Goal: Task Accomplishment & Management: Use online tool/utility

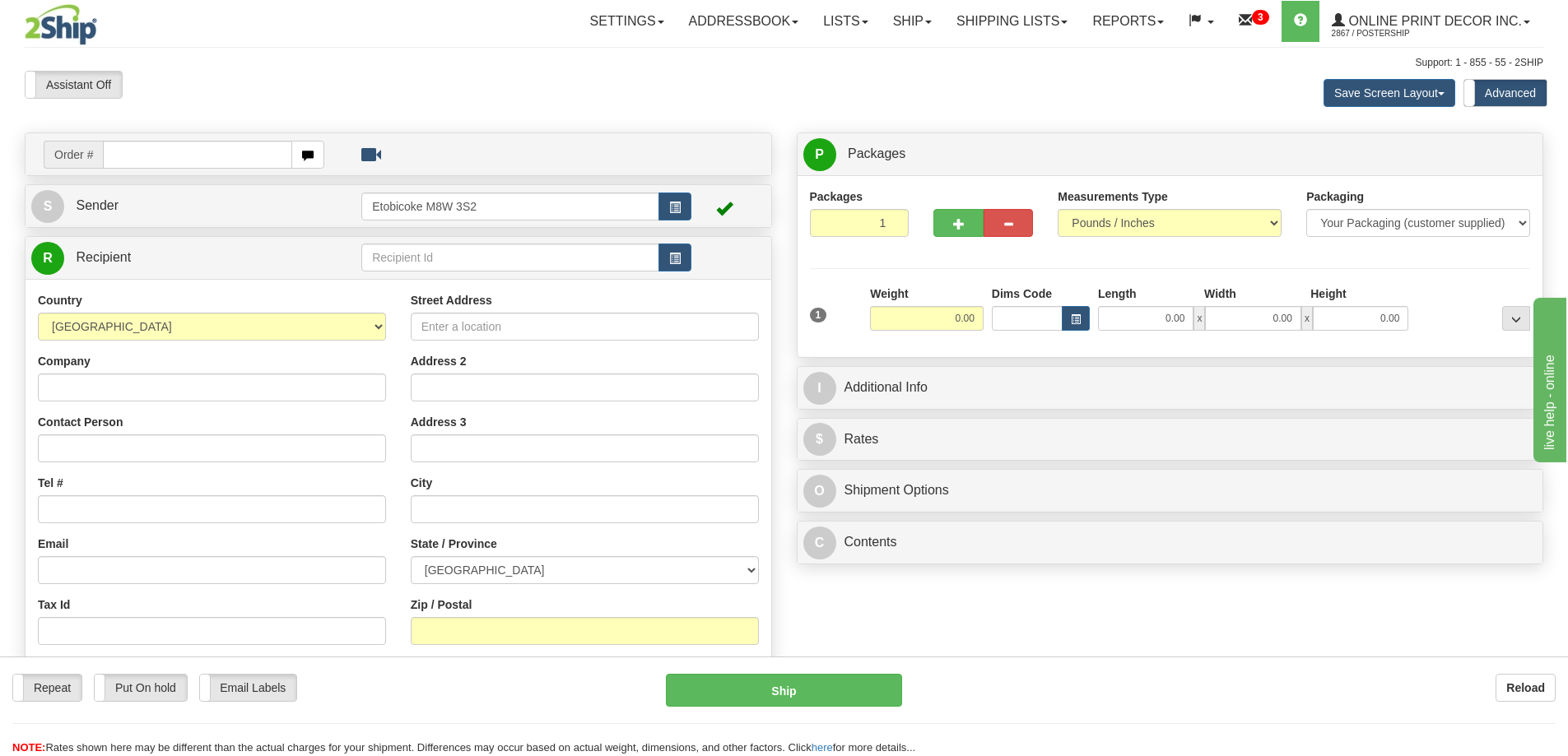
click at [127, 158] on input "text" at bounding box center [197, 154] width 189 height 28
type input "ca-424808"
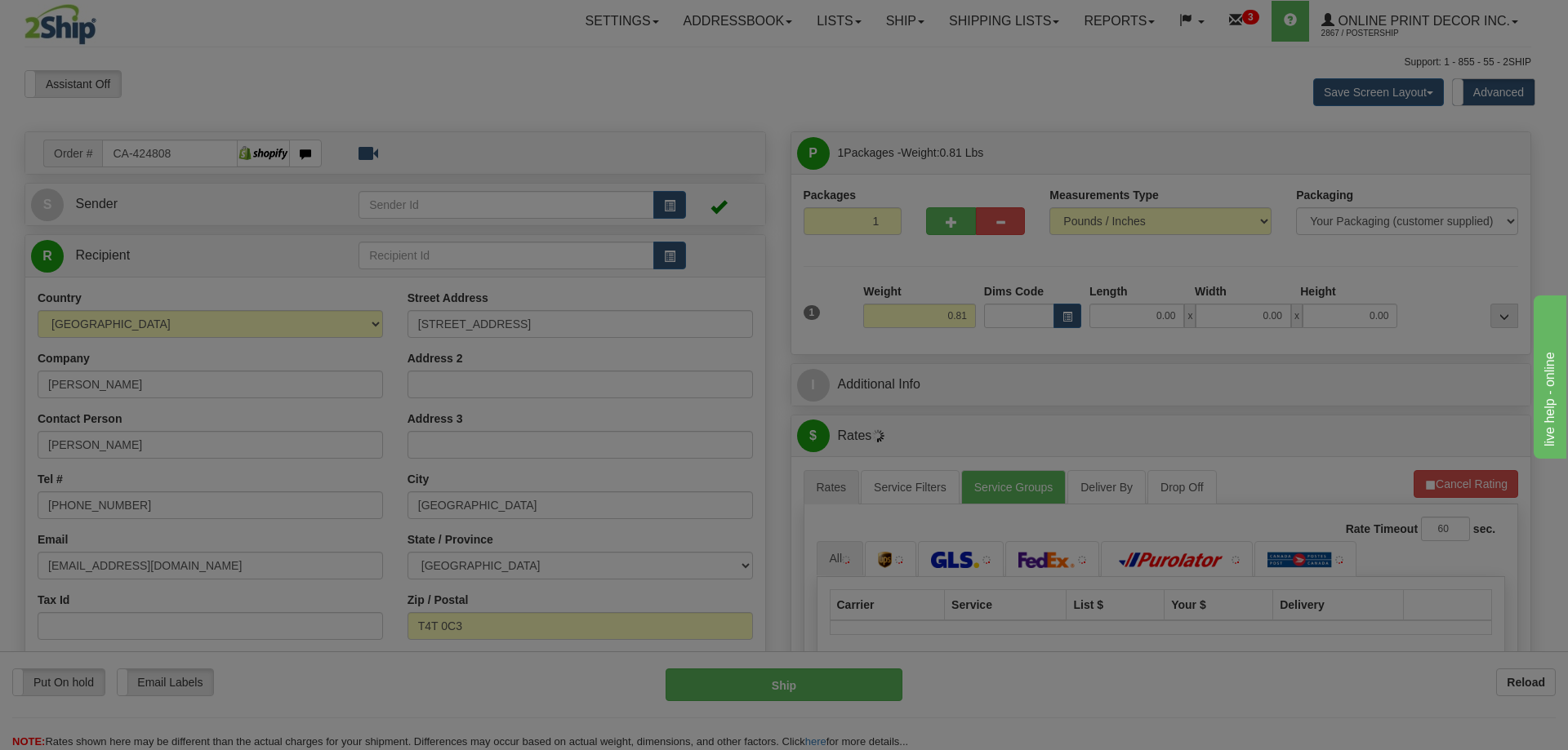
type input "ROCKY MOUNTAIN HOUSE"
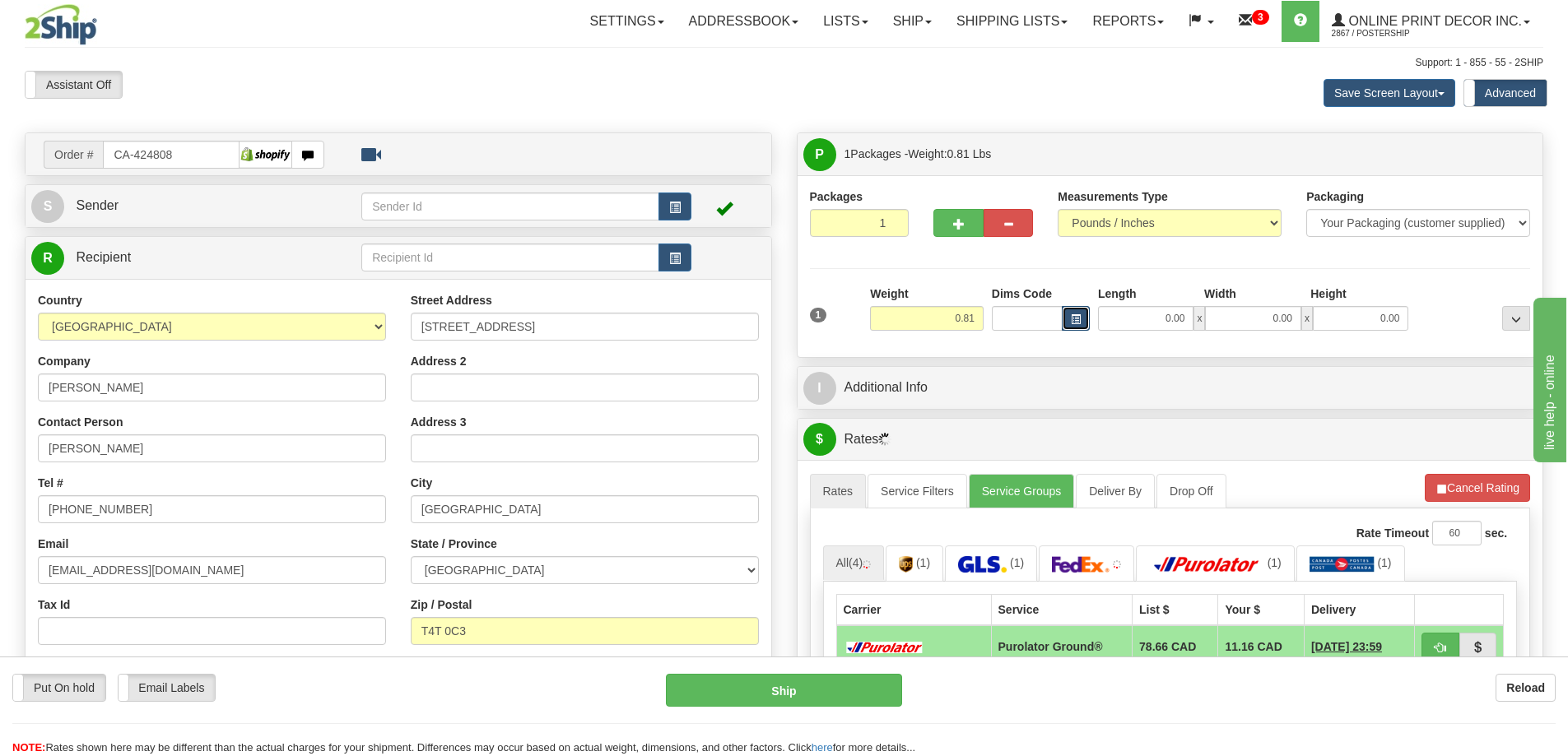
click at [1077, 316] on span "button" at bounding box center [1075, 319] width 9 height 9
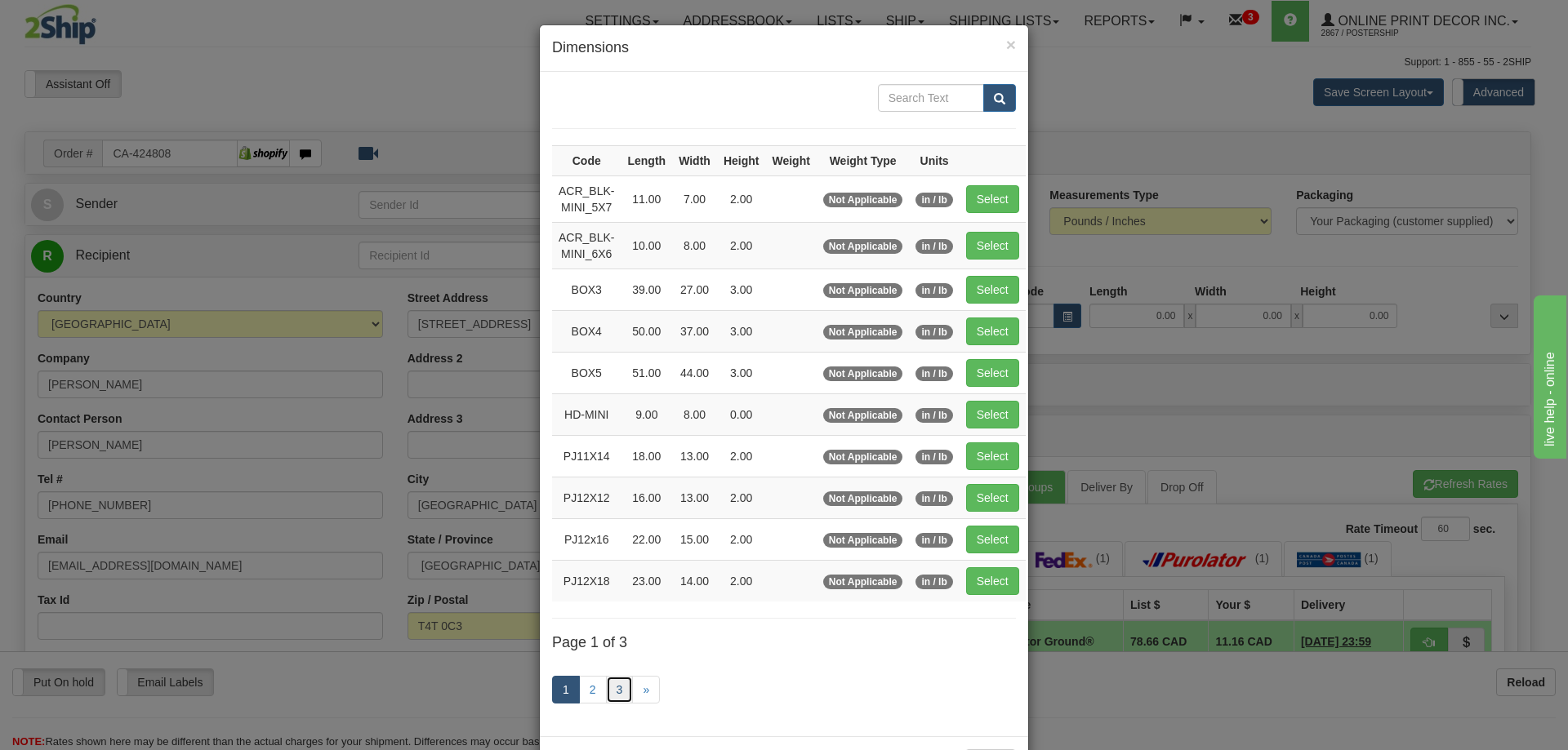
click at [619, 683] on link "3" at bounding box center [620, 689] width 27 height 27
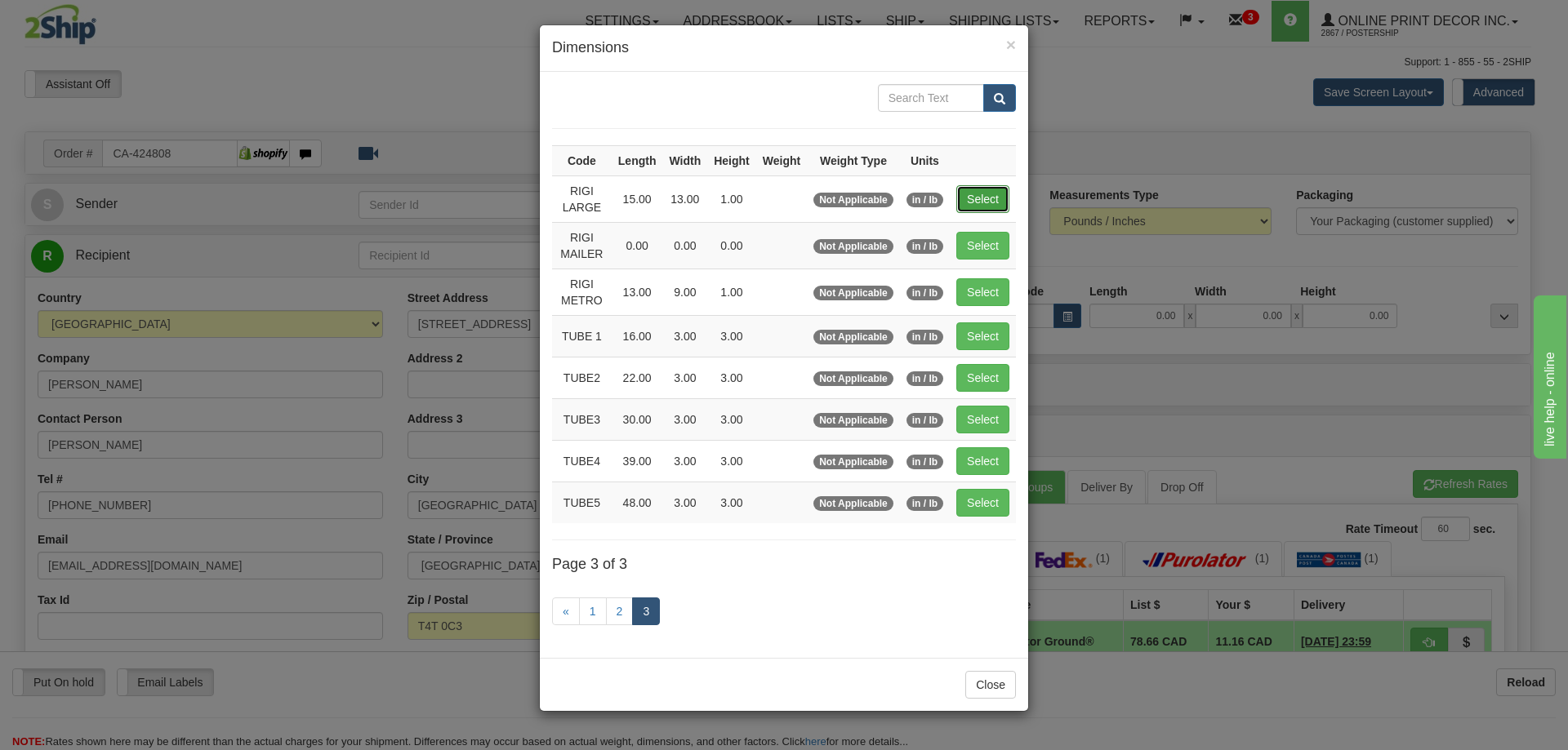
click at [969, 204] on button "Select" at bounding box center [983, 199] width 53 height 27
type input "RIGI LARGE"
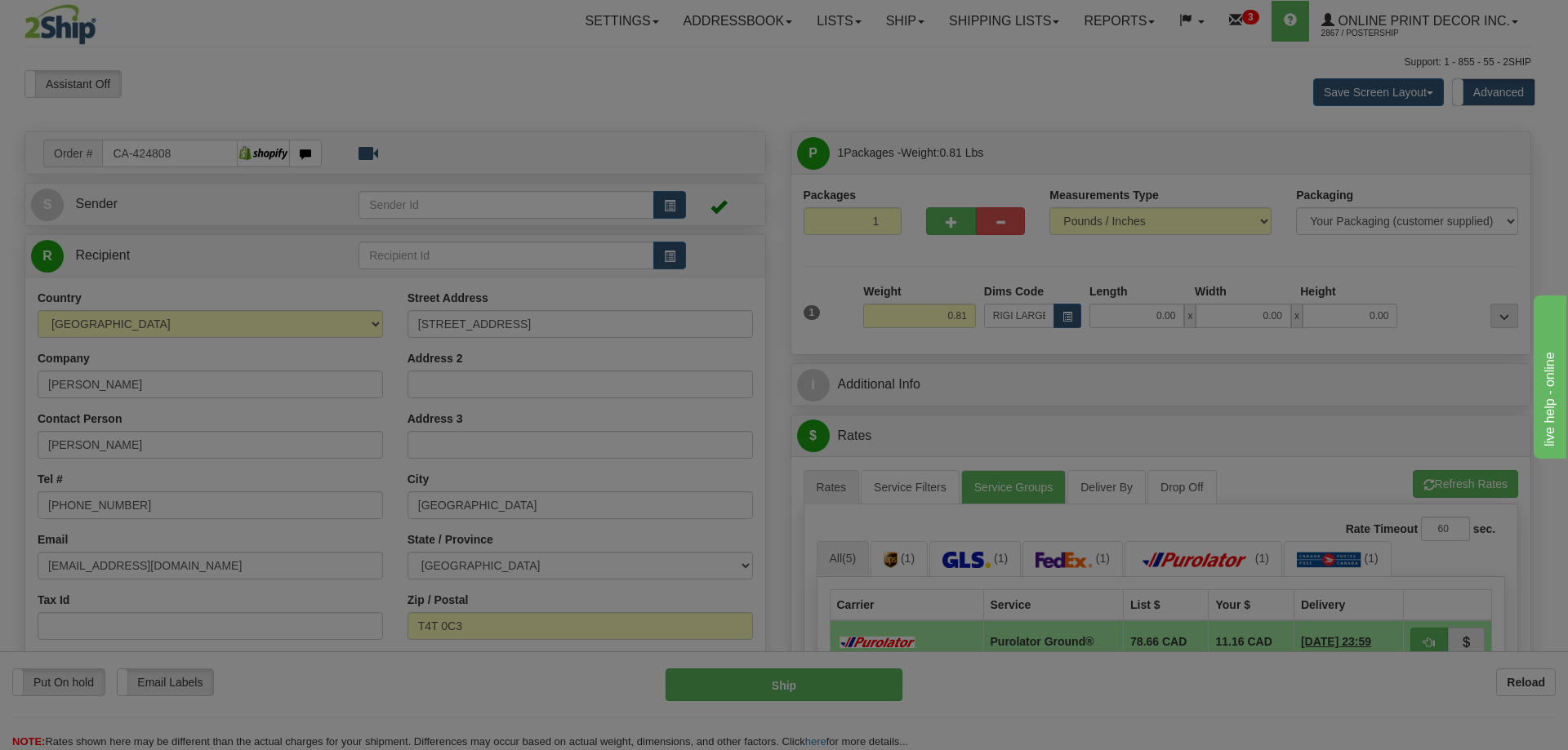
type input "15.00"
type input "13.00"
type input "1.00"
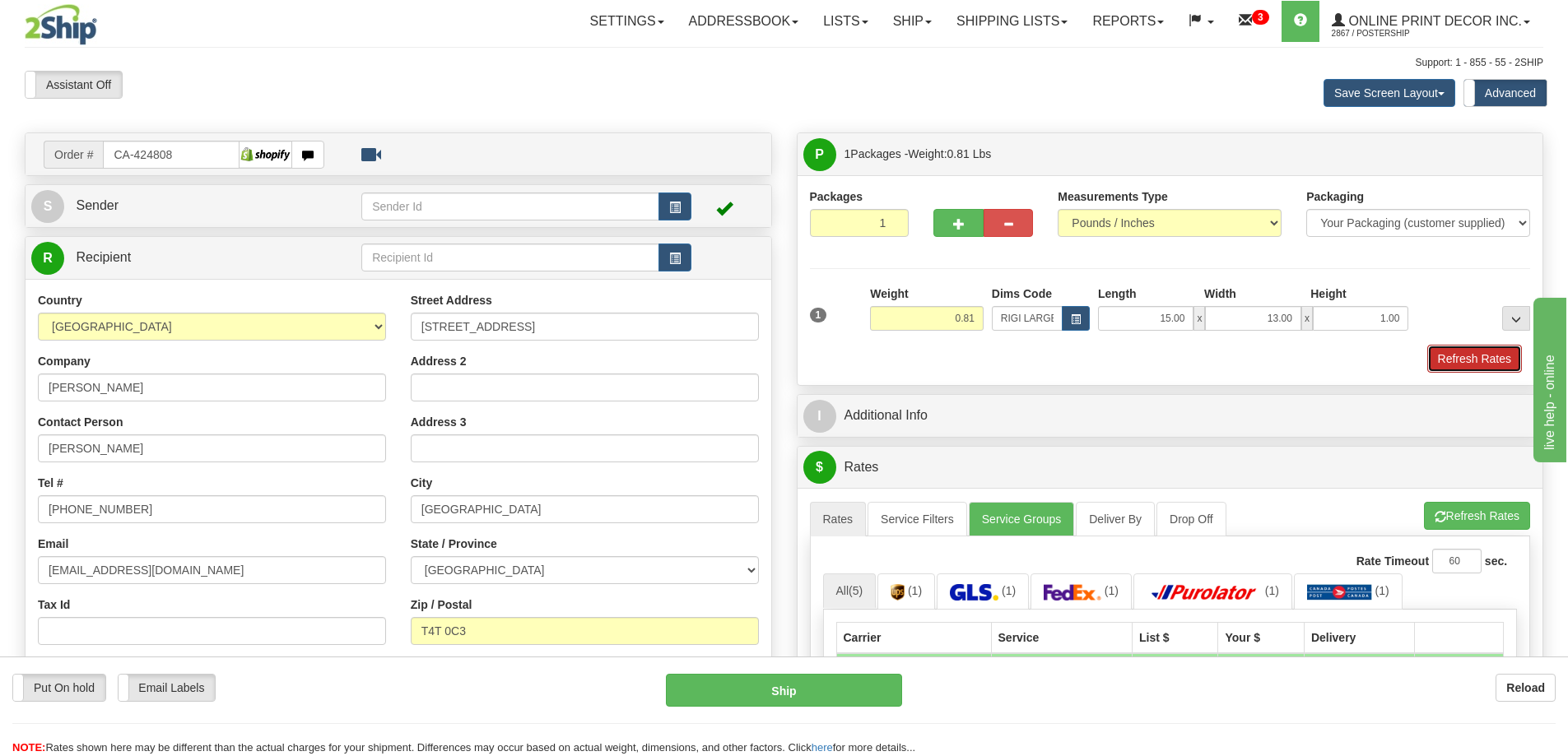
drag, startPoint x: 1496, startPoint y: 366, endPoint x: 1493, endPoint y: 356, distance: 10.4
click at [1496, 360] on button "Refresh Rates" at bounding box center [1474, 358] width 95 height 28
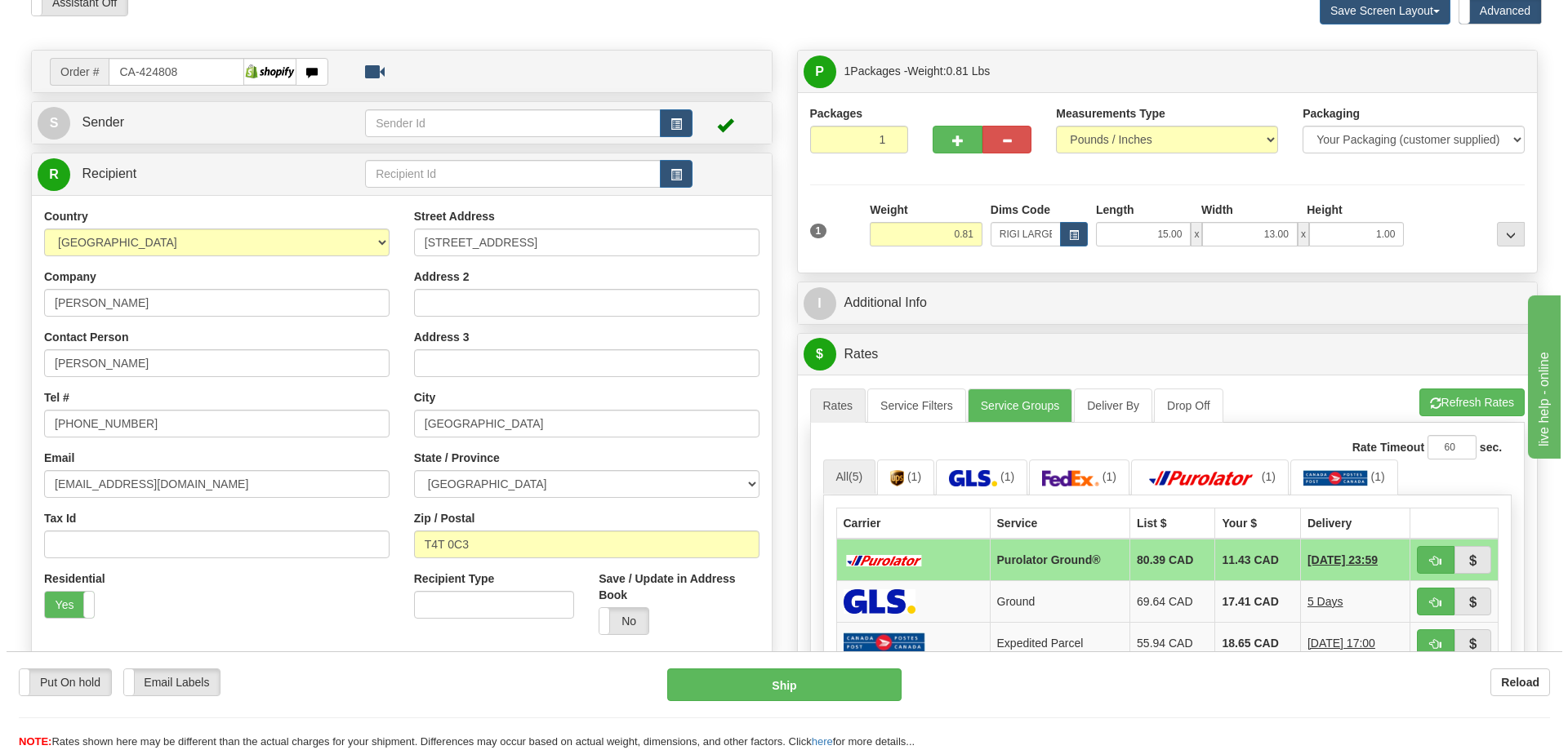
scroll to position [245, 0]
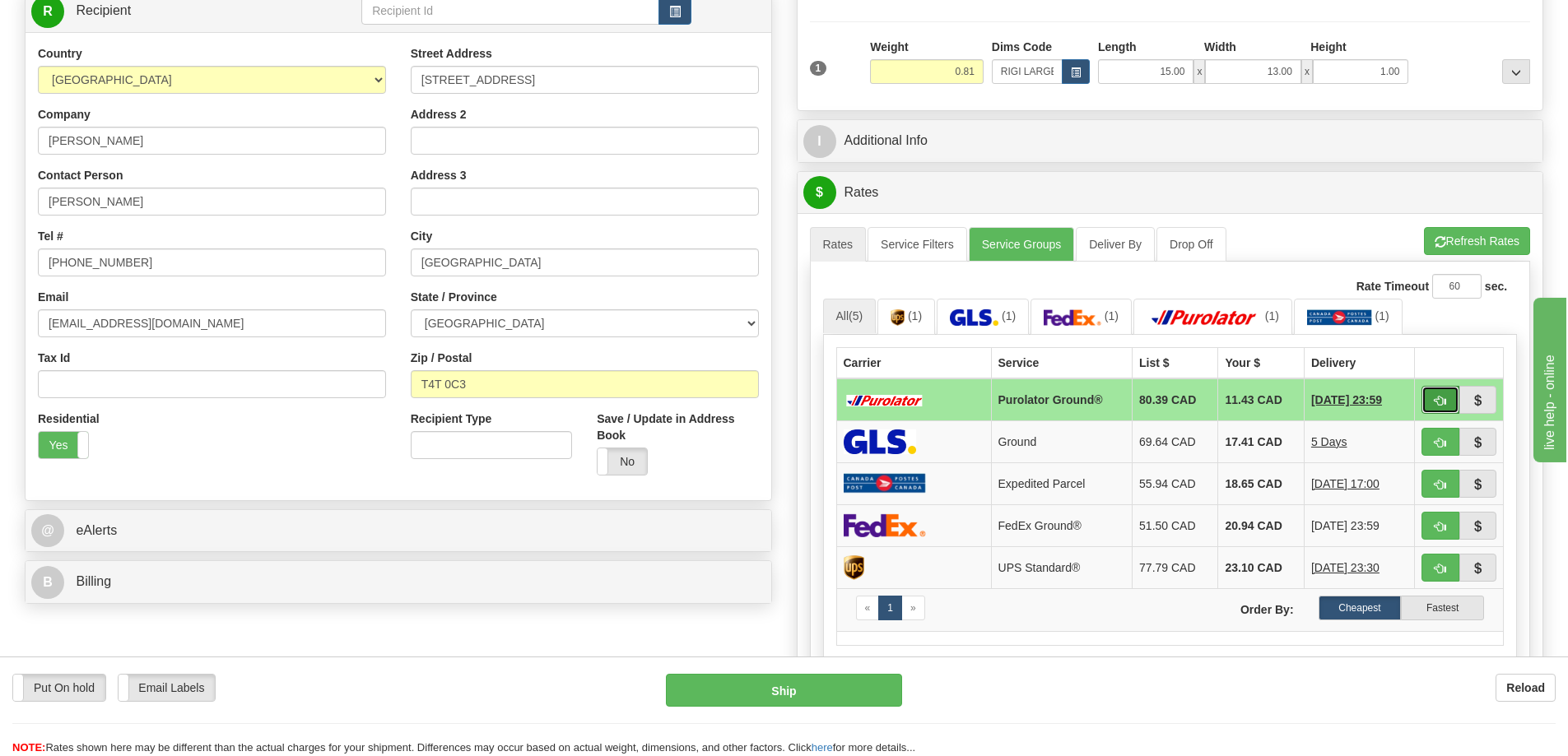
click at [1439, 399] on span "button" at bounding box center [1440, 401] width 11 height 10
type input "260"
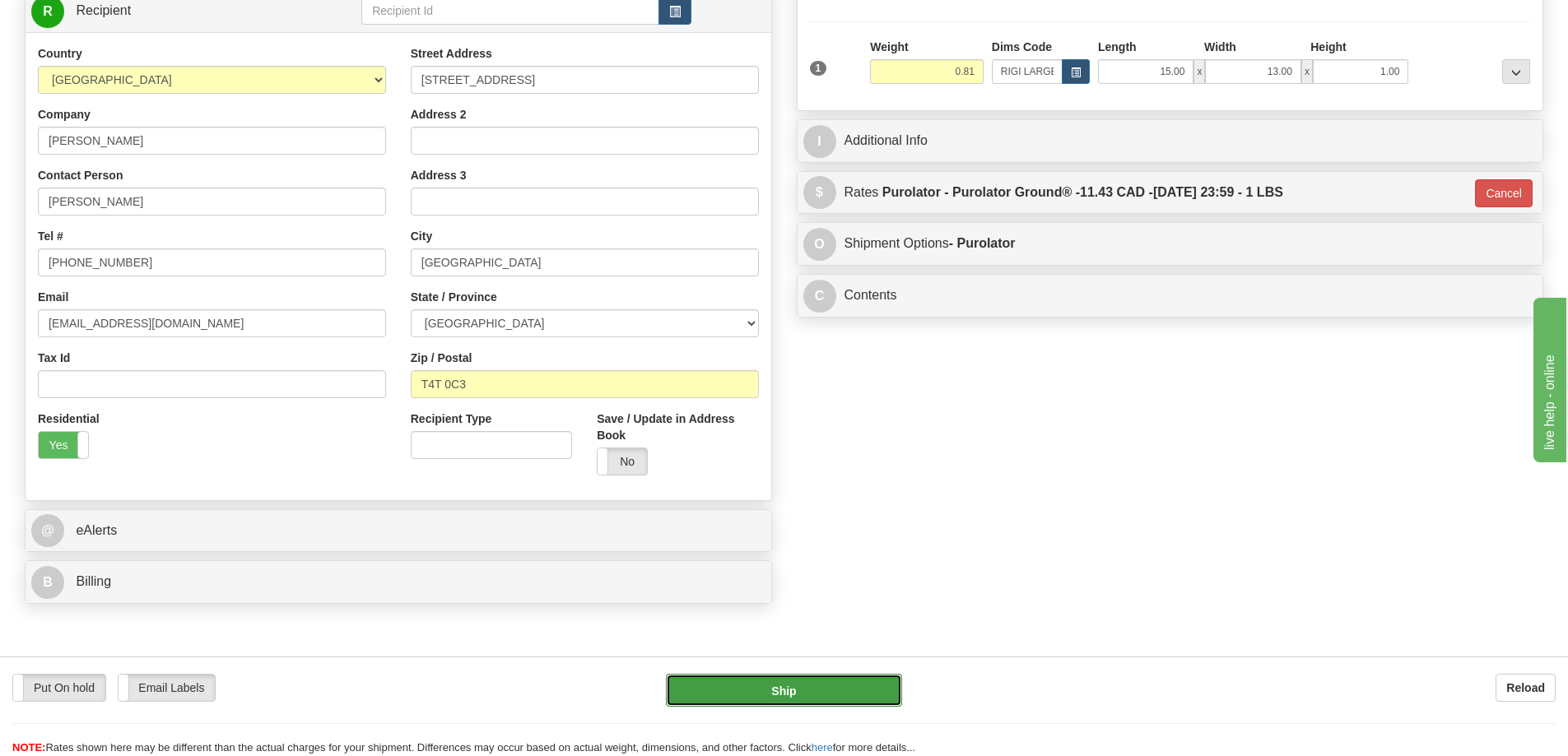
click at [787, 686] on button "Ship" at bounding box center [784, 691] width 236 height 33
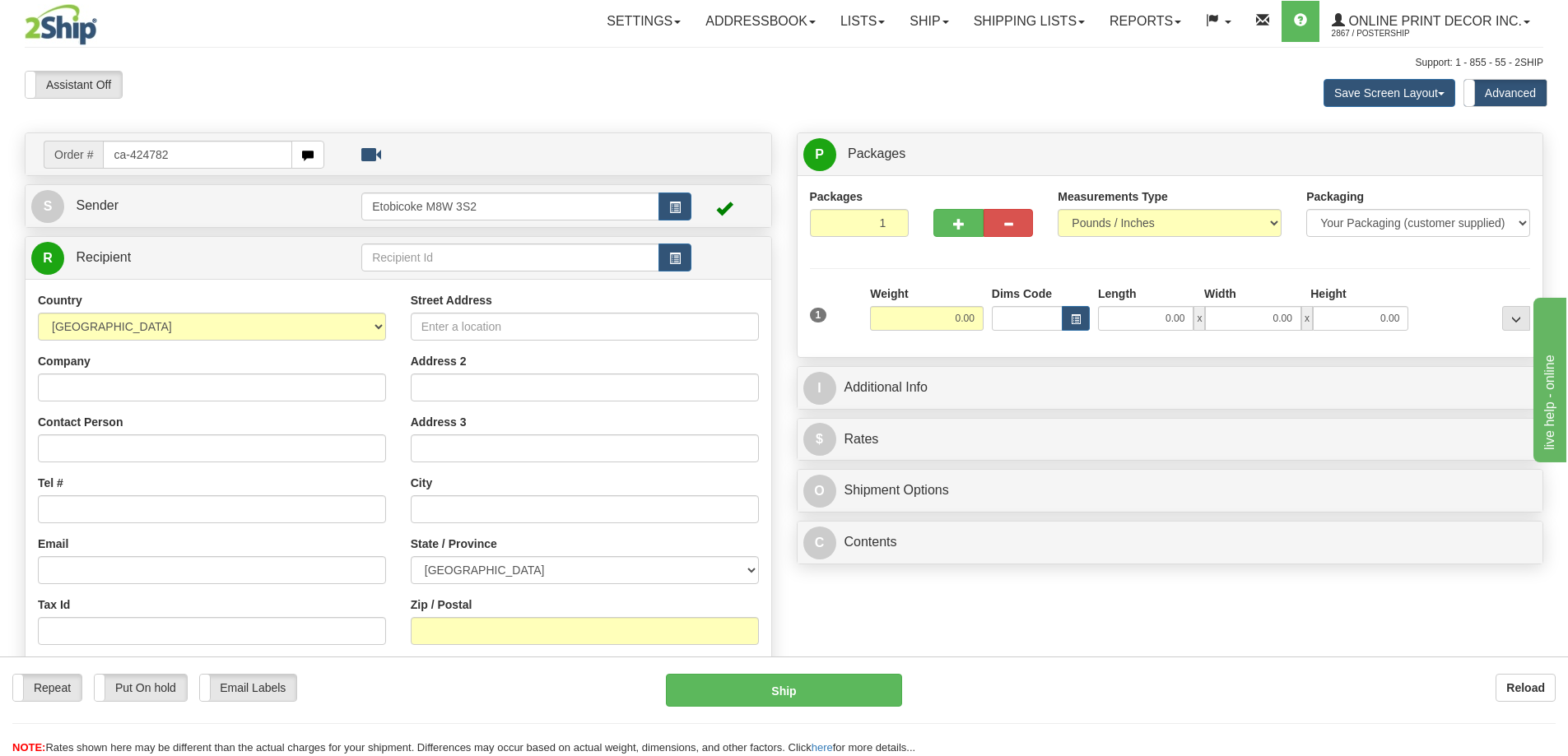
type input "ca-424782"
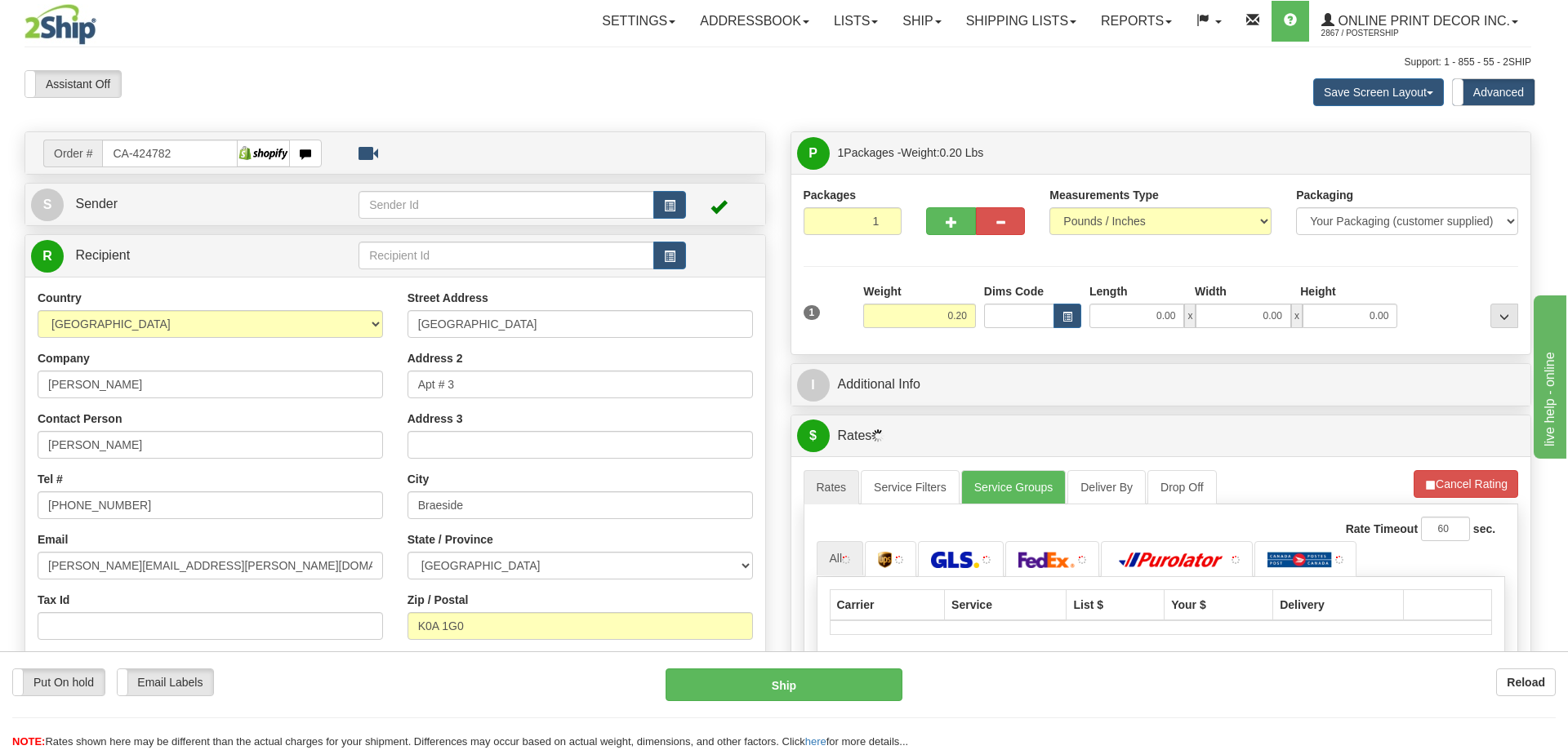
type input "BRAESIDE"
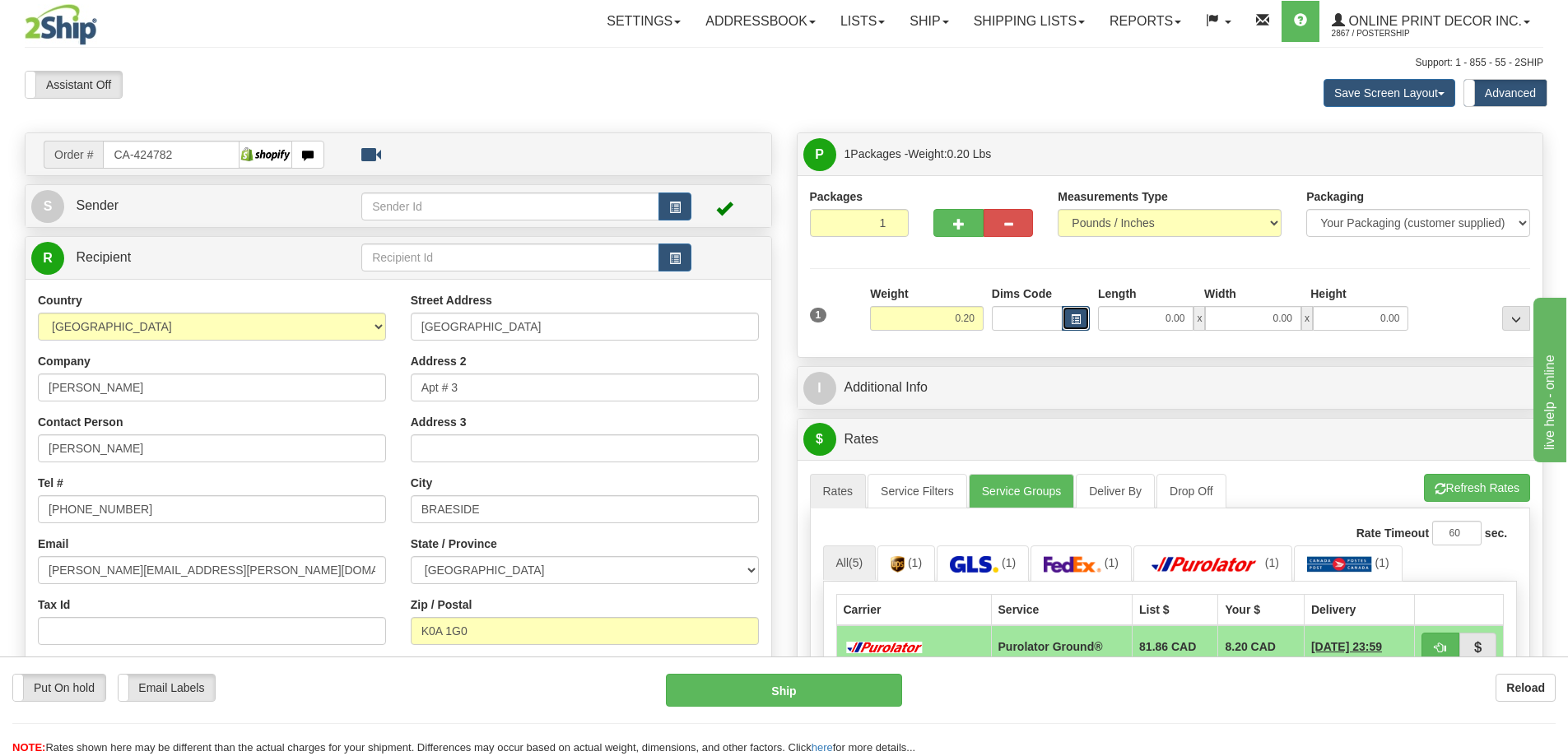
click at [1076, 317] on span "button" at bounding box center [1075, 319] width 9 height 9
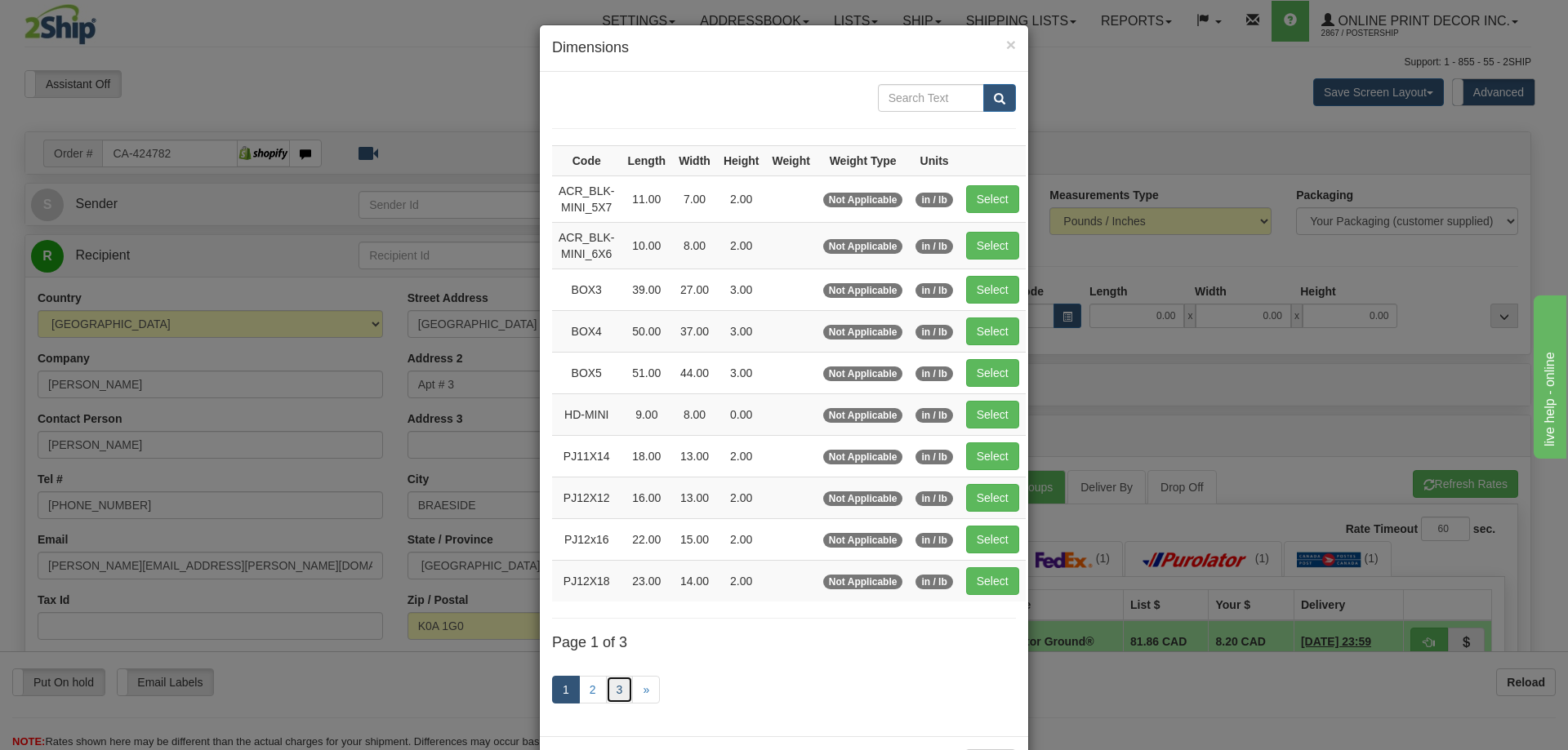
drag, startPoint x: 610, startPoint y: 688, endPoint x: 627, endPoint y: 667, distance: 27.0
click at [610, 686] on link "3" at bounding box center [620, 689] width 27 height 27
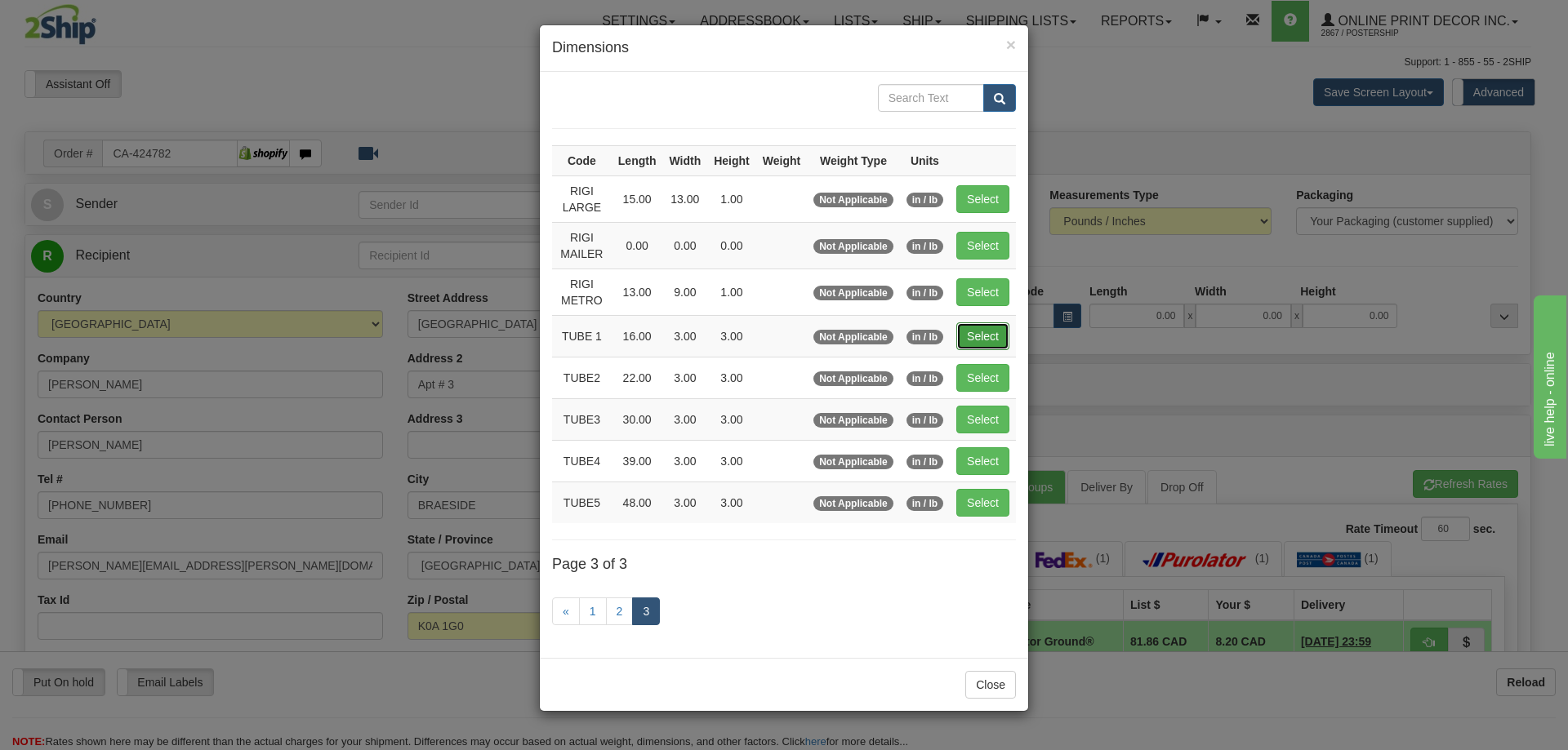
click at [994, 325] on button "Select" at bounding box center [983, 337] width 53 height 27
type input "TUBE 1"
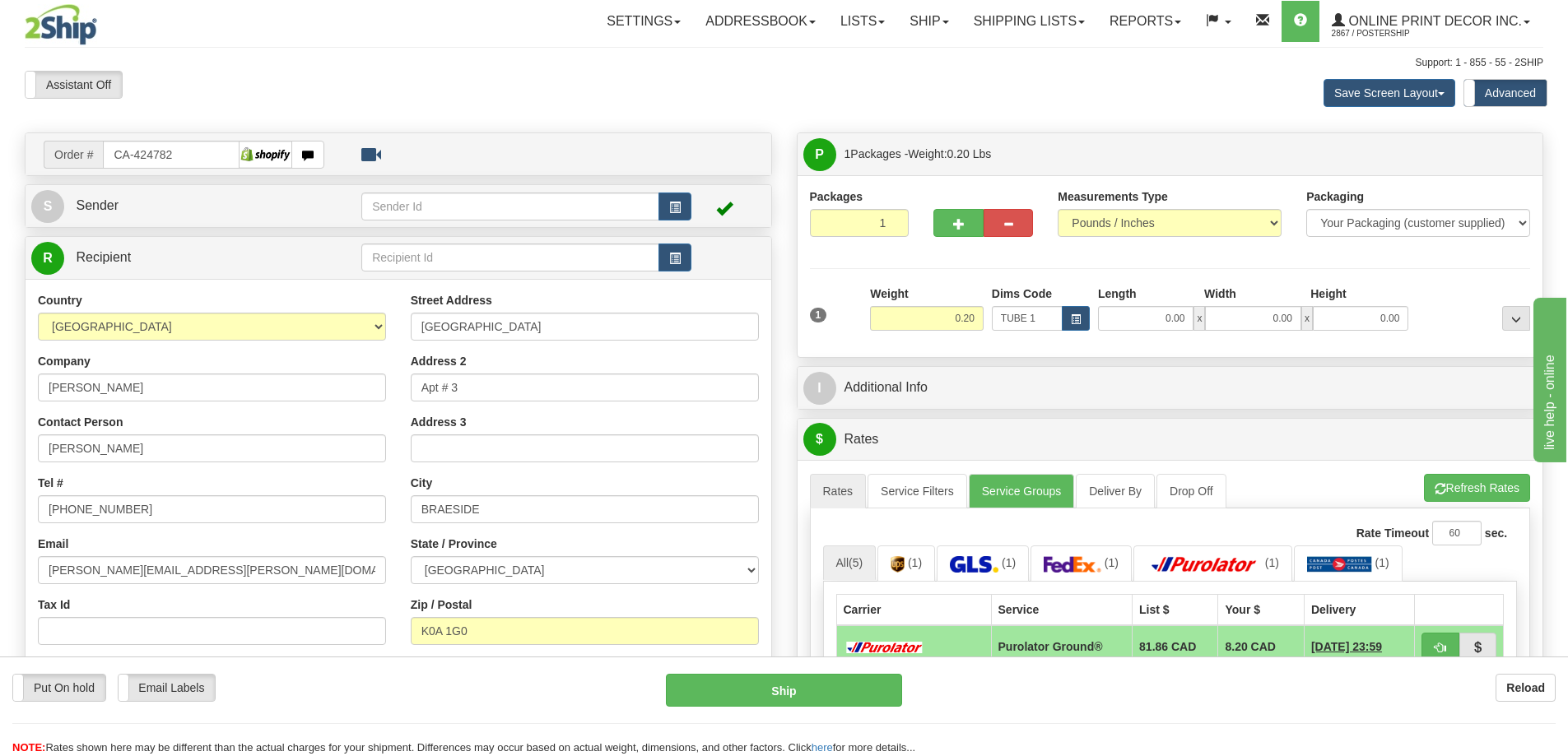
type input "16.00"
type input "3.00"
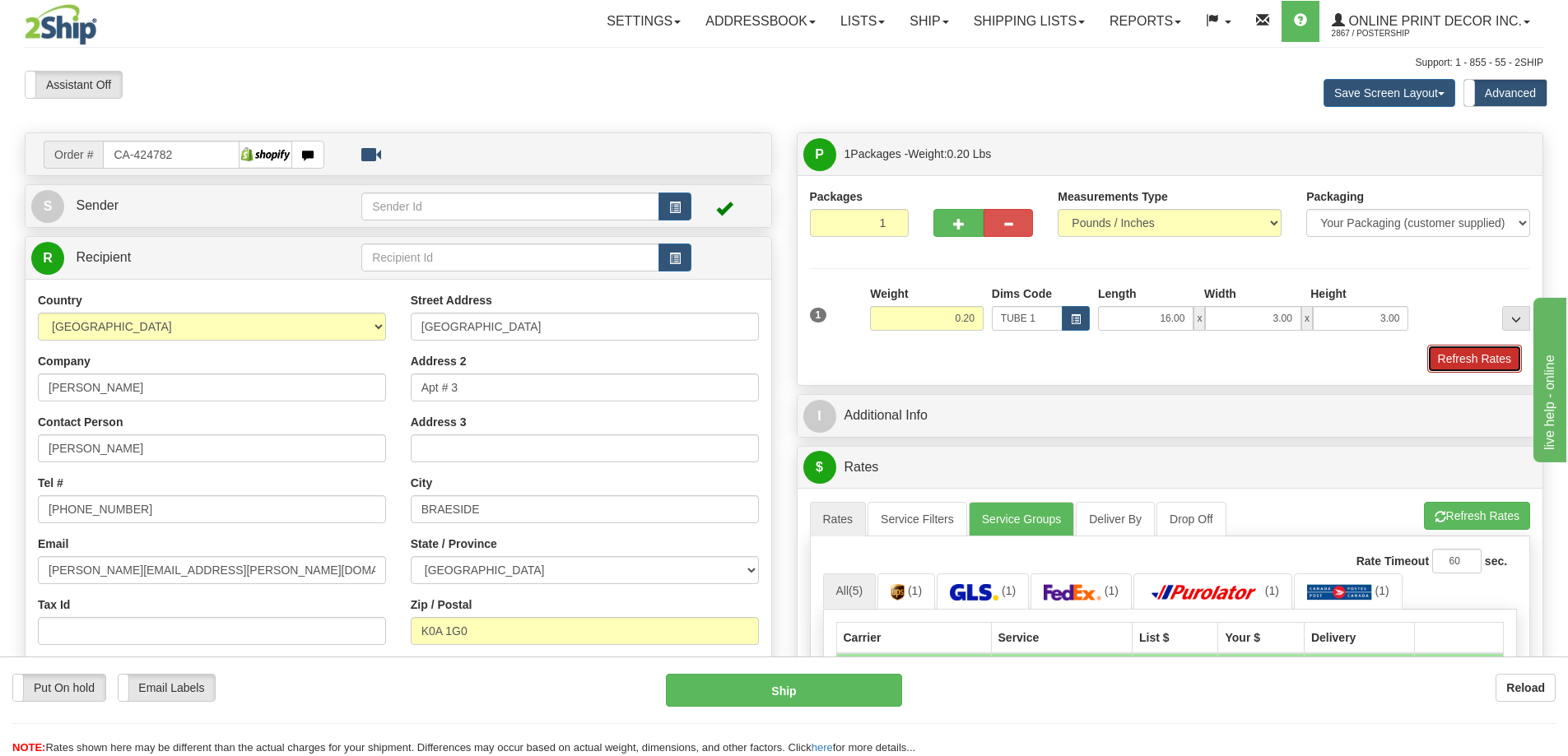
click at [1471, 359] on button "Refresh Rates" at bounding box center [1474, 358] width 95 height 28
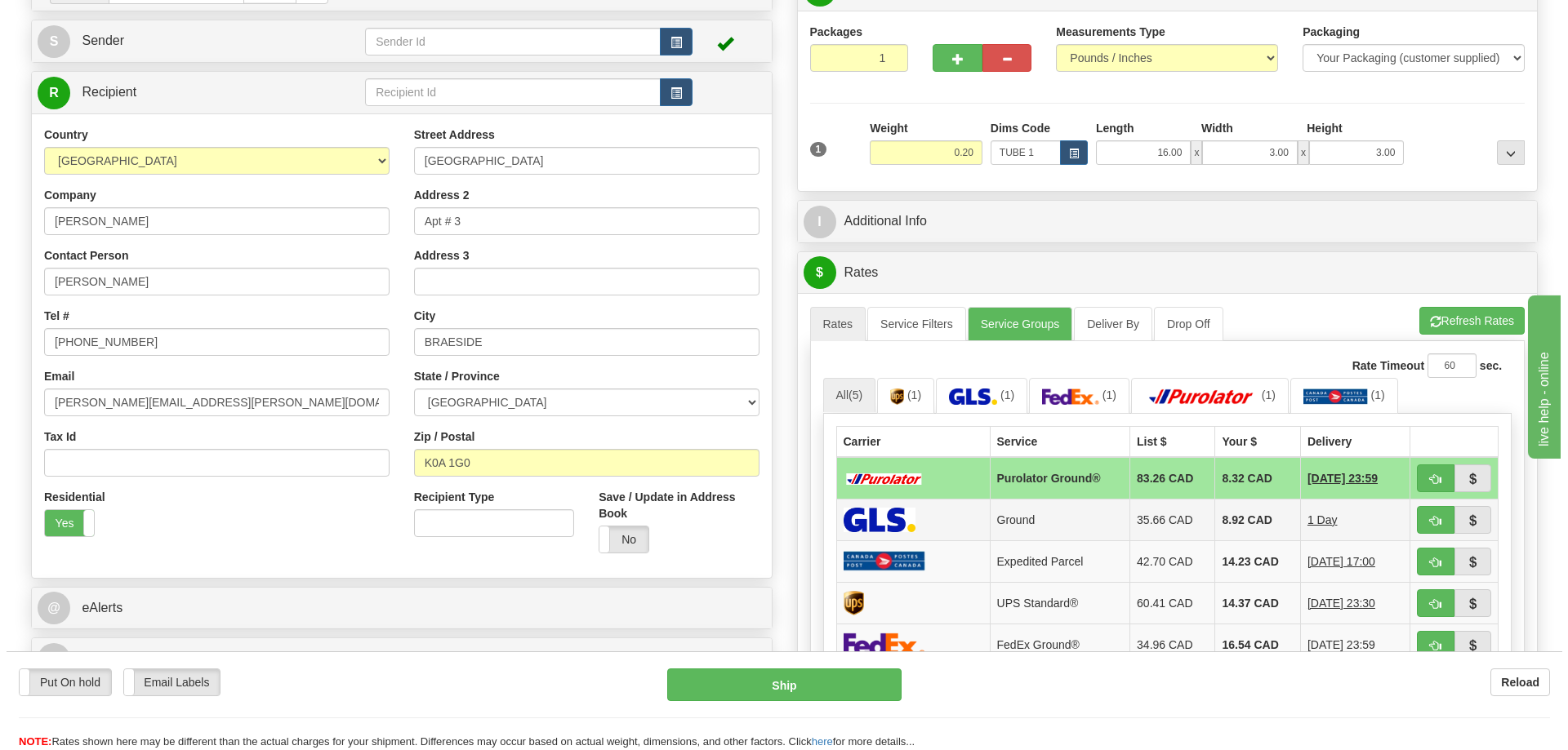
scroll to position [326, 0]
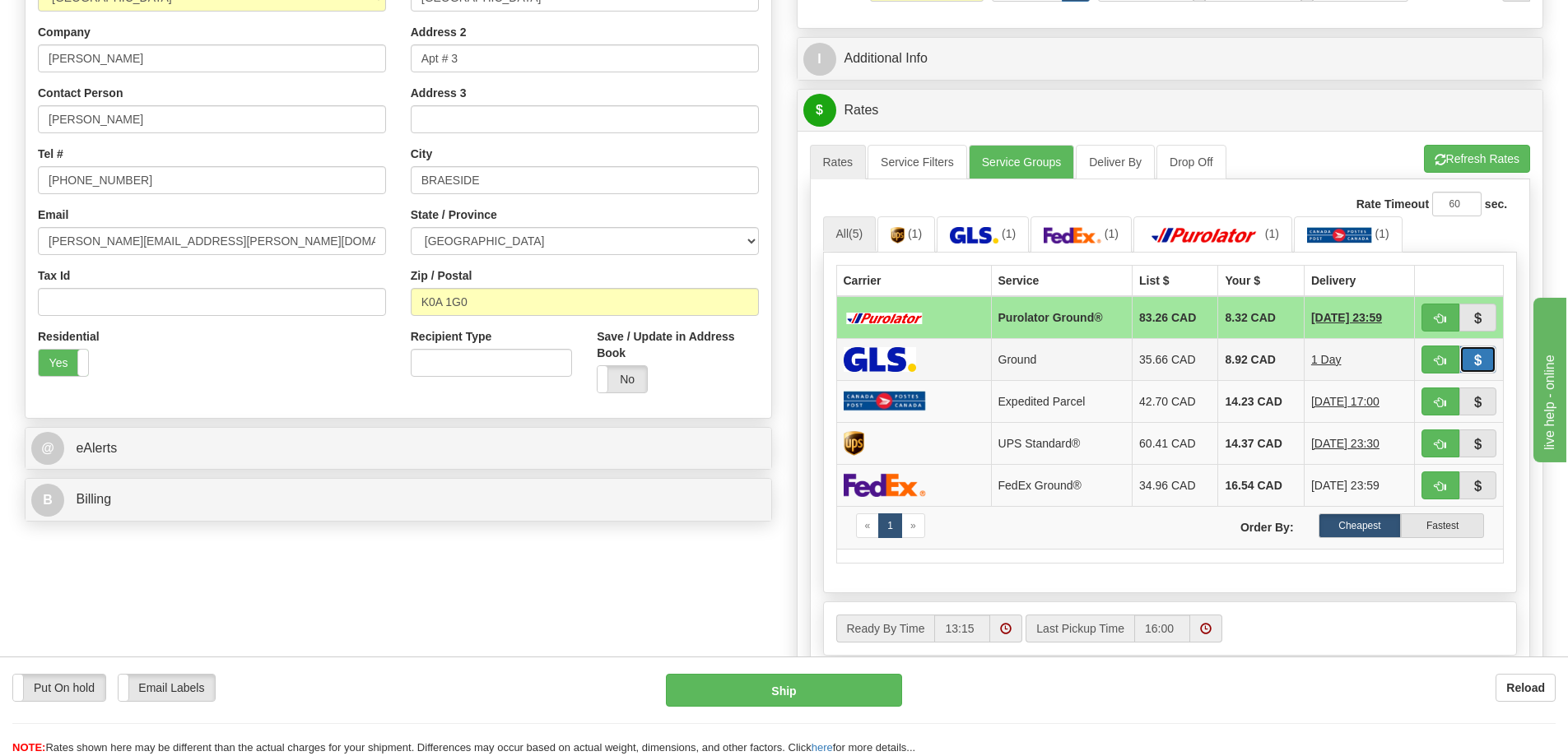
click at [1478, 350] on button "button" at bounding box center [1478, 359] width 38 height 28
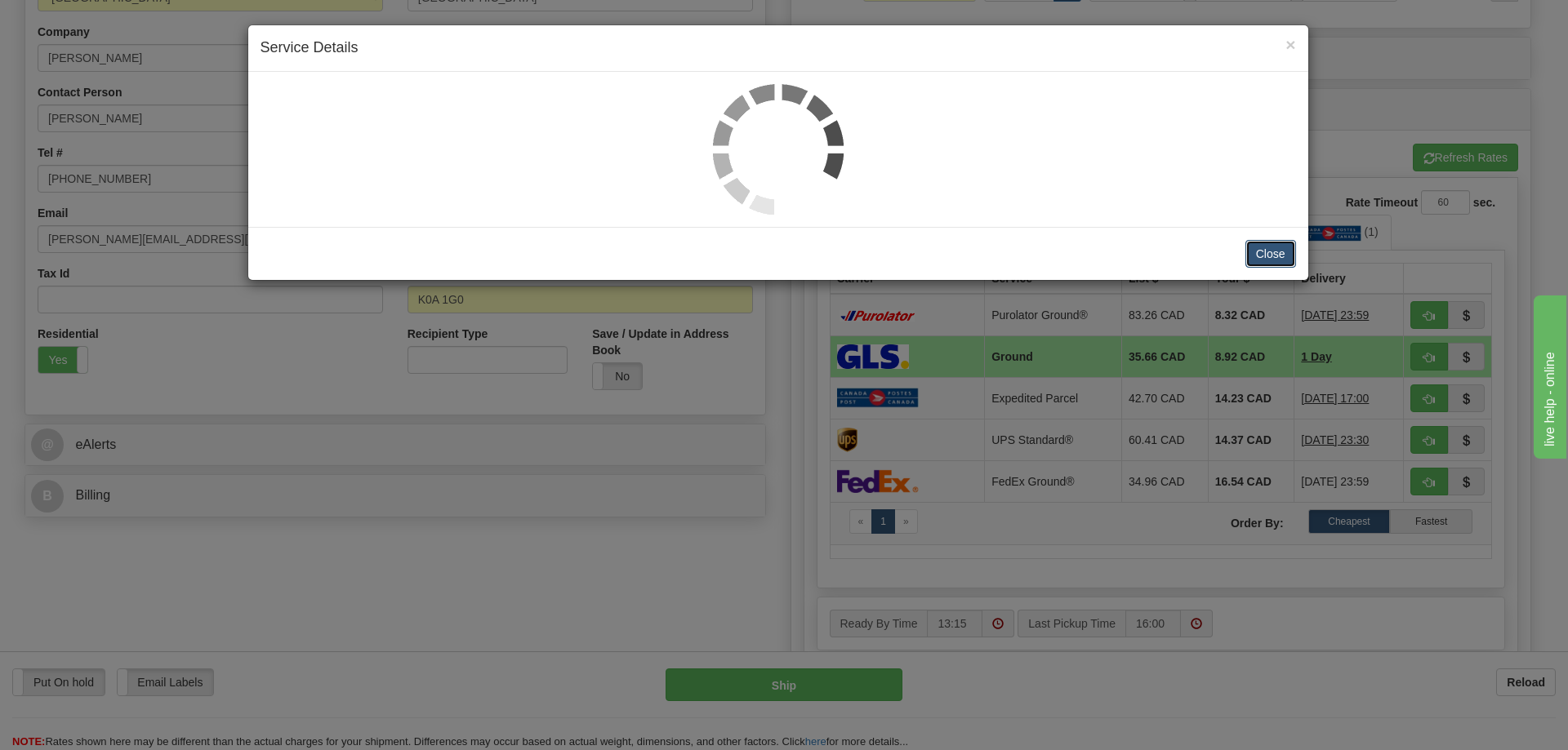
click at [1278, 255] on button "Close" at bounding box center [1271, 254] width 50 height 27
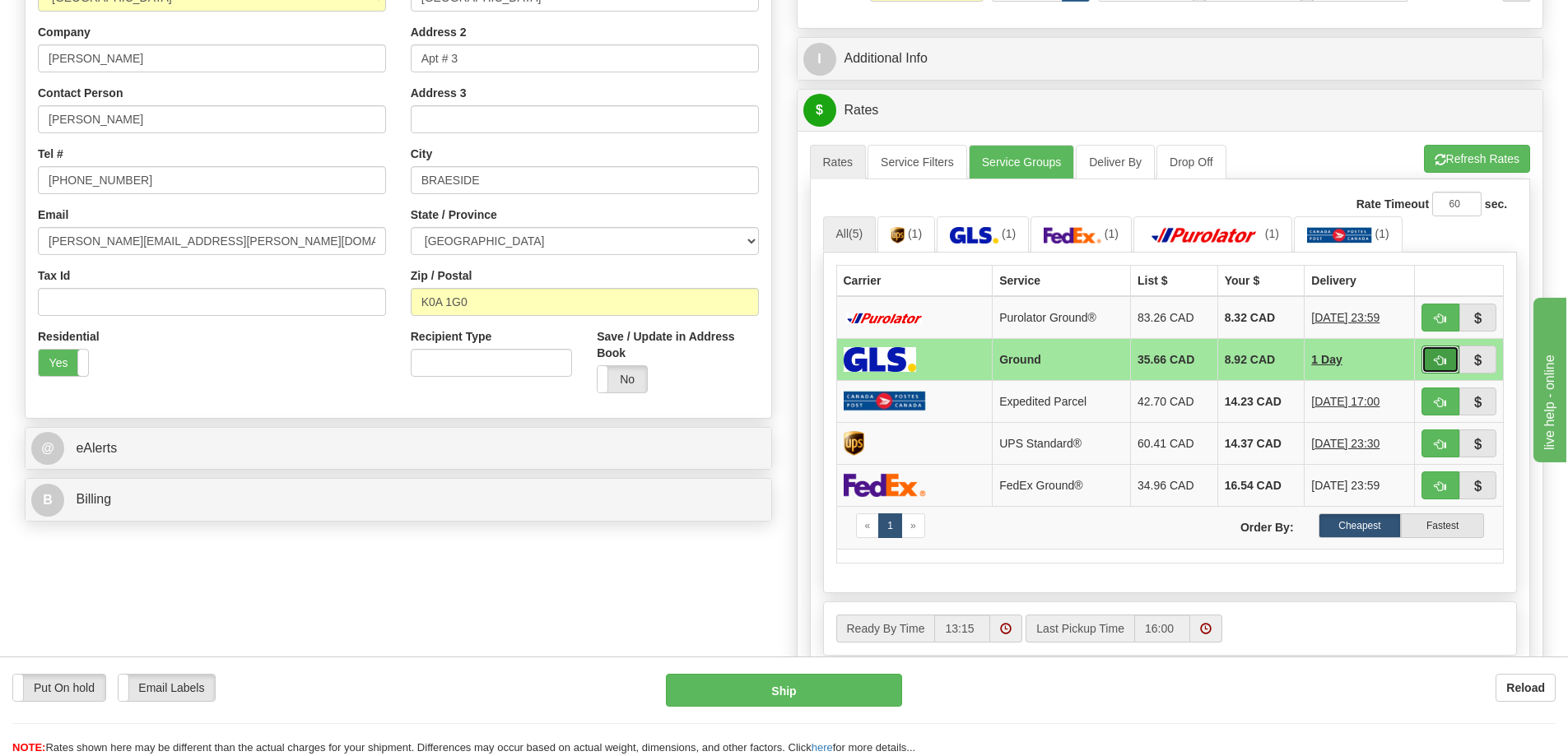
click at [1435, 360] on span "button" at bounding box center [1440, 361] width 11 height 10
type input "1"
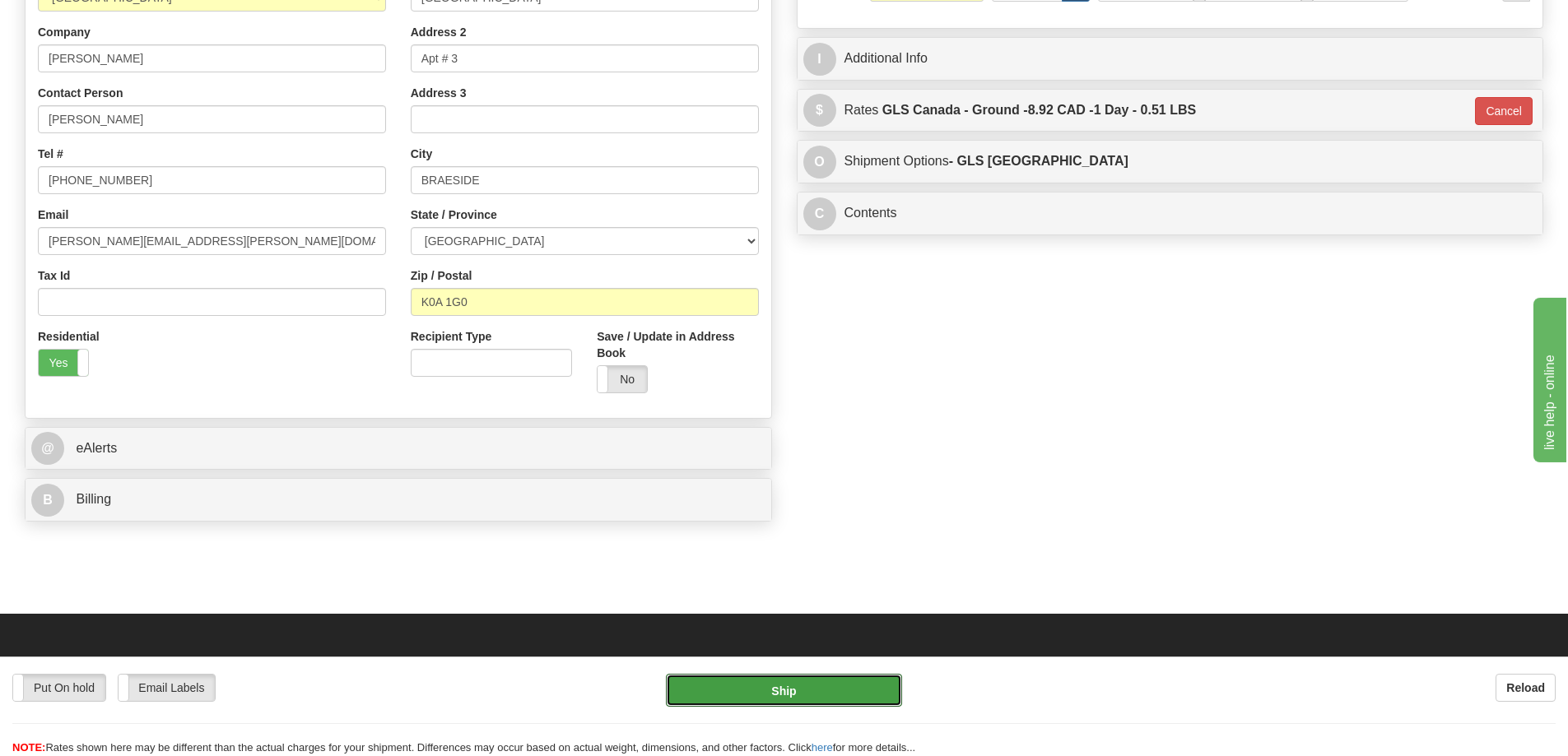
drag, startPoint x: 861, startPoint y: 686, endPoint x: 856, endPoint y: 672, distance: 14.9
click at [856, 672] on div "Put On hold Put On hold Email Labels Email Labels Edit Reload Ship Reload" at bounding box center [784, 707] width 1568 height 100
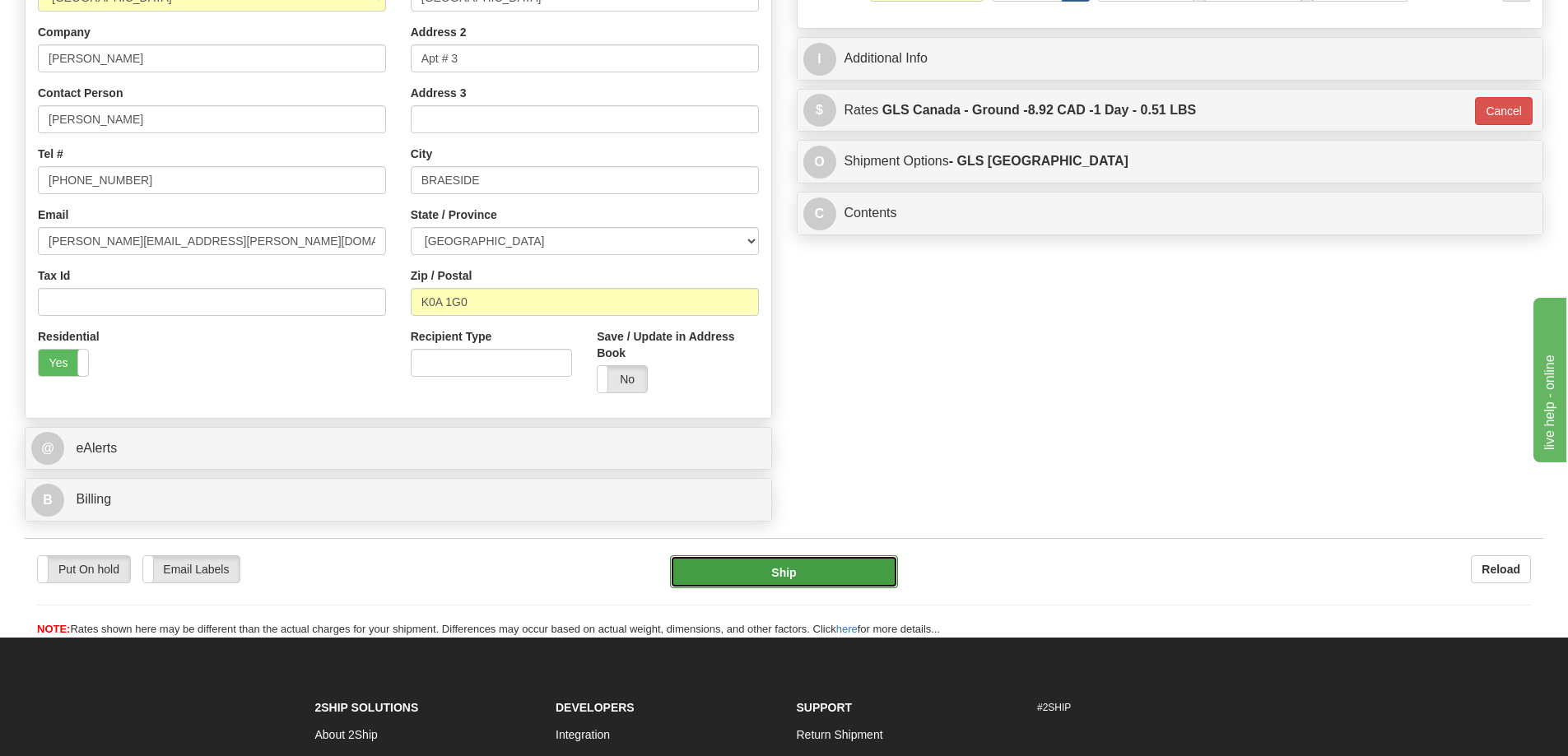
click at [797, 588] on button "Ship" at bounding box center [784, 572] width 228 height 33
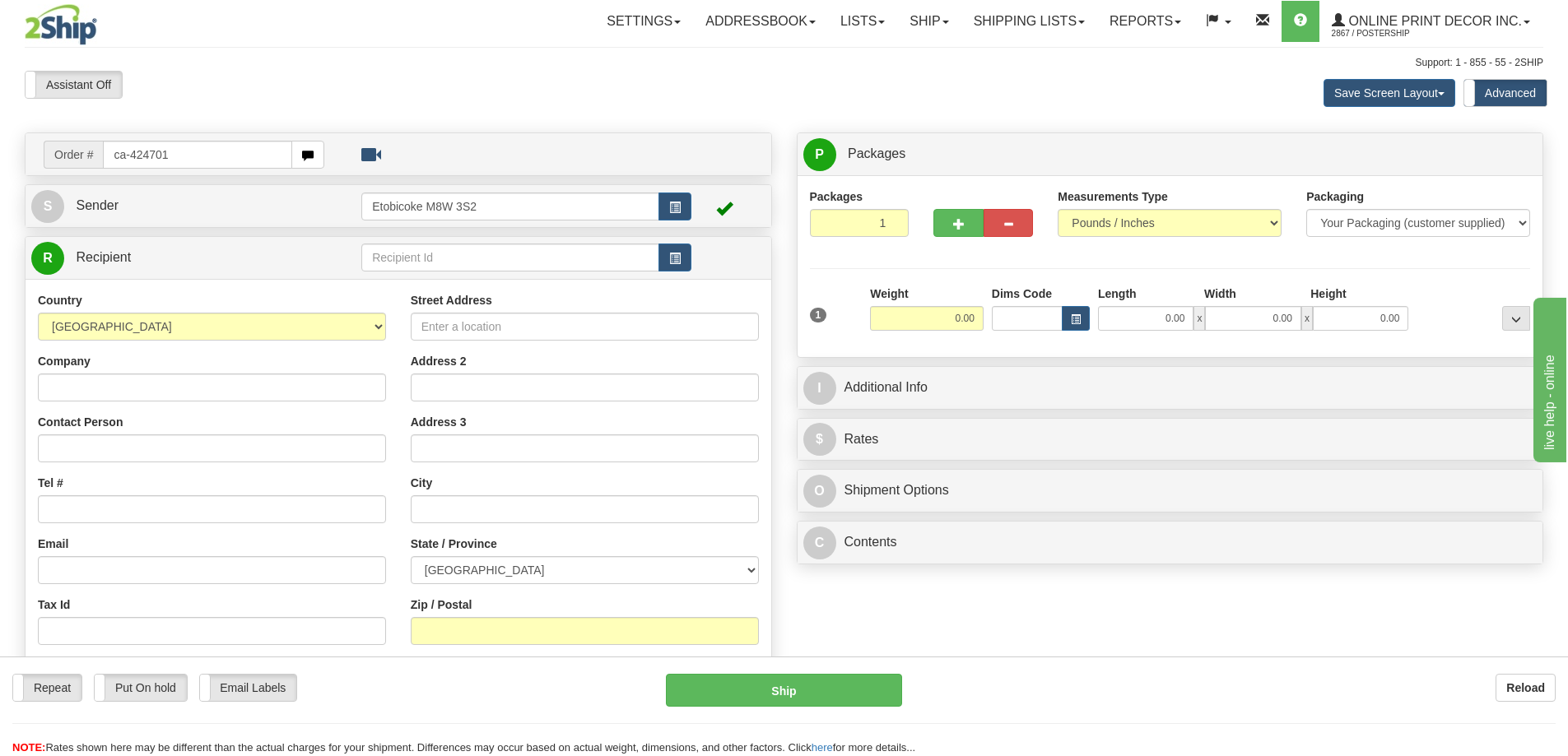
type input "ca-424701"
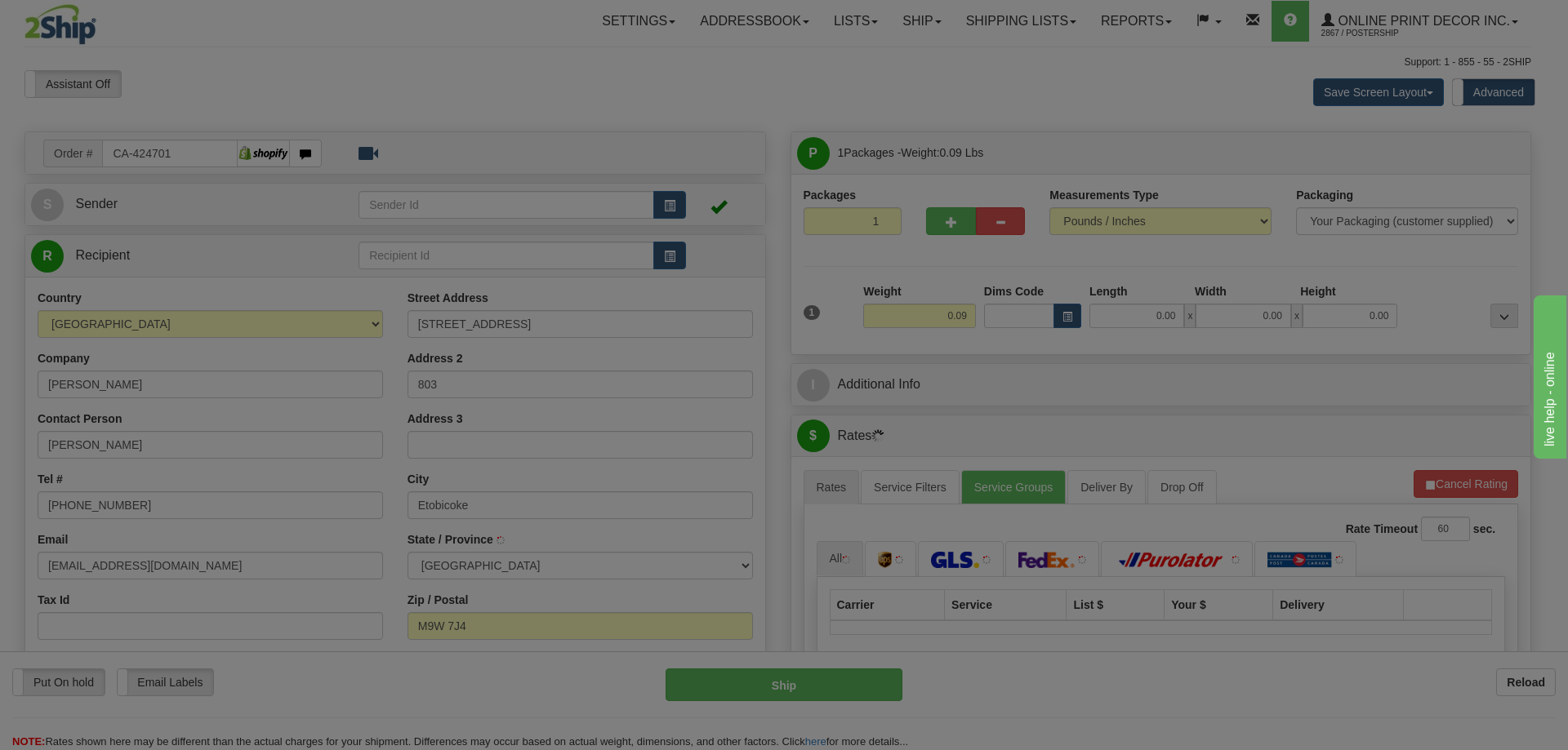
type input "ETOBICOKE"
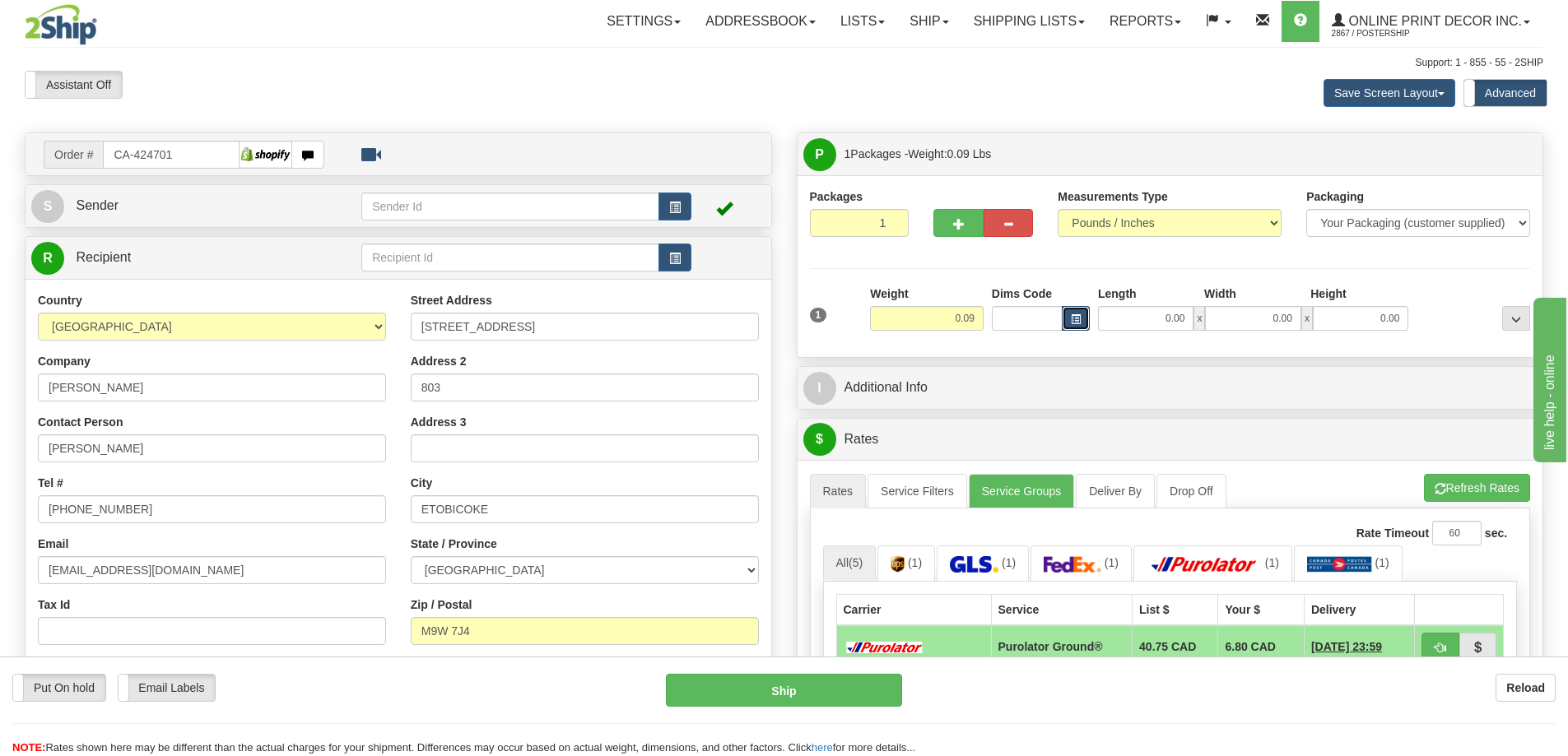
click at [1071, 322] on span "button" at bounding box center [1075, 319] width 9 height 9
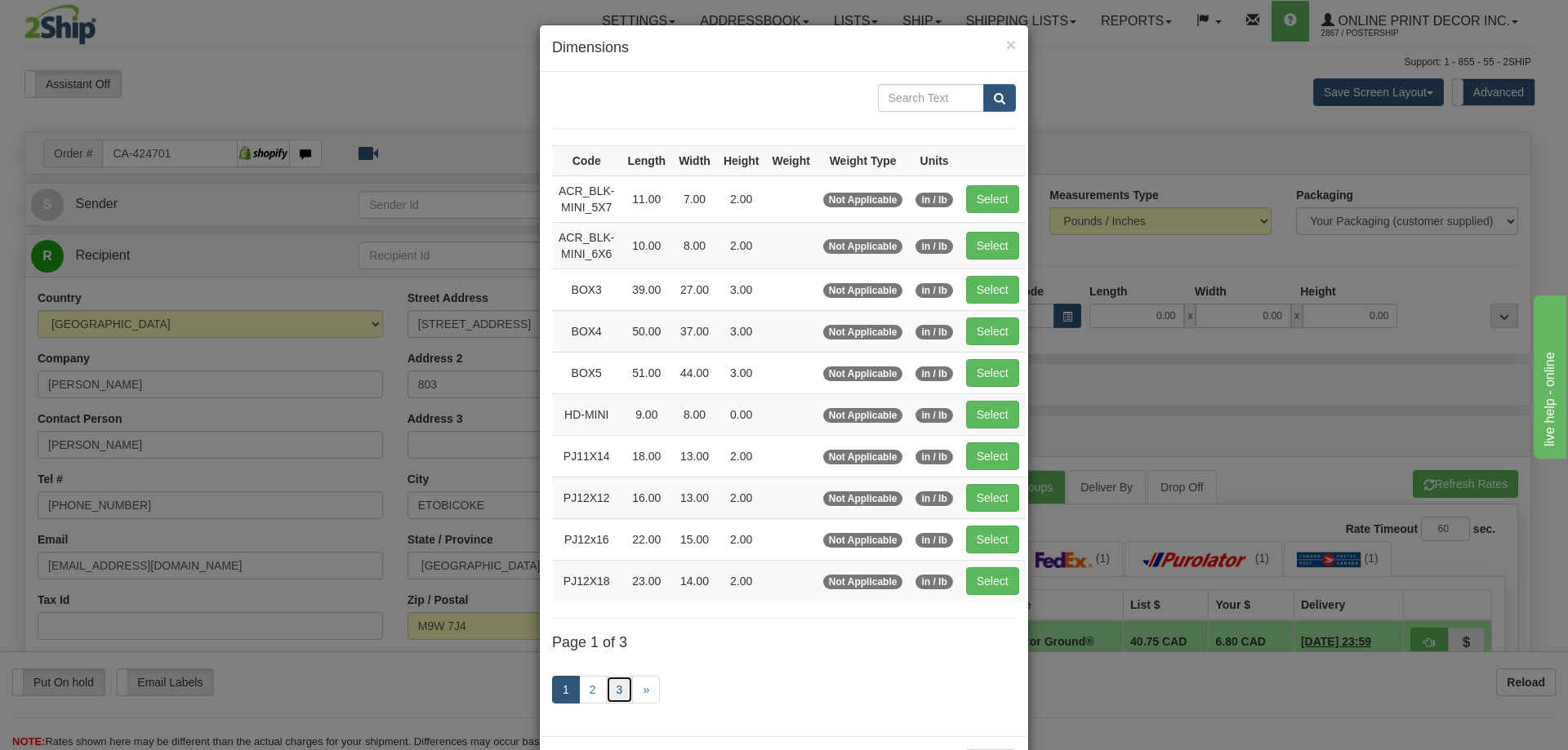
click at [618, 689] on link "3" at bounding box center [620, 689] width 27 height 27
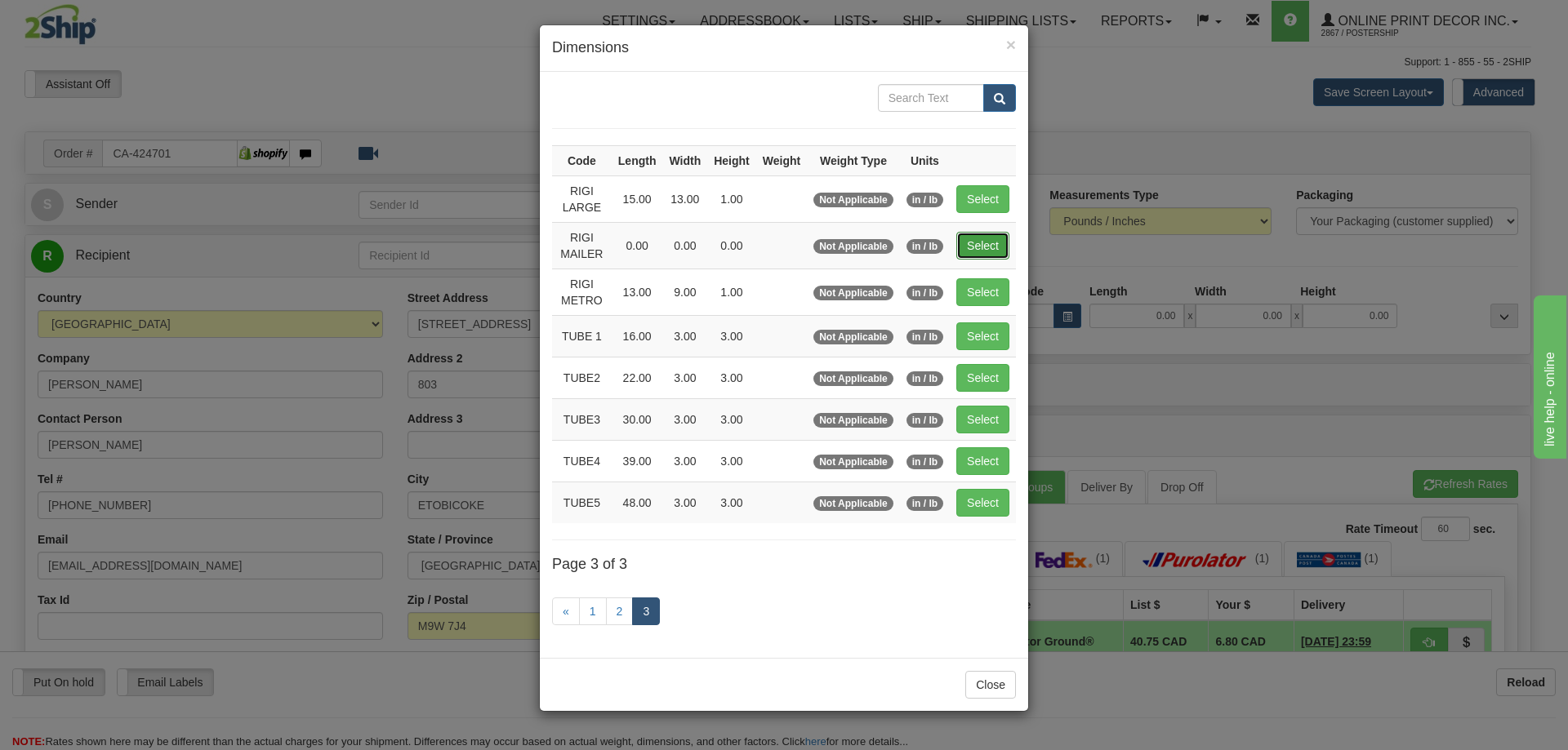
click at [991, 242] on button "Select" at bounding box center [983, 245] width 53 height 27
type input "RIGI MAILER"
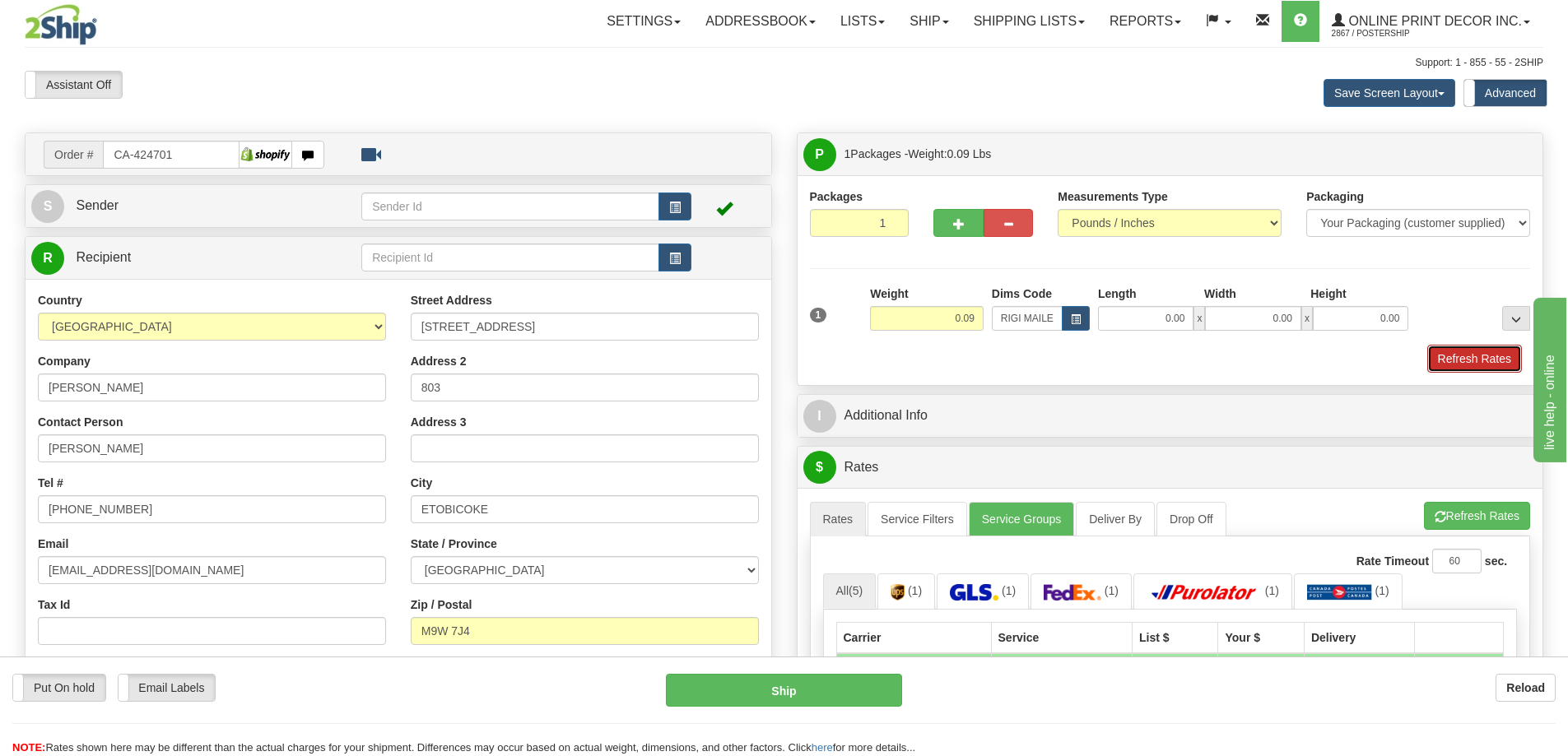
click at [1467, 356] on button "Refresh Rates" at bounding box center [1474, 358] width 95 height 28
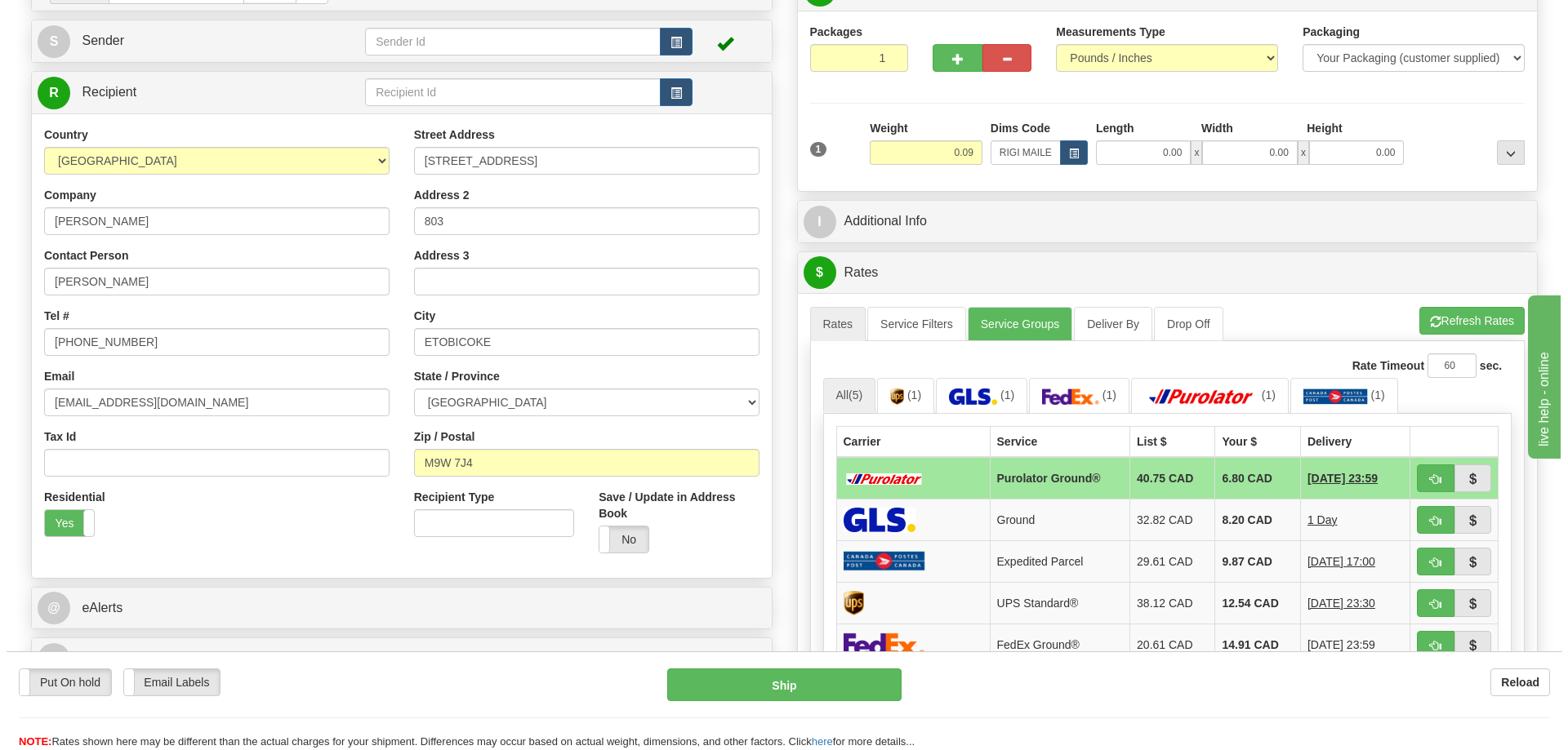
scroll to position [245, 0]
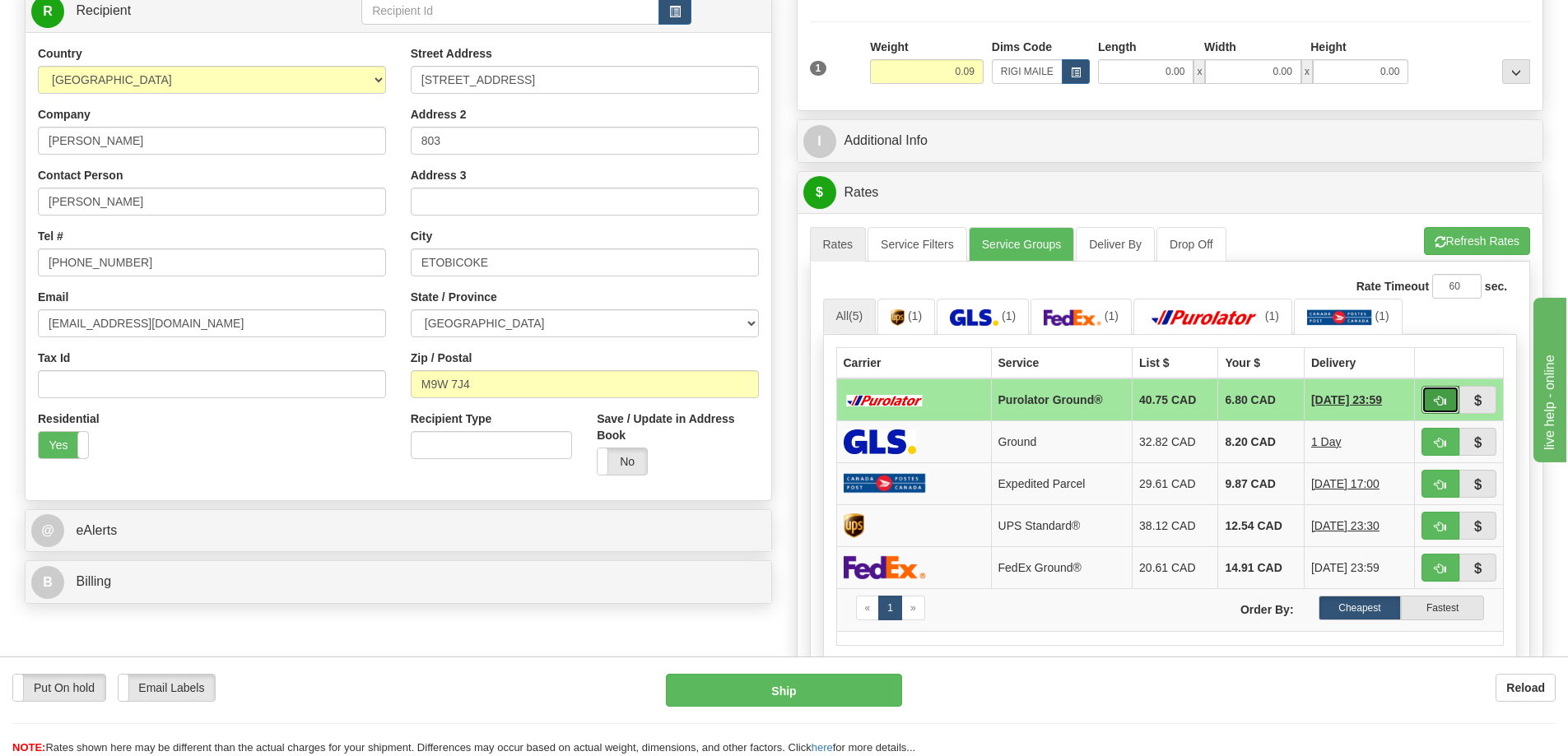
click at [1441, 398] on span "button" at bounding box center [1440, 401] width 11 height 10
type input "260"
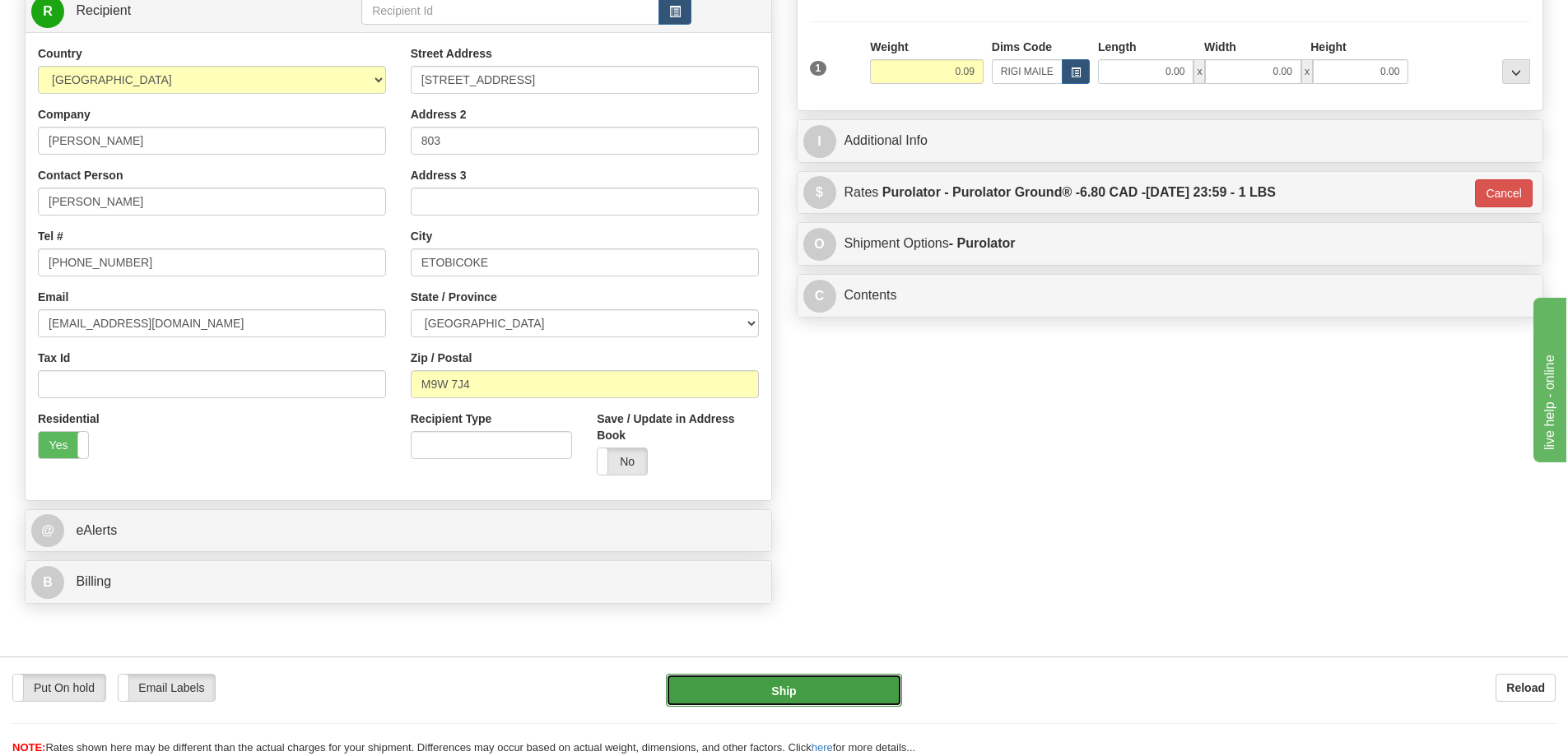
click at [883, 684] on button "Ship" at bounding box center [784, 691] width 236 height 33
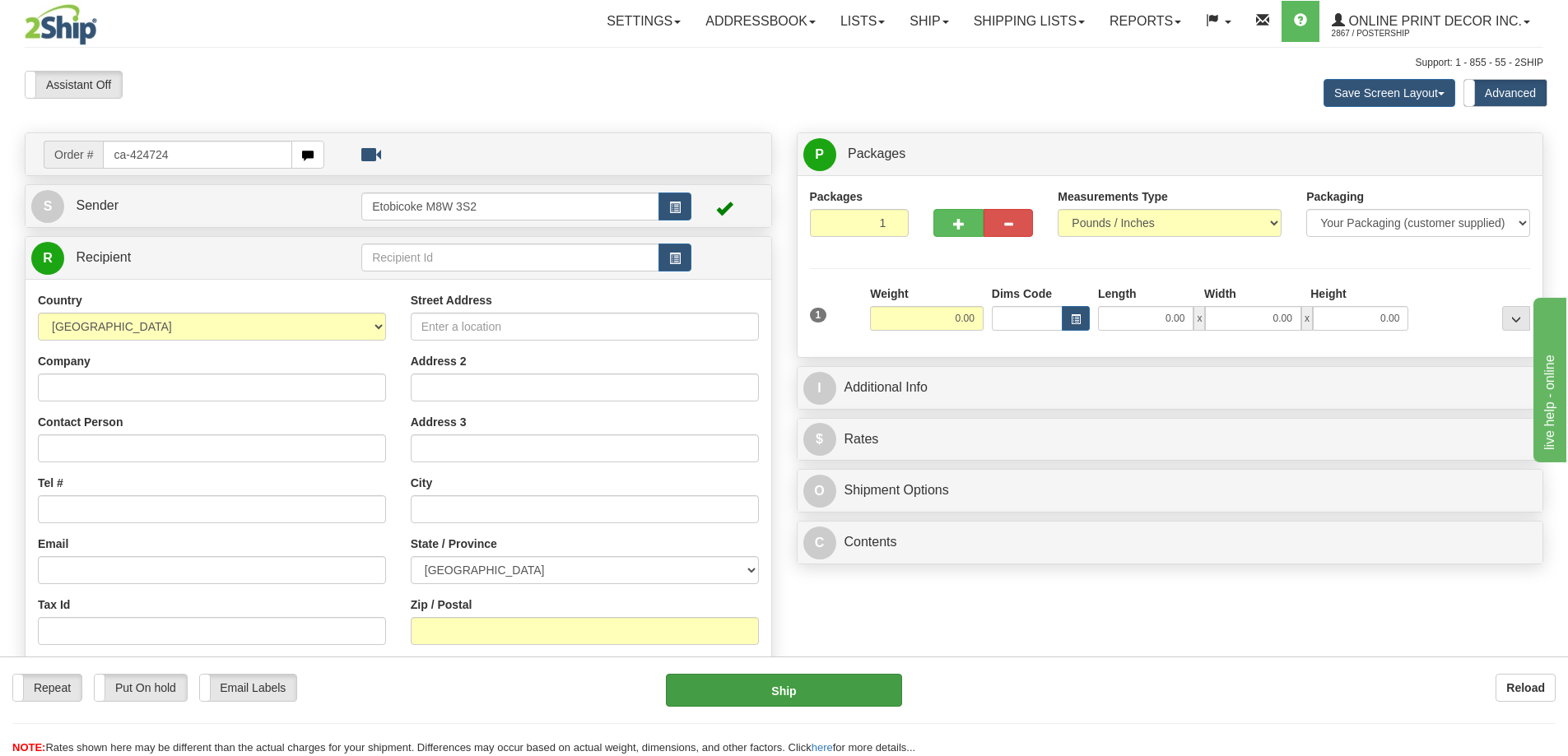
type input "ca-424724"
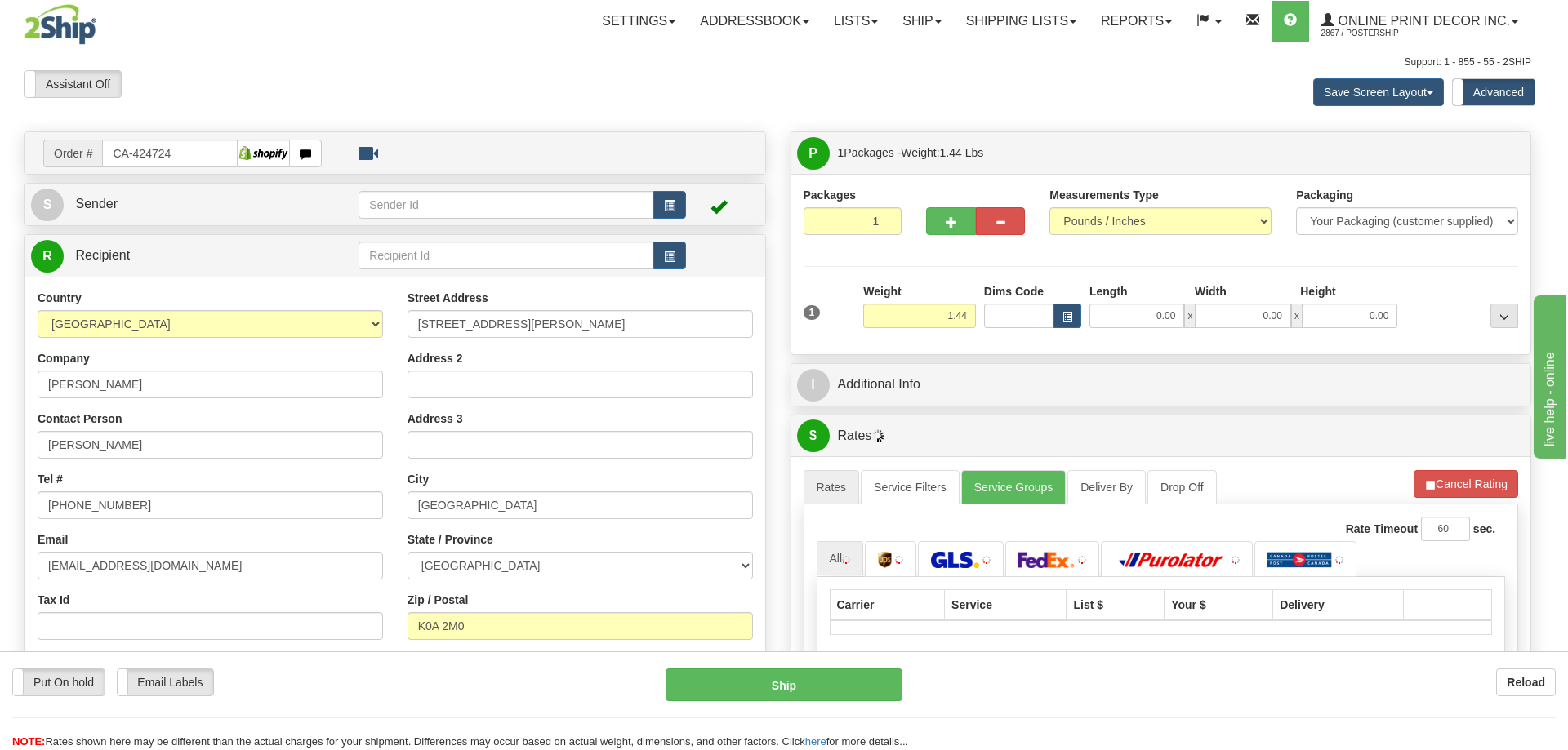
type input "LIMOGES"
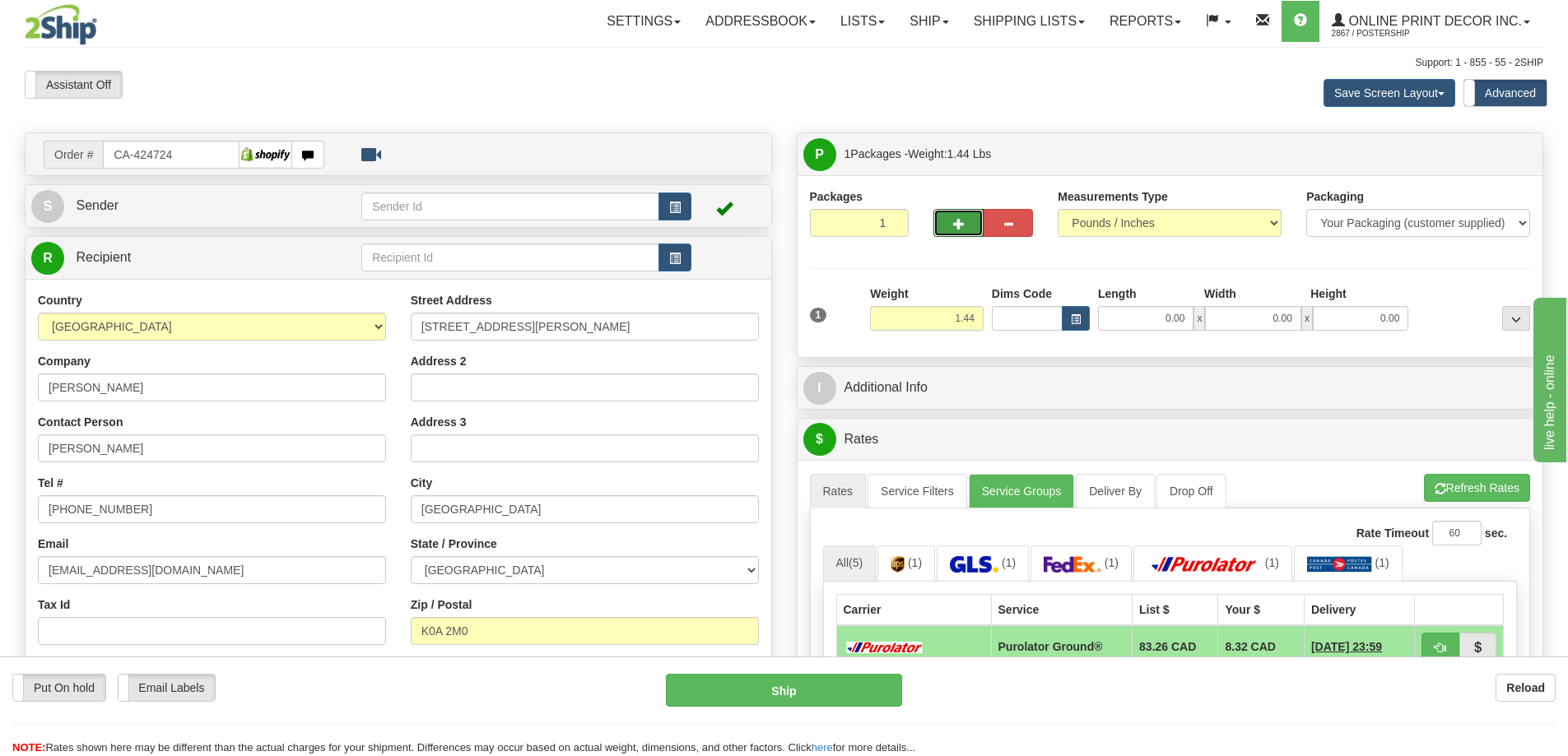
drag, startPoint x: 960, startPoint y: 216, endPoint x: 951, endPoint y: 214, distance: 9.2
click at [960, 217] on button "button" at bounding box center [958, 223] width 49 height 28
radio input "true"
type input "2"
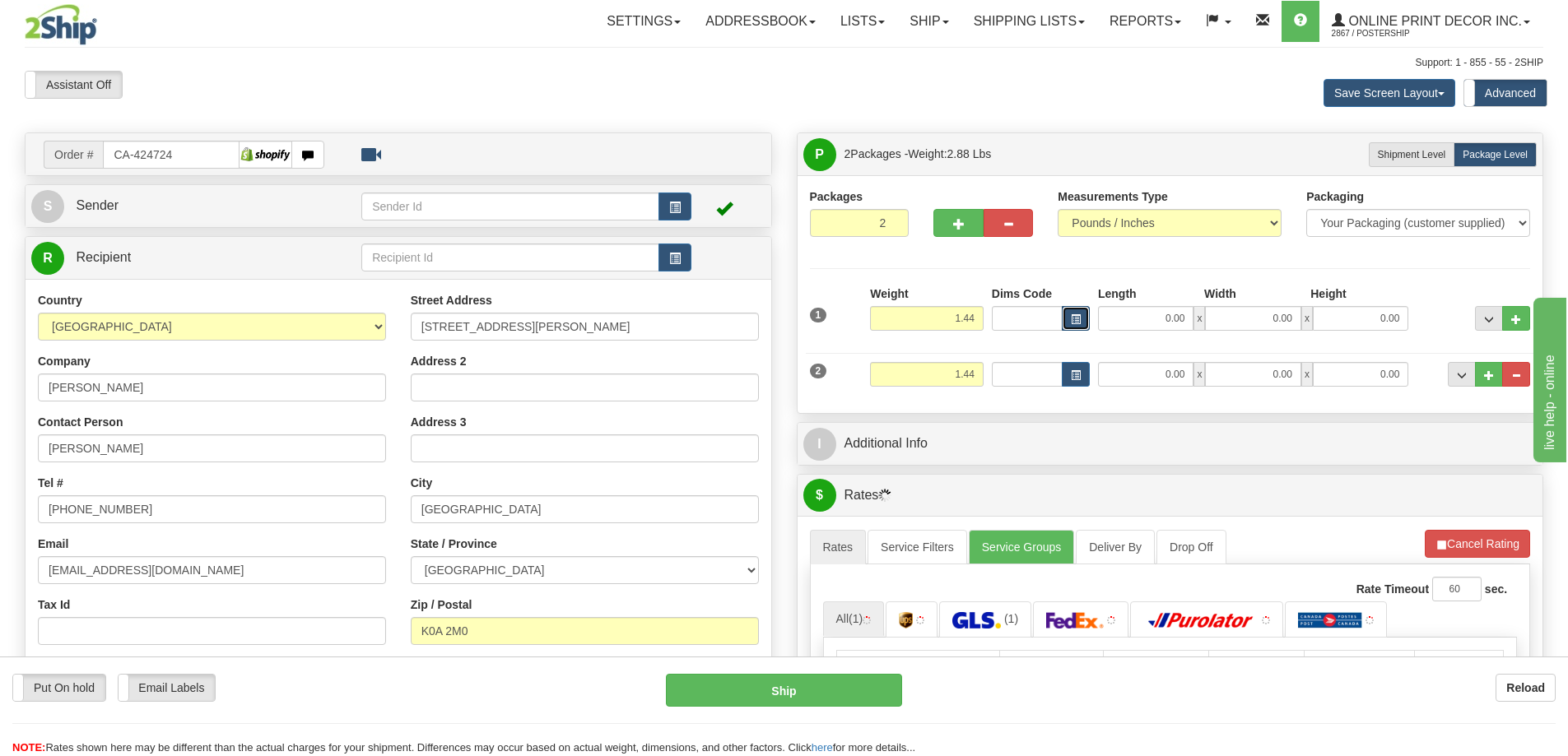
click at [1062, 324] on button "button" at bounding box center [1075, 319] width 28 height 25
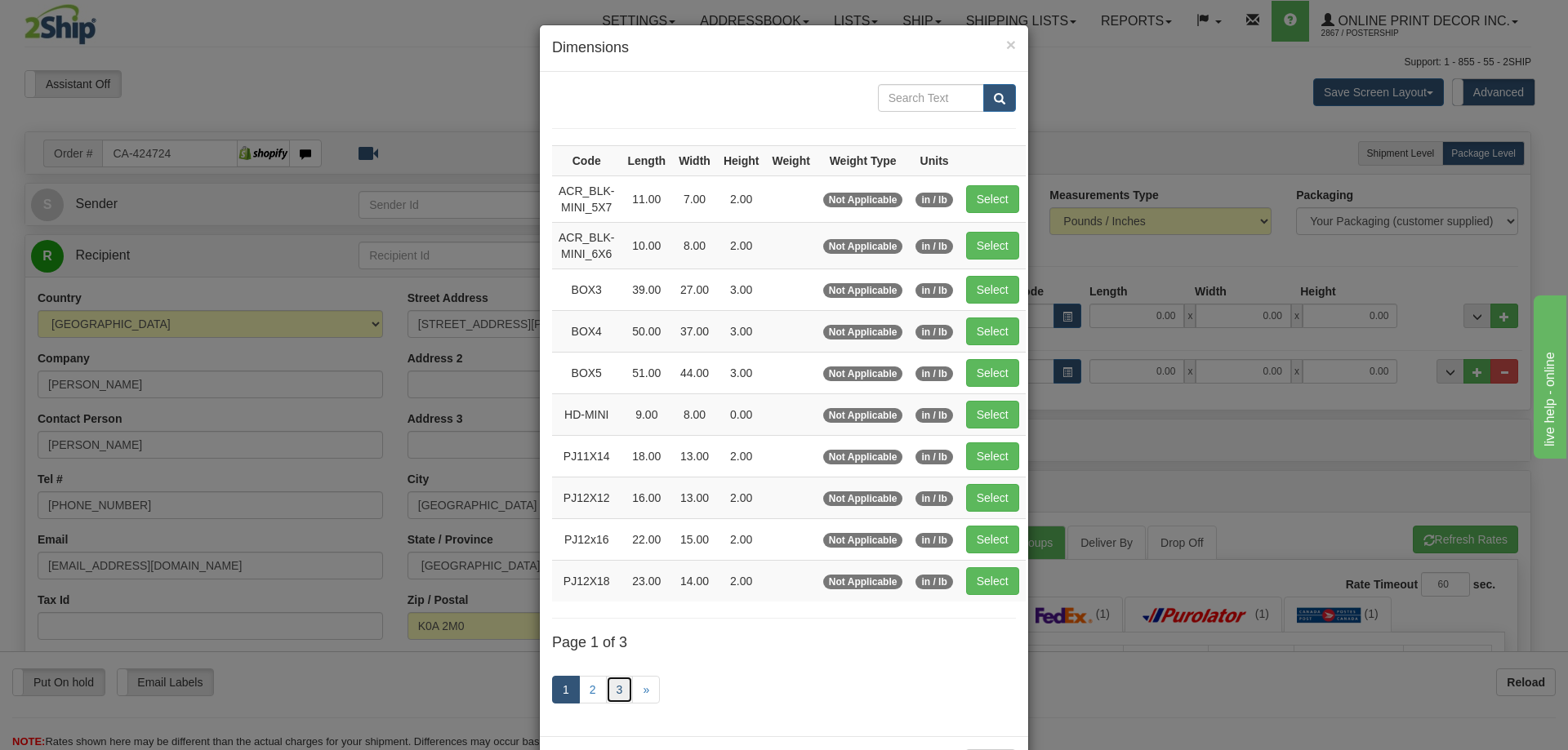
click at [614, 693] on link "3" at bounding box center [620, 689] width 27 height 27
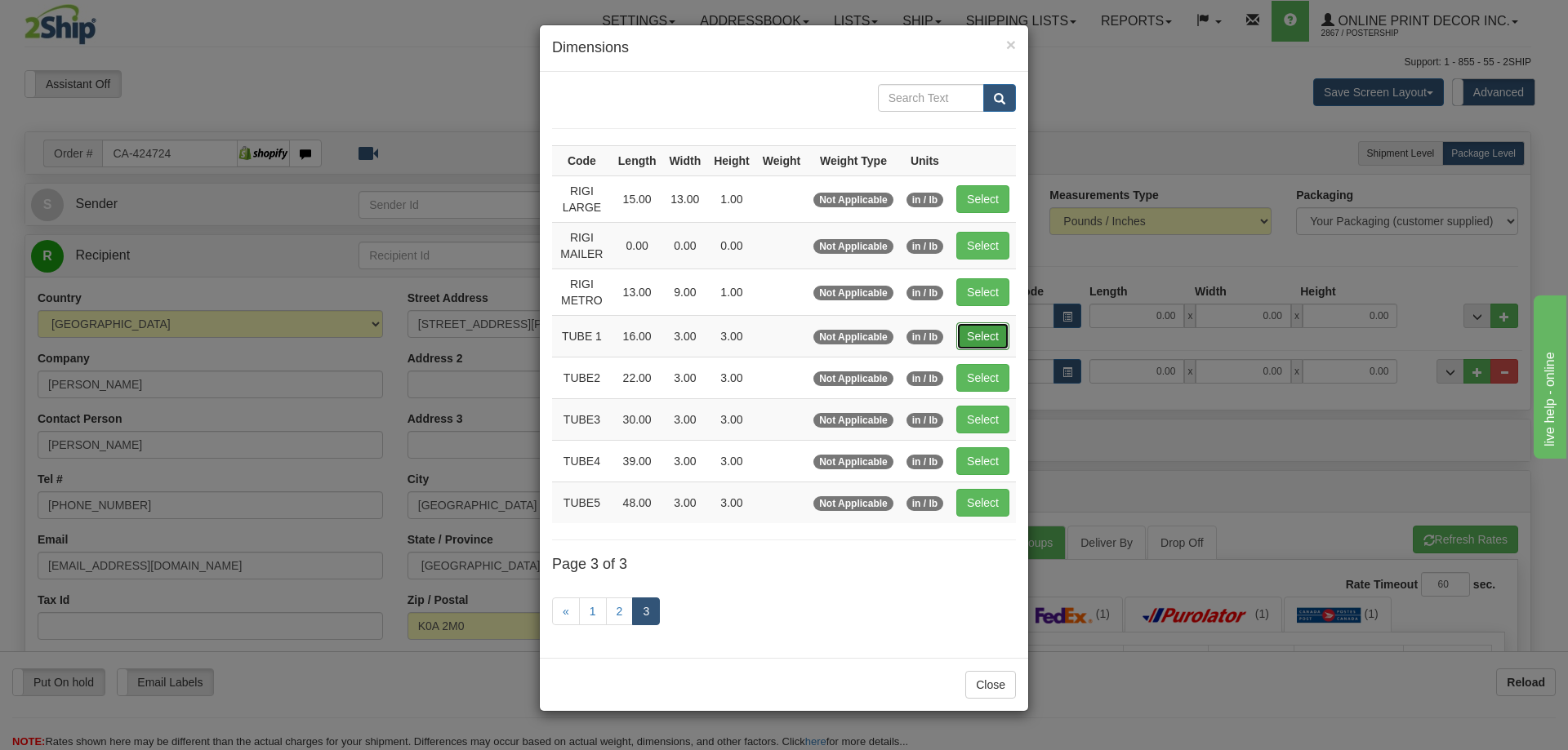
click at [990, 337] on button "Select" at bounding box center [983, 337] width 53 height 27
type input "TUBE 1"
type input "16.00"
type input "3.00"
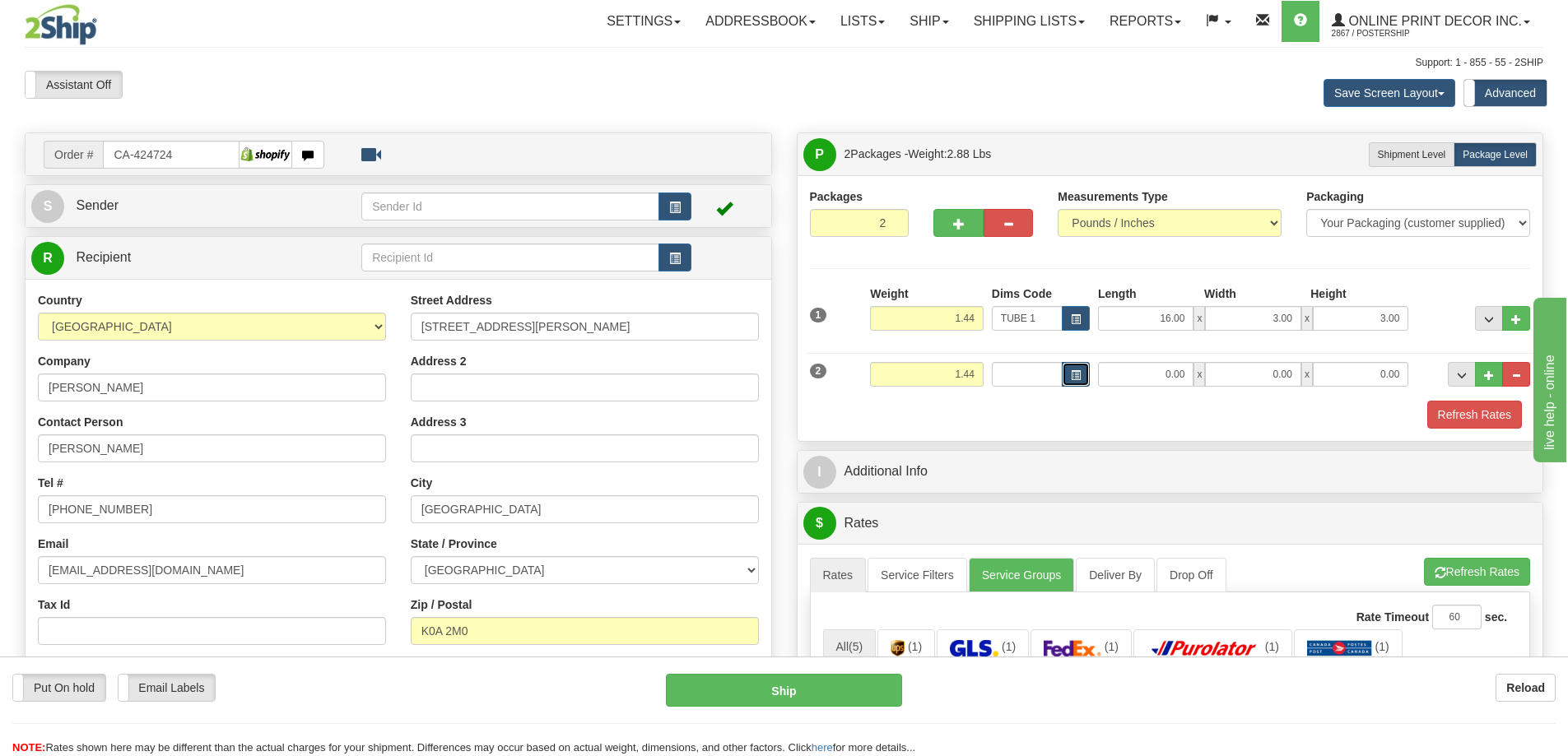
click at [1086, 374] on button "button" at bounding box center [1075, 375] width 28 height 25
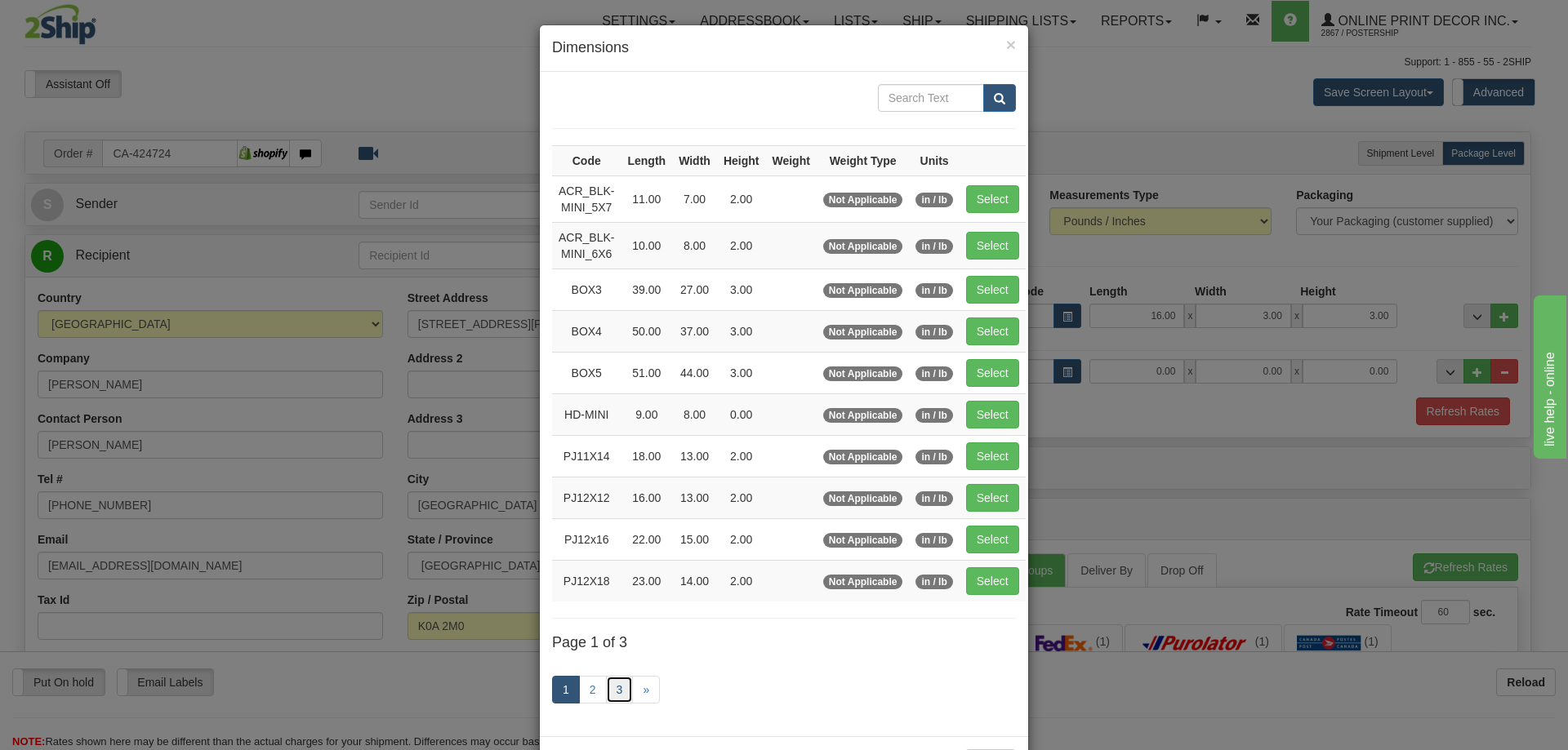
click at [616, 677] on link "3" at bounding box center [620, 689] width 27 height 27
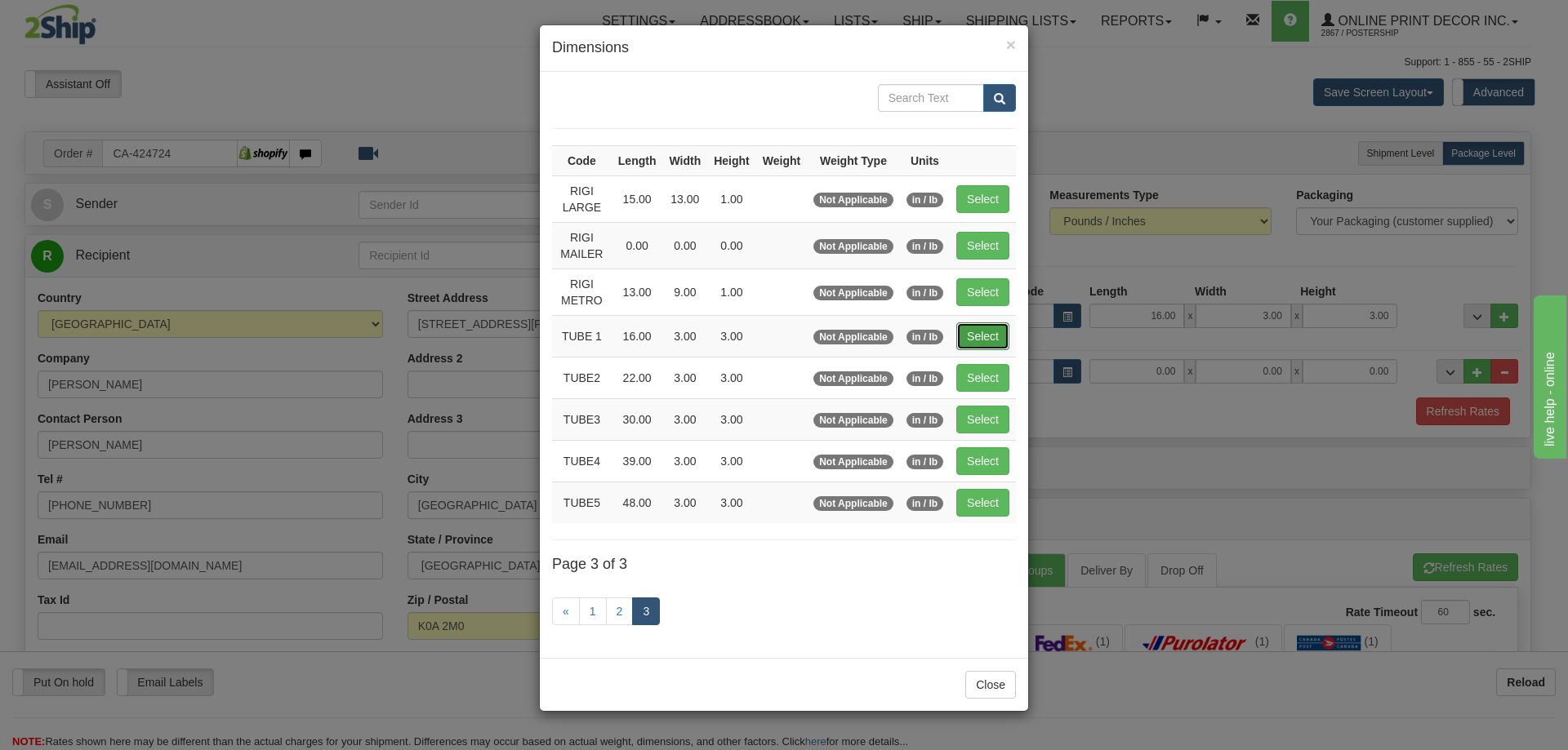
click at [997, 334] on button "Select" at bounding box center [983, 337] width 53 height 27
type input "TUBE 1"
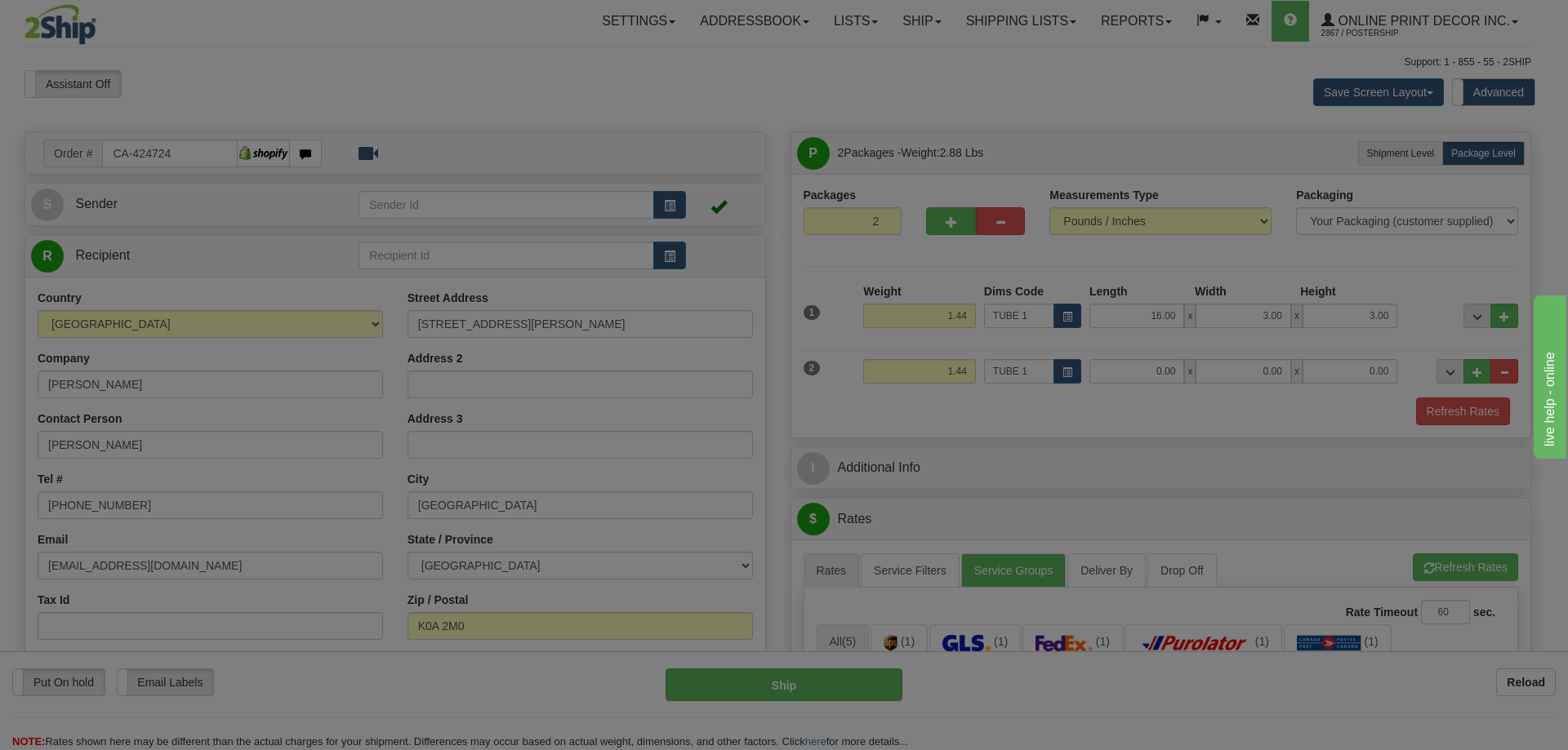
type input "16.00"
type input "3.00"
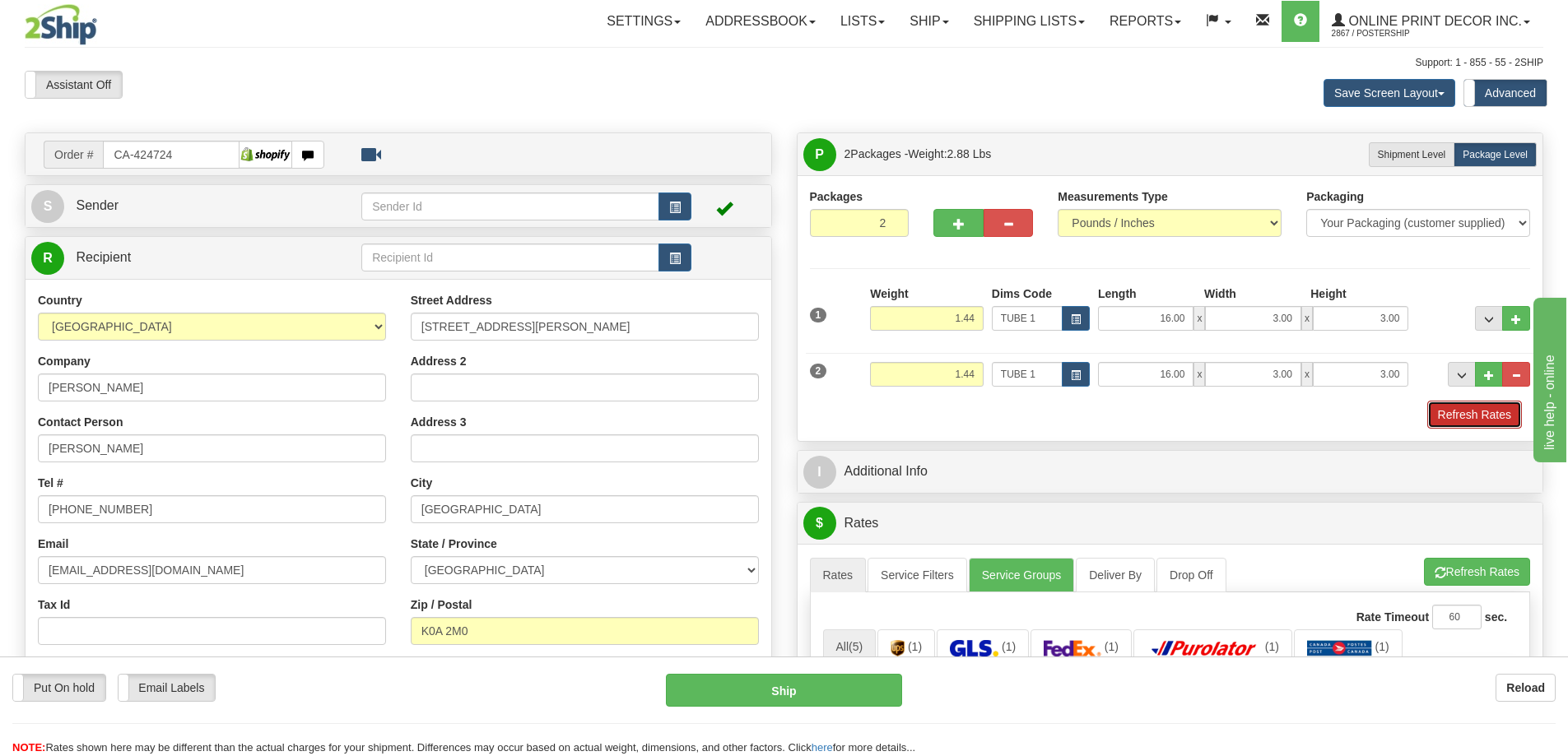
click at [1497, 408] on button "Refresh Rates" at bounding box center [1474, 414] width 95 height 28
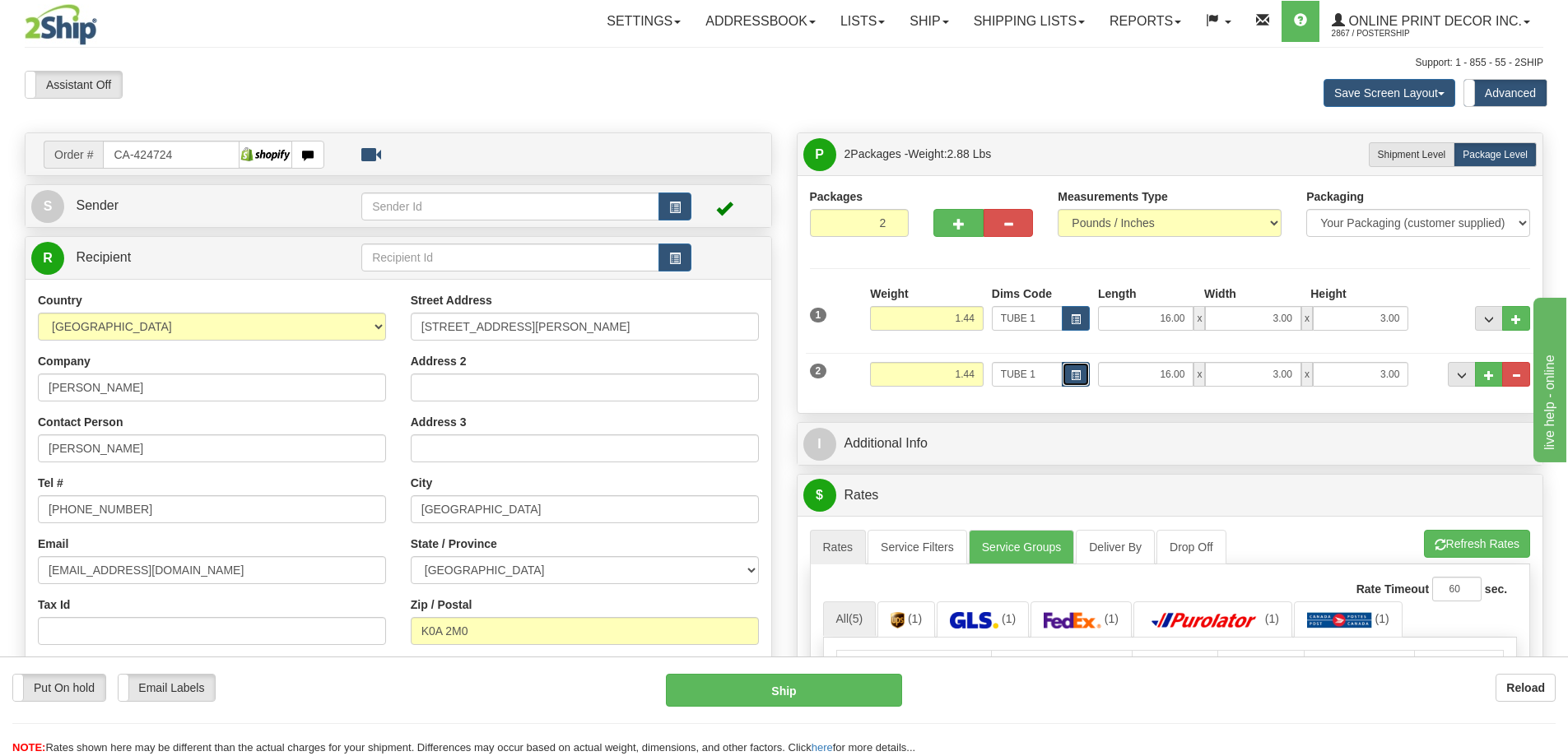
click at [1074, 379] on span "button" at bounding box center [1075, 375] width 9 height 9
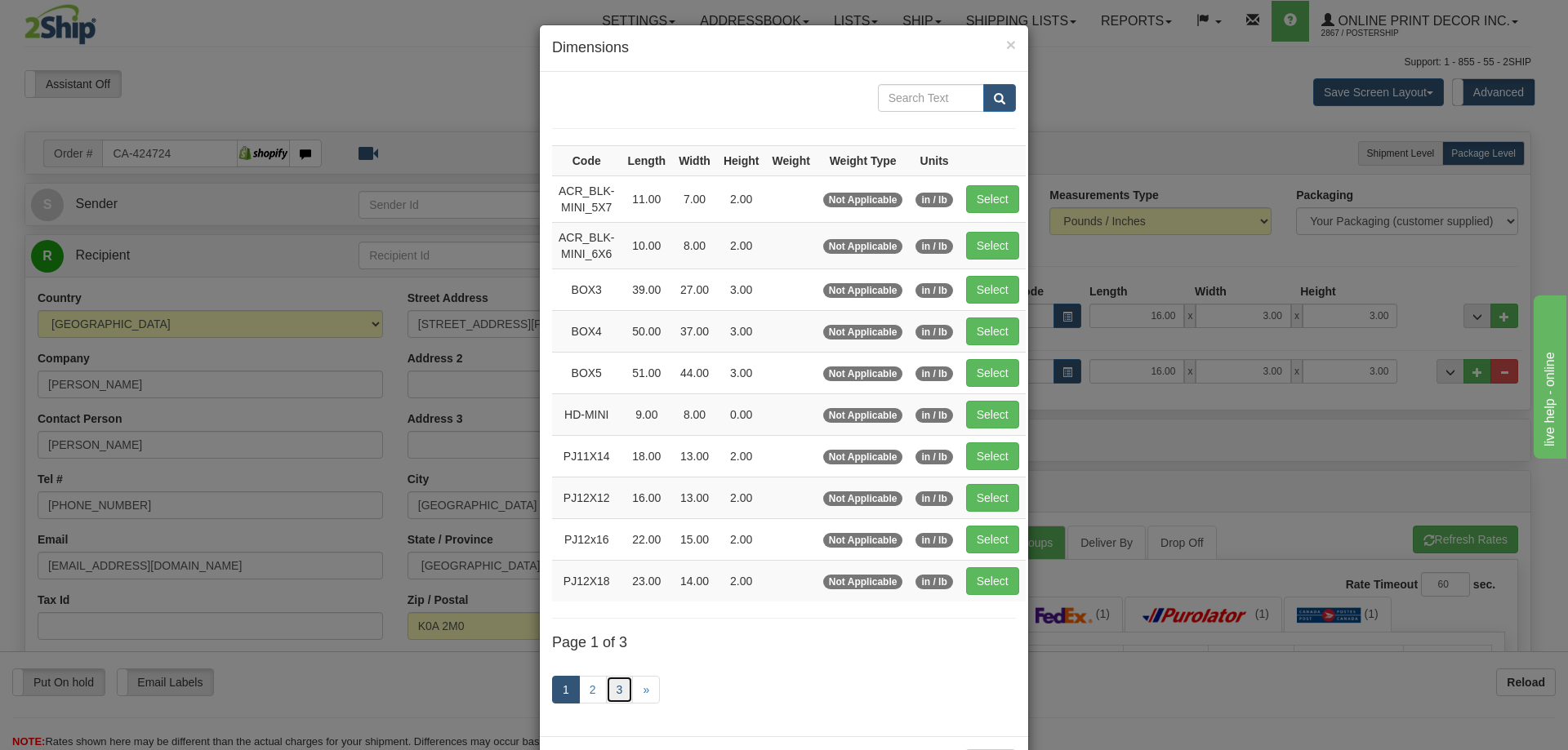
click at [615, 685] on link "3" at bounding box center [620, 689] width 27 height 27
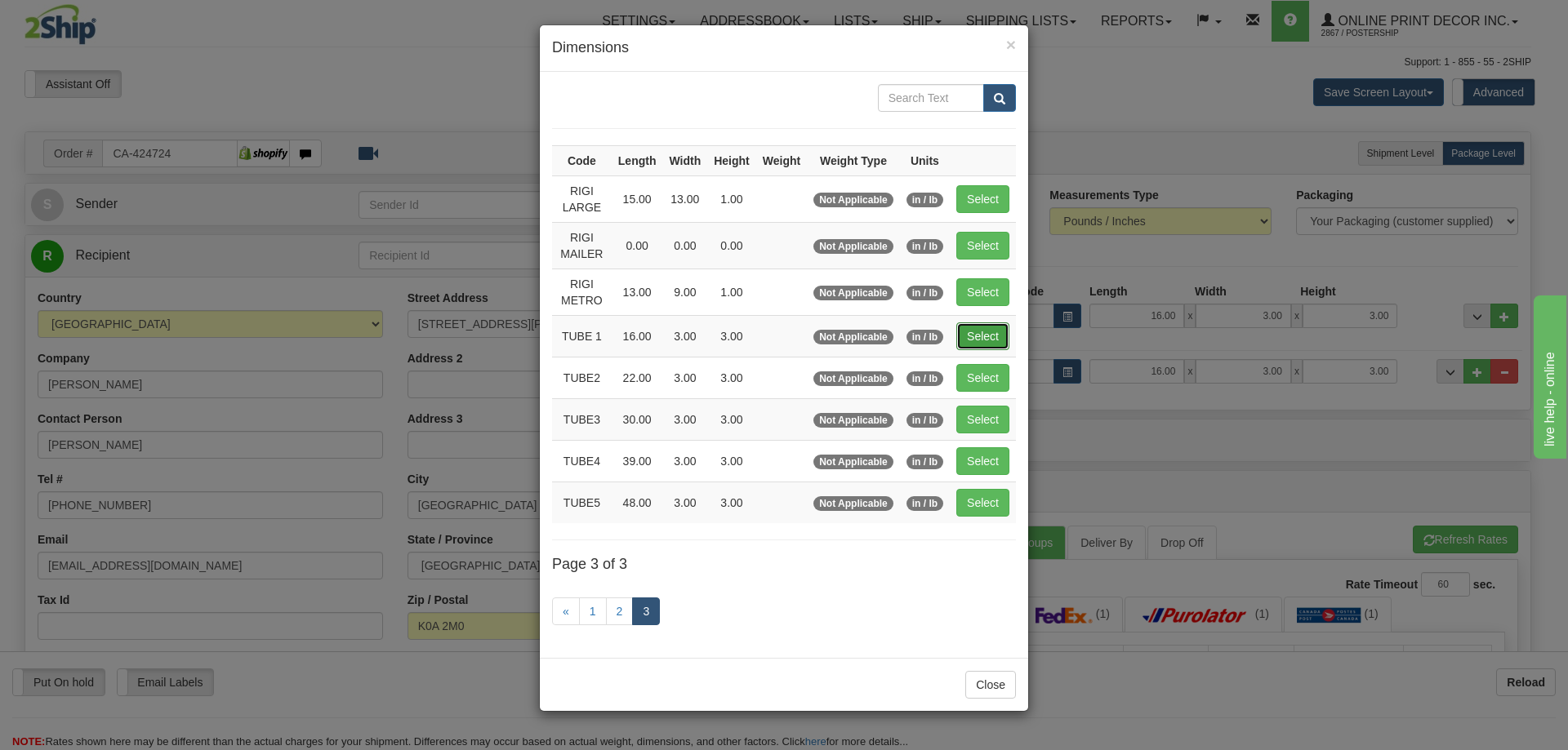
click at [978, 333] on button "Select" at bounding box center [983, 337] width 53 height 27
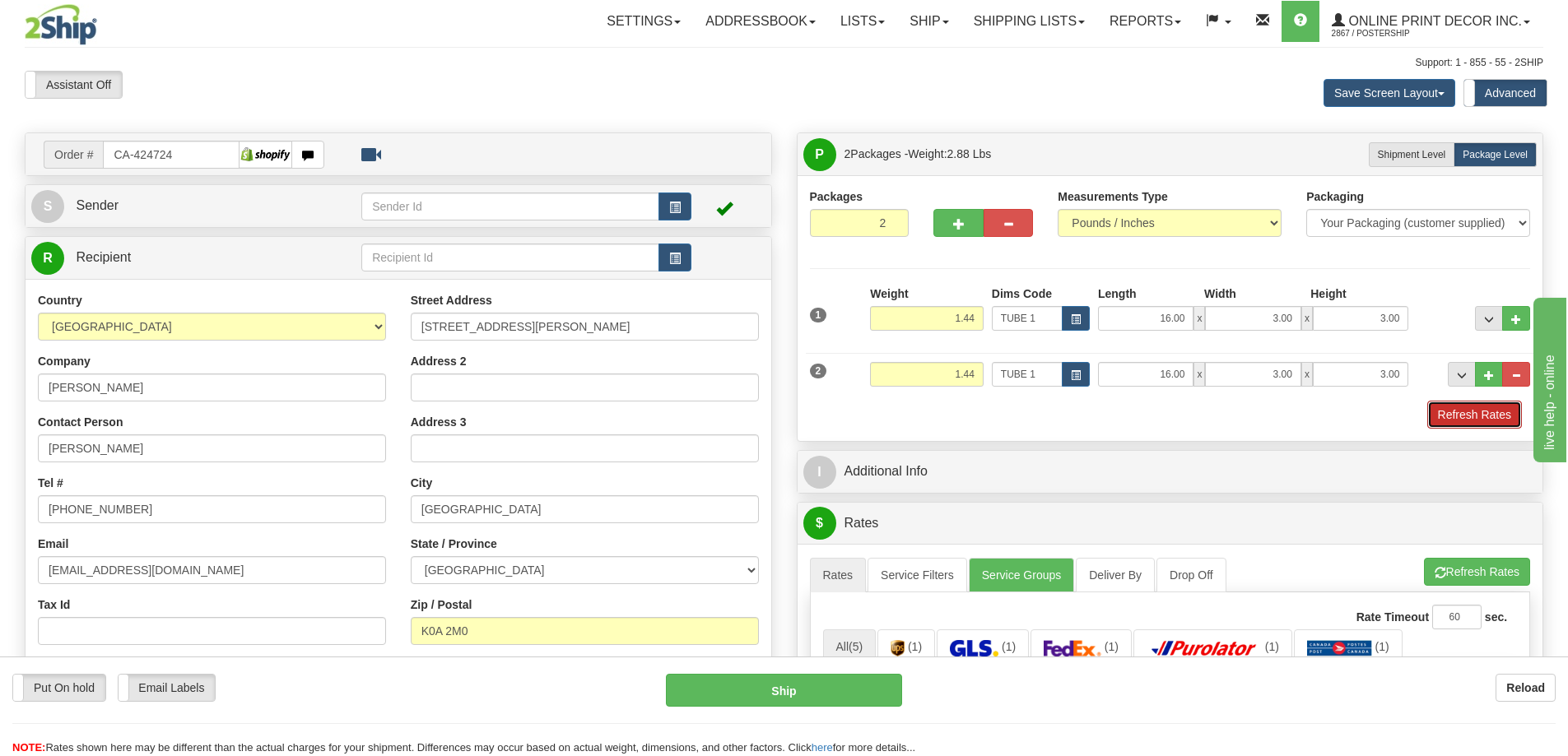
click at [1466, 409] on button "Refresh Rates" at bounding box center [1474, 414] width 95 height 28
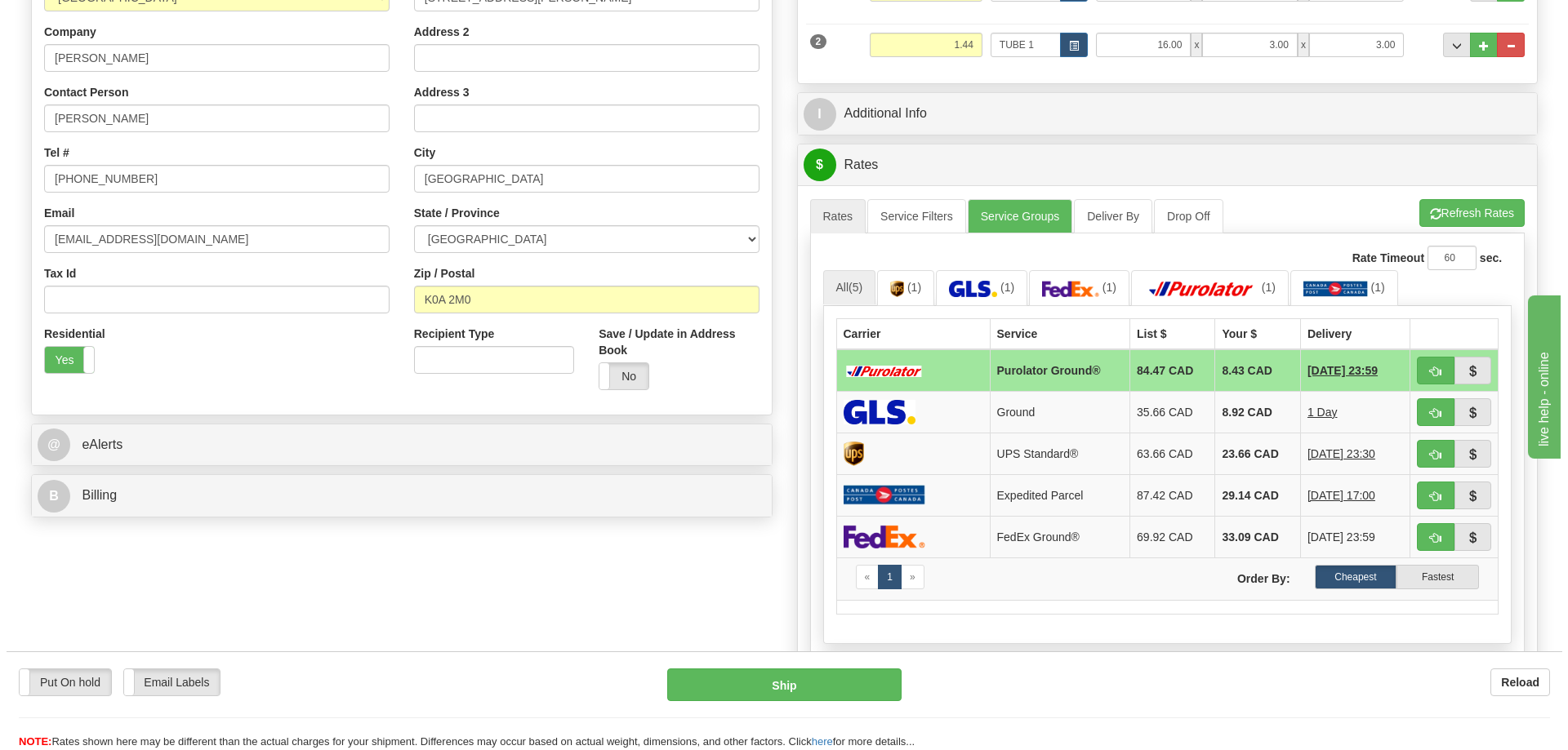
scroll to position [408, 0]
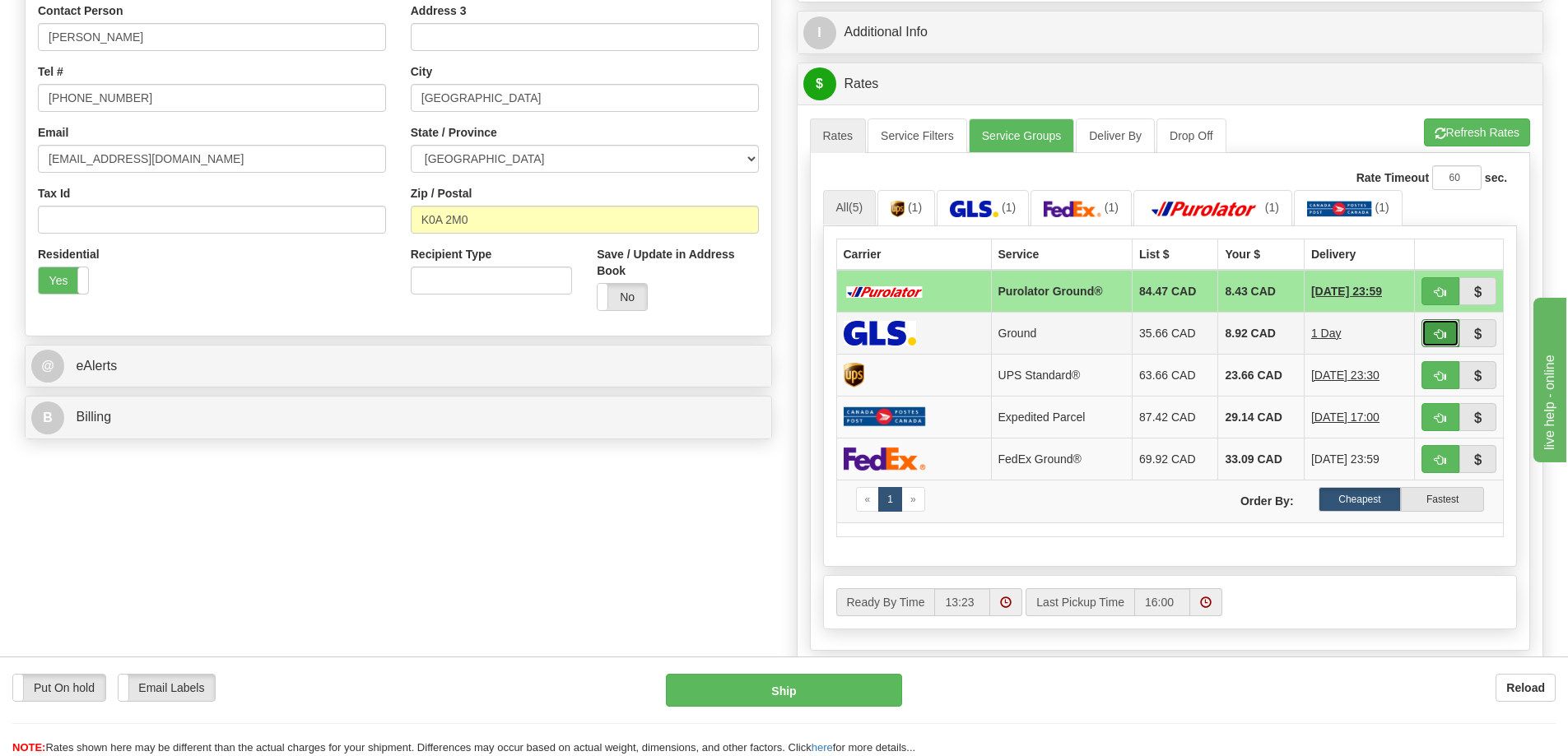
click at [1442, 339] on span "button" at bounding box center [1440, 334] width 11 height 10
type input "1"
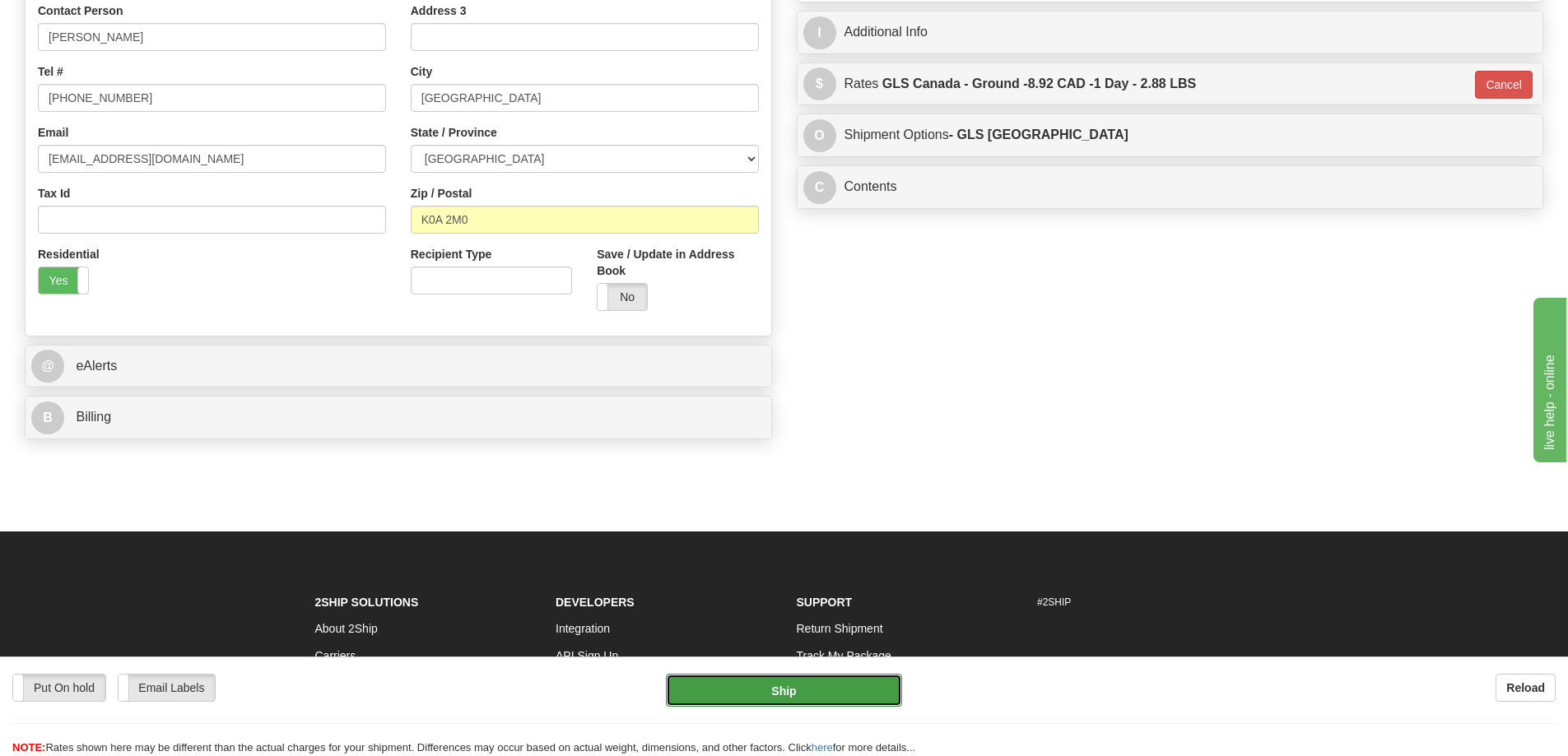
click at [860, 685] on button "Ship" at bounding box center [784, 691] width 236 height 33
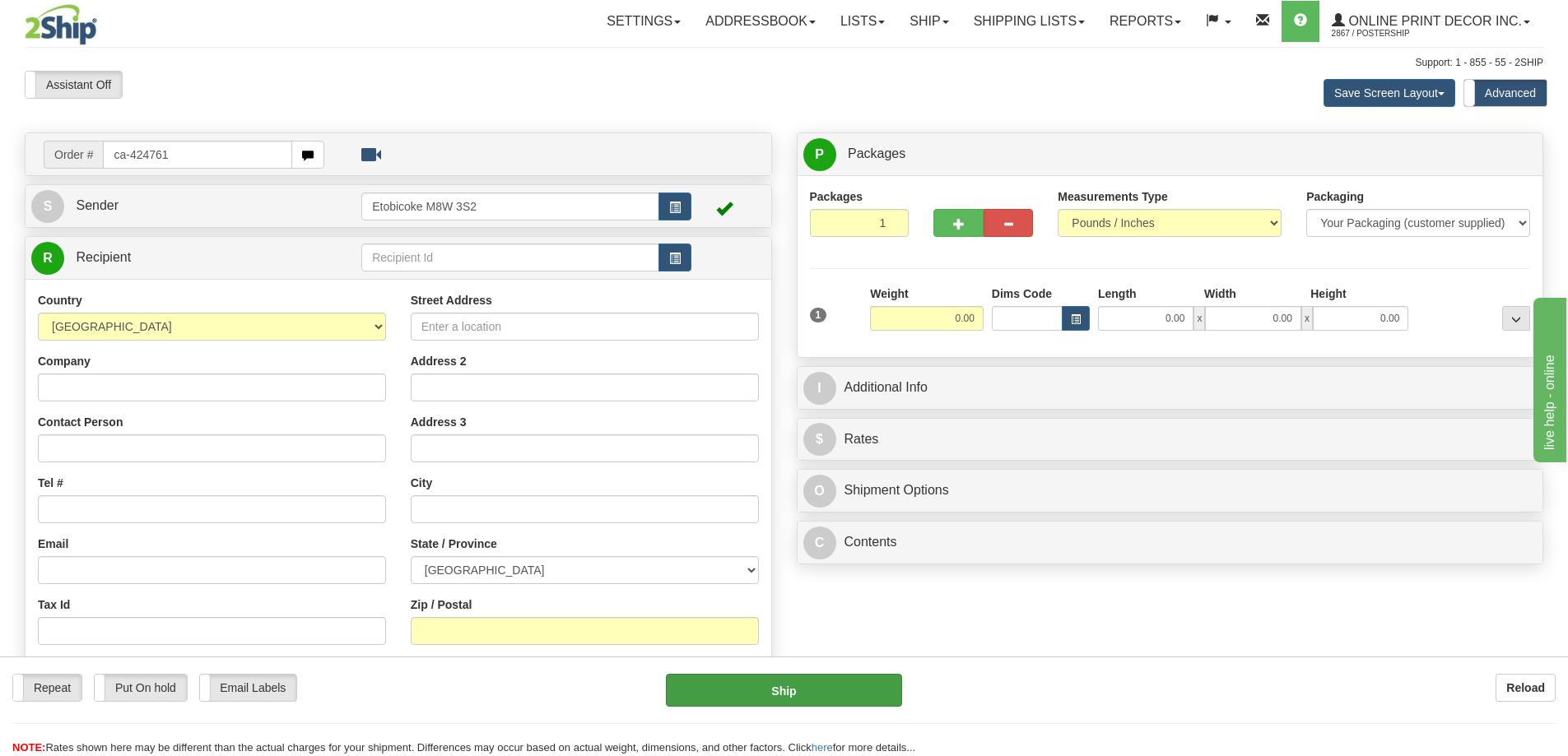
type input "ca-424761"
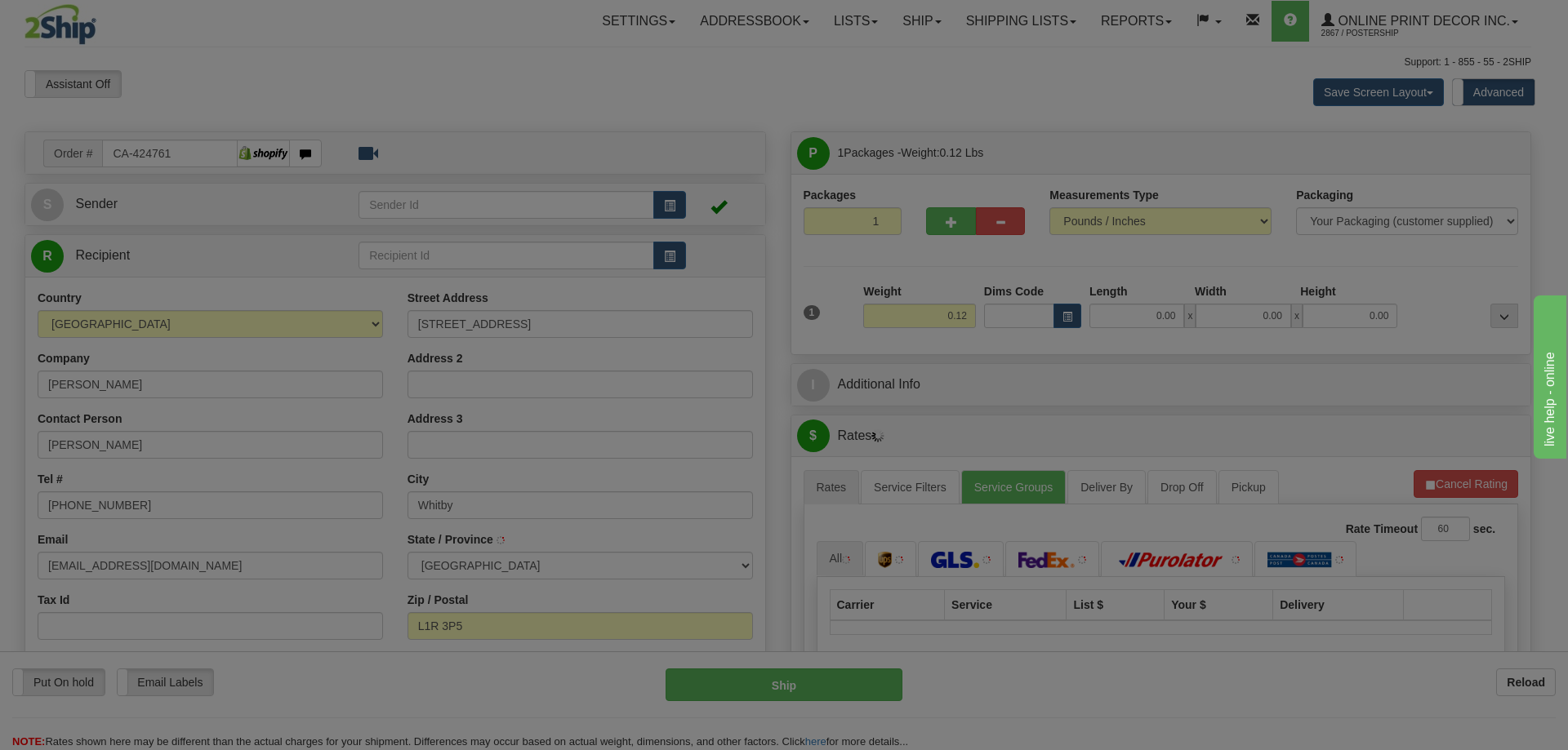
type input "WHITBY"
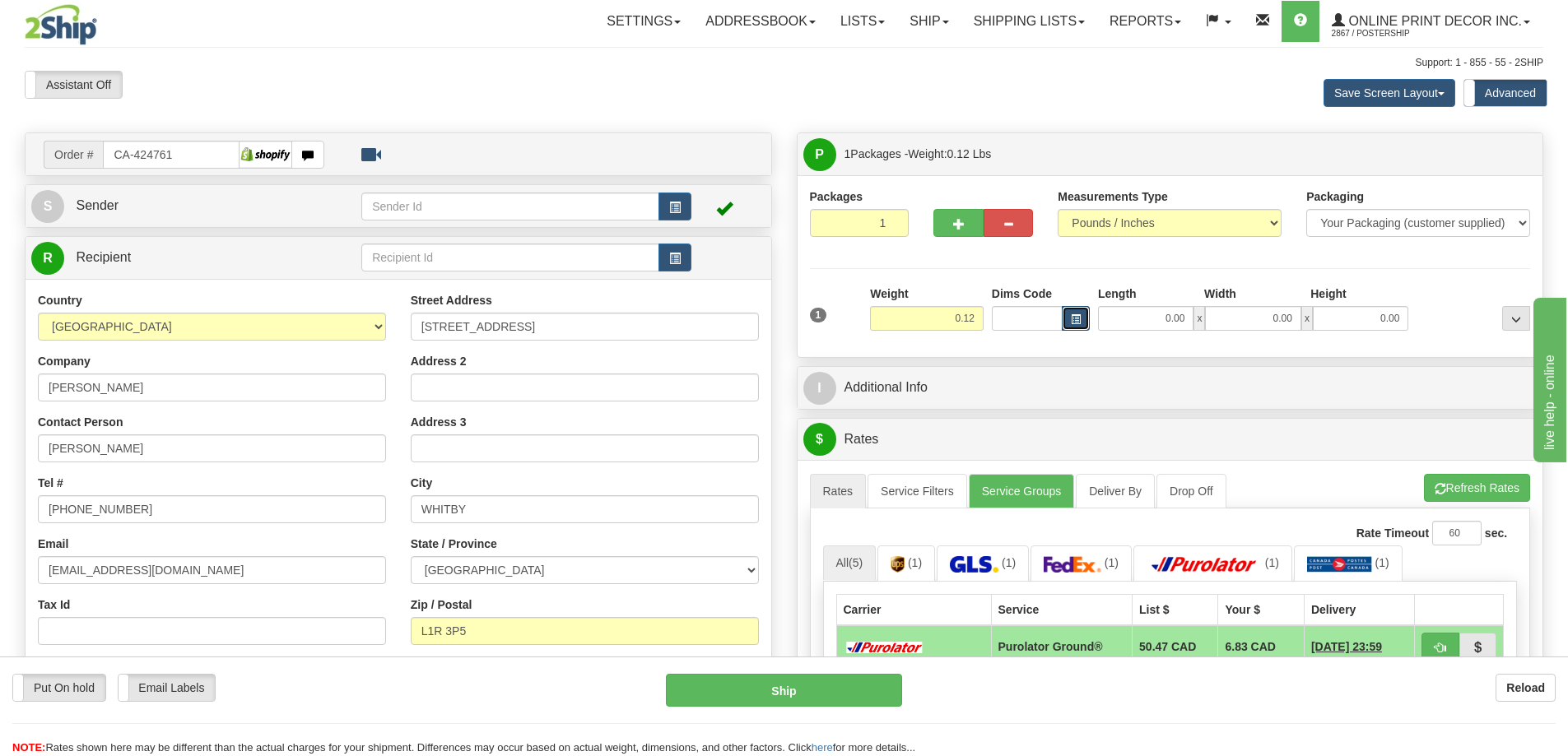
click at [1076, 325] on span "button" at bounding box center [1075, 319] width 9 height 9
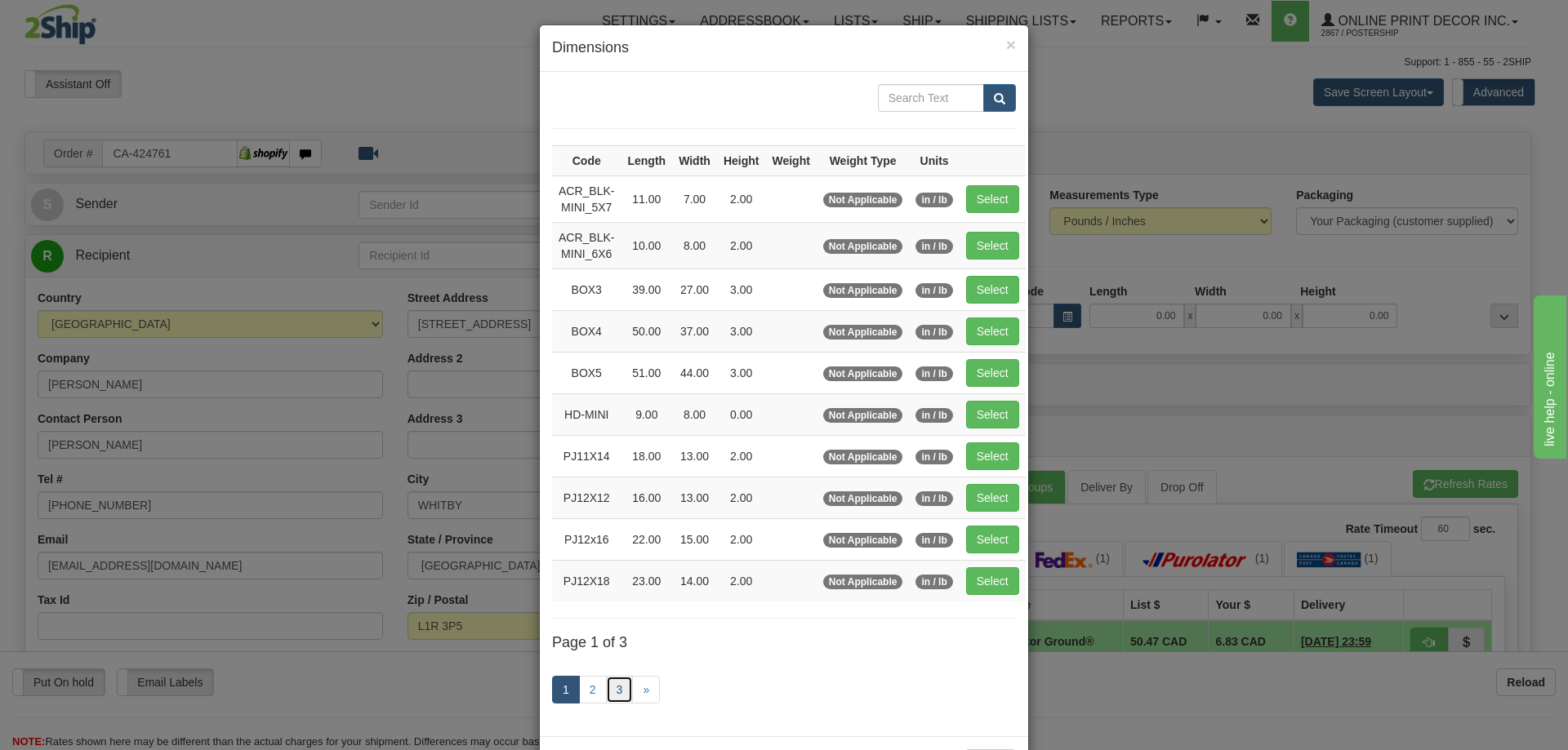
click at [620, 691] on link "3" at bounding box center [620, 689] width 27 height 27
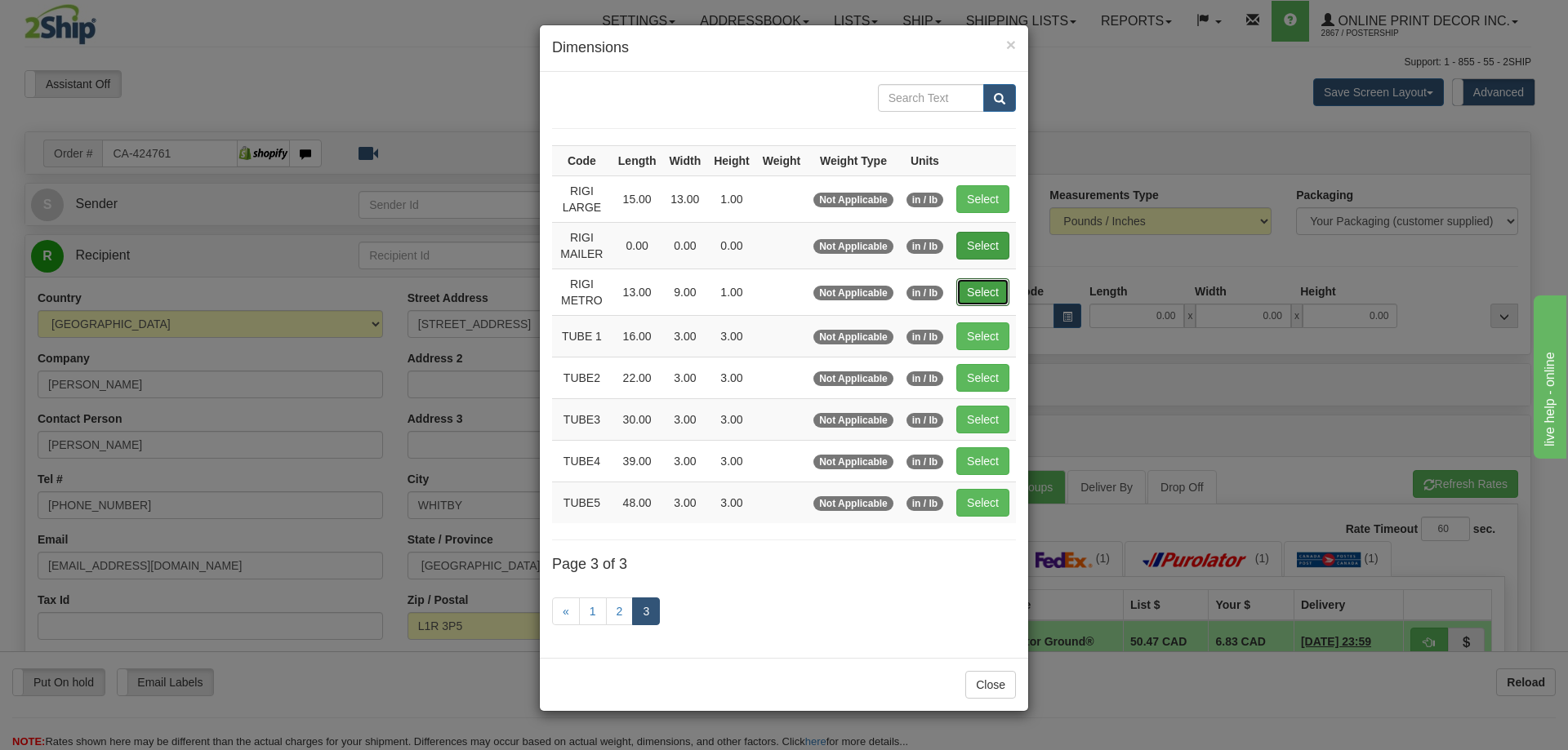
drag, startPoint x: 982, startPoint y: 288, endPoint x: 993, endPoint y: 252, distance: 37.6
click at [990, 257] on tbody "Code Length Width Height Weight Weight Type Units RIGI LARGE 15.00 13.00 1.00 N…" at bounding box center [784, 334] width 464 height 378
click at [997, 242] on button "Select" at bounding box center [983, 245] width 53 height 27
type input "RIGI MAILER"
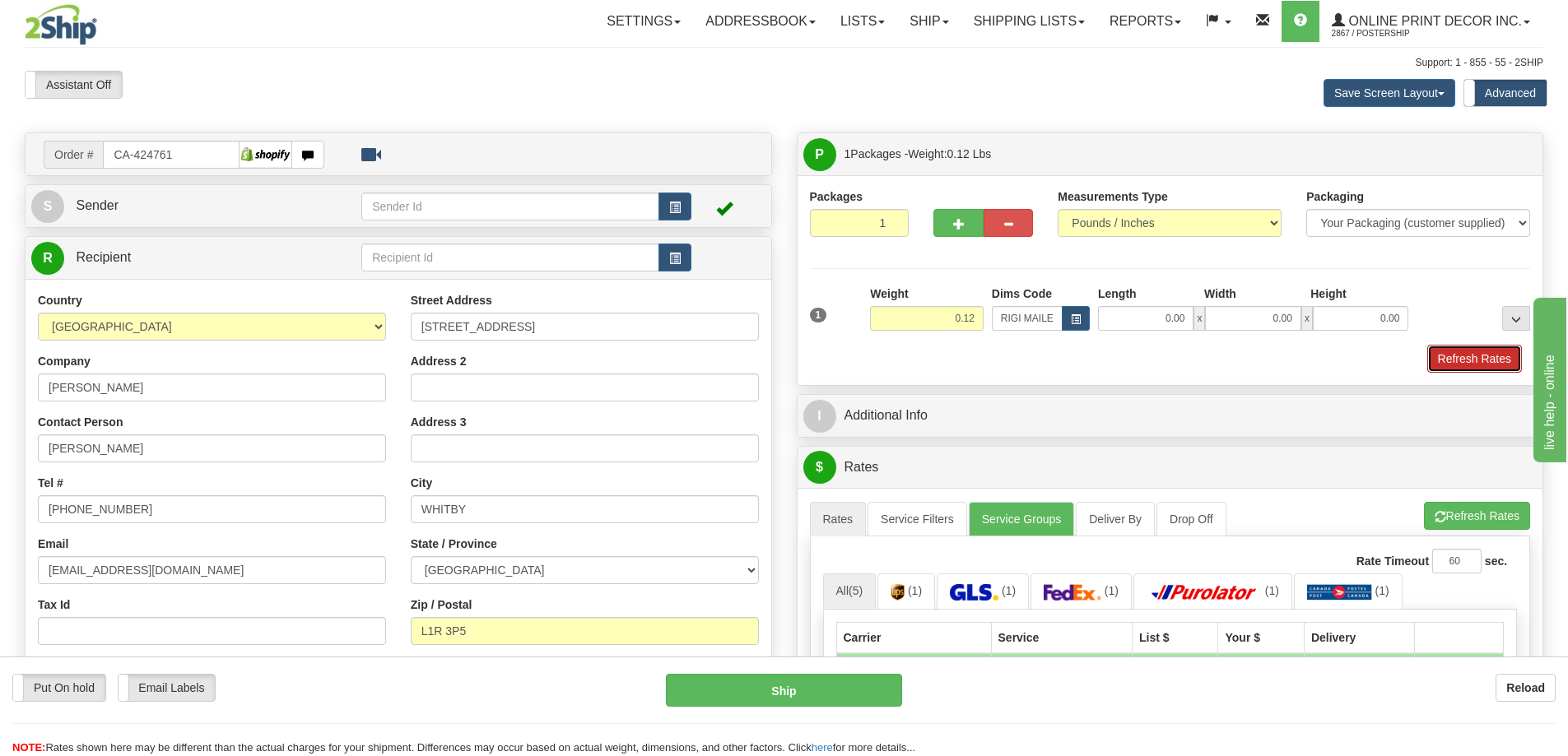
click at [1457, 363] on button "Refresh Rates" at bounding box center [1474, 358] width 95 height 28
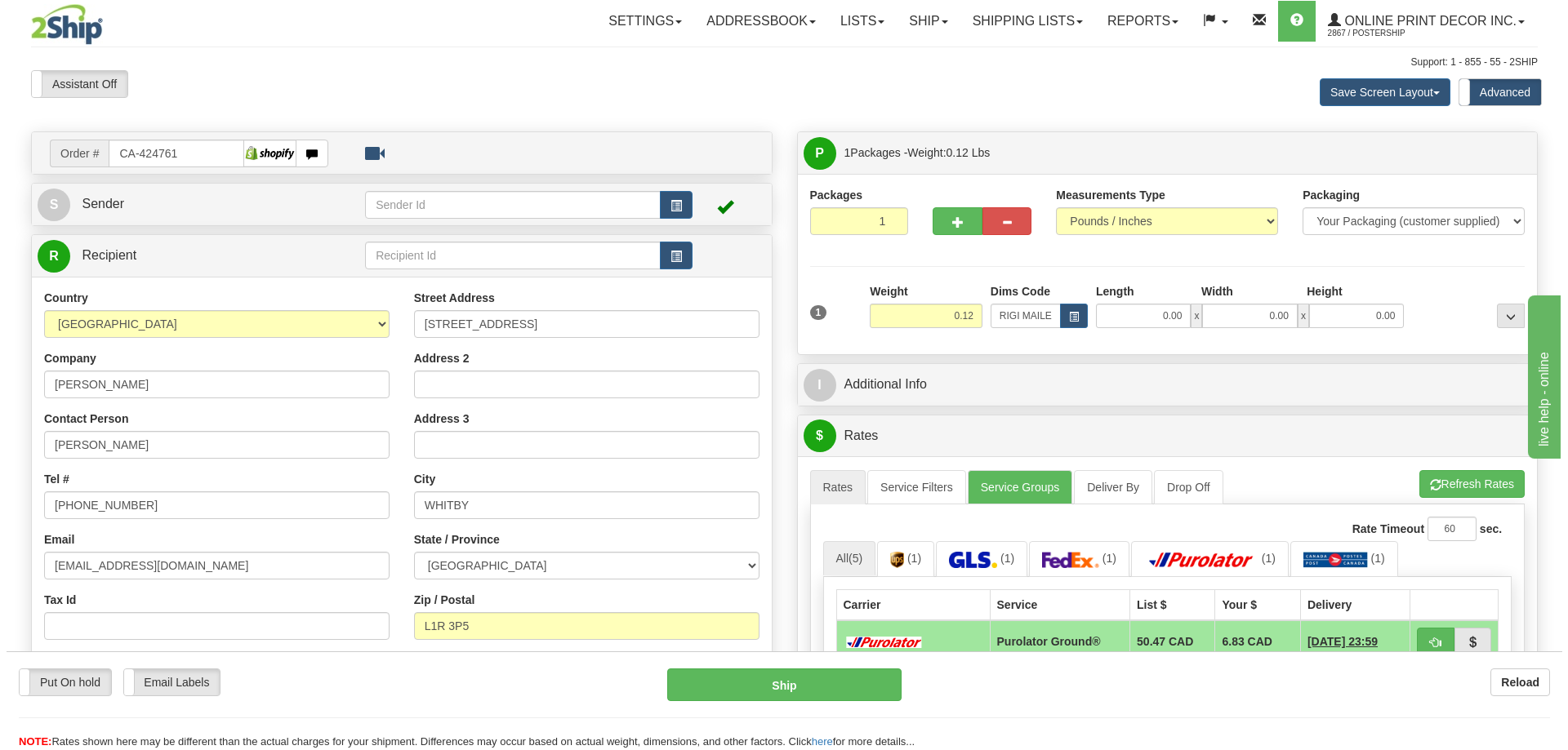
scroll to position [163, 0]
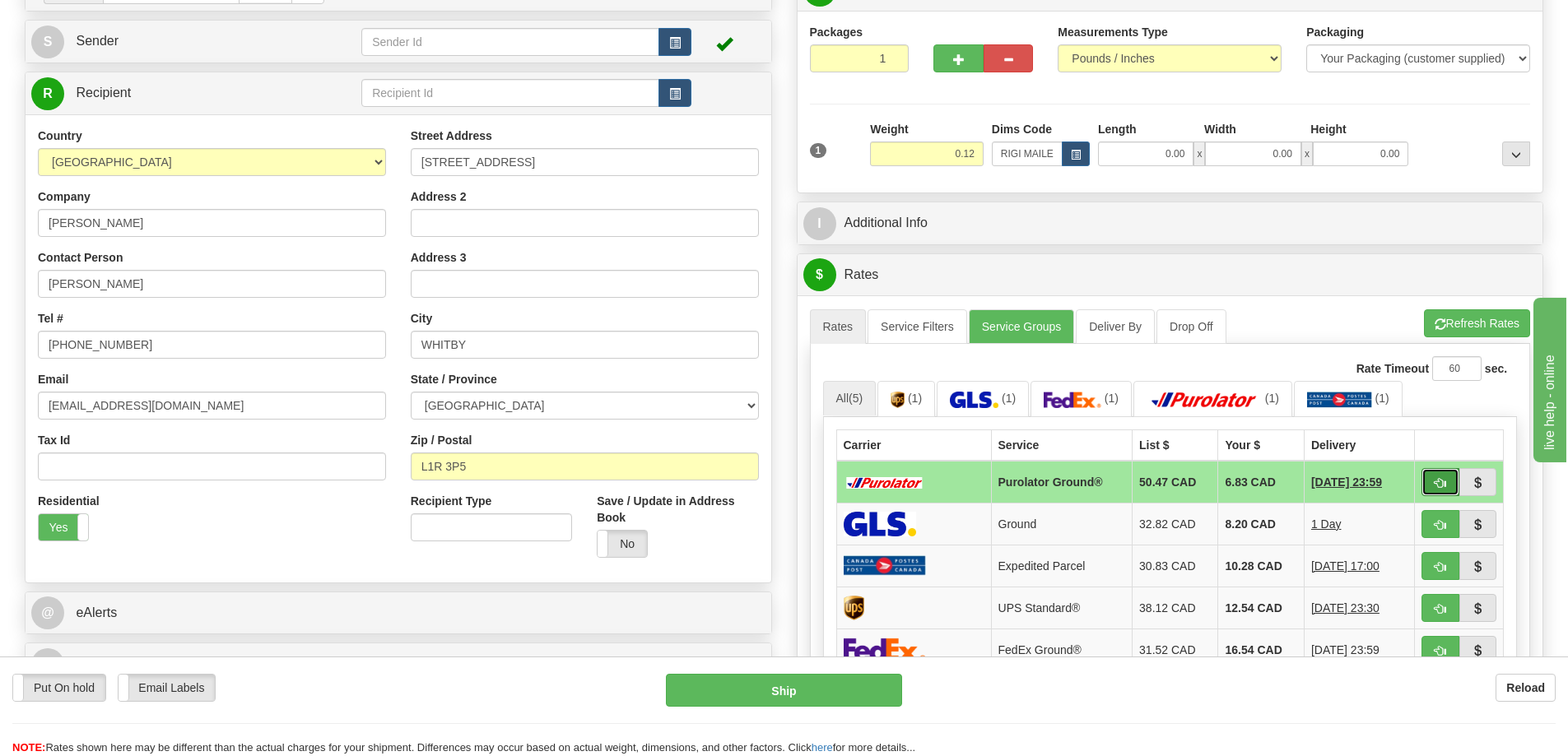
click at [1430, 477] on button "button" at bounding box center [1441, 482] width 38 height 28
type input "260"
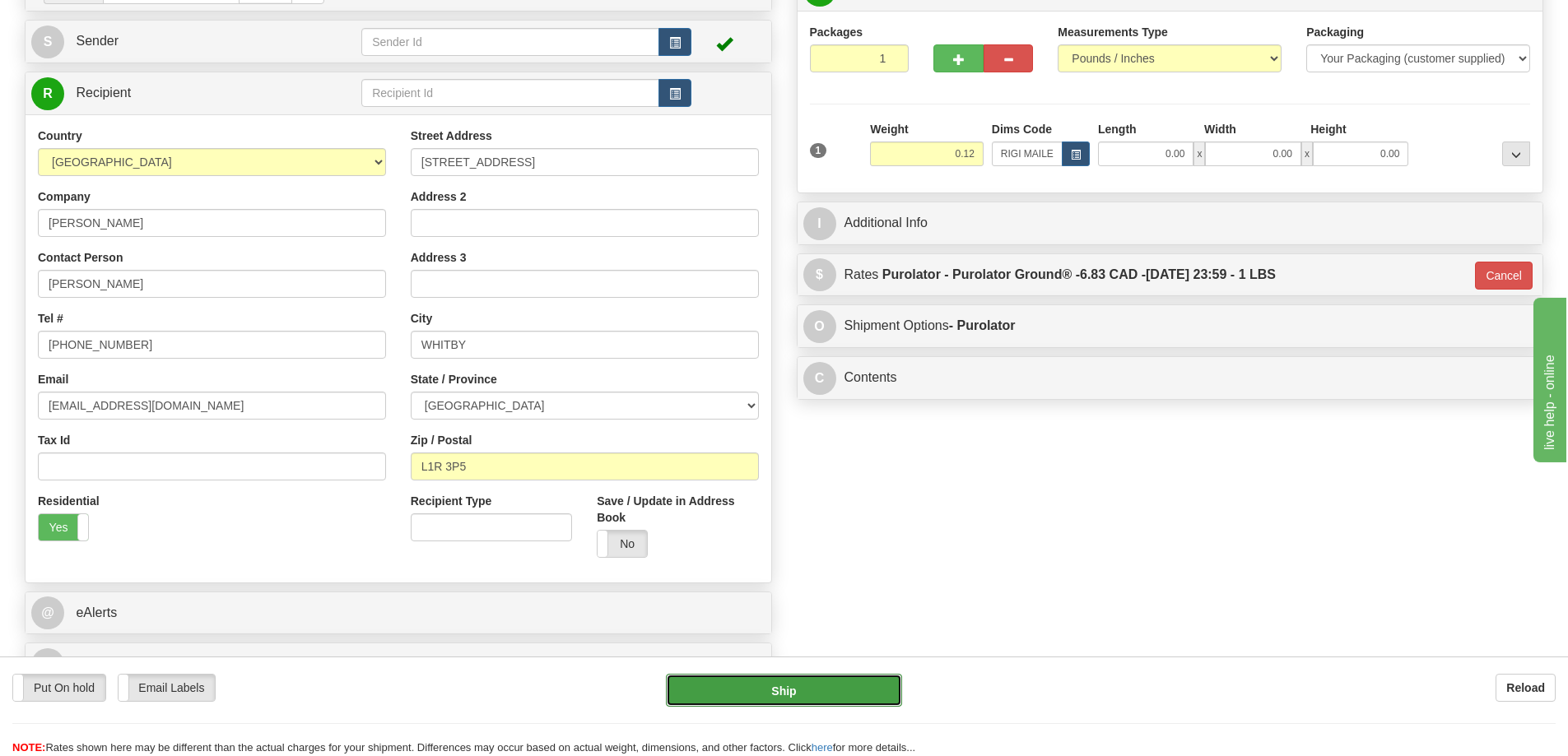
click at [842, 691] on button "Ship" at bounding box center [784, 691] width 236 height 33
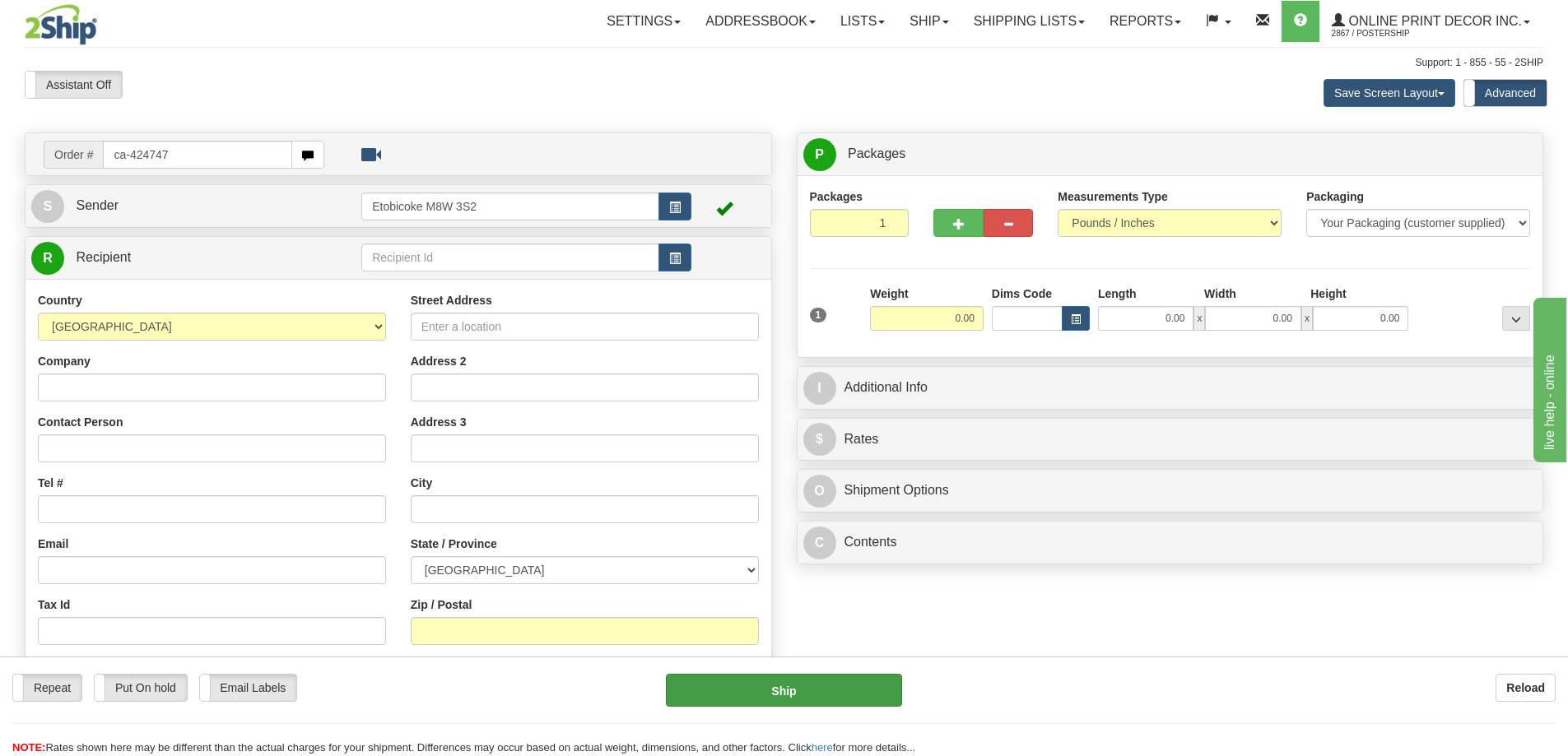
type input "ca-424747"
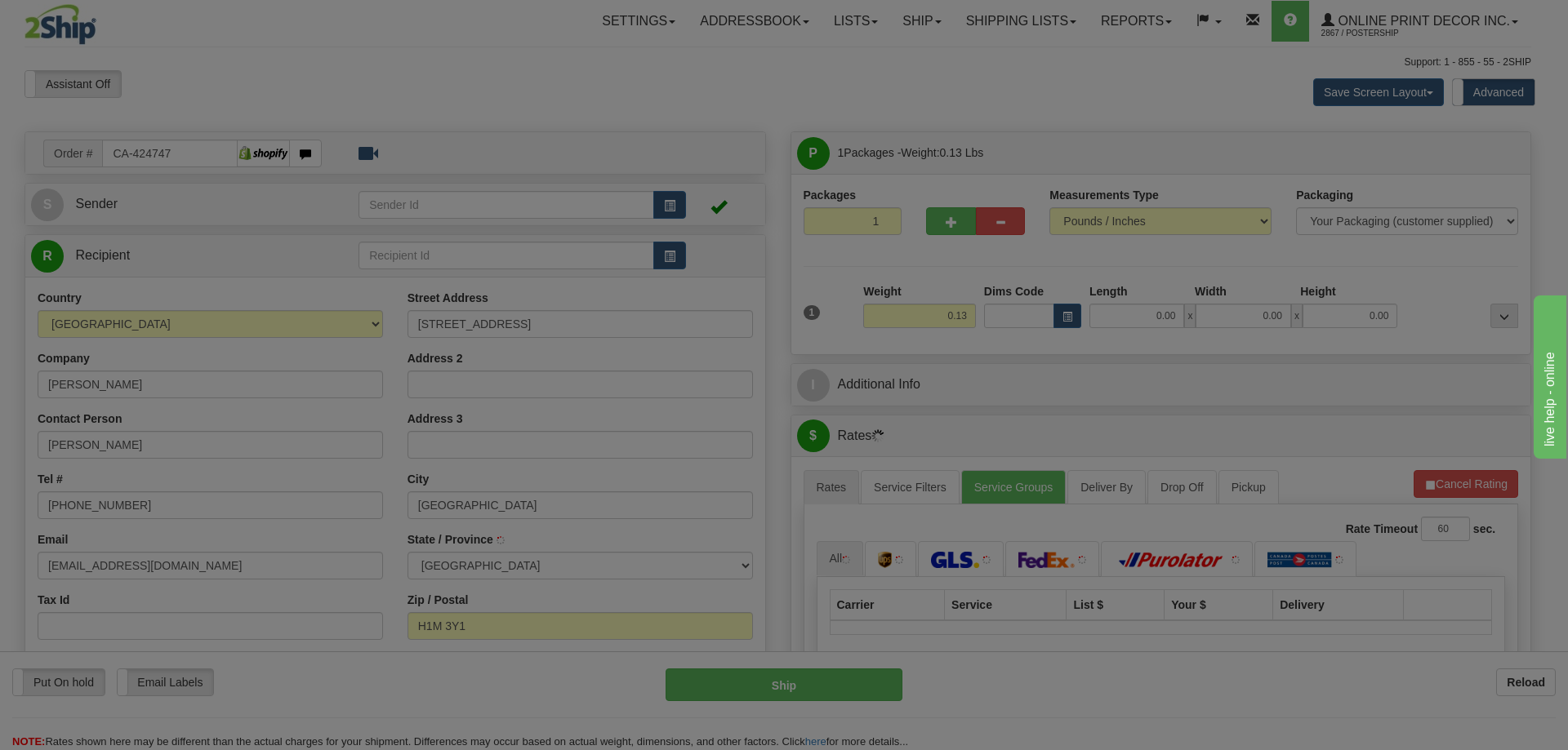
type input "ANJOU"
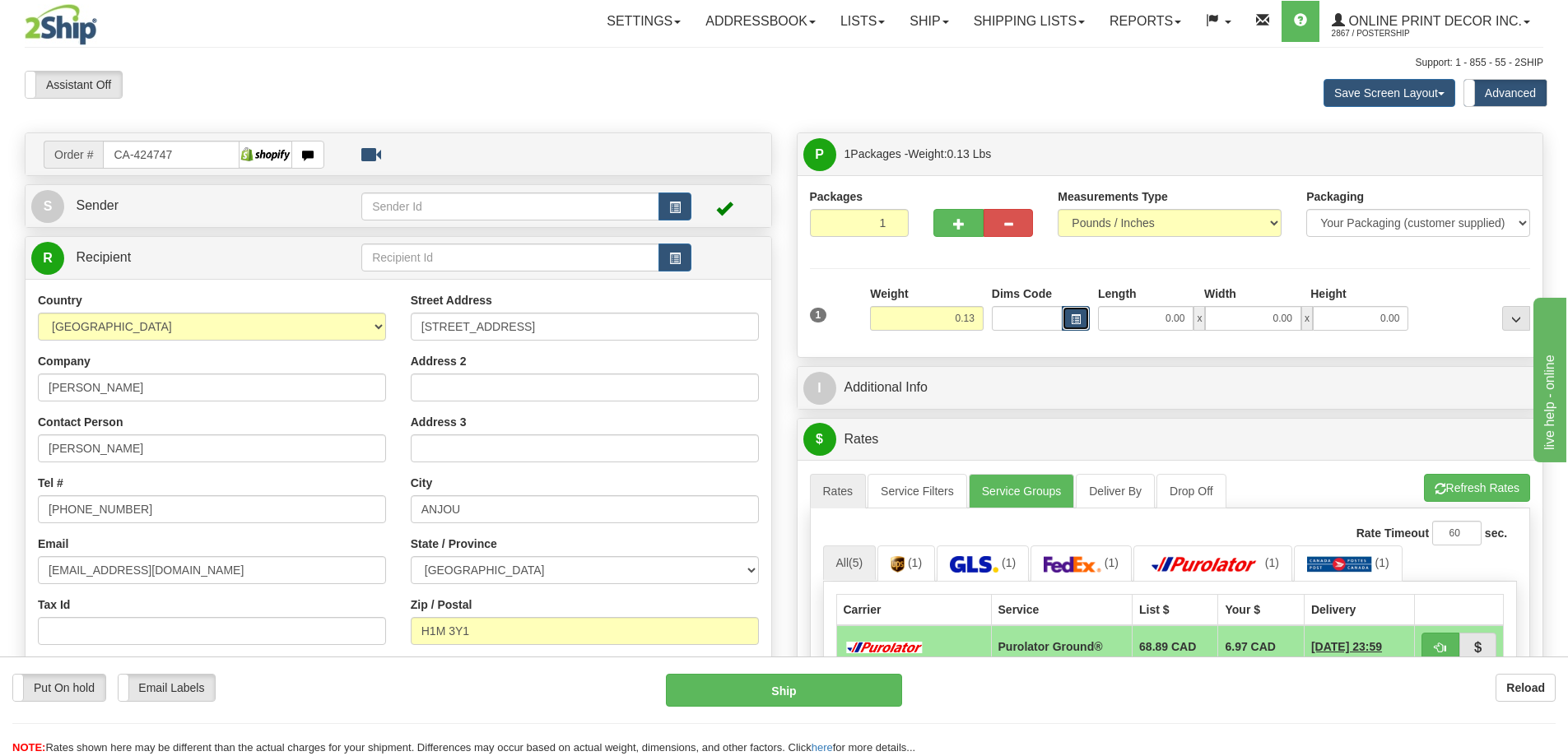
click at [1075, 317] on span "button" at bounding box center [1075, 319] width 9 height 9
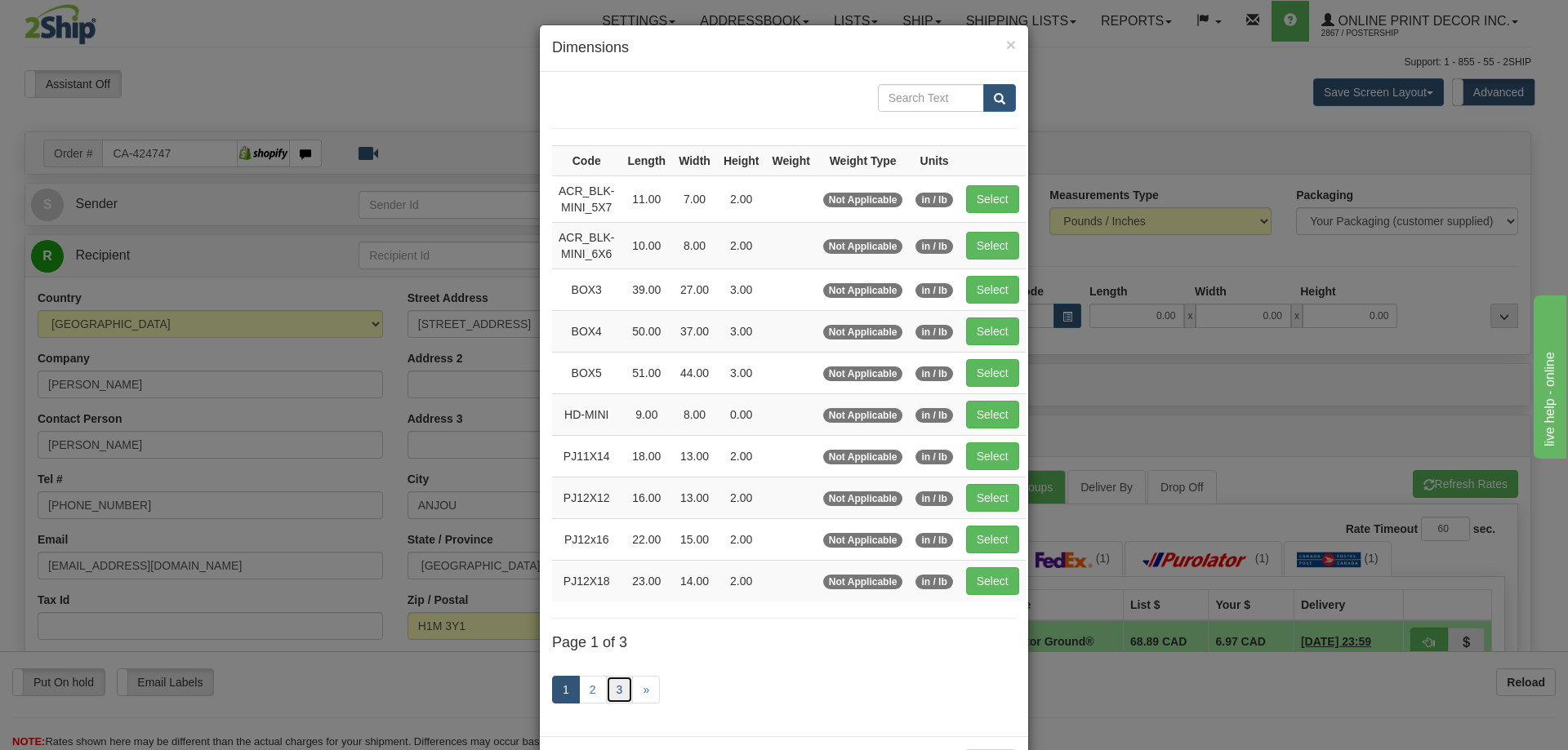
click at [609, 686] on link "3" at bounding box center [620, 689] width 27 height 27
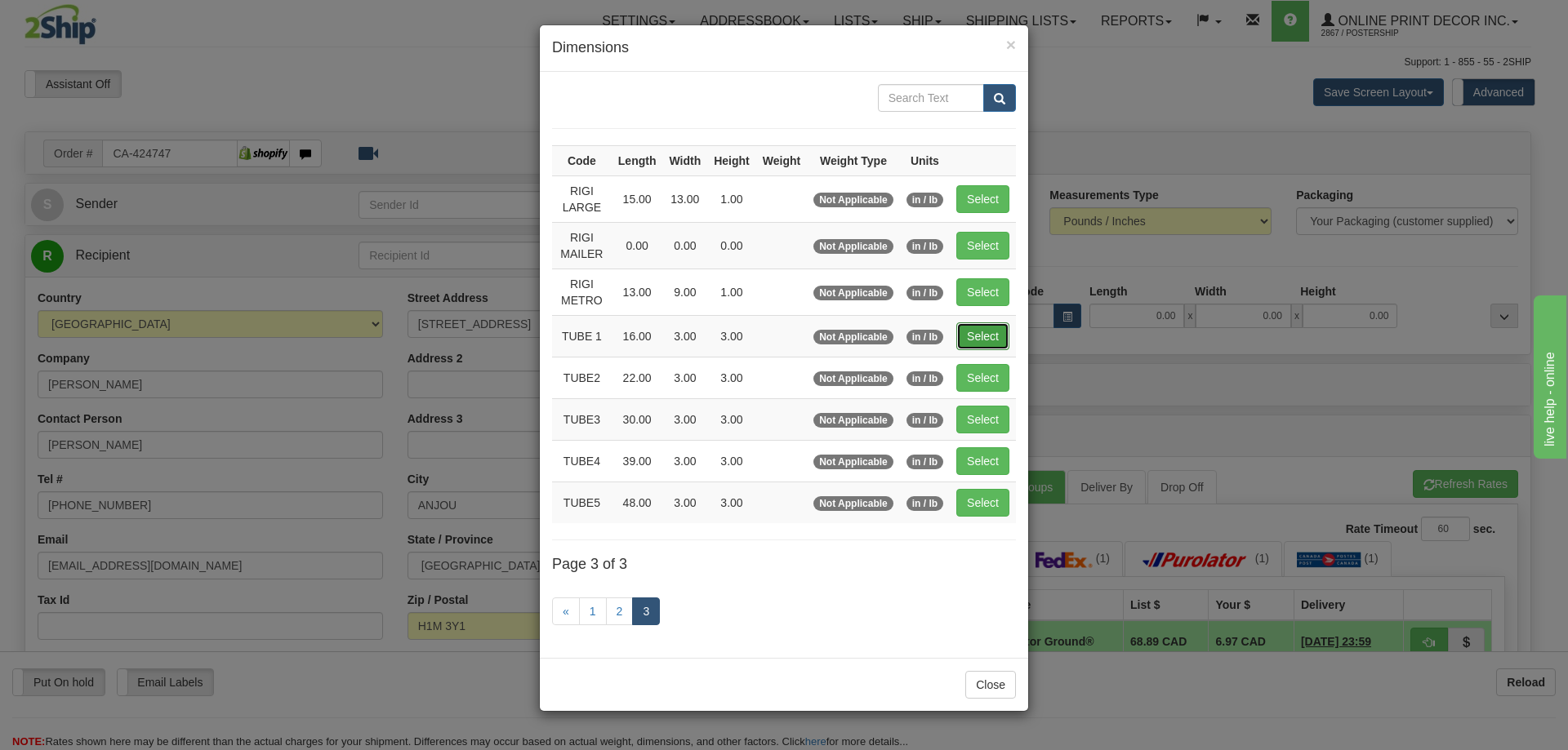
click at [977, 331] on button "Select" at bounding box center [983, 337] width 53 height 27
type input "TUBE 1"
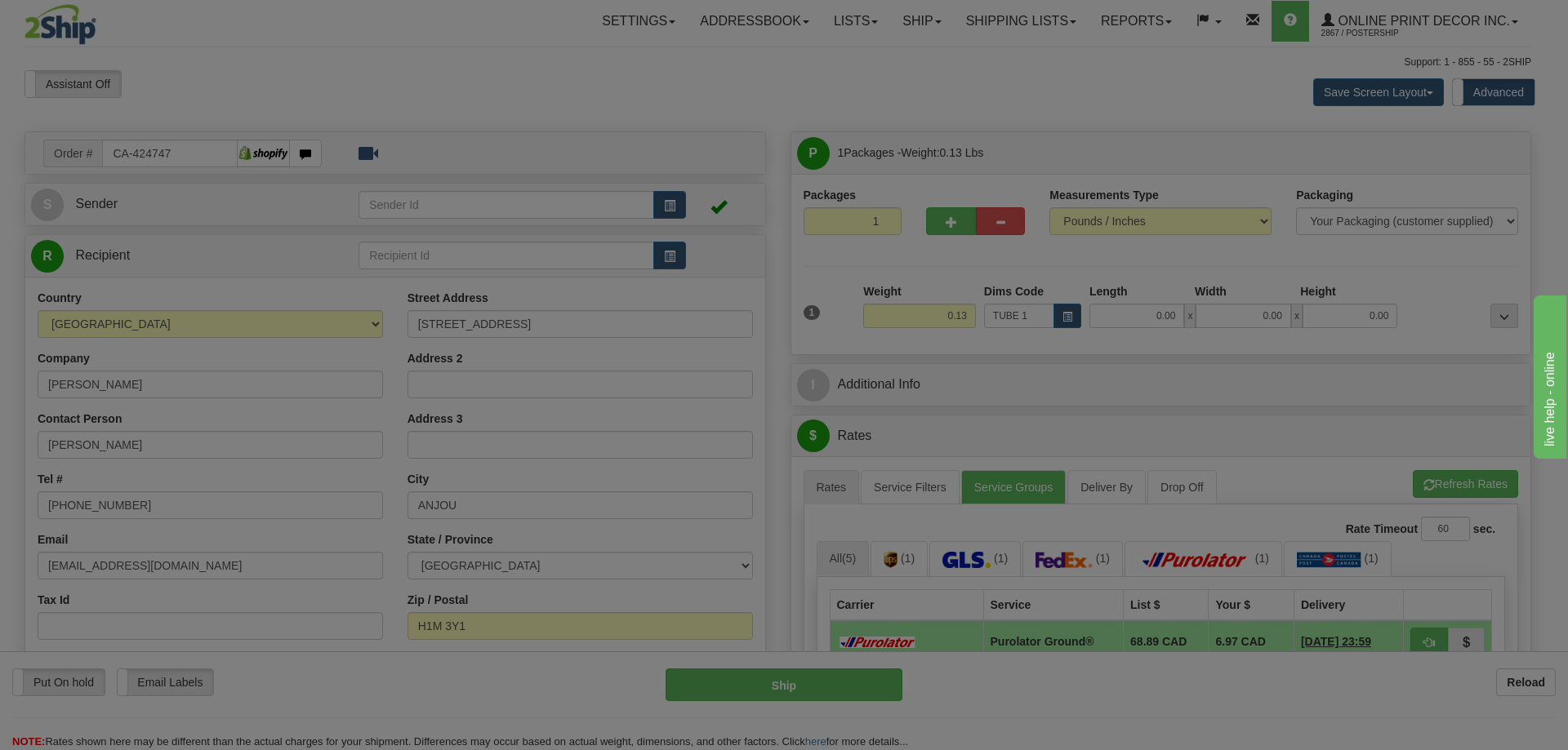
type input "16.00"
type input "3.00"
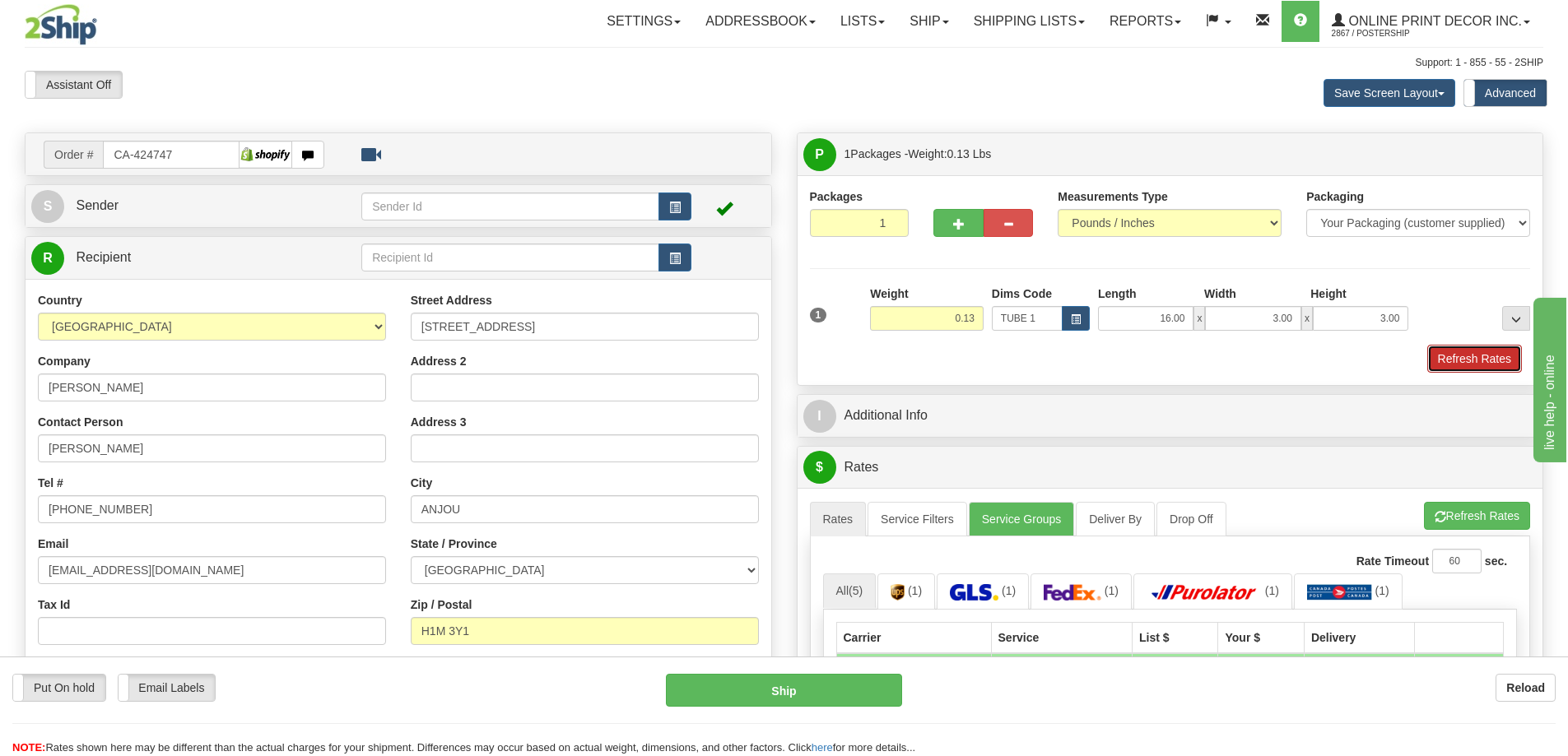
drag, startPoint x: 1487, startPoint y: 363, endPoint x: 1444, endPoint y: 378, distance: 45.5
click at [1486, 367] on button "Refresh Rates" at bounding box center [1474, 358] width 95 height 28
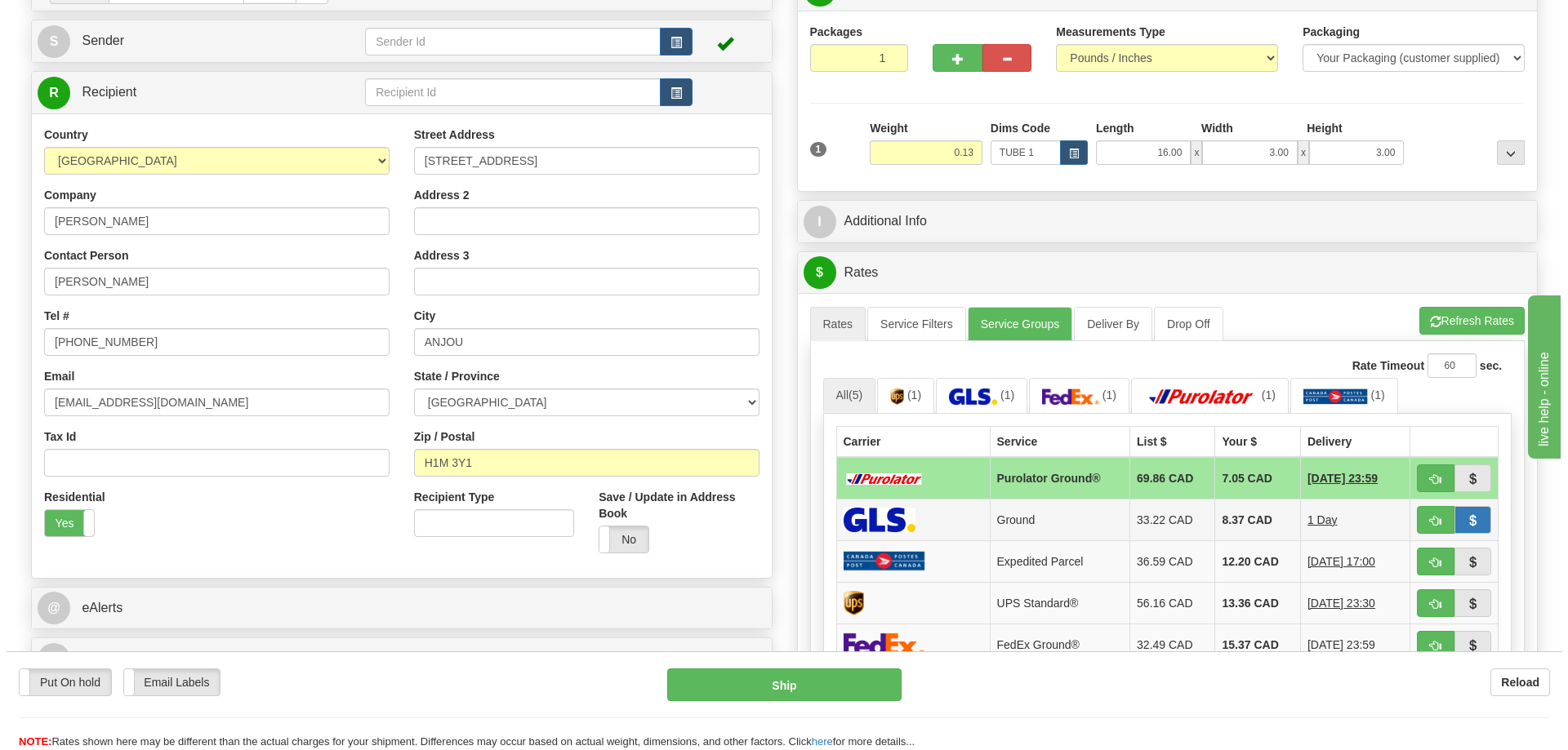
scroll to position [245, 0]
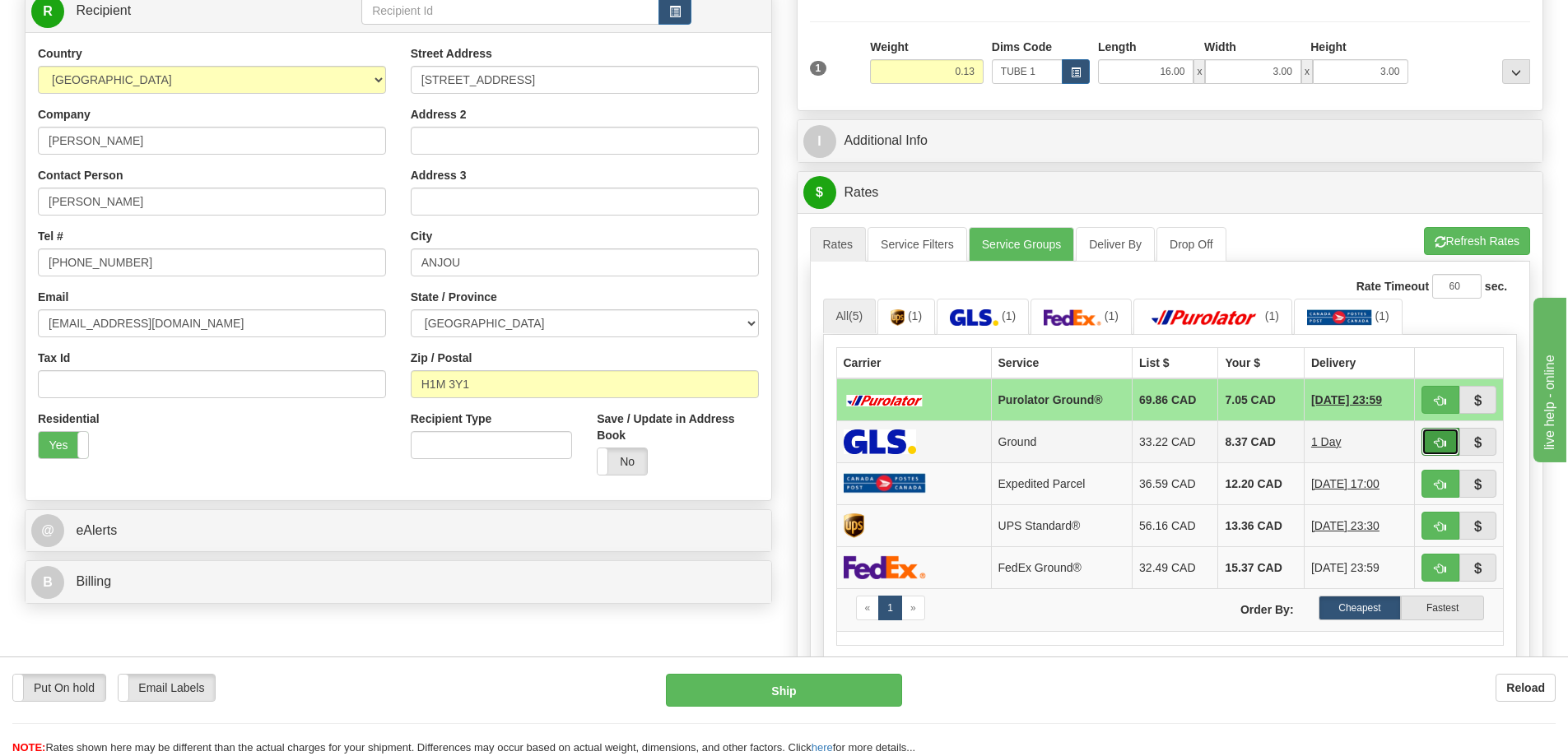
click at [1440, 444] on span "button" at bounding box center [1440, 443] width 11 height 10
type input "1"
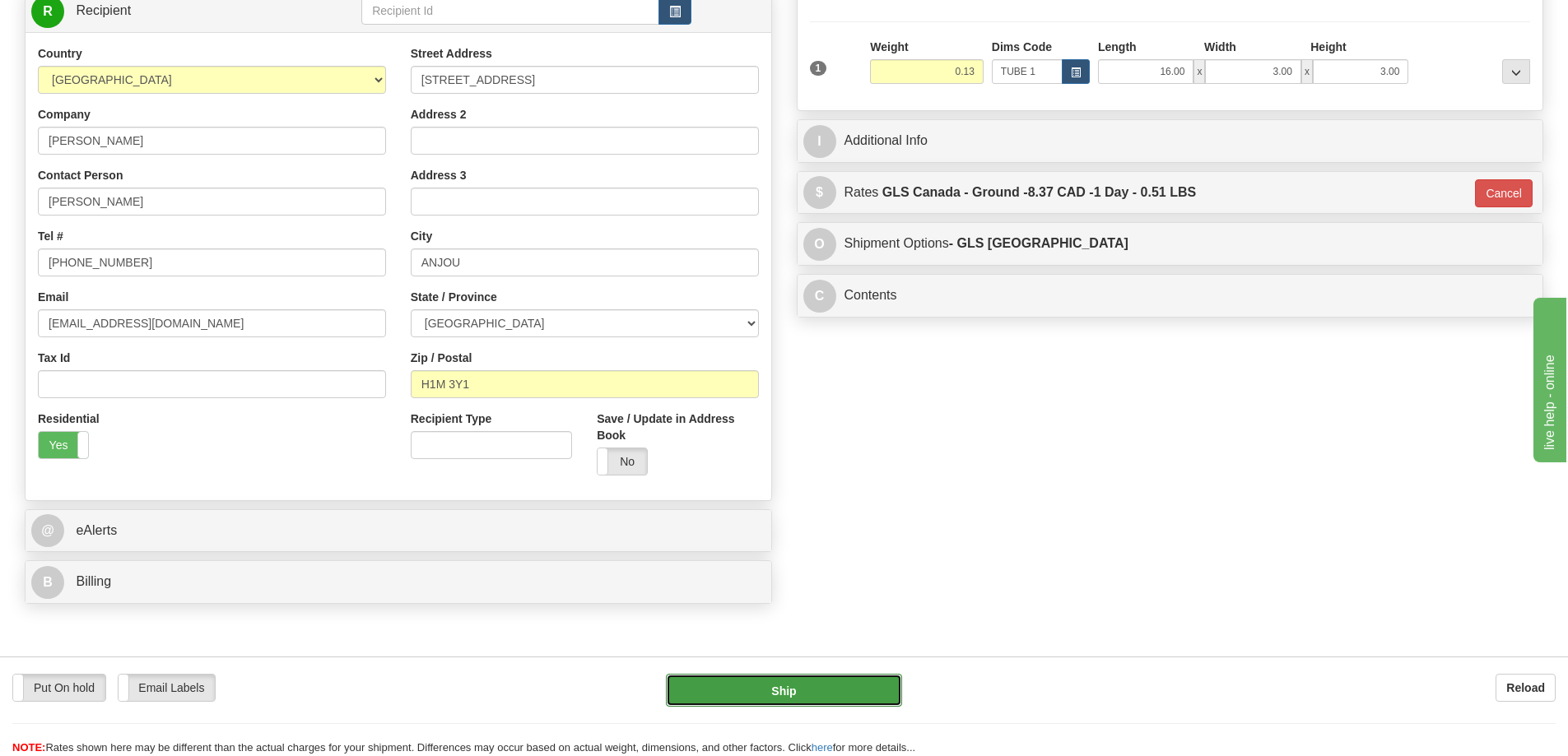
click at [848, 688] on button "Ship" at bounding box center [784, 691] width 236 height 33
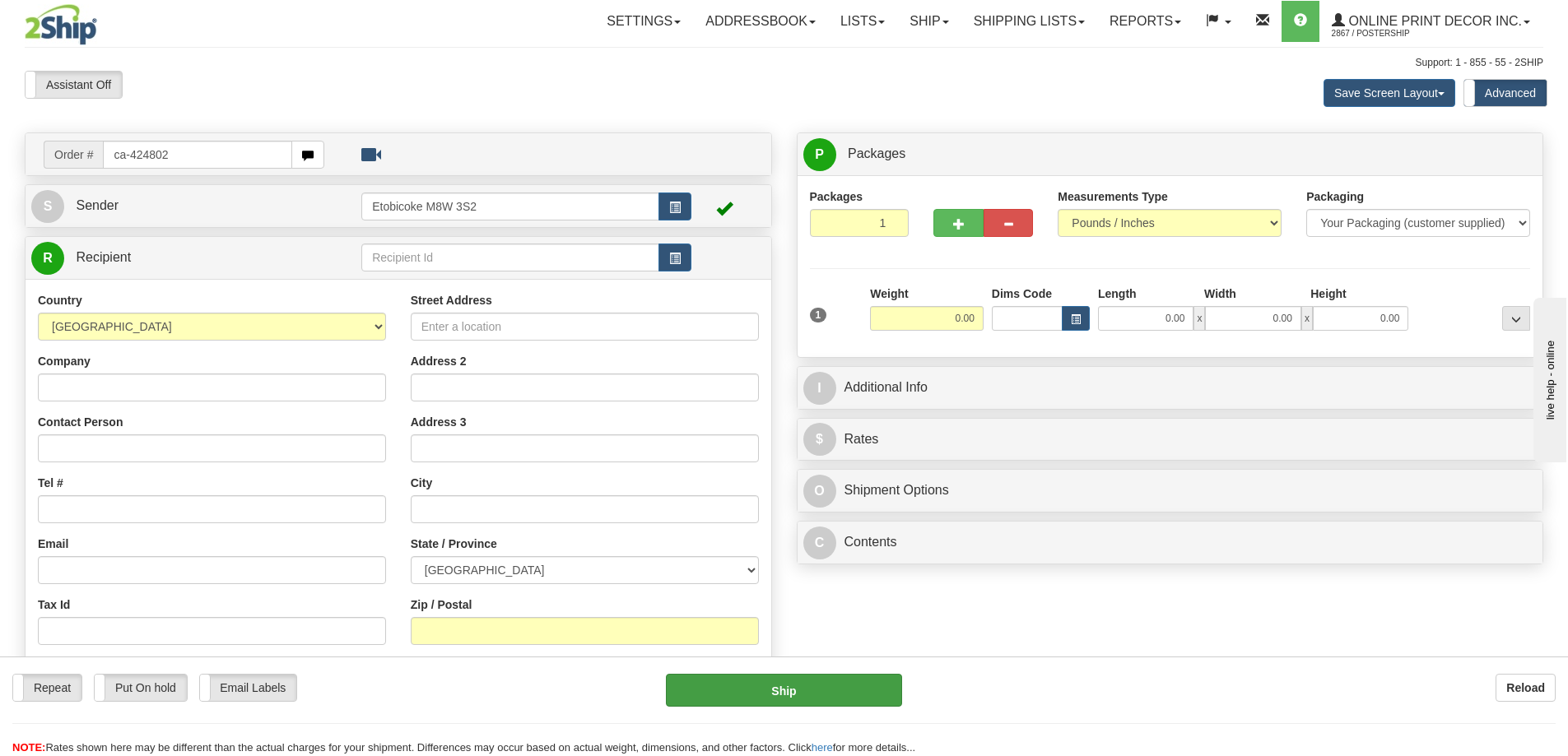
type input "ca-424802"
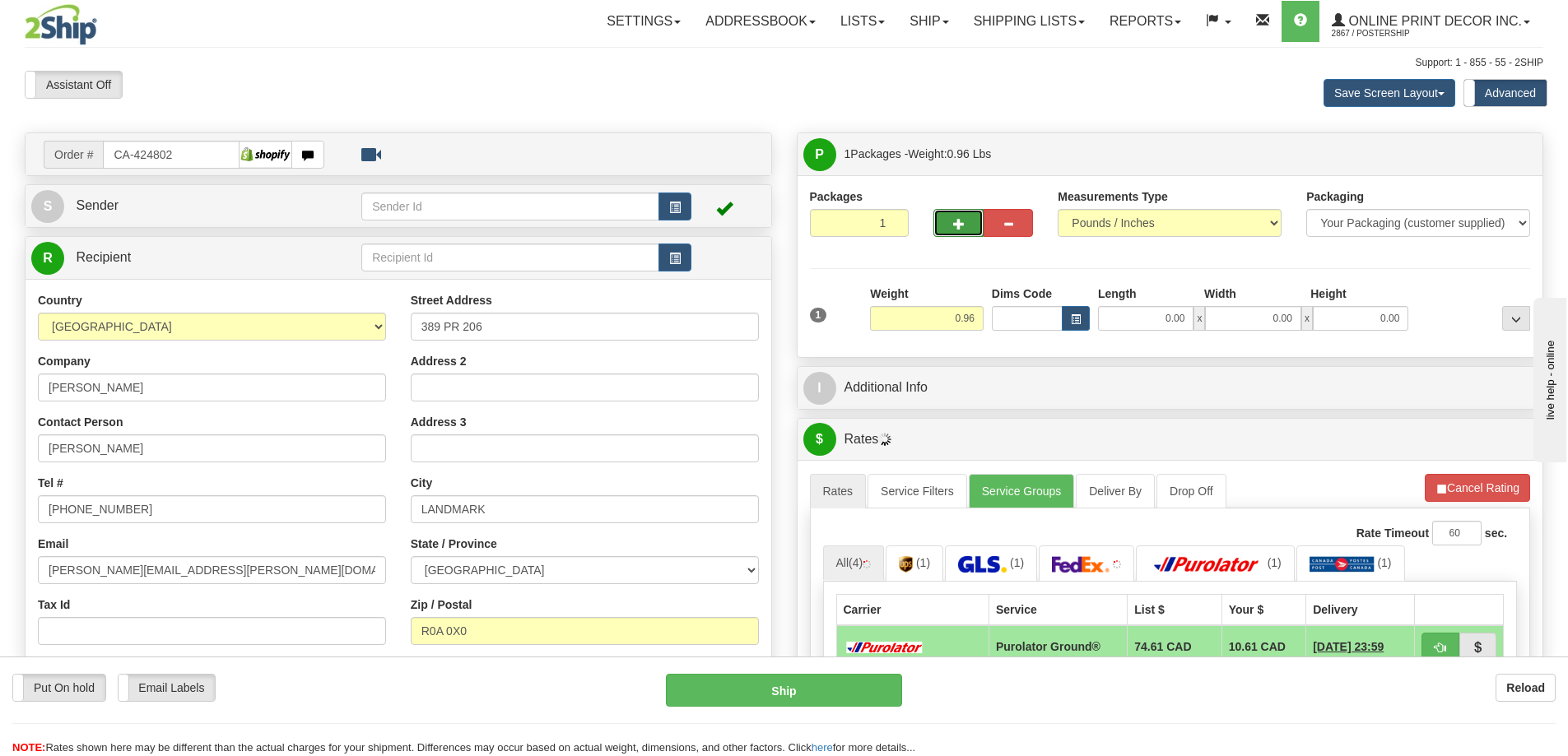
click at [964, 226] on span "button" at bounding box center [958, 224] width 11 height 10
radio input "true"
type input "2"
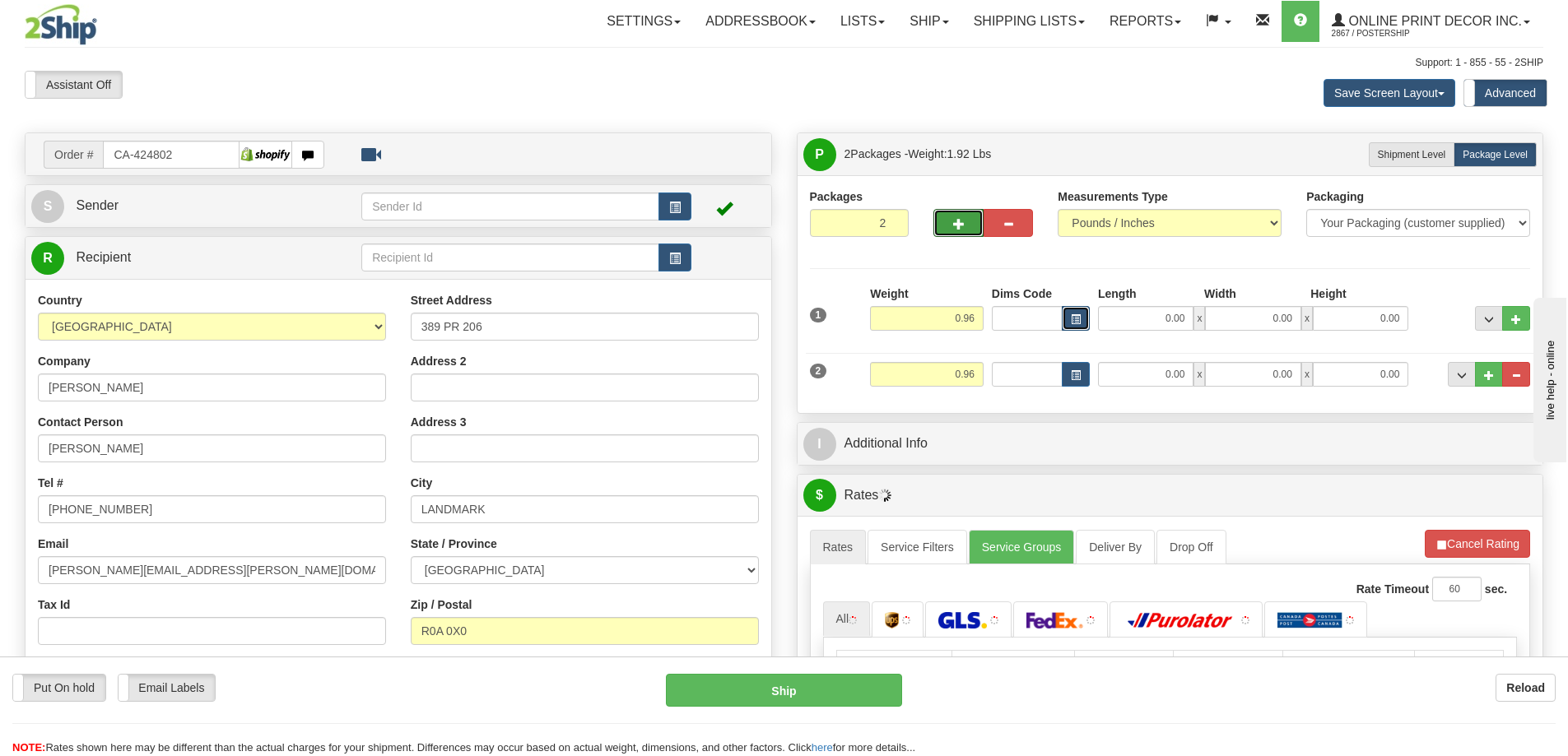
click at [1078, 321] on span "button" at bounding box center [1075, 319] width 9 height 9
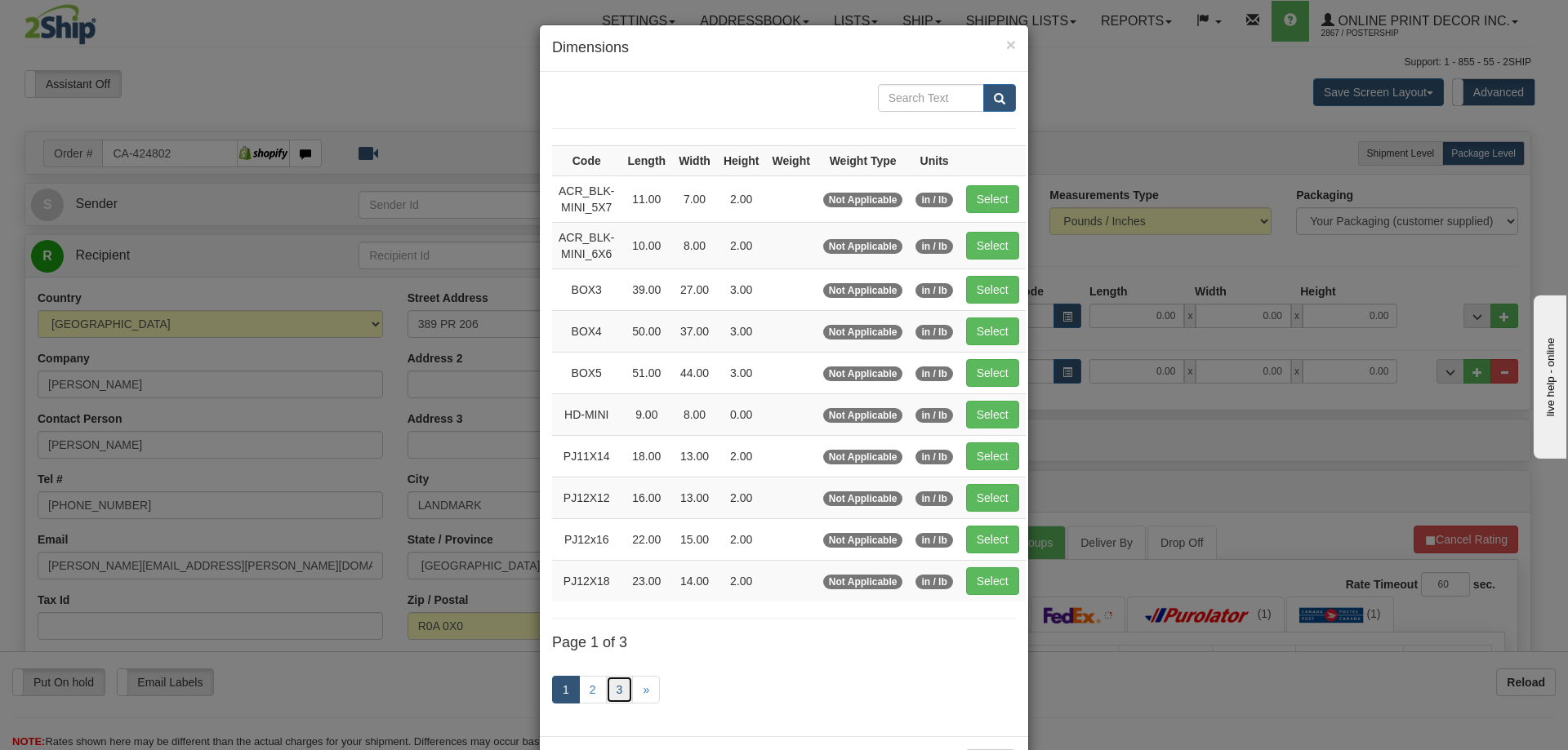
click at [614, 686] on link "3" at bounding box center [620, 689] width 27 height 27
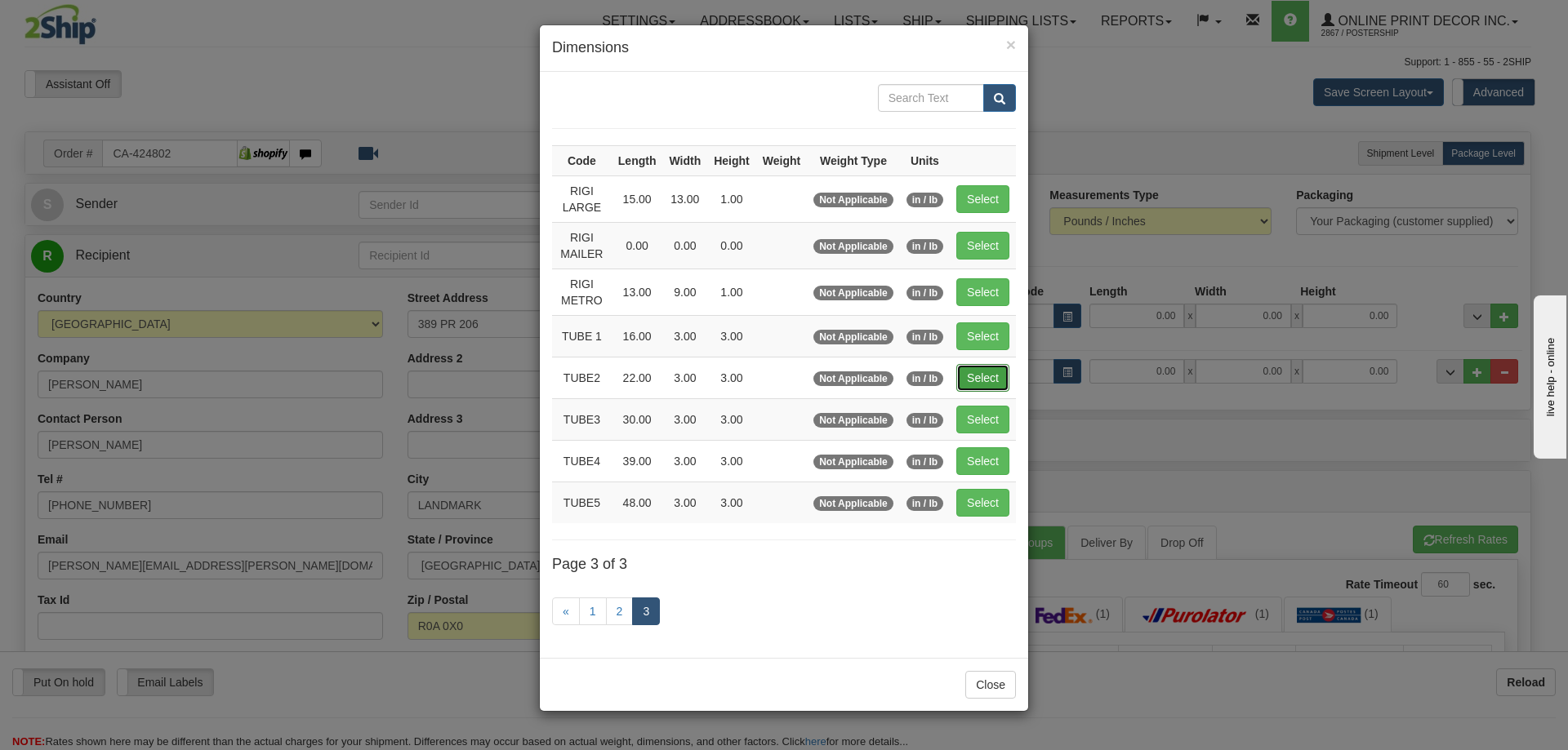
click at [999, 373] on button "Select" at bounding box center [983, 378] width 53 height 27
type input "TUBE2"
type input "22.00"
type input "3.00"
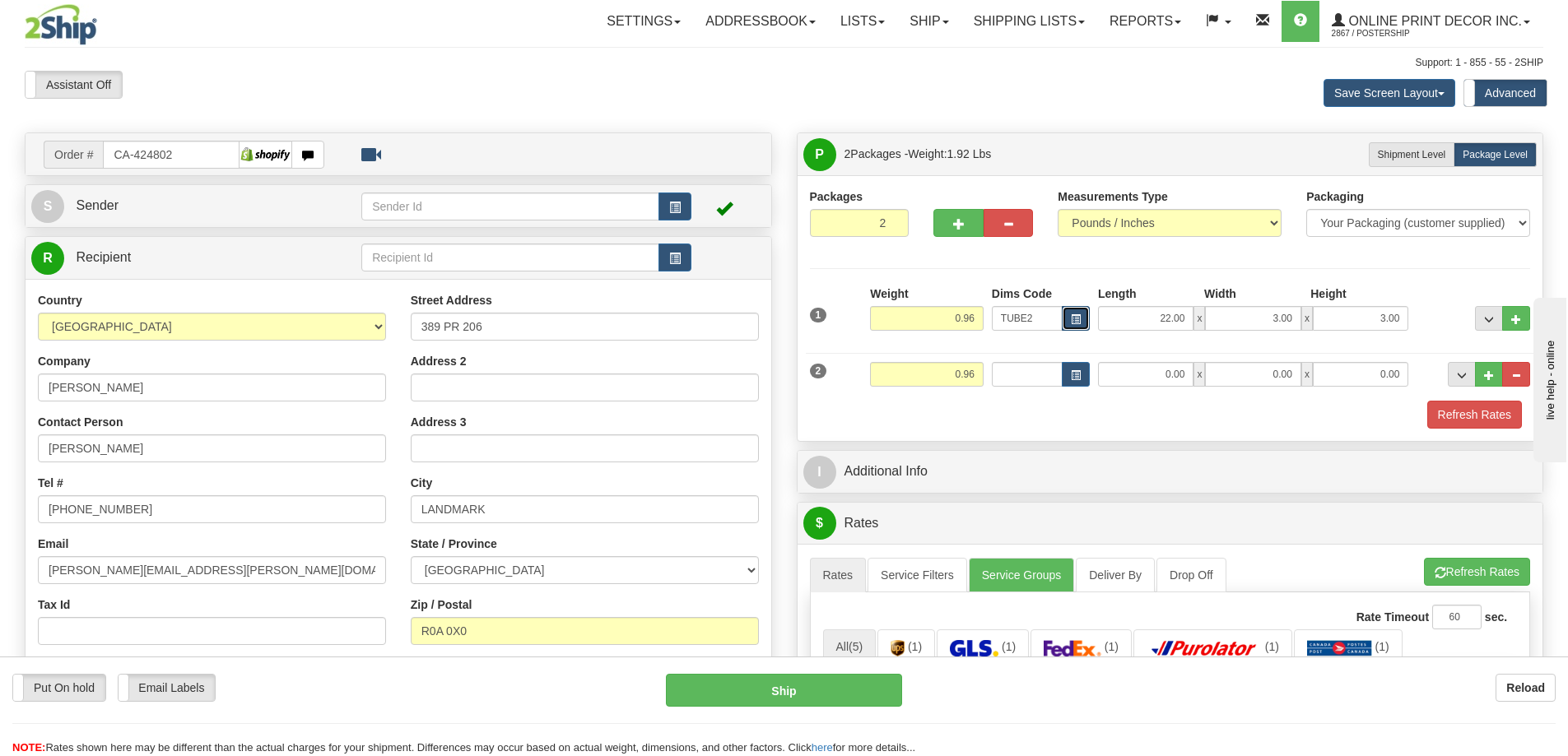
click at [1085, 315] on button "button" at bounding box center [1075, 319] width 28 height 25
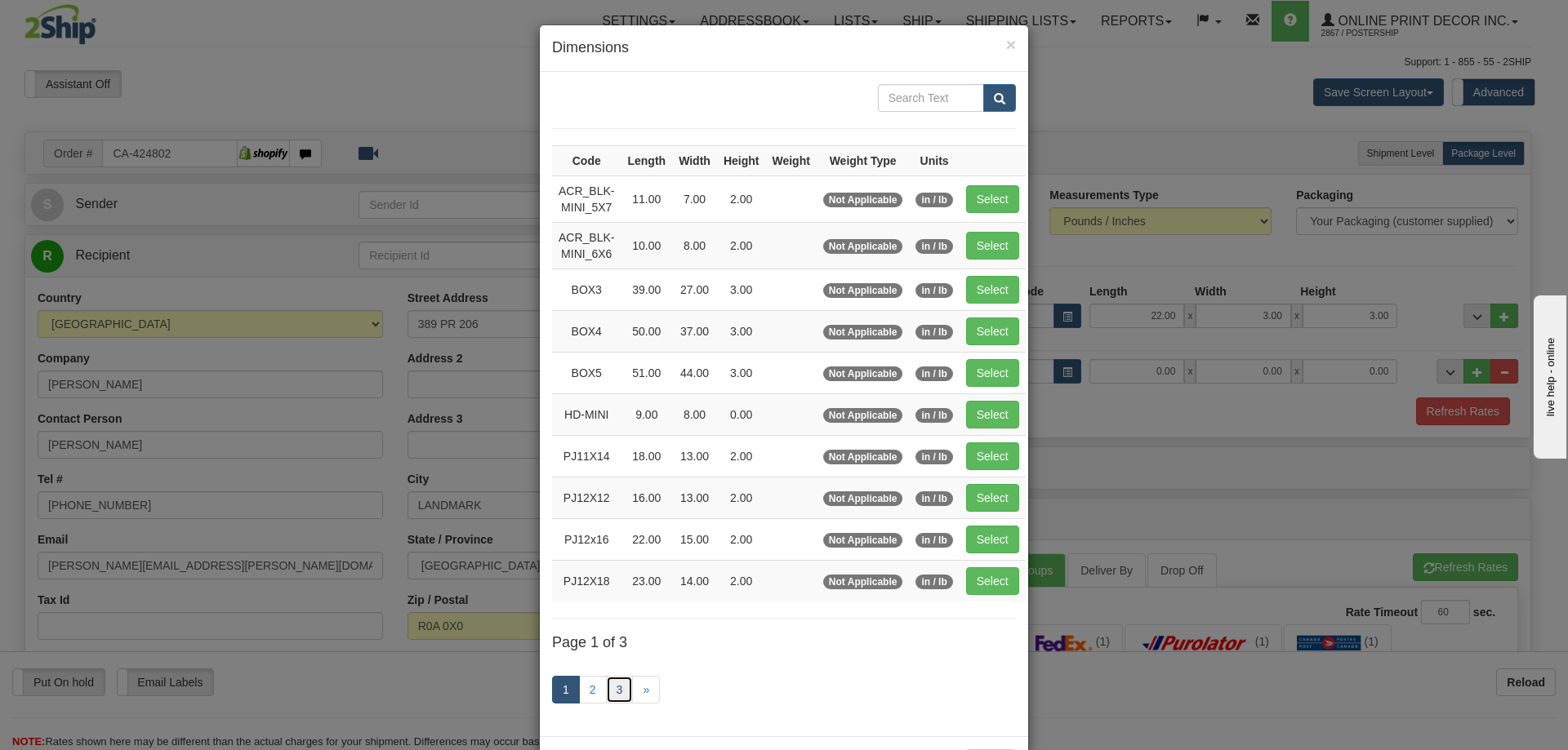
click at [615, 678] on link "3" at bounding box center [620, 689] width 27 height 27
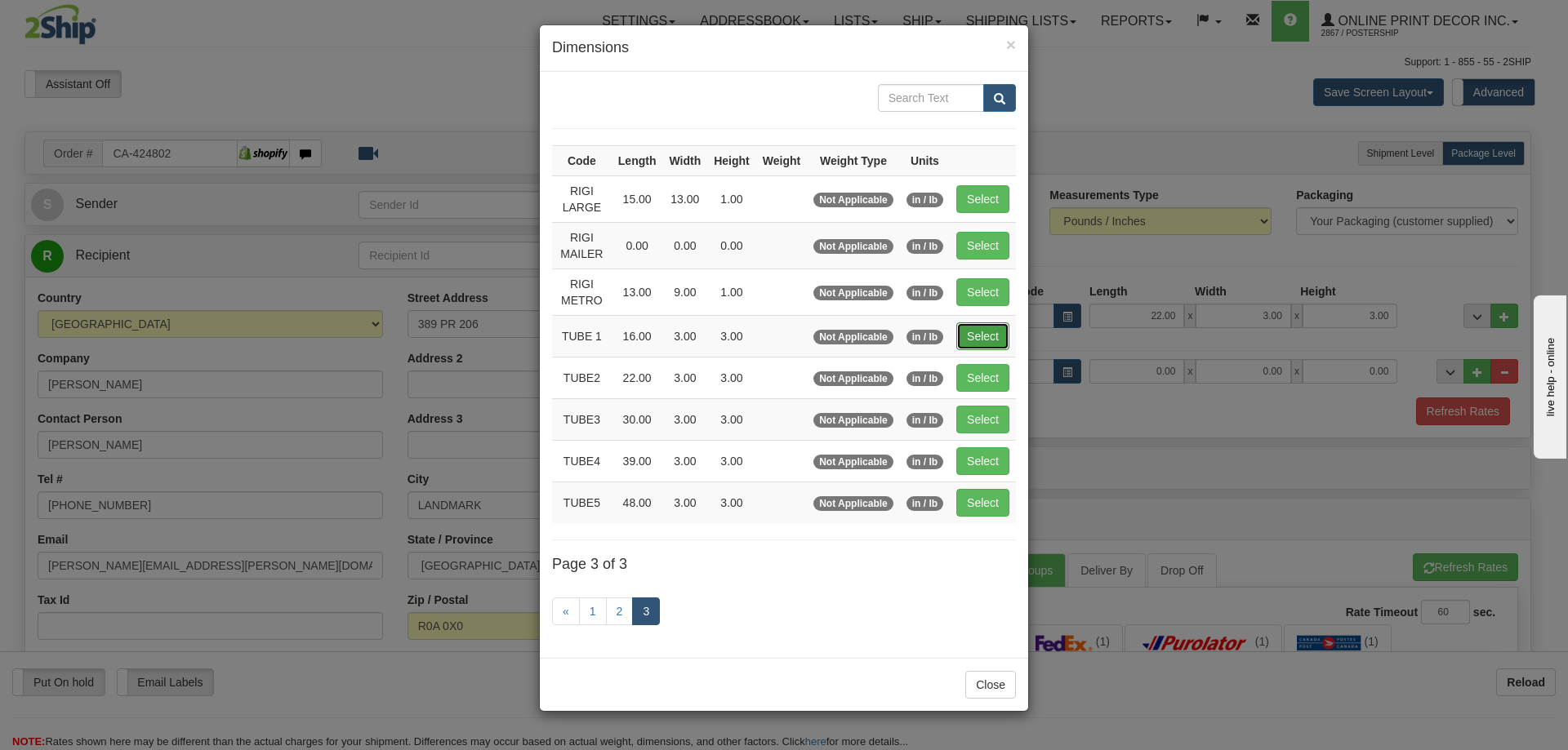
click at [994, 323] on button "Select" at bounding box center [983, 337] width 53 height 27
type input "TUBE 1"
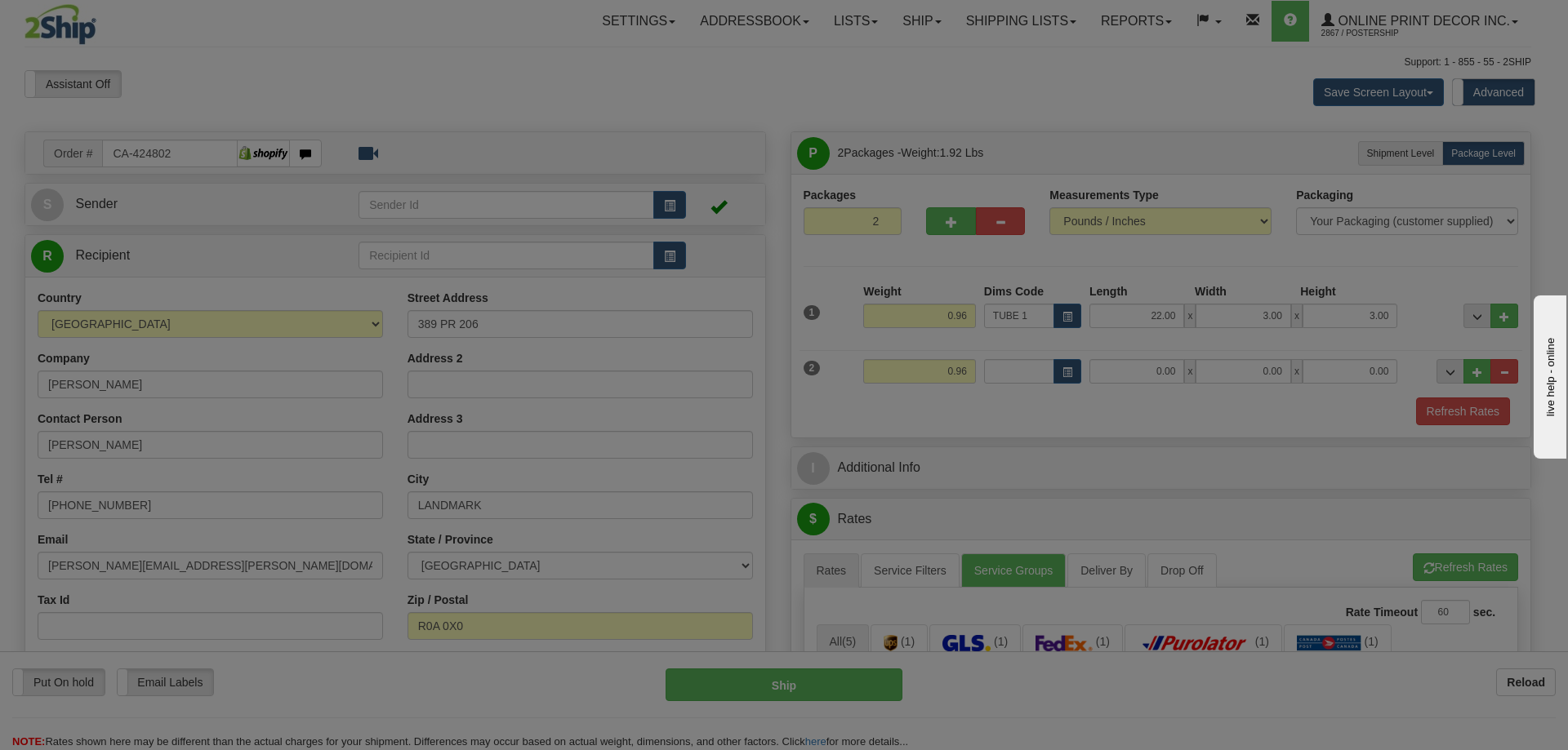
type input "16.00"
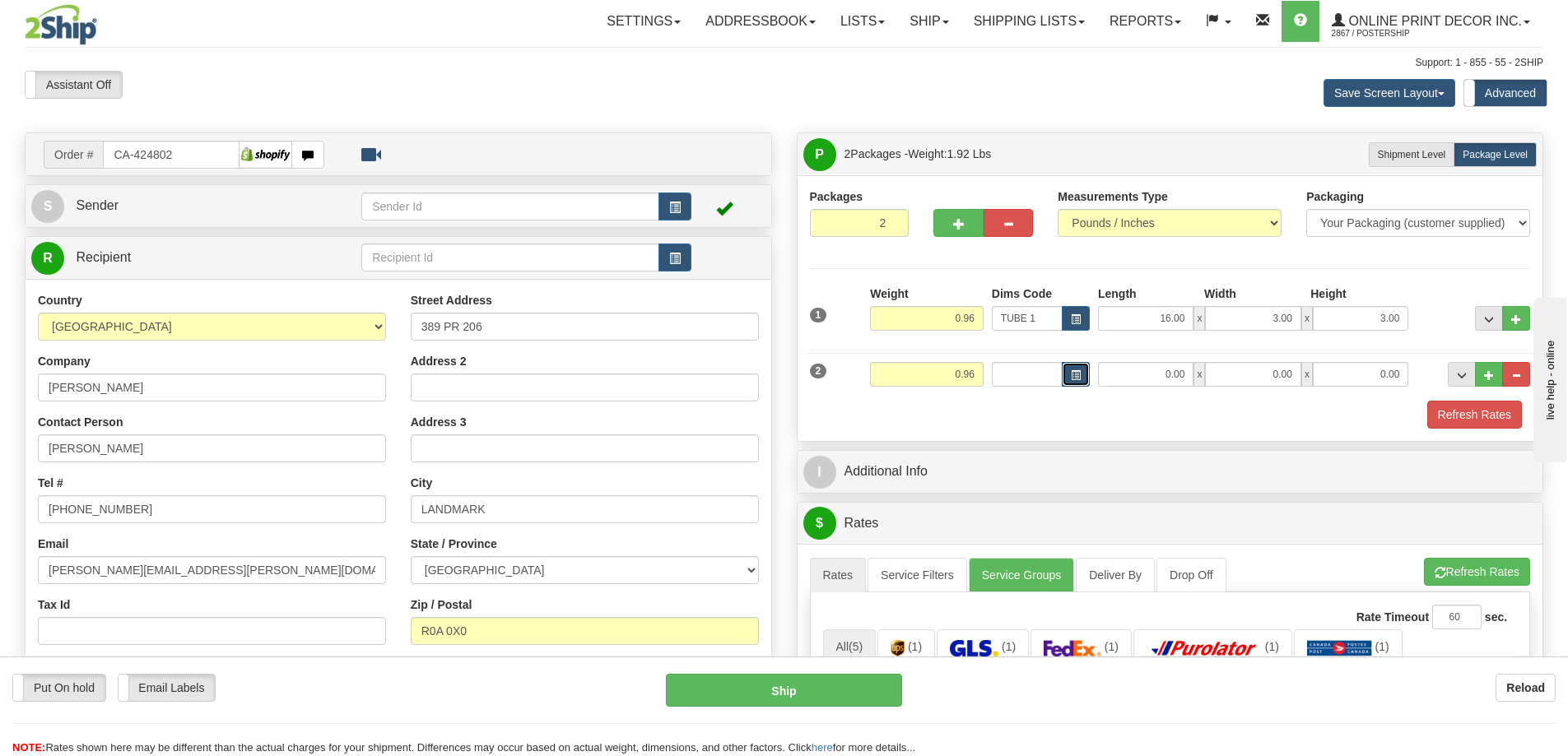
click at [1068, 364] on button "button" at bounding box center [1075, 375] width 28 height 25
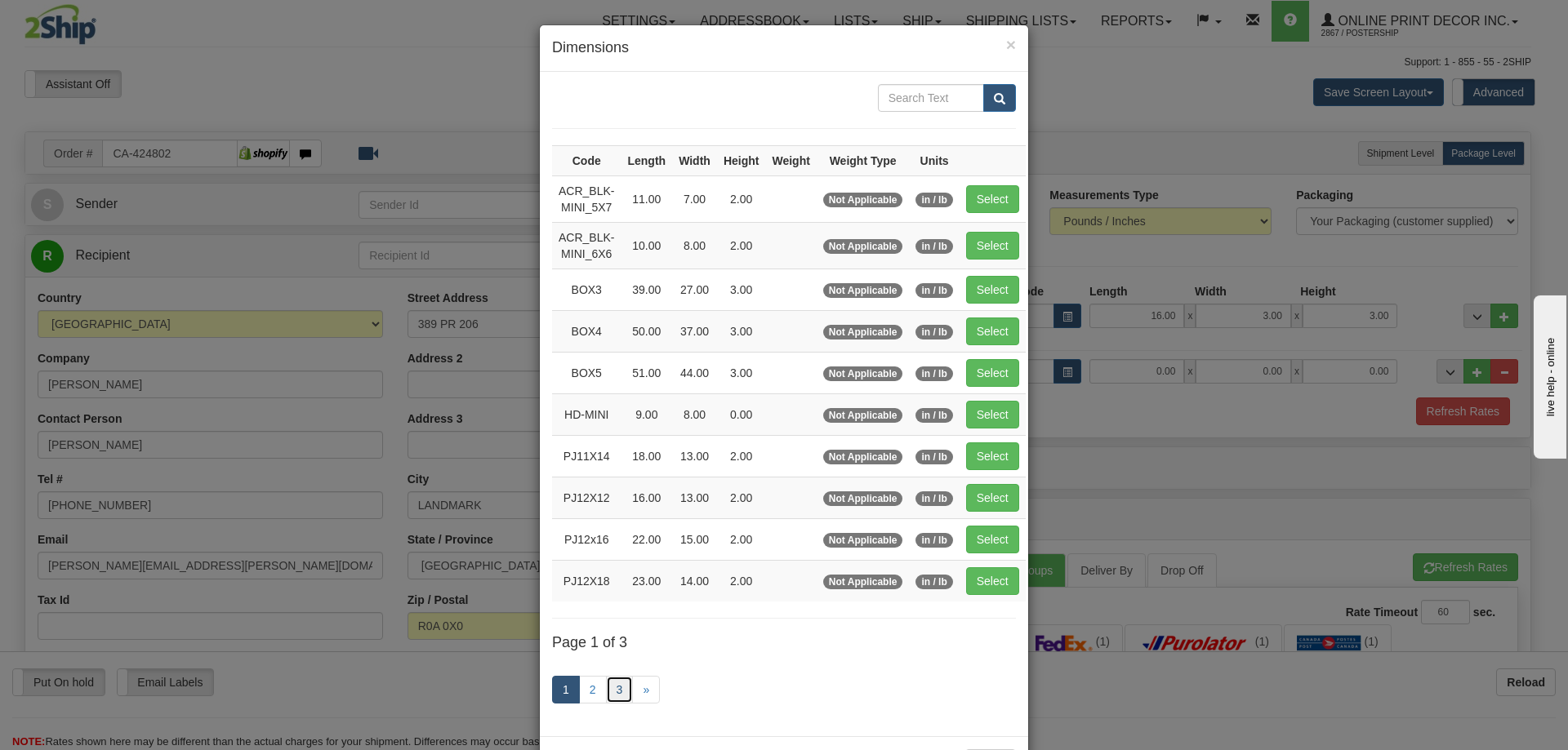
click at [613, 685] on link "3" at bounding box center [620, 689] width 27 height 27
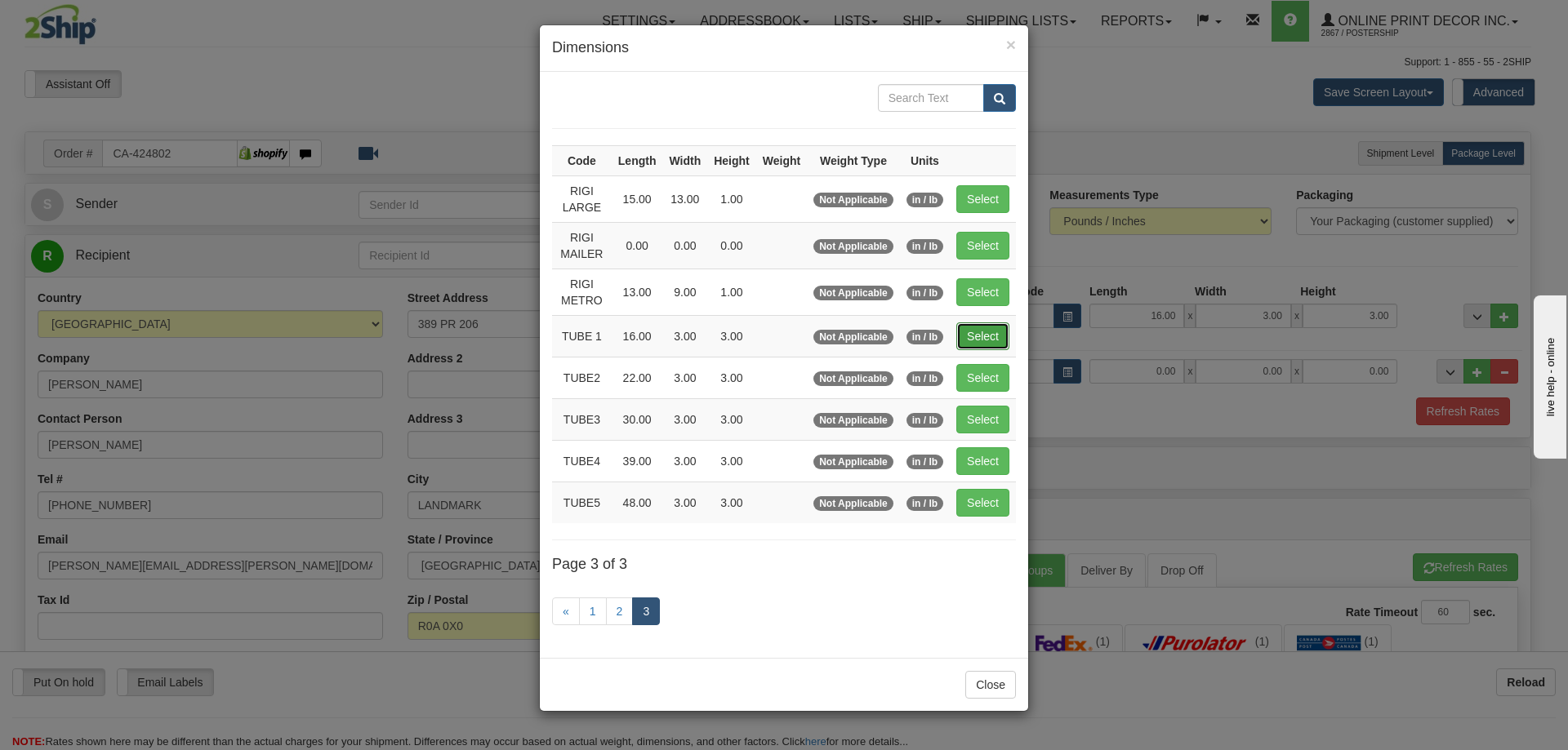
drag, startPoint x: 985, startPoint y: 337, endPoint x: 1079, endPoint y: 353, distance: 95.4
click at [986, 337] on button "Select" at bounding box center [983, 337] width 53 height 27
type input "TUBE 1"
type input "16.00"
type input "3.00"
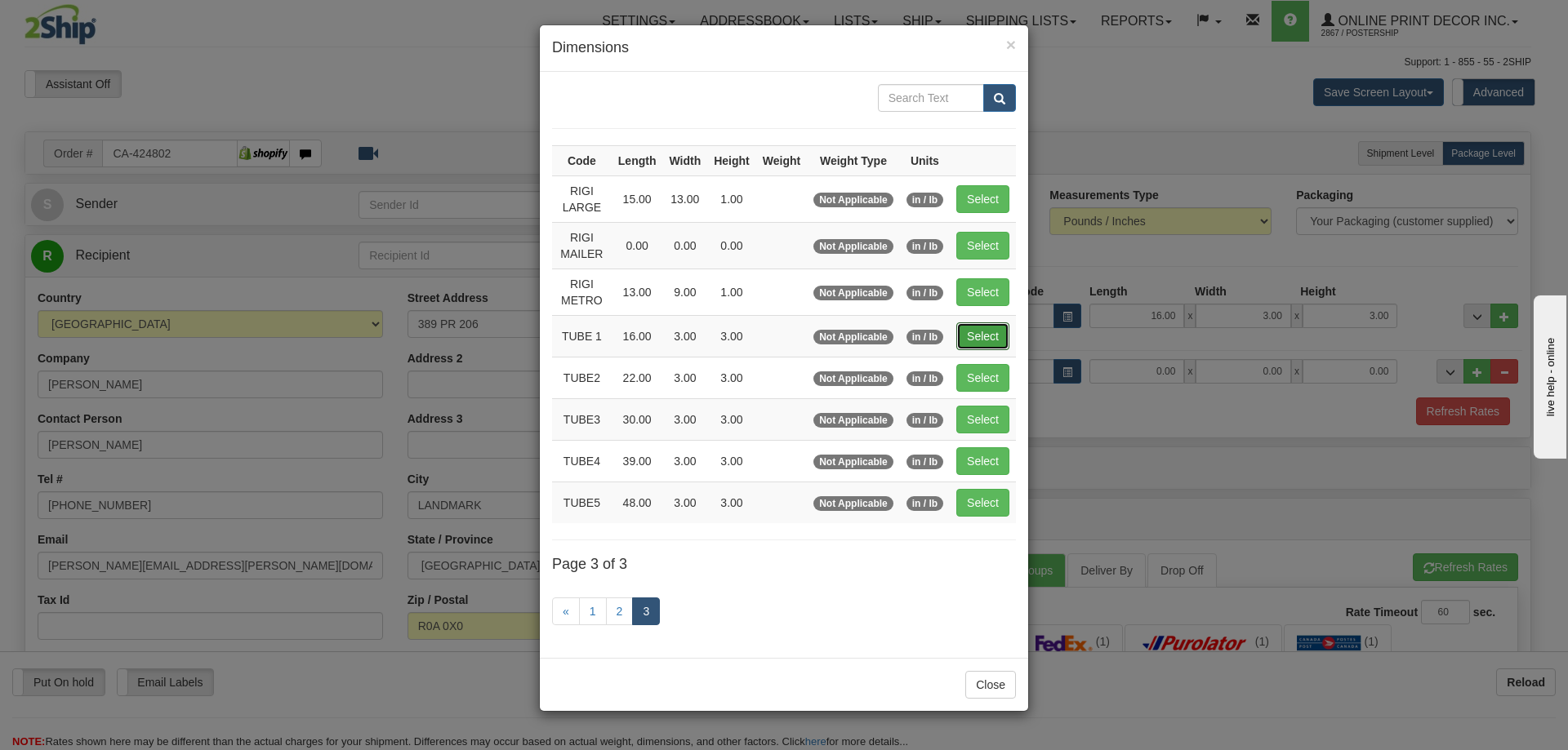
type input "3.00"
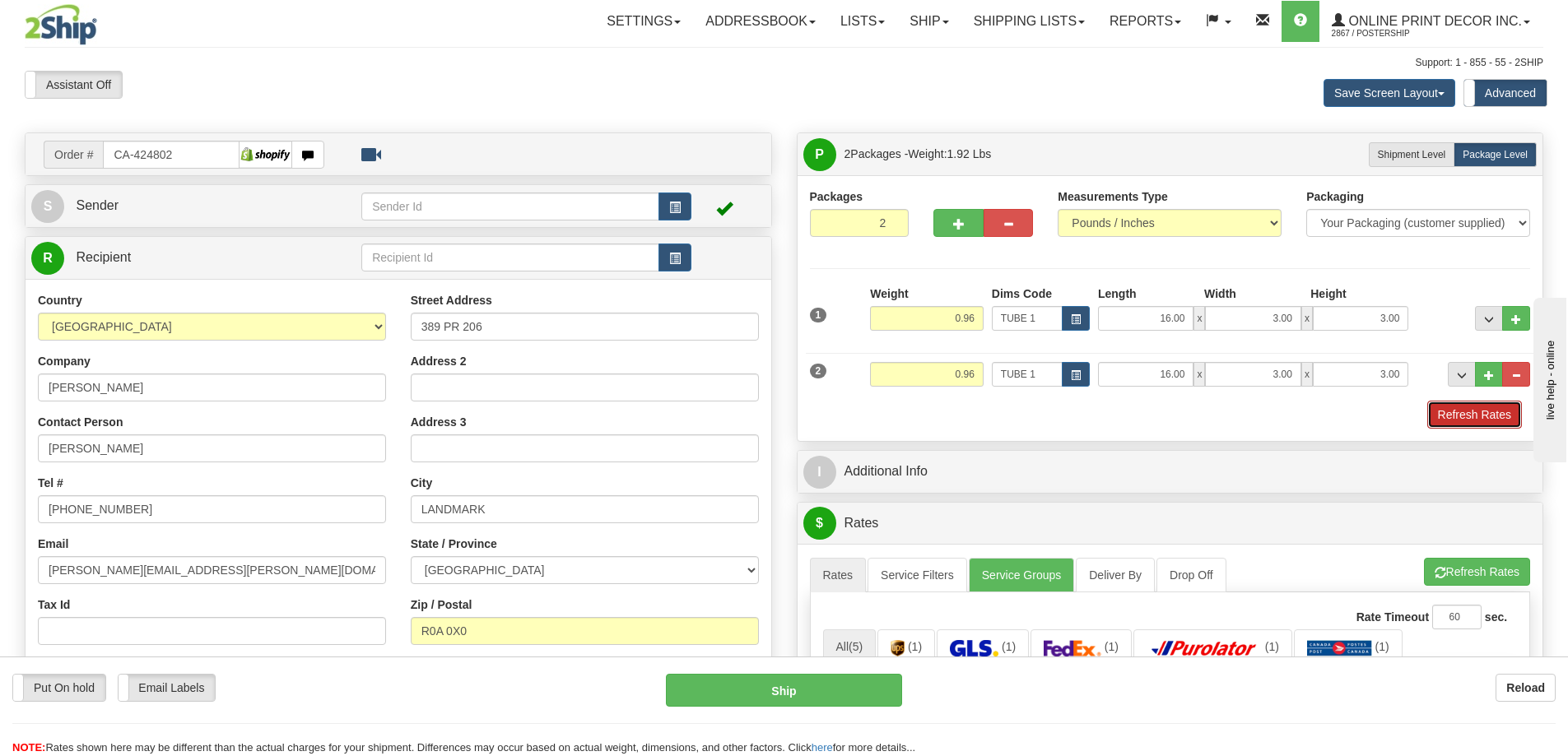
click at [1471, 412] on button "Refresh Rates" at bounding box center [1474, 414] width 95 height 28
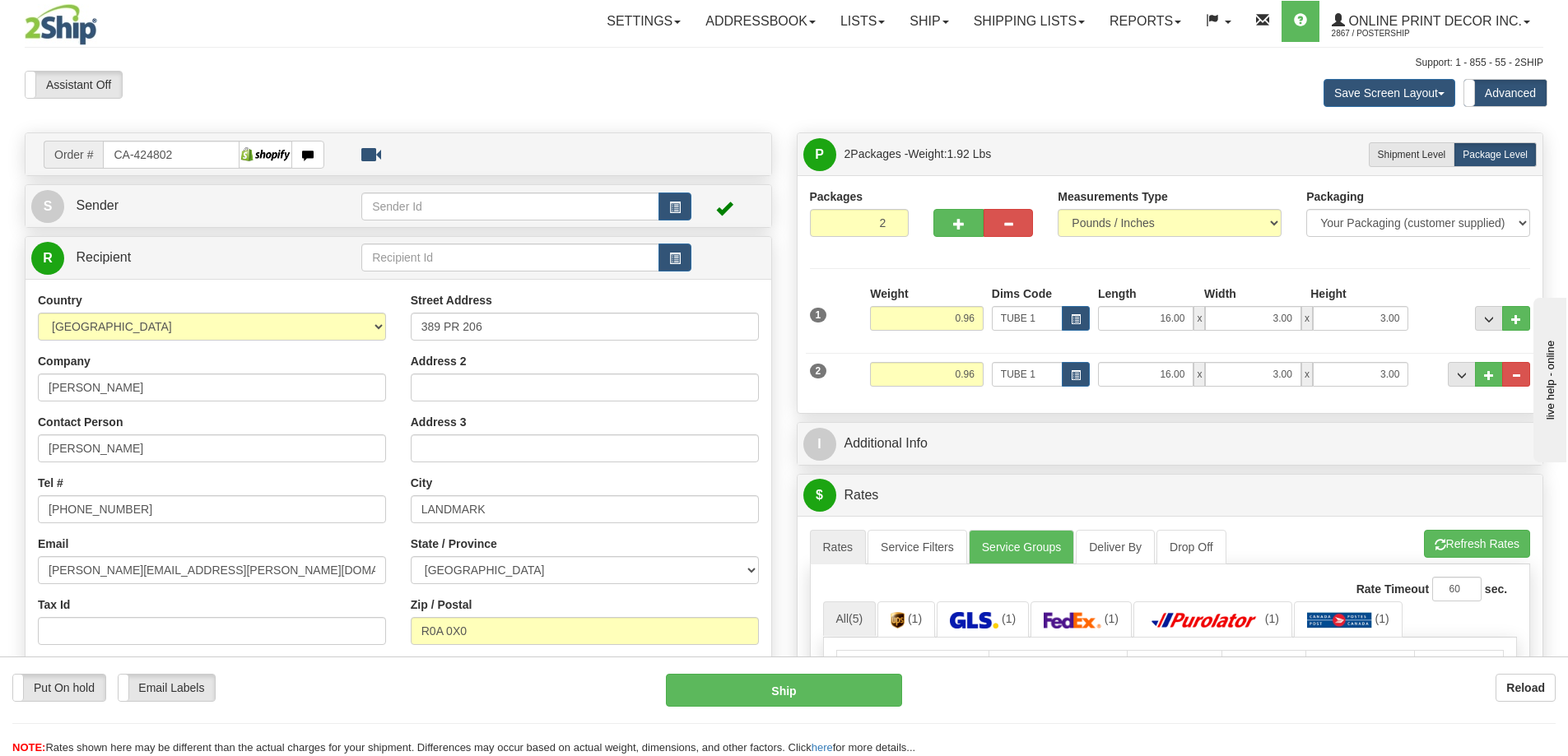
scroll to position [164, 0]
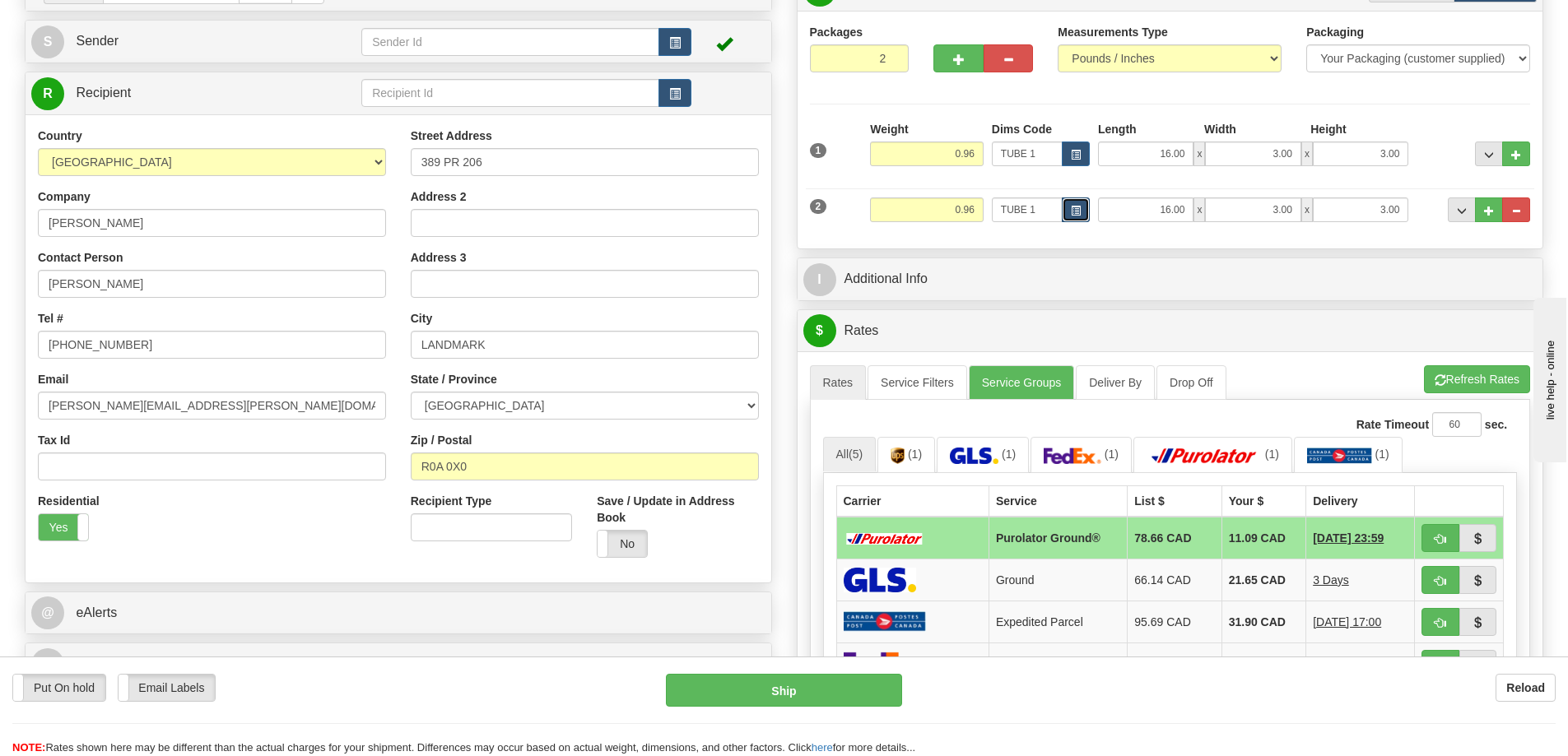
click at [1071, 208] on span "button" at bounding box center [1075, 211] width 9 height 9
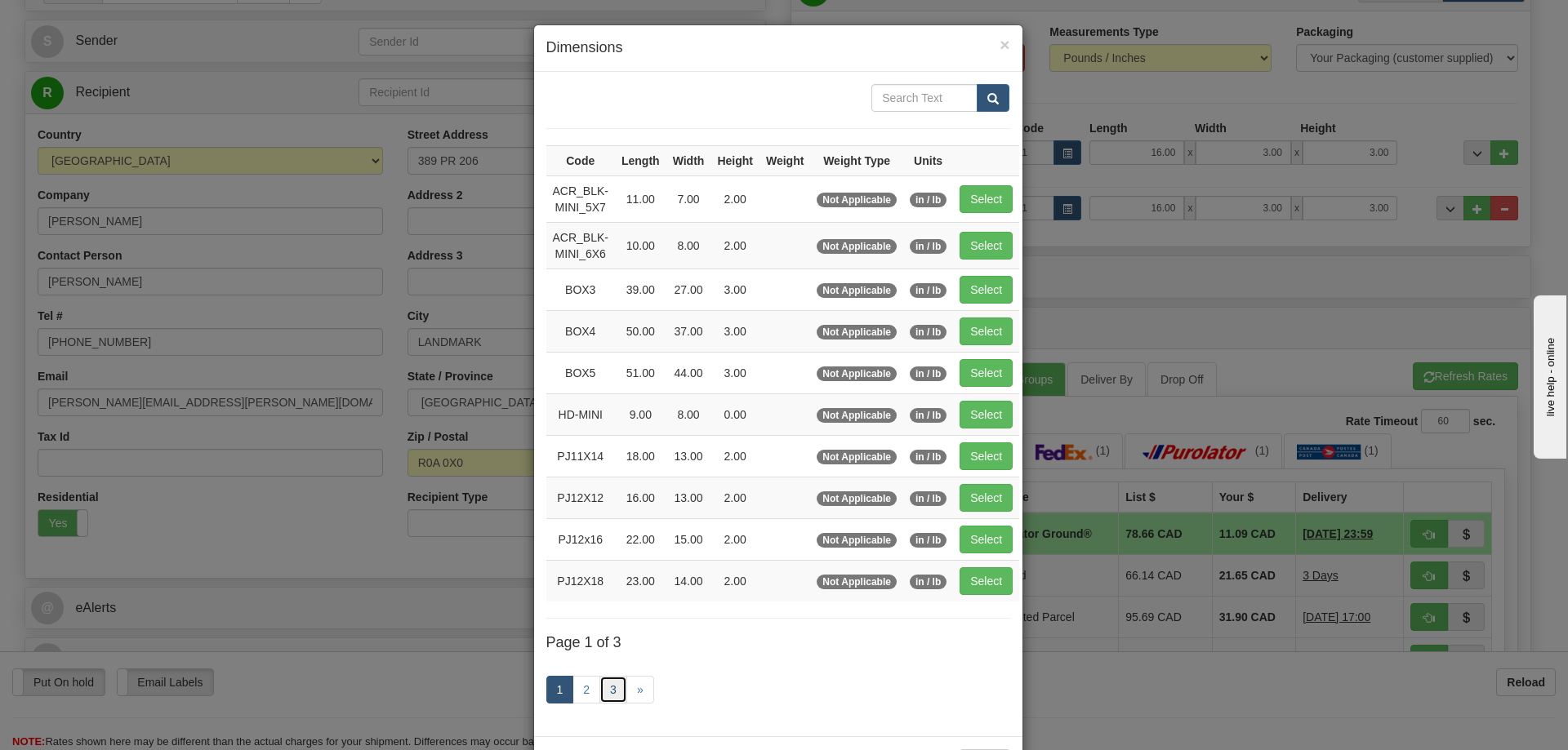
click at [601, 693] on link "3" at bounding box center [614, 689] width 27 height 27
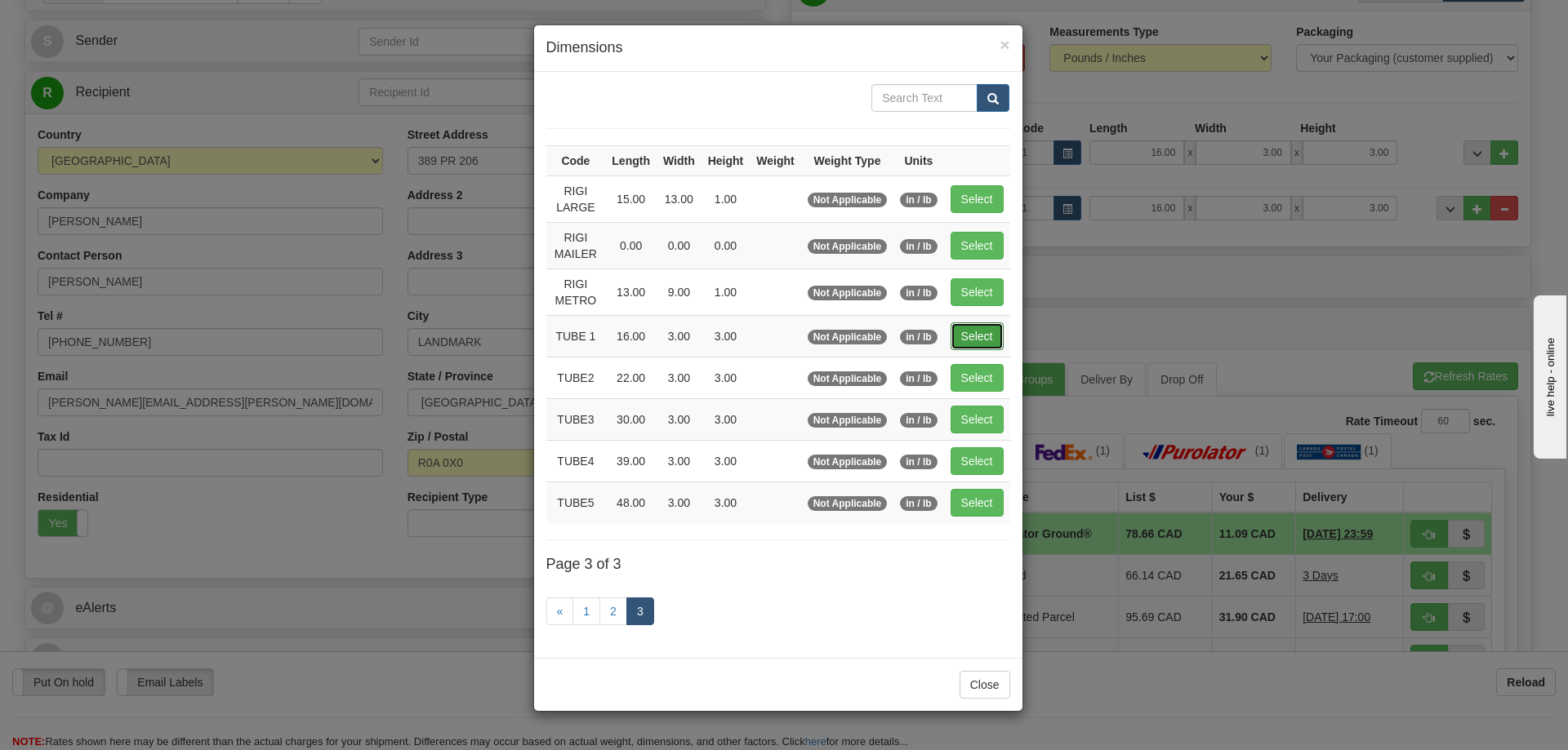
click at [986, 335] on button "Select" at bounding box center [978, 337] width 53 height 27
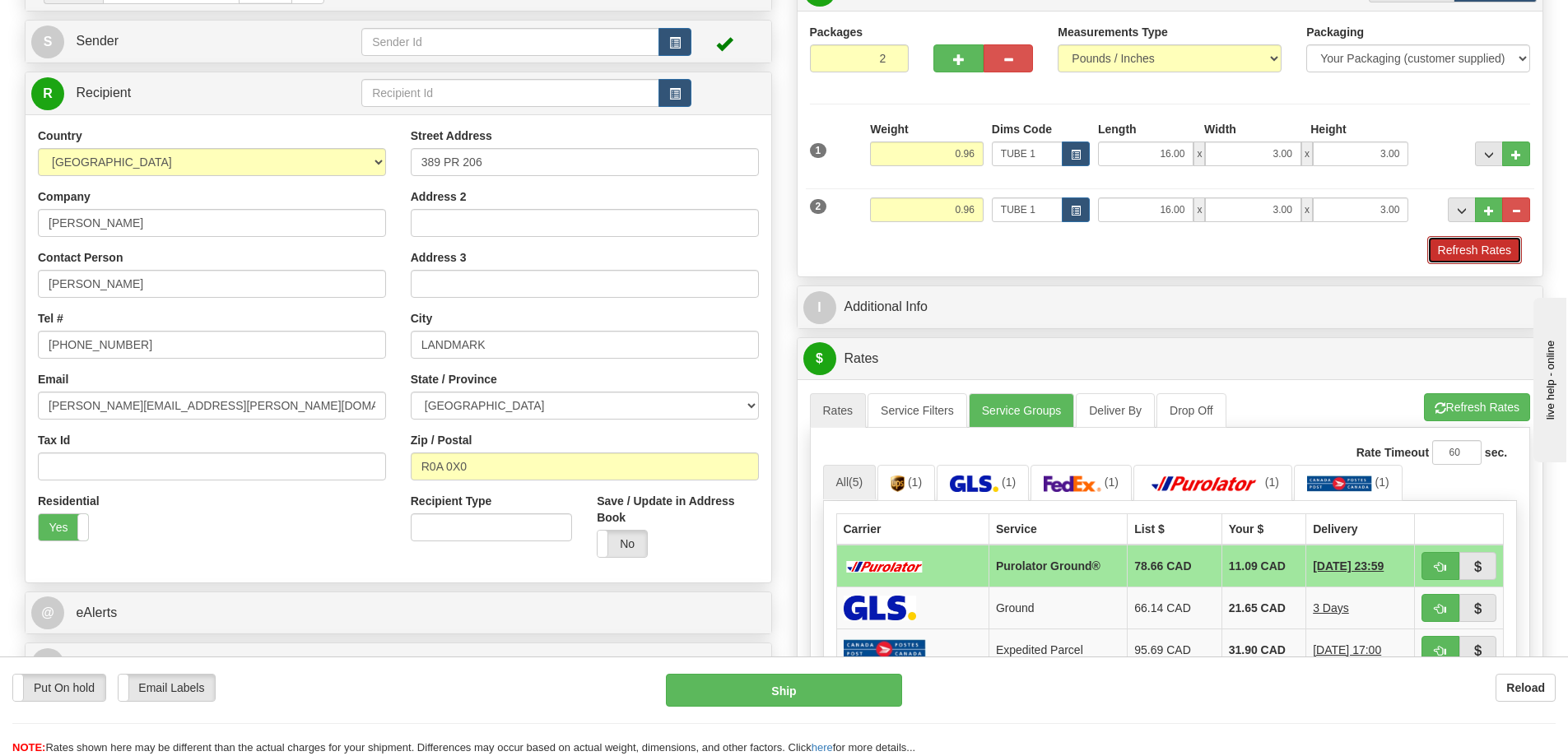
click at [1466, 251] on button "Refresh Rates" at bounding box center [1474, 250] width 95 height 28
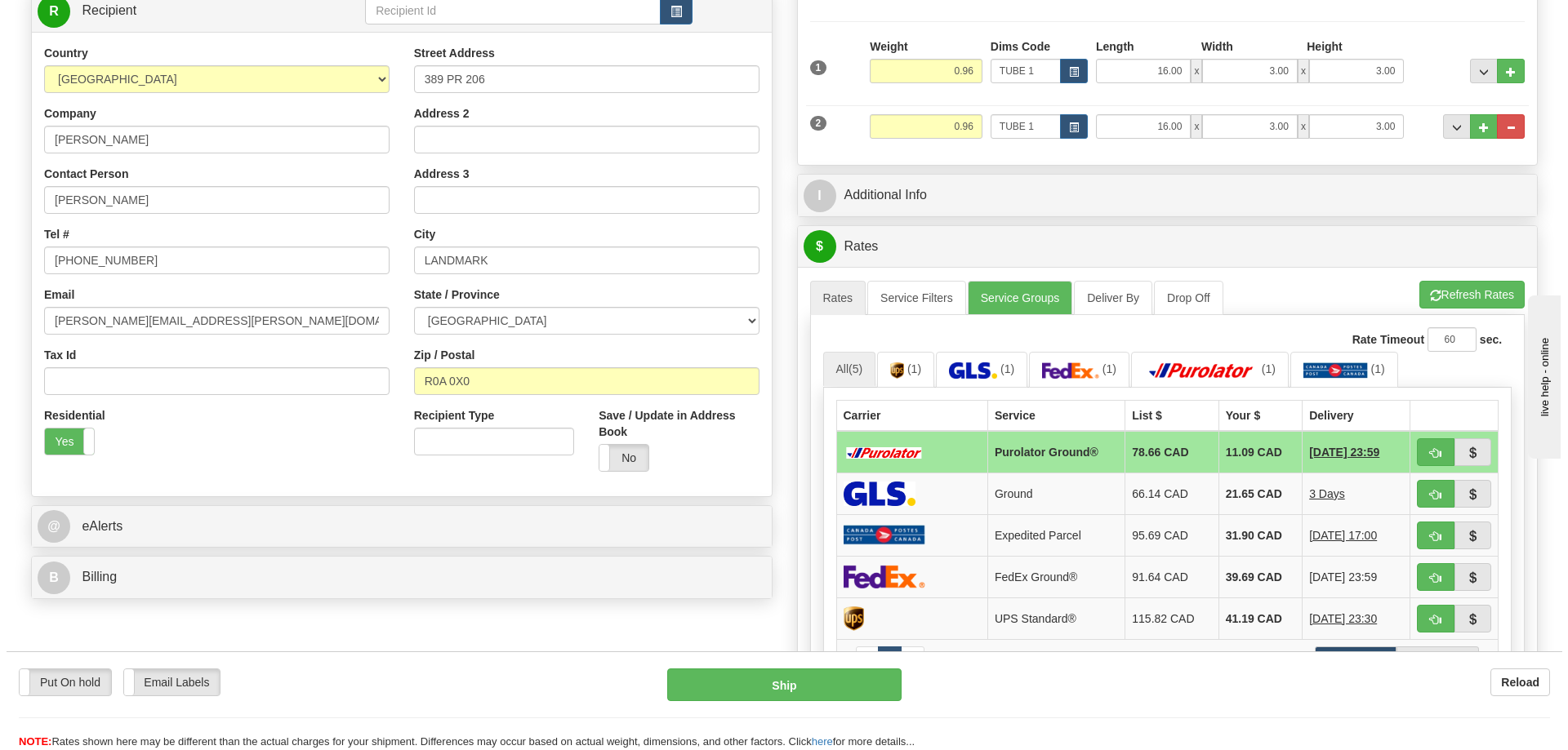
scroll to position [408, 0]
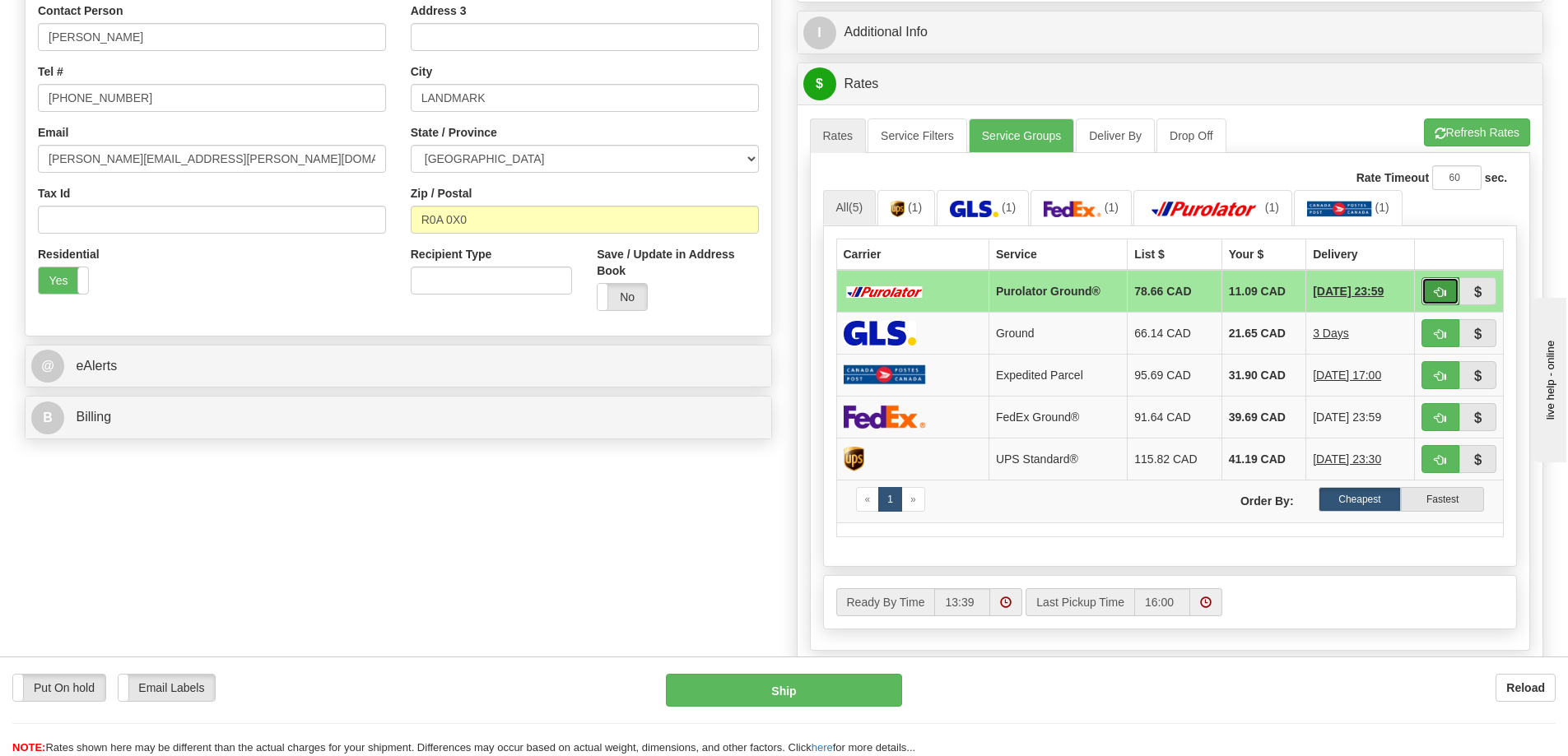
click at [1443, 288] on button "button" at bounding box center [1441, 291] width 38 height 28
type input "260"
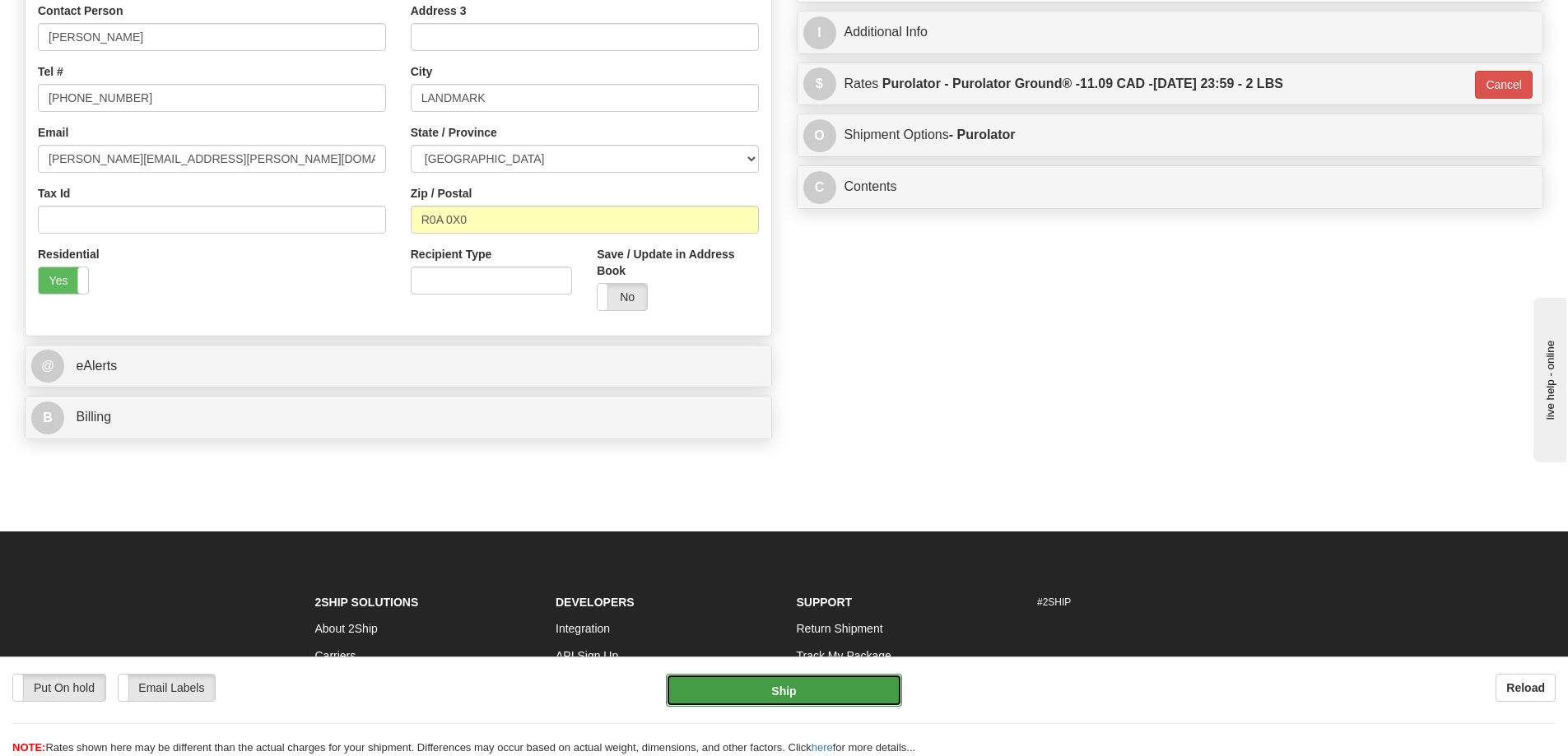
click at [867, 691] on button "Ship" at bounding box center [784, 691] width 236 height 33
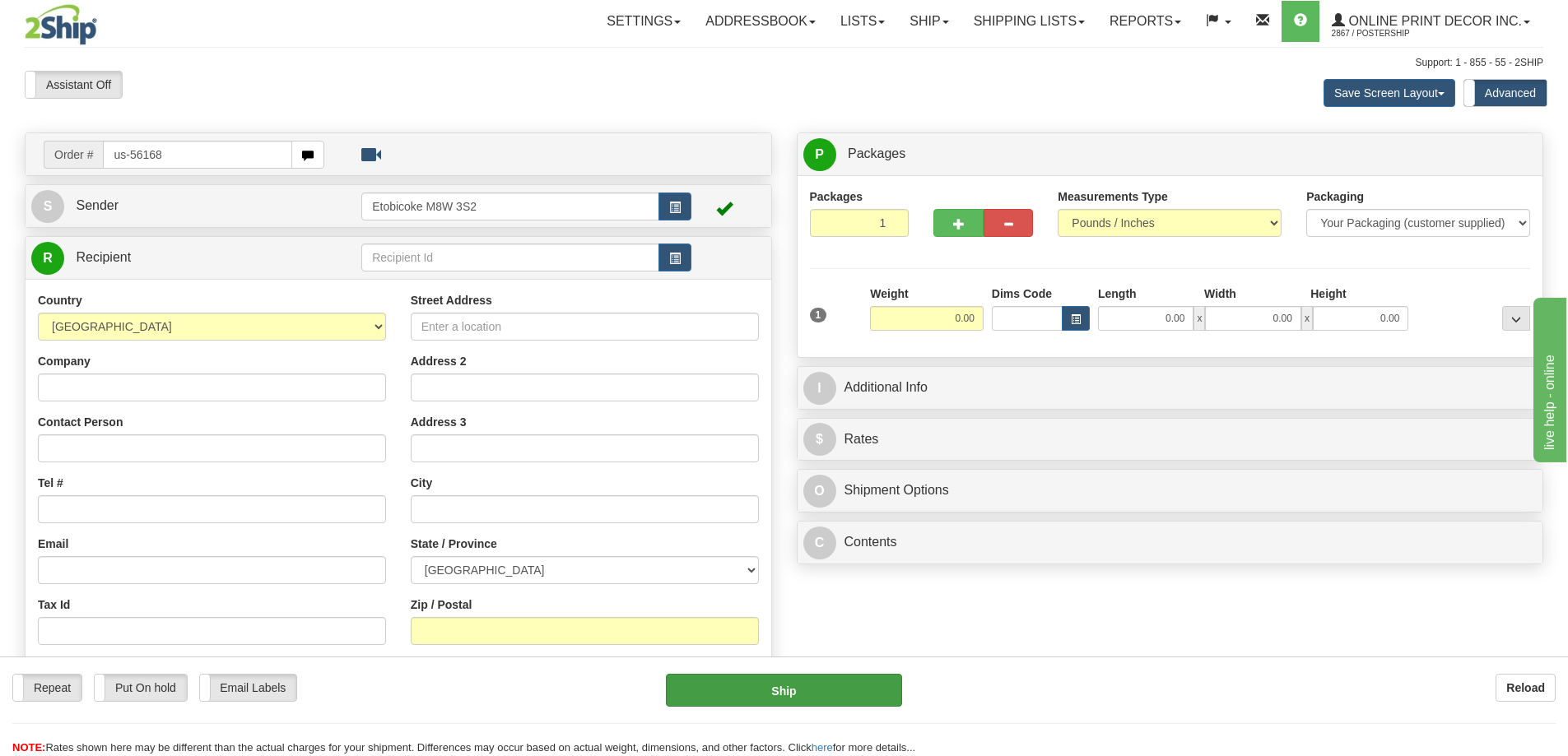
type input "us-56168"
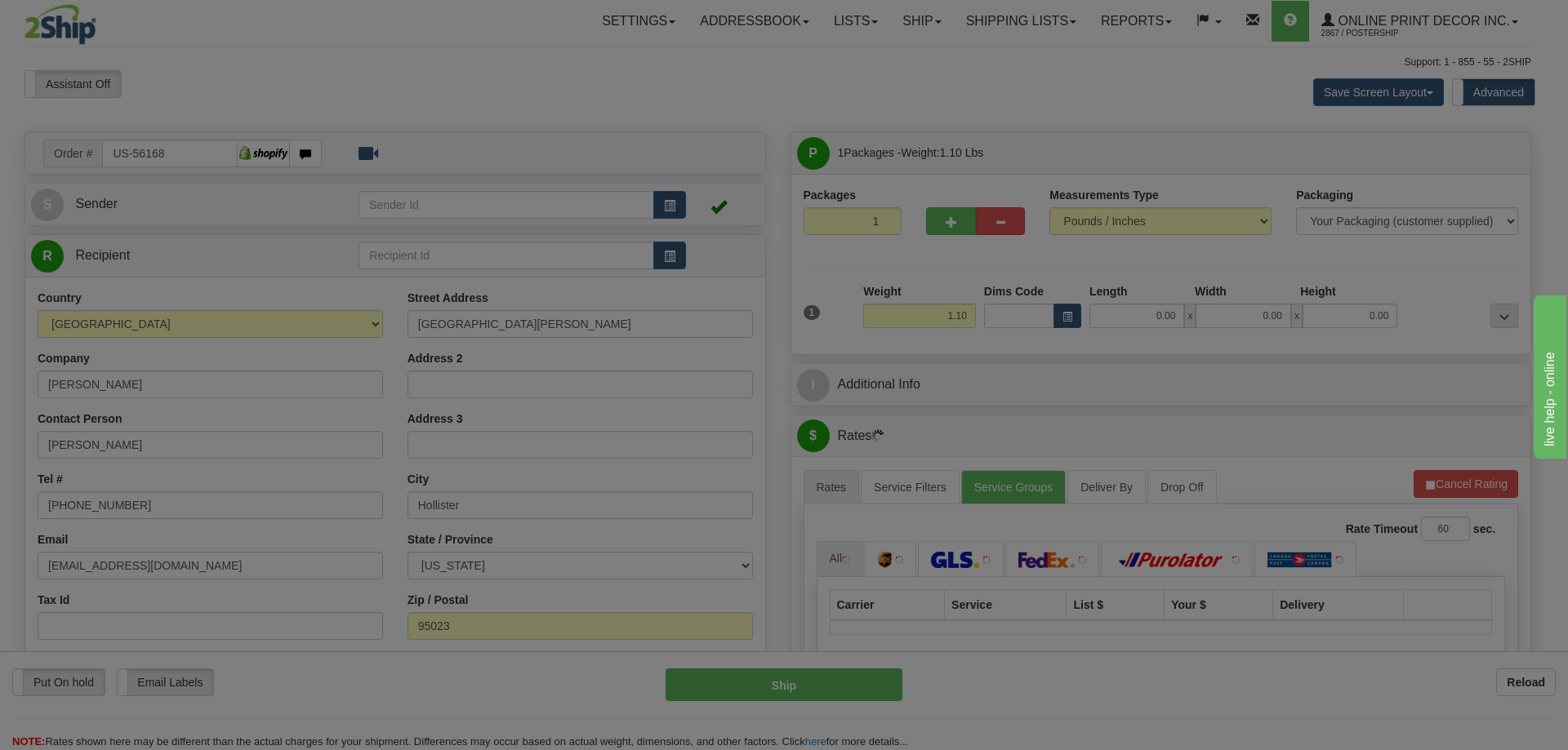
type input "HOLLISTER"
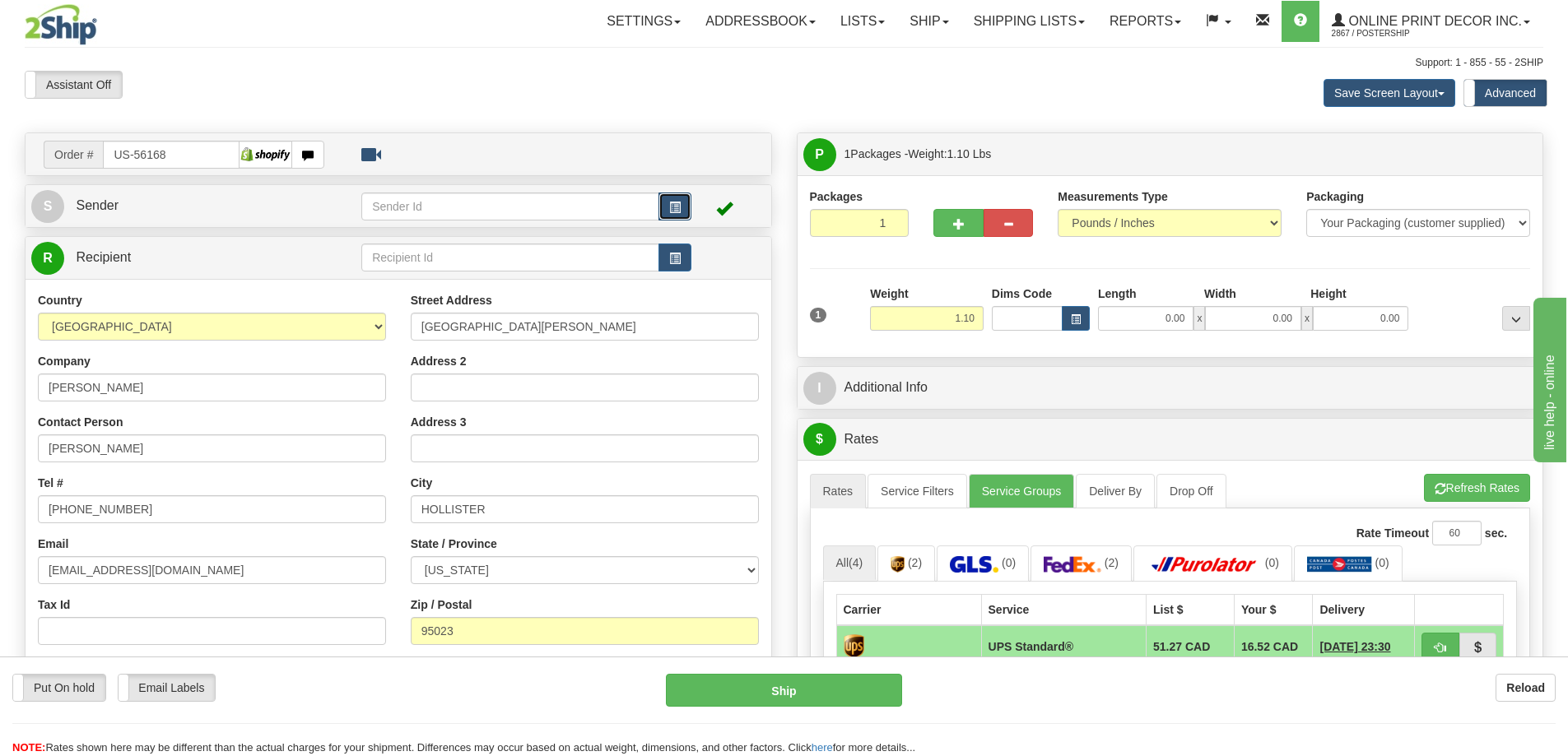
click at [666, 201] on button "button" at bounding box center [675, 207] width 33 height 28
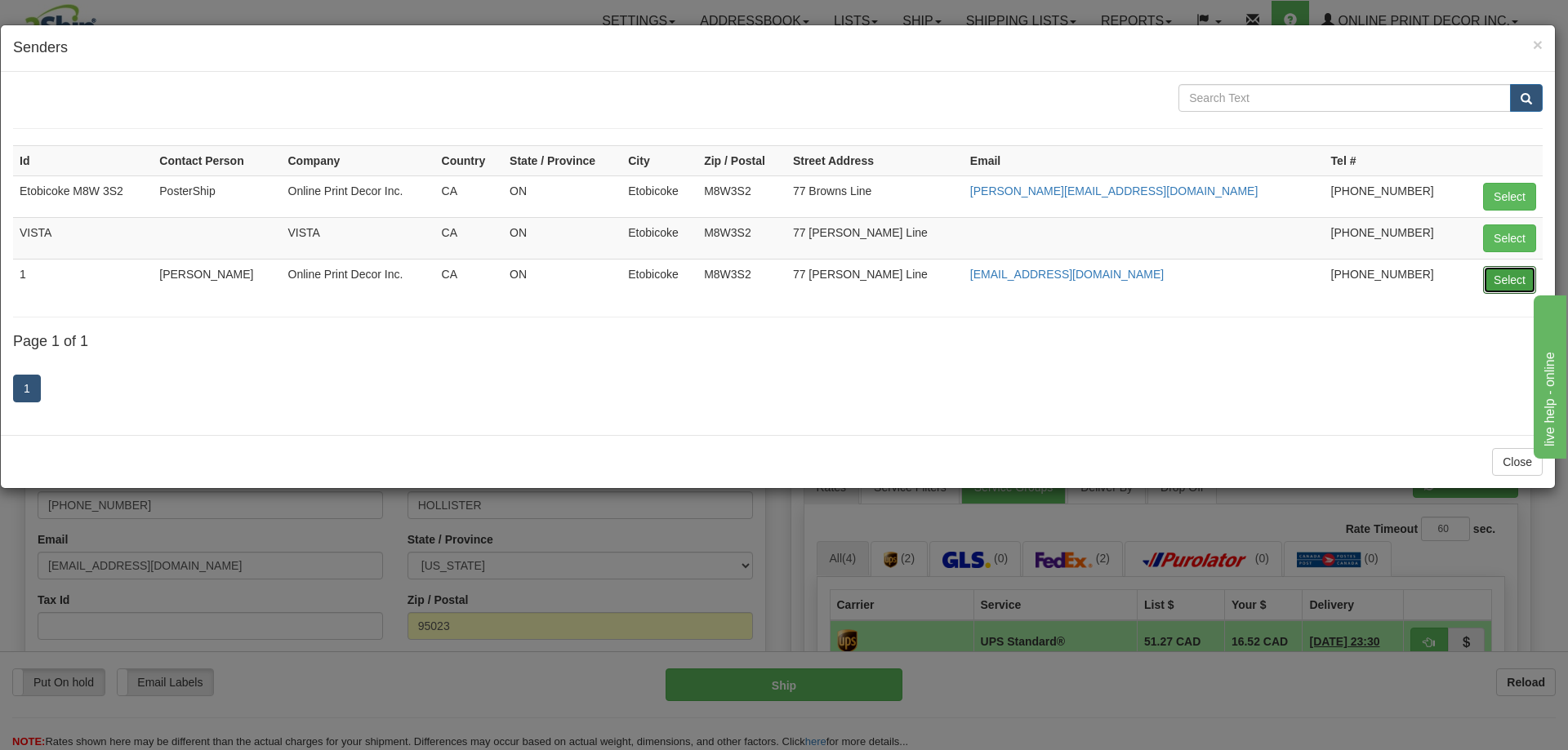
click at [1503, 280] on button "Select" at bounding box center [1510, 280] width 53 height 27
type input "1"
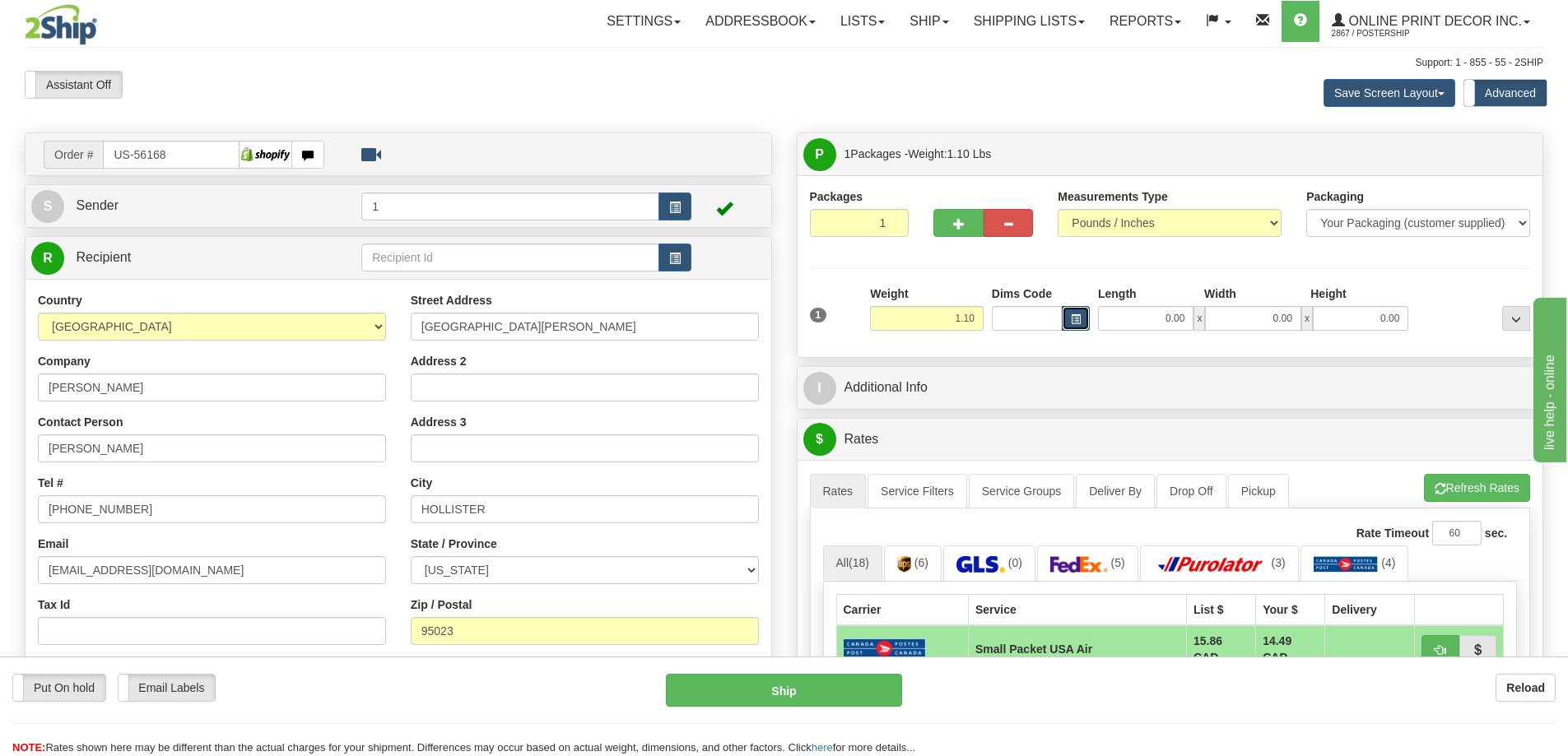
click at [1081, 312] on button "button" at bounding box center [1075, 319] width 28 height 25
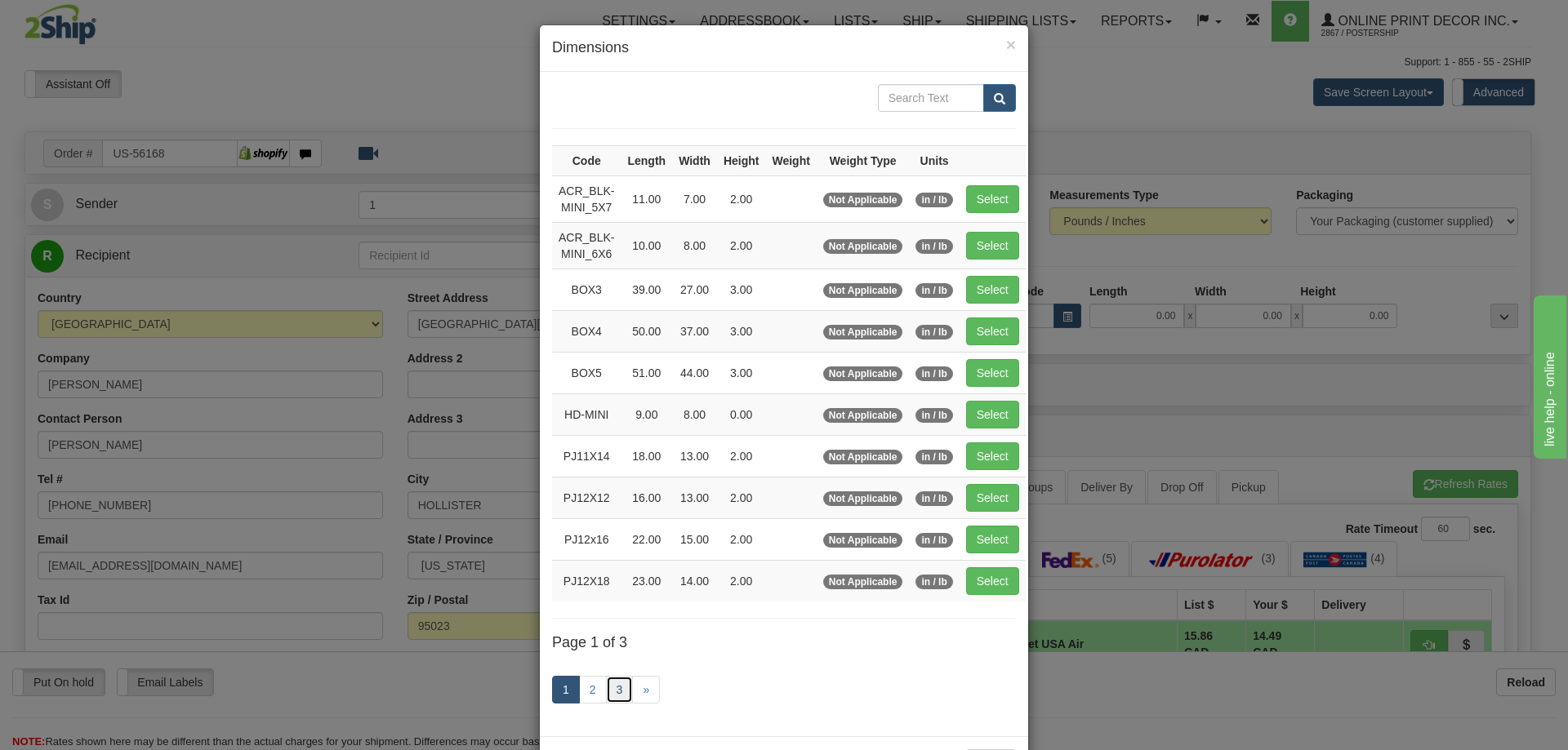
click at [606, 691] on link "3" at bounding box center [620, 689] width 27 height 27
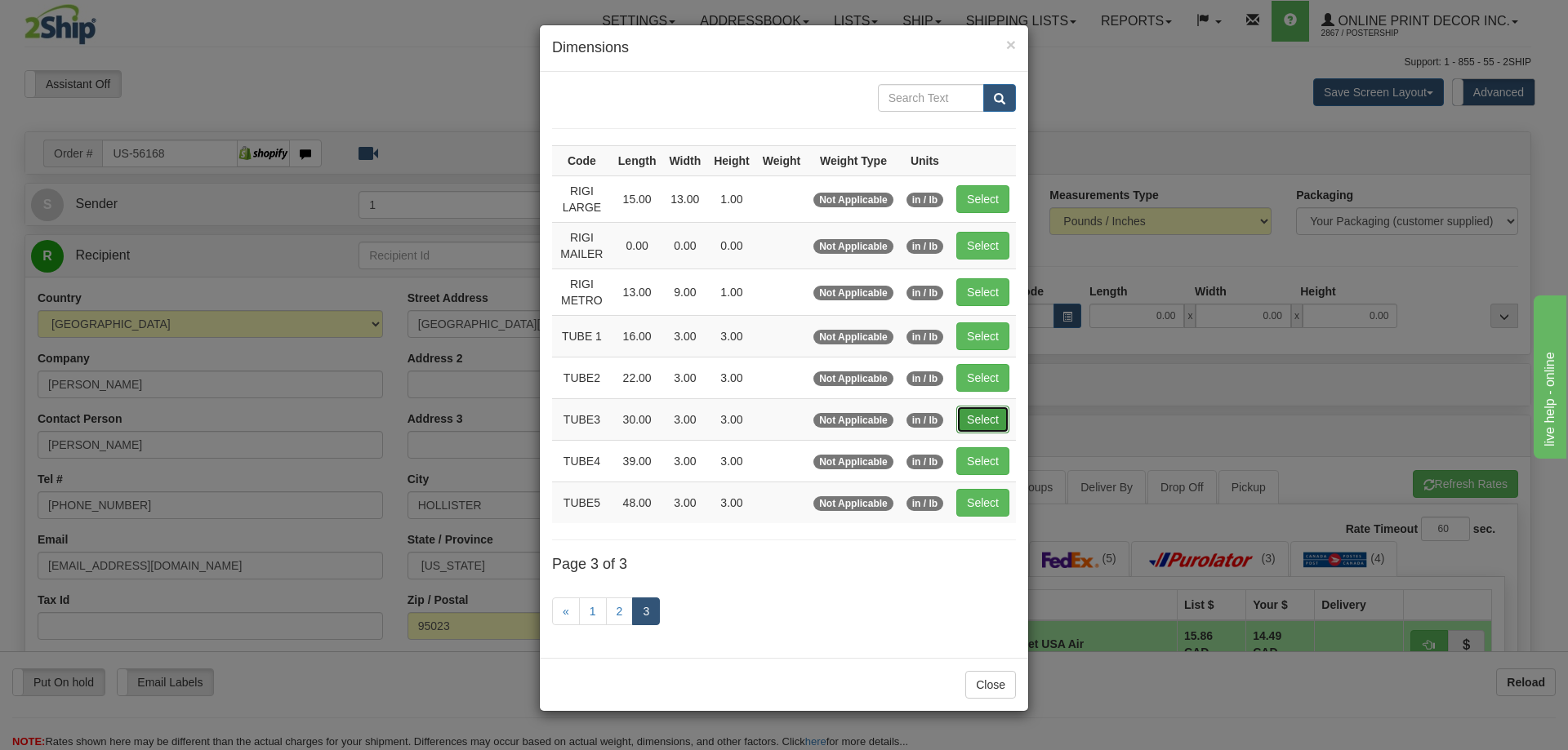
click at [969, 413] on button "Select" at bounding box center [983, 419] width 53 height 27
type input "TUBE3"
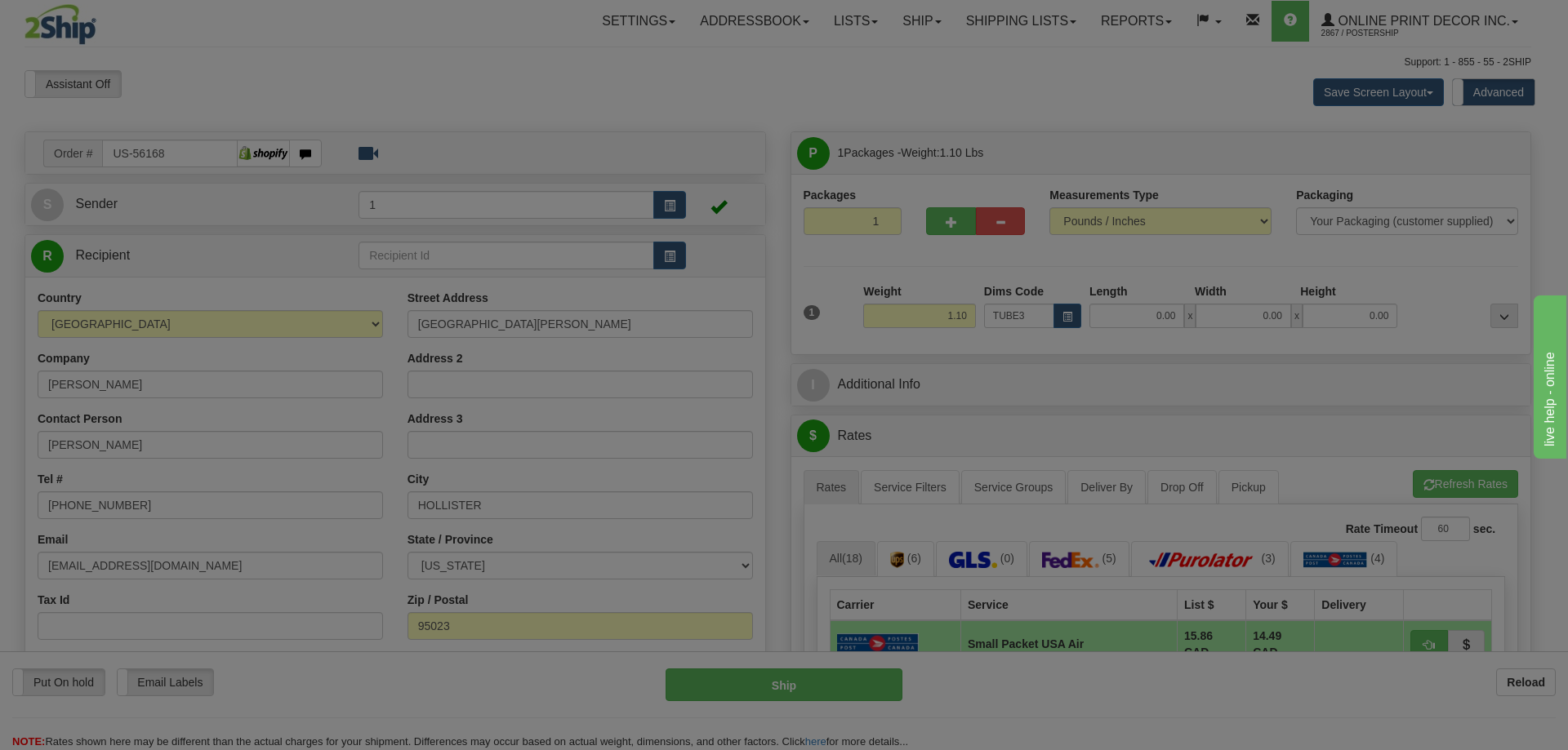
type input "30.00"
type input "3.00"
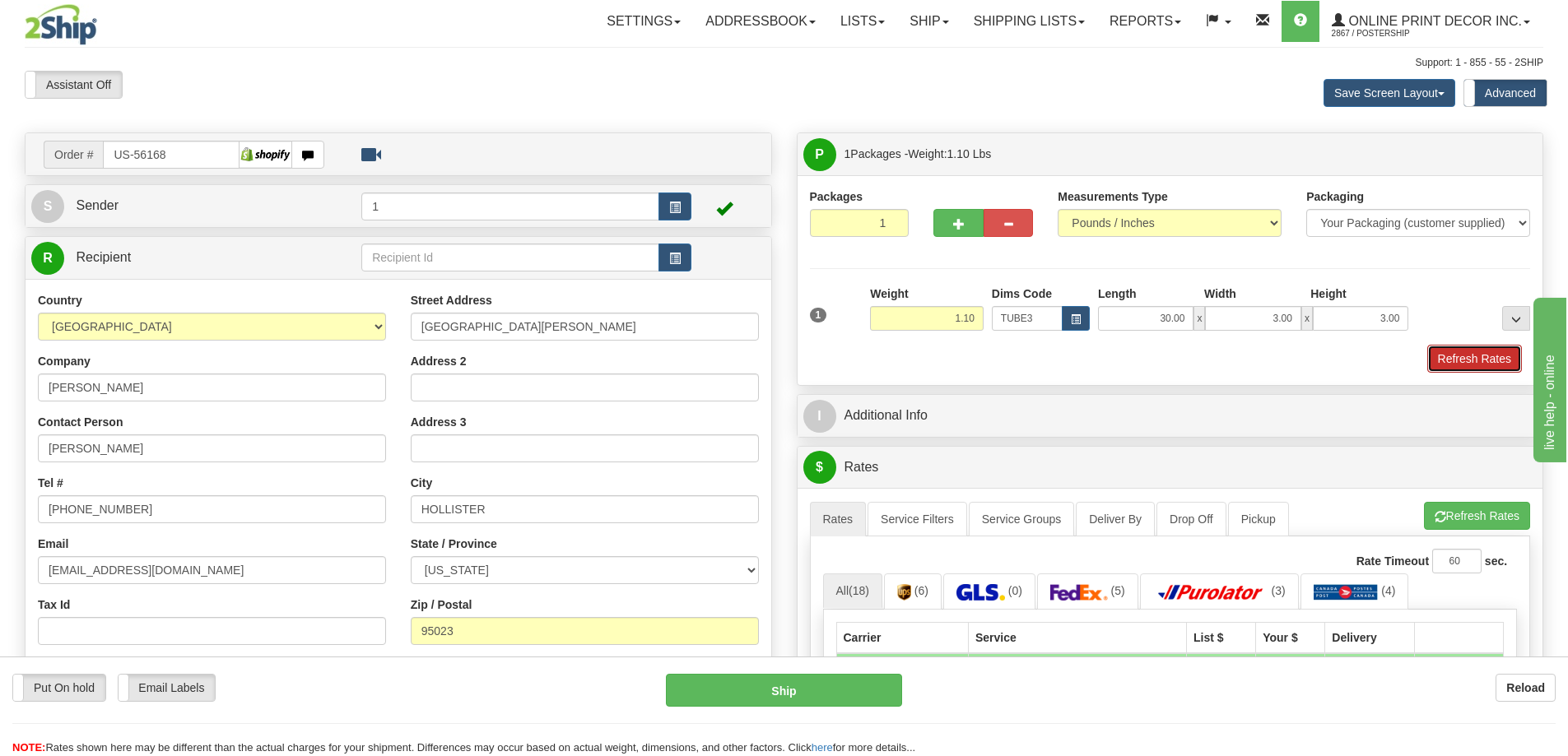
click at [1491, 361] on button "Refresh Rates" at bounding box center [1474, 358] width 95 height 28
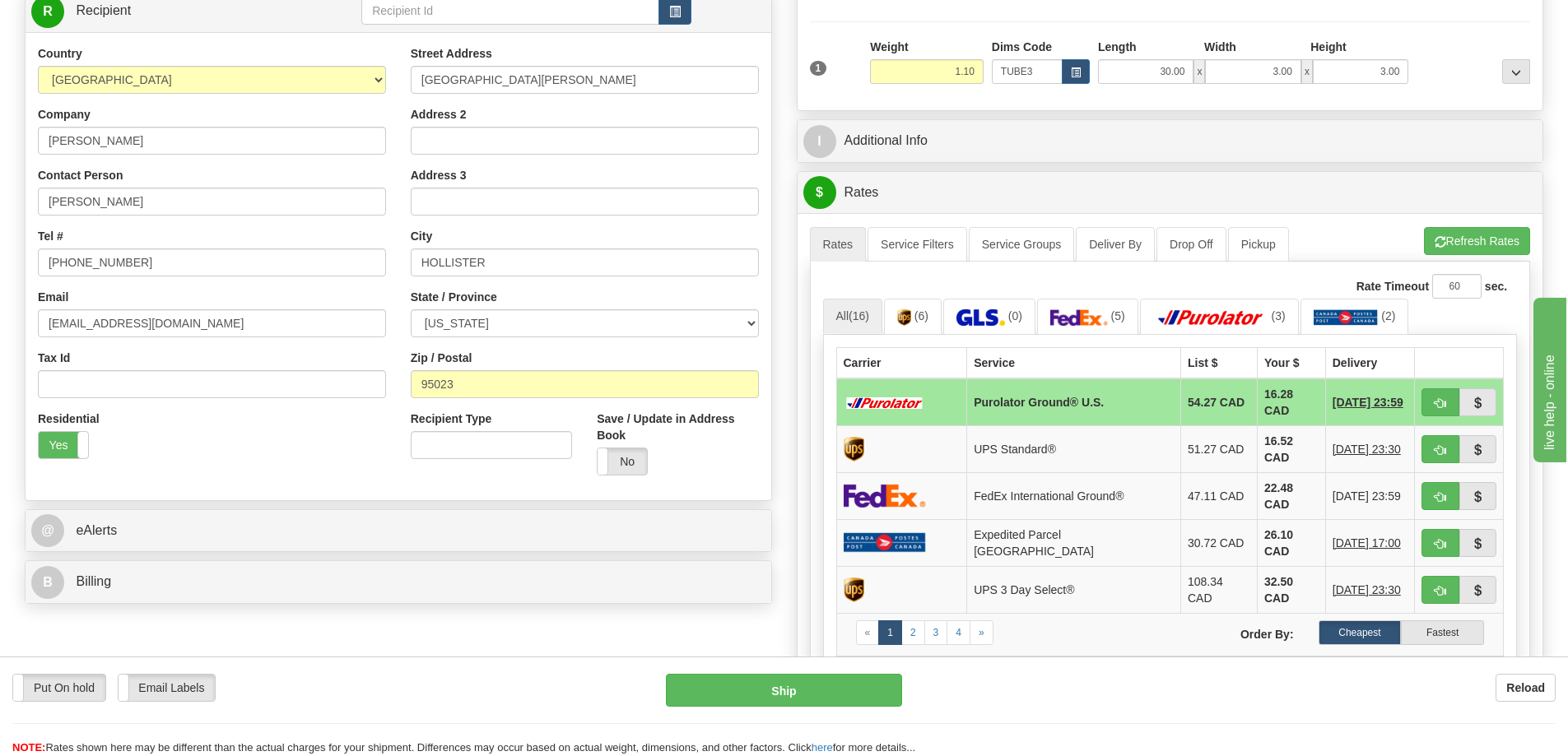
scroll to position [329, 0]
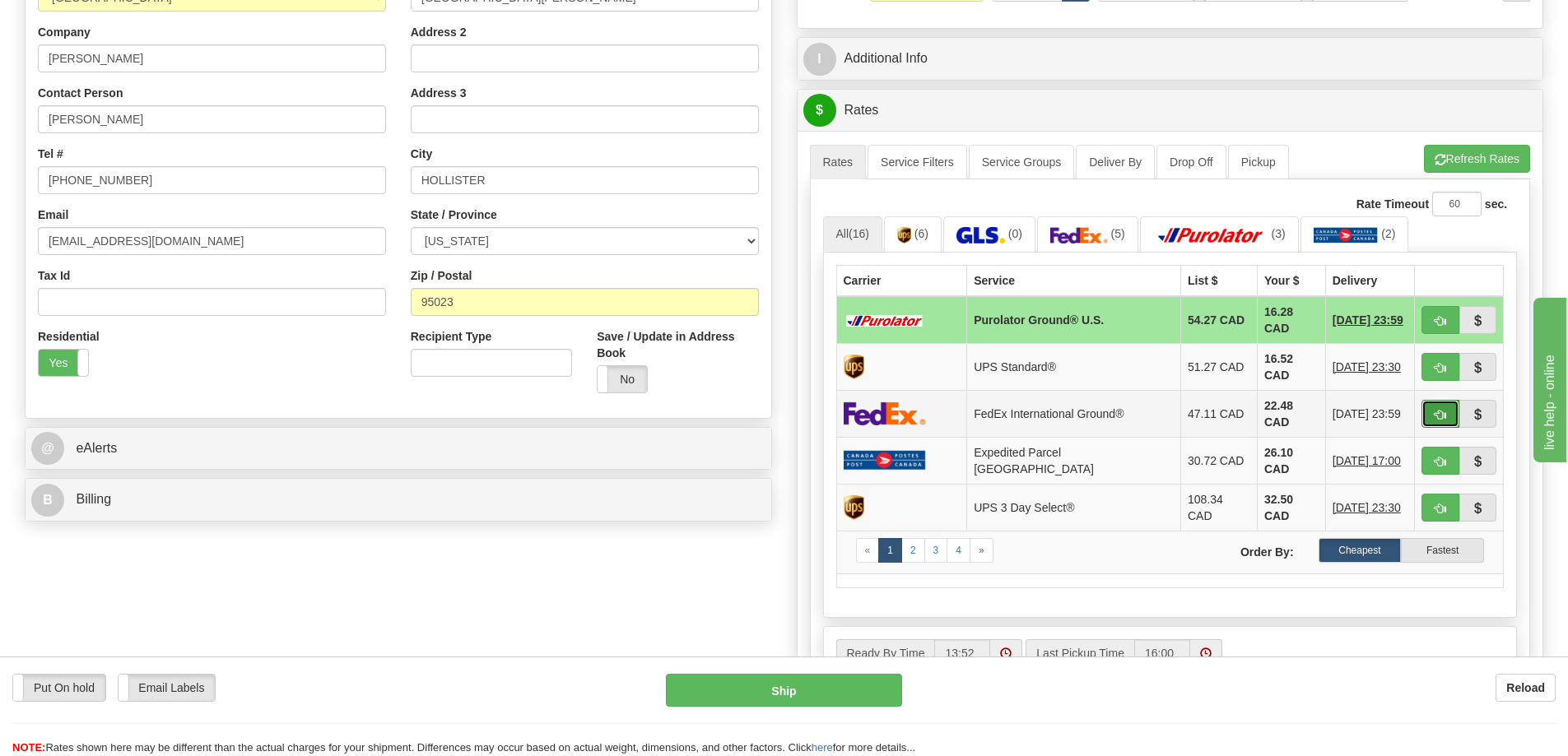
drag, startPoint x: 1431, startPoint y: 396, endPoint x: 1439, endPoint y: 400, distance: 8.9
click at [1439, 400] on button "button" at bounding box center [1441, 414] width 38 height 28
type input "92"
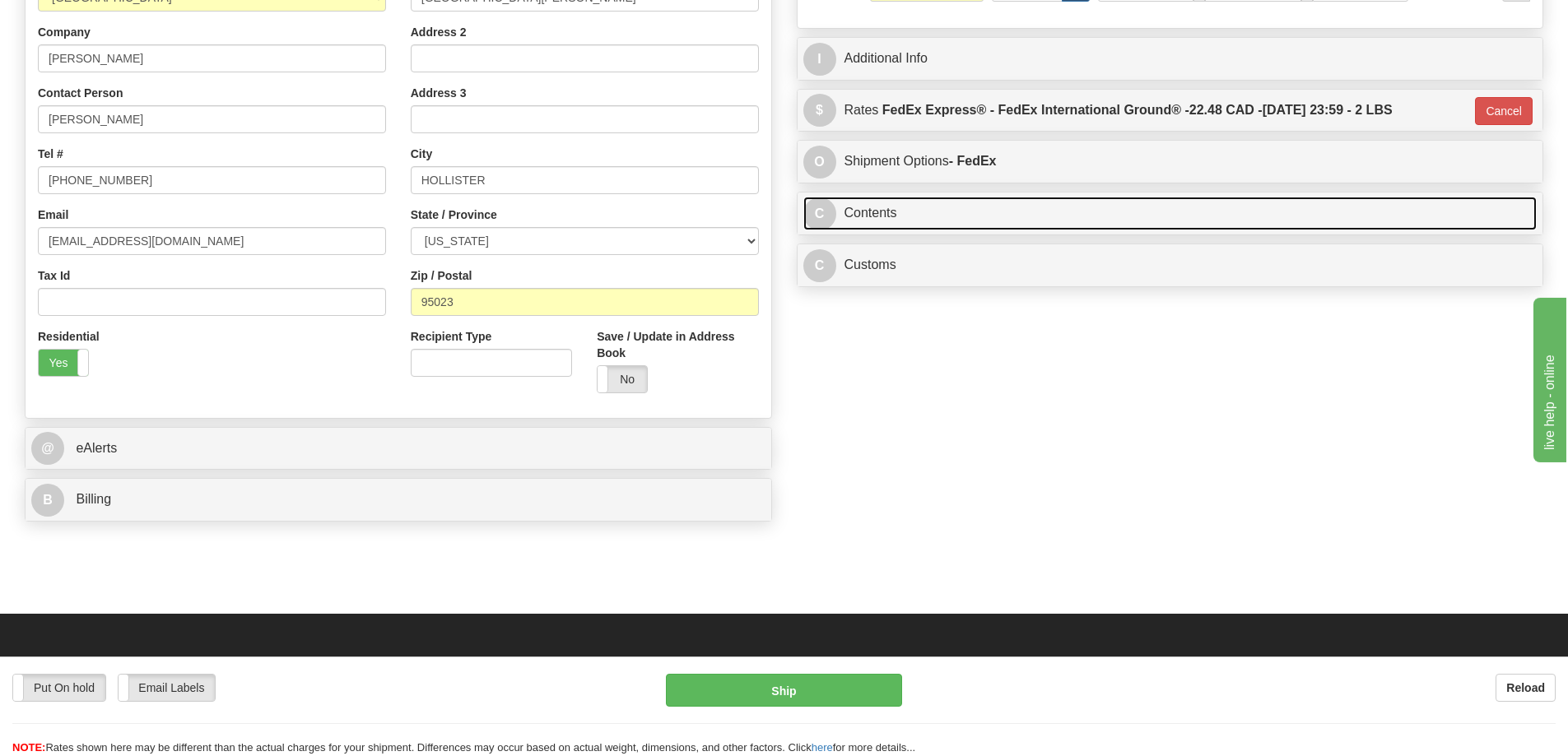
click at [906, 212] on link "C Contents" at bounding box center [1170, 213] width 734 height 34
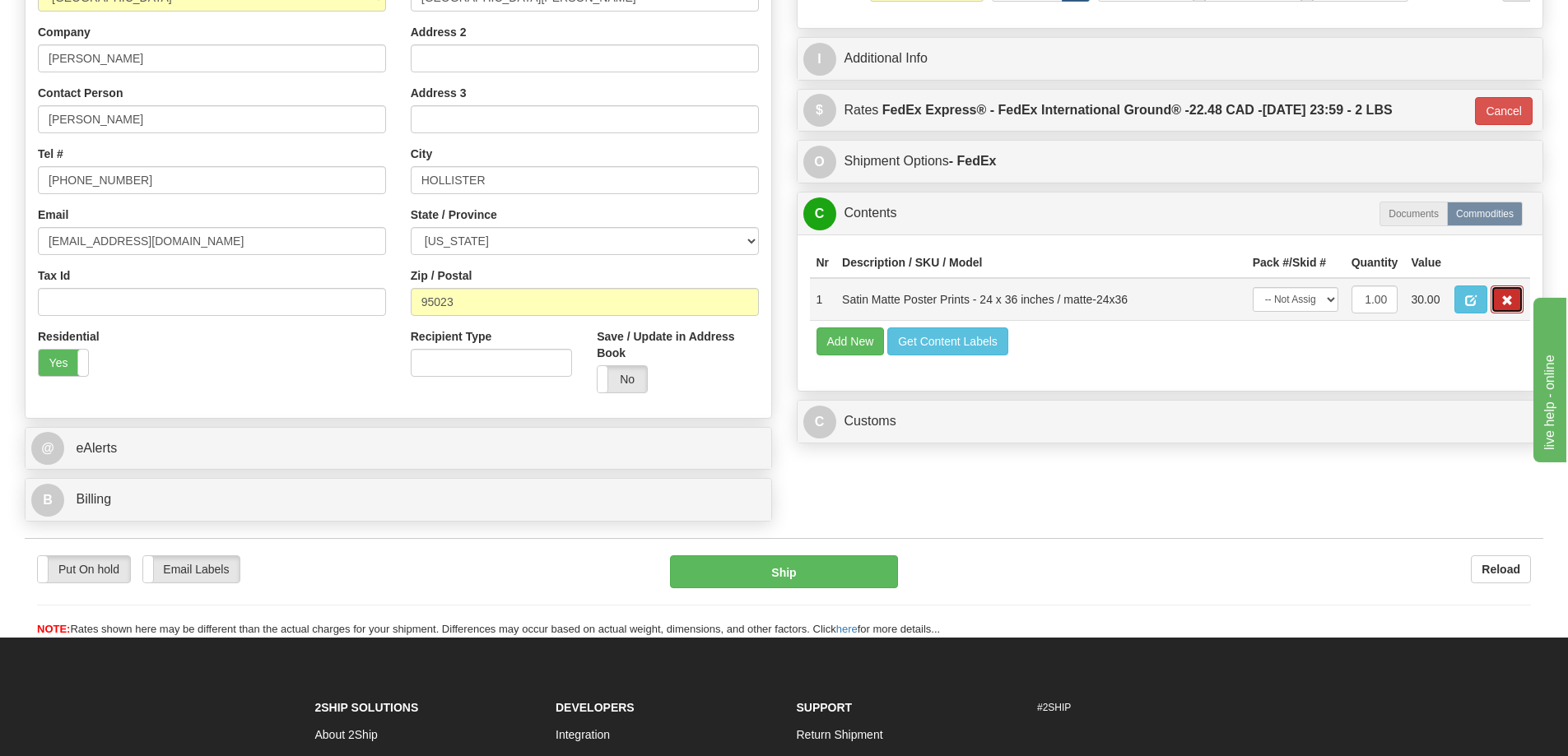
click at [1497, 294] on button "button" at bounding box center [1507, 300] width 33 height 28
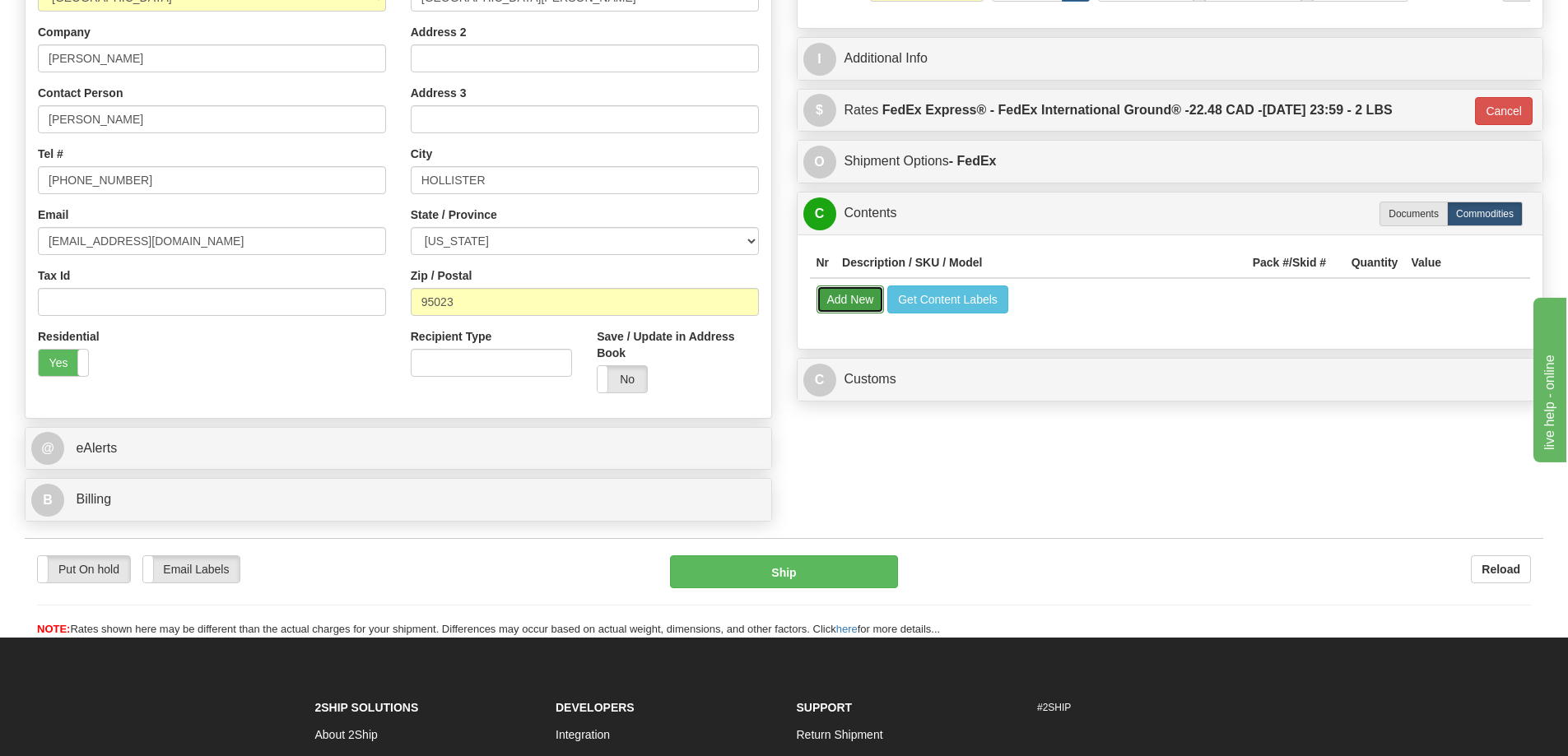
click at [832, 293] on button "Add New" at bounding box center [850, 300] width 68 height 28
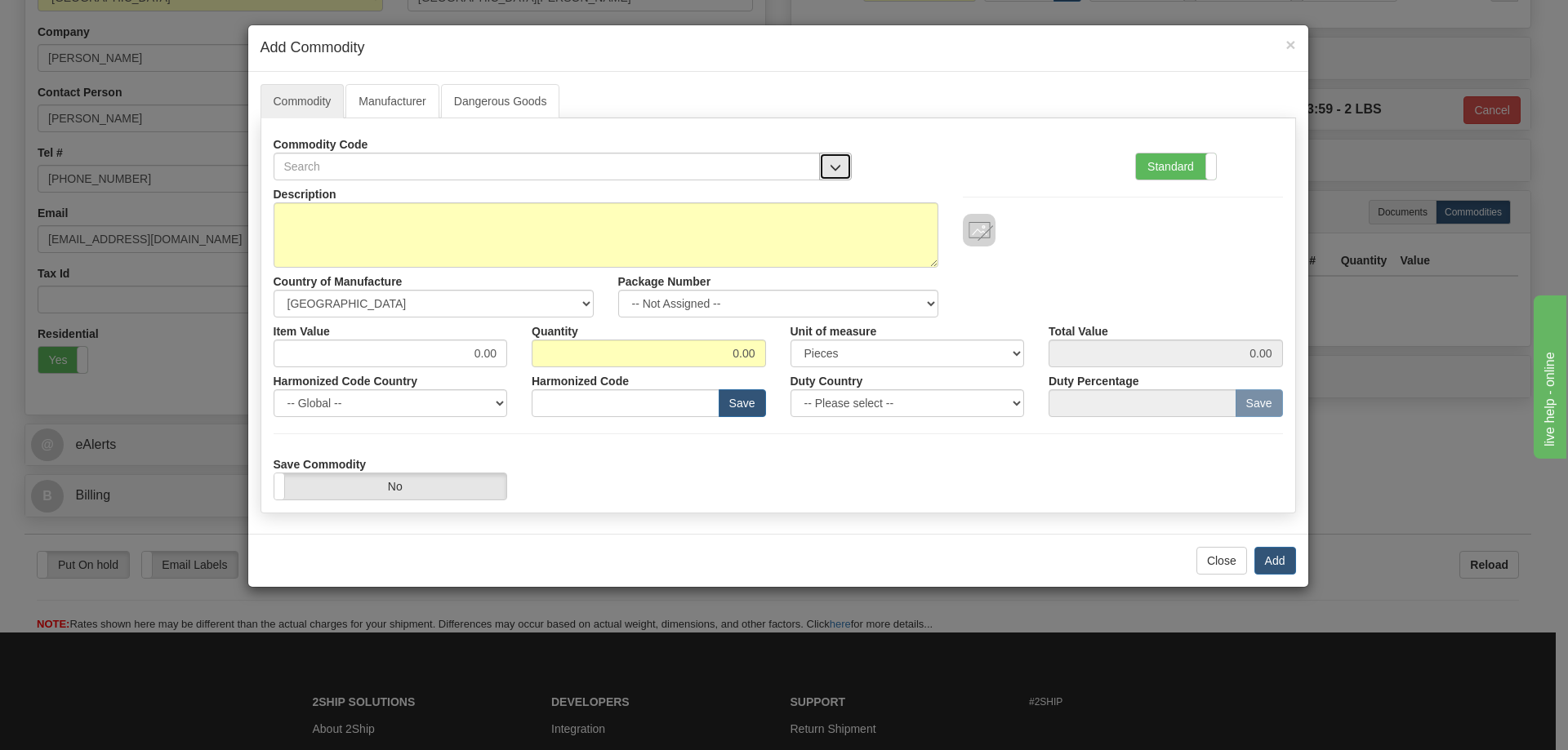
click at [834, 162] on span "button" at bounding box center [835, 167] width 11 height 10
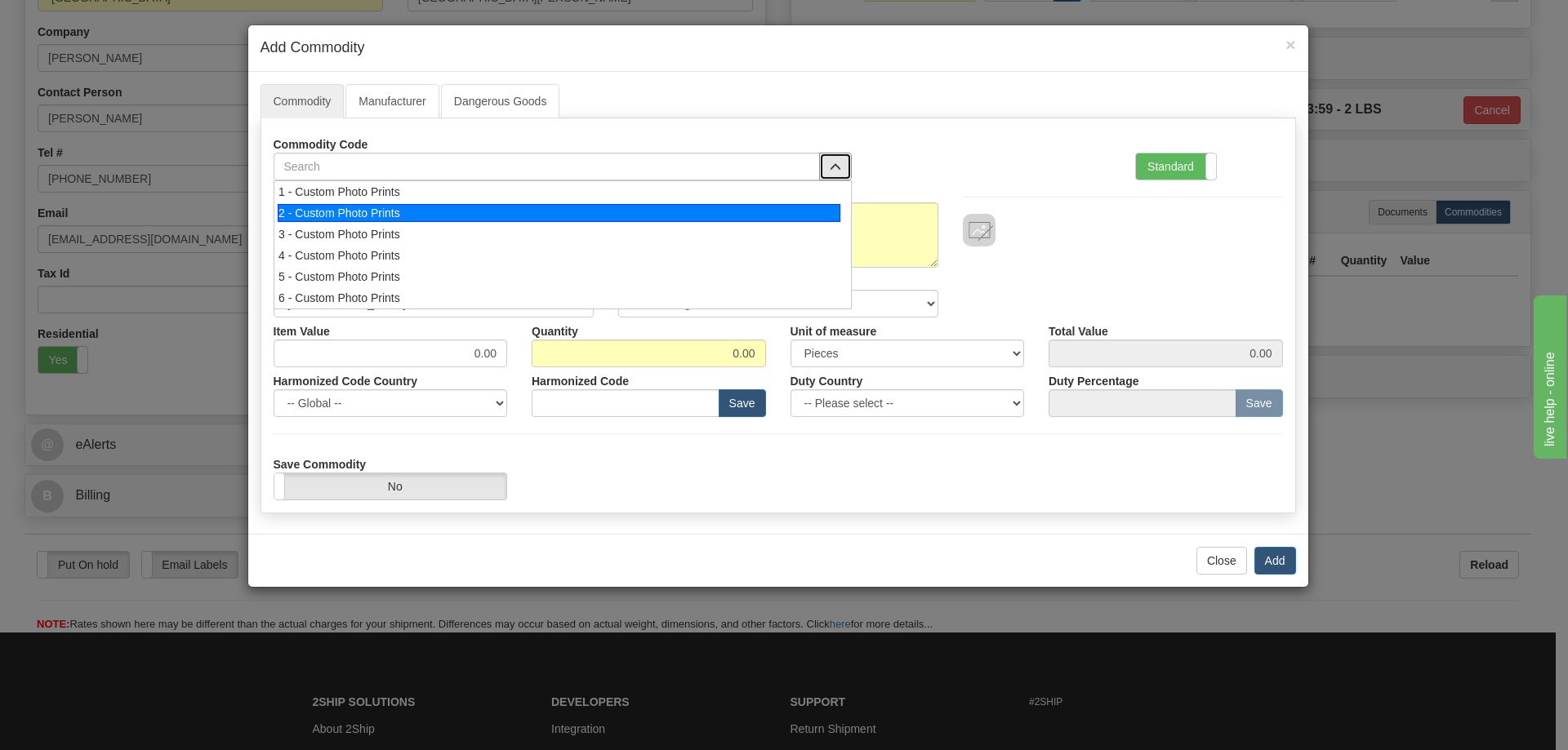
click at [814, 208] on div "2 - Custom Photo Prints" at bounding box center [559, 213] width 563 height 18
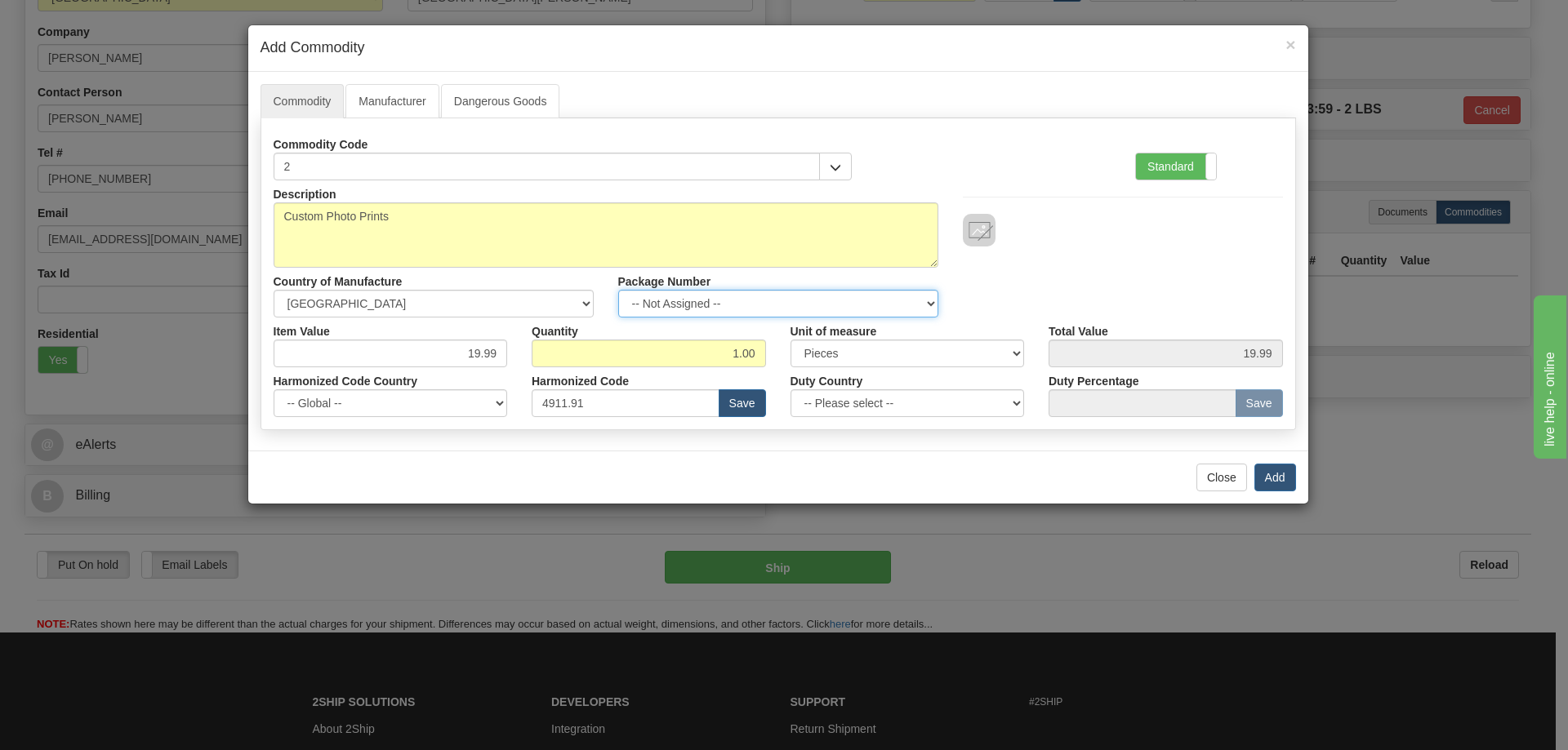
click at [930, 302] on select "-- Not Assigned -- Item 1" at bounding box center [778, 303] width 320 height 27
select select "0"
click at [619, 290] on select "-- Not Assigned -- Item 1" at bounding box center [778, 303] width 320 height 27
click at [1270, 472] on button "Add" at bounding box center [1275, 478] width 42 height 27
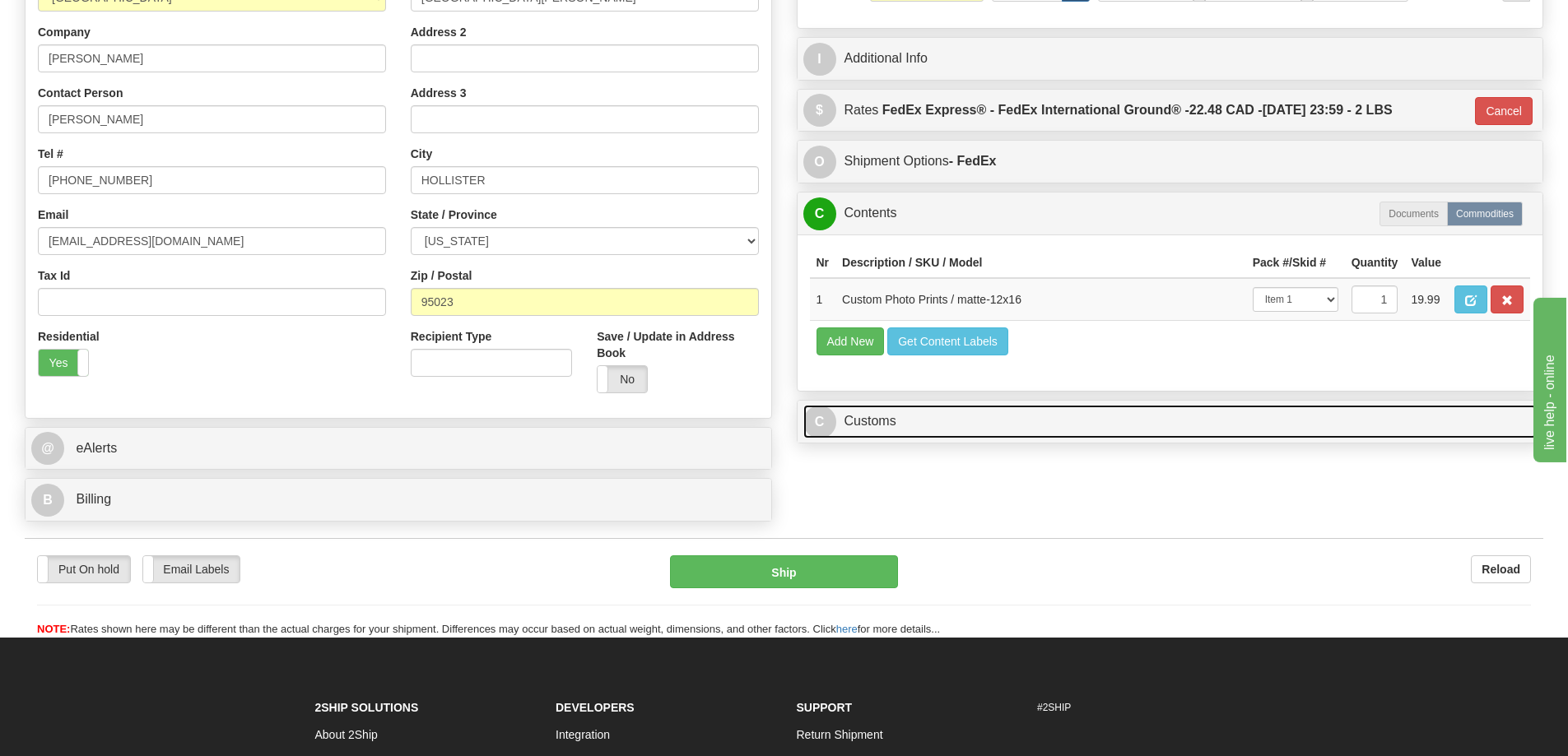
click at [1414, 419] on link "C Customs" at bounding box center [1170, 421] width 734 height 34
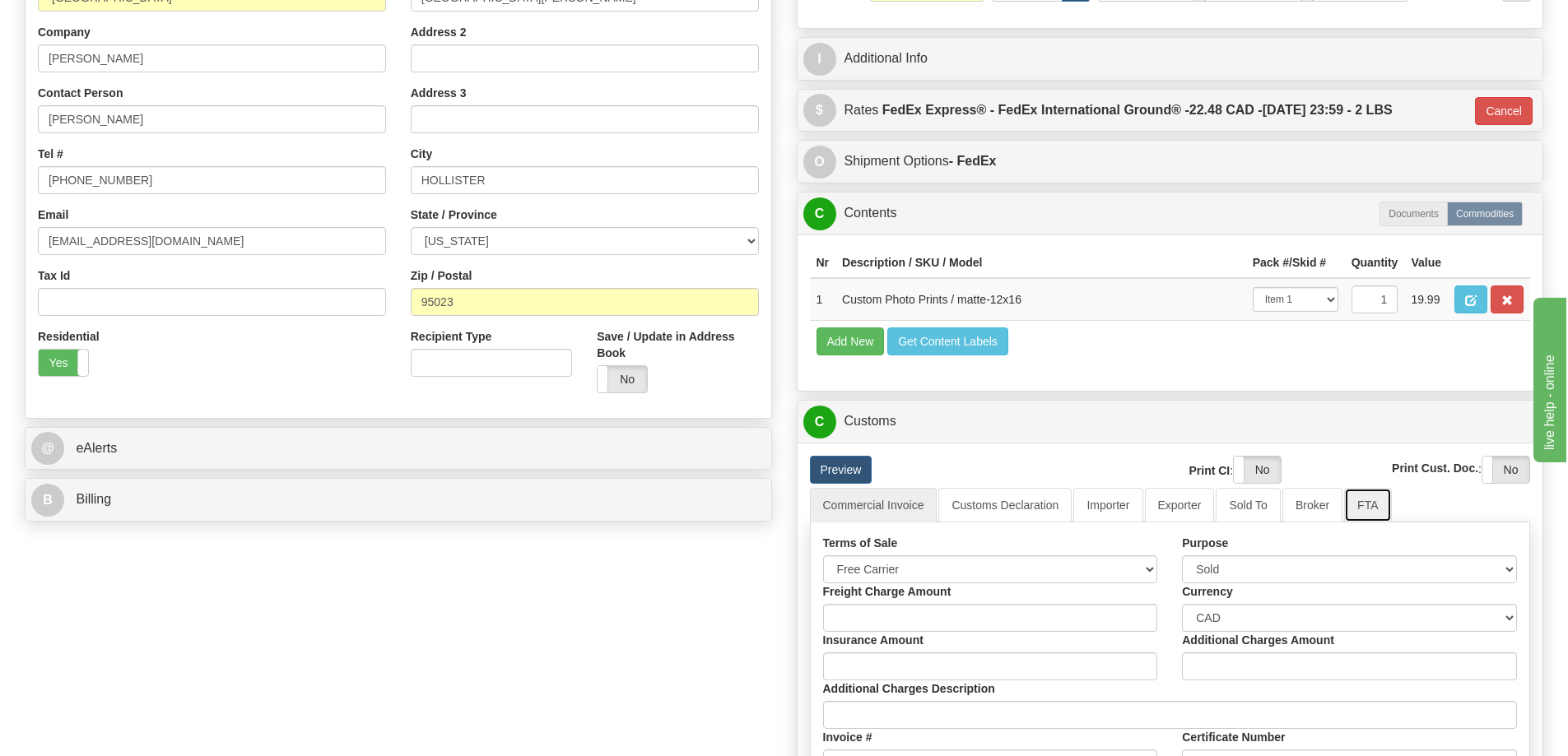
click at [1367, 507] on link "FTA" at bounding box center [1367, 505] width 46 height 34
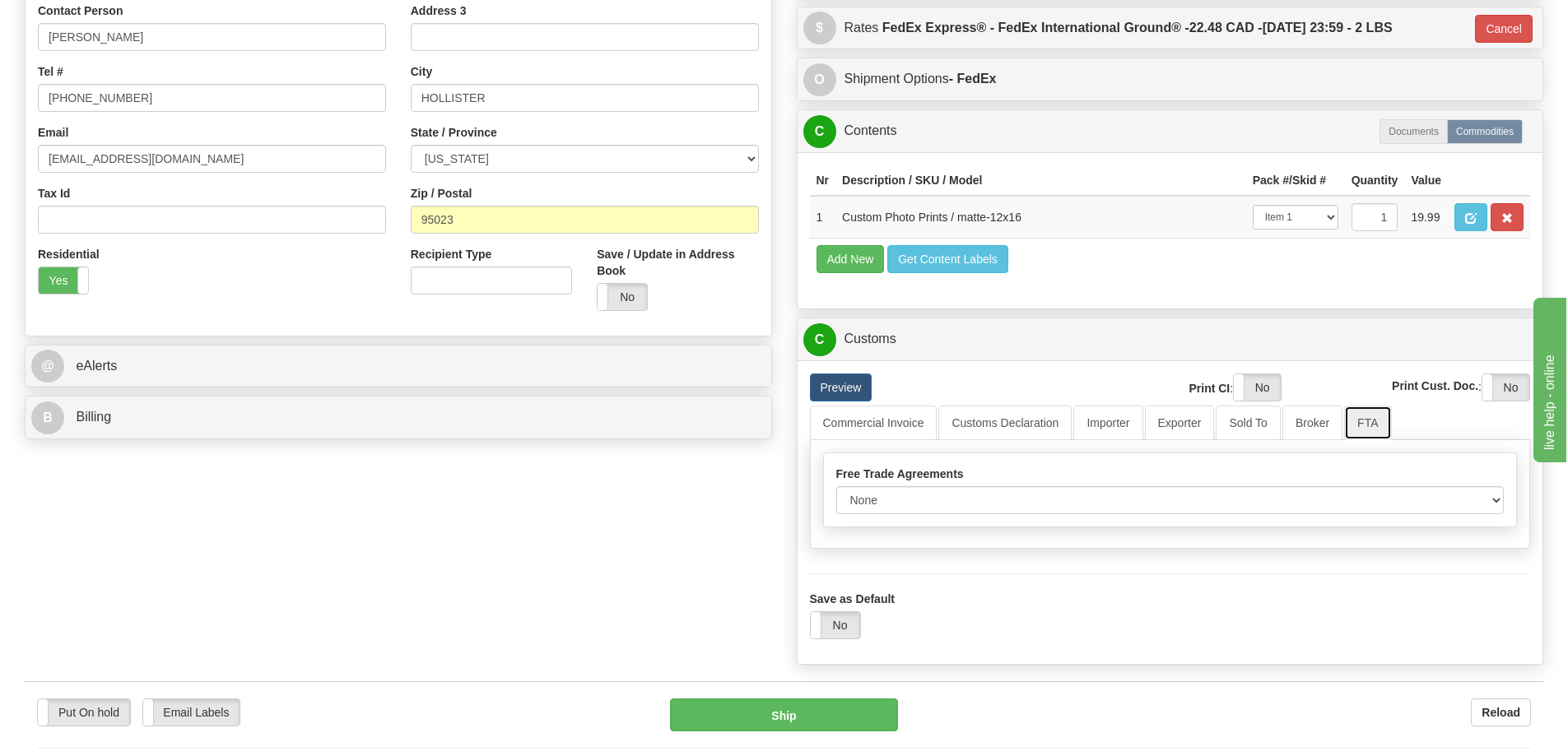
scroll to position [493, 0]
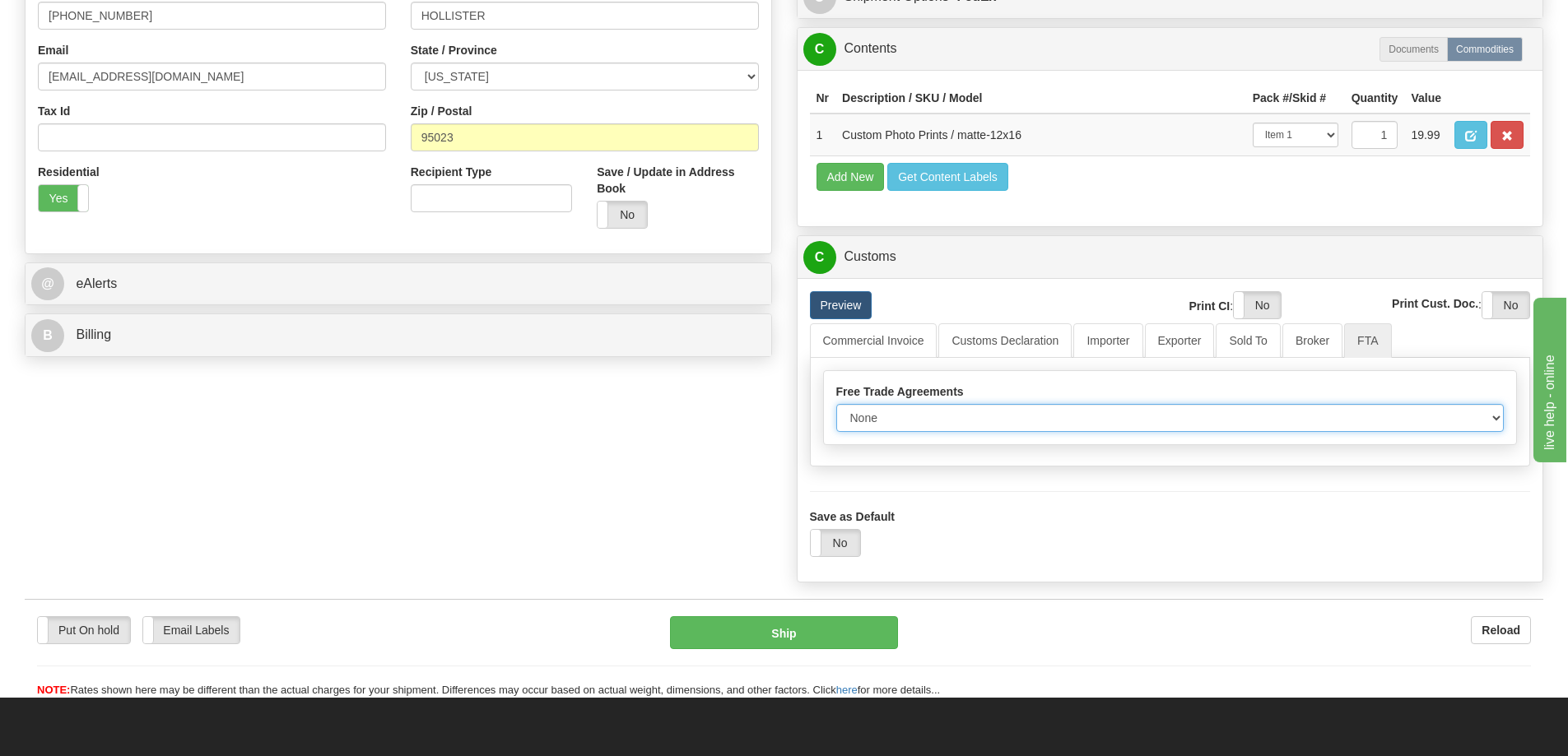
click at [1489, 421] on select "None Other USMCA CETA CUKTCA" at bounding box center [1170, 418] width 668 height 28
select select "1"
click at [836, 410] on select "None Other USMCA CETA CUKTCA" at bounding box center [1170, 418] width 668 height 28
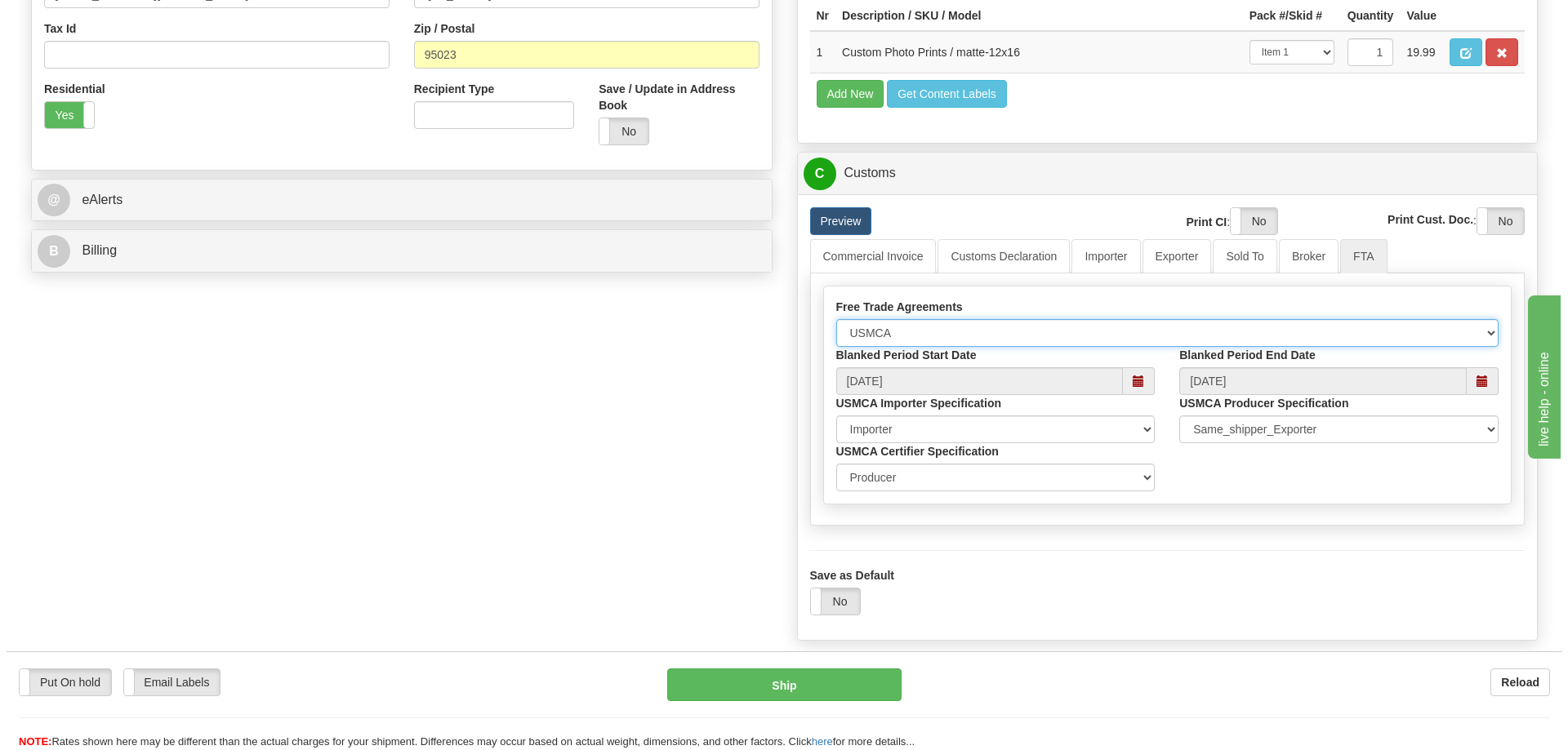
scroll to position [653, 0]
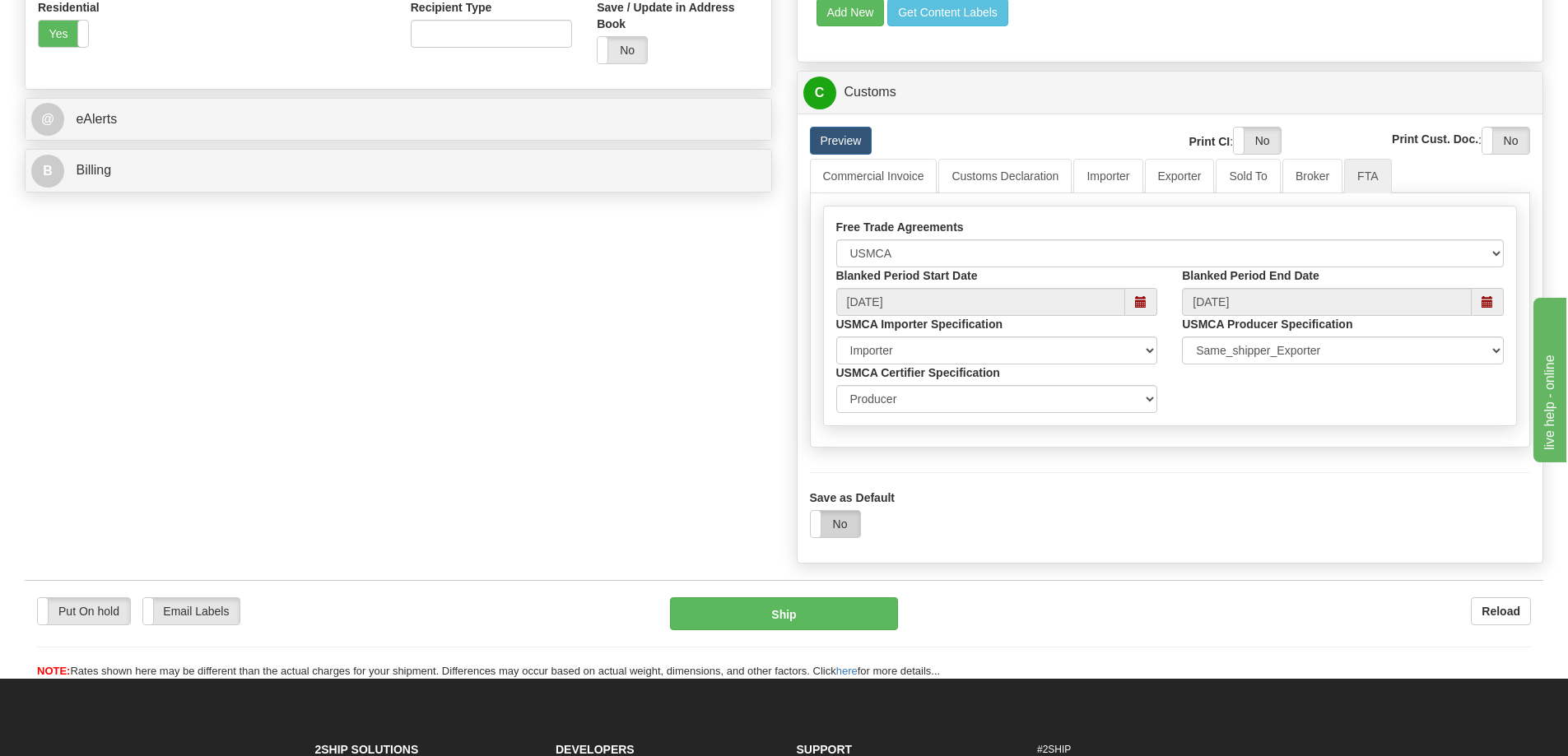
click at [826, 529] on label "No" at bounding box center [834, 524] width 49 height 27
click at [805, 618] on button "Ship" at bounding box center [784, 614] width 228 height 33
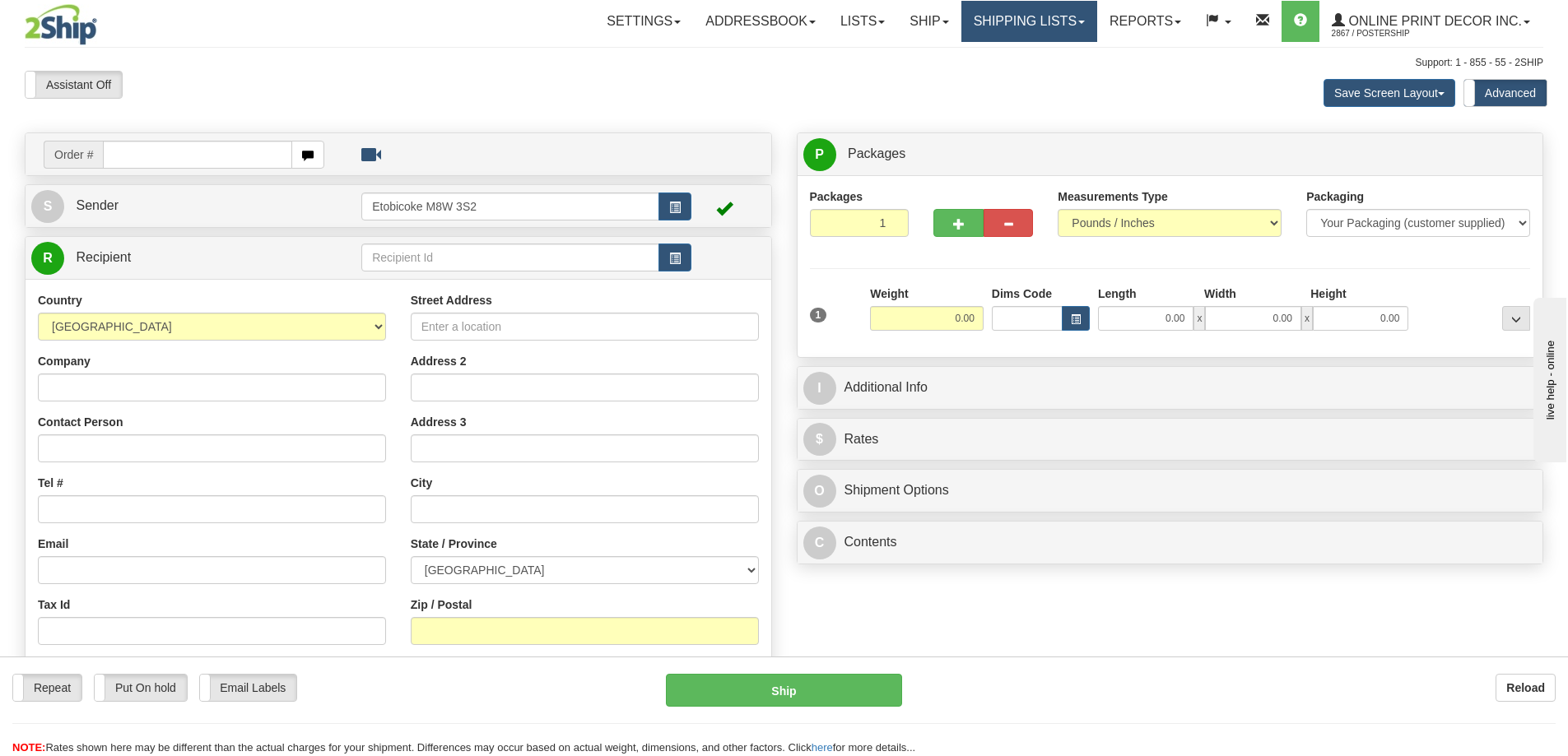
click at [1027, 15] on link "Shipping lists" at bounding box center [1029, 22] width 136 height 41
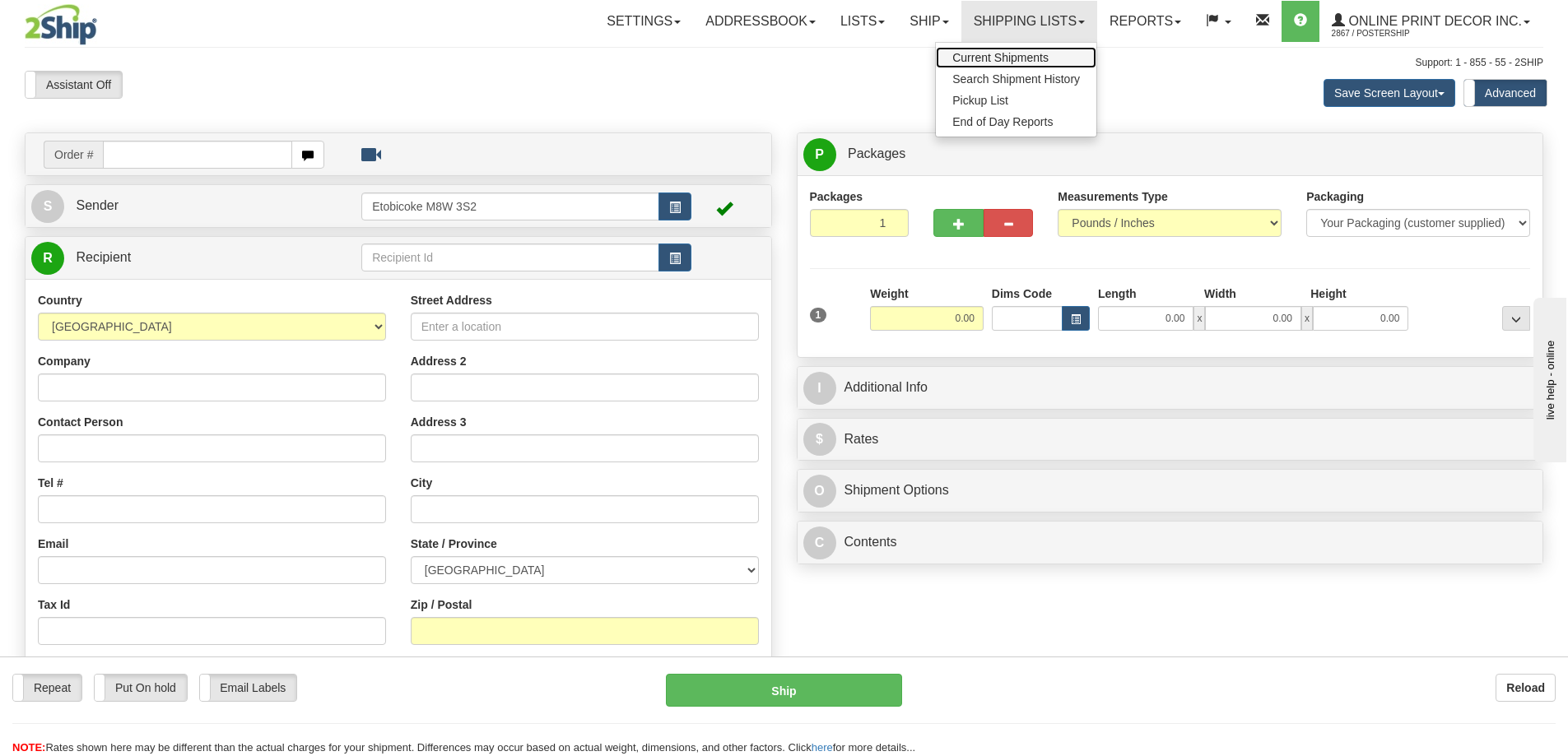
click at [1009, 50] on link "Current Shipments" at bounding box center [1016, 57] width 160 height 22
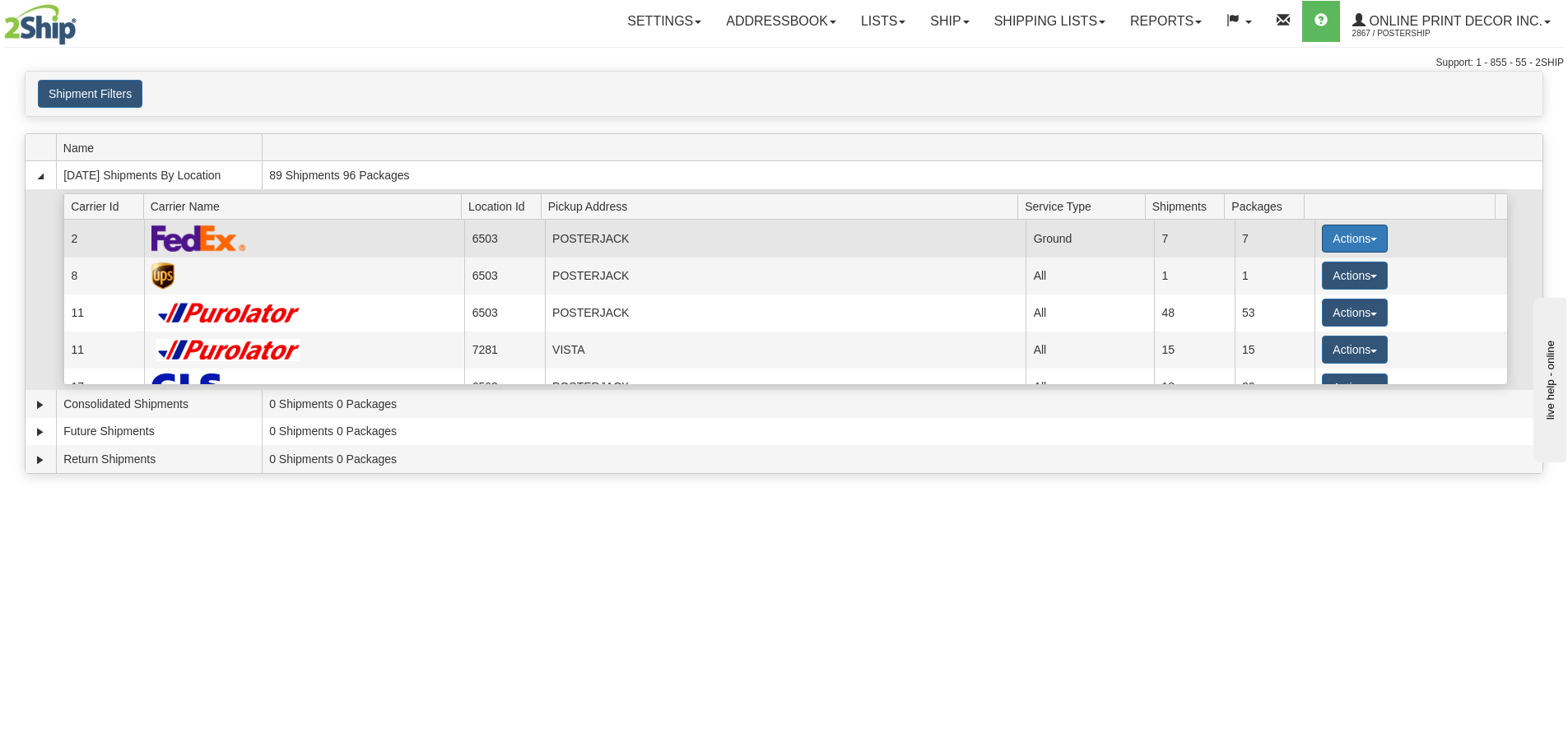
click at [1363, 244] on button "Actions" at bounding box center [1354, 239] width 65 height 28
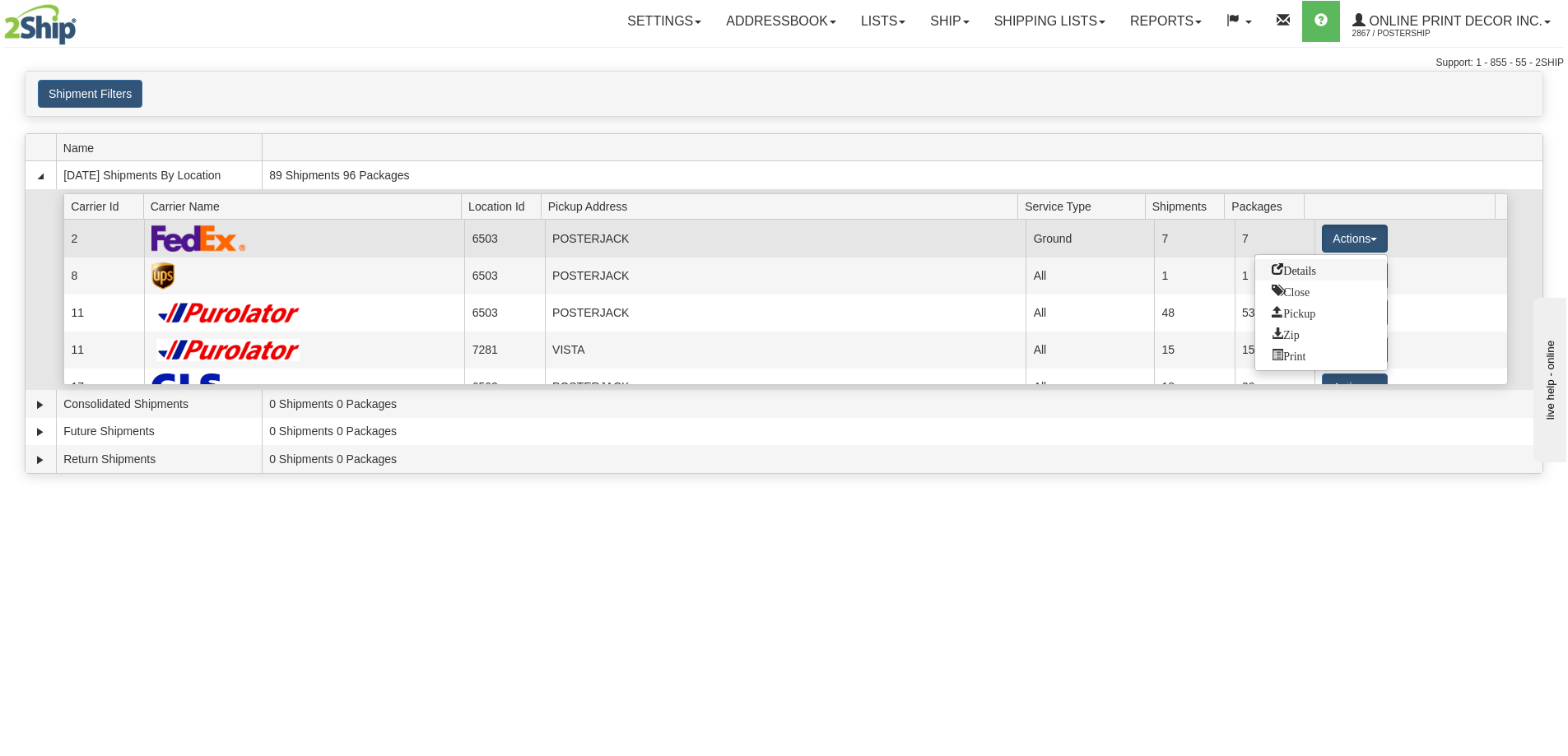
click at [1313, 272] on span "Details" at bounding box center [1294, 269] width 45 height 11
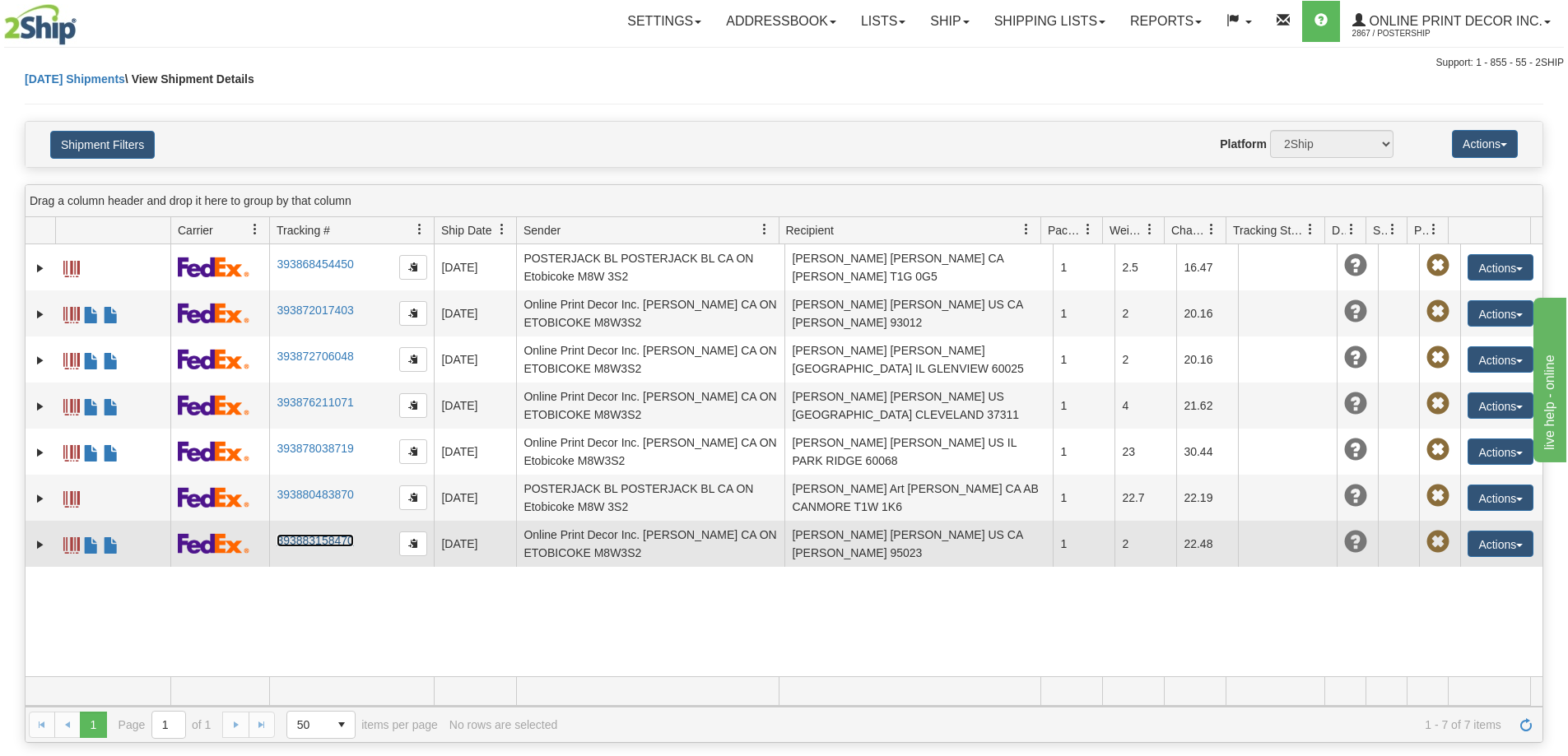
click at [307, 540] on link "393883158470" at bounding box center [314, 540] width 77 height 13
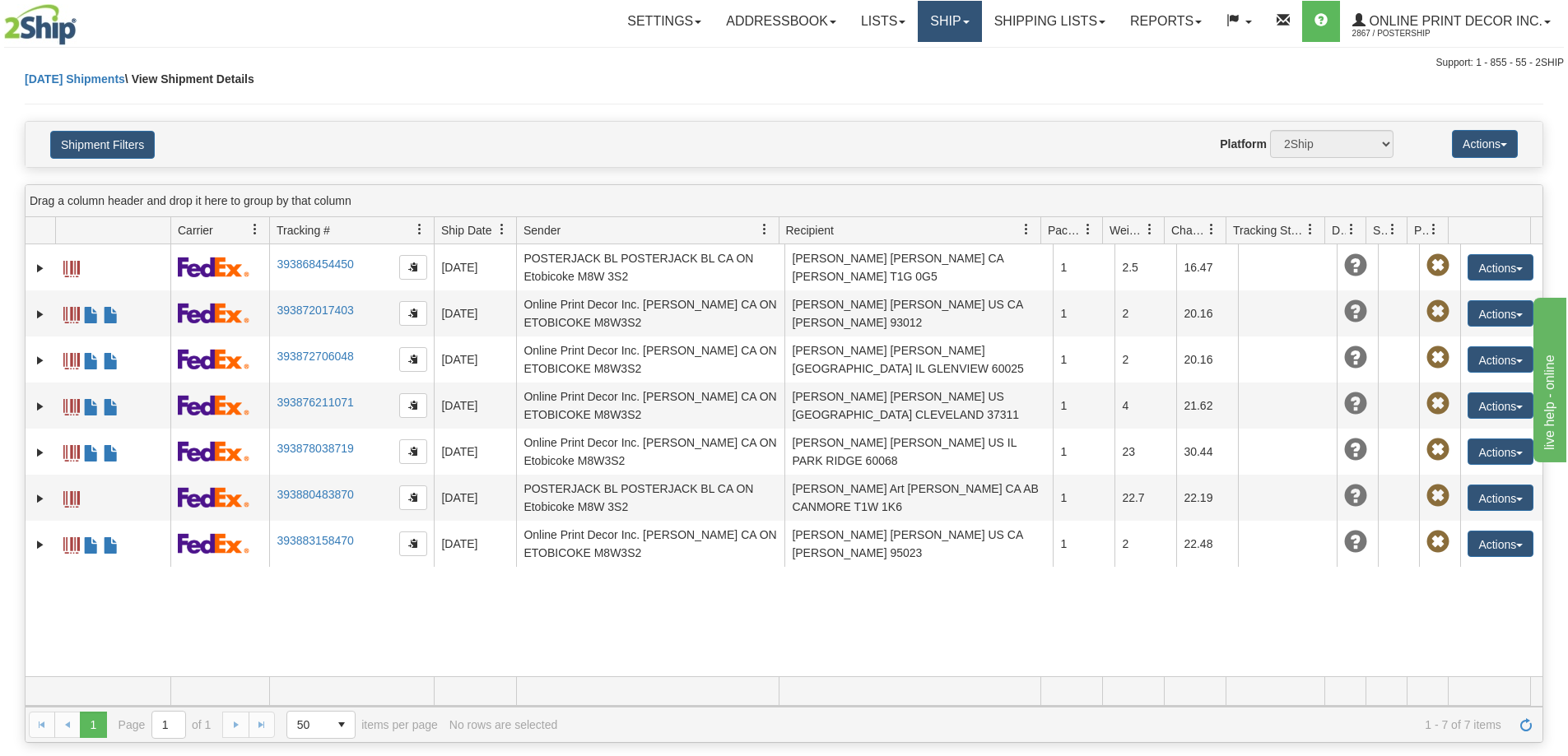
click at [958, 22] on link "Ship" at bounding box center [950, 22] width 64 height 41
click at [860, 57] on span "Ship Screen" at bounding box center [879, 57] width 63 height 13
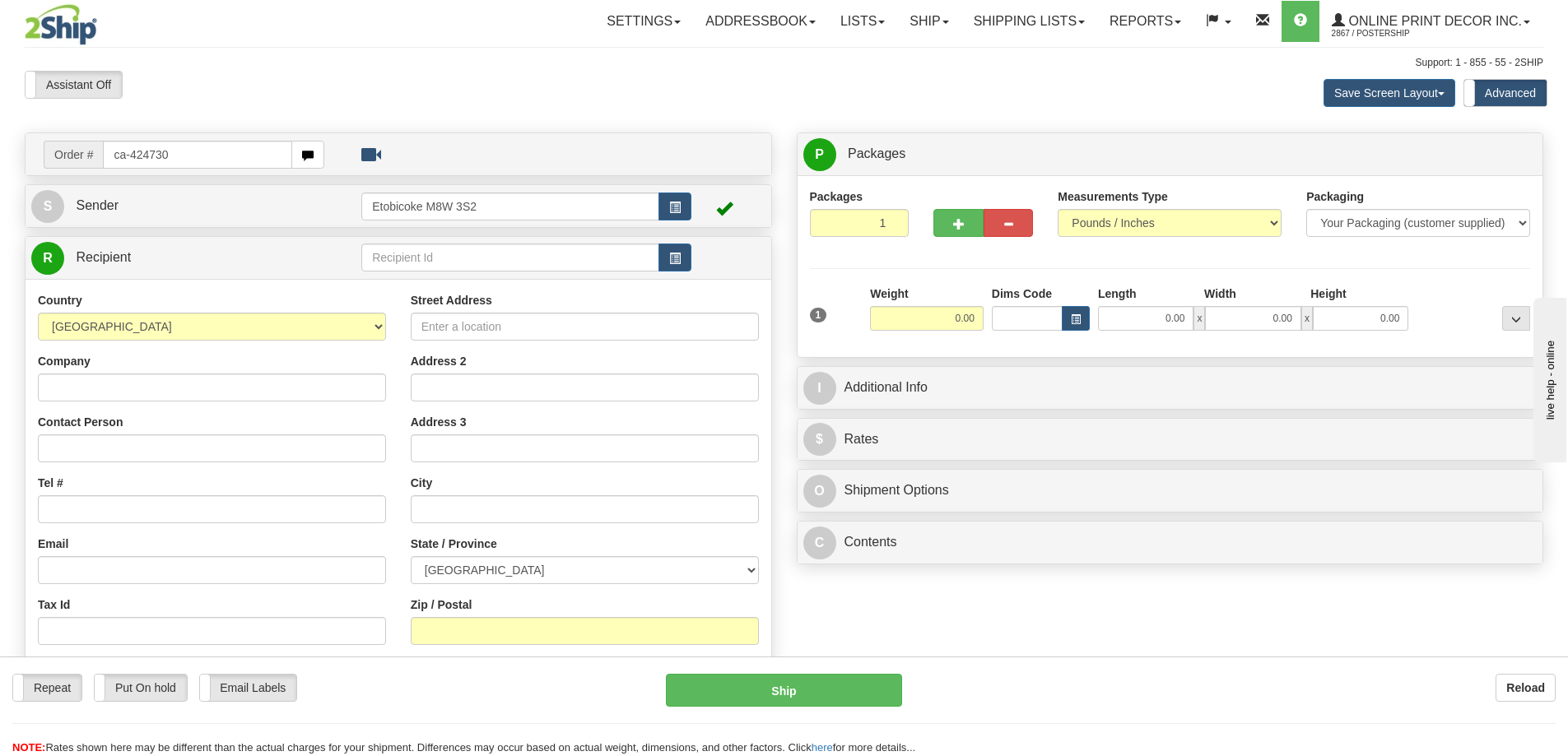
type input "ca-424730"
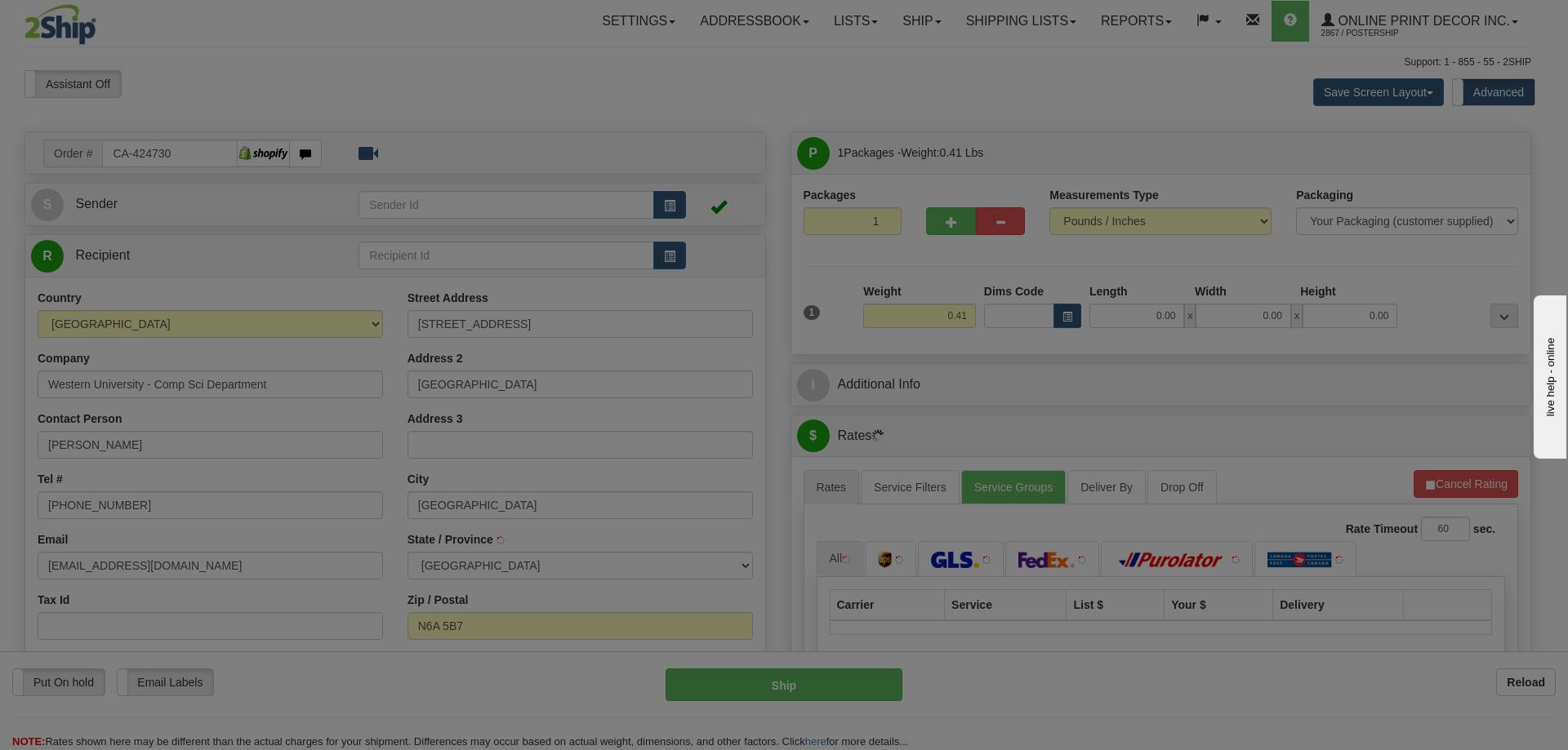
type input "LONDON"
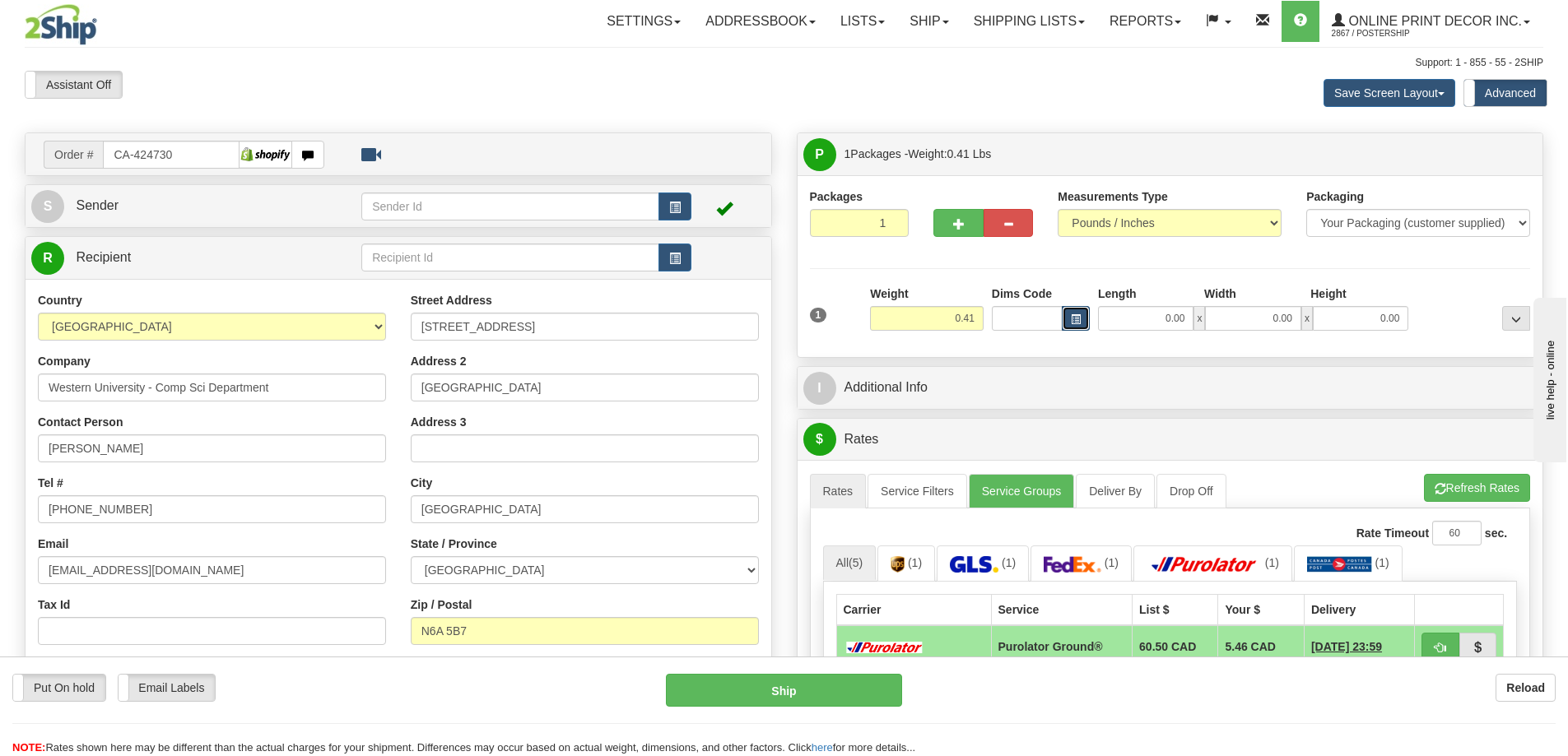
click at [1071, 319] on span "button" at bounding box center [1075, 319] width 9 height 9
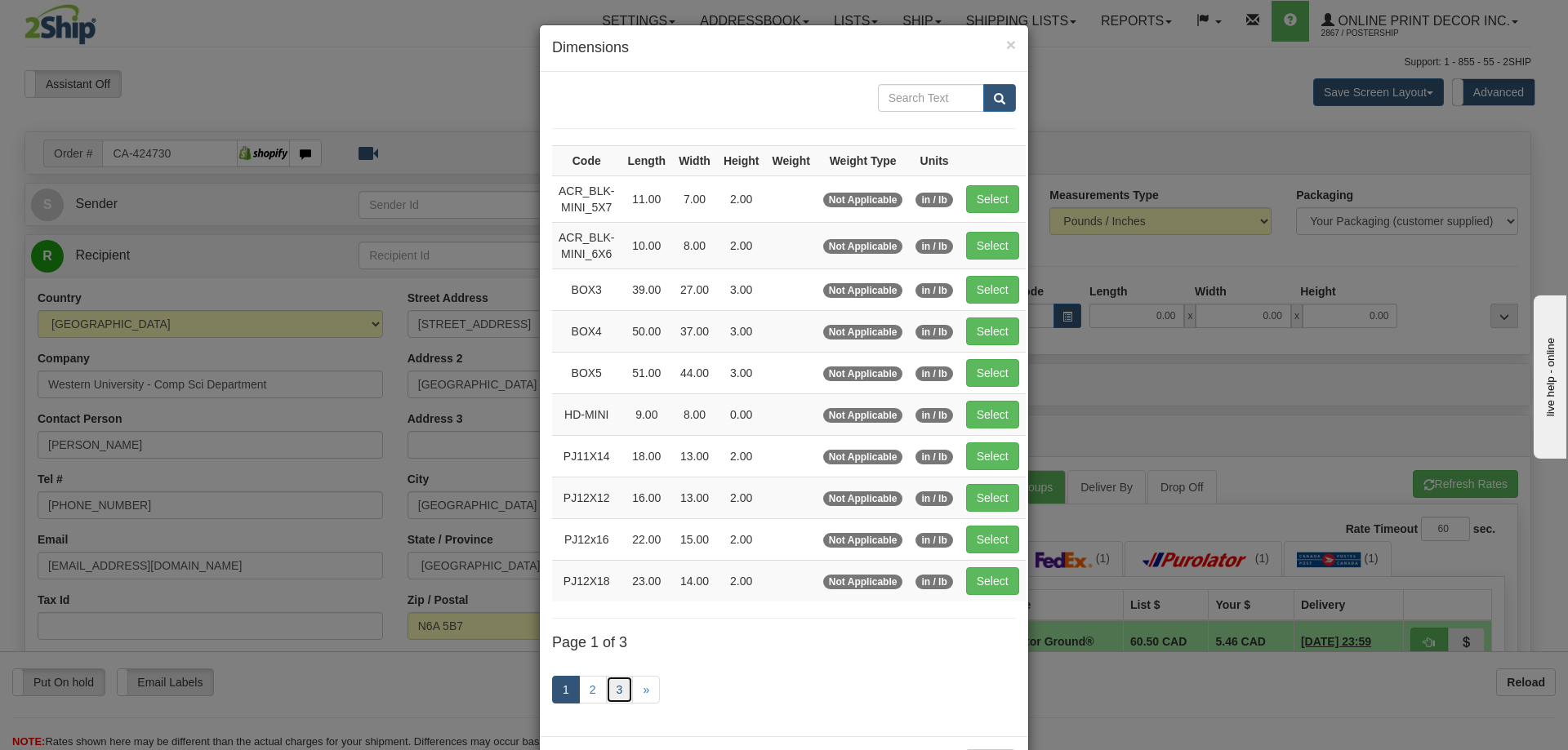
click at [619, 686] on link "3" at bounding box center [620, 689] width 27 height 27
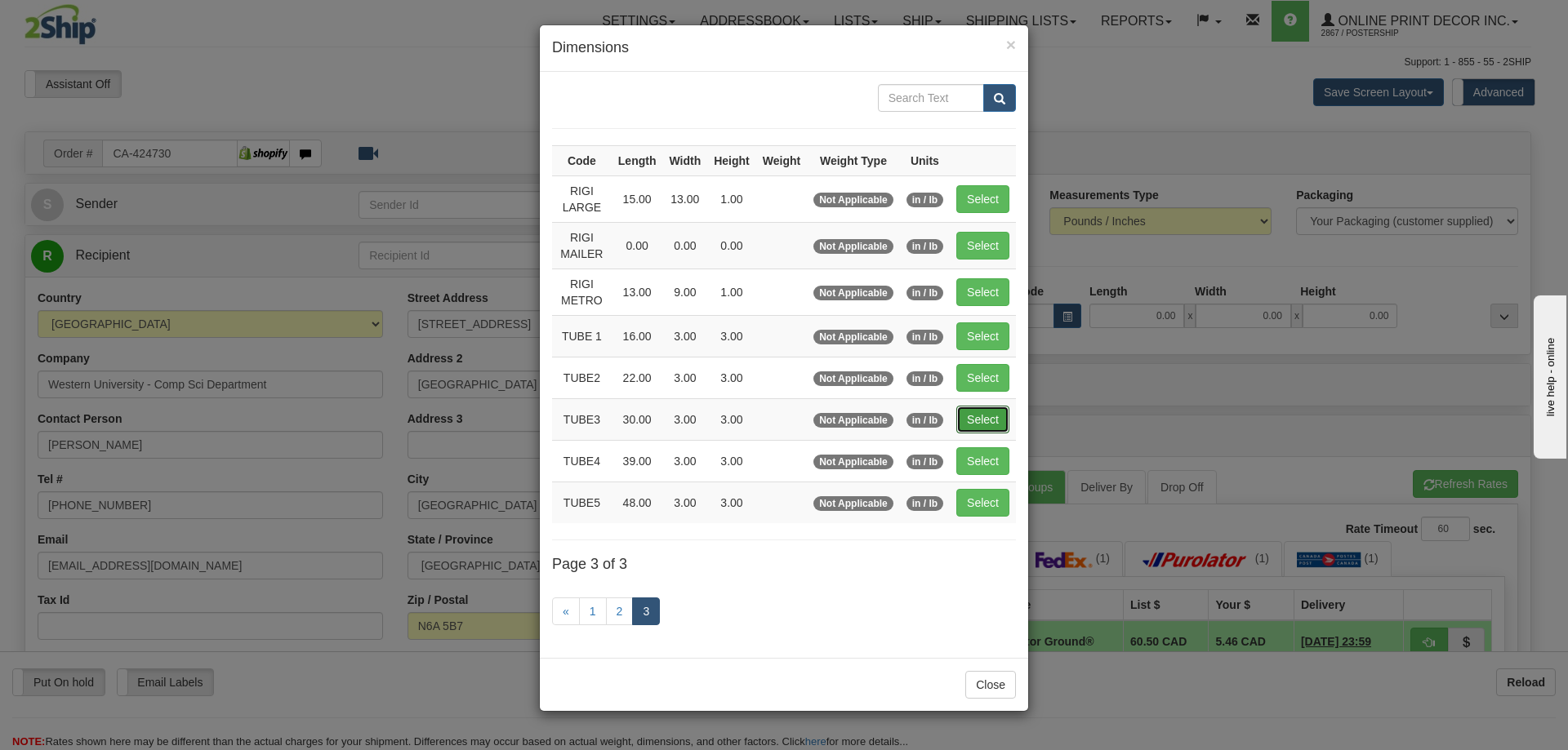
drag, startPoint x: 989, startPoint y: 407, endPoint x: 1013, endPoint y: 407, distance: 24.0
click at [989, 407] on button "Select" at bounding box center [983, 419] width 53 height 27
type input "TUBE3"
type input "30.00"
type input "3.00"
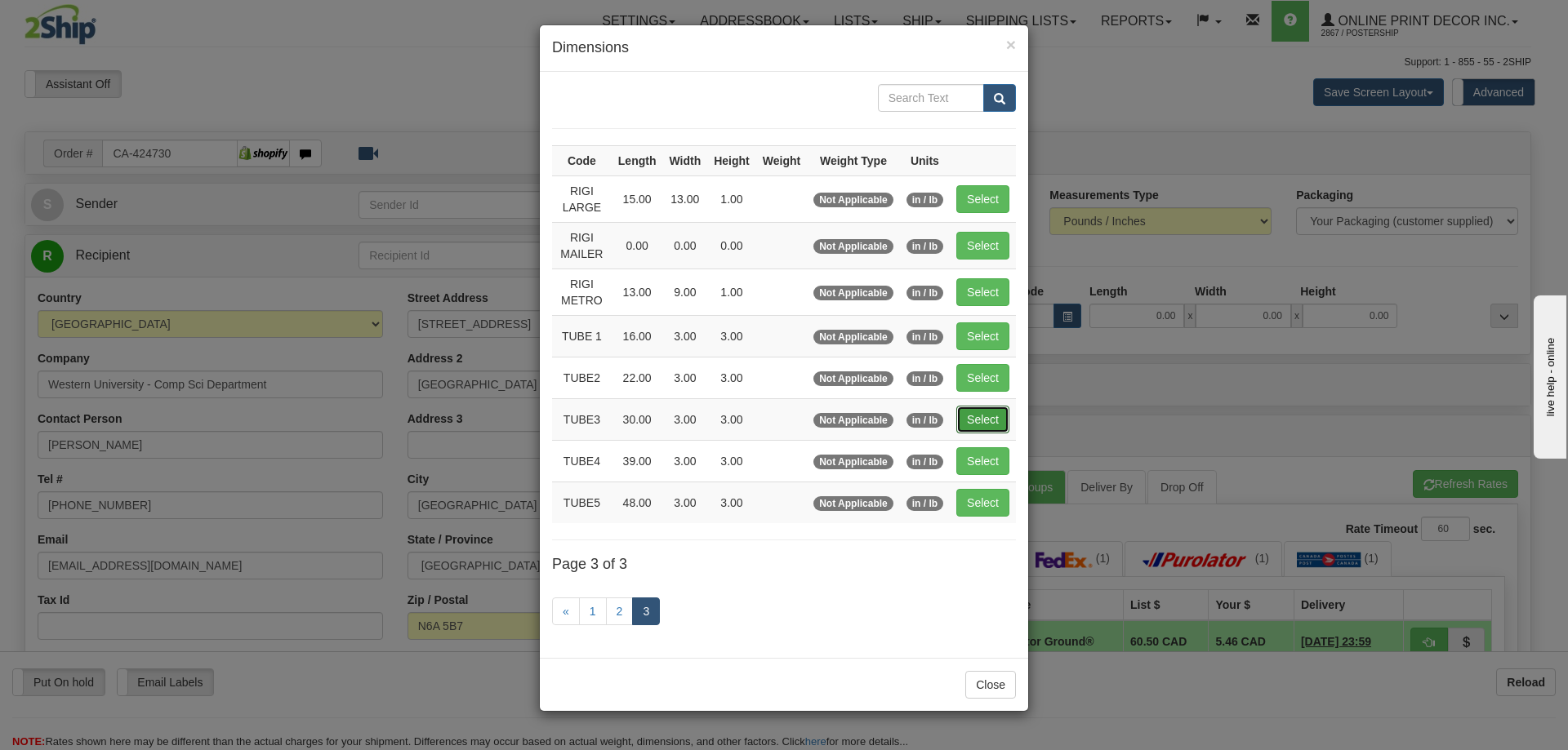
type input "3.00"
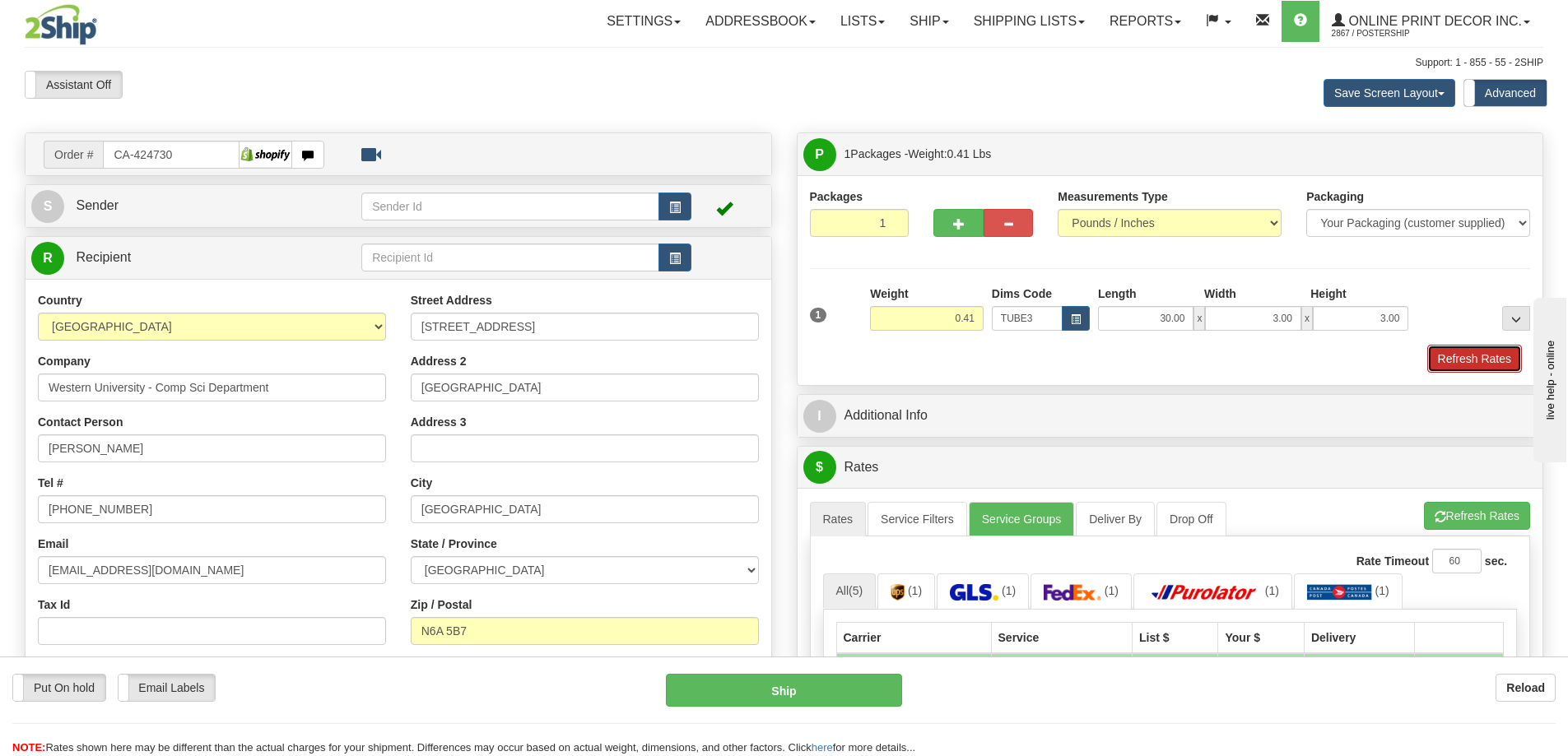
click at [1454, 349] on button "Refresh Rates" at bounding box center [1474, 358] width 95 height 28
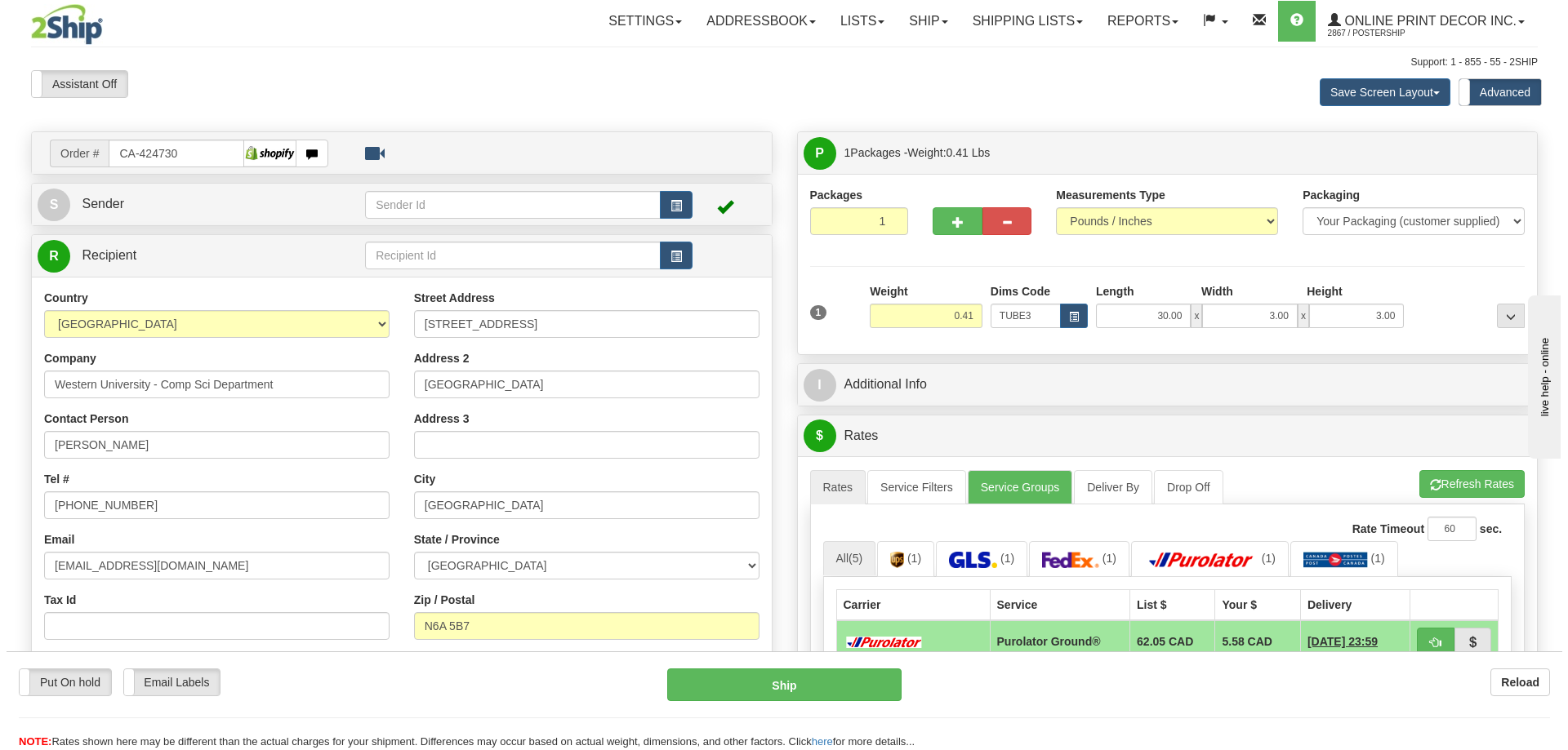
scroll to position [245, 0]
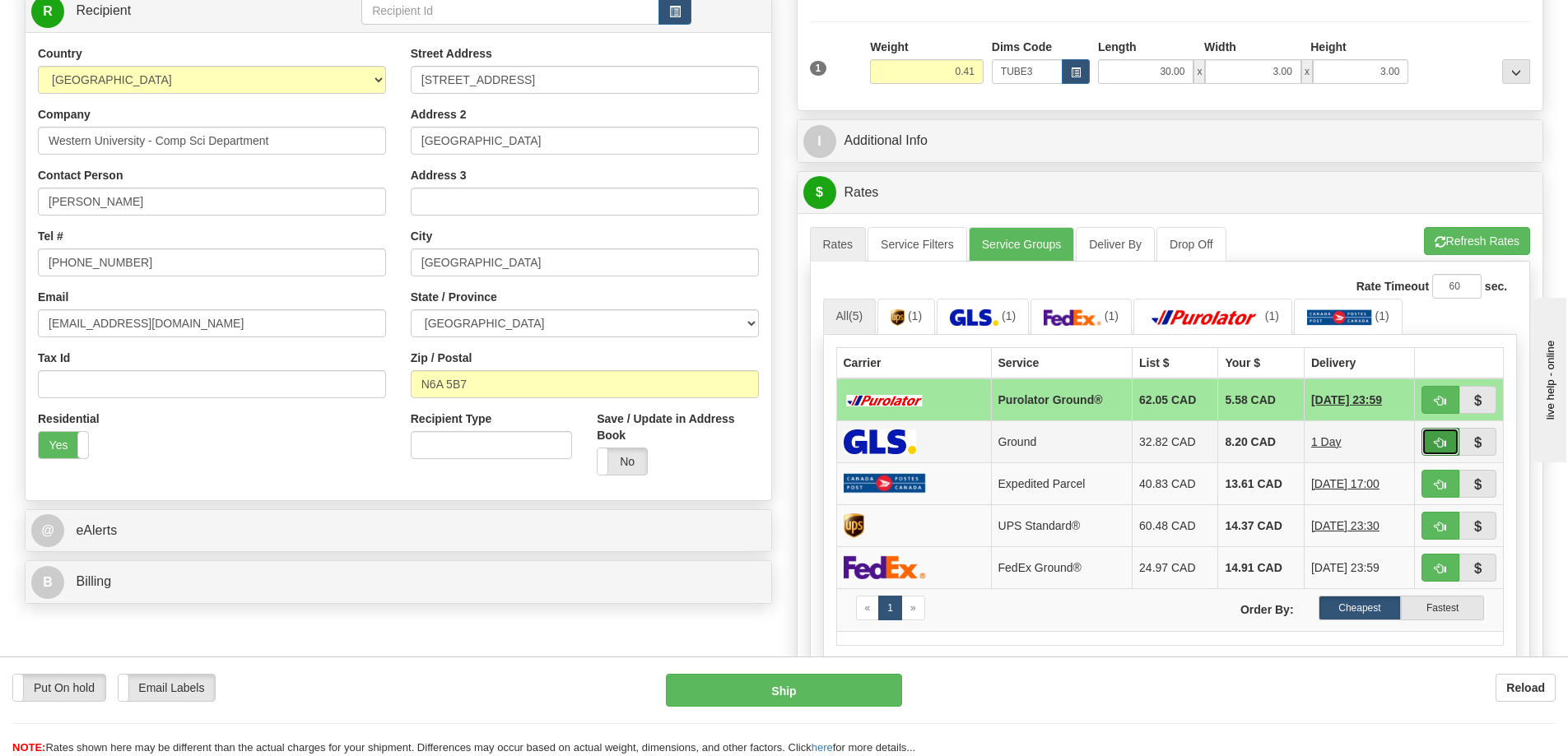
click at [1451, 441] on button "button" at bounding box center [1441, 442] width 38 height 28
type input "1"
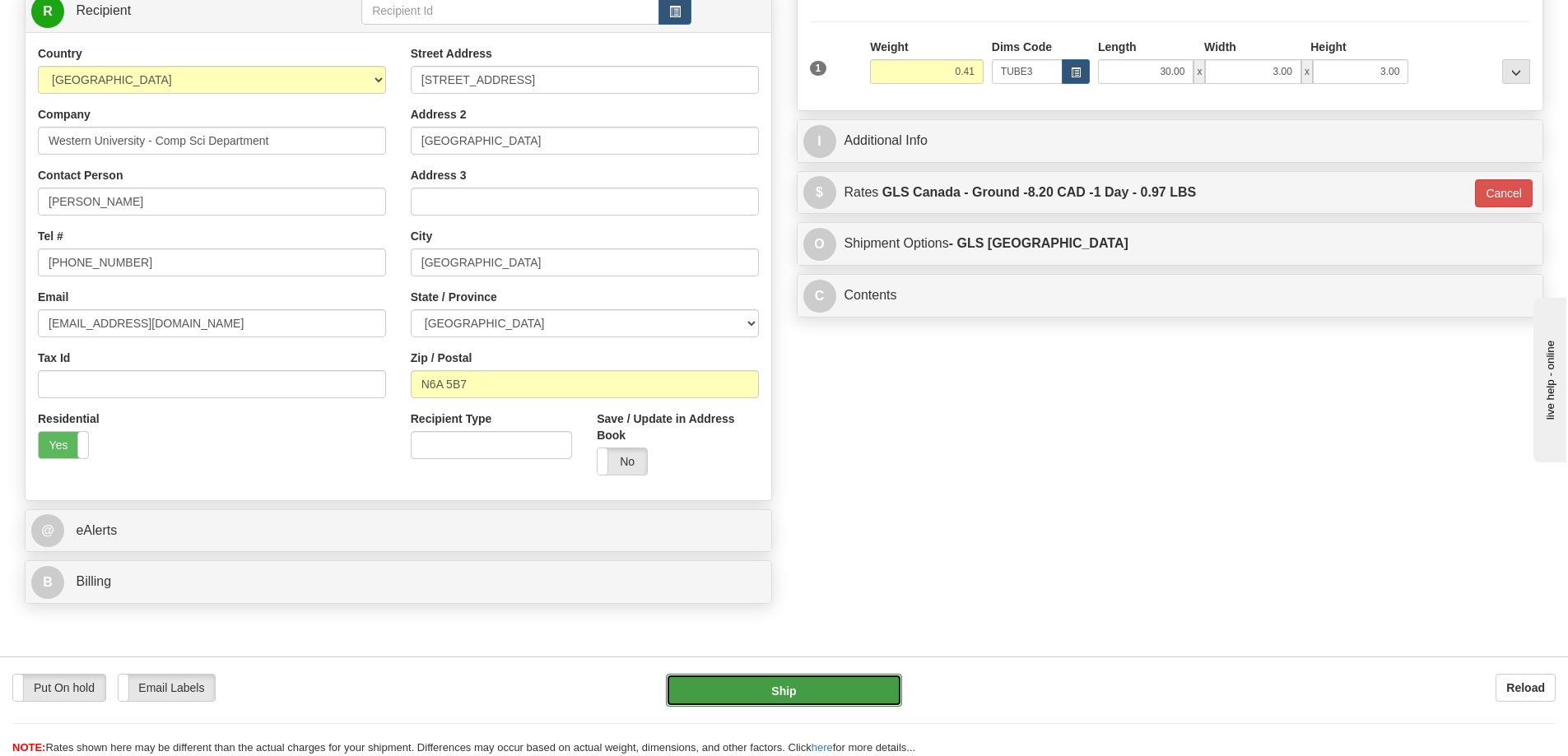
click at [856, 689] on button "Ship" at bounding box center [784, 691] width 236 height 33
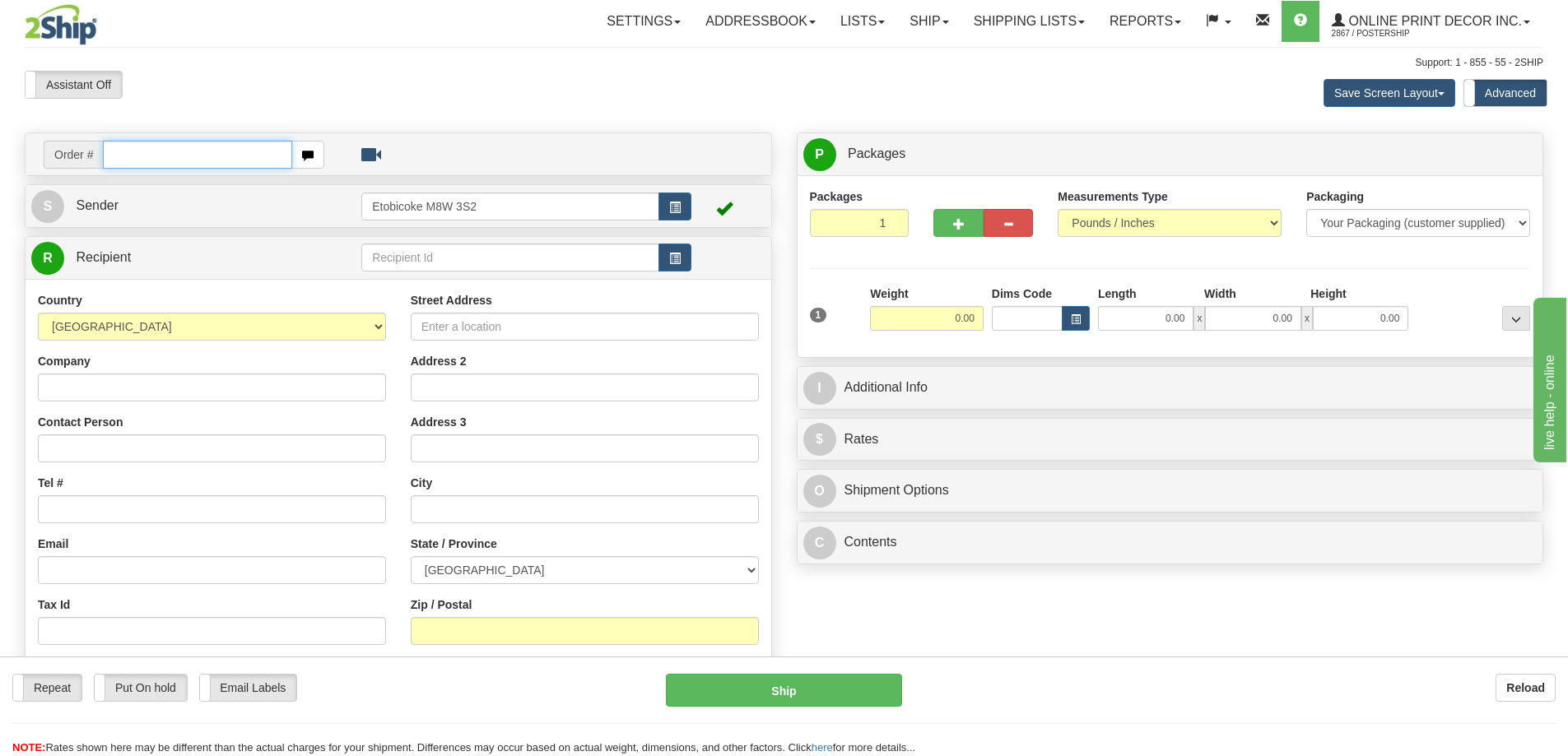
click at [139, 157] on input "text" at bounding box center [197, 154] width 189 height 28
type input "ca-424775"
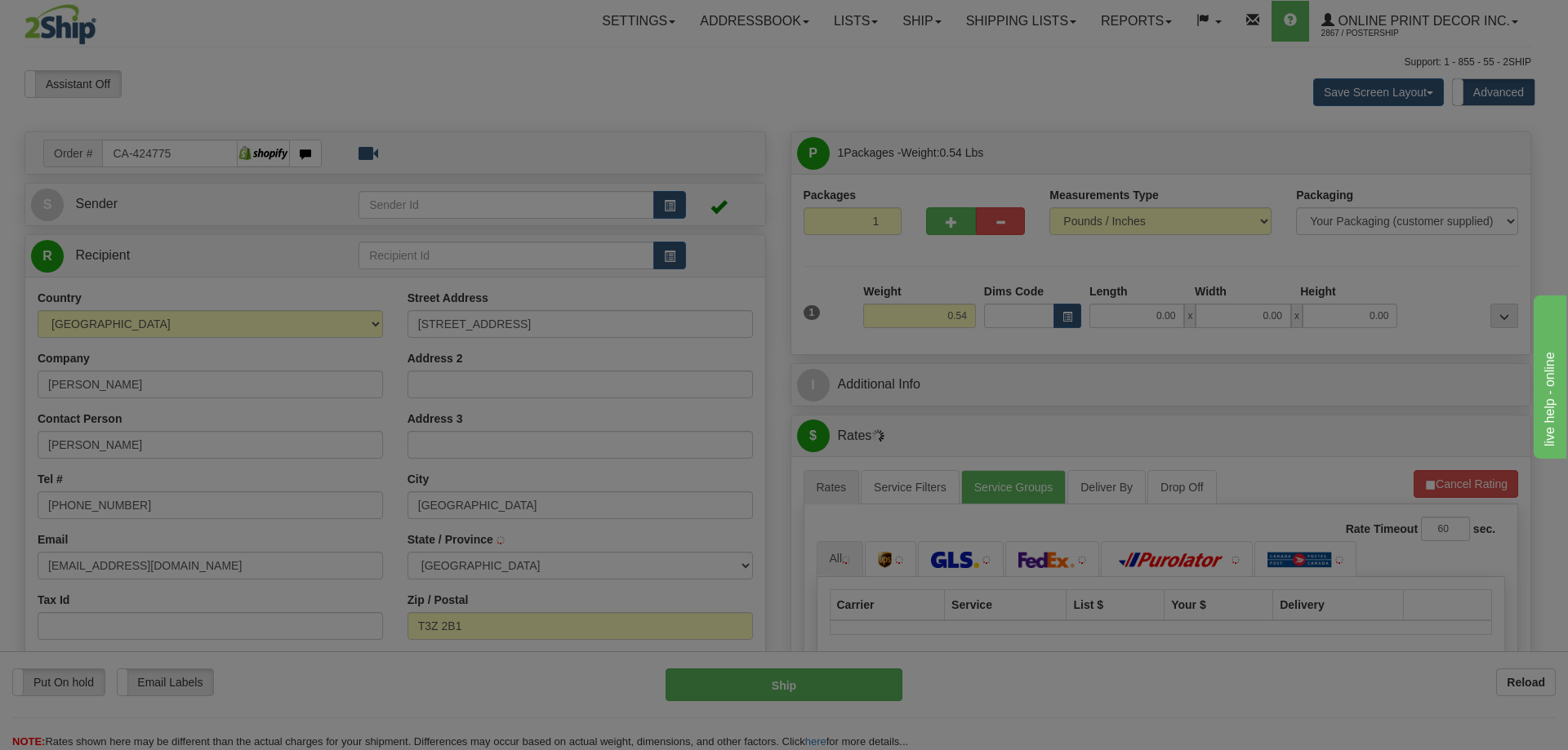
type input "CALGARY"
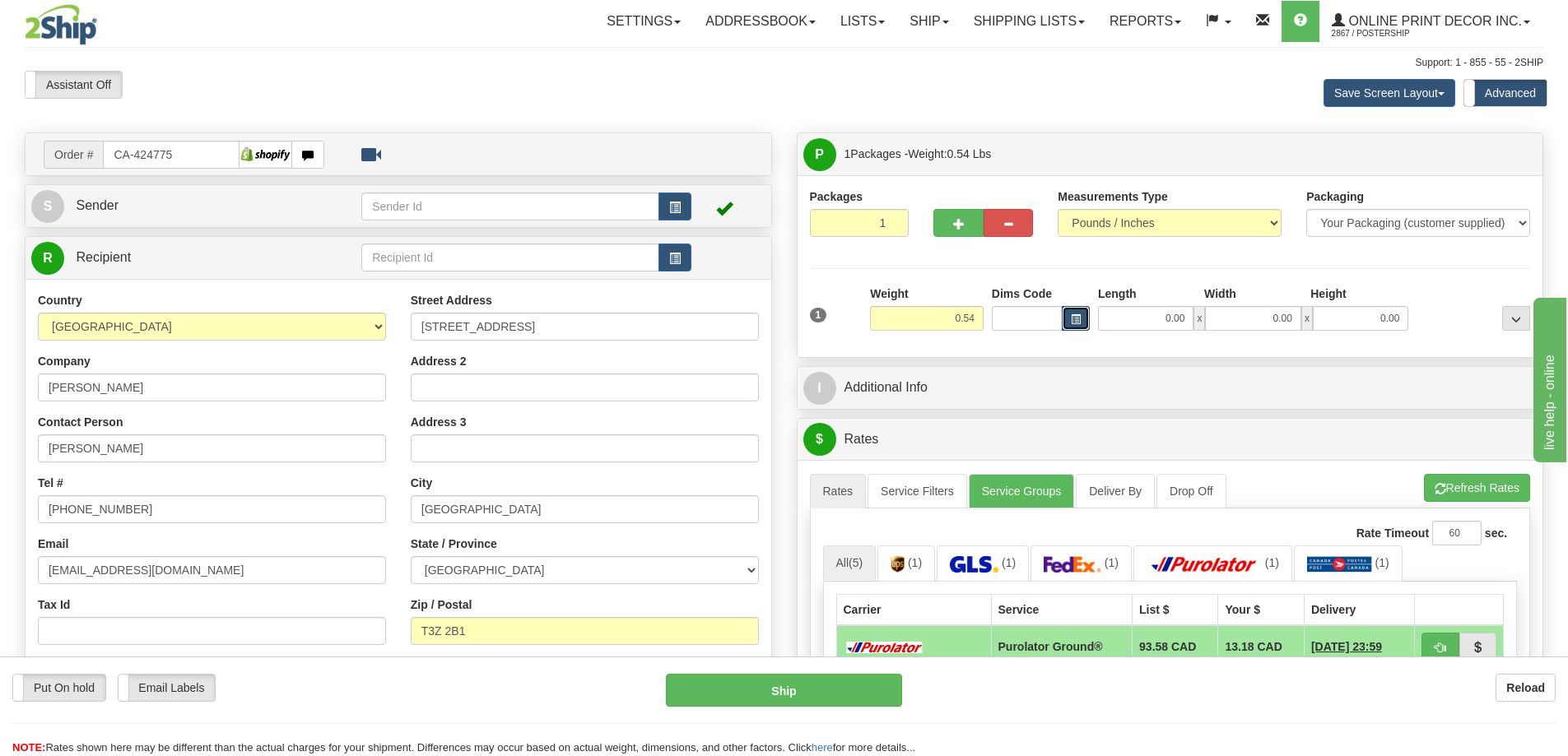
click at [1075, 312] on button "button" at bounding box center [1075, 319] width 28 height 25
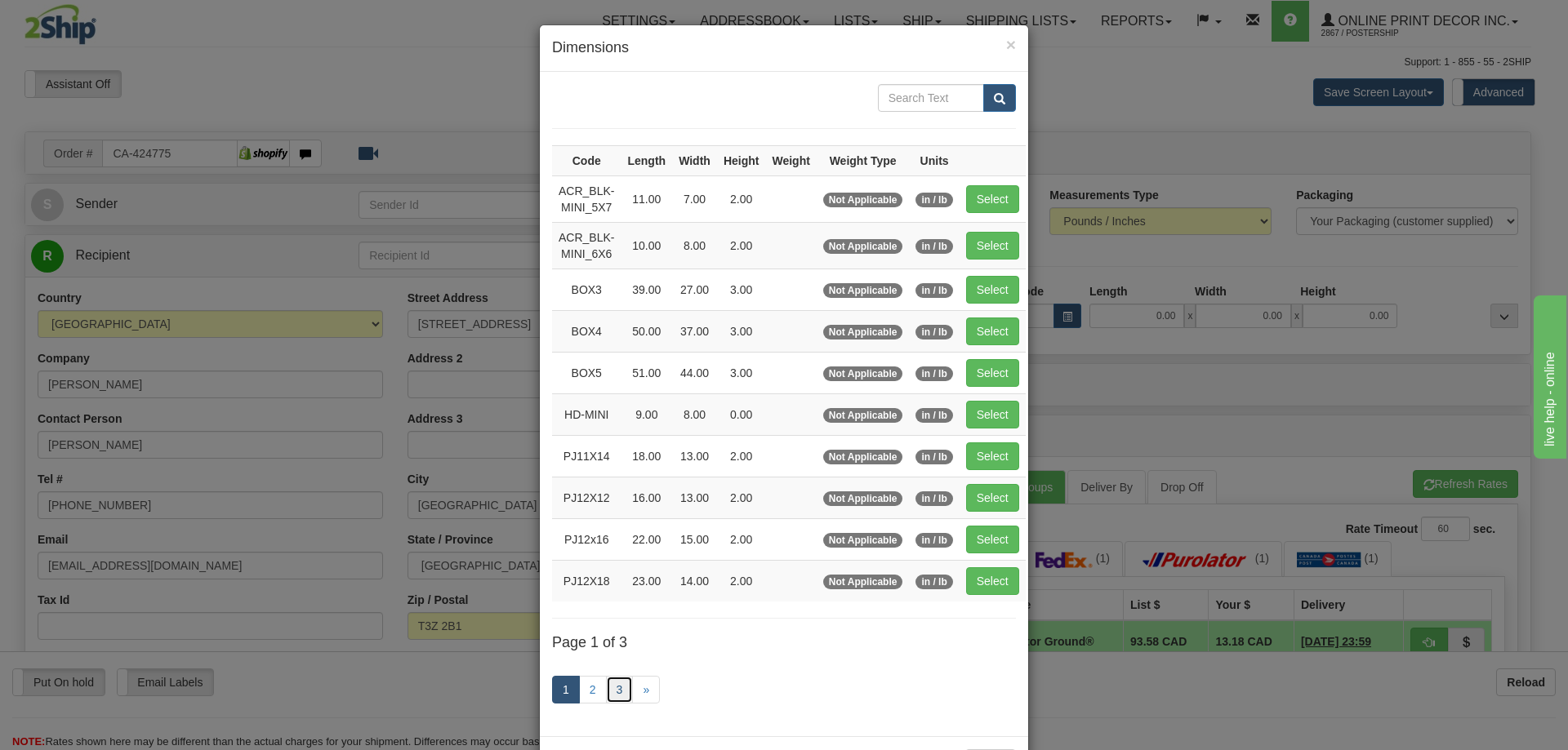
click at [609, 689] on link "3" at bounding box center [620, 689] width 27 height 27
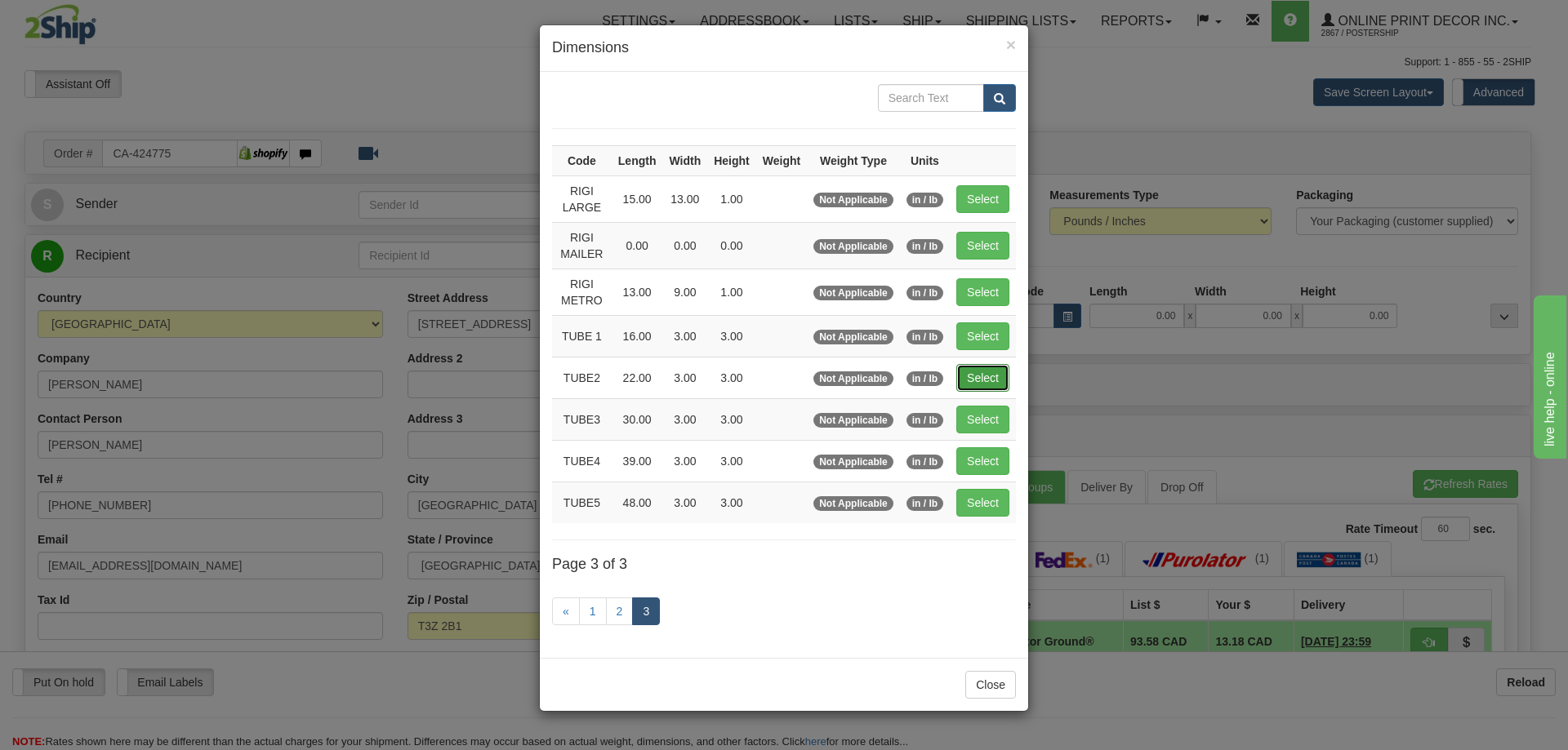
click at [976, 372] on button "Select" at bounding box center [983, 378] width 53 height 27
type input "TUBE2"
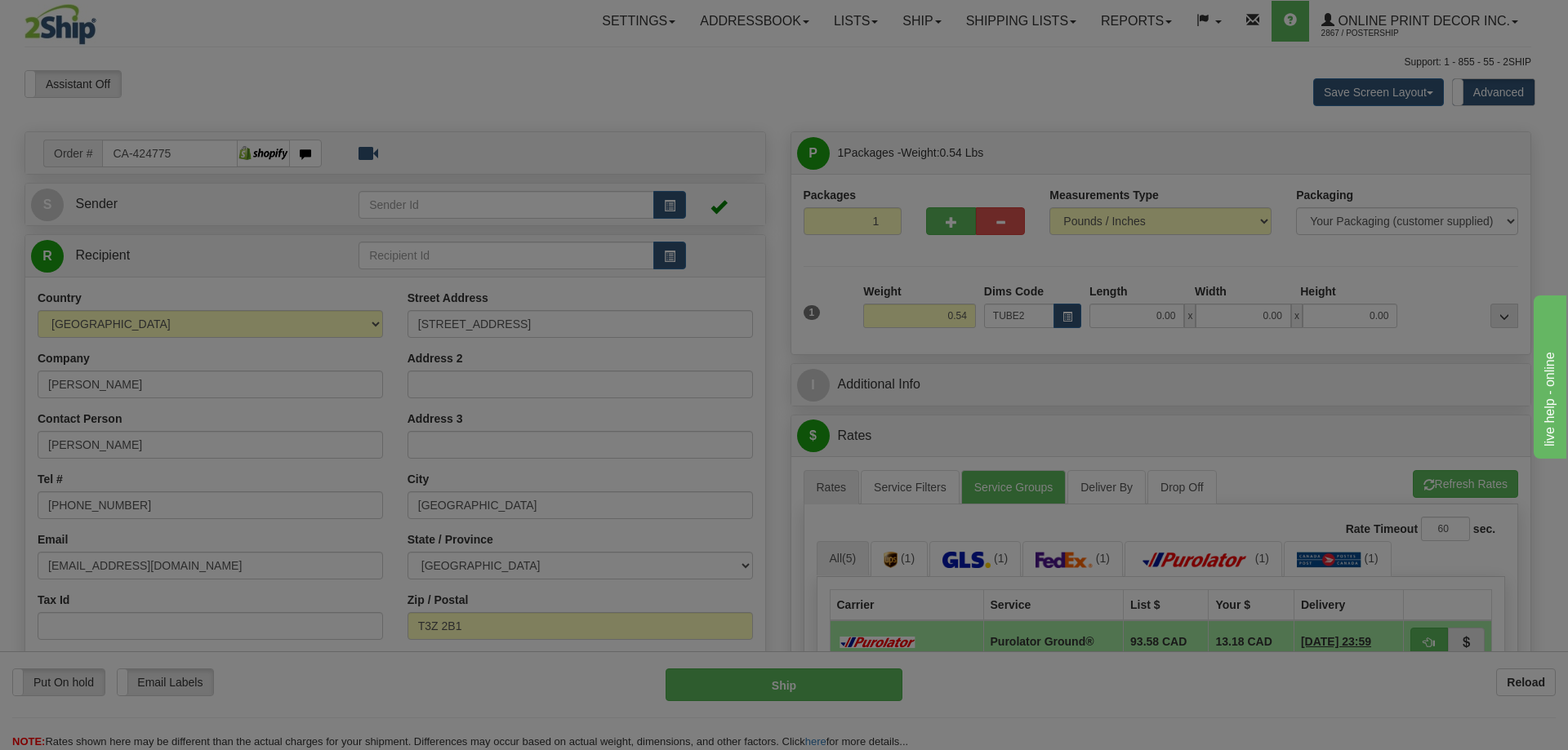
type input "22.00"
type input "3.00"
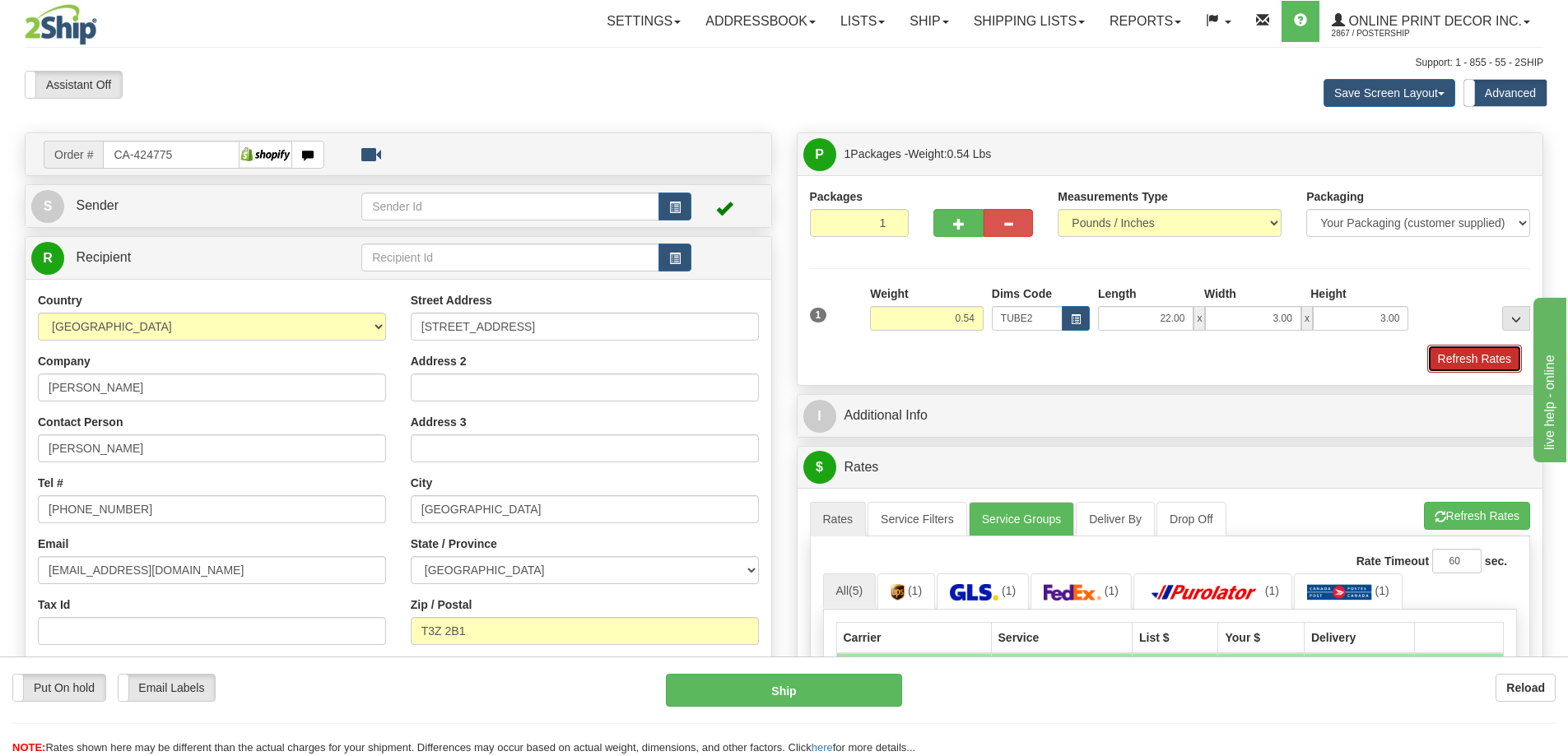
click at [1445, 356] on button "Refresh Rates" at bounding box center [1474, 358] width 95 height 28
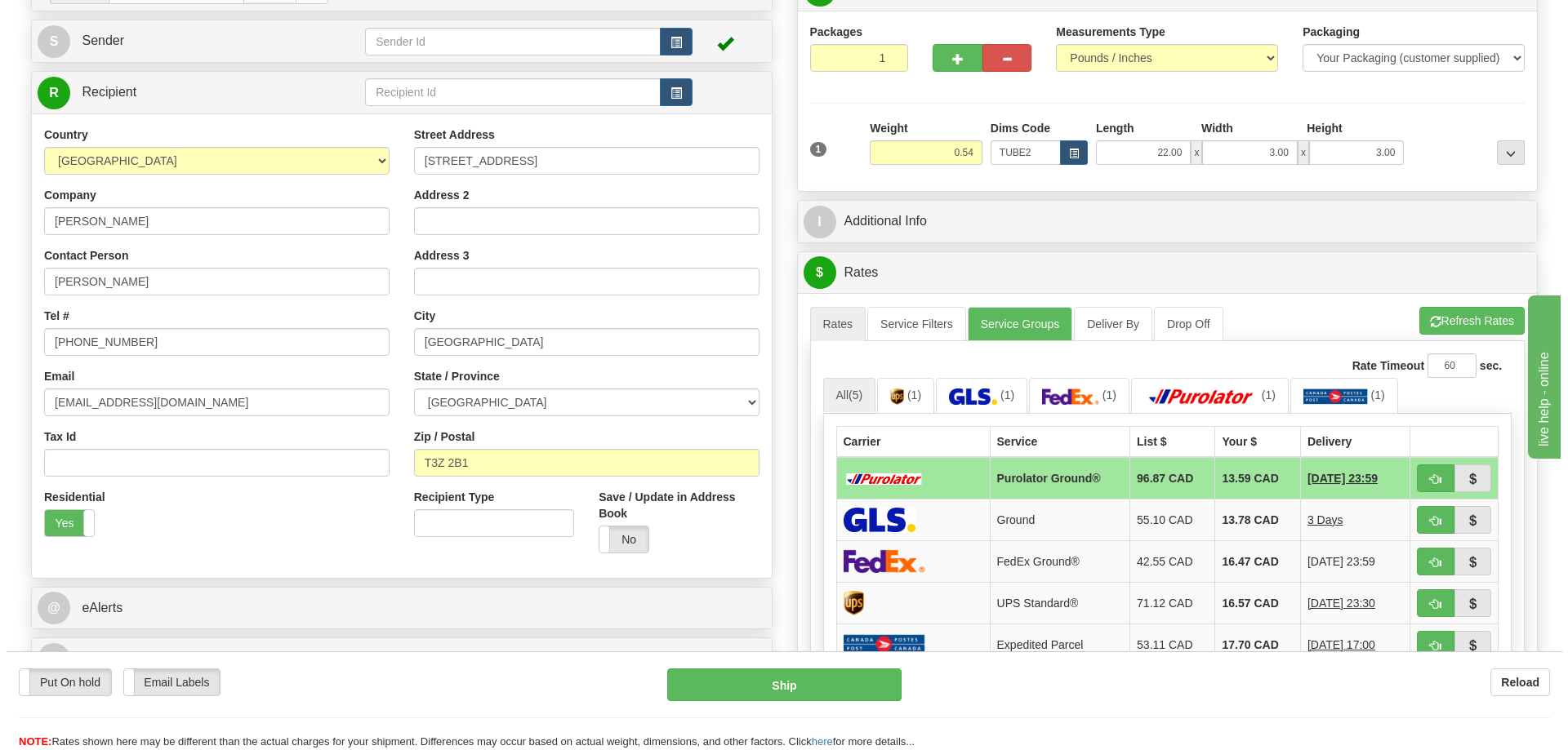
scroll to position [245, 0]
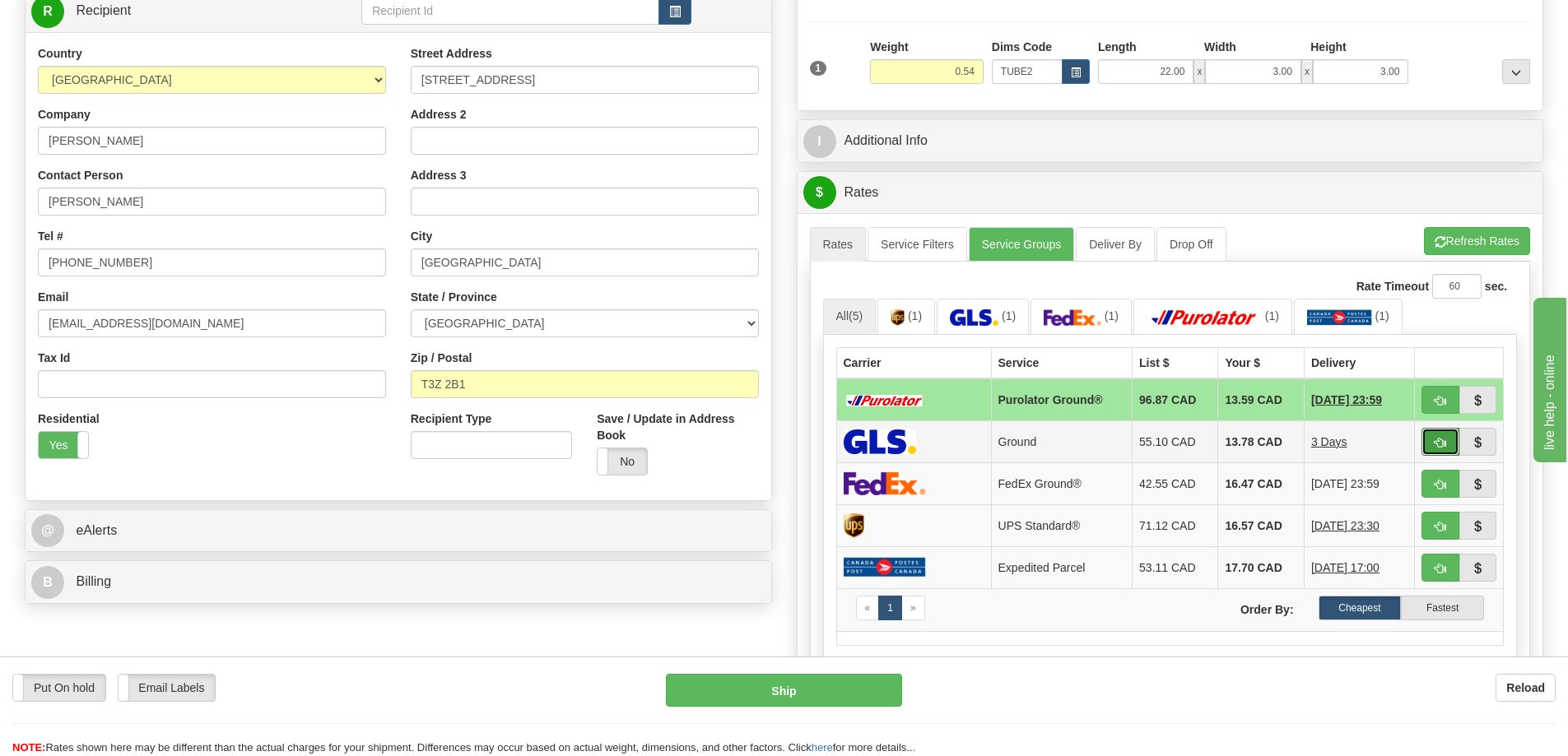
click at [1435, 438] on button "button" at bounding box center [1441, 442] width 38 height 28
type input "1"
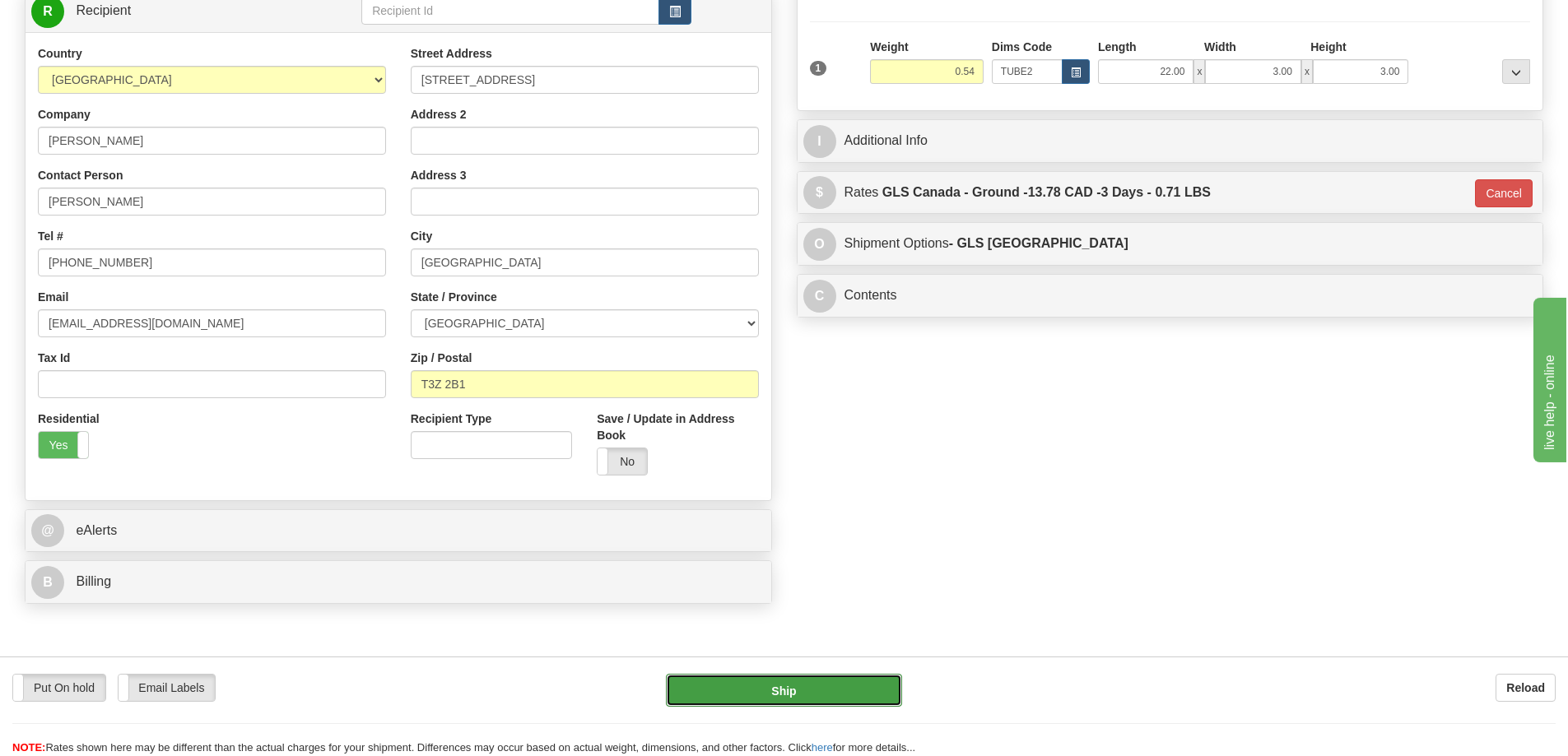
click at [839, 683] on button "Ship" at bounding box center [784, 691] width 236 height 33
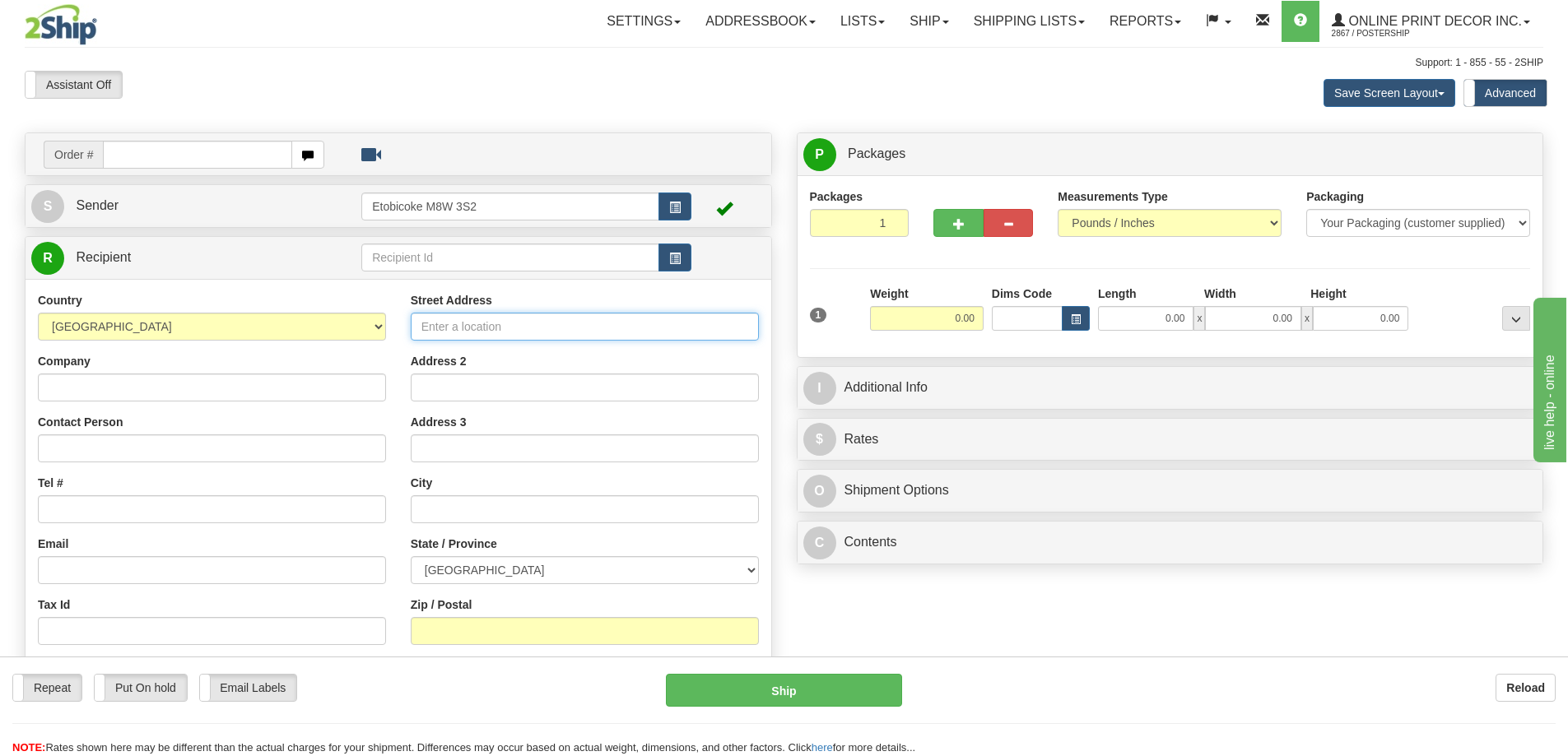
click at [684, 316] on input "Street Address" at bounding box center [585, 326] width 348 height 28
click at [1010, 116] on div "Toggle navigation Settings Shipping Preferences Fields Preferences New" at bounding box center [784, 471] width 1568 height 943
click at [732, 108] on div "Assistant On Assistant Off Do a return Do a return Previous Next Save Screen La…" at bounding box center [784, 93] width 1543 height 45
click at [133, 157] on input "text" at bounding box center [197, 154] width 189 height 28
type input "ca-424757"
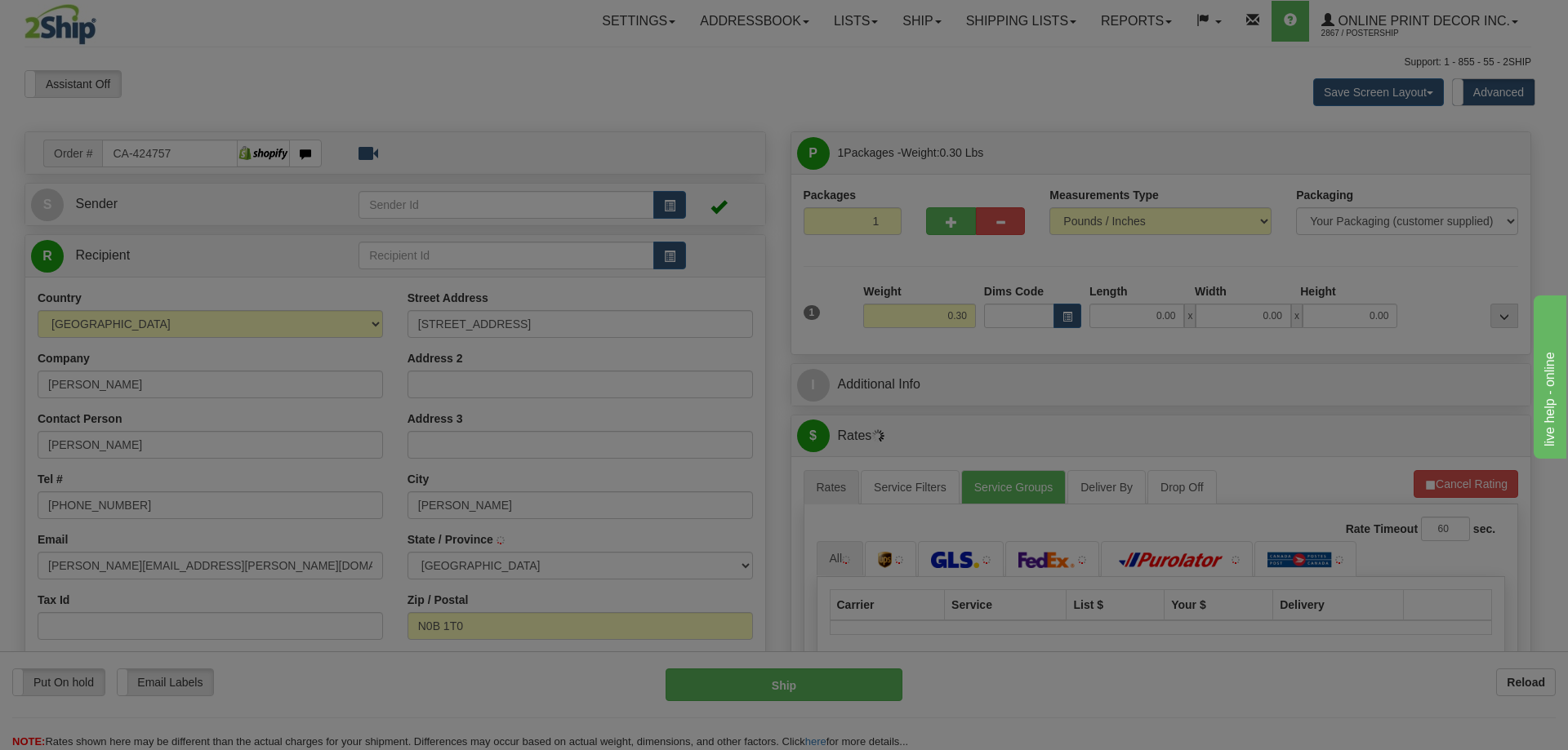
type input "ERIN"
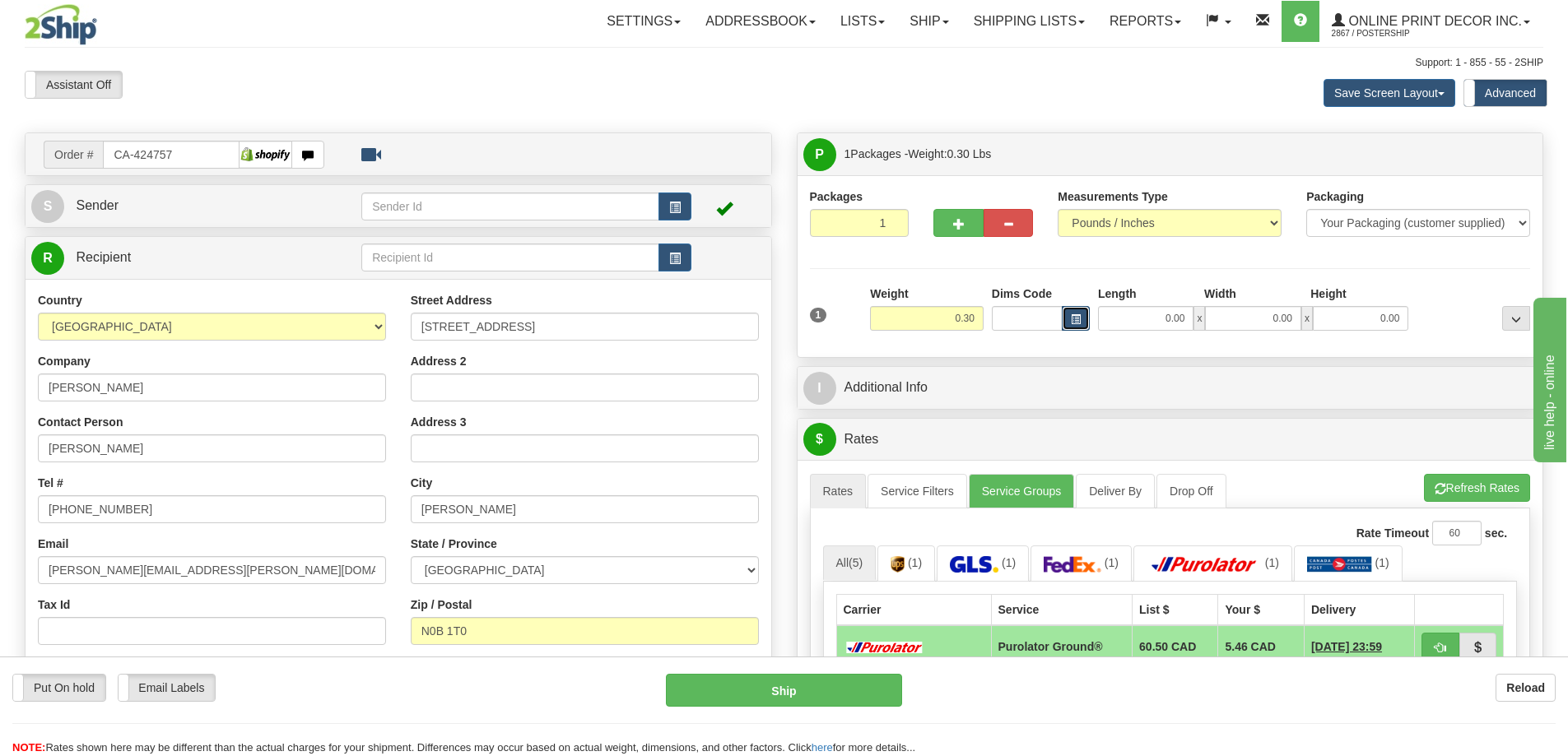
click at [1080, 309] on button "button" at bounding box center [1075, 319] width 28 height 25
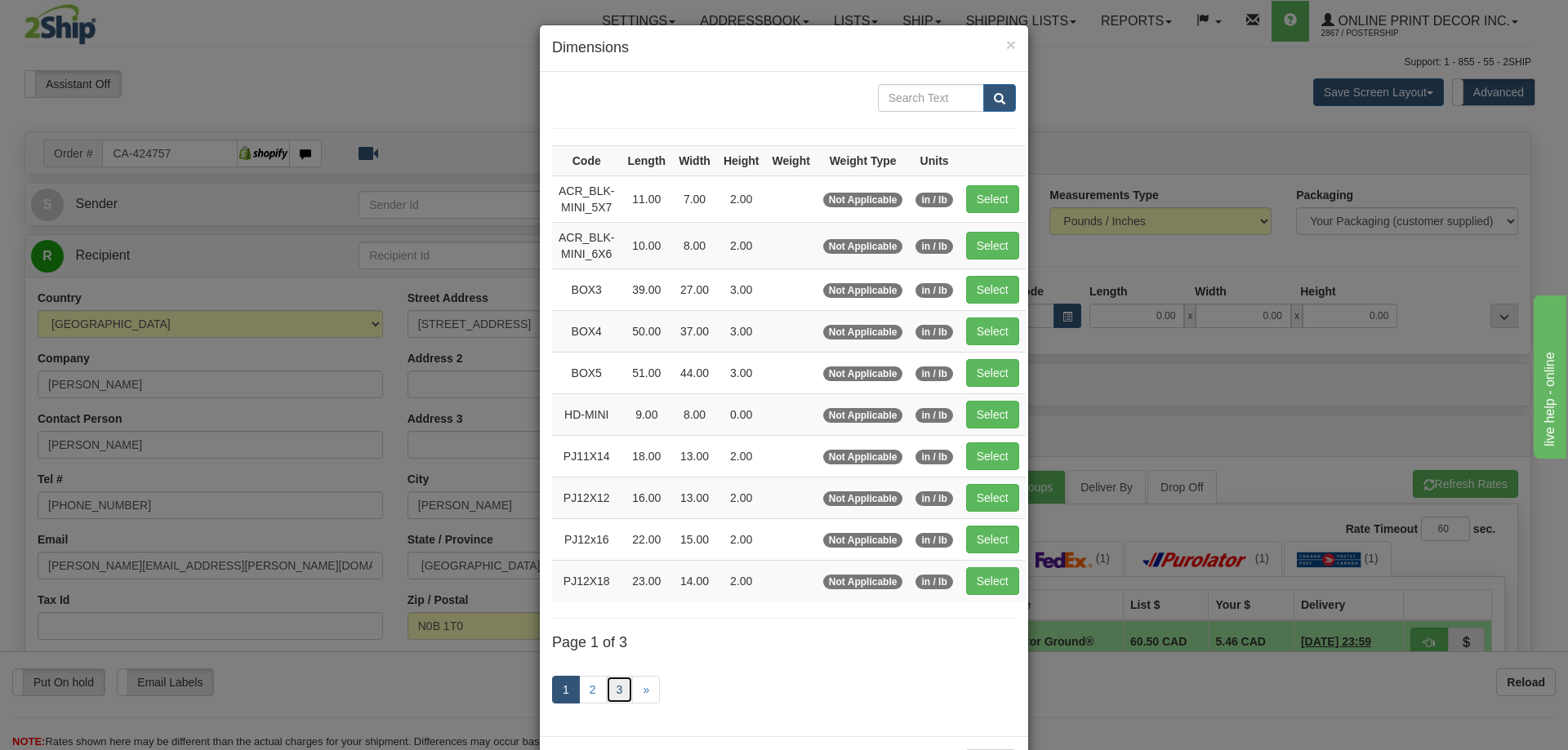
click at [613, 687] on link "3" at bounding box center [620, 689] width 27 height 27
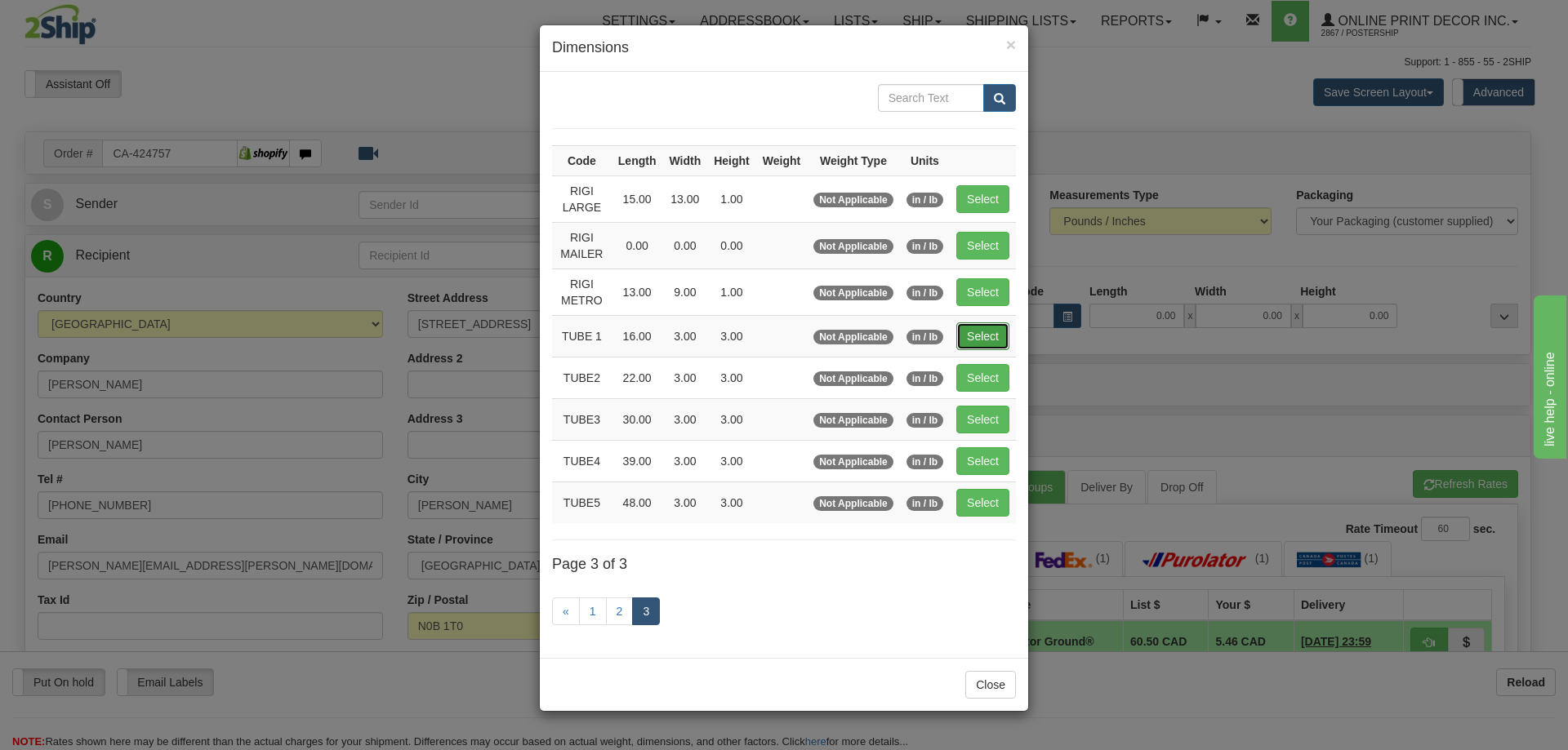
click at [984, 336] on button "Select" at bounding box center [983, 337] width 53 height 27
type input "TUBE 1"
type input "16.00"
type input "3.00"
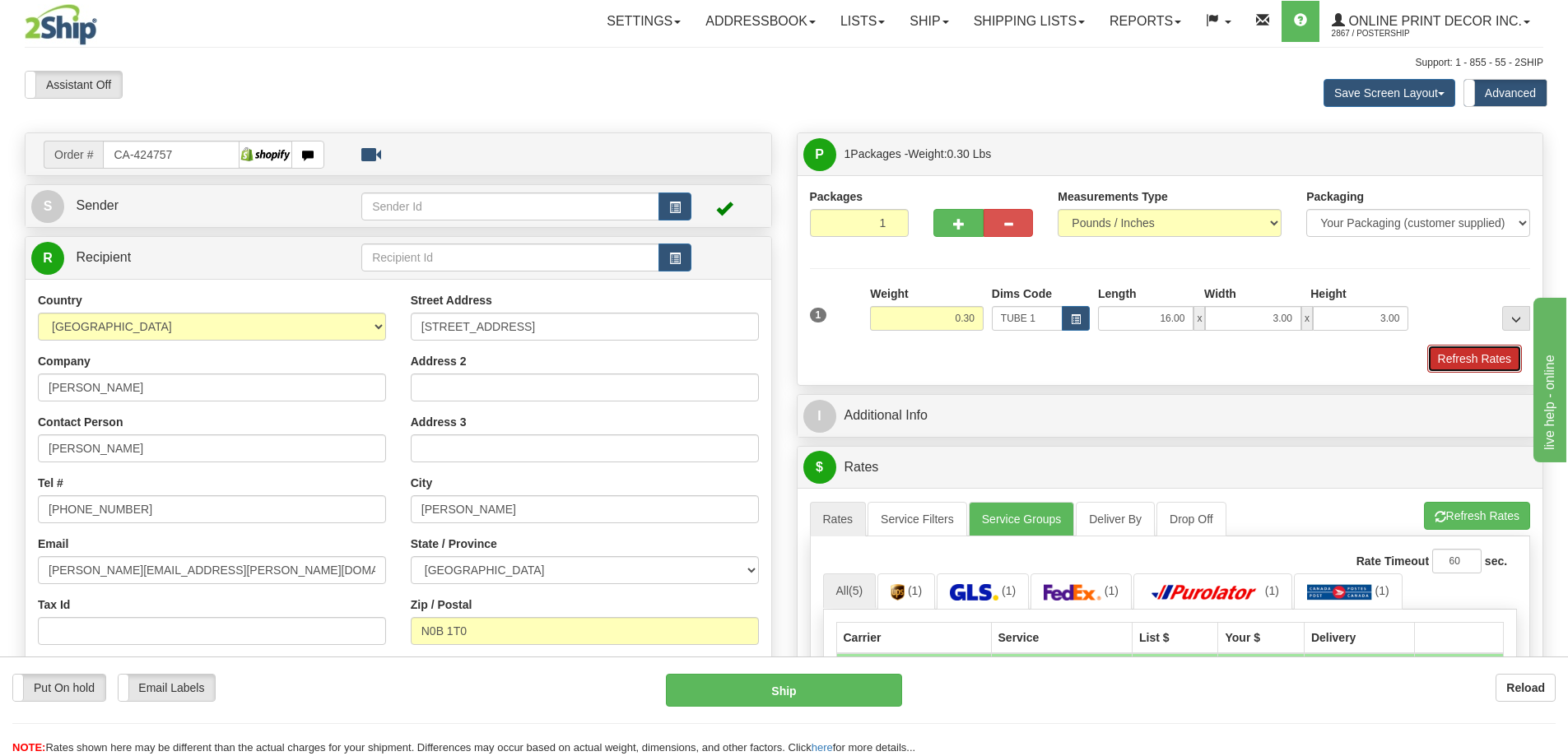
click at [1494, 360] on button "Refresh Rates" at bounding box center [1474, 358] width 95 height 28
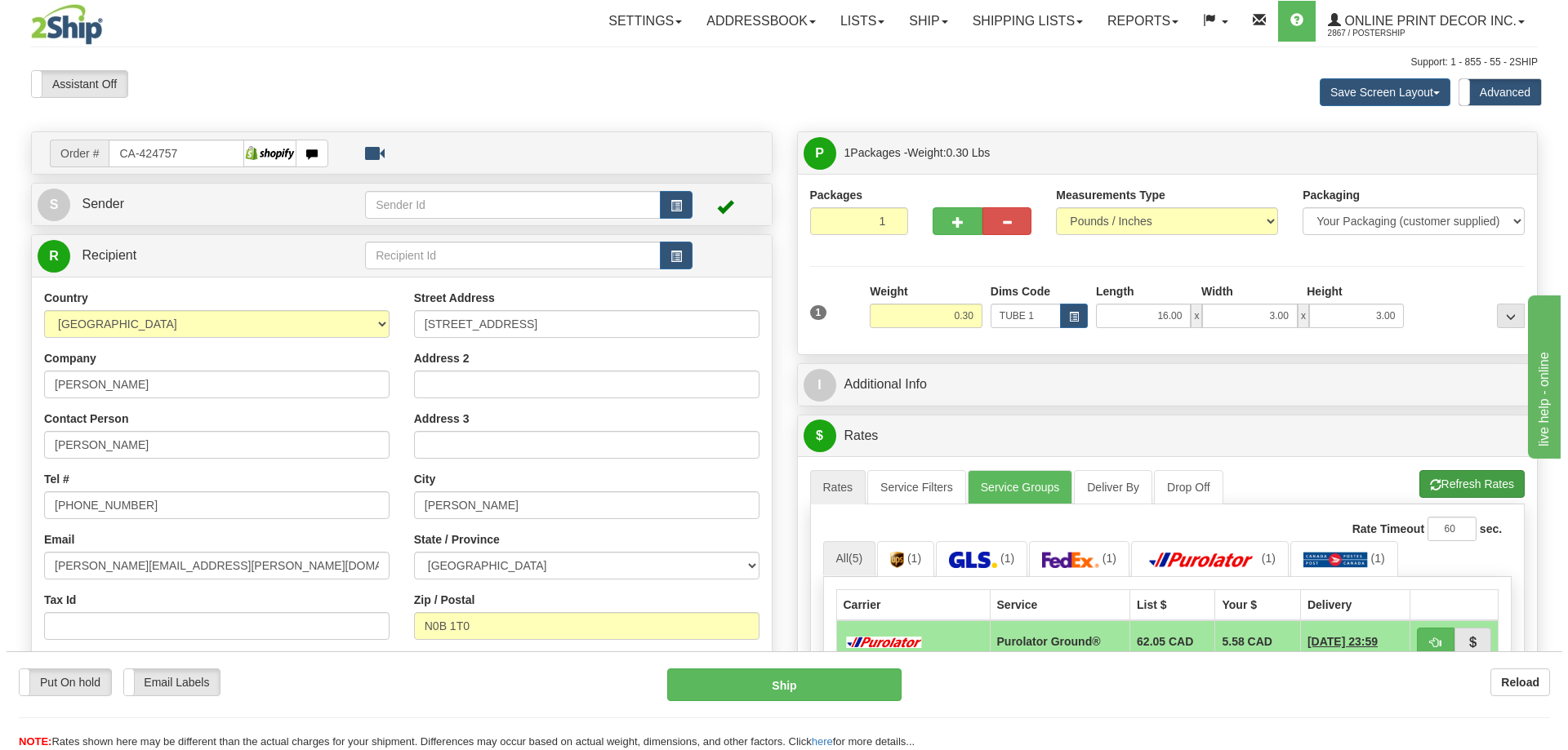
scroll to position [245, 0]
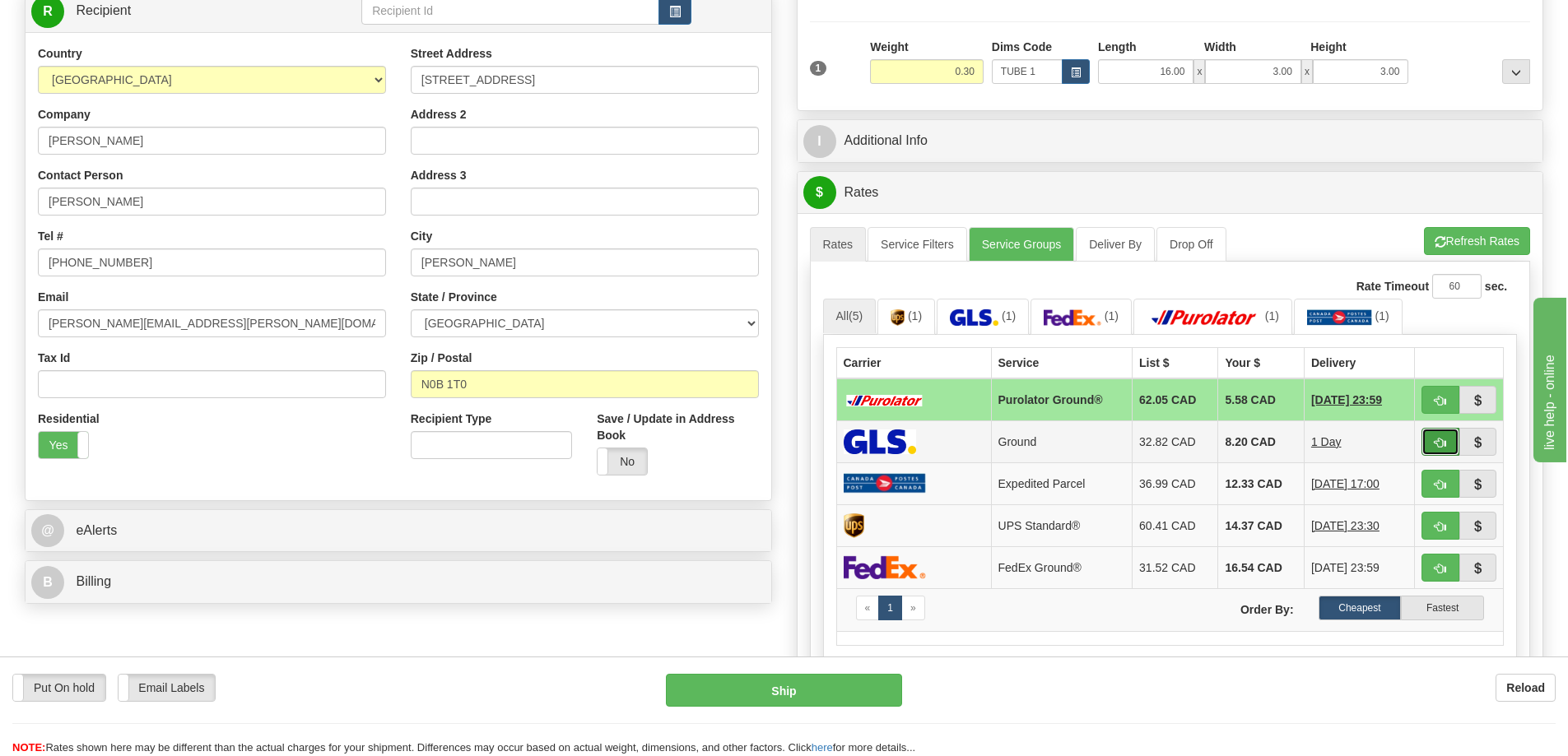
click at [1454, 439] on button "button" at bounding box center [1441, 442] width 38 height 28
type input "1"
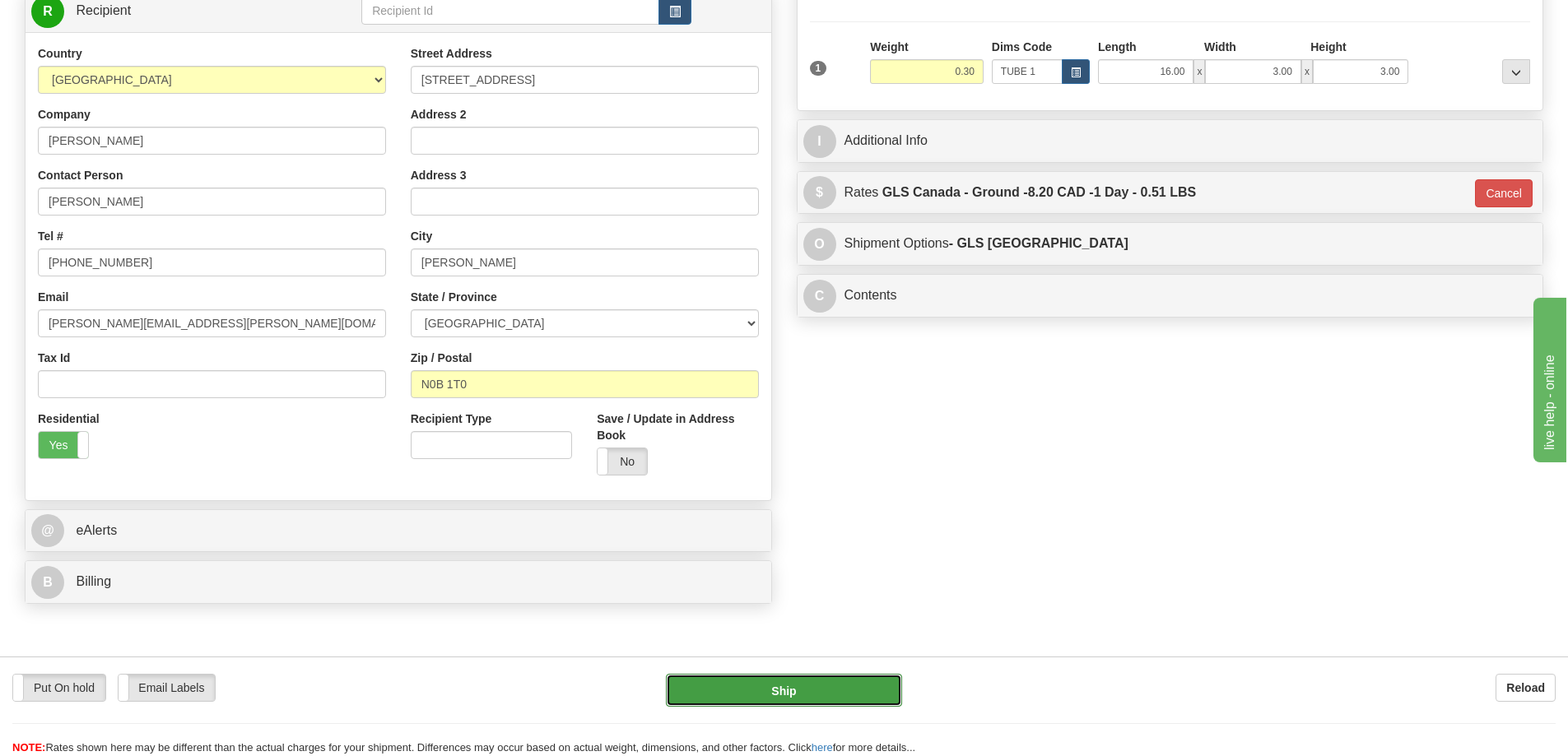
click at [809, 680] on button "Ship" at bounding box center [784, 691] width 236 height 33
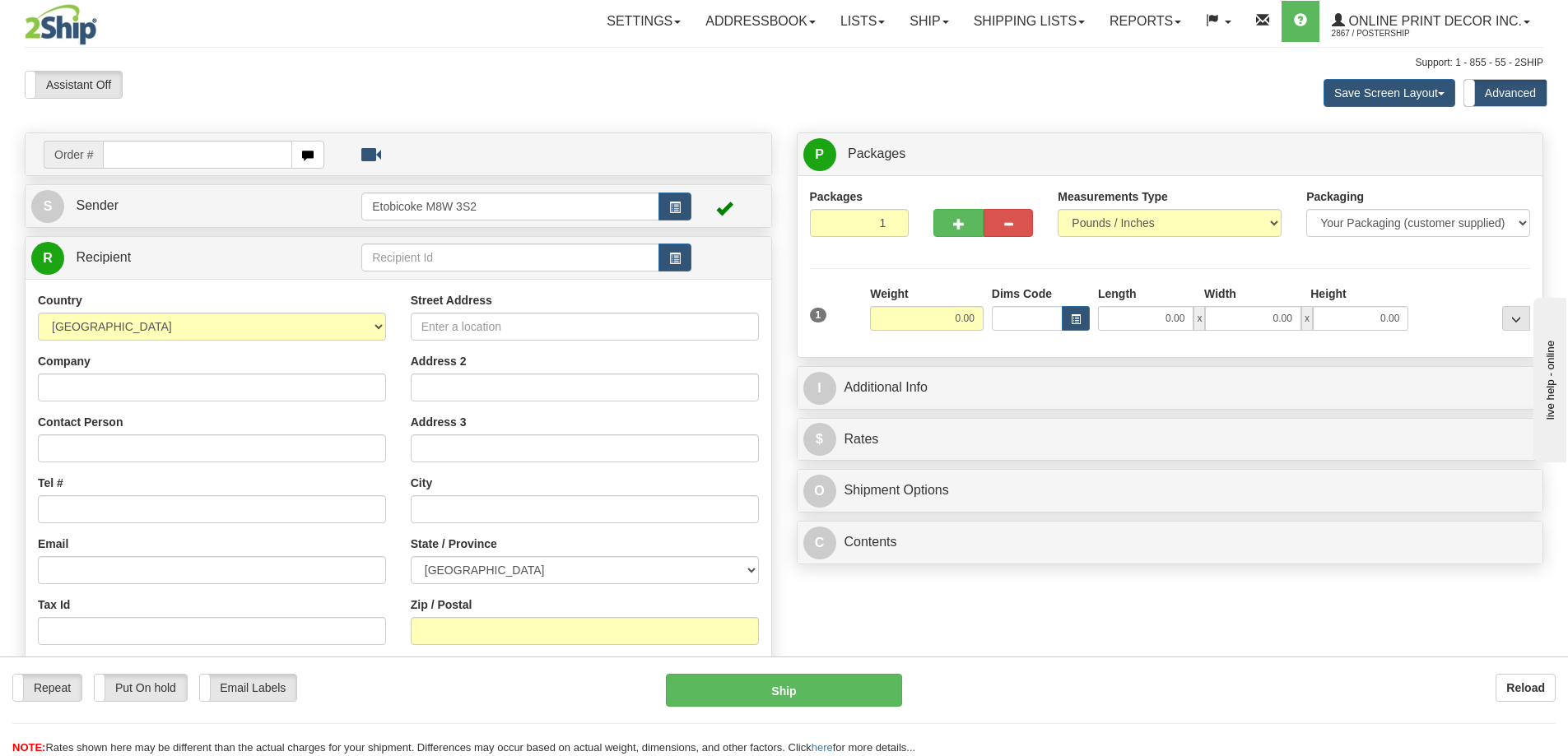
click at [764, 317] on div "Street Address Address 2 Address 3 City State / Province [GEOGRAPHIC_DATA] [GEO…" at bounding box center [585, 513] width 373 height 443
click at [146, 162] on input "text" at bounding box center [197, 154] width 189 height 28
type input "ca-424755"
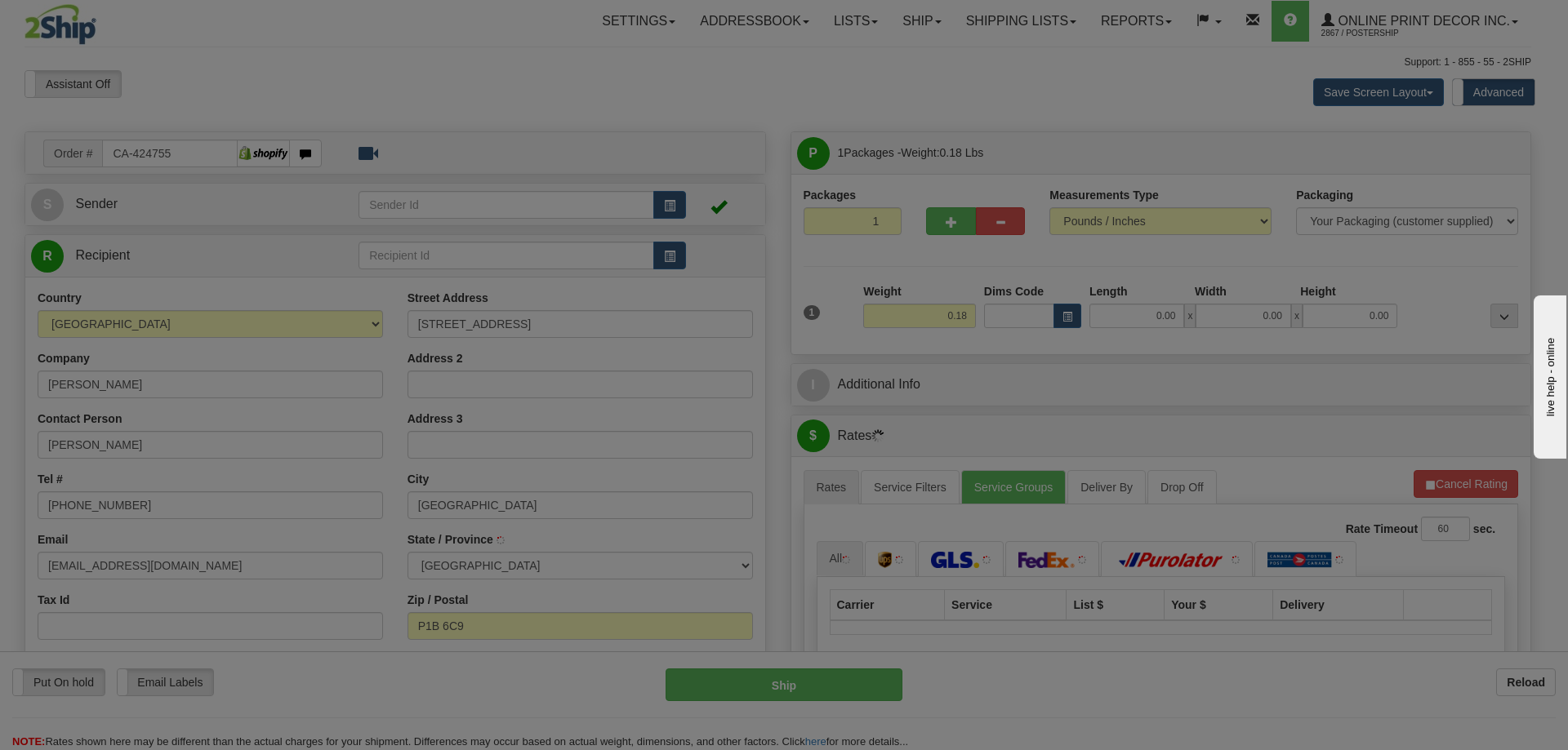
type input "[GEOGRAPHIC_DATA]"
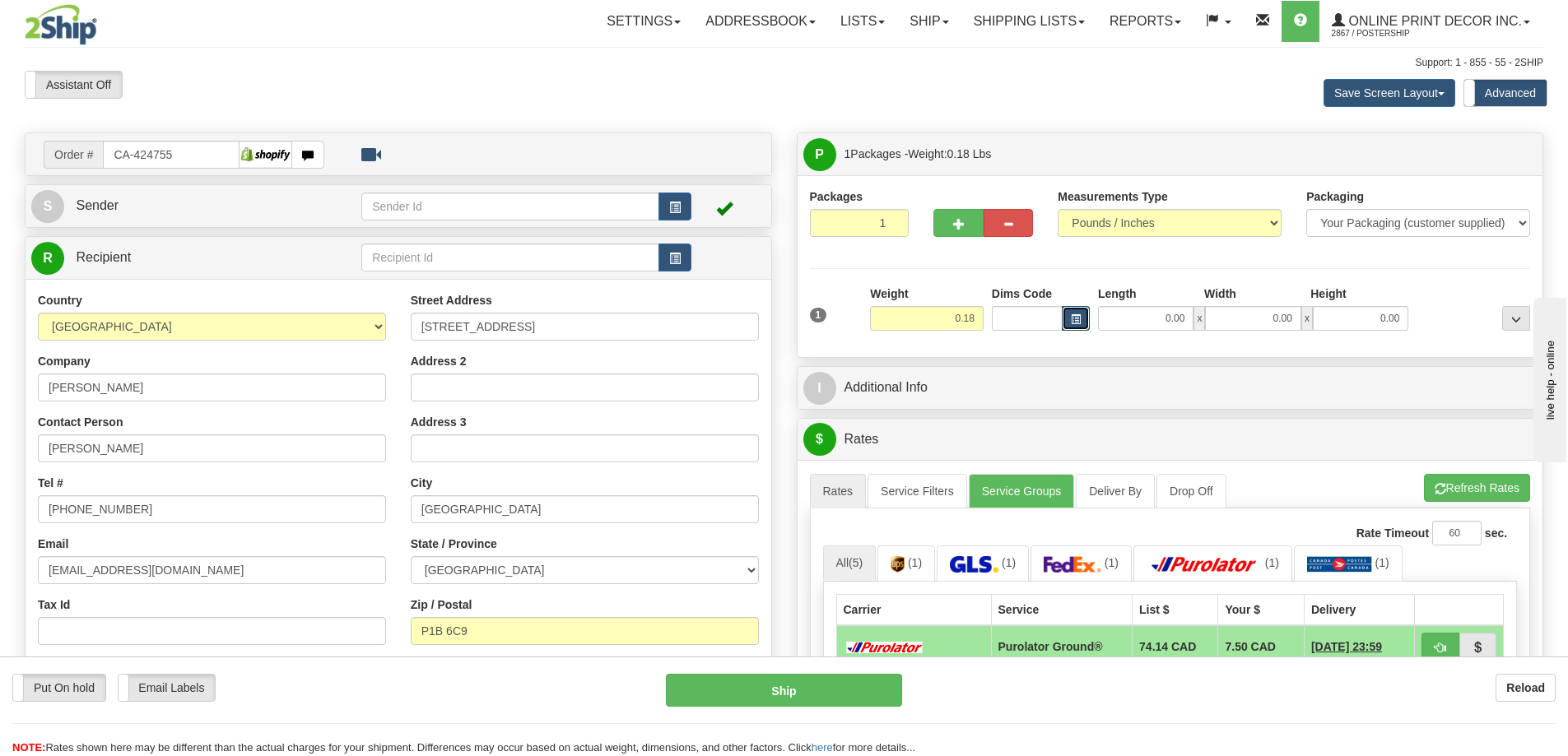
click at [1071, 313] on button "button" at bounding box center [1075, 319] width 28 height 25
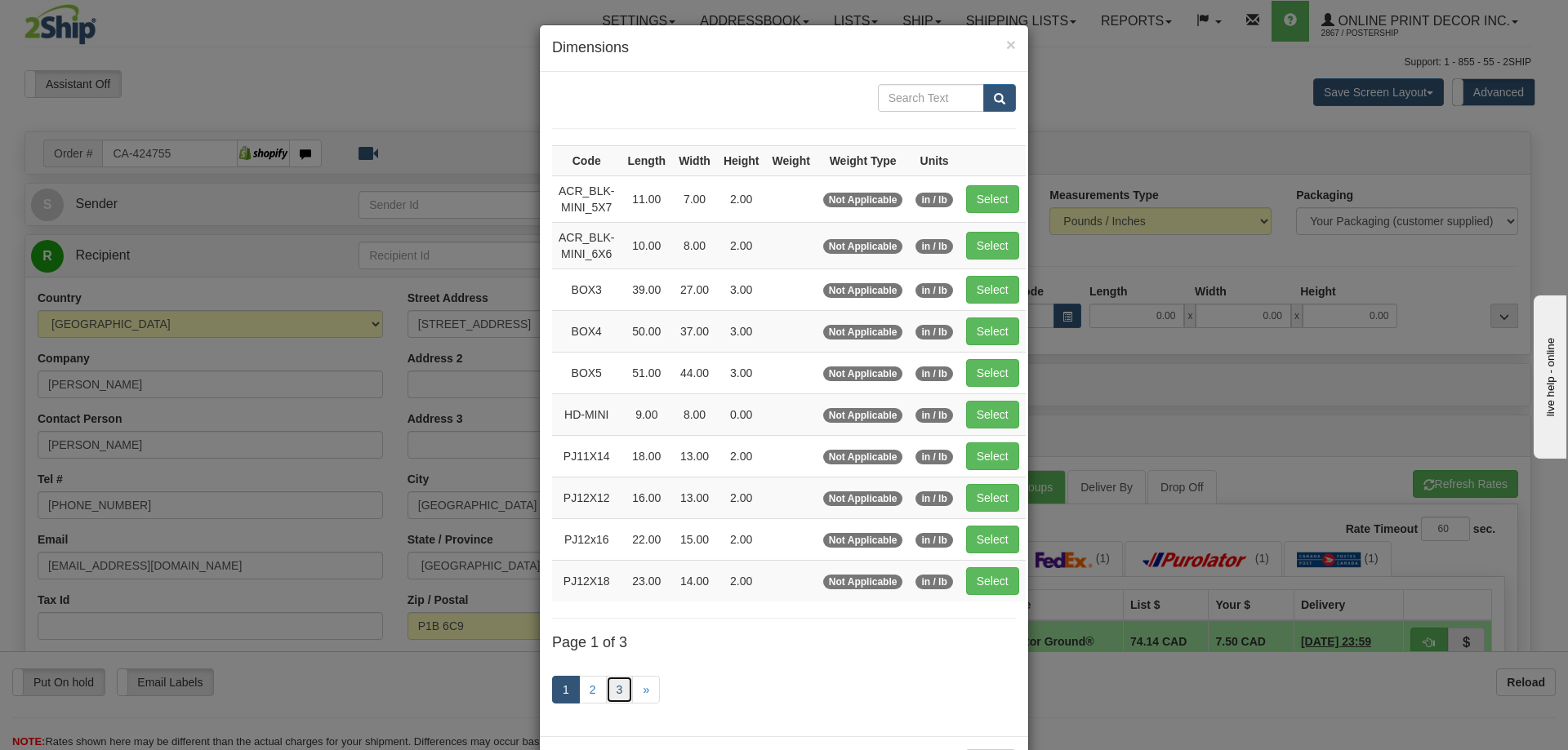
click at [610, 681] on link "3" at bounding box center [620, 689] width 27 height 27
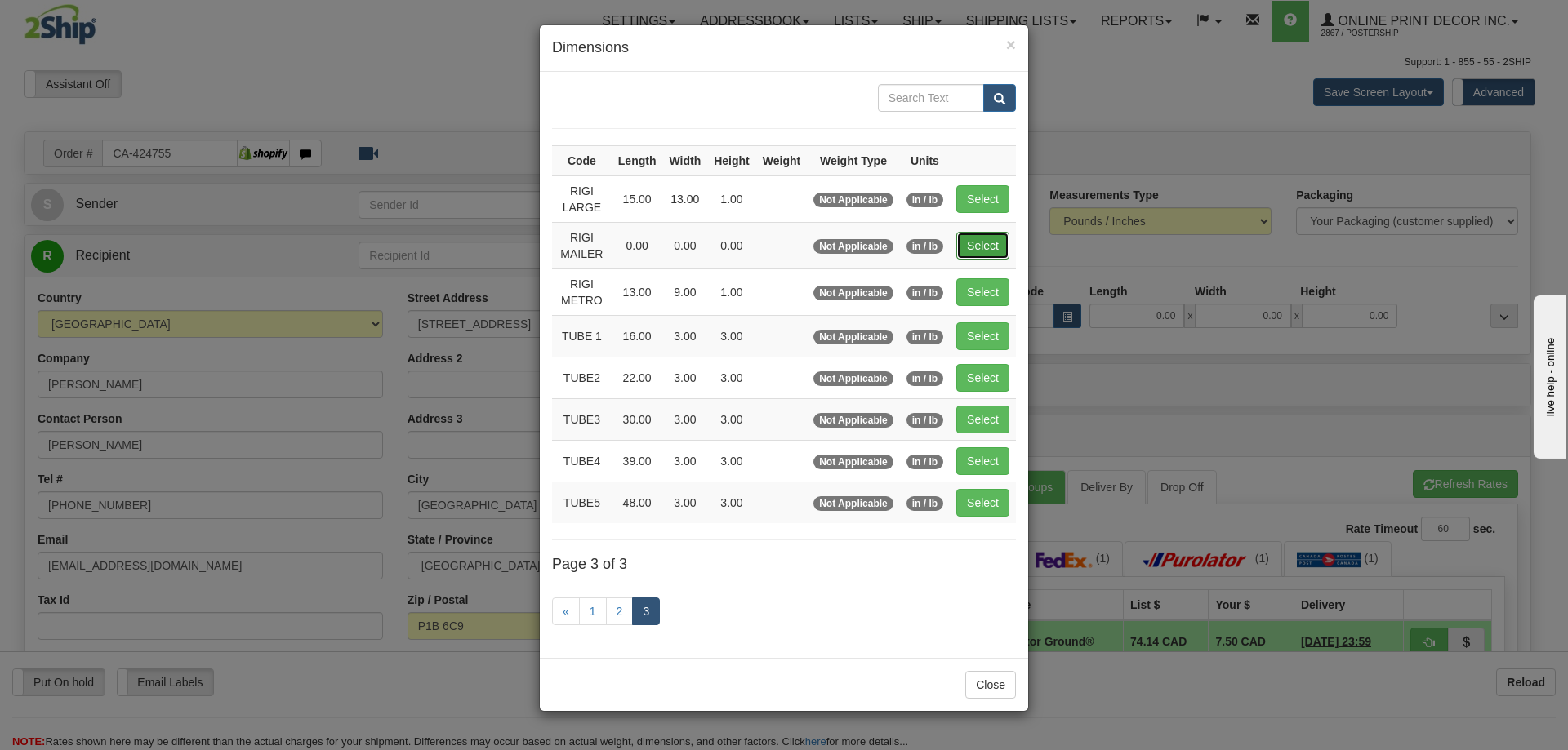
click at [992, 249] on button "Select" at bounding box center [983, 245] width 53 height 27
type input "RIGI MAILER"
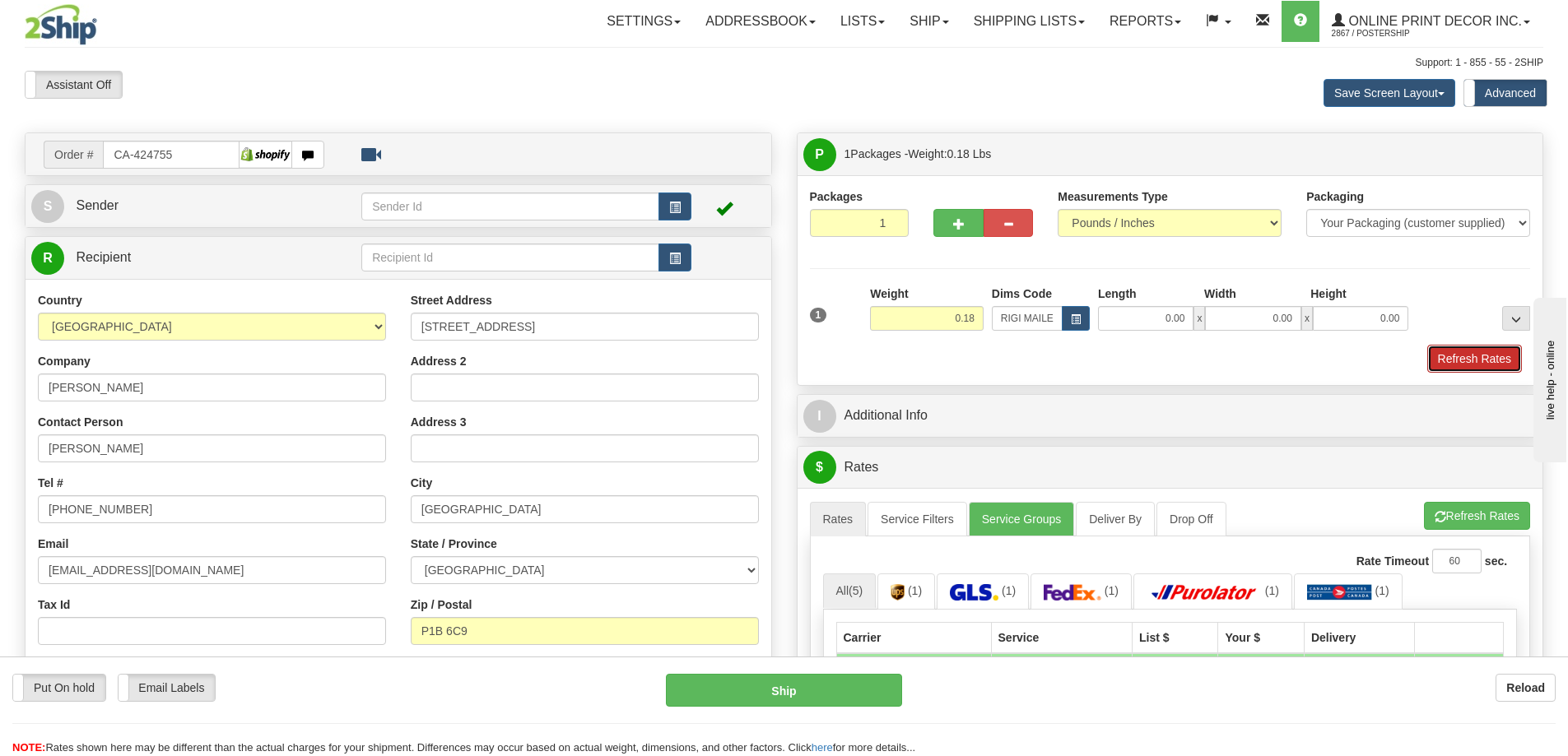
click at [1466, 359] on button "Refresh Rates" at bounding box center [1474, 358] width 95 height 28
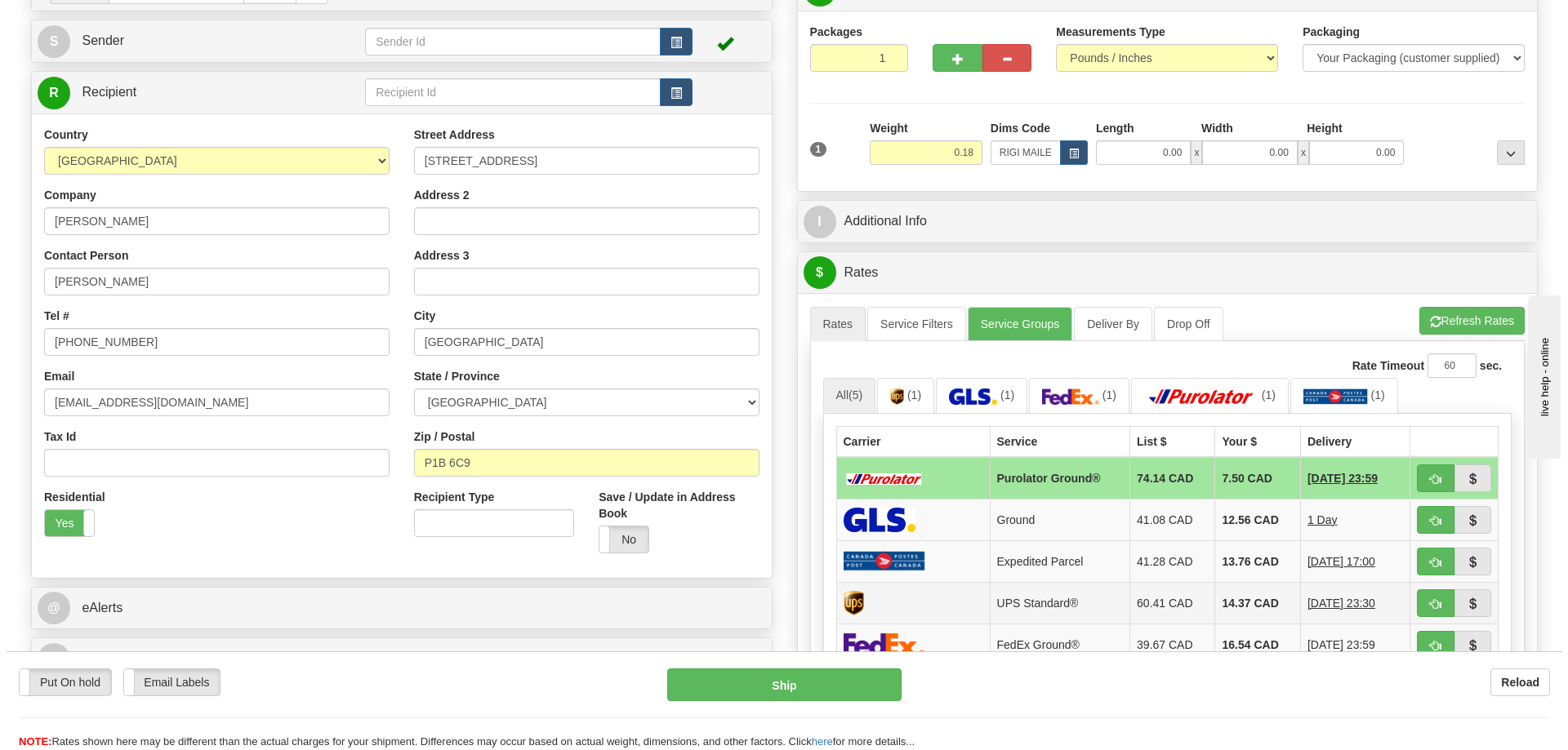
scroll to position [245, 0]
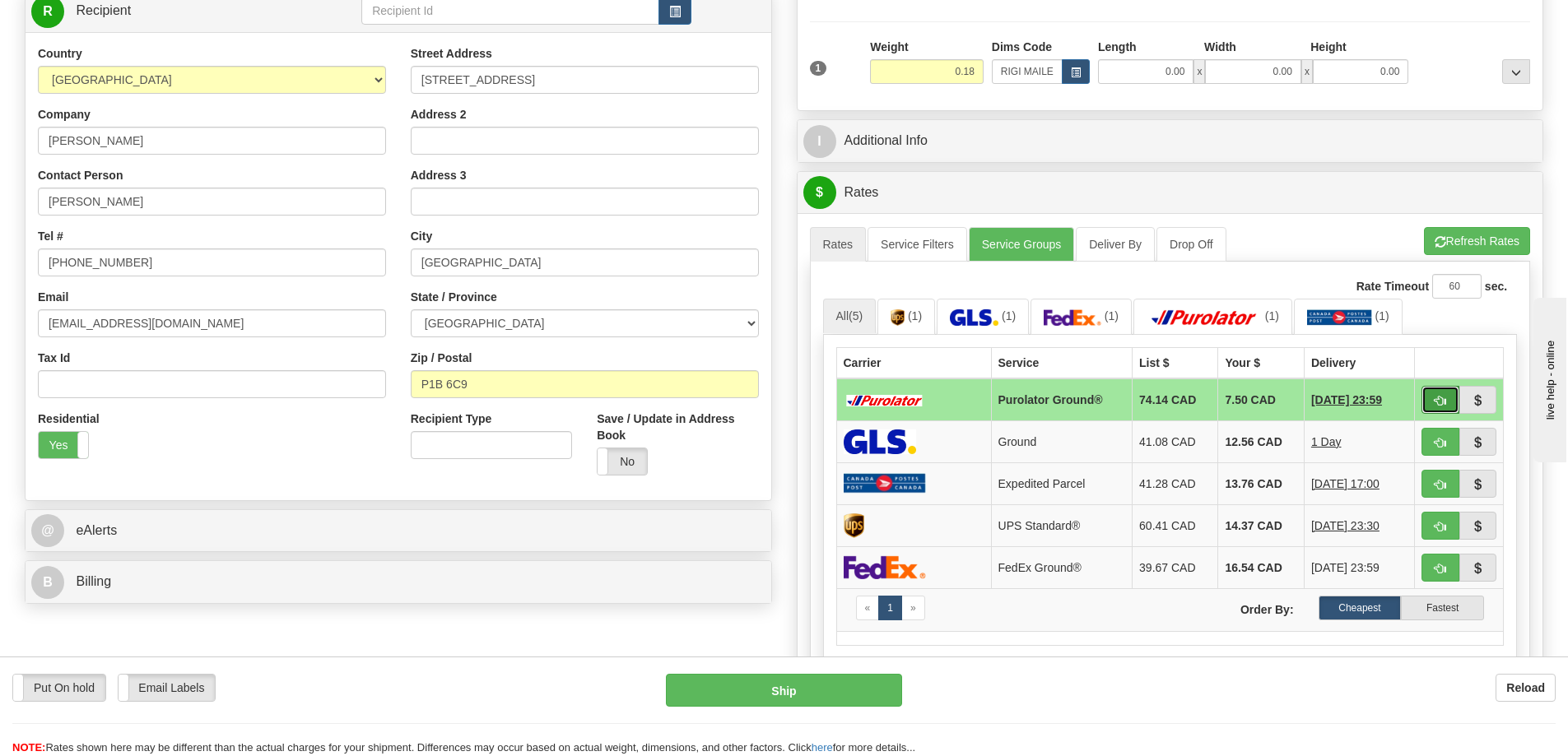
click at [1442, 396] on button "button" at bounding box center [1441, 400] width 38 height 28
type input "260"
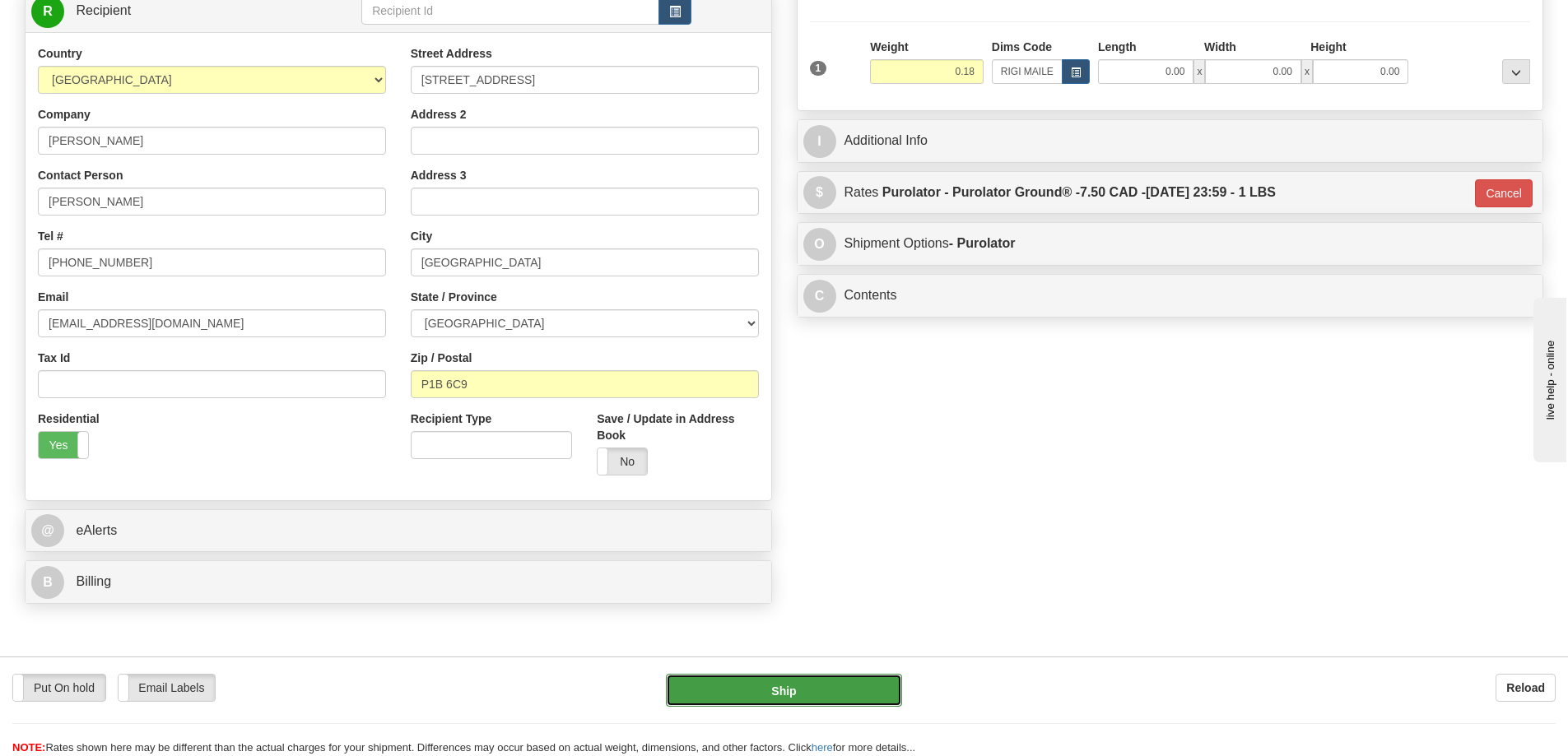
click at [854, 694] on button "Ship" at bounding box center [784, 691] width 236 height 33
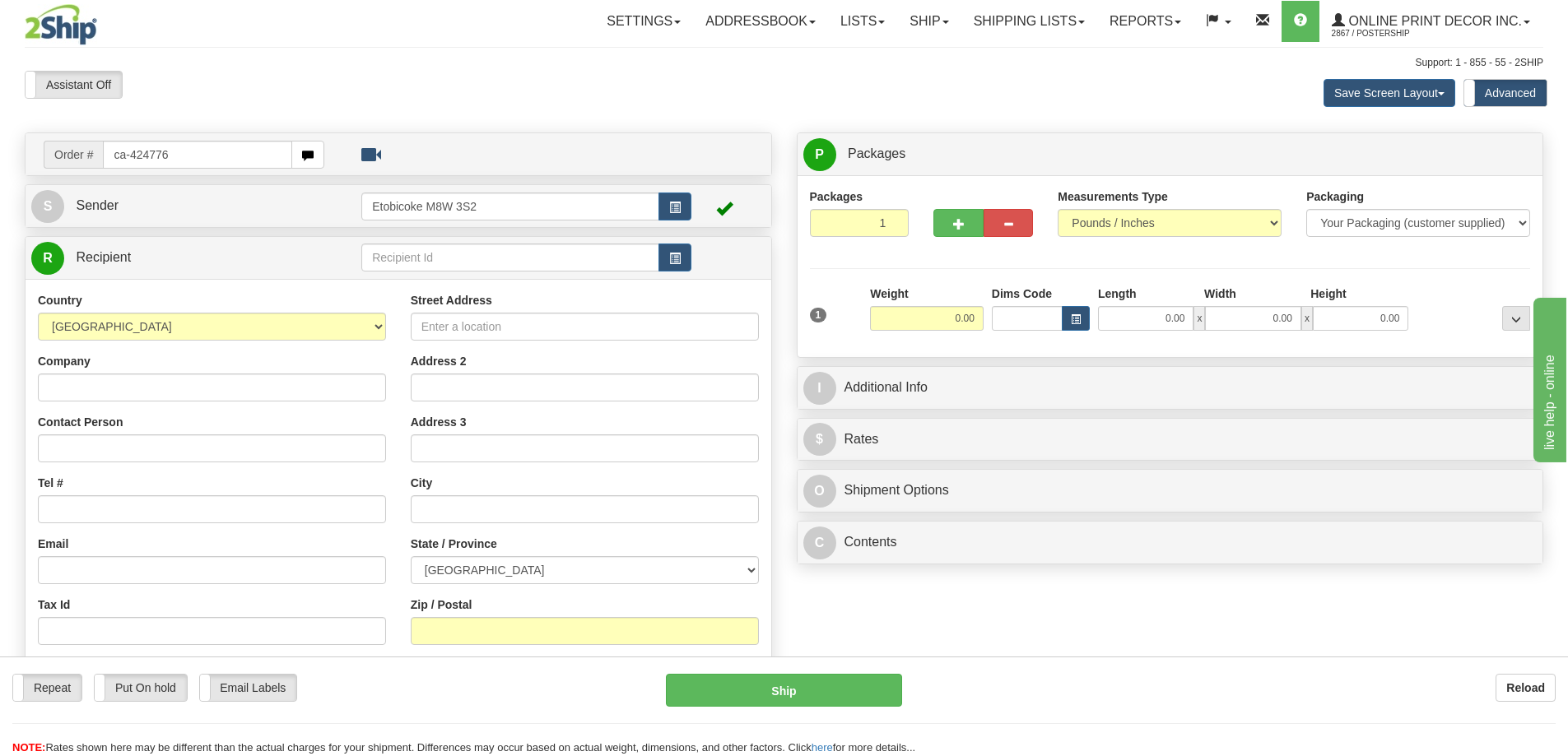
type input "ca-424776"
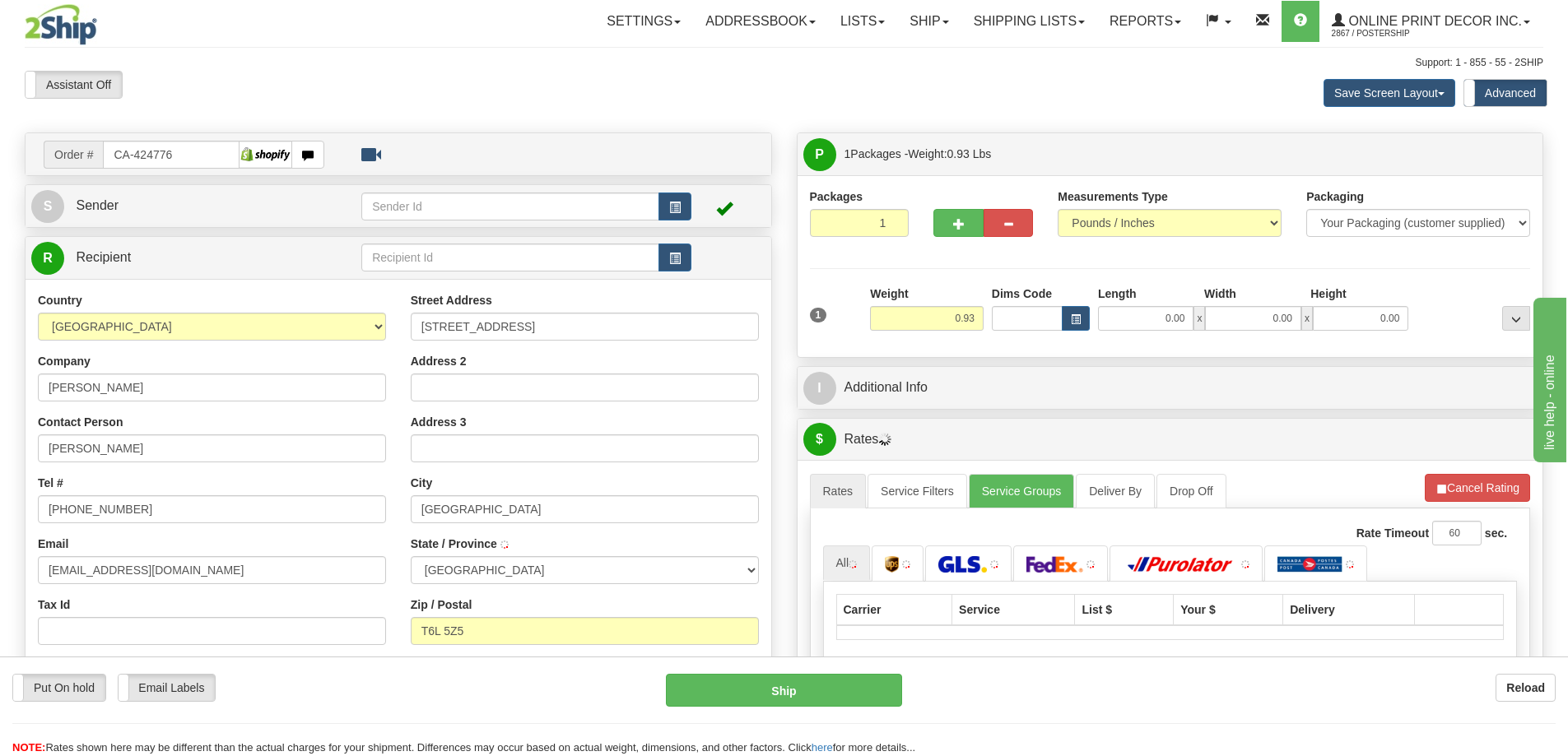
type input "[GEOGRAPHIC_DATA]"
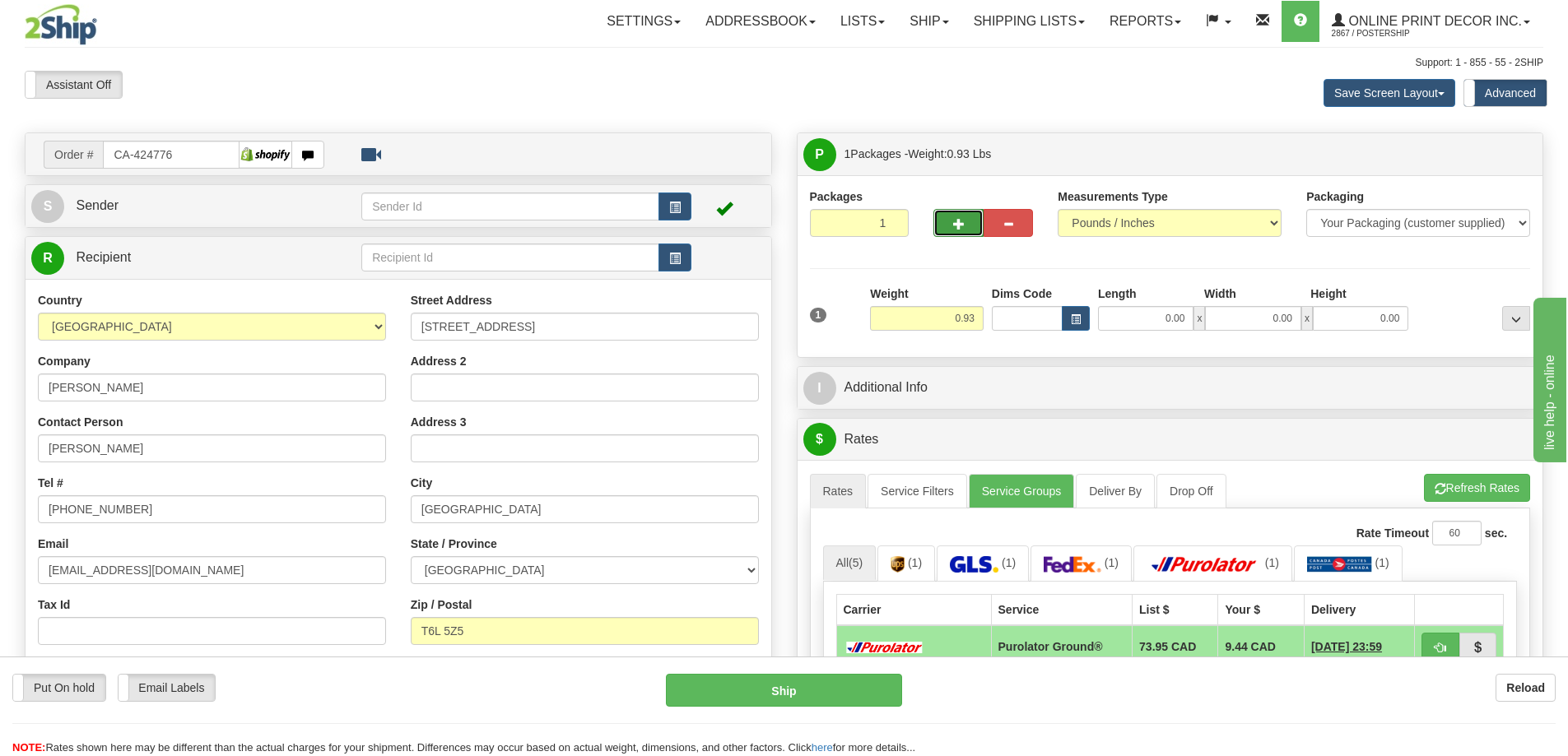
click at [961, 219] on span "button" at bounding box center [958, 224] width 11 height 10
radio input "true"
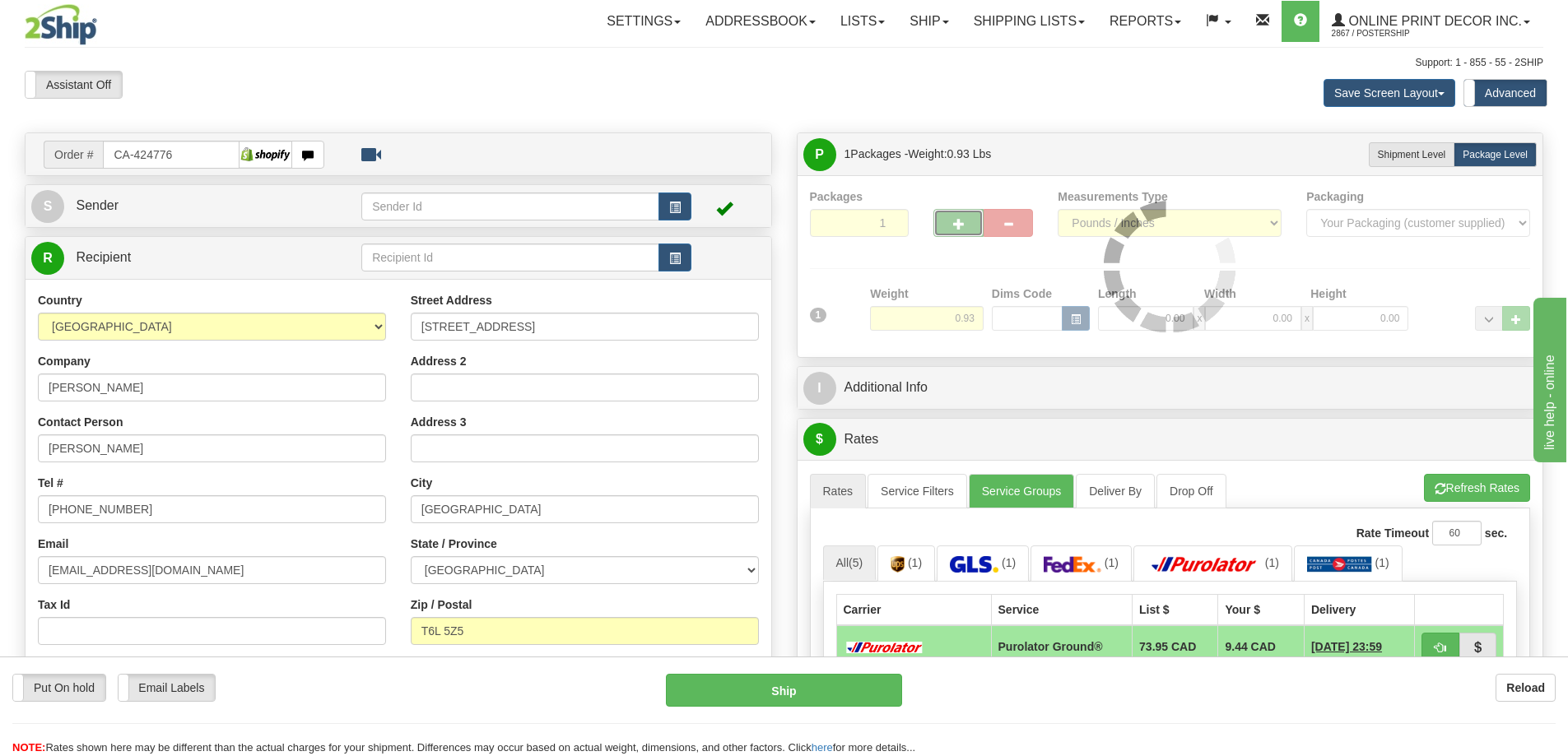
type input "2"
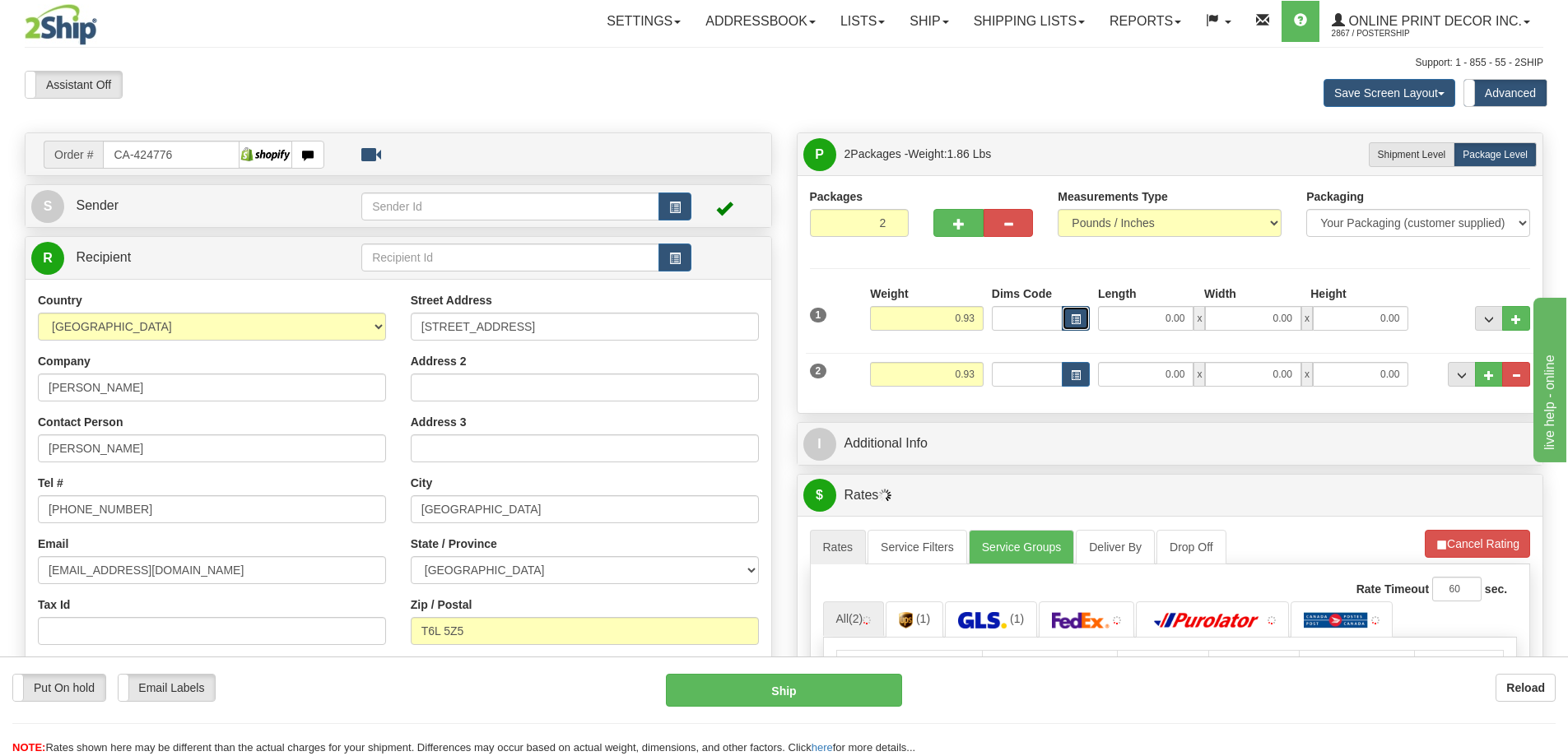
click at [1071, 319] on span "button" at bounding box center [1075, 319] width 9 height 9
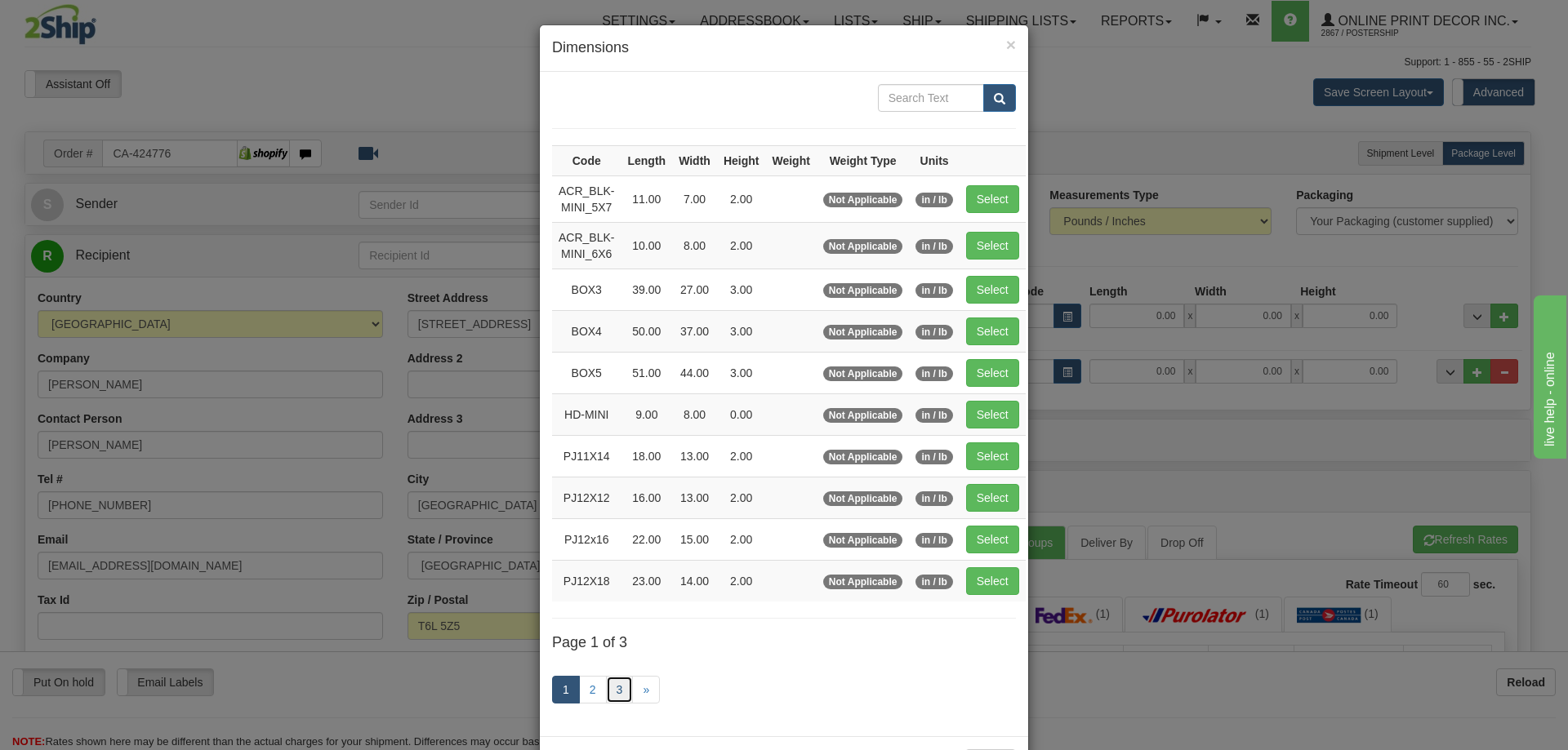
click at [610, 689] on link "3" at bounding box center [620, 689] width 27 height 27
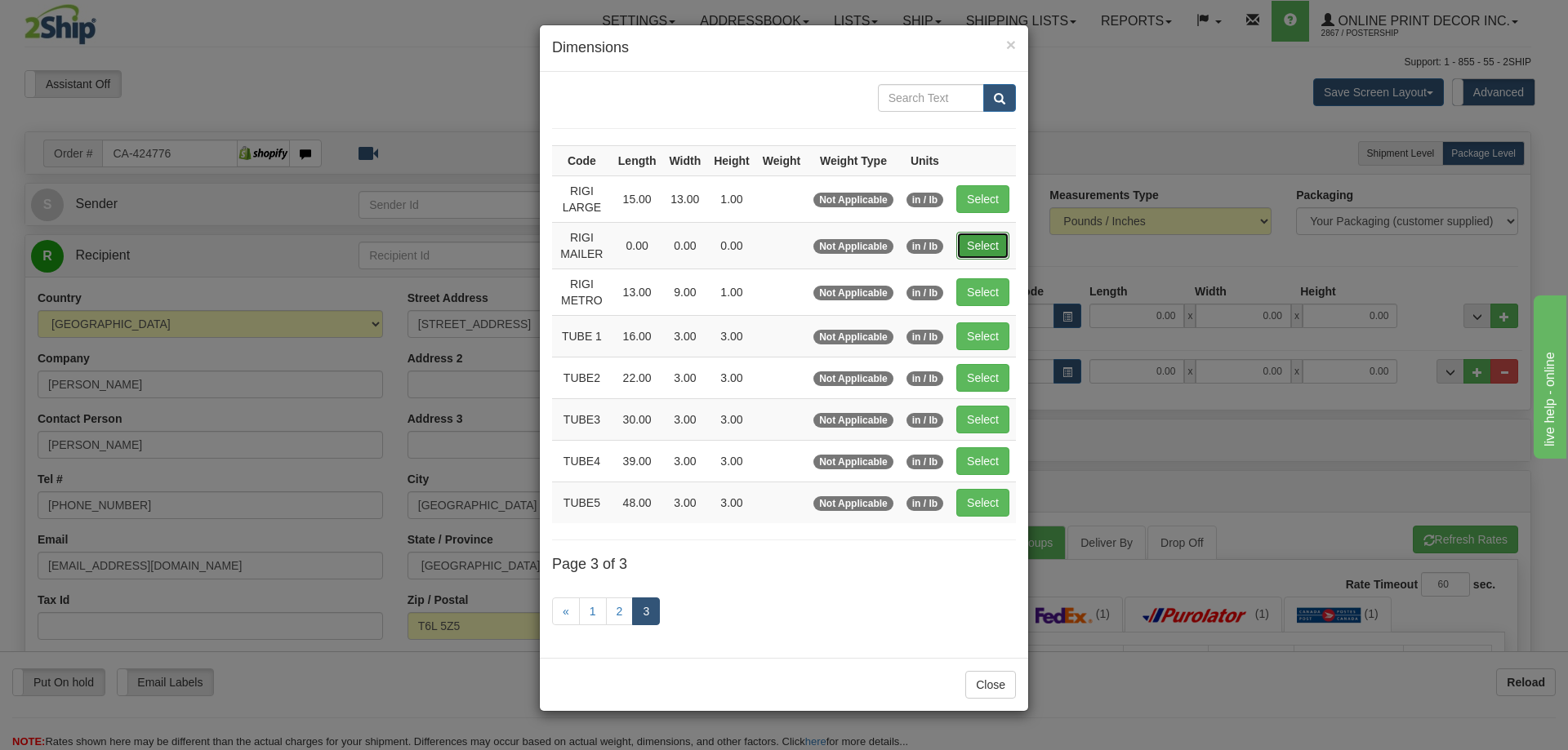
click at [972, 249] on button "Select" at bounding box center [983, 245] width 53 height 27
type input "RIGI MAILER"
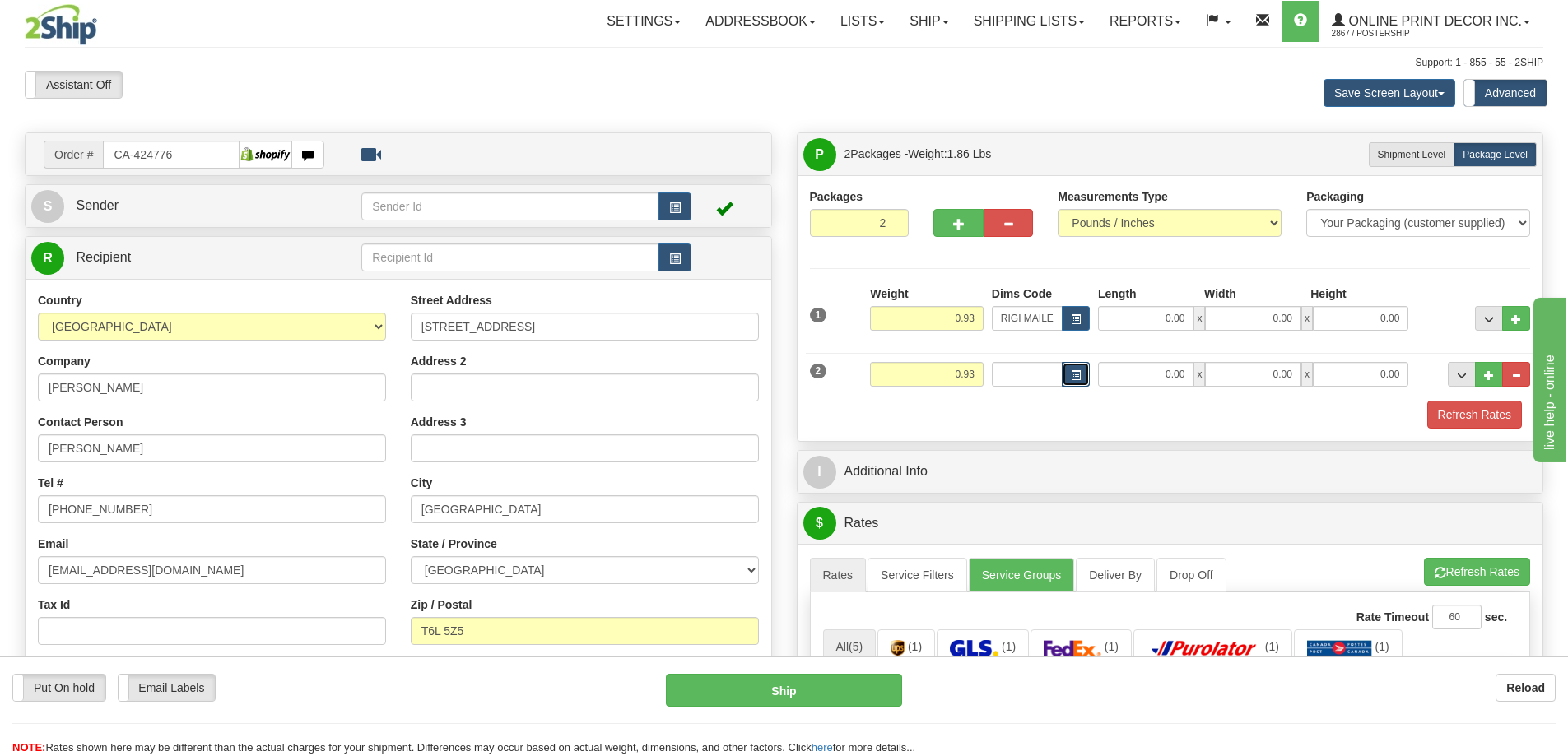
click at [1071, 367] on button "button" at bounding box center [1075, 375] width 28 height 25
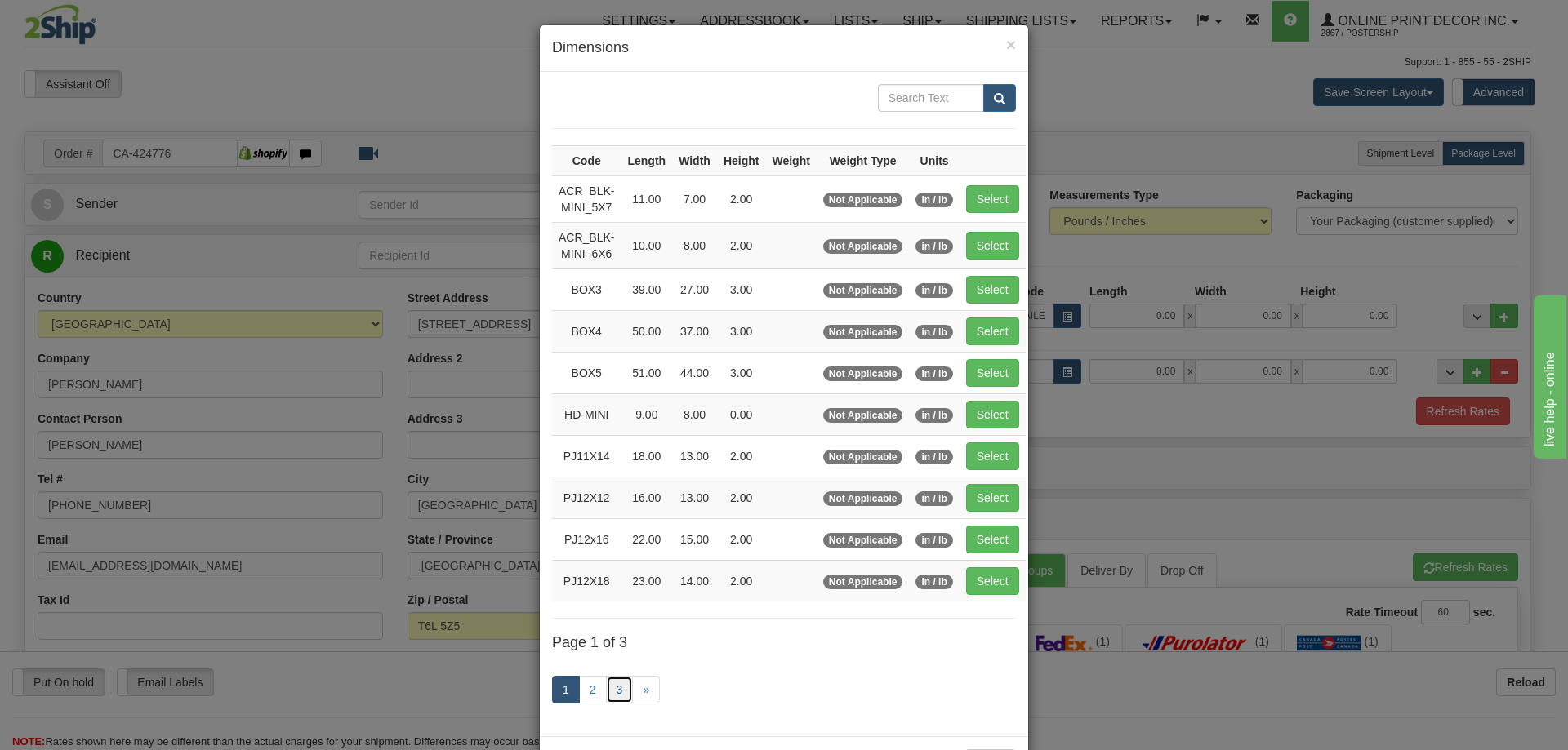
drag, startPoint x: 614, startPoint y: 687, endPoint x: 686, endPoint y: 656, distance: 78.4
click at [615, 687] on link "3" at bounding box center [620, 689] width 27 height 27
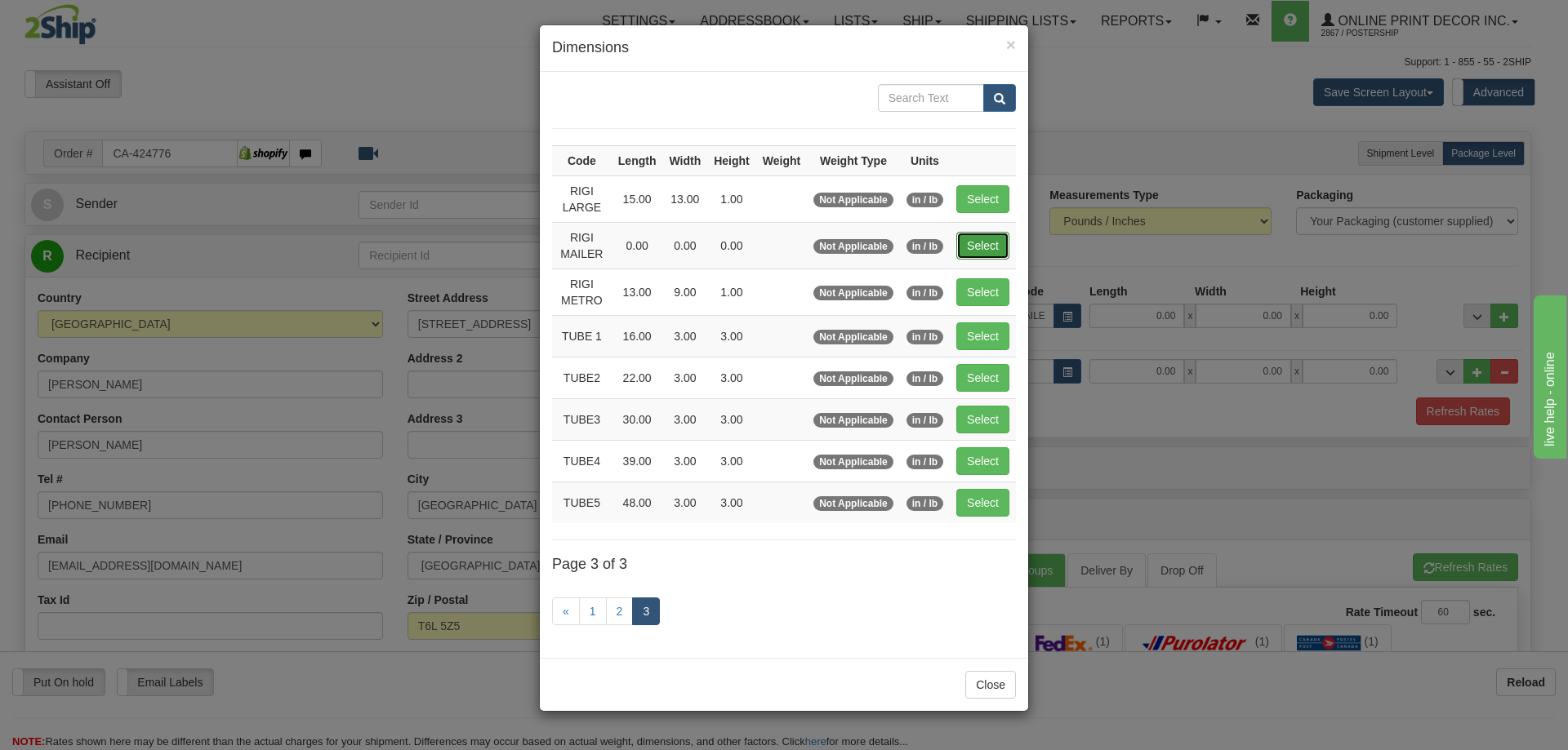
click at [984, 243] on button "Select" at bounding box center [983, 245] width 53 height 27
type input "RIGI MAILER"
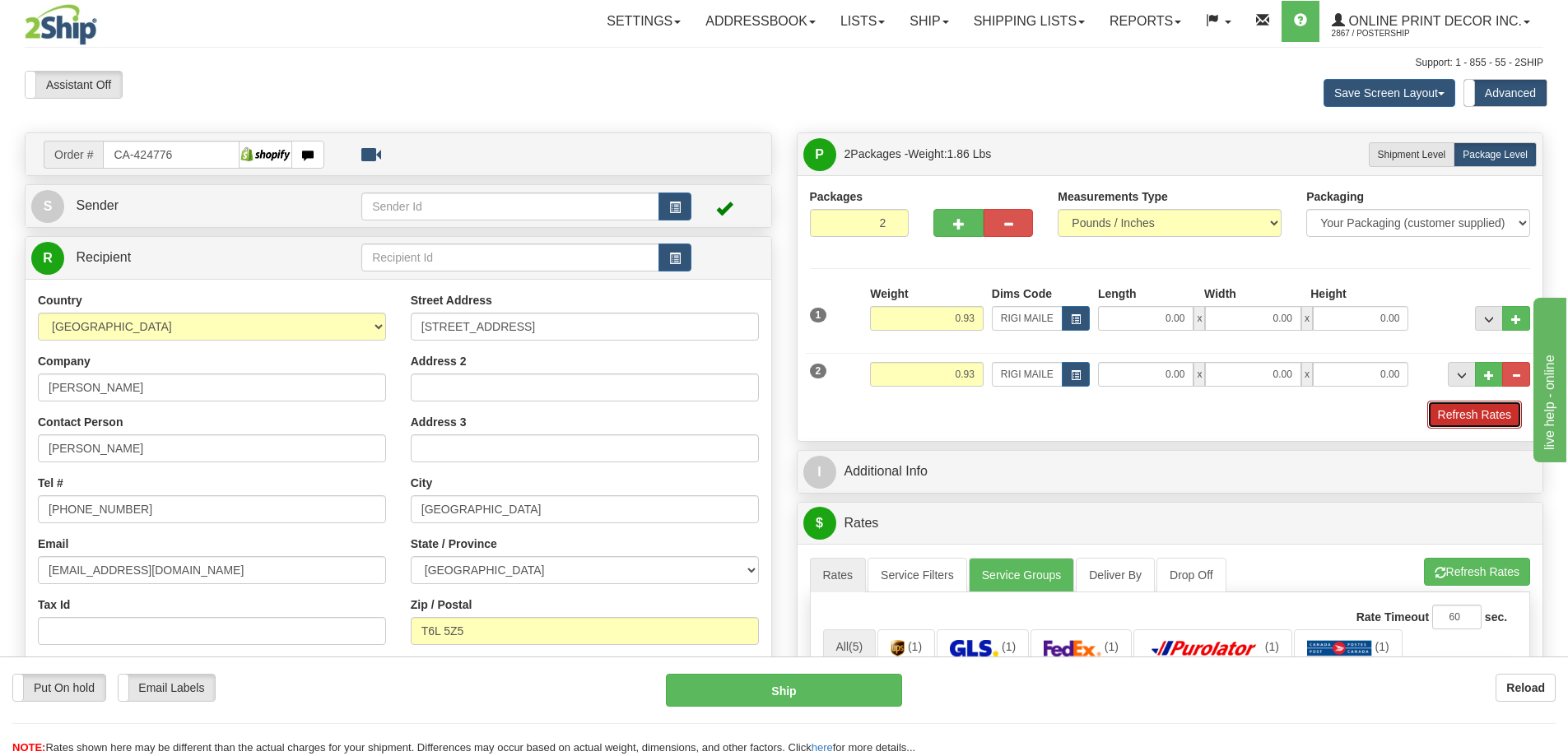
click at [1458, 414] on button "Refresh Rates" at bounding box center [1474, 414] width 95 height 28
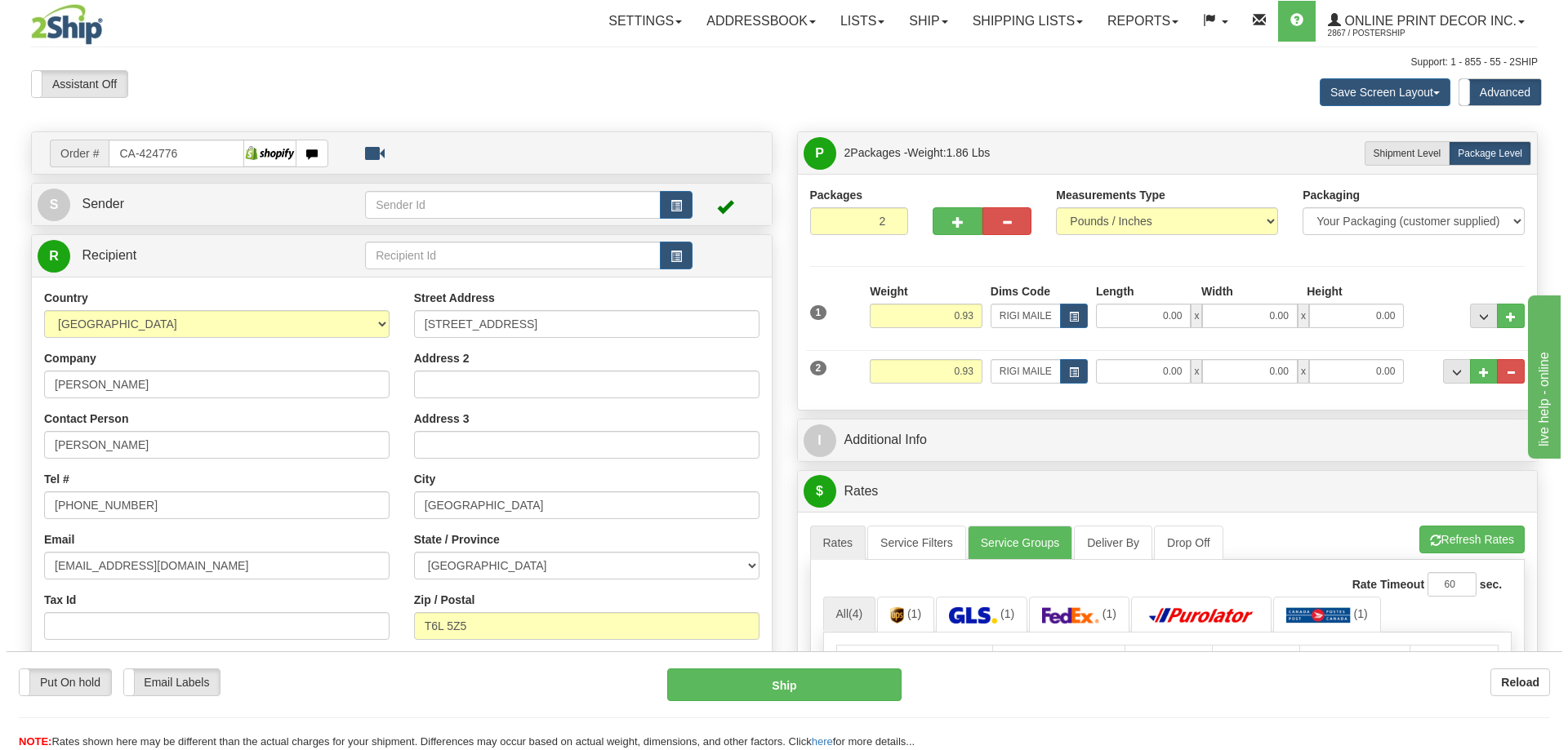
scroll to position [245, 0]
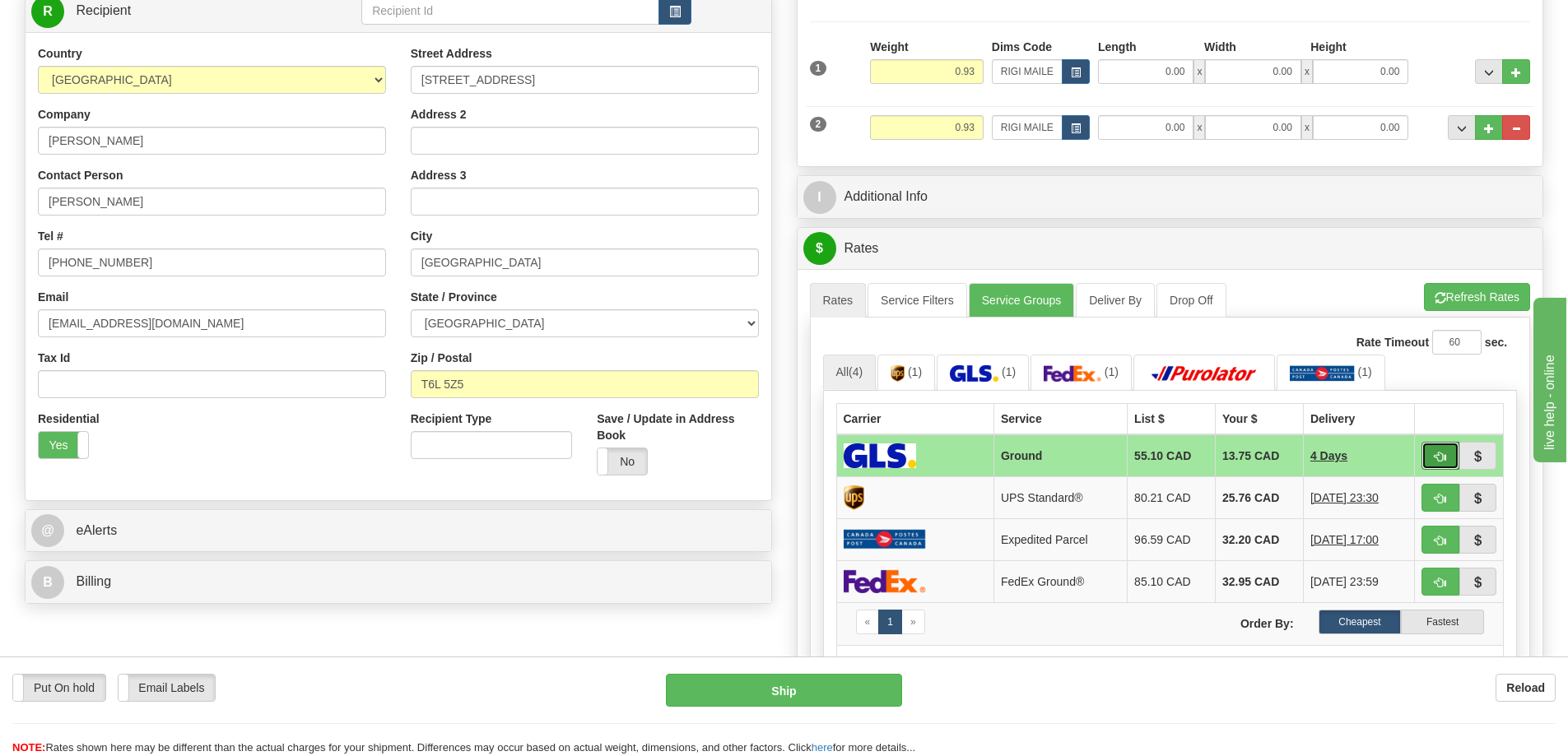
click at [1434, 445] on button "button" at bounding box center [1441, 455] width 38 height 28
type input "1"
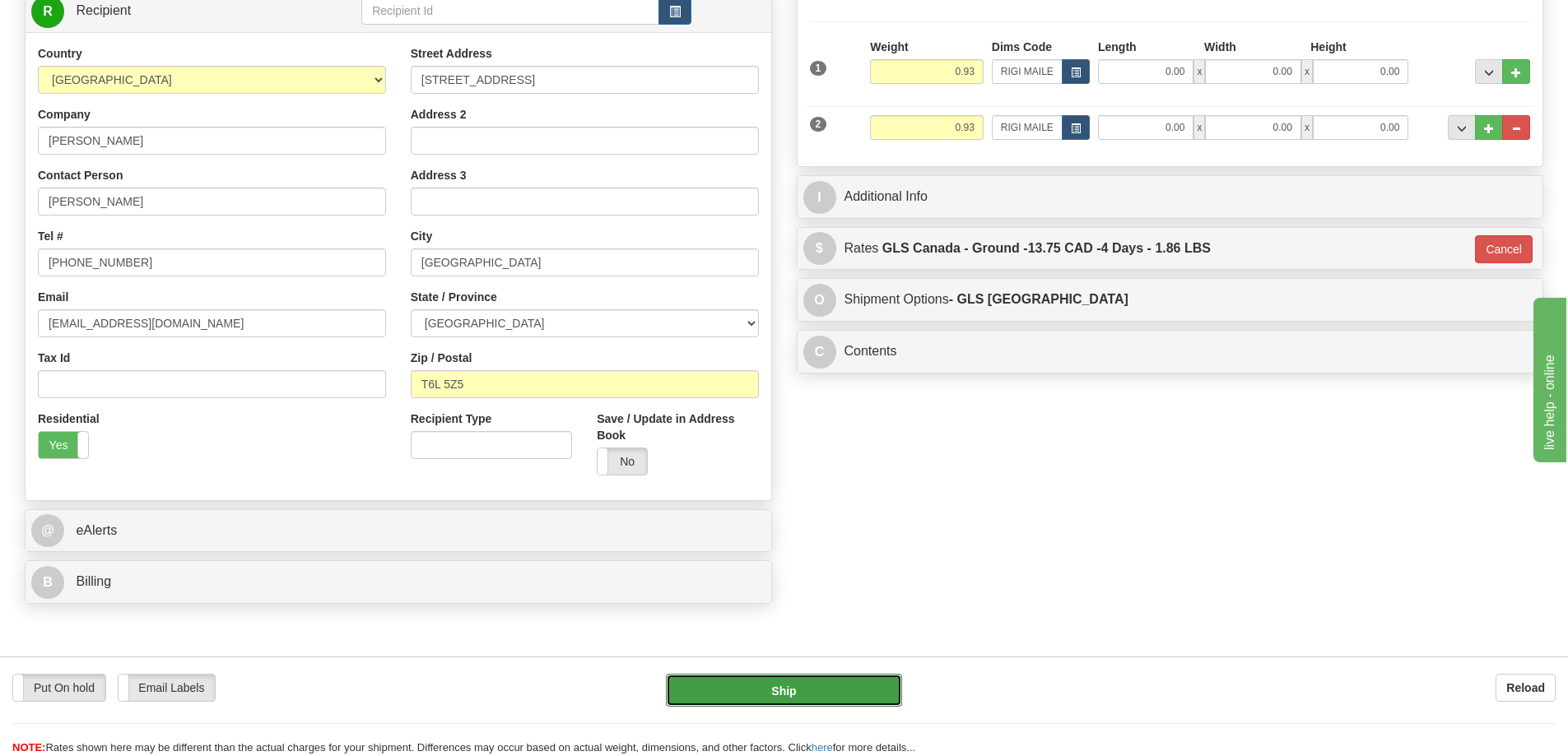
click at [730, 685] on button "Ship" at bounding box center [784, 691] width 236 height 33
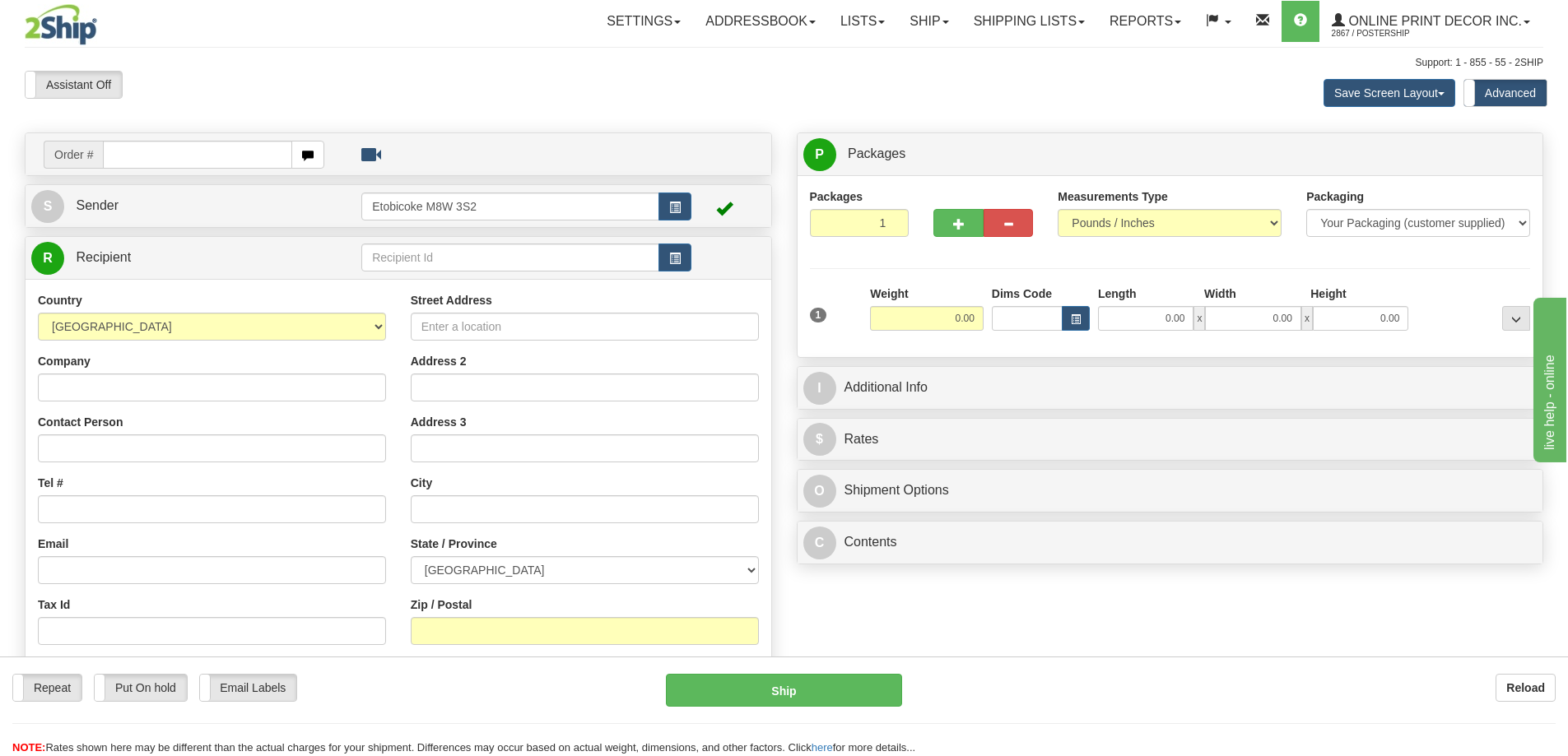
click at [144, 150] on input "text" at bounding box center [197, 154] width 189 height 28
type input "ca-424814"
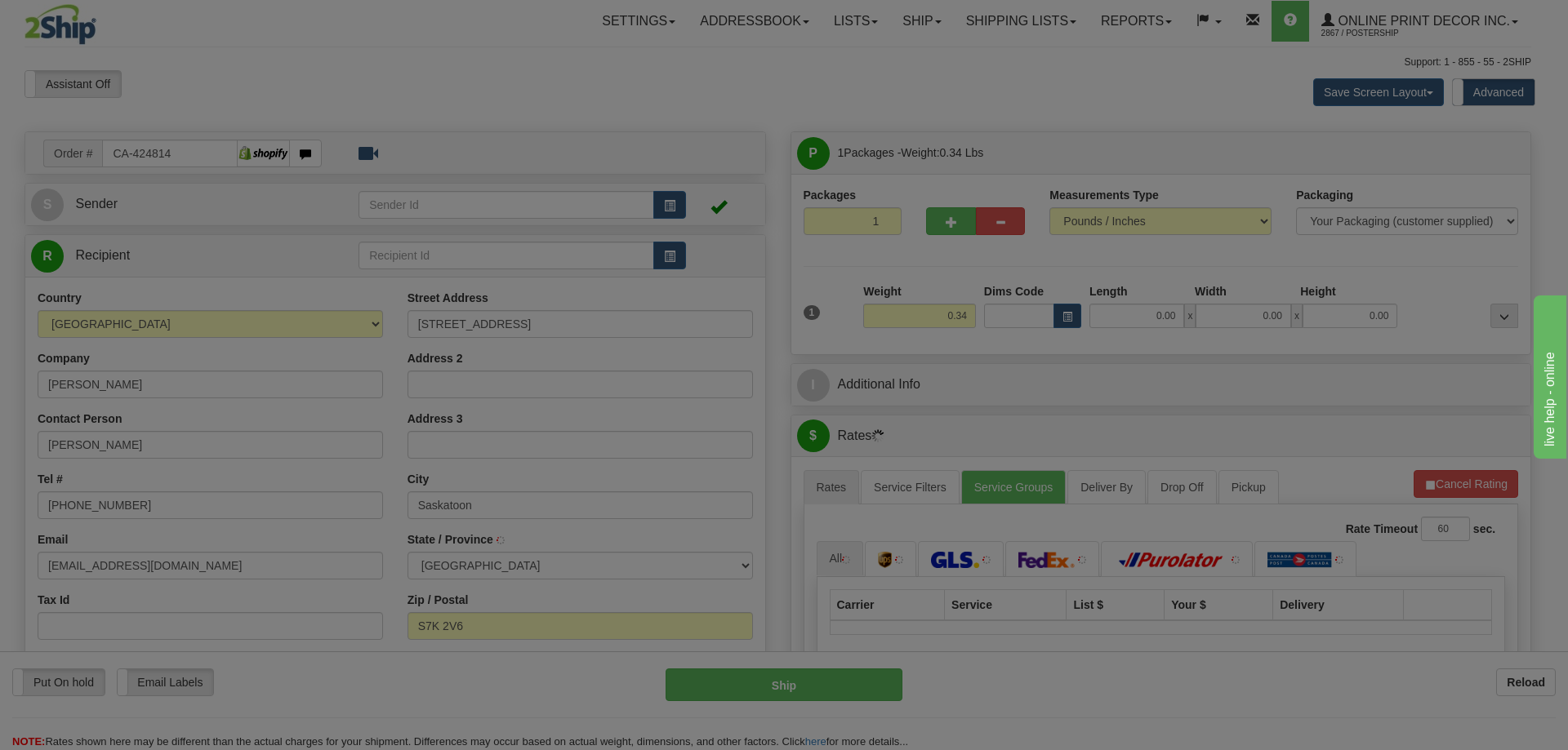
type input "SASKATOON"
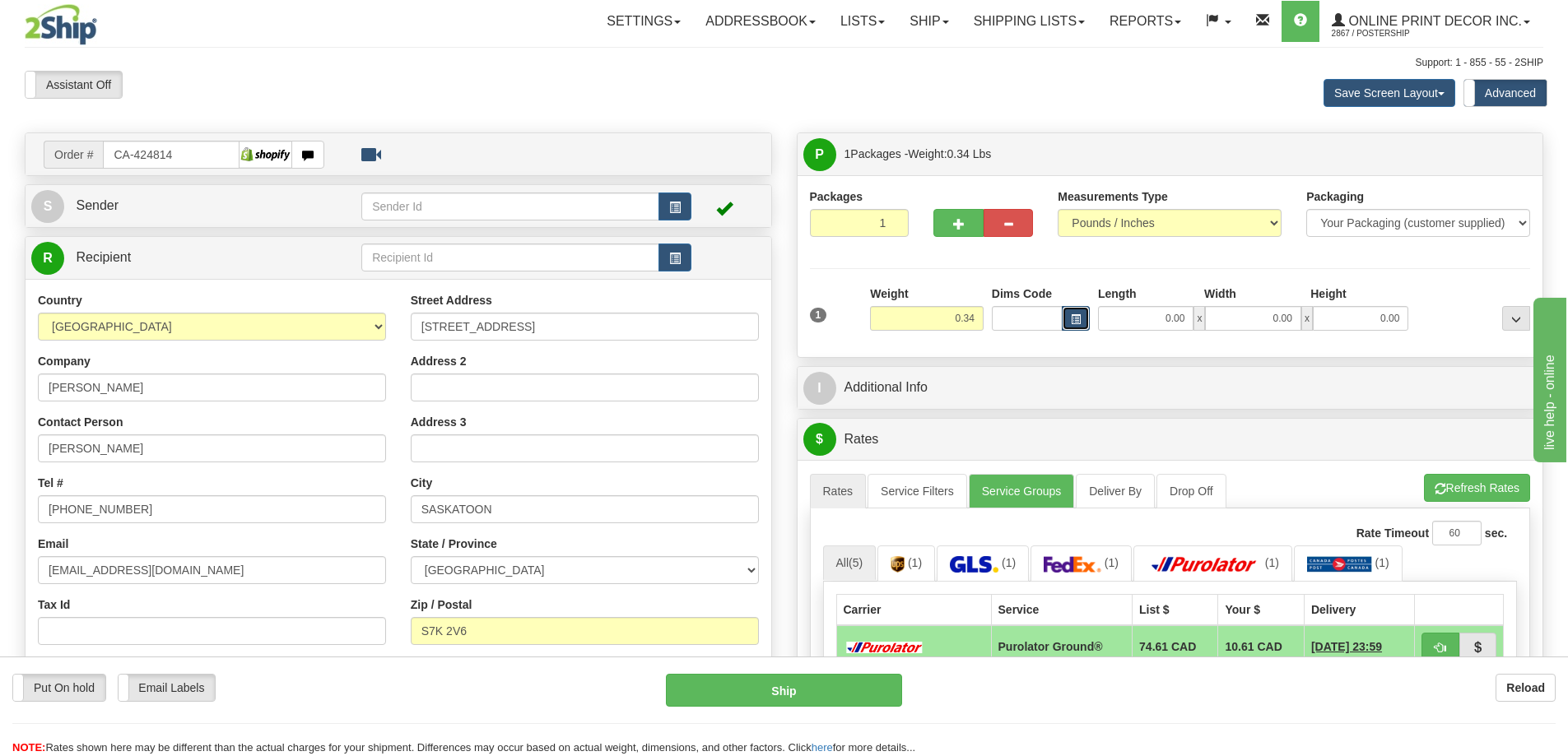
click at [1078, 317] on span "button" at bounding box center [1075, 319] width 9 height 9
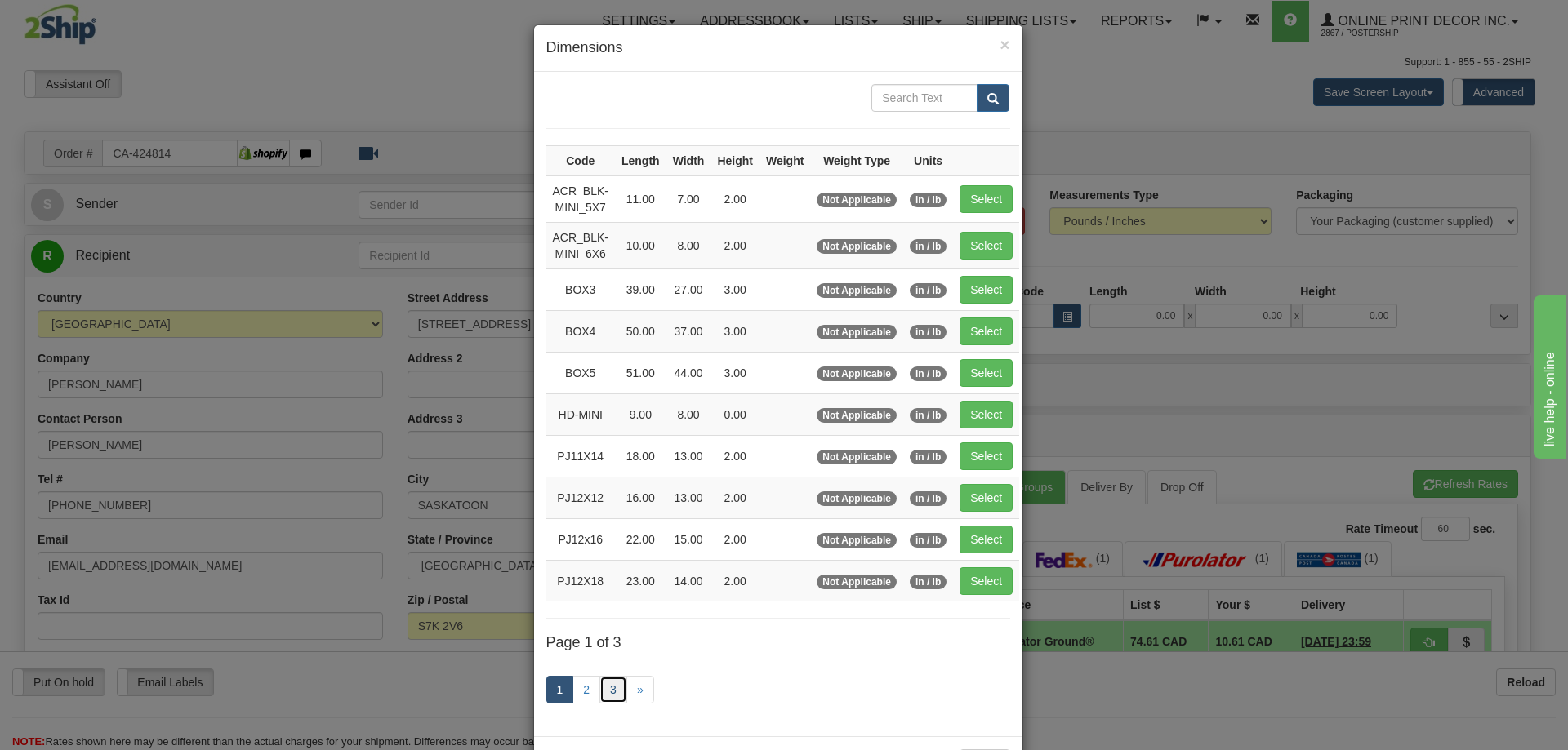
drag, startPoint x: 600, startPoint y: 681, endPoint x: 600, endPoint y: 660, distance: 21.0
click at [600, 680] on link "3" at bounding box center [614, 689] width 27 height 27
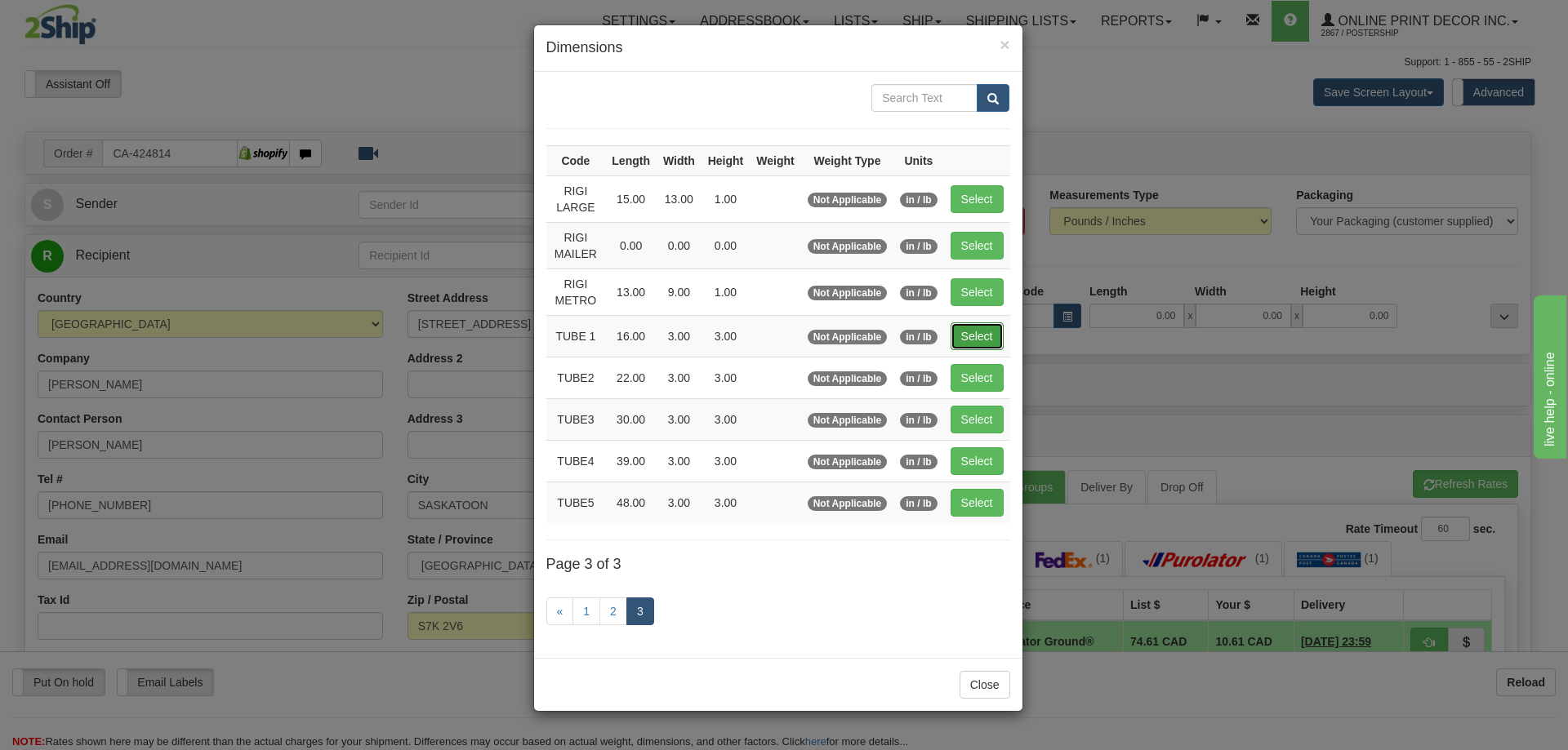
click at [990, 328] on button "Select" at bounding box center [978, 337] width 53 height 27
type input "TUBE 1"
type input "16.00"
type input "3.00"
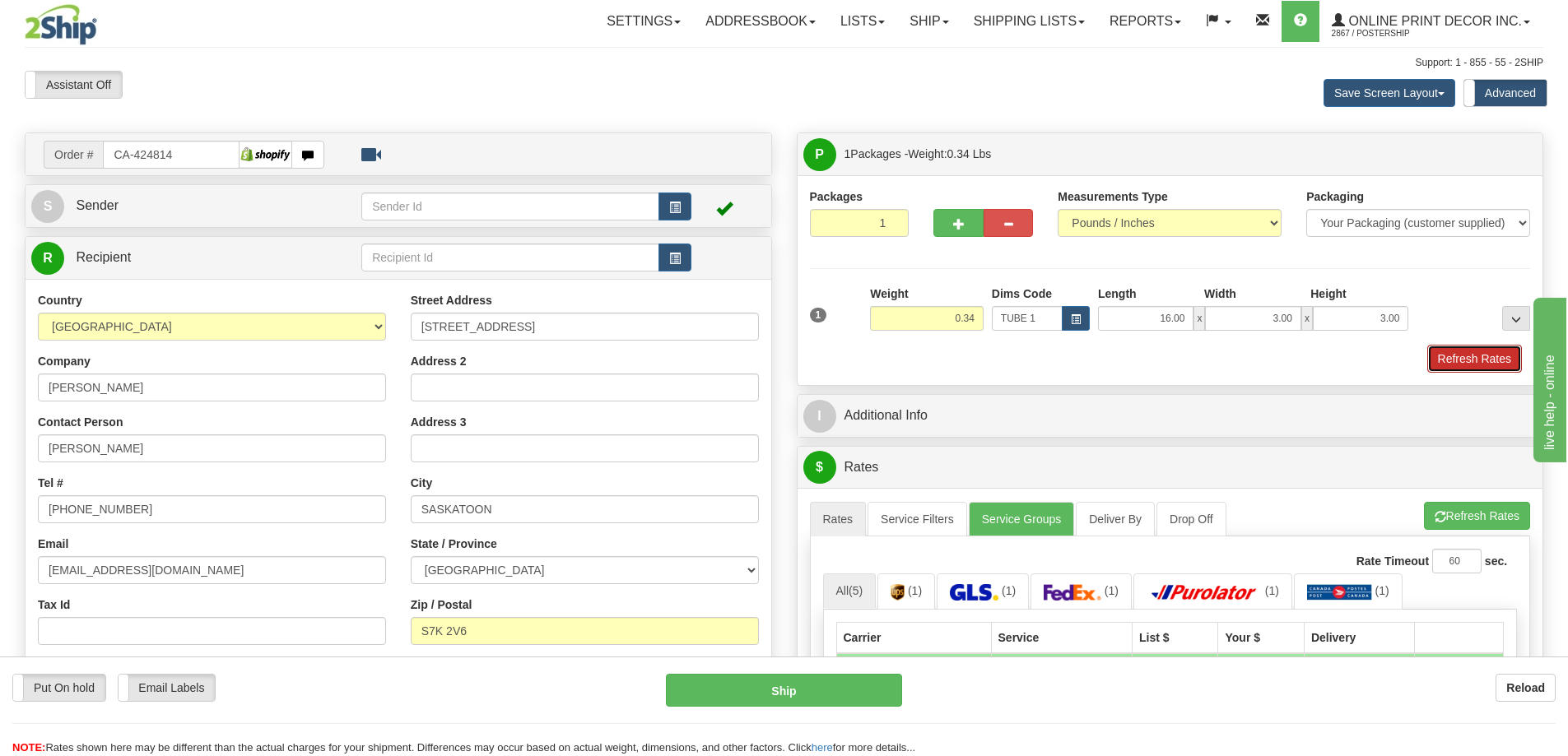
click at [1484, 352] on button "Refresh Rates" at bounding box center [1474, 358] width 95 height 28
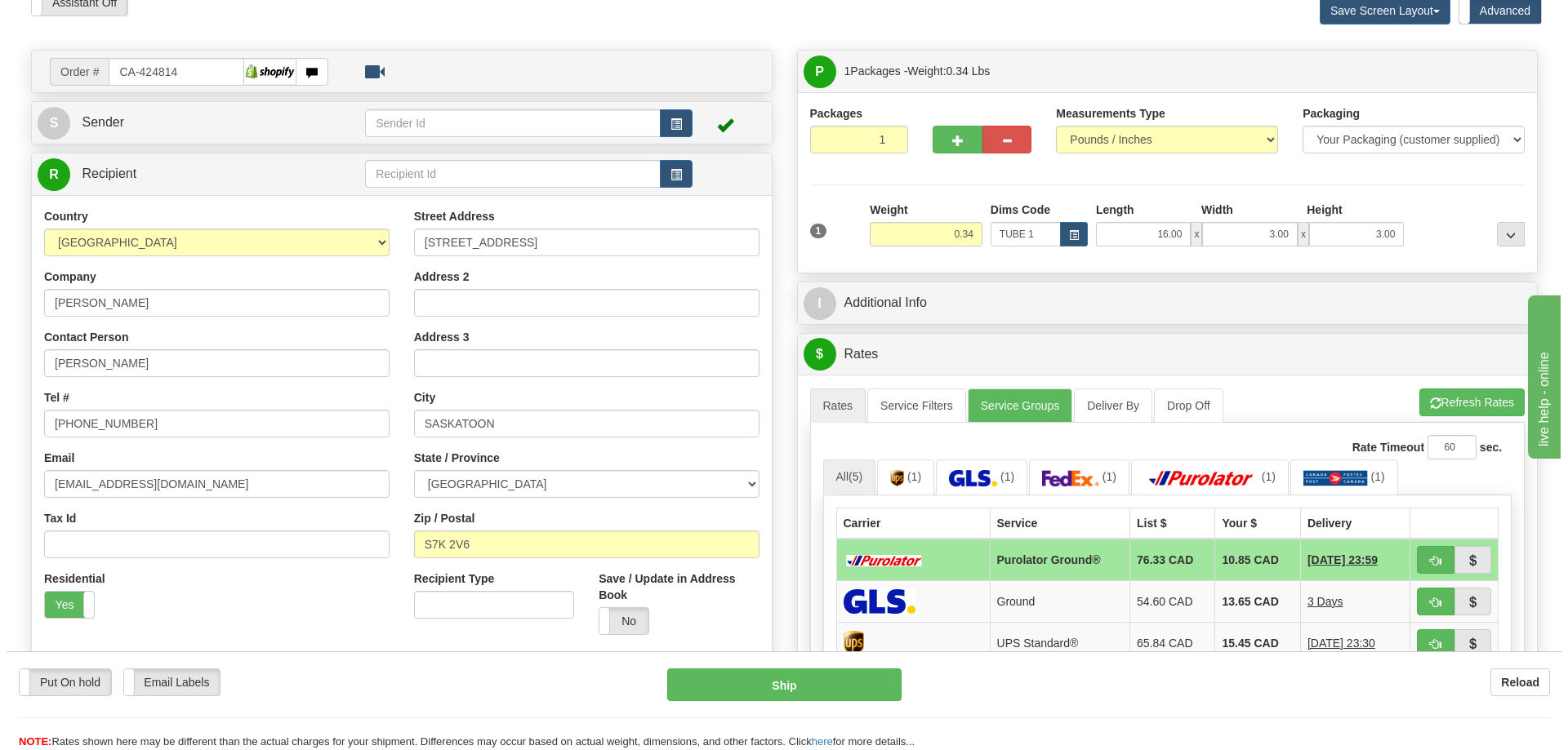
scroll to position [245, 0]
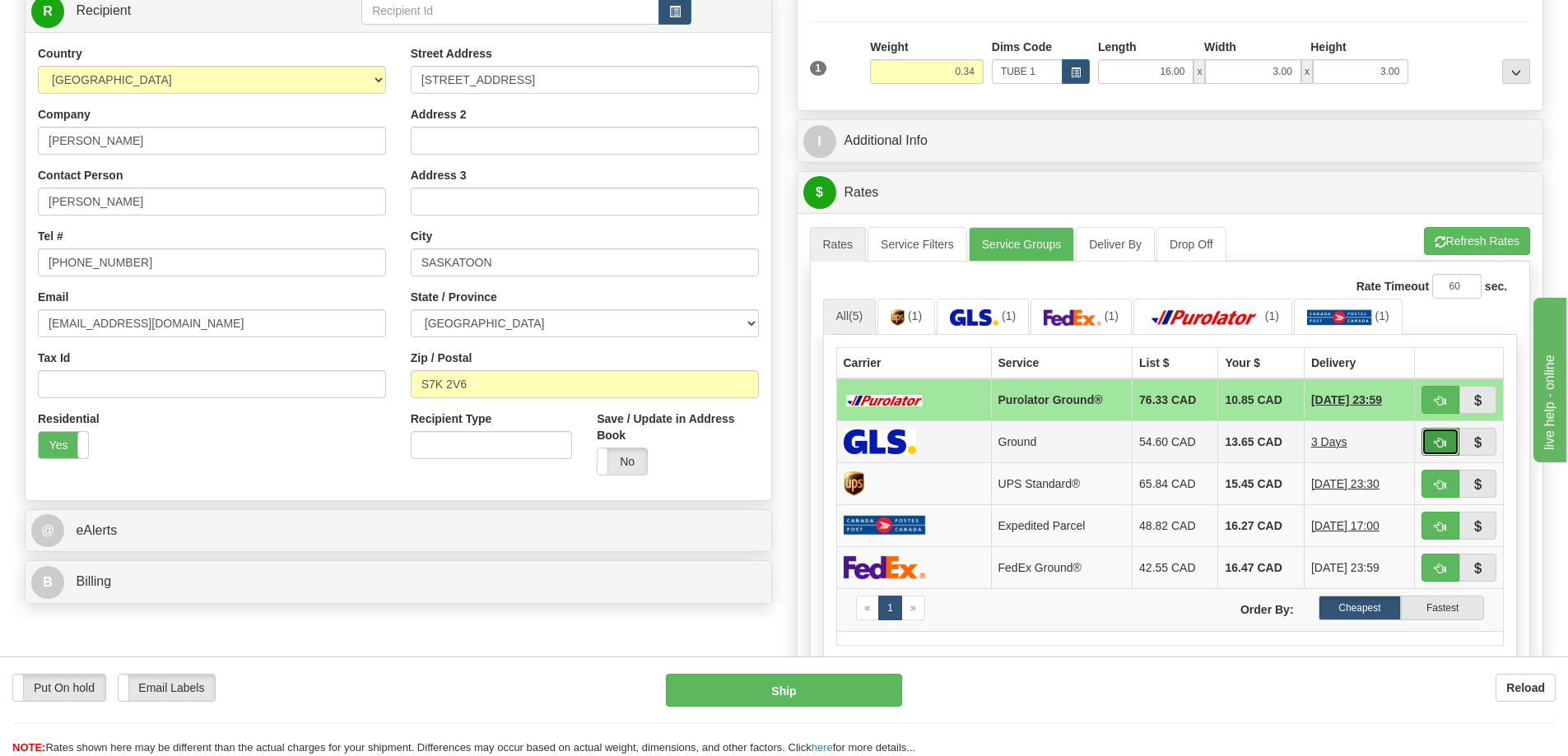
click at [1430, 435] on button "button" at bounding box center [1441, 442] width 38 height 28
type input "1"
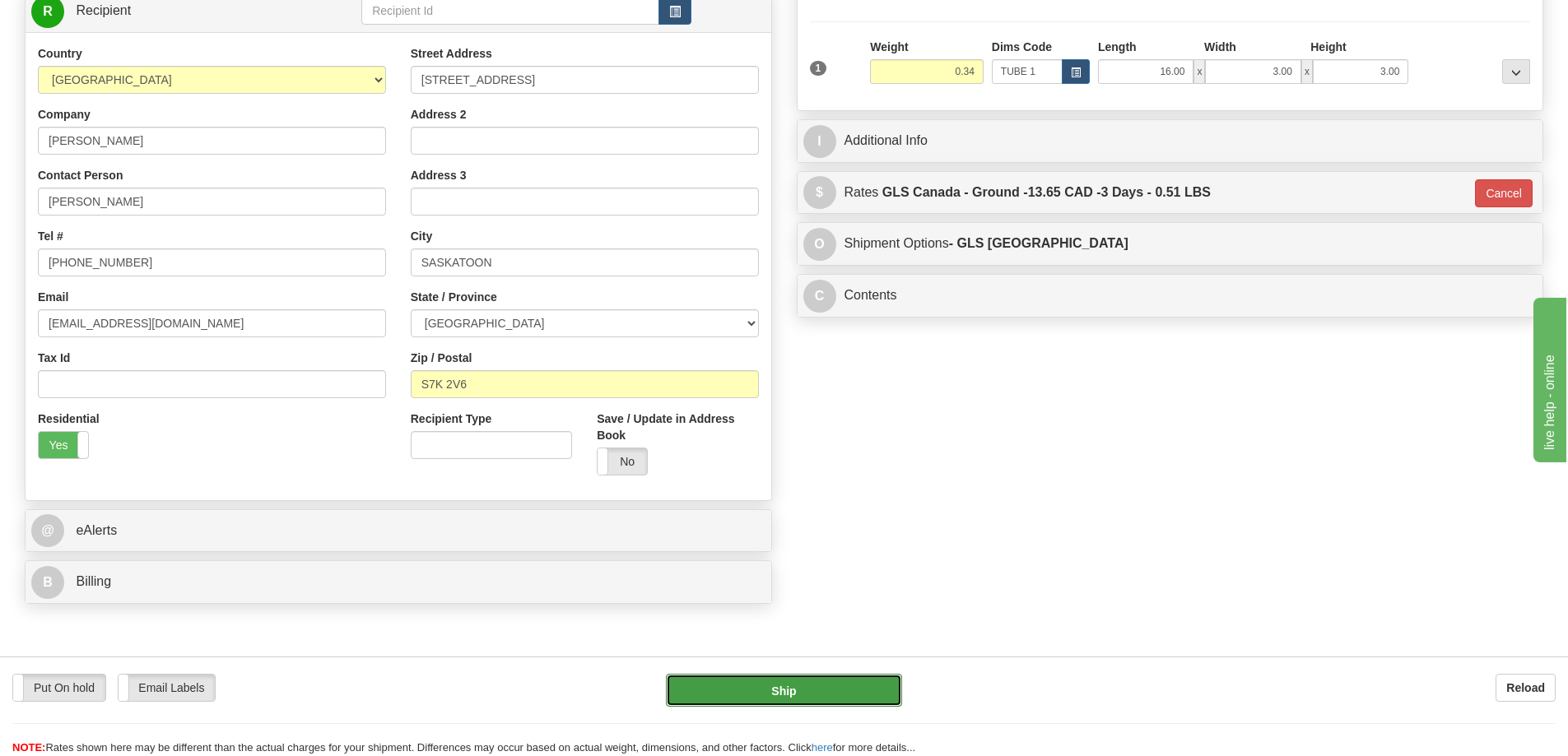
click at [866, 691] on button "Ship" at bounding box center [784, 691] width 236 height 33
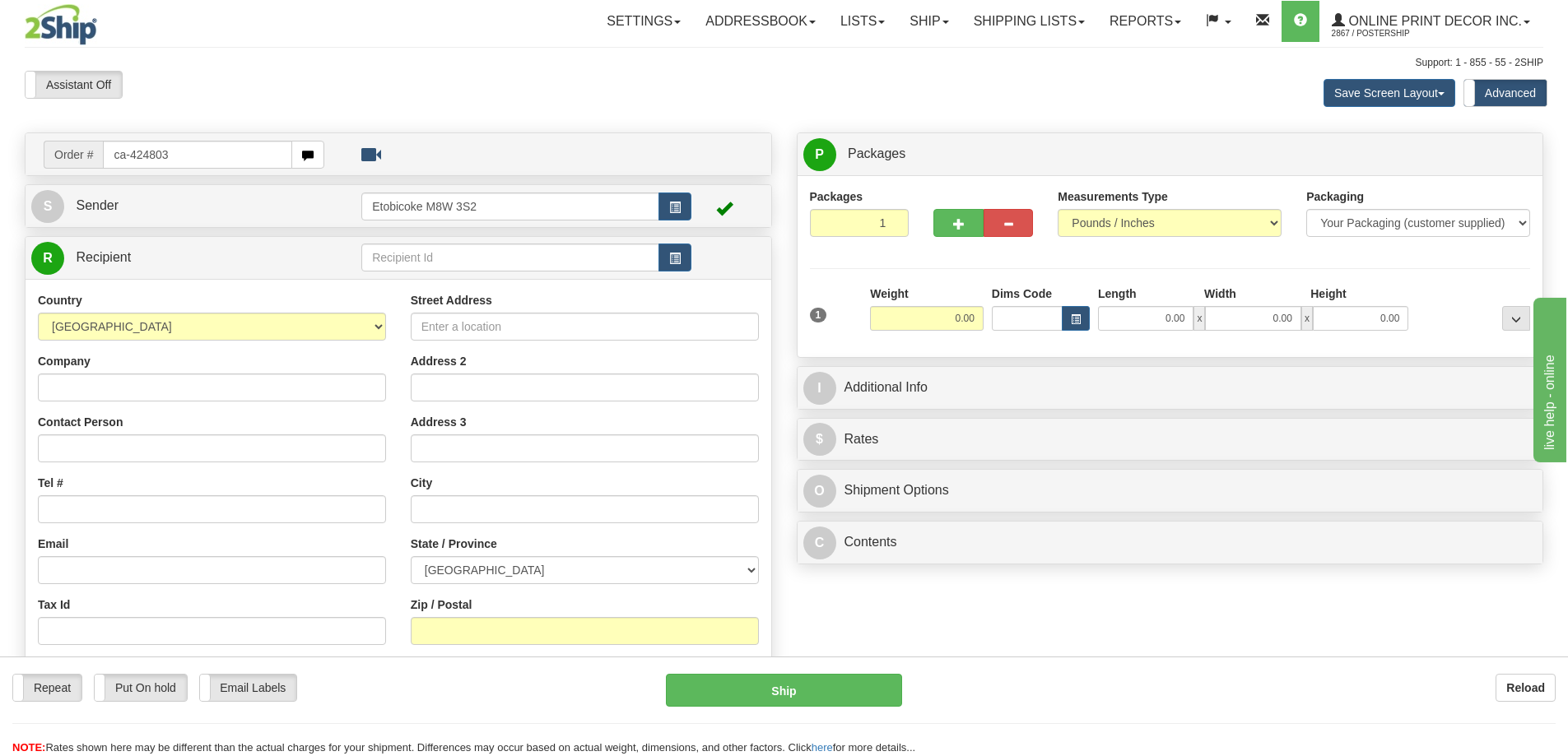
type input "ca-424803"
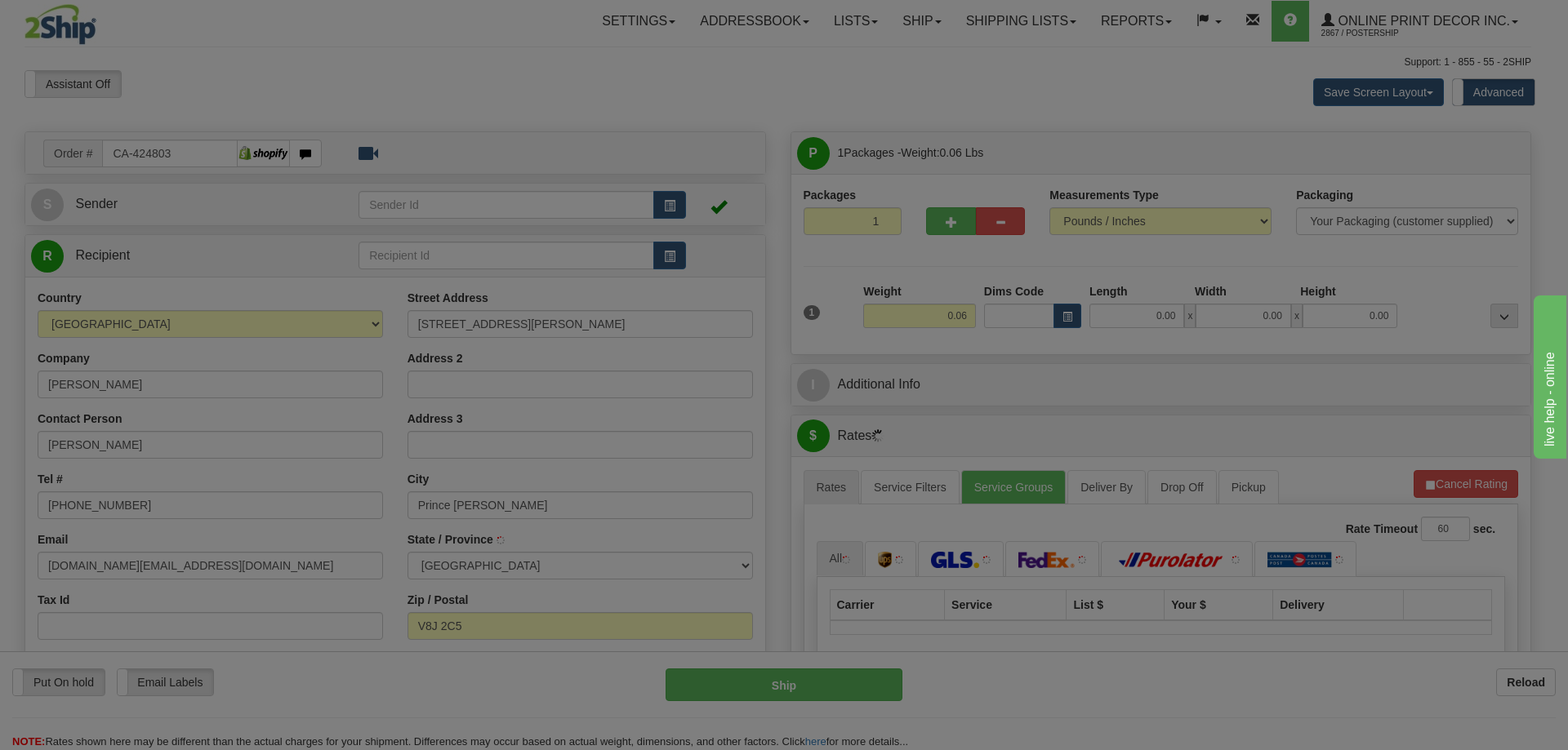
type input "PRINCE [PERSON_NAME]"
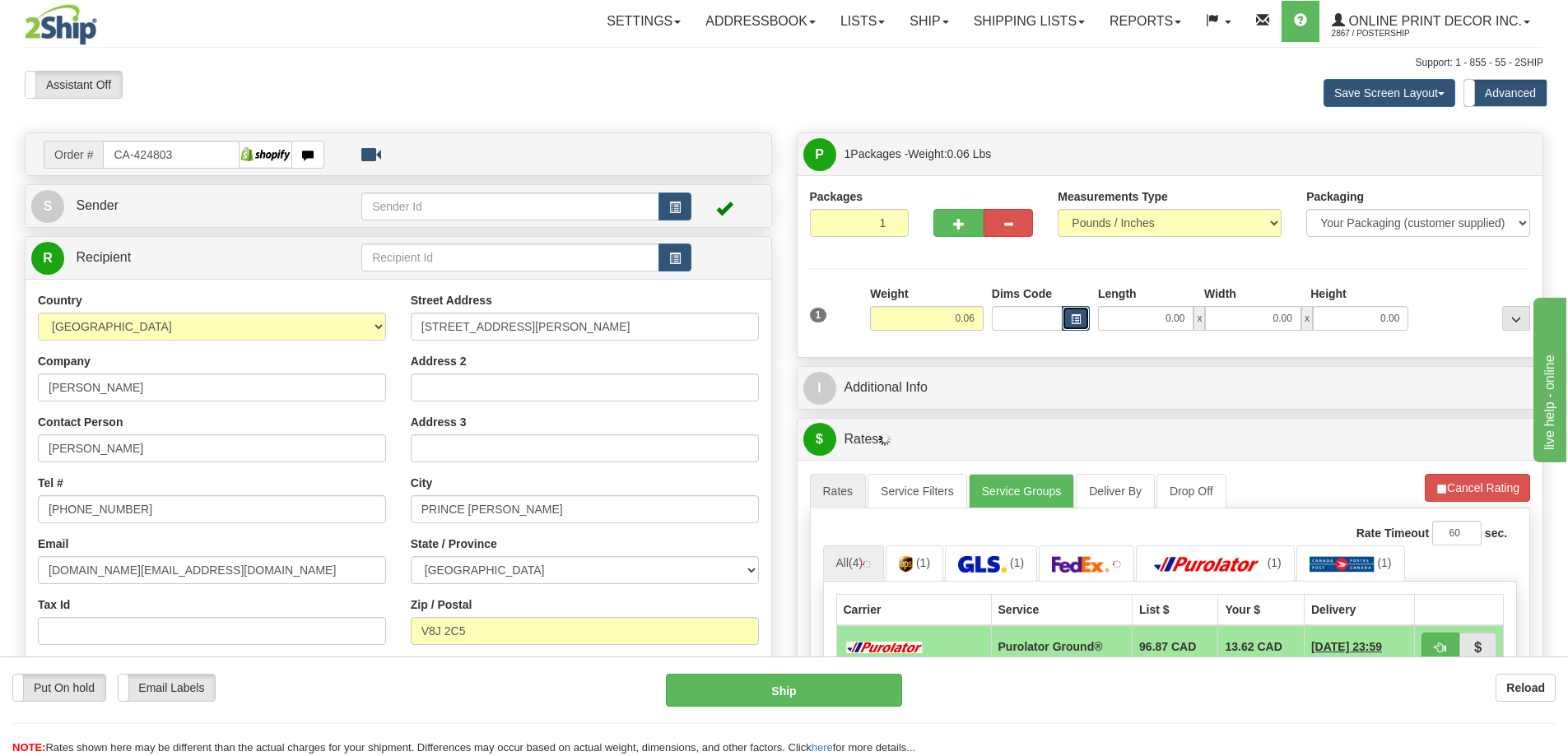
click at [1071, 315] on span "button" at bounding box center [1075, 319] width 9 height 9
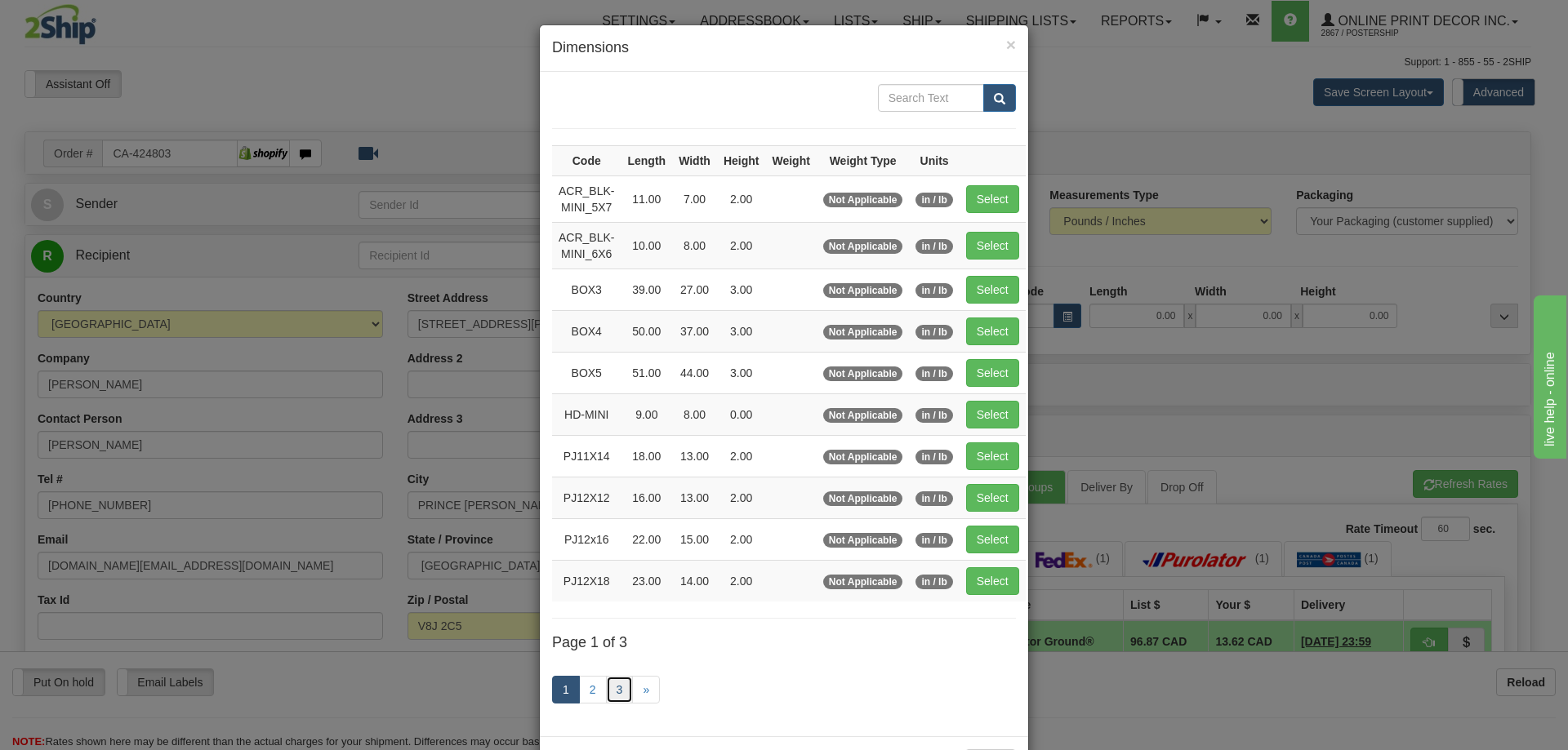
click at [611, 690] on link "3" at bounding box center [620, 689] width 27 height 27
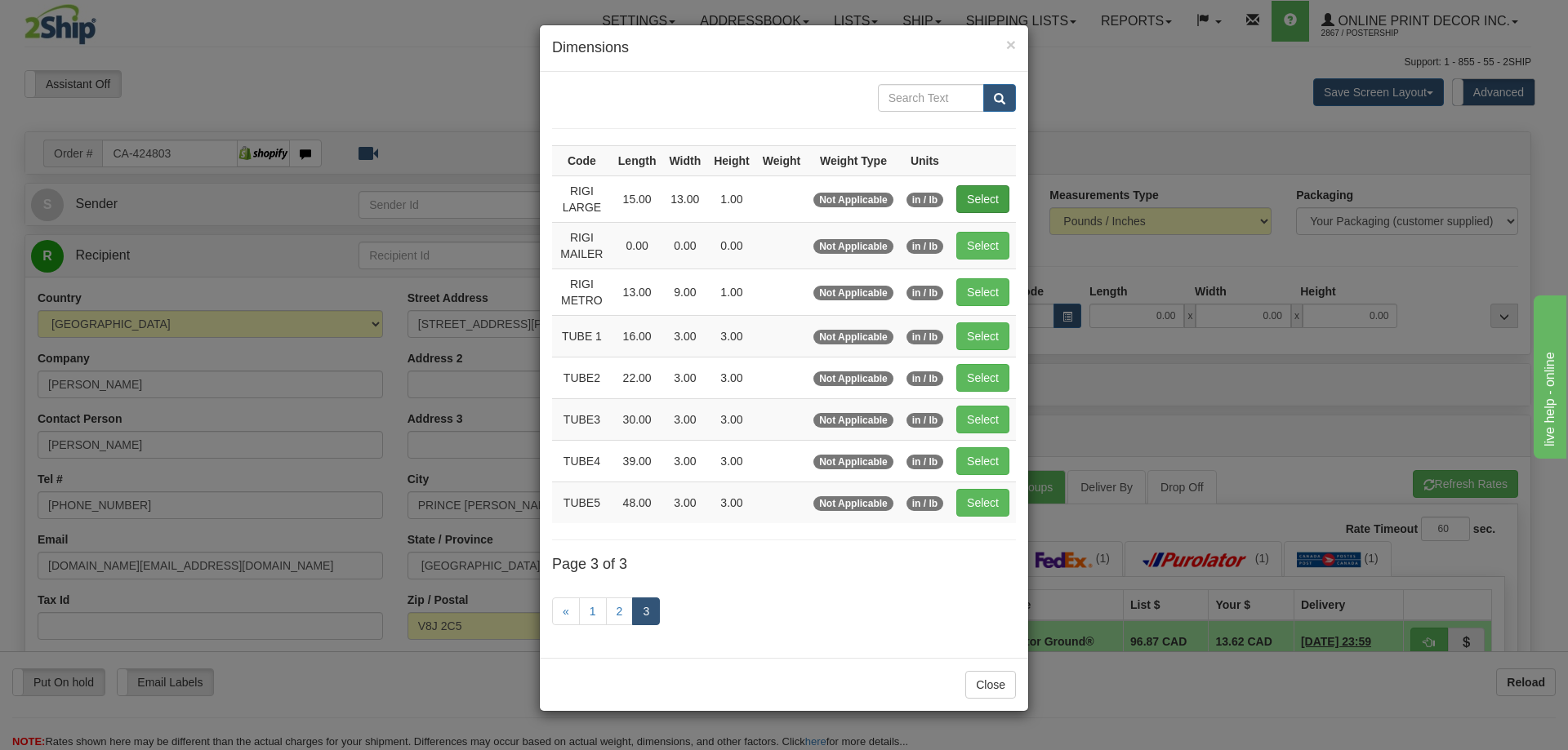
drag, startPoint x: 954, startPoint y: 195, endPoint x: 1008, endPoint y: 198, distance: 54.1
click at [954, 196] on td "Select" at bounding box center [983, 199] width 66 height 46
click at [1004, 197] on button "Select" at bounding box center [983, 199] width 53 height 27
type input "RIGI LARGE"
type input "15.00"
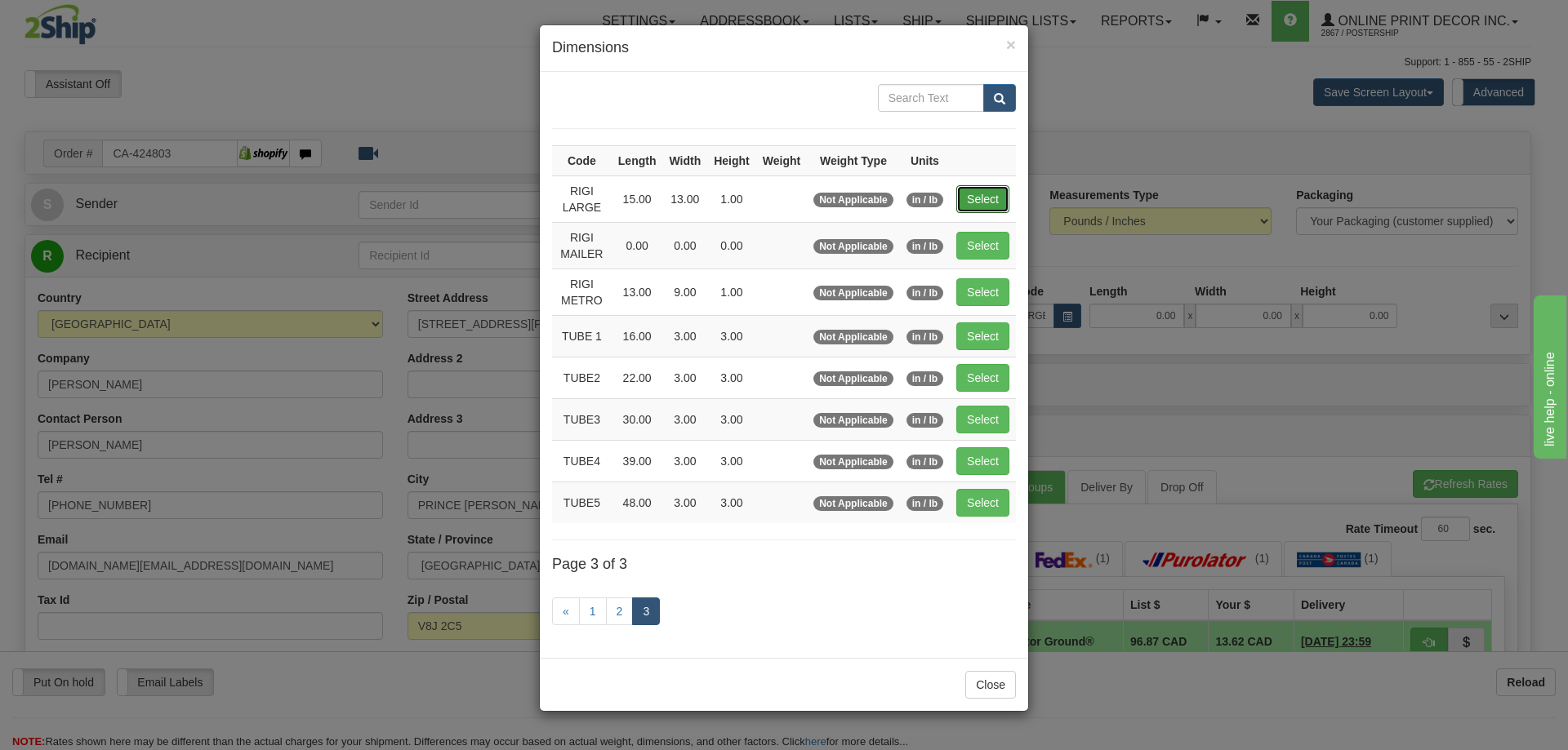
type input "13.00"
type input "1.00"
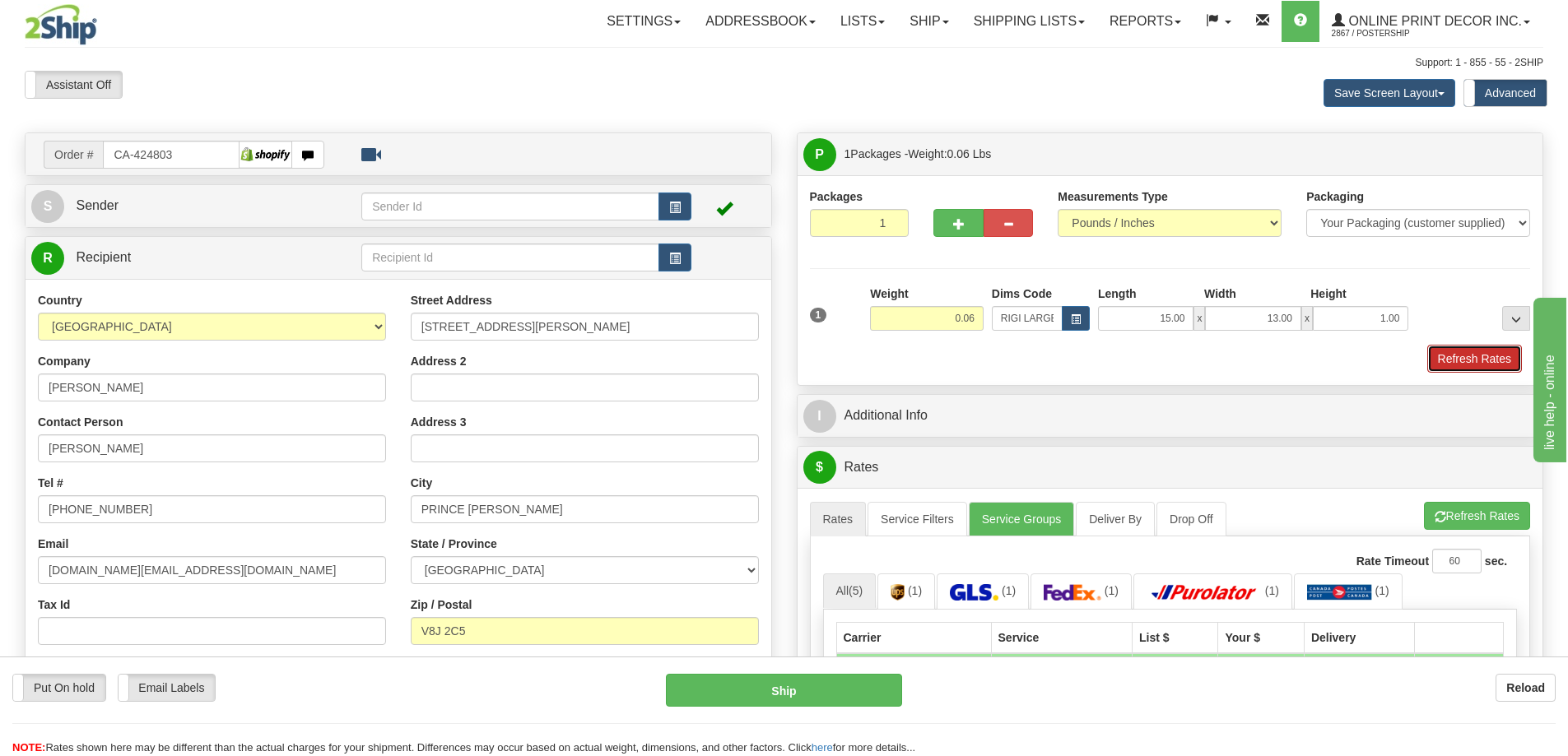
click at [1471, 356] on button "Refresh Rates" at bounding box center [1474, 358] width 95 height 28
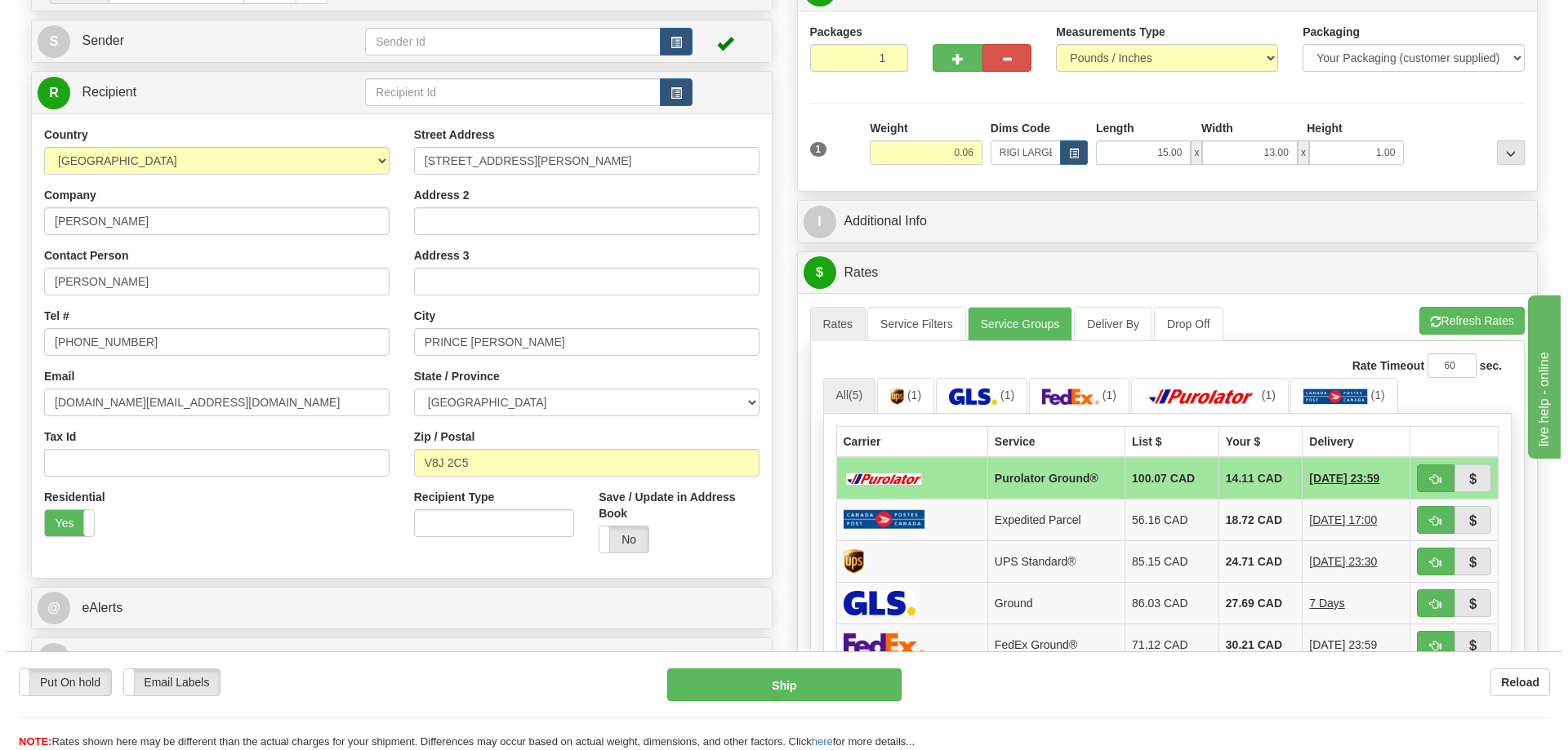
scroll to position [245, 0]
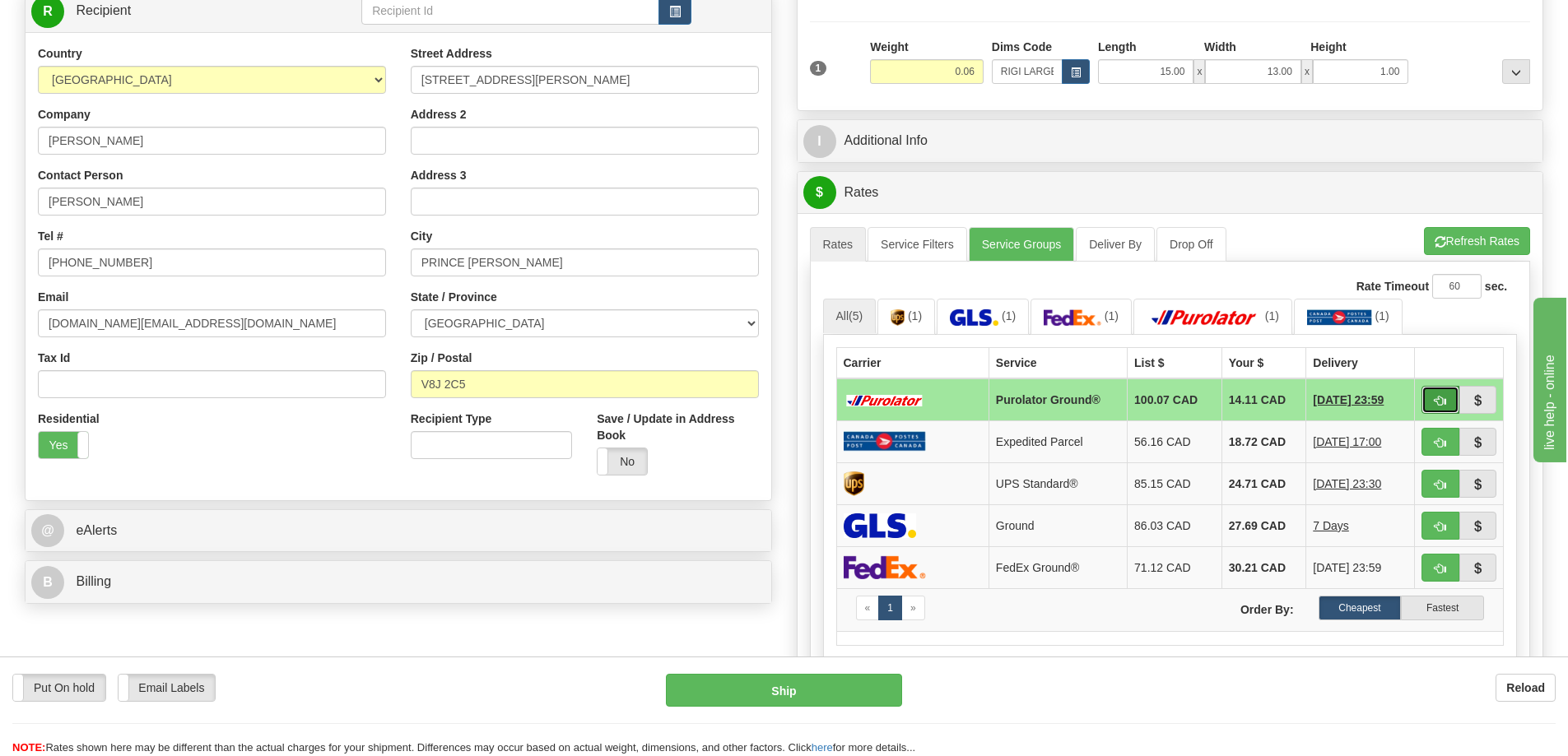
click at [1450, 392] on button "button" at bounding box center [1441, 400] width 38 height 28
type input "260"
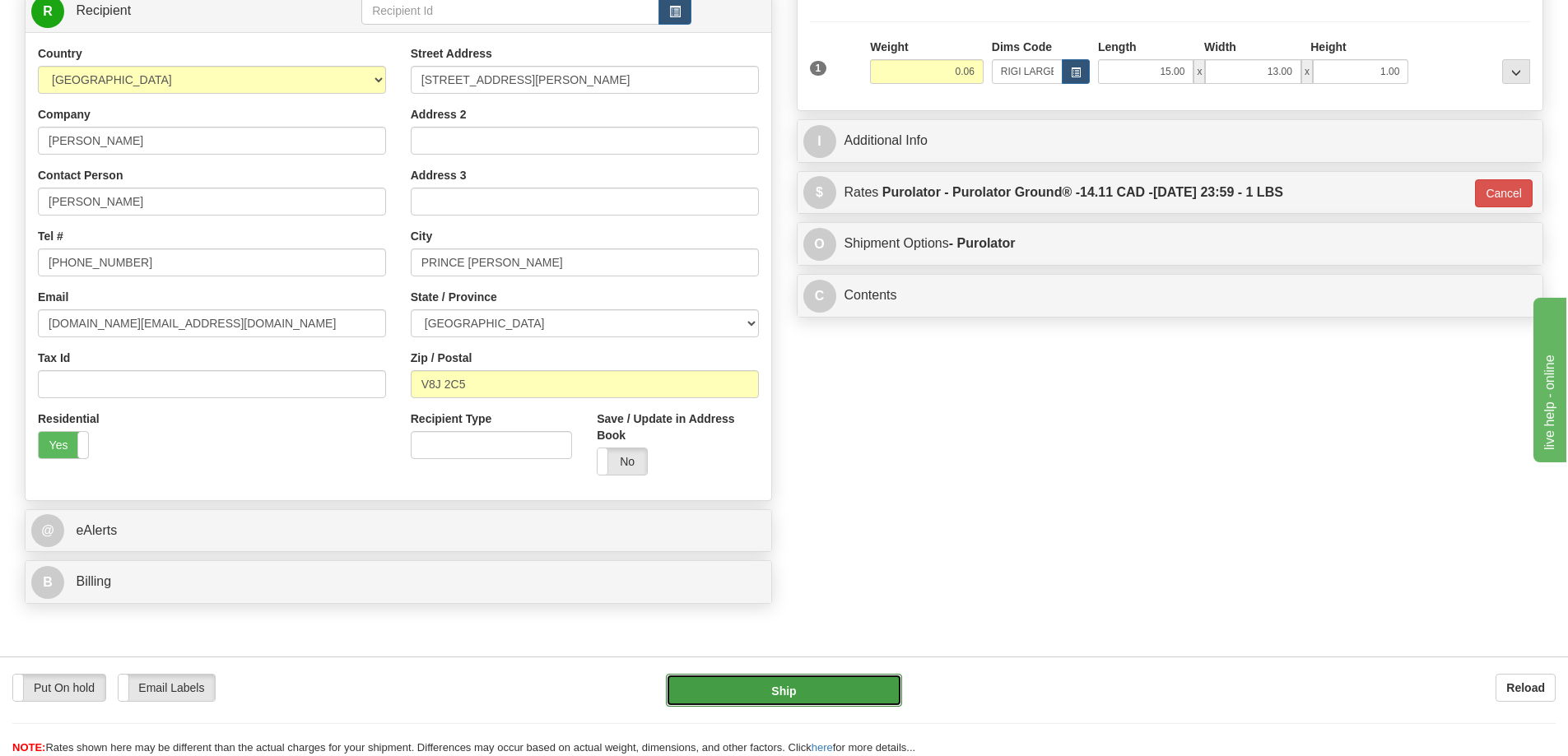
click at [858, 690] on button "Ship" at bounding box center [784, 691] width 236 height 33
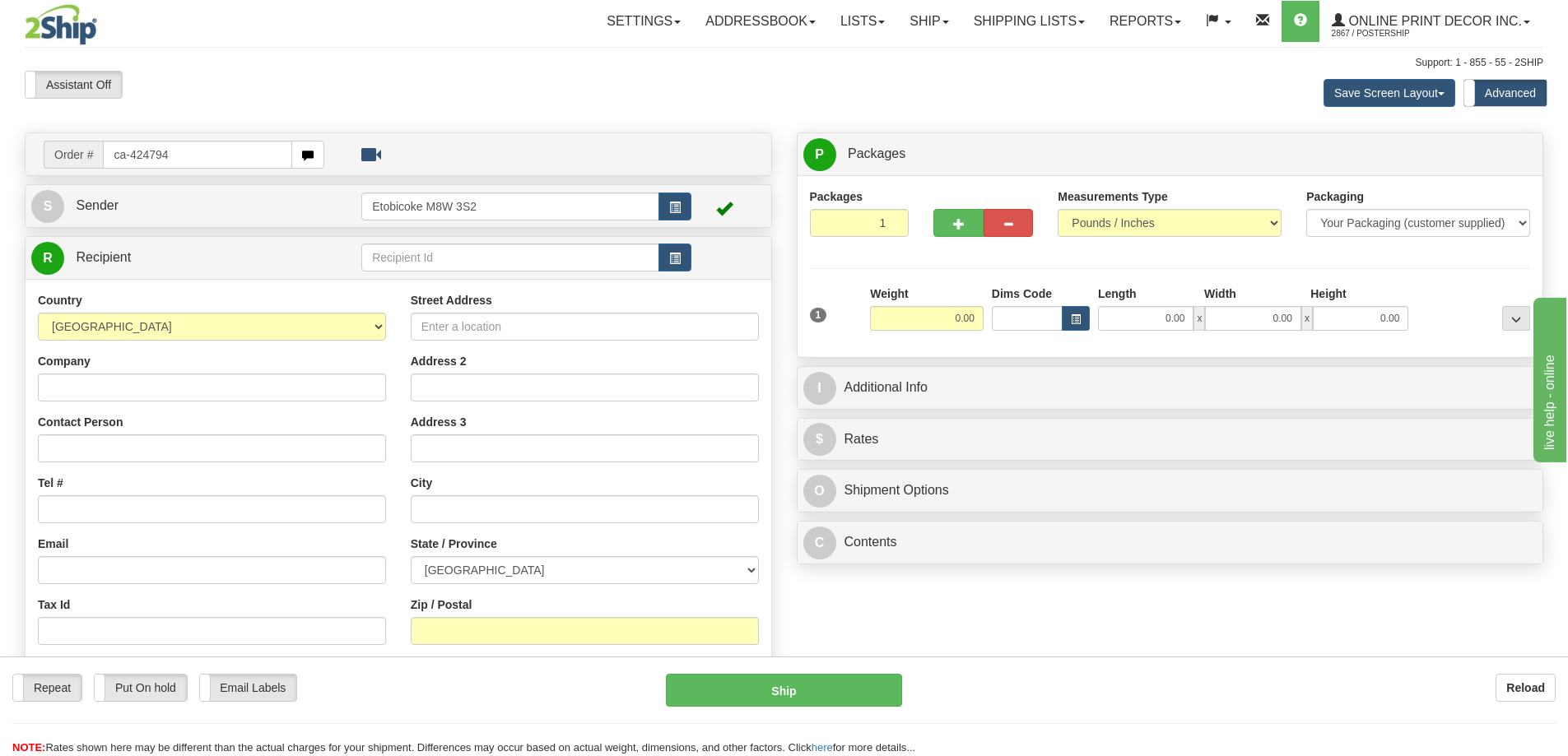
type input "ca-424794"
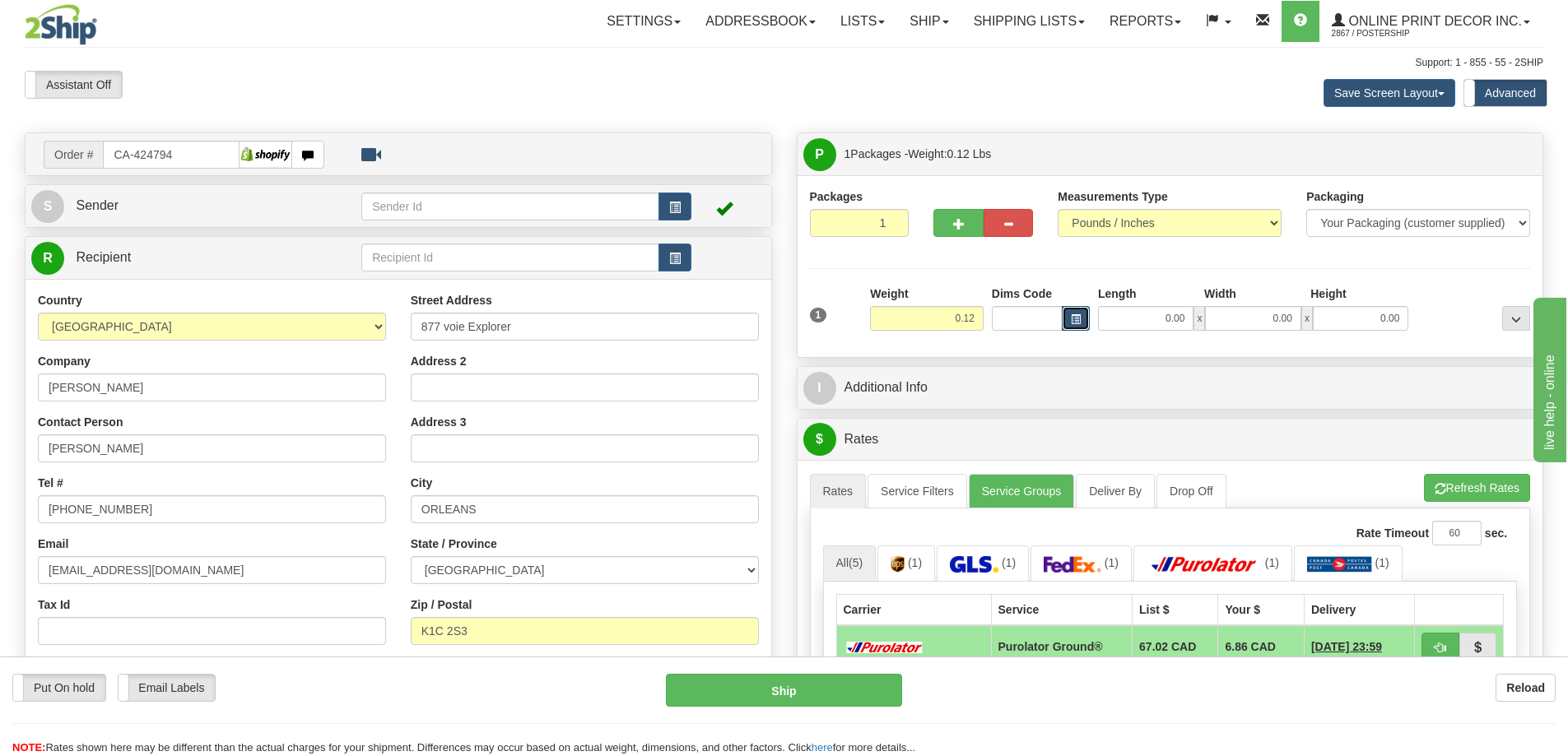
click at [1082, 316] on button "button" at bounding box center [1075, 319] width 28 height 25
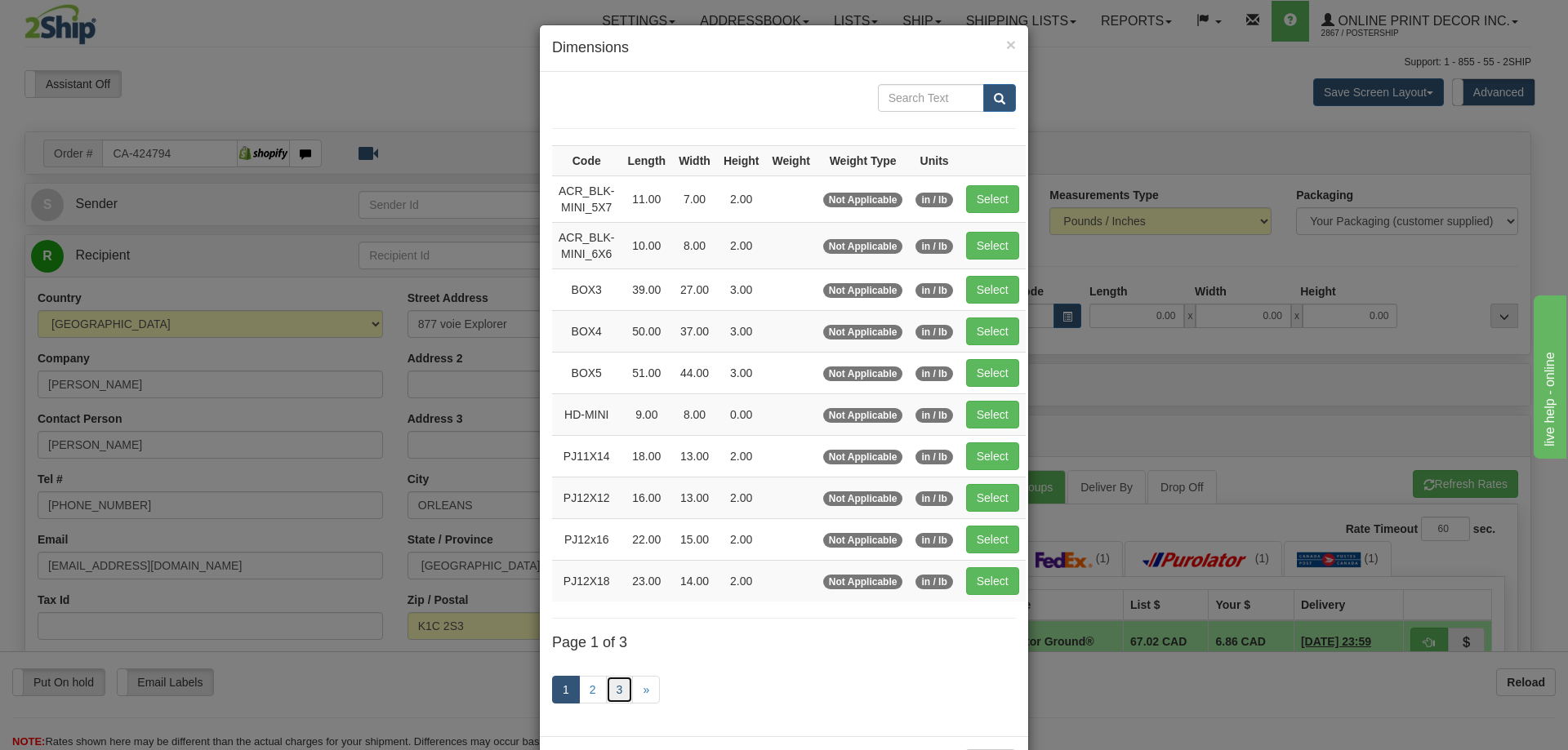
click at [613, 688] on link "3" at bounding box center [620, 689] width 27 height 27
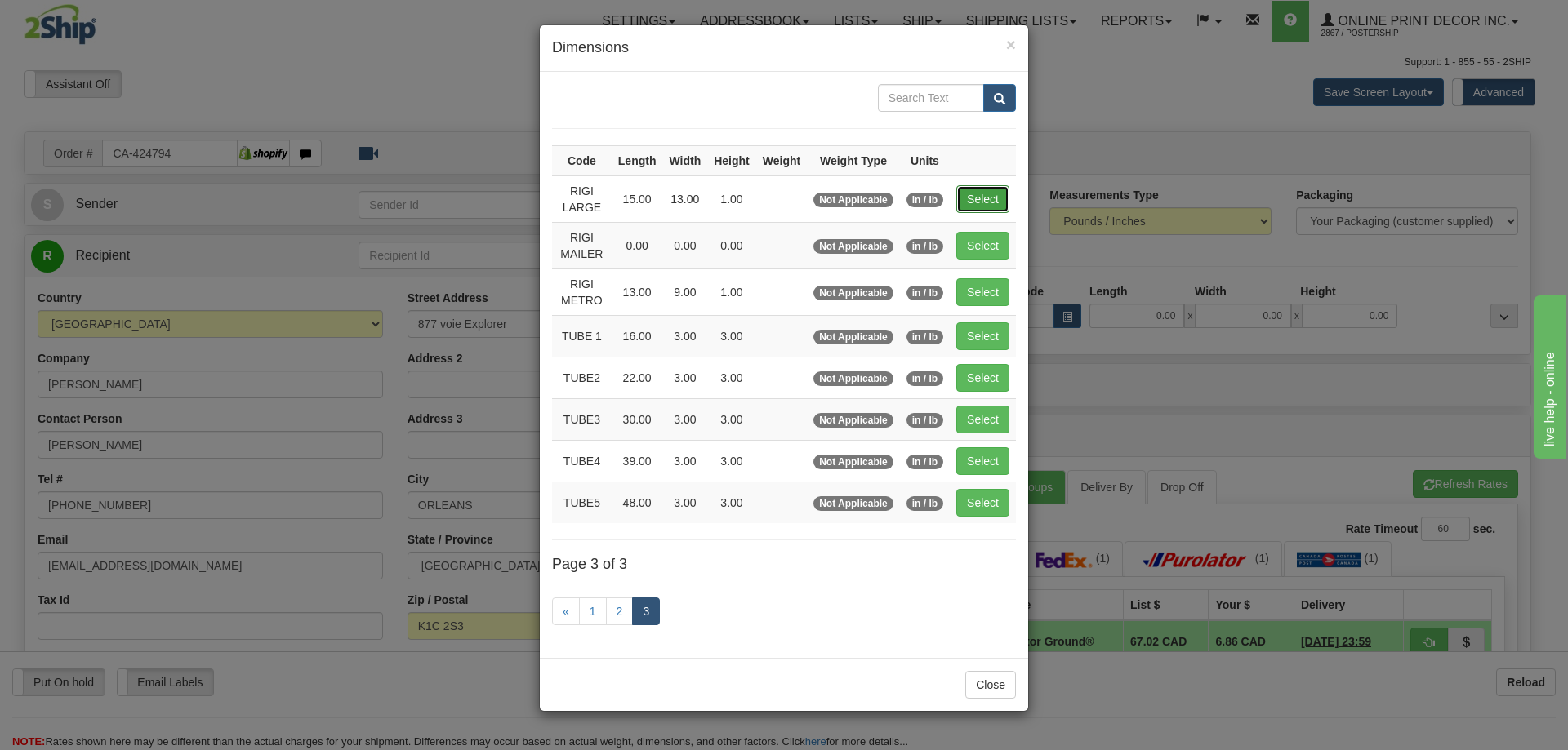
click at [972, 201] on button "Select" at bounding box center [983, 199] width 53 height 27
type input "RIGI LARGE"
type input "15.00"
type input "13.00"
type input "1.00"
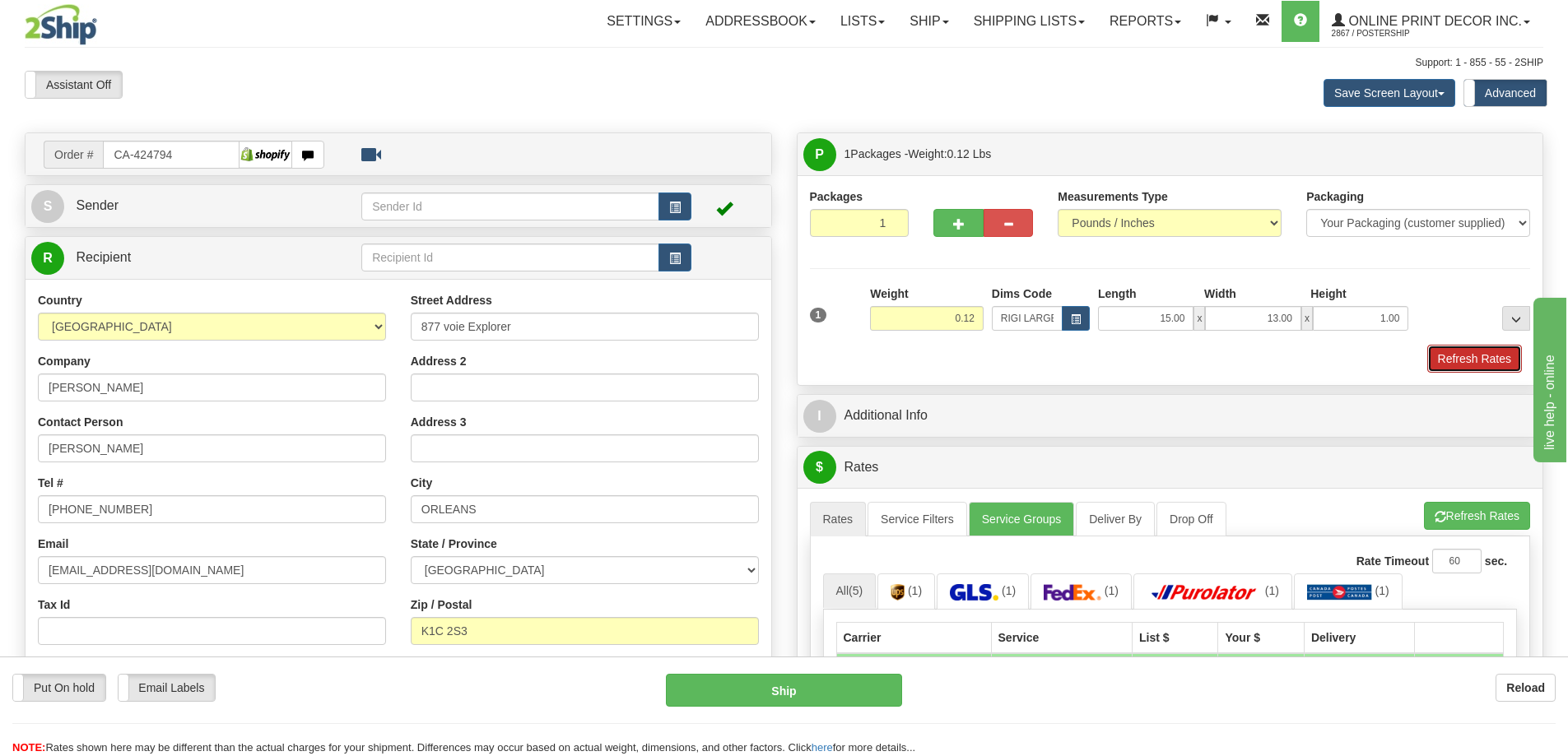
click at [1457, 370] on button "Refresh Rates" at bounding box center [1474, 358] width 95 height 28
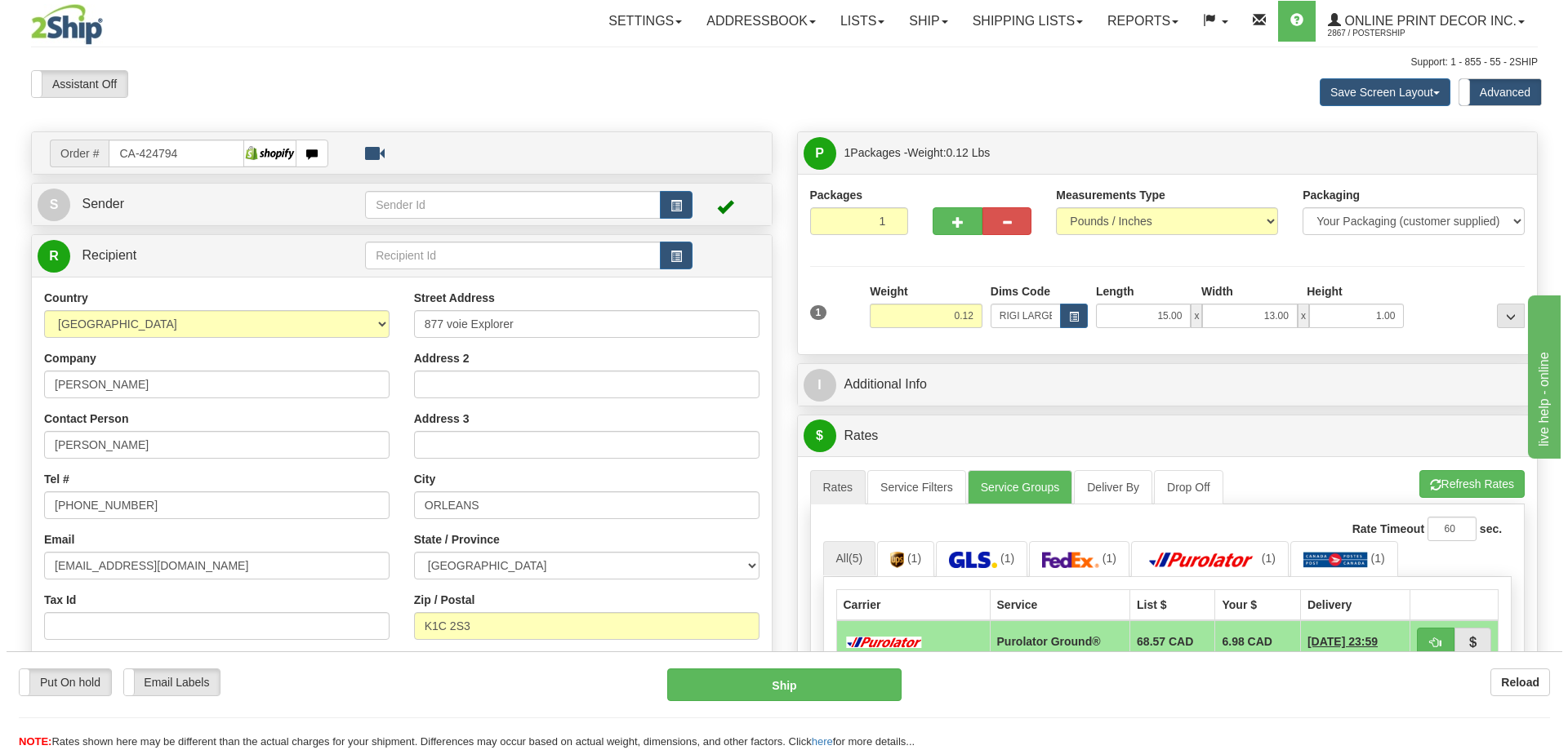
scroll to position [245, 0]
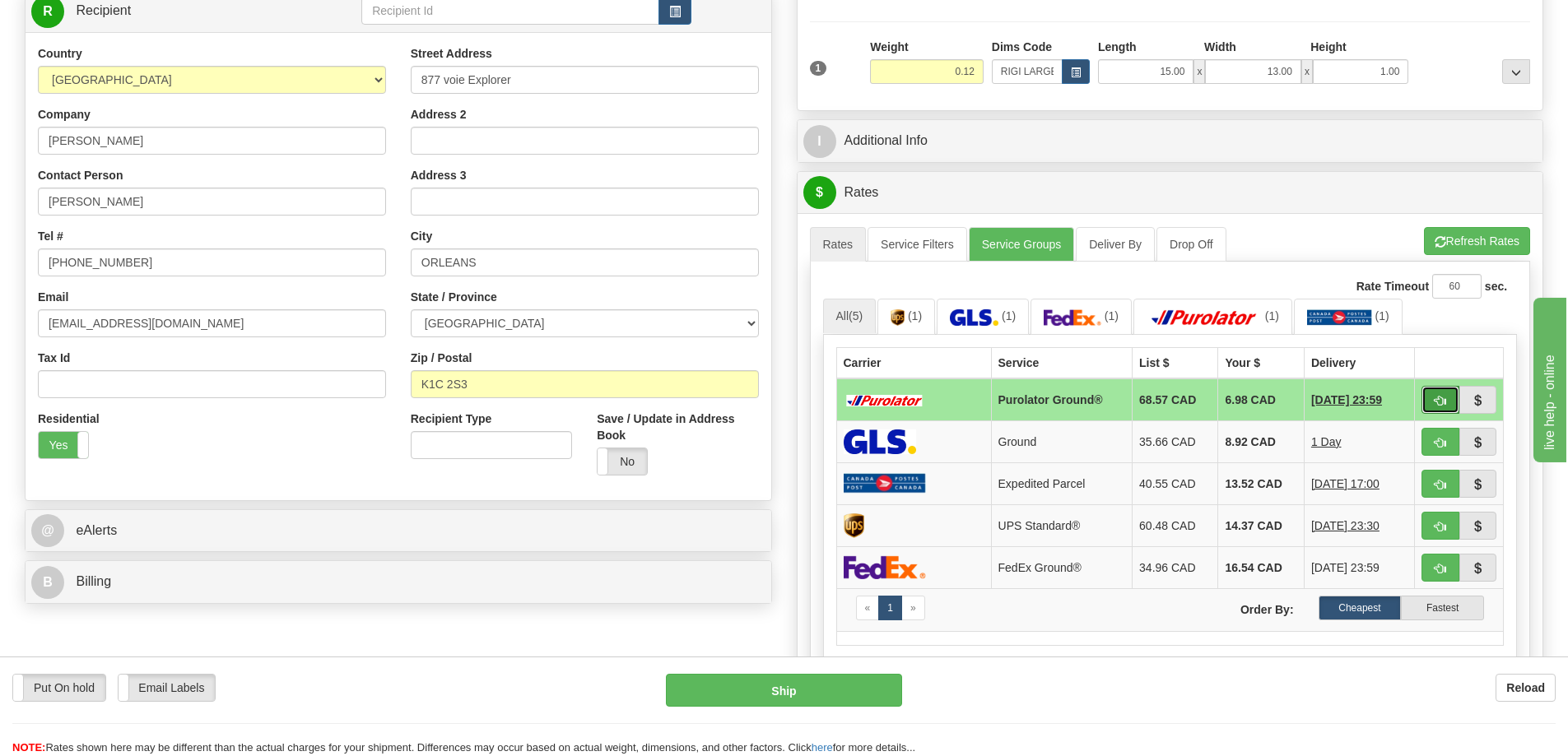
click at [1446, 400] on button "button" at bounding box center [1441, 400] width 38 height 28
type input "260"
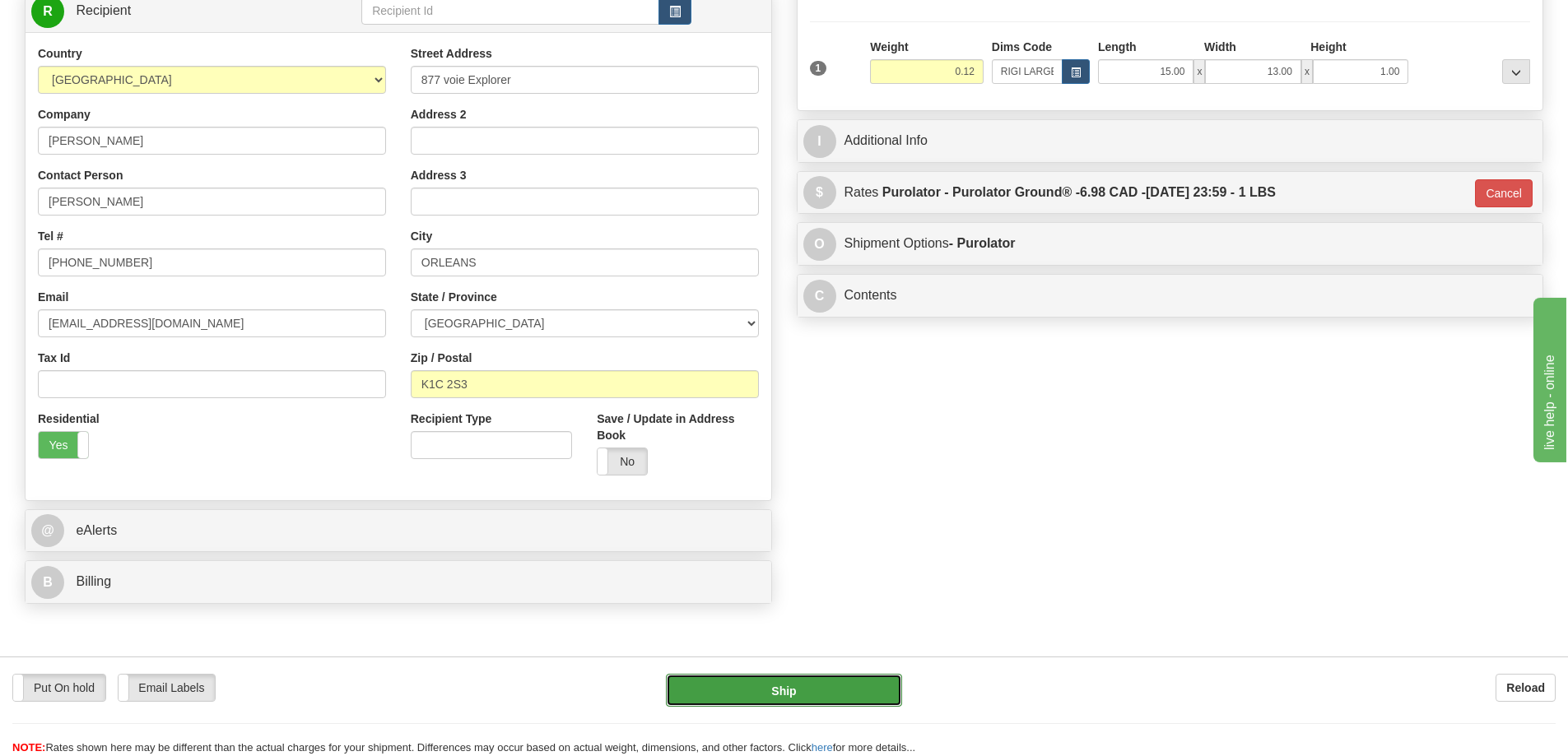
click at [812, 691] on button "Ship" at bounding box center [784, 691] width 236 height 33
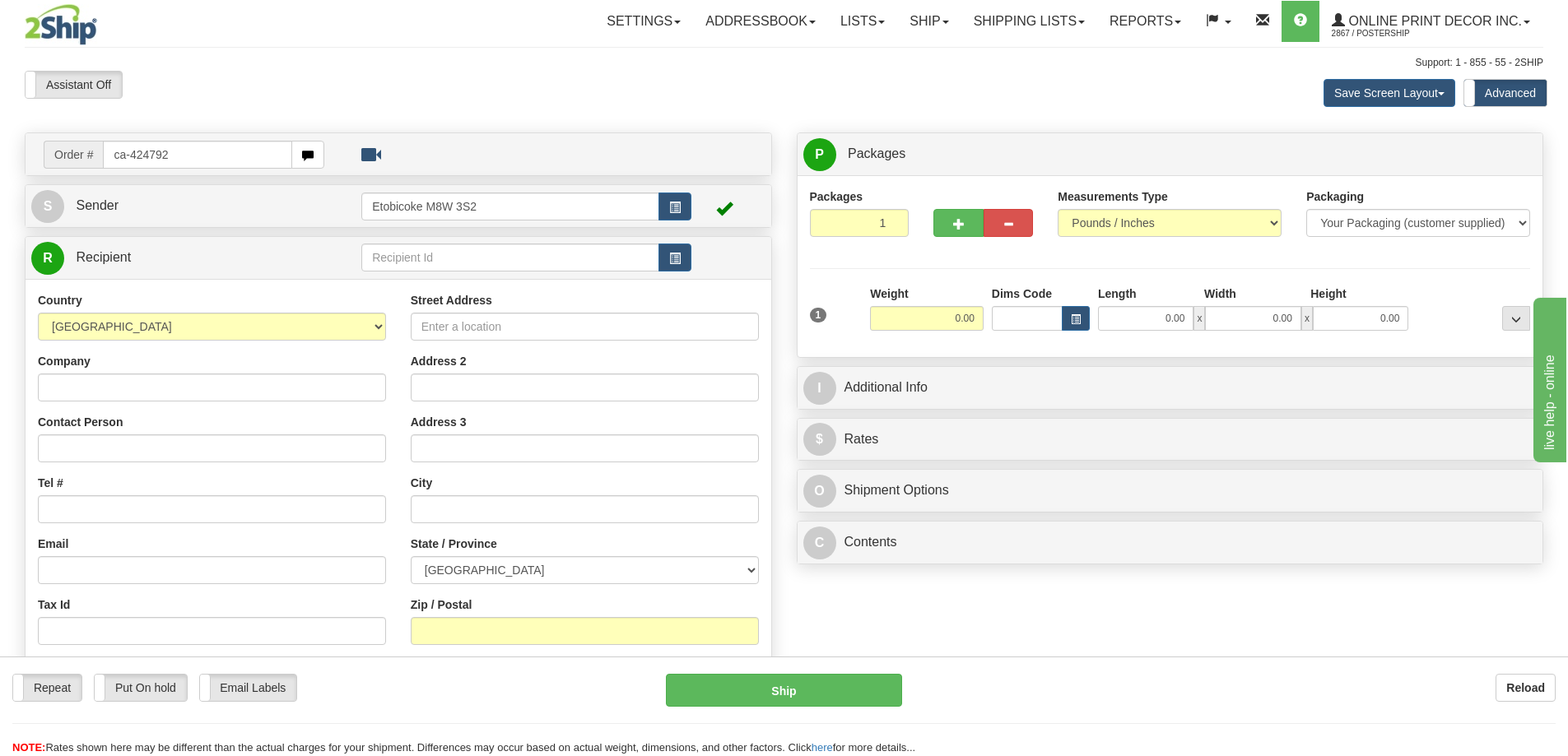
type input "ca-424792"
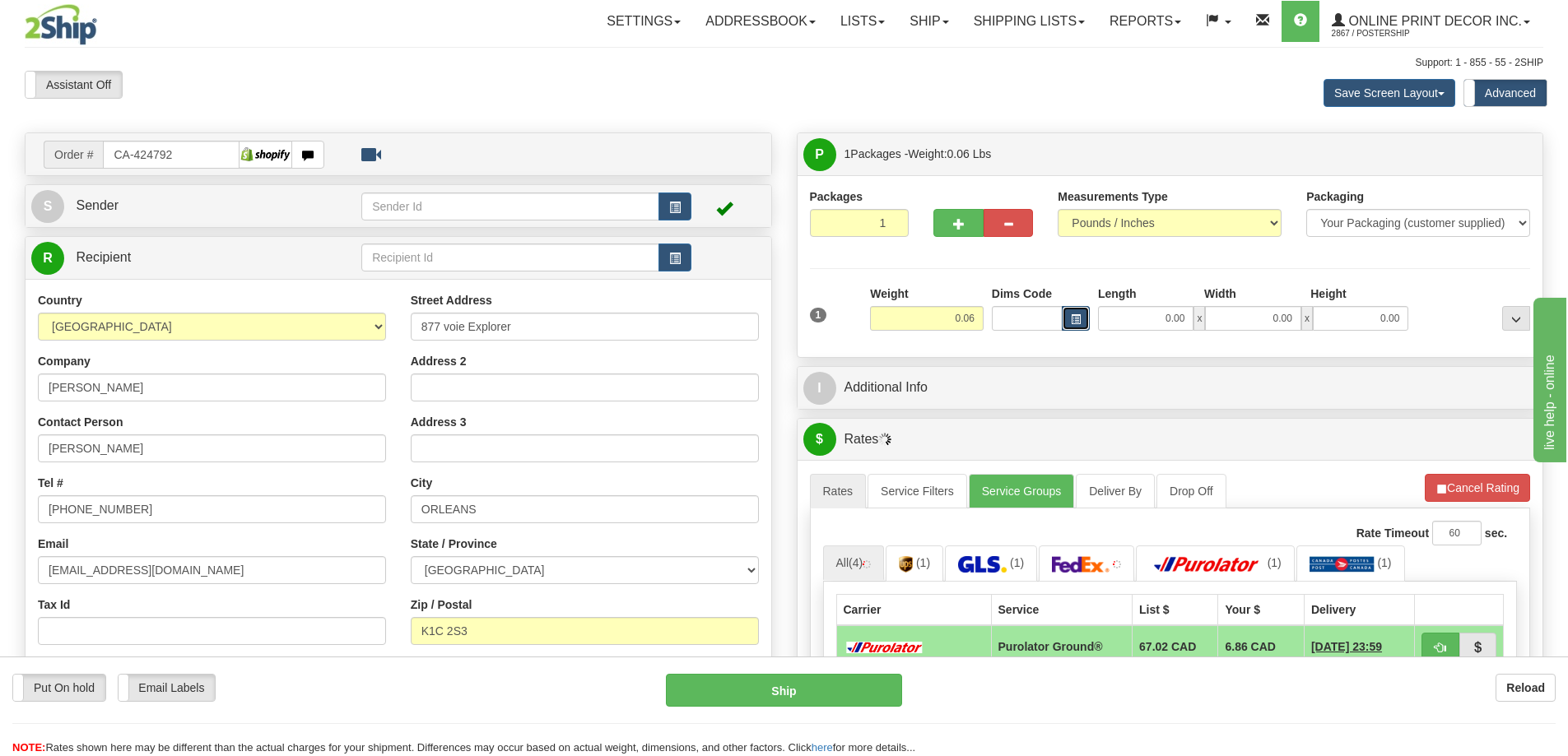
click at [1081, 314] on button "button" at bounding box center [1075, 319] width 28 height 25
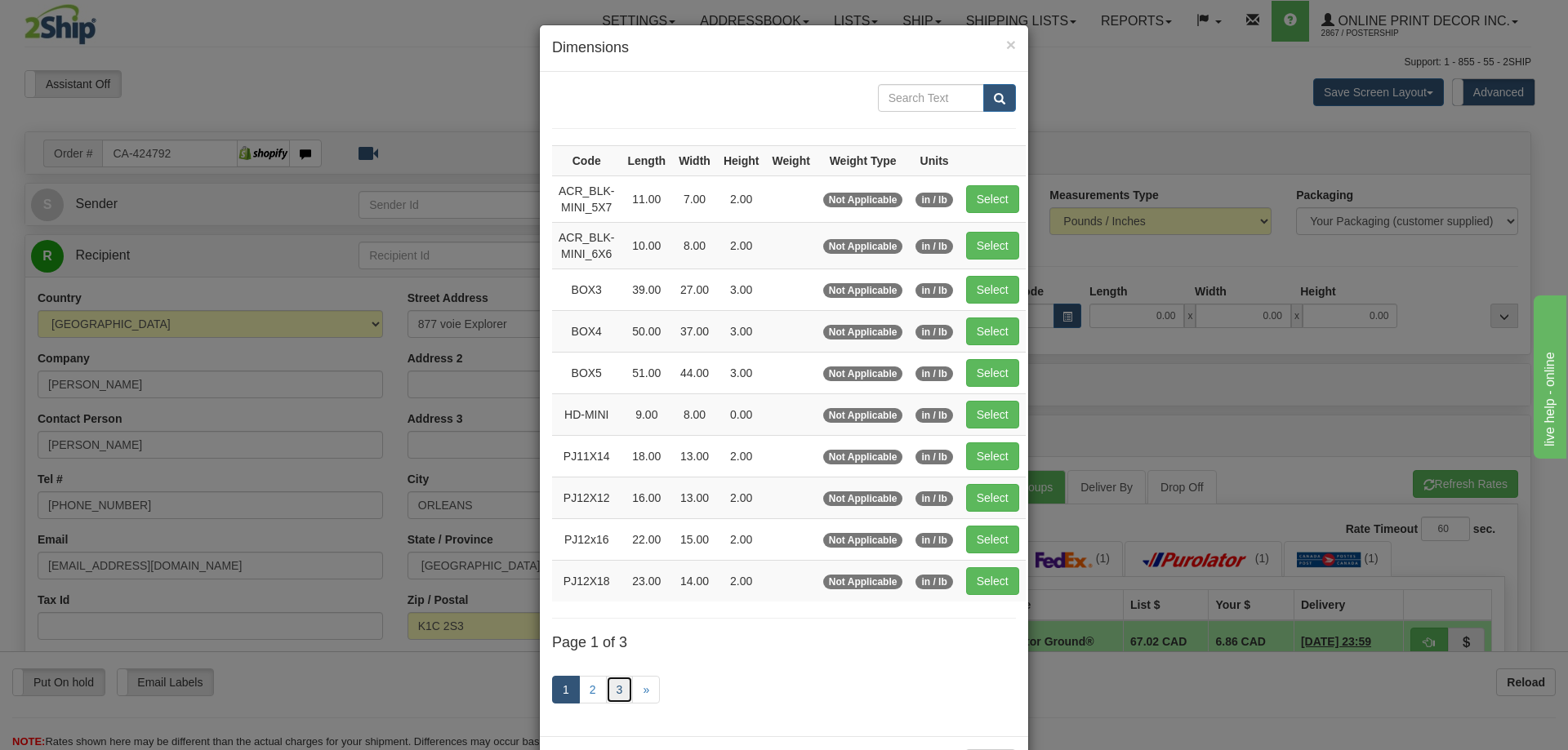
click at [618, 688] on link "3" at bounding box center [620, 689] width 27 height 27
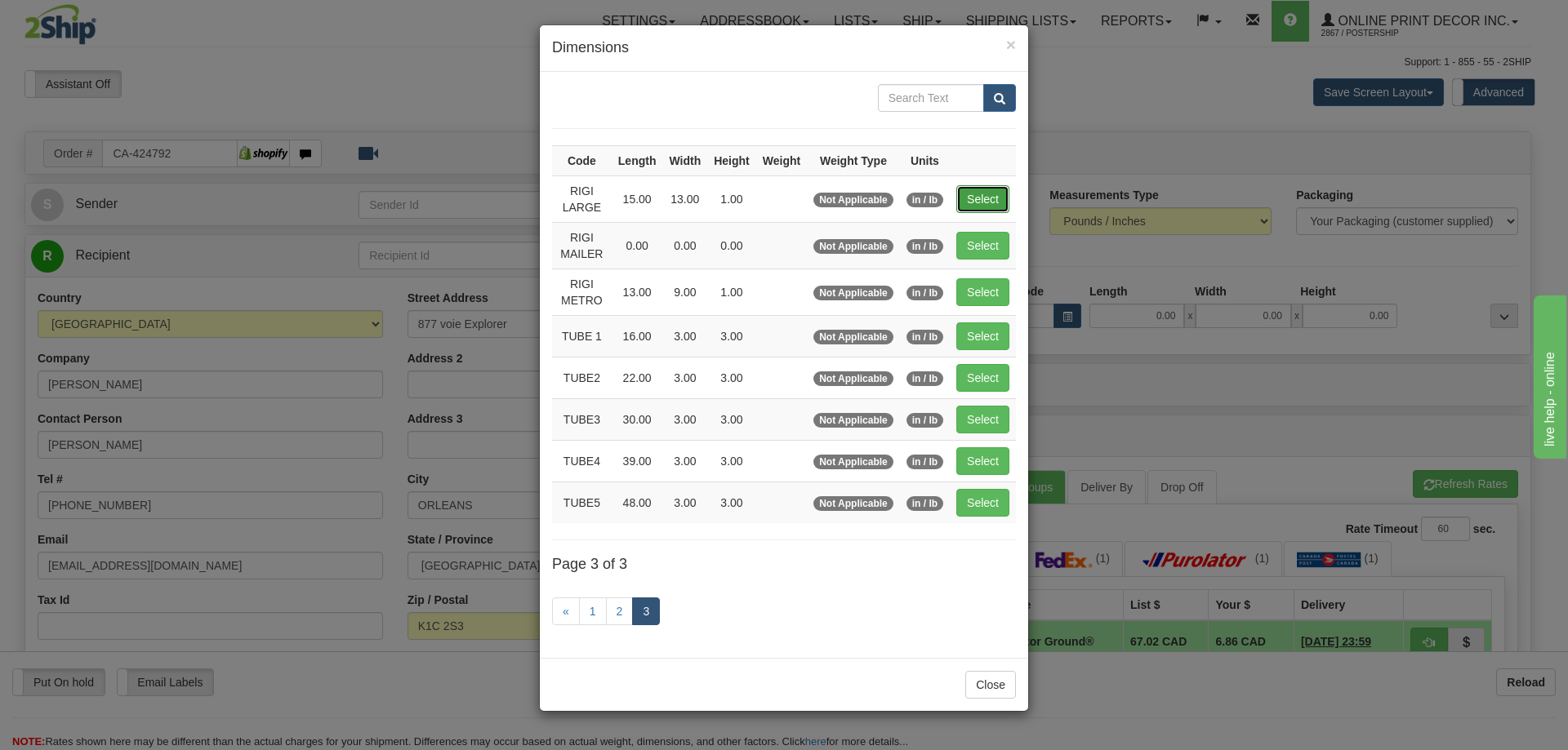
click at [985, 197] on button "Select" at bounding box center [983, 199] width 53 height 27
type input "RIGI LARGE"
type input "15.00"
type input "13.00"
type input "1.00"
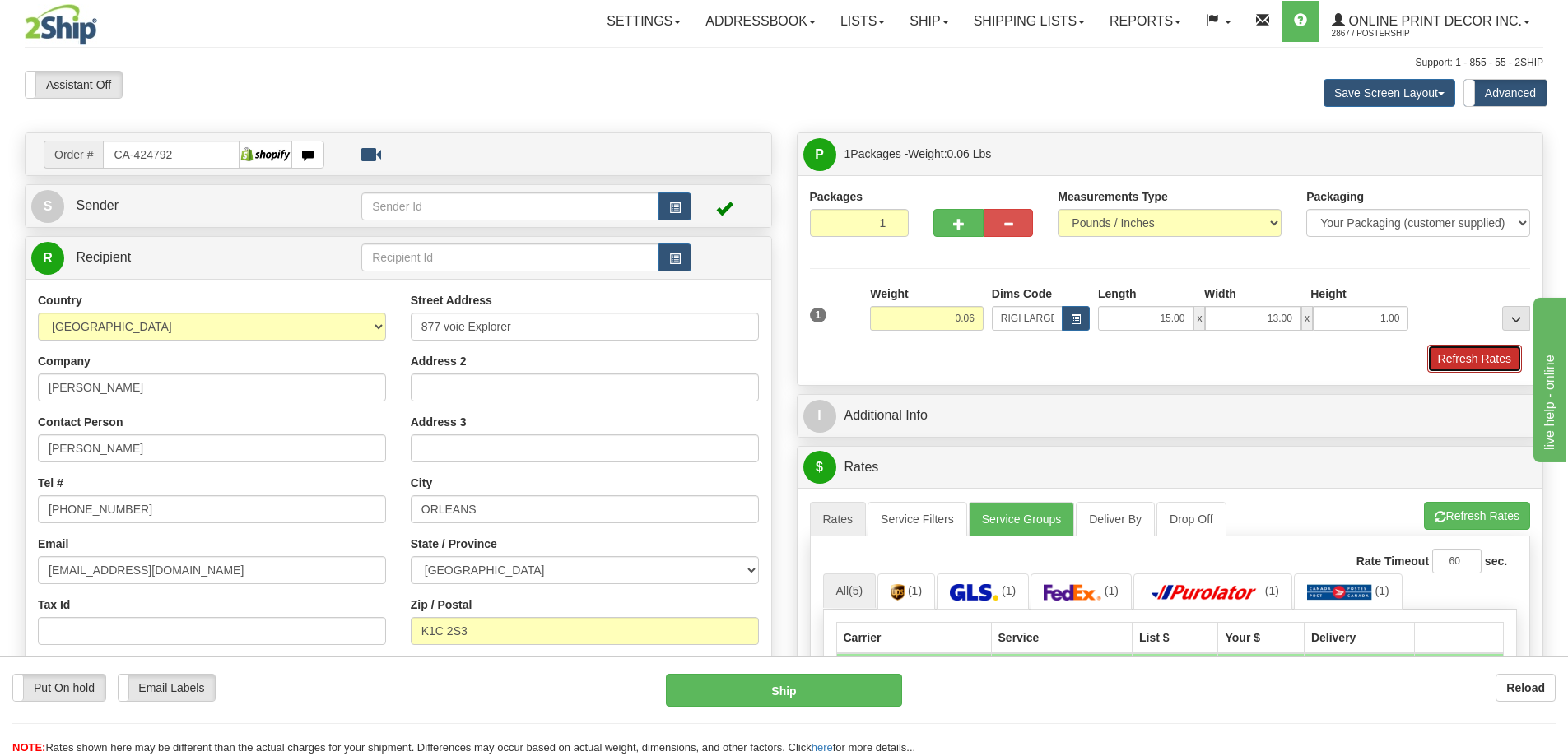
click at [1460, 365] on button "Refresh Rates" at bounding box center [1474, 358] width 95 height 28
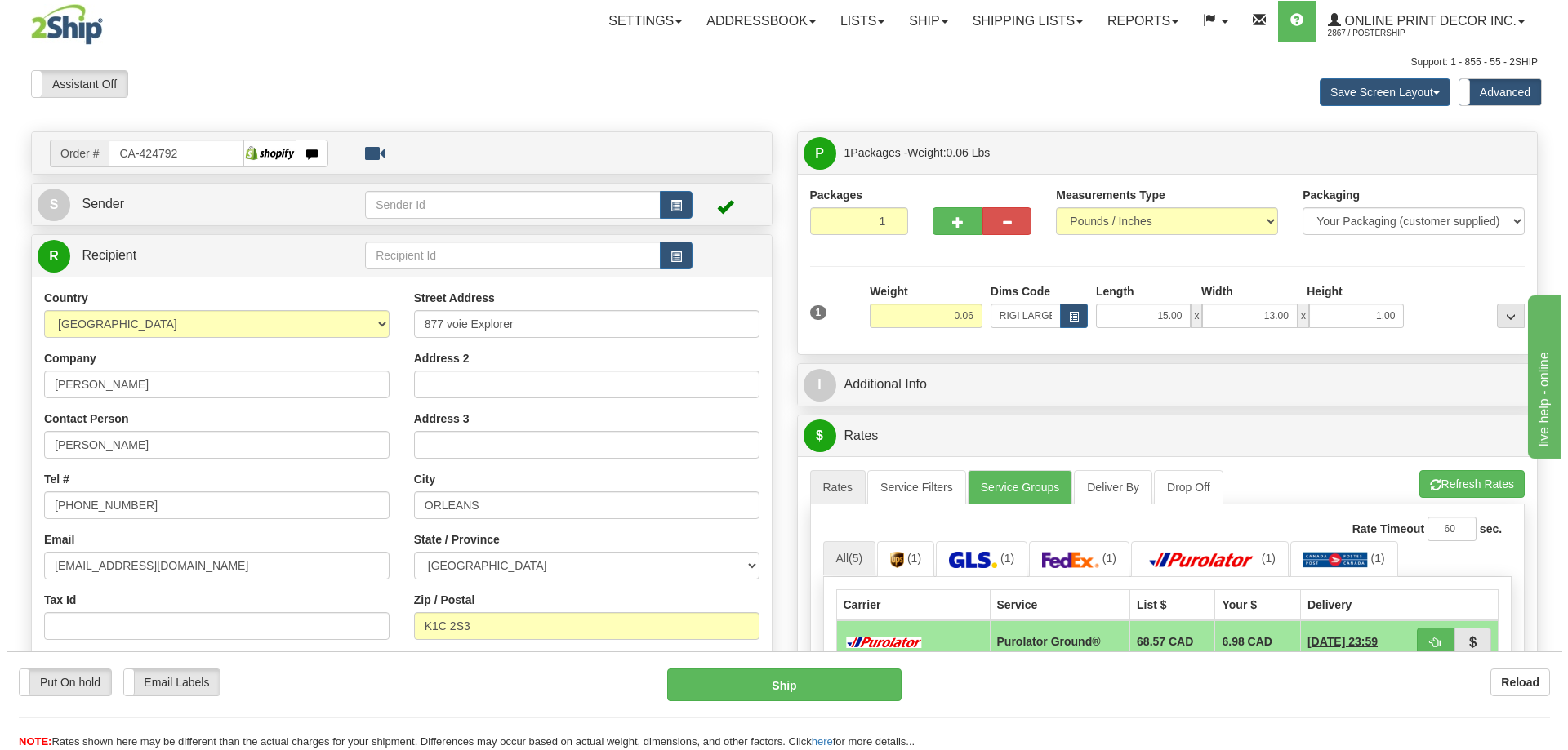
scroll to position [163, 0]
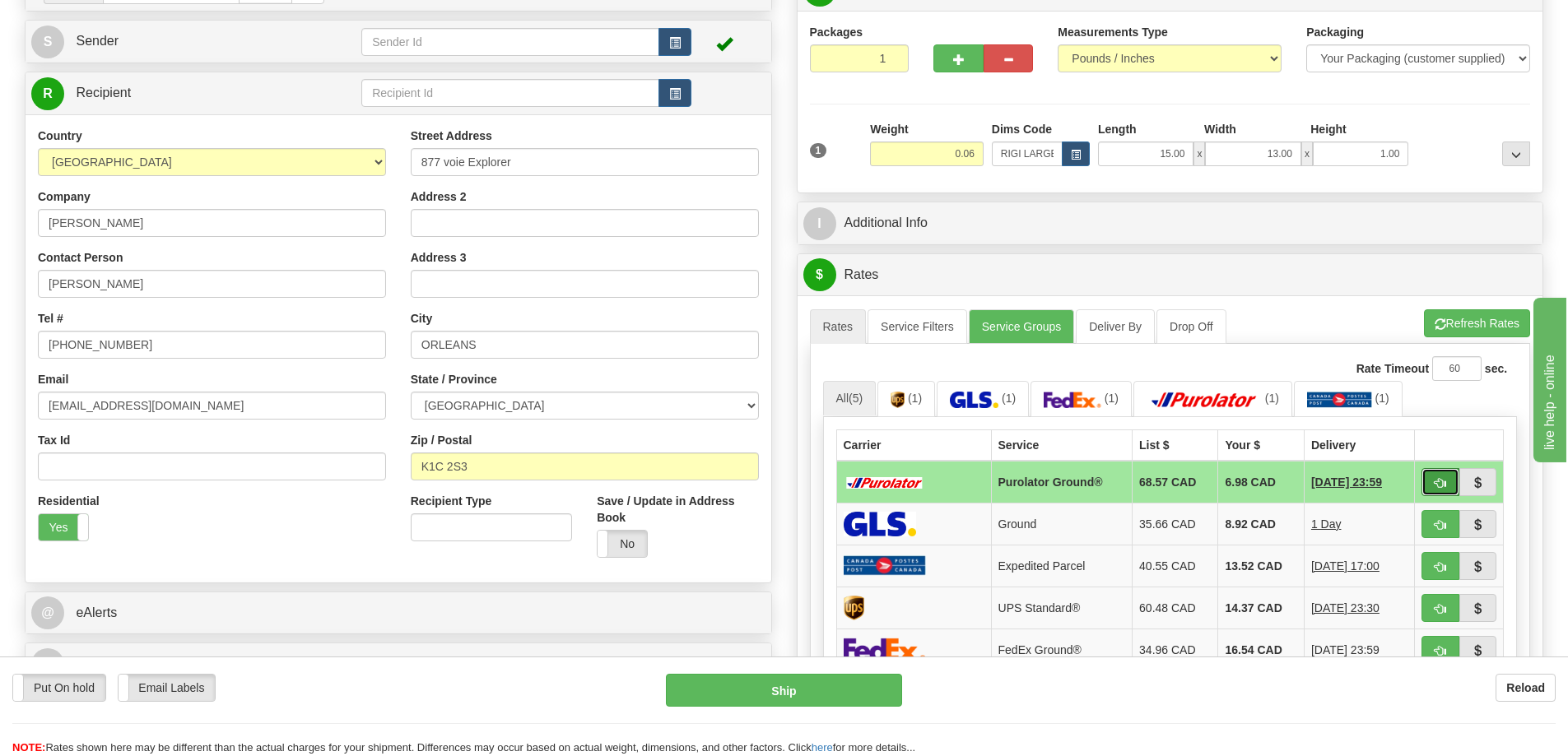
click at [1433, 486] on button "button" at bounding box center [1441, 482] width 38 height 28
type input "260"
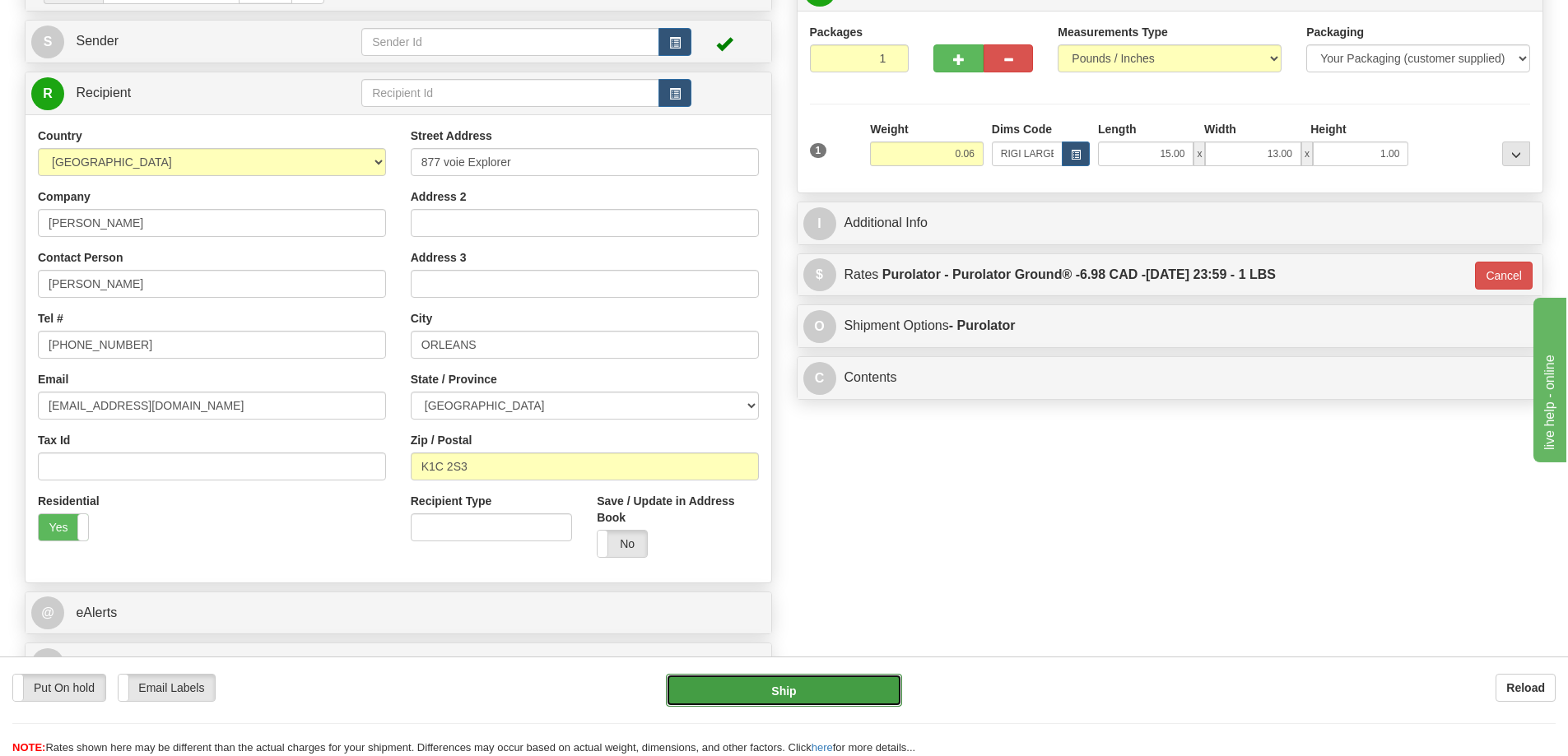
click at [840, 690] on button "Ship" at bounding box center [784, 691] width 236 height 33
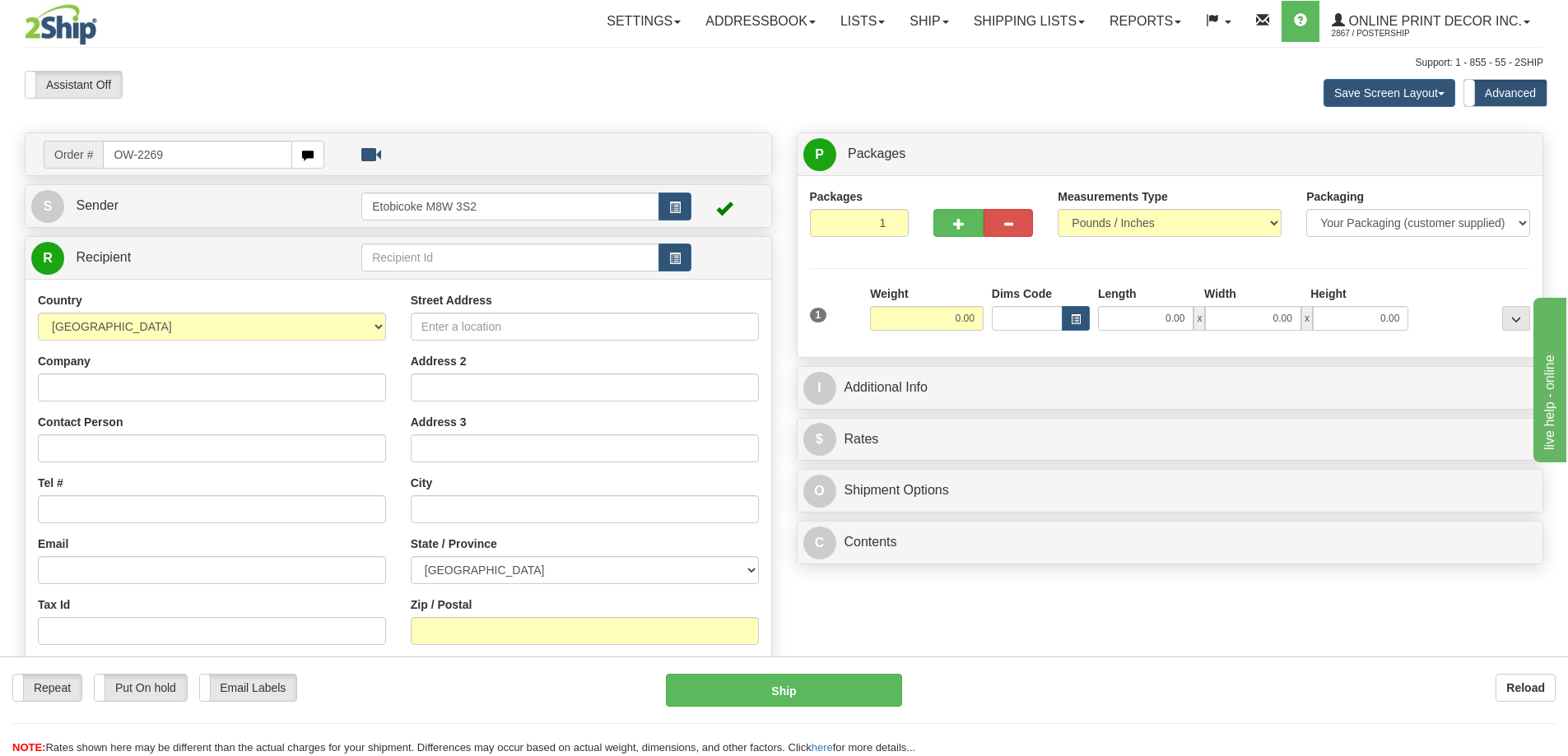
type input "OW-2269"
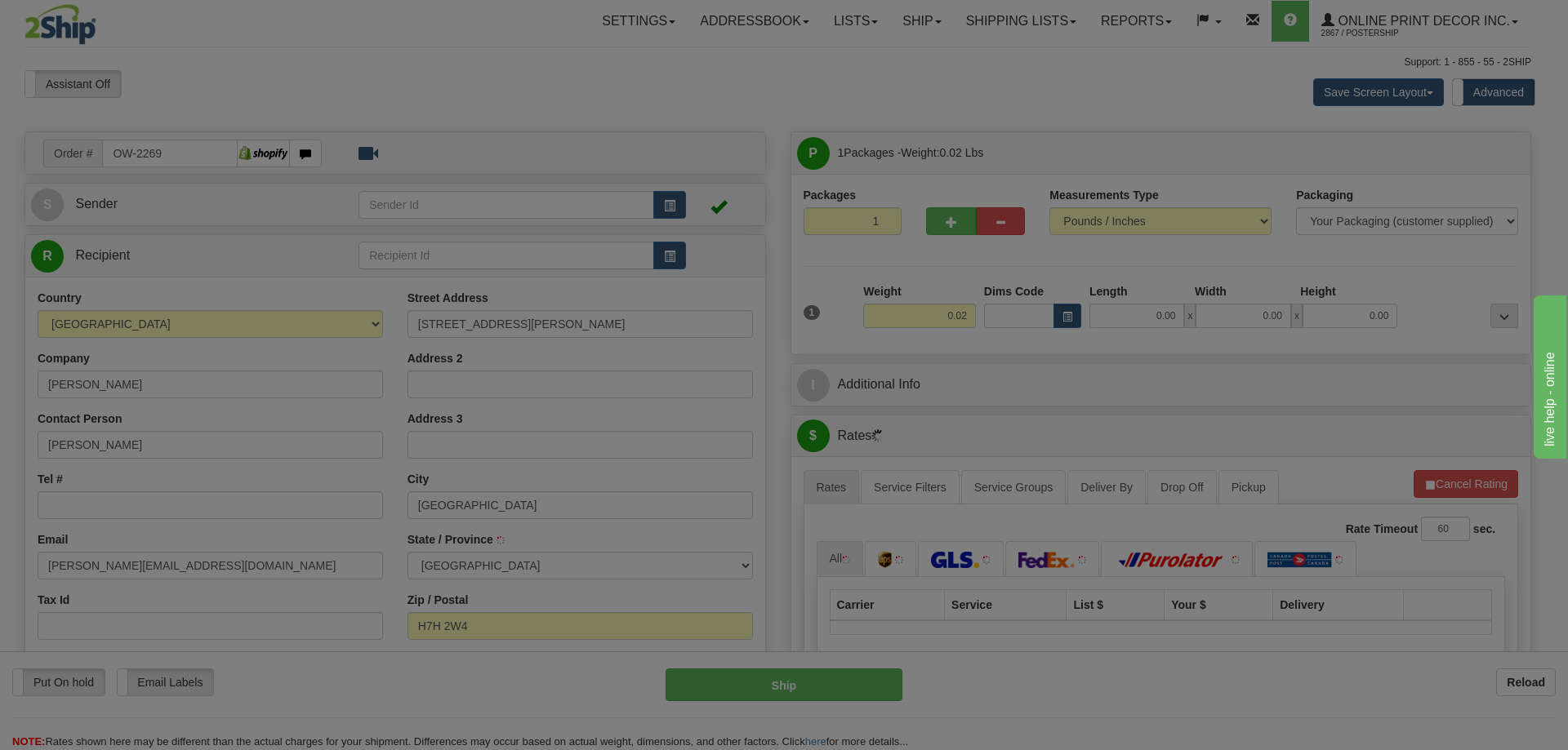
type input "LAVAL"
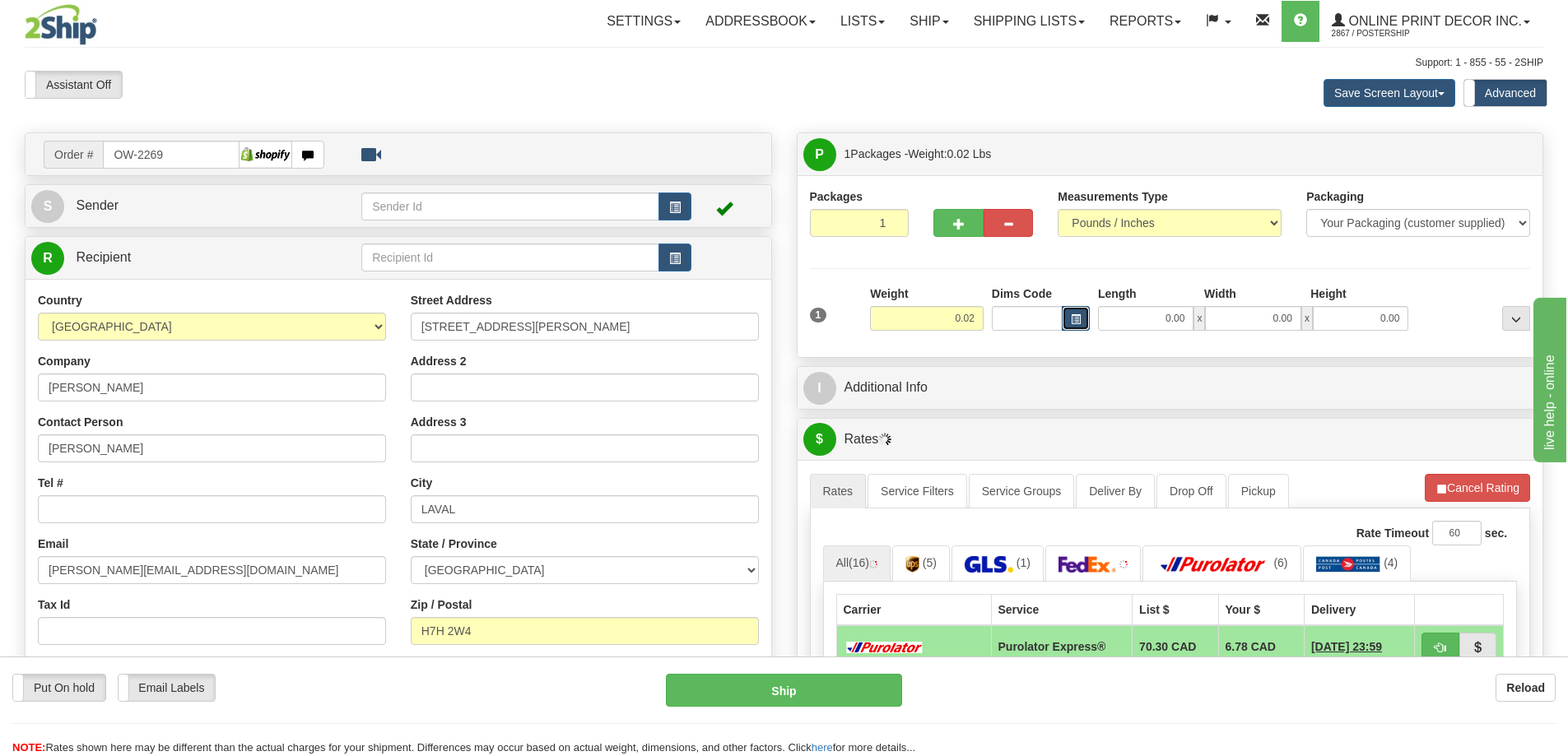
click at [1081, 307] on button "button" at bounding box center [1075, 319] width 28 height 25
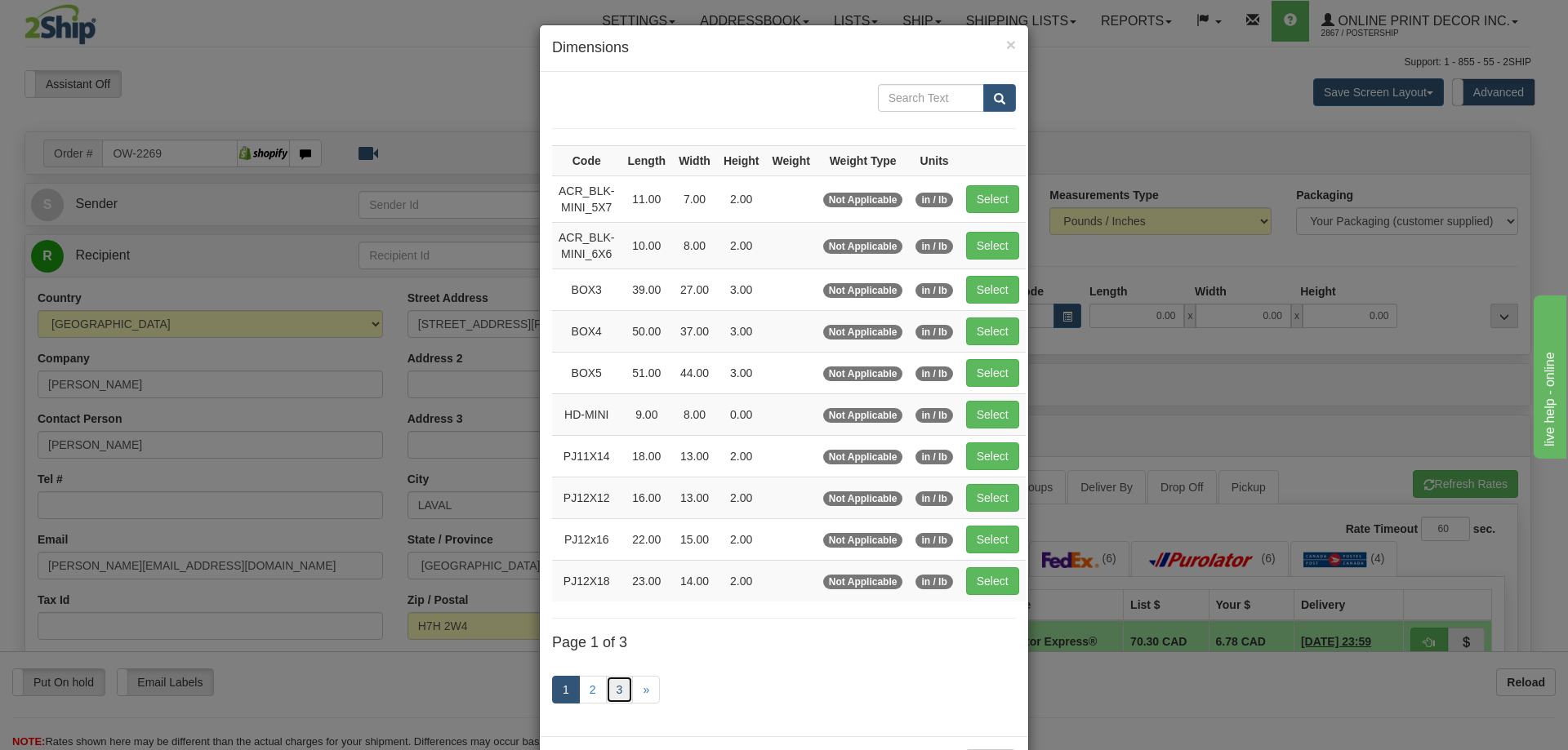
click at [625, 683] on link "3" at bounding box center [620, 689] width 27 height 27
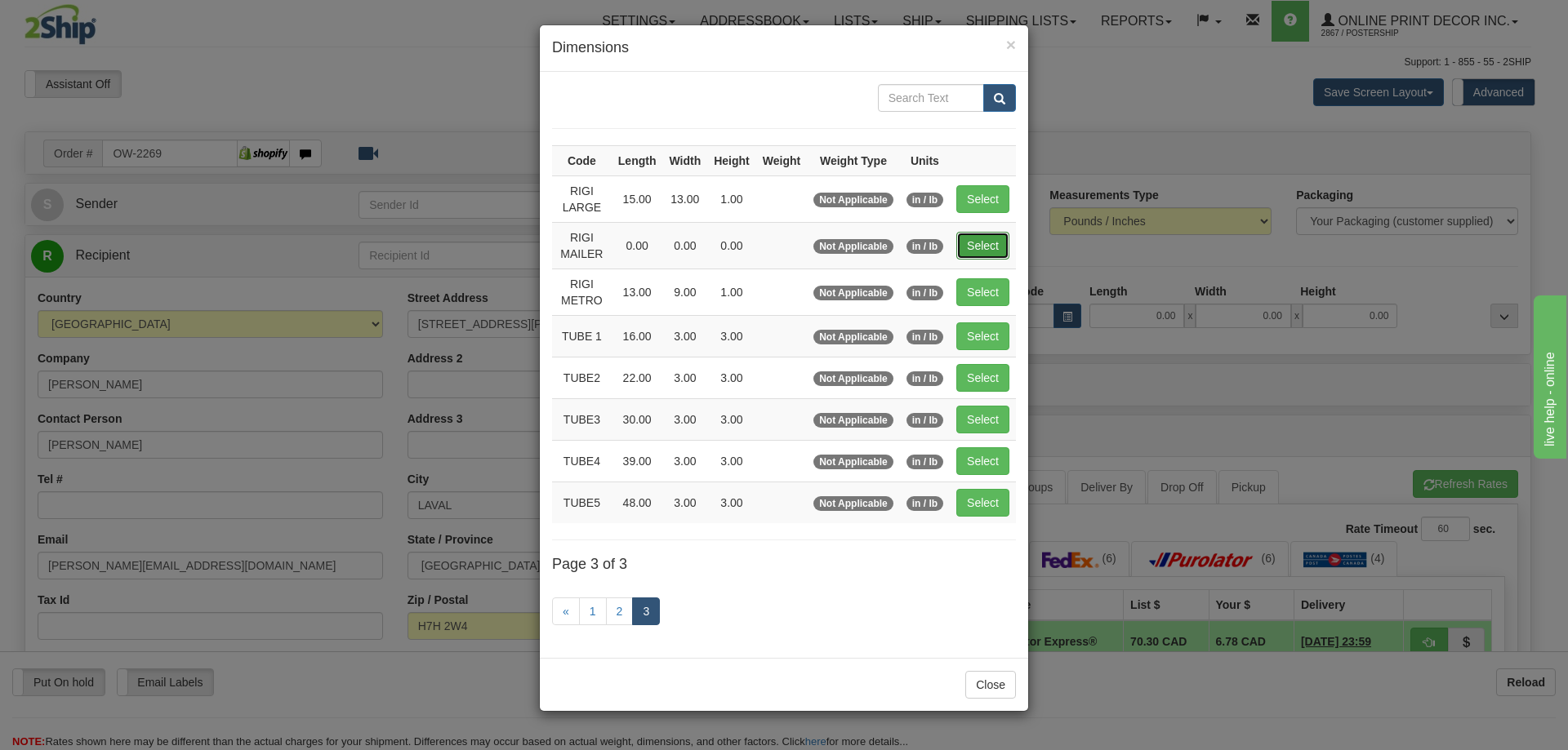
click at [990, 241] on button "Select" at bounding box center [983, 245] width 53 height 27
type input "RIGI MAILER"
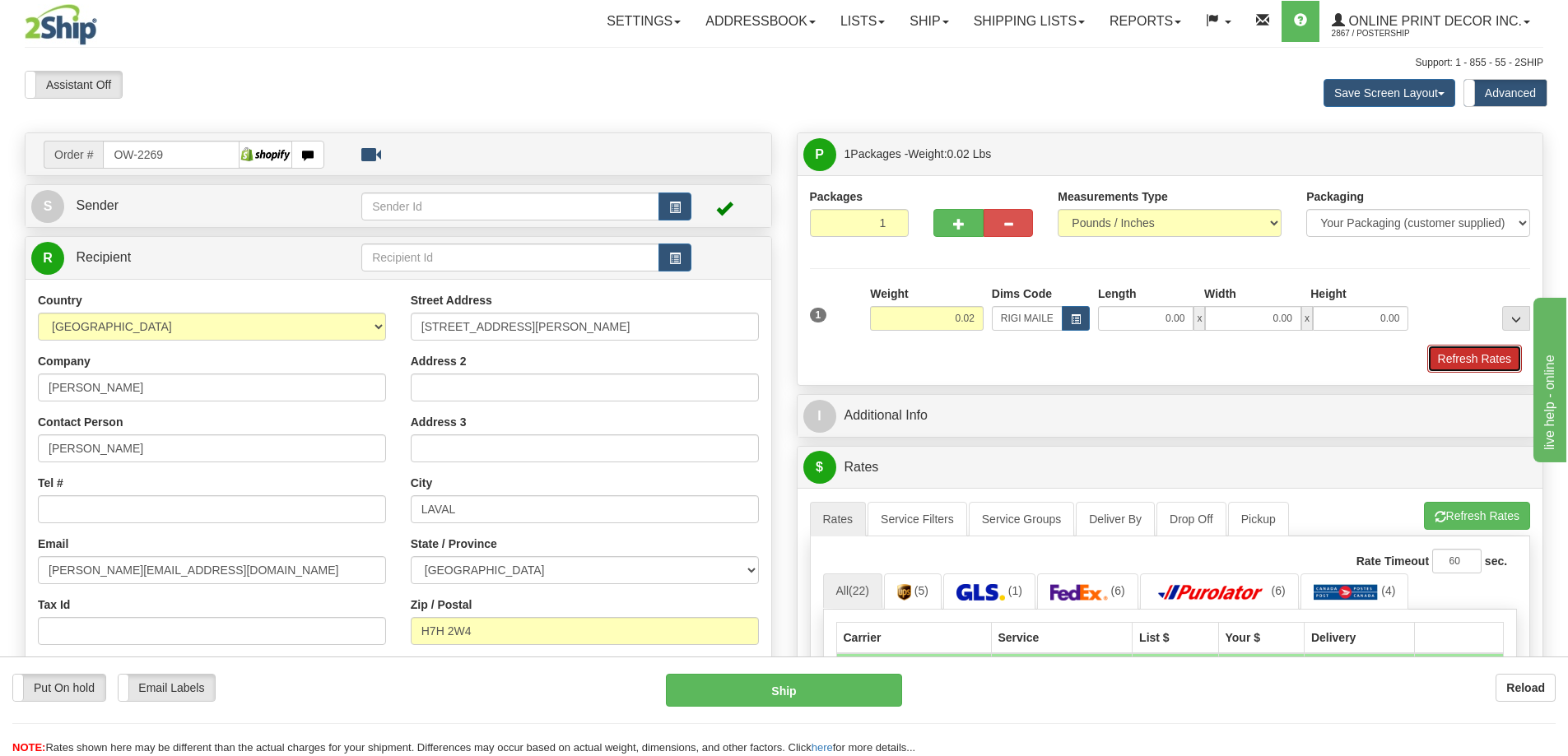
click at [1485, 366] on button "Refresh Rates" at bounding box center [1474, 358] width 95 height 28
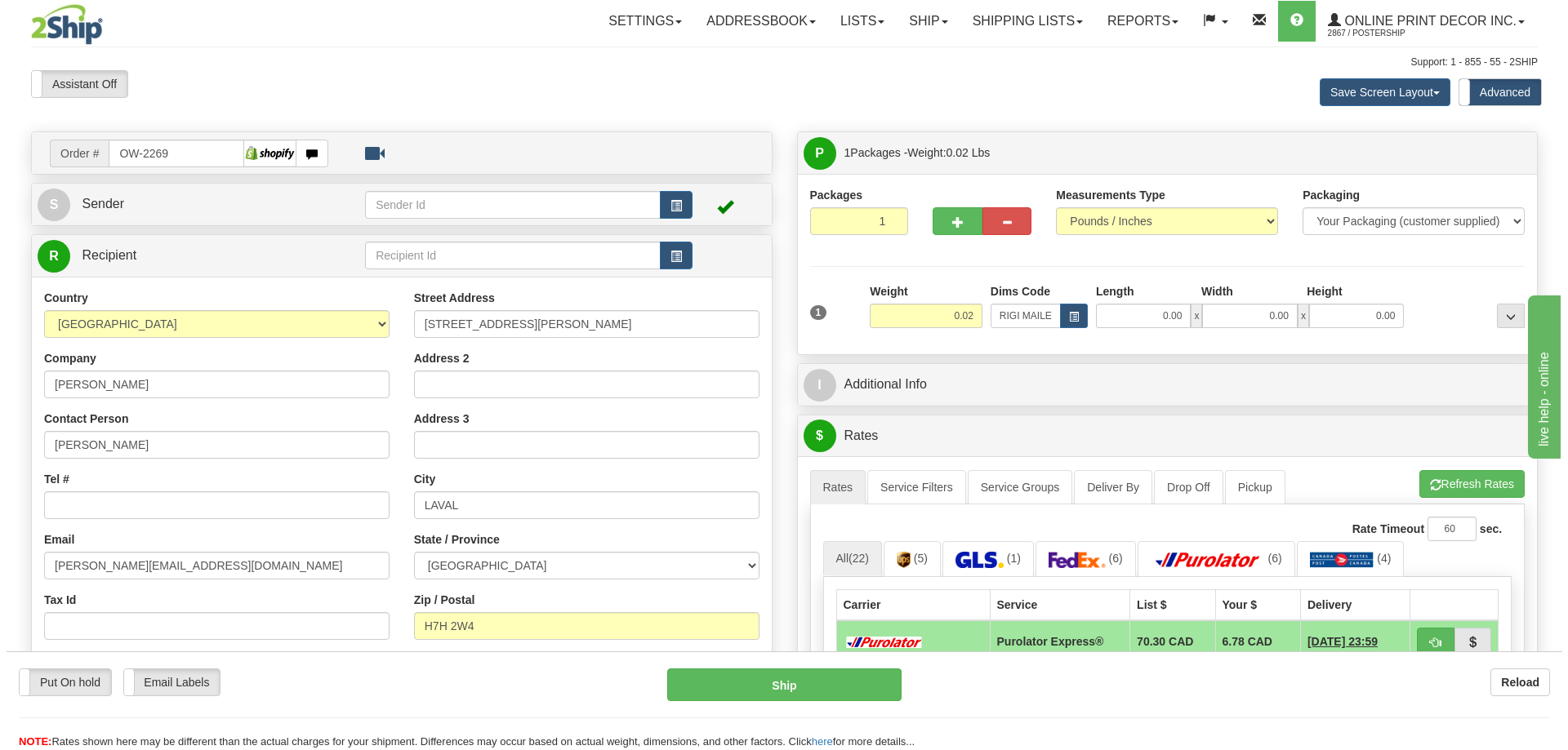
scroll to position [163, 0]
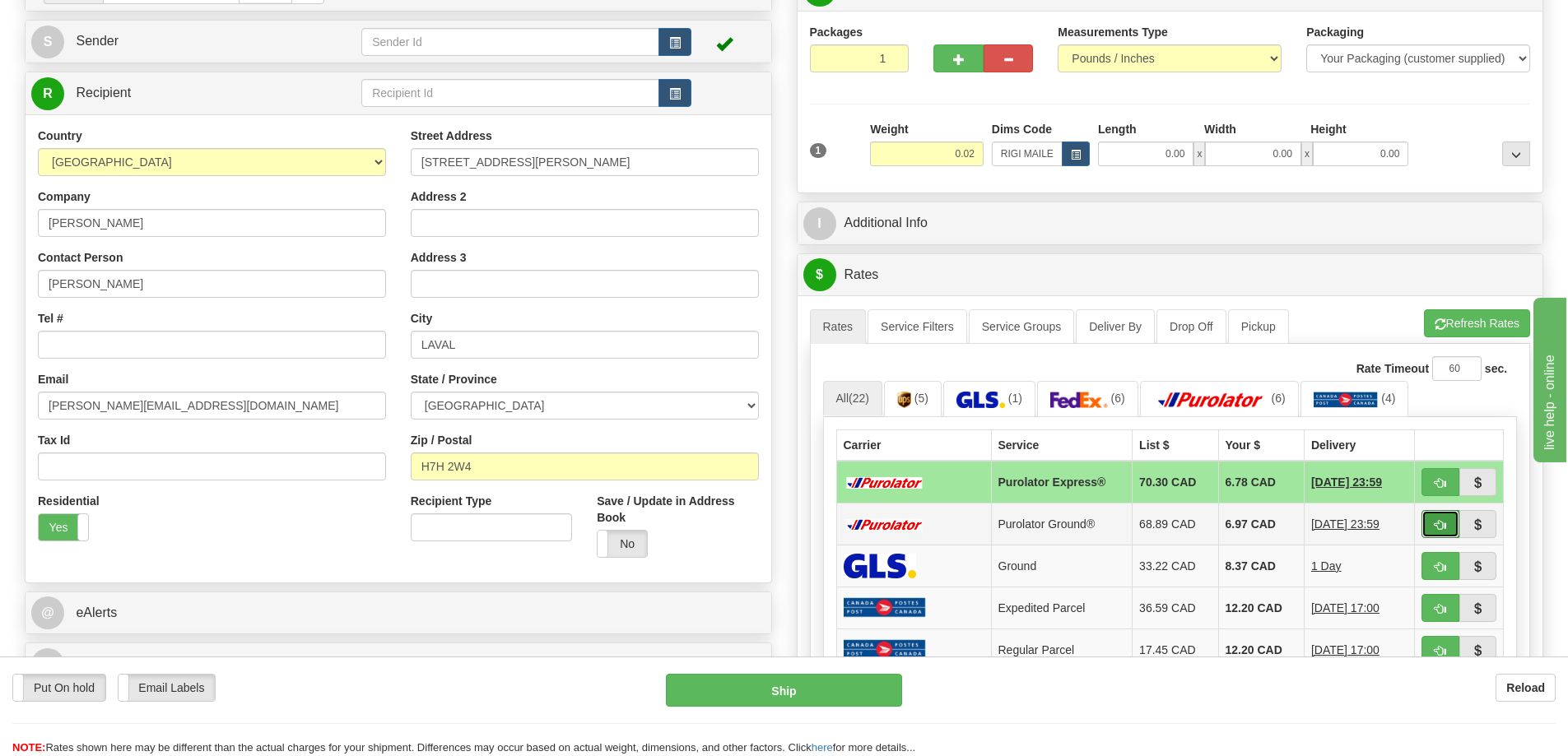
click at [1455, 518] on button "button" at bounding box center [1441, 524] width 38 height 28
type input "260"
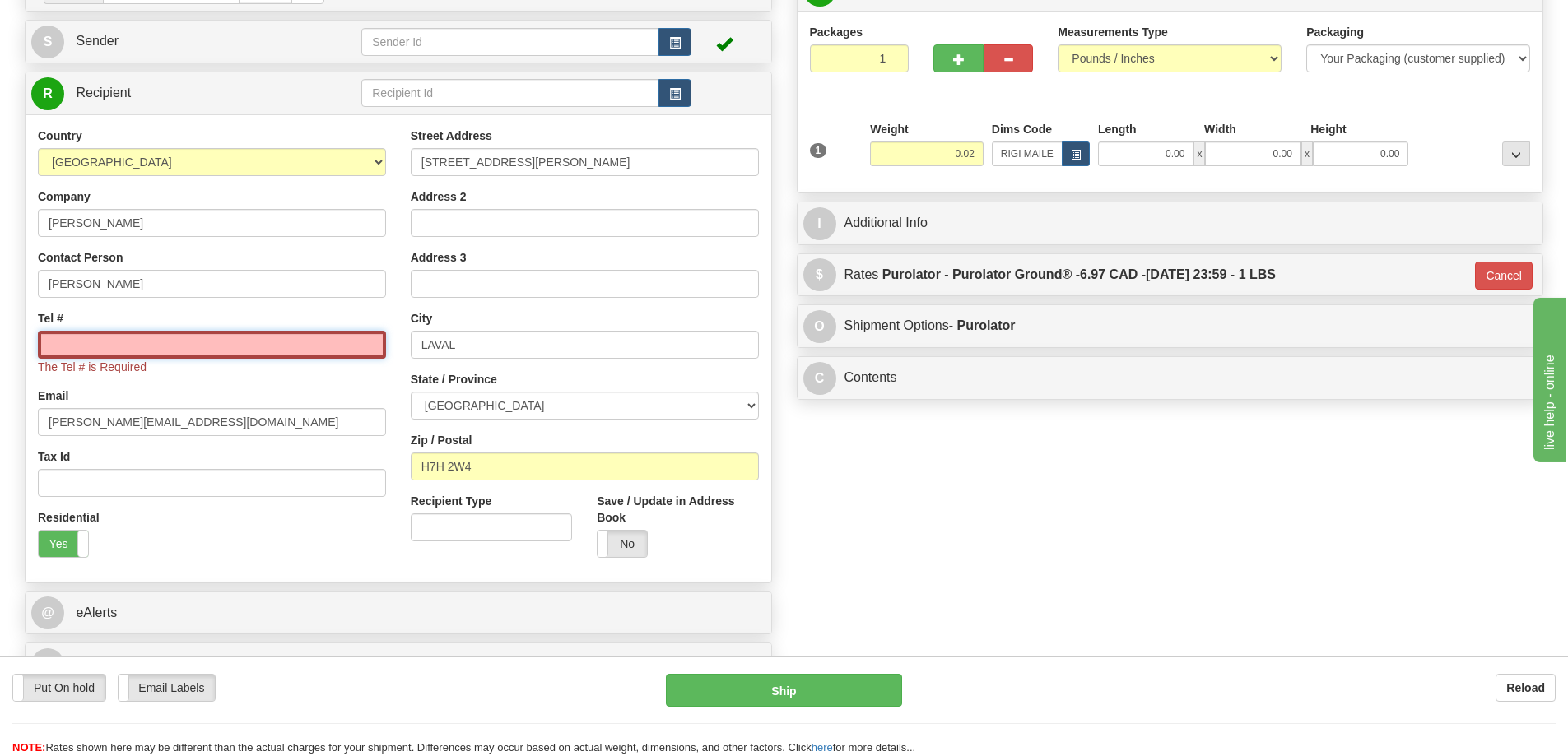
click at [102, 341] on input "Tel #" at bounding box center [212, 344] width 348 height 28
type input "18773353312"
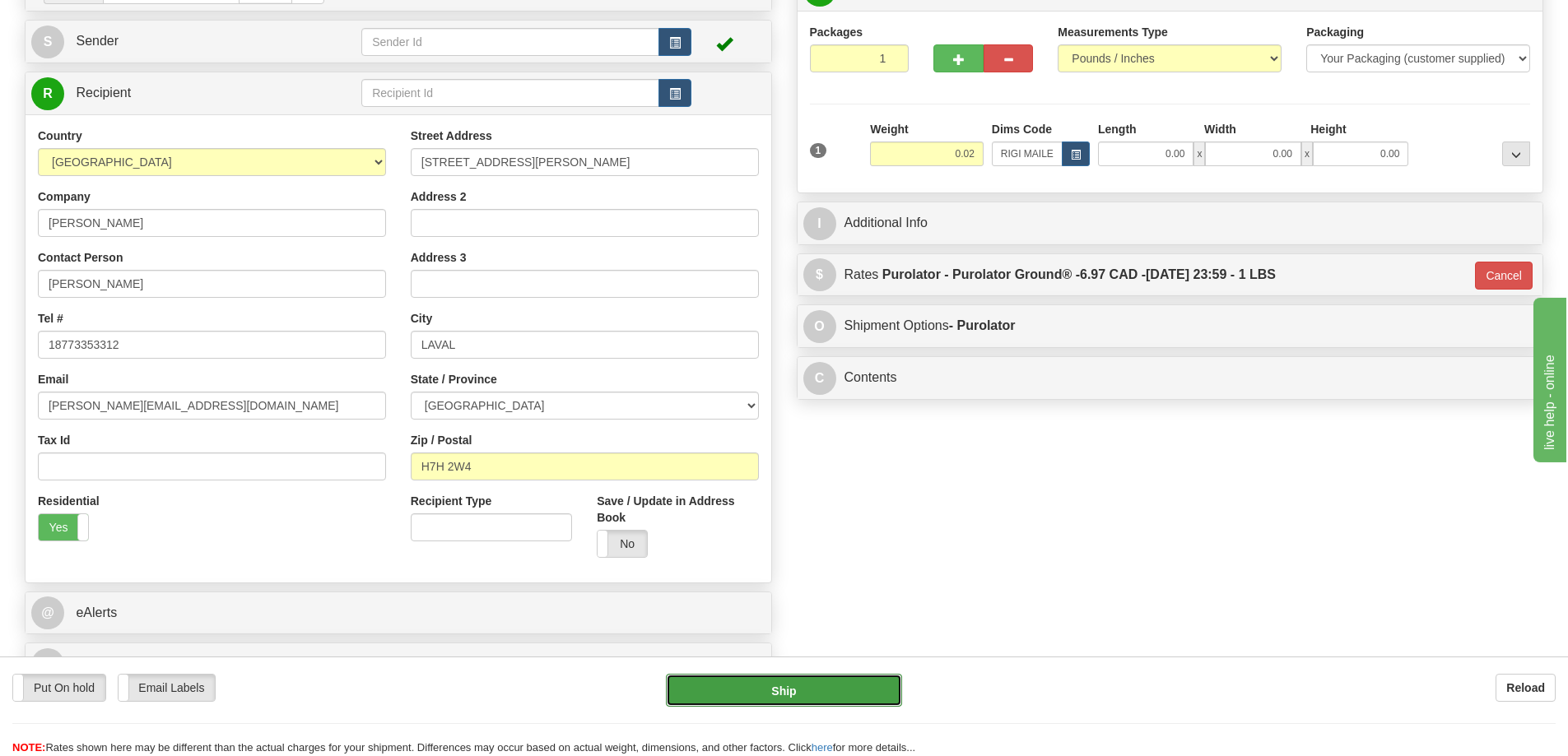
click at [707, 691] on button "Ship" at bounding box center [784, 691] width 236 height 33
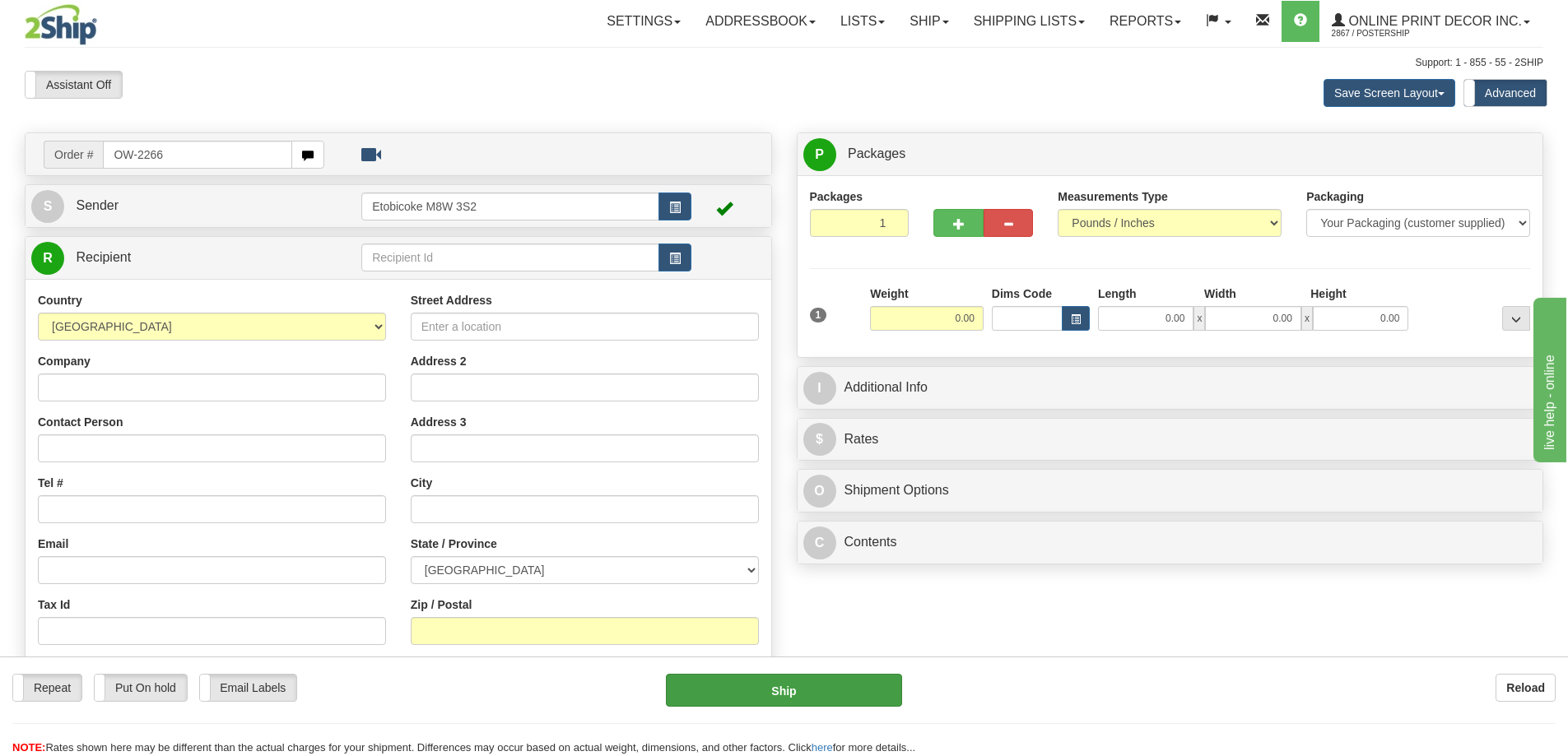
type input "OW-2266"
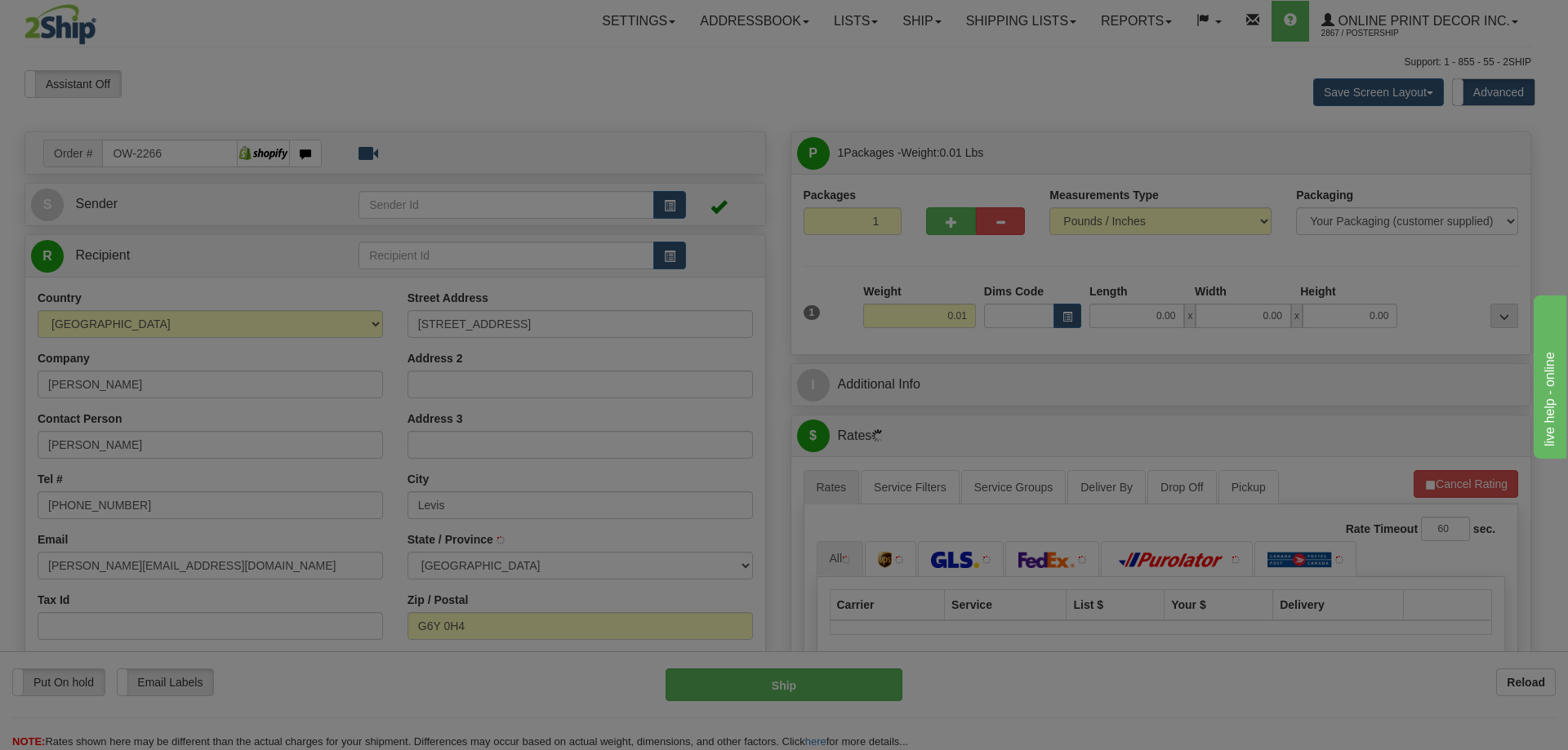
type input "LEVIS"
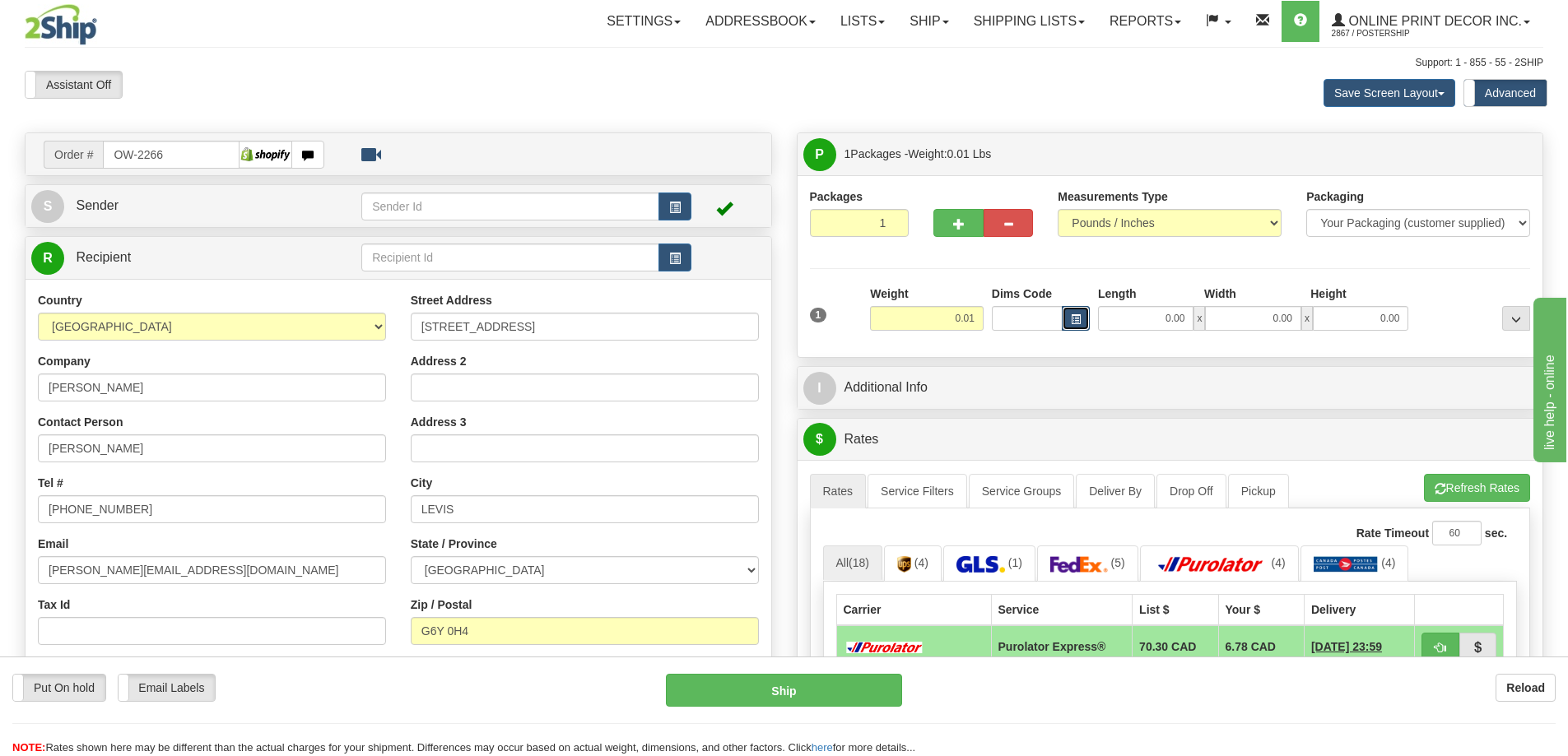
click at [1081, 315] on button "button" at bounding box center [1075, 319] width 28 height 25
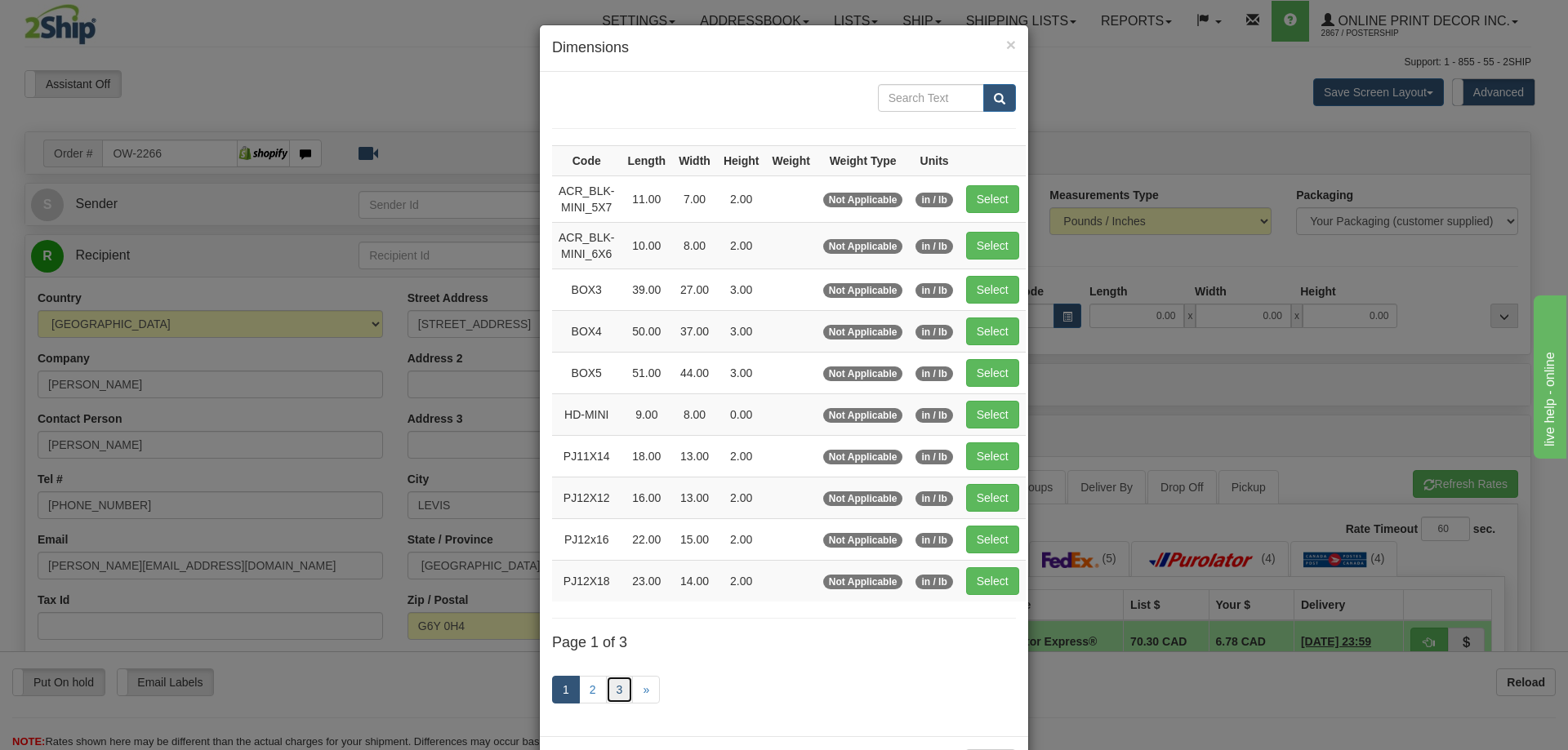
click at [623, 693] on link "3" at bounding box center [620, 689] width 27 height 27
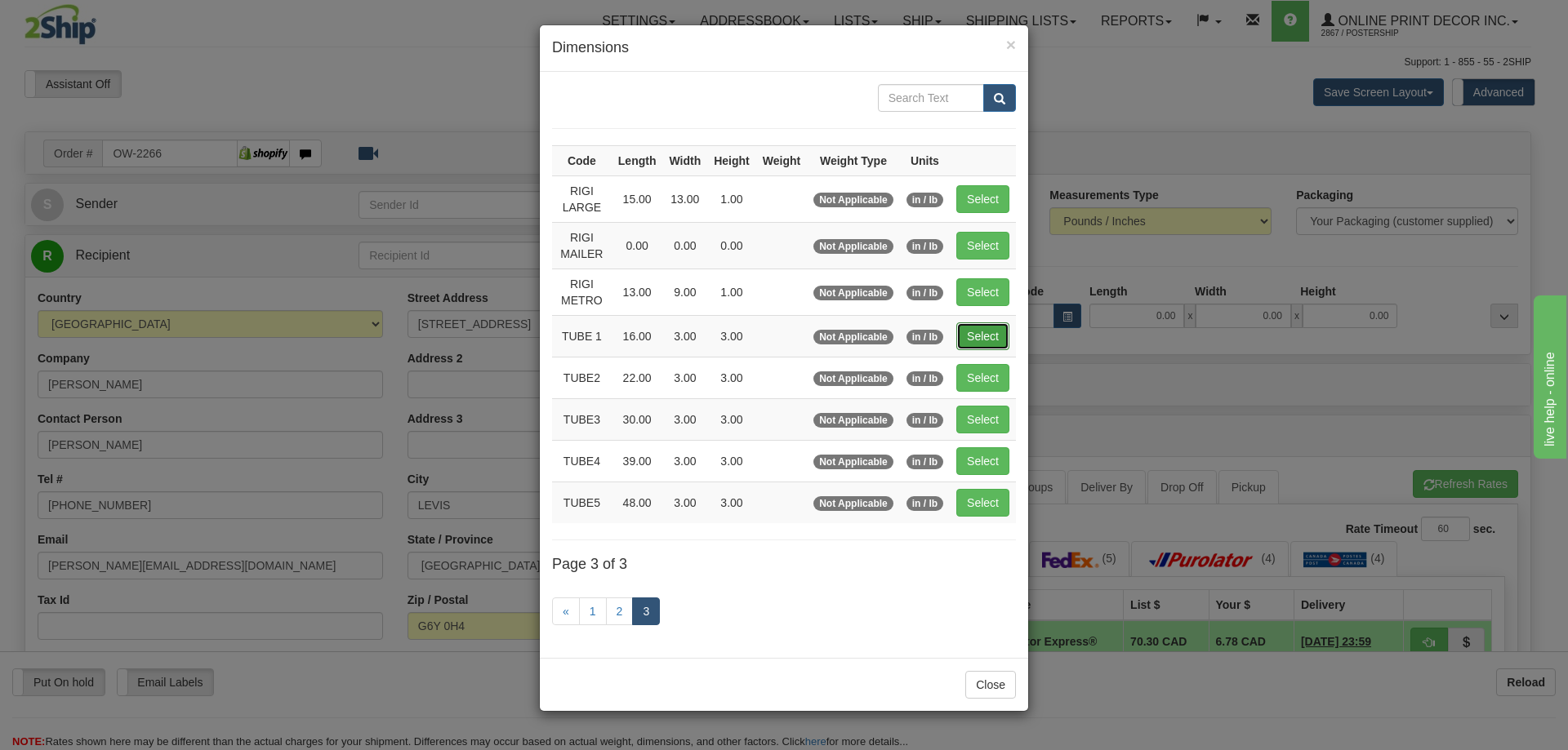
click at [979, 336] on button "Select" at bounding box center [983, 337] width 53 height 27
type input "TUBE 1"
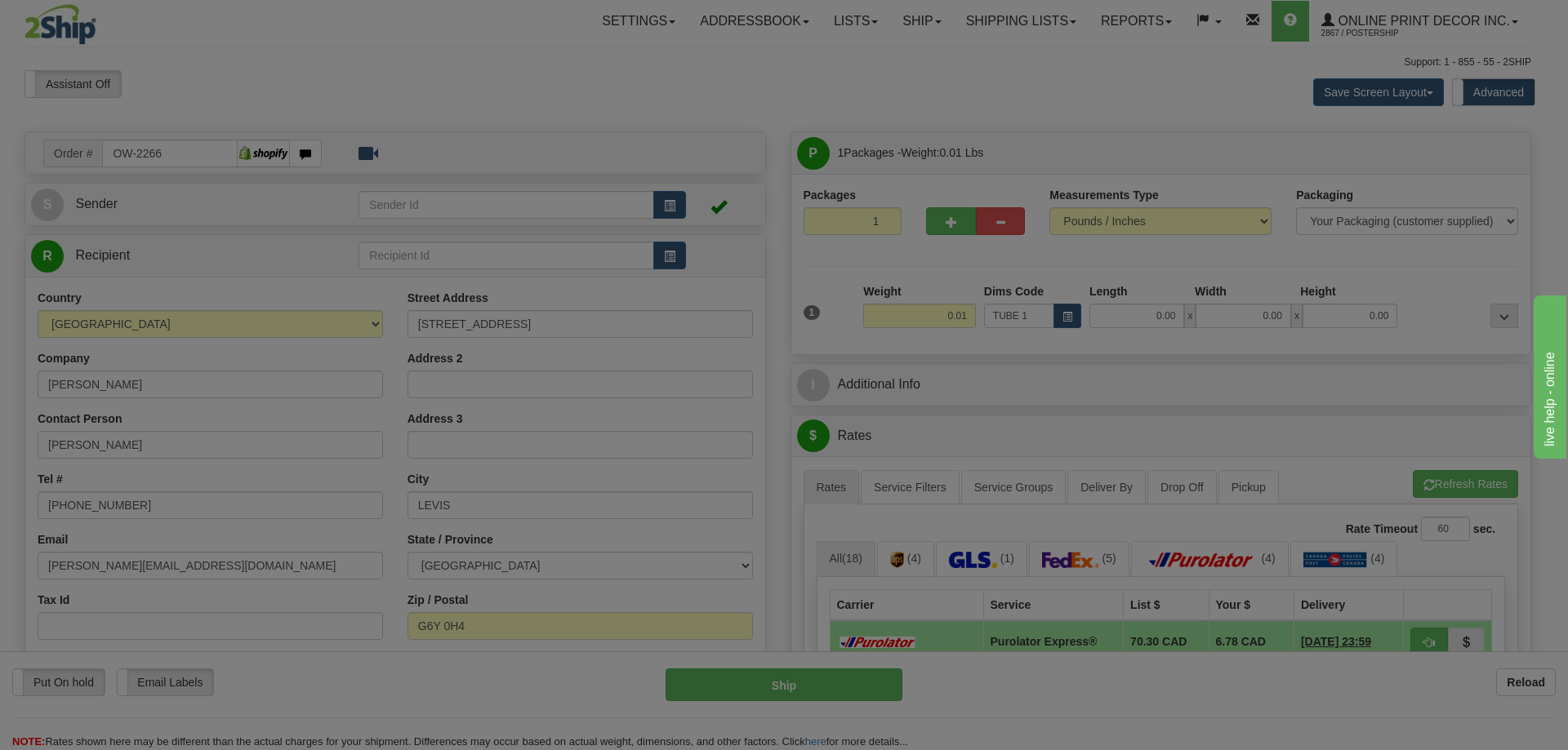
type input "16.00"
type input "3.00"
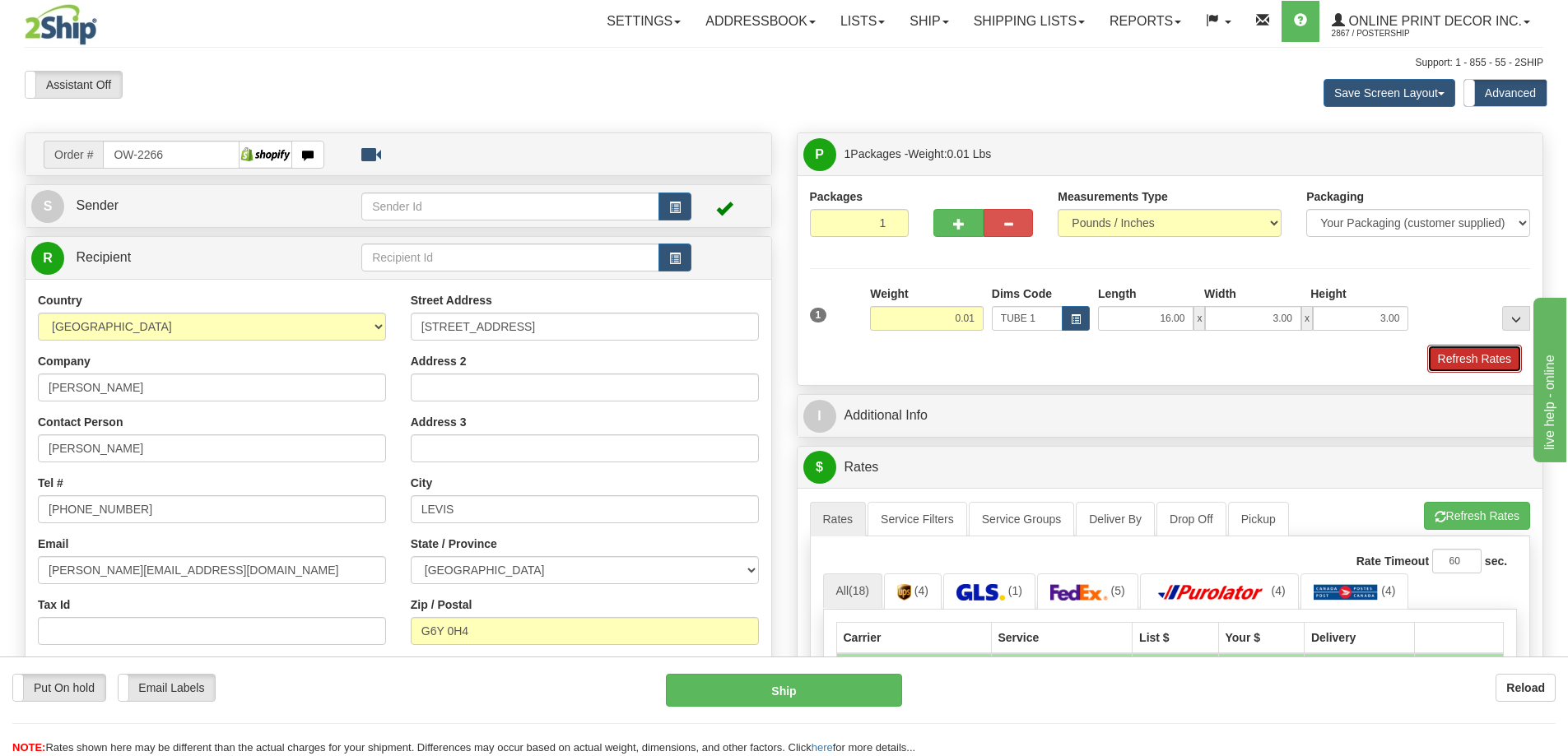
click at [1462, 369] on button "Refresh Rates" at bounding box center [1474, 358] width 95 height 28
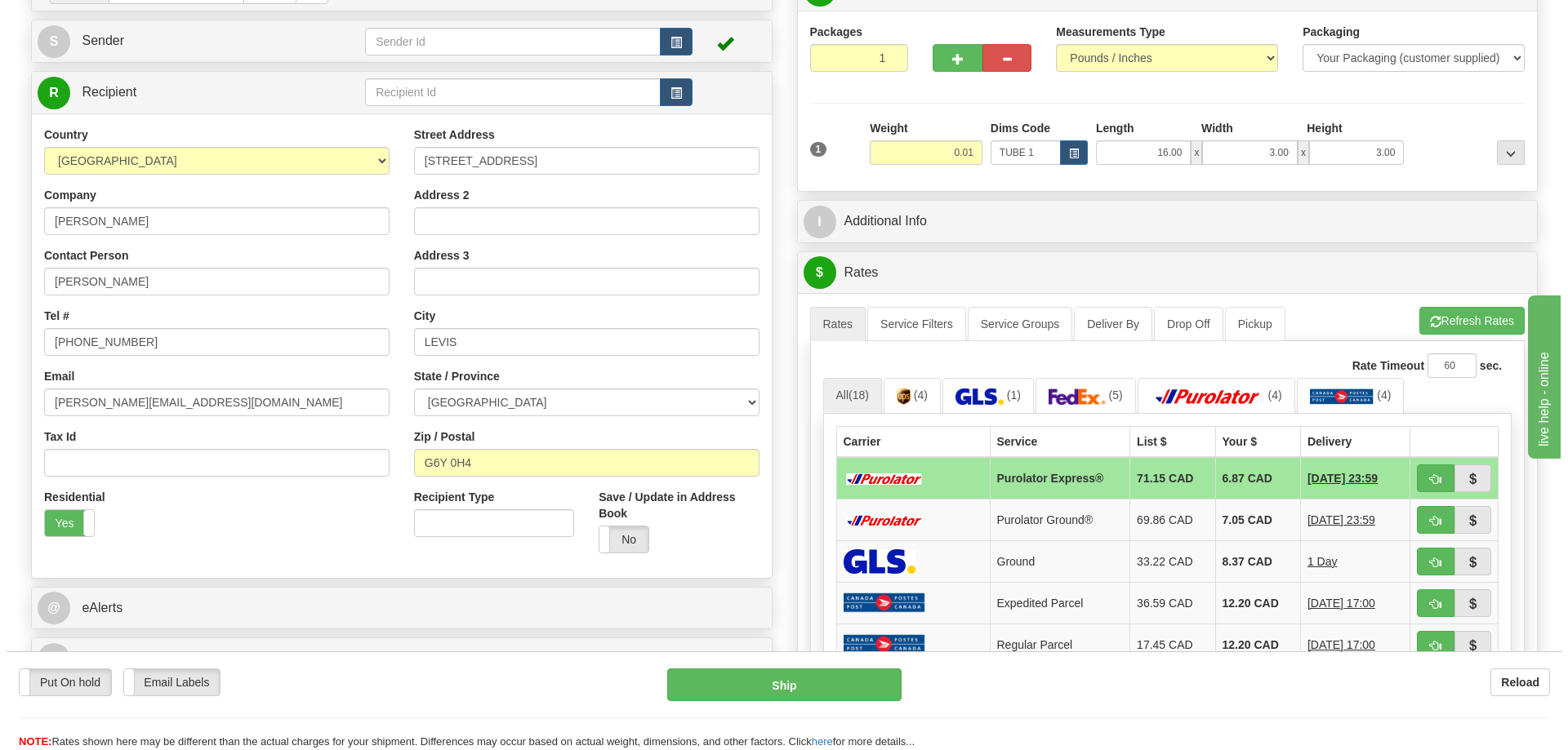
scroll to position [326, 0]
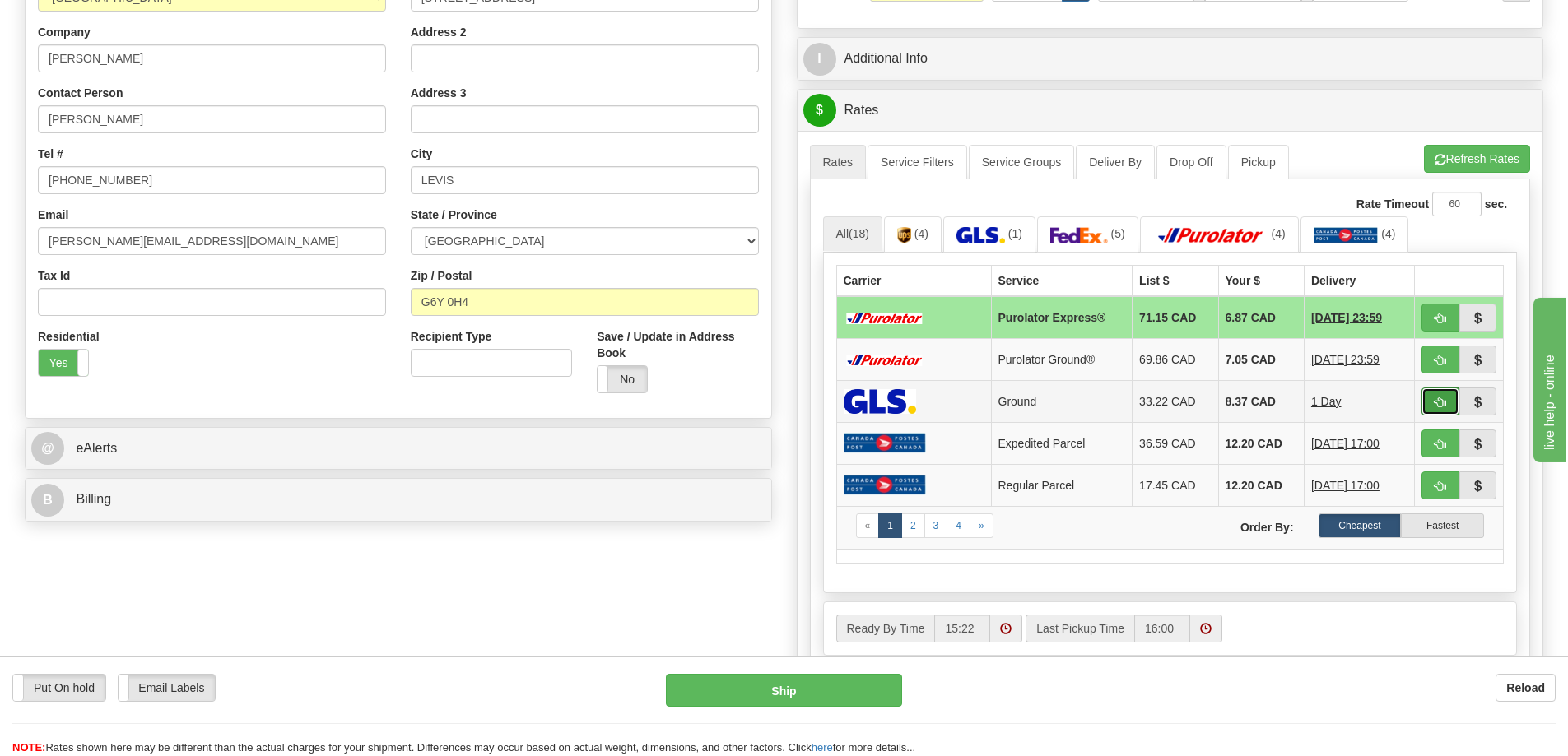
click at [1441, 393] on button "button" at bounding box center [1441, 401] width 38 height 28
type input "1"
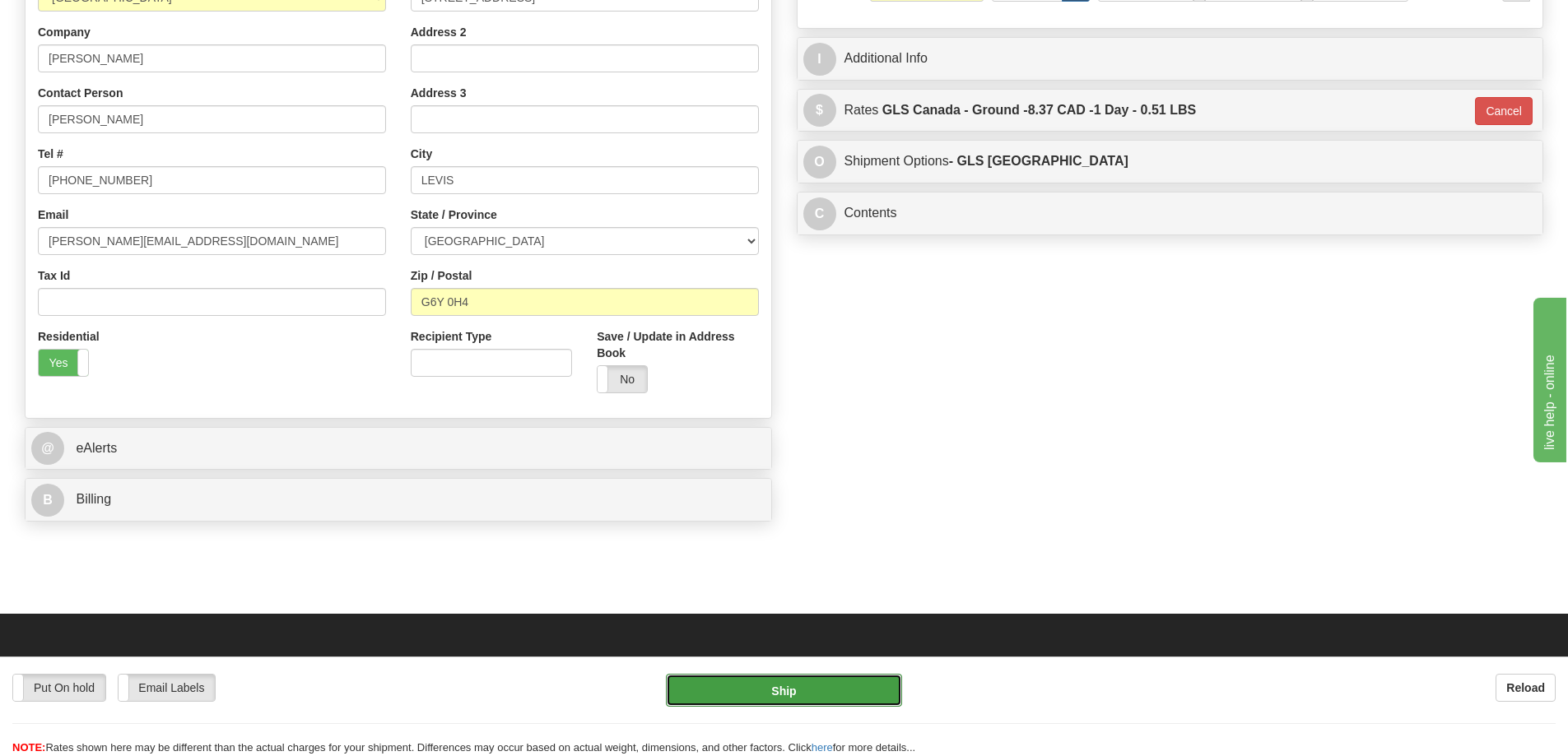
click at [845, 686] on button "Ship" at bounding box center [784, 691] width 236 height 33
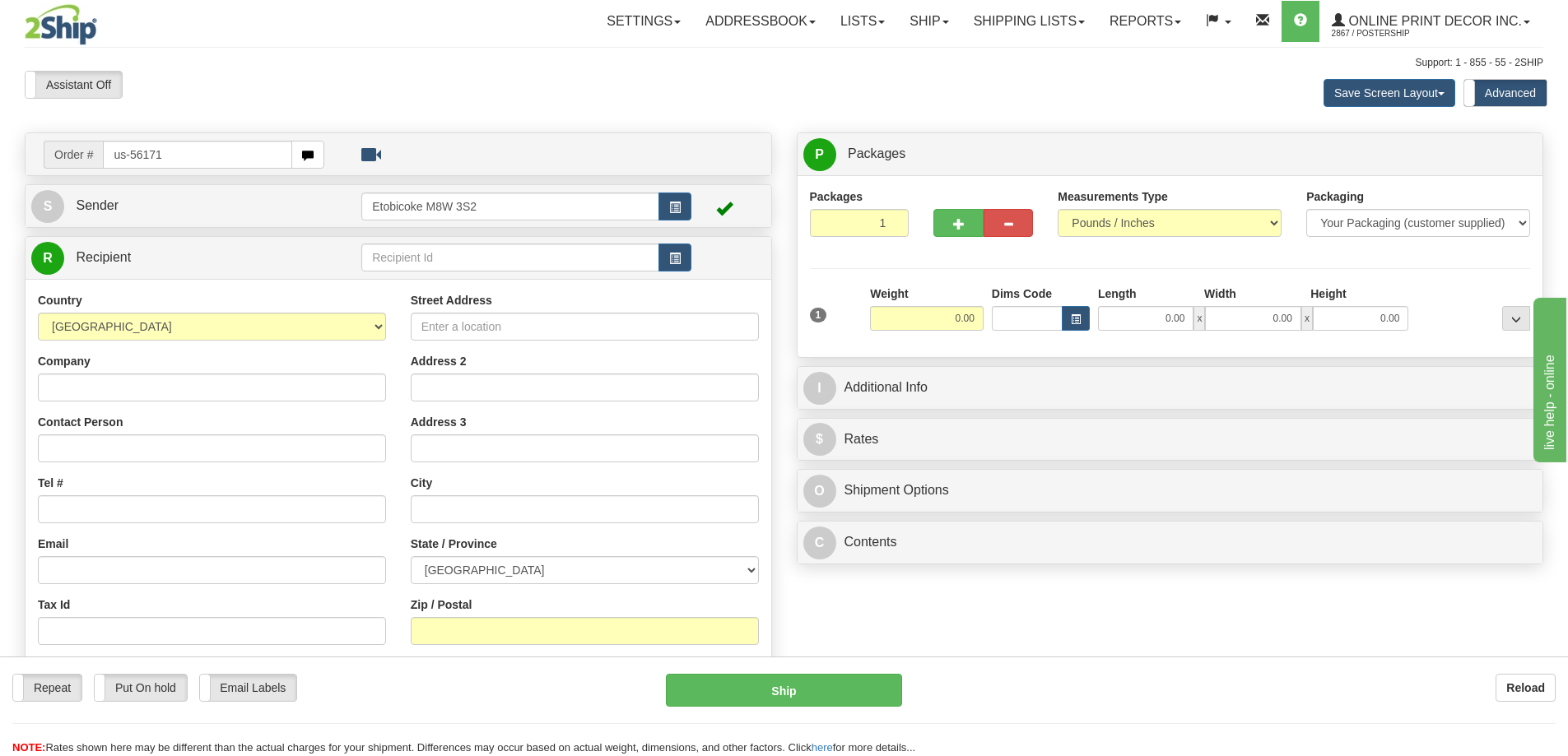
type input "us-56171"
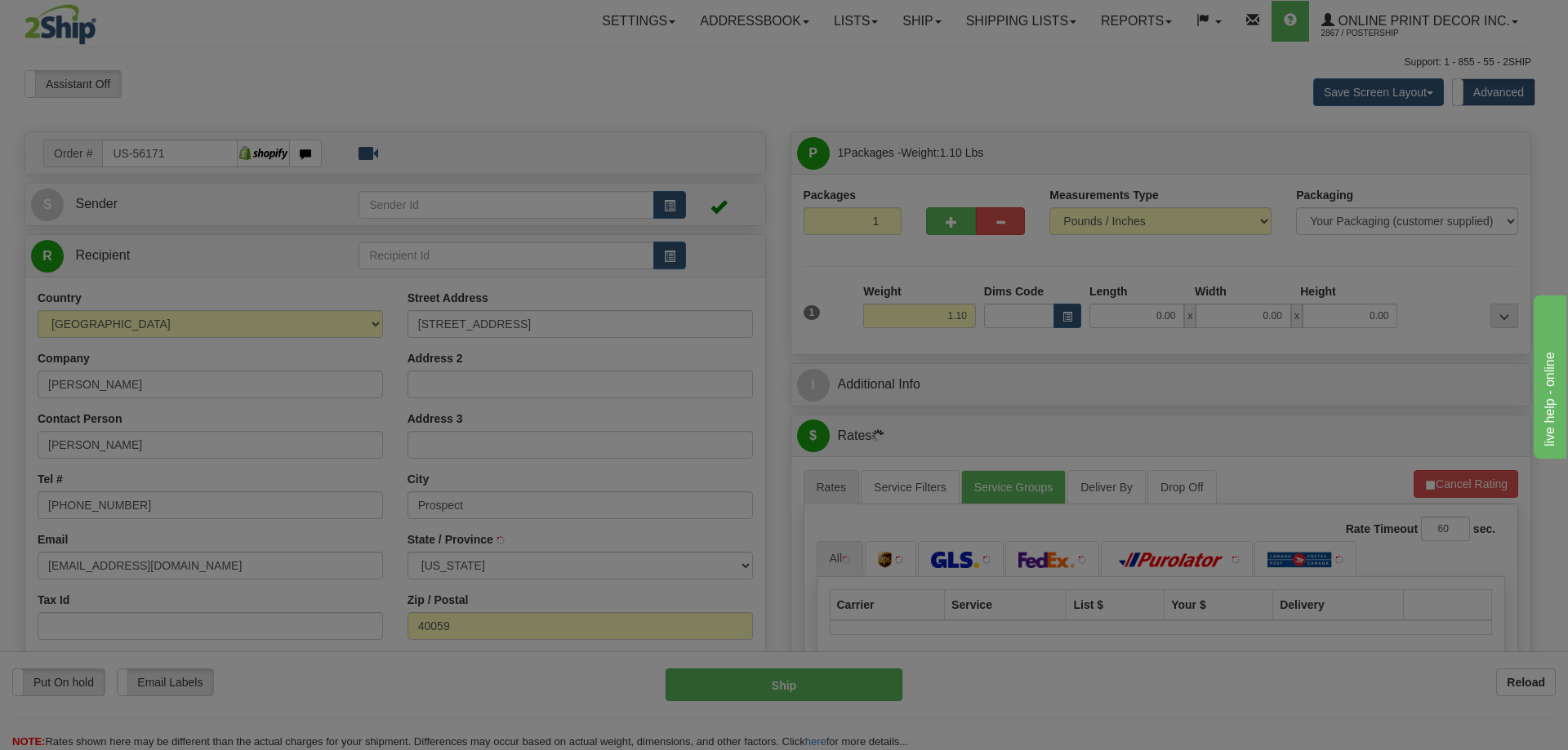
type input "PROSPECT"
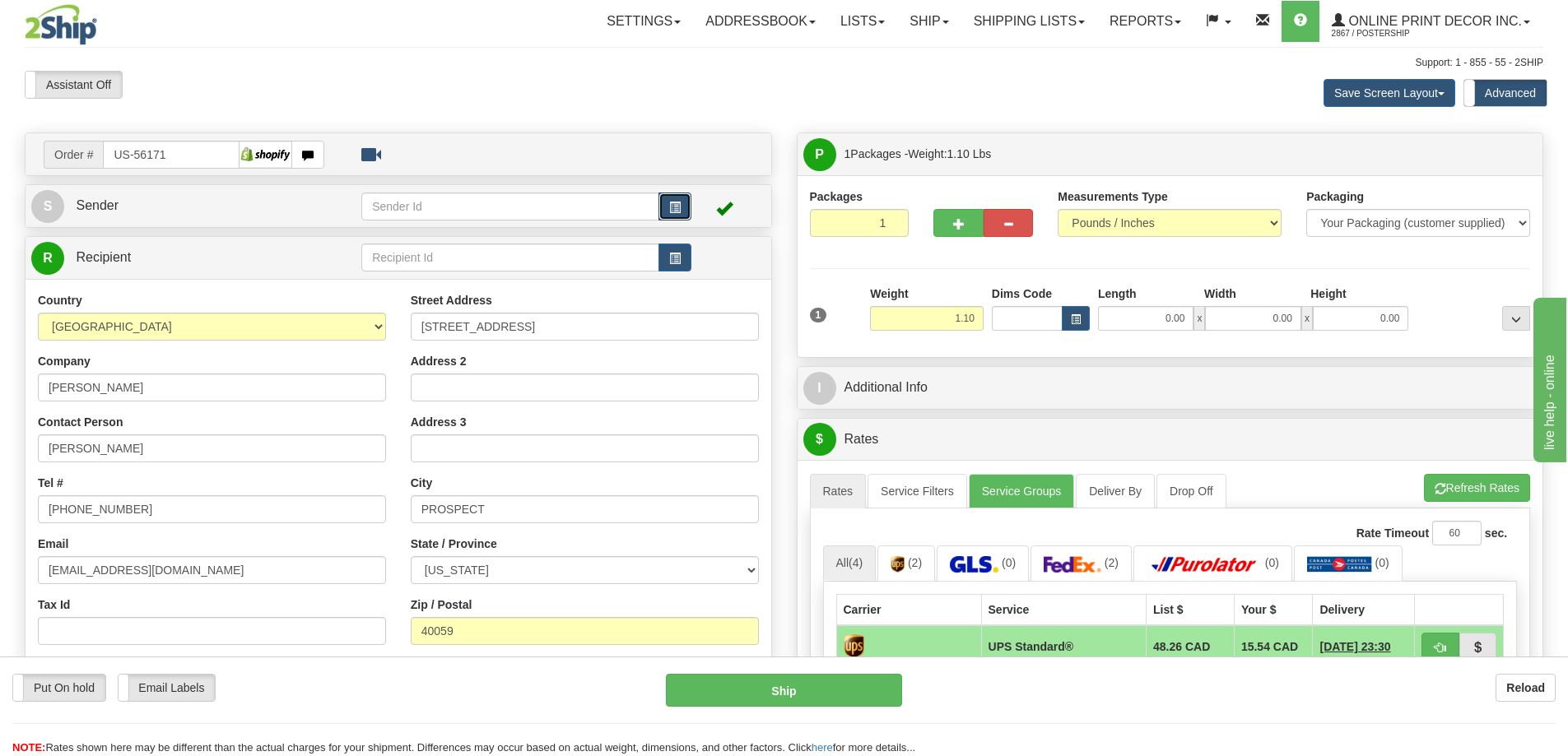
click at [673, 197] on button "button" at bounding box center [675, 207] width 33 height 28
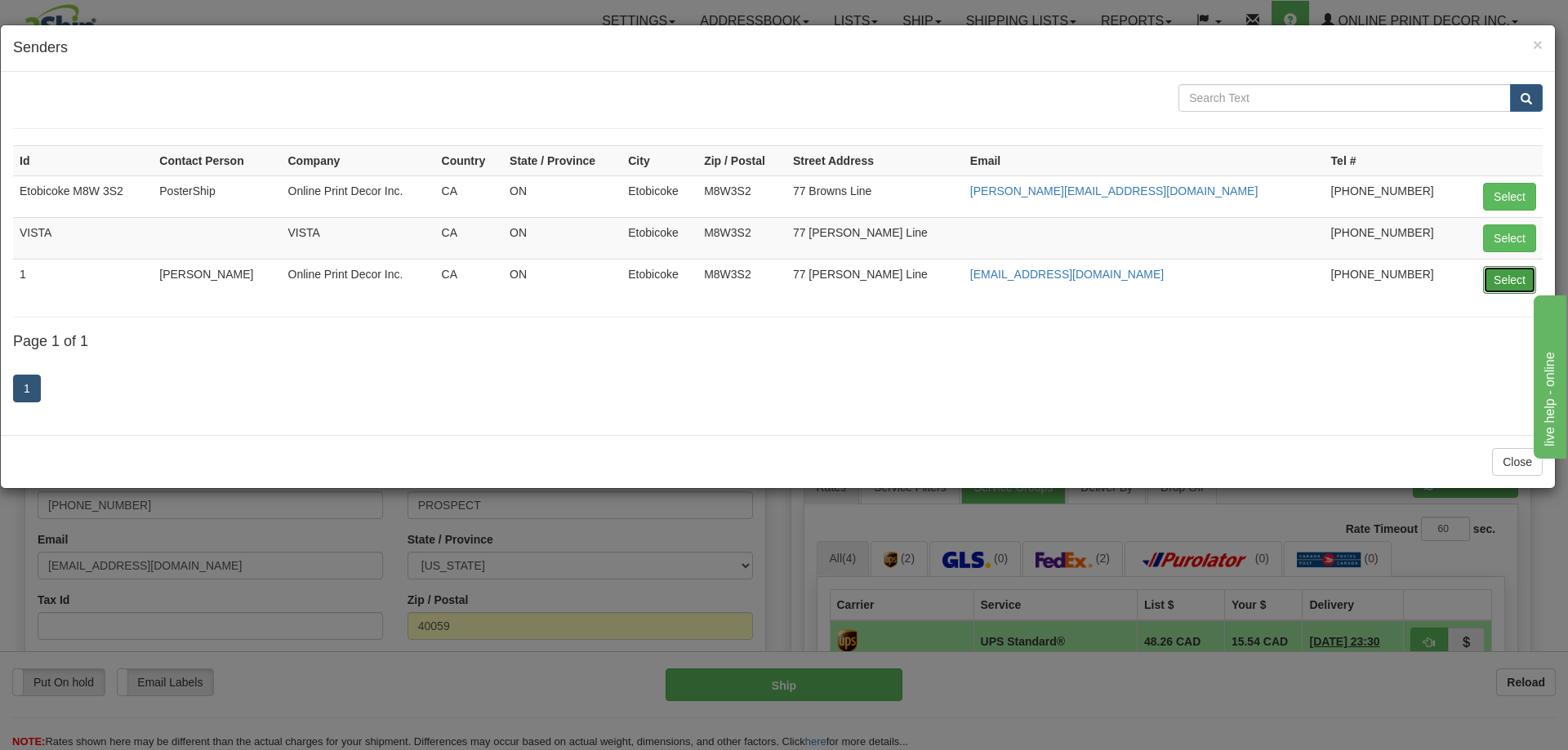
click at [1505, 281] on button "Select" at bounding box center [1510, 280] width 53 height 27
type input "1"
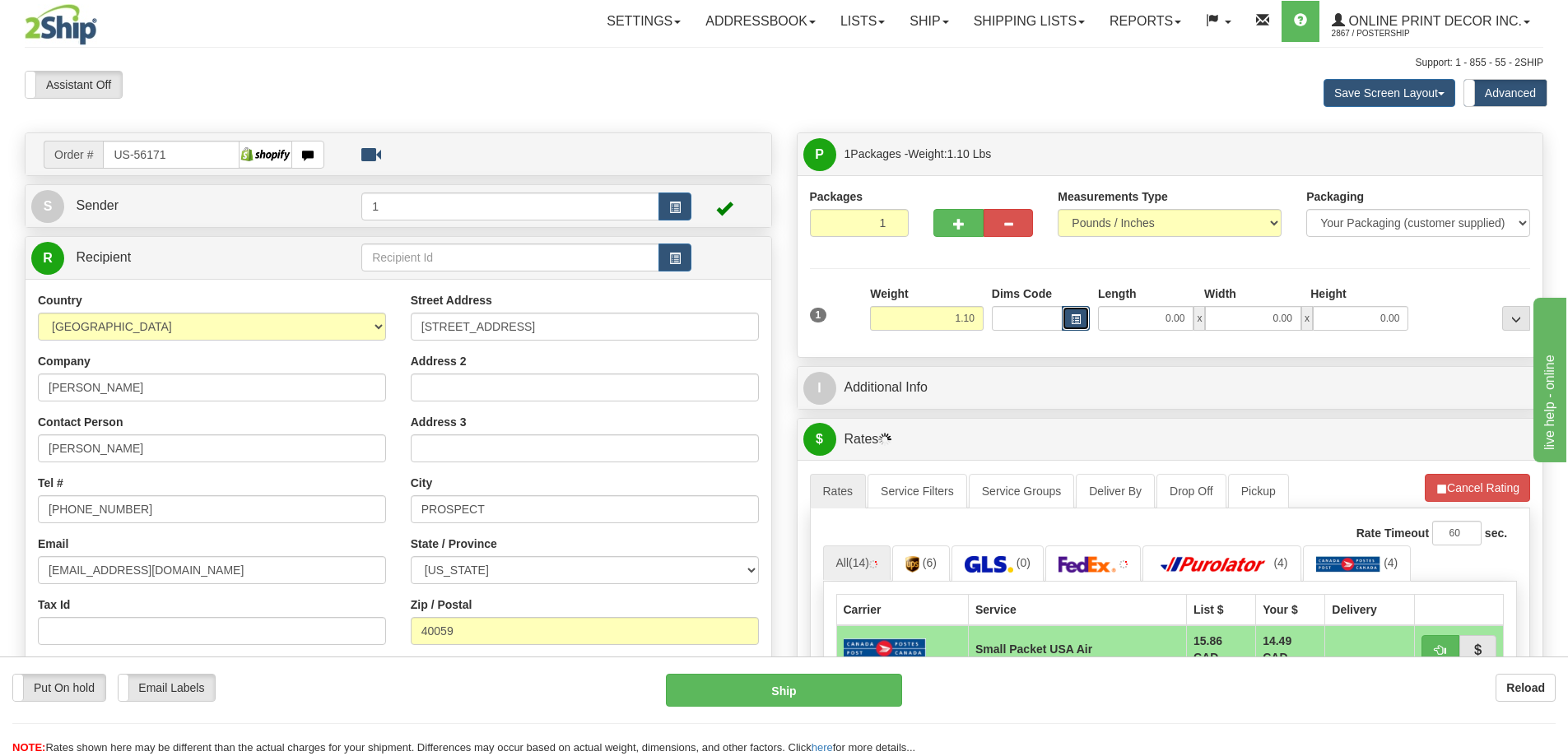
click at [1076, 317] on span "button" at bounding box center [1075, 319] width 9 height 9
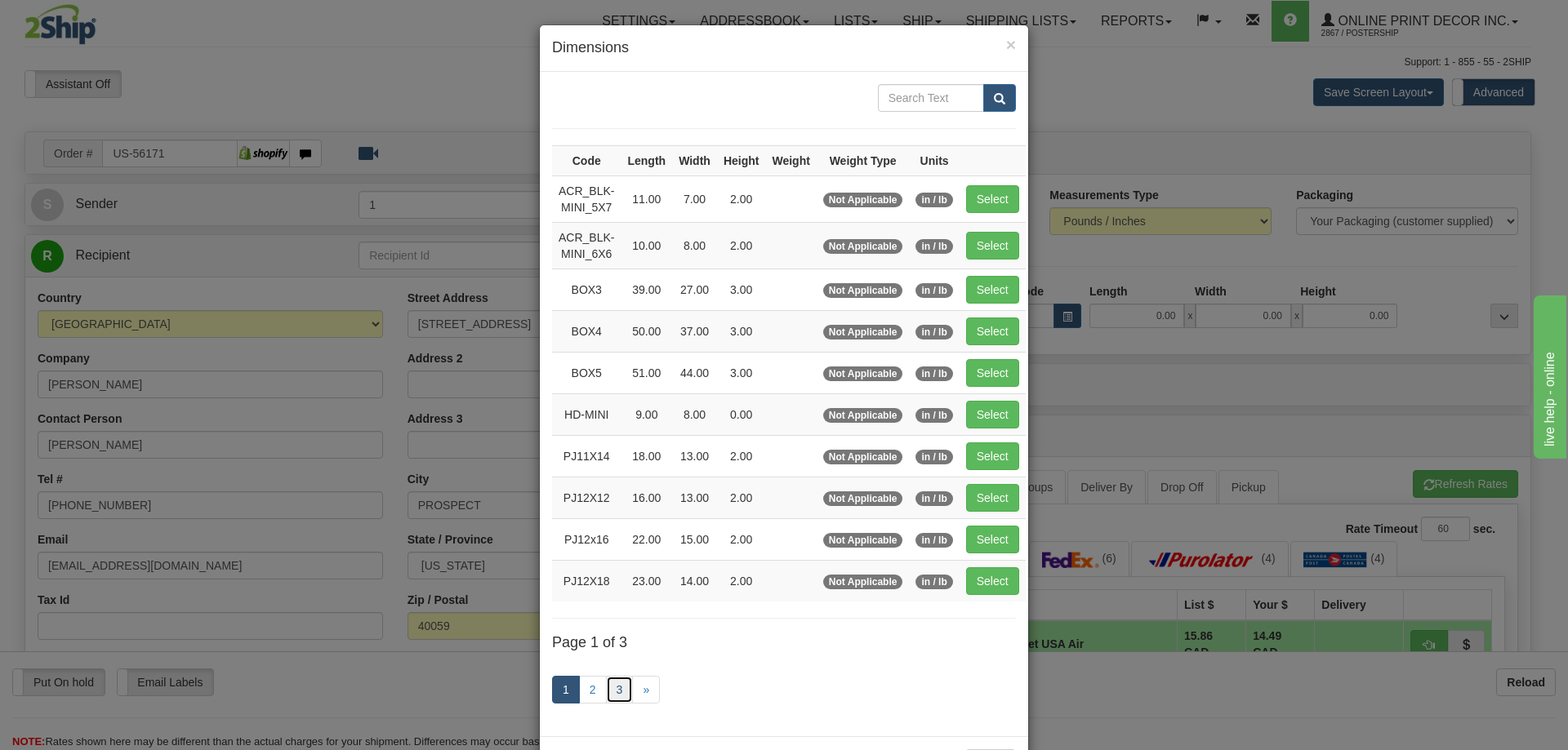
click at [619, 688] on link "3" at bounding box center [620, 689] width 27 height 27
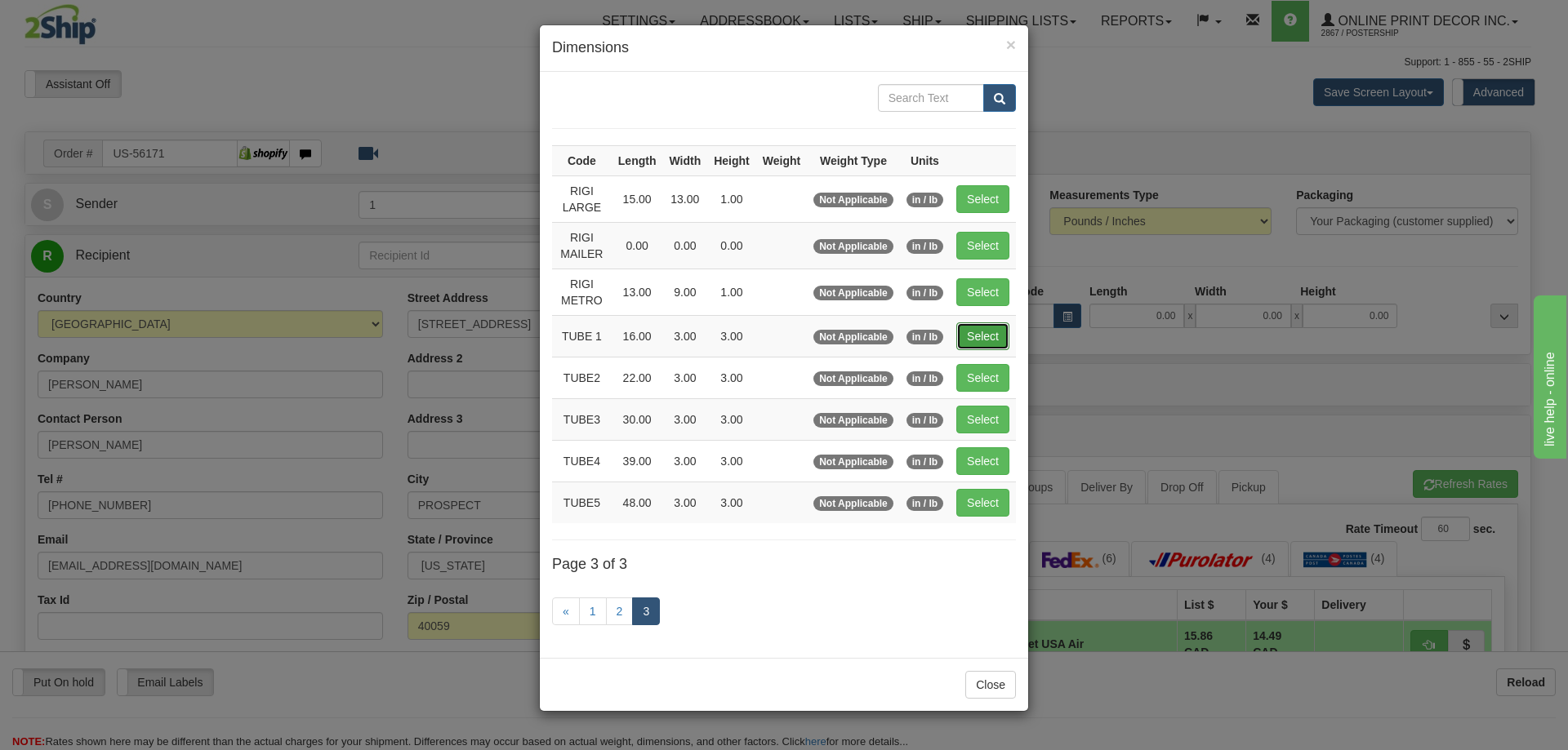
click at [995, 331] on button "Select" at bounding box center [983, 337] width 53 height 27
type input "TUBE 1"
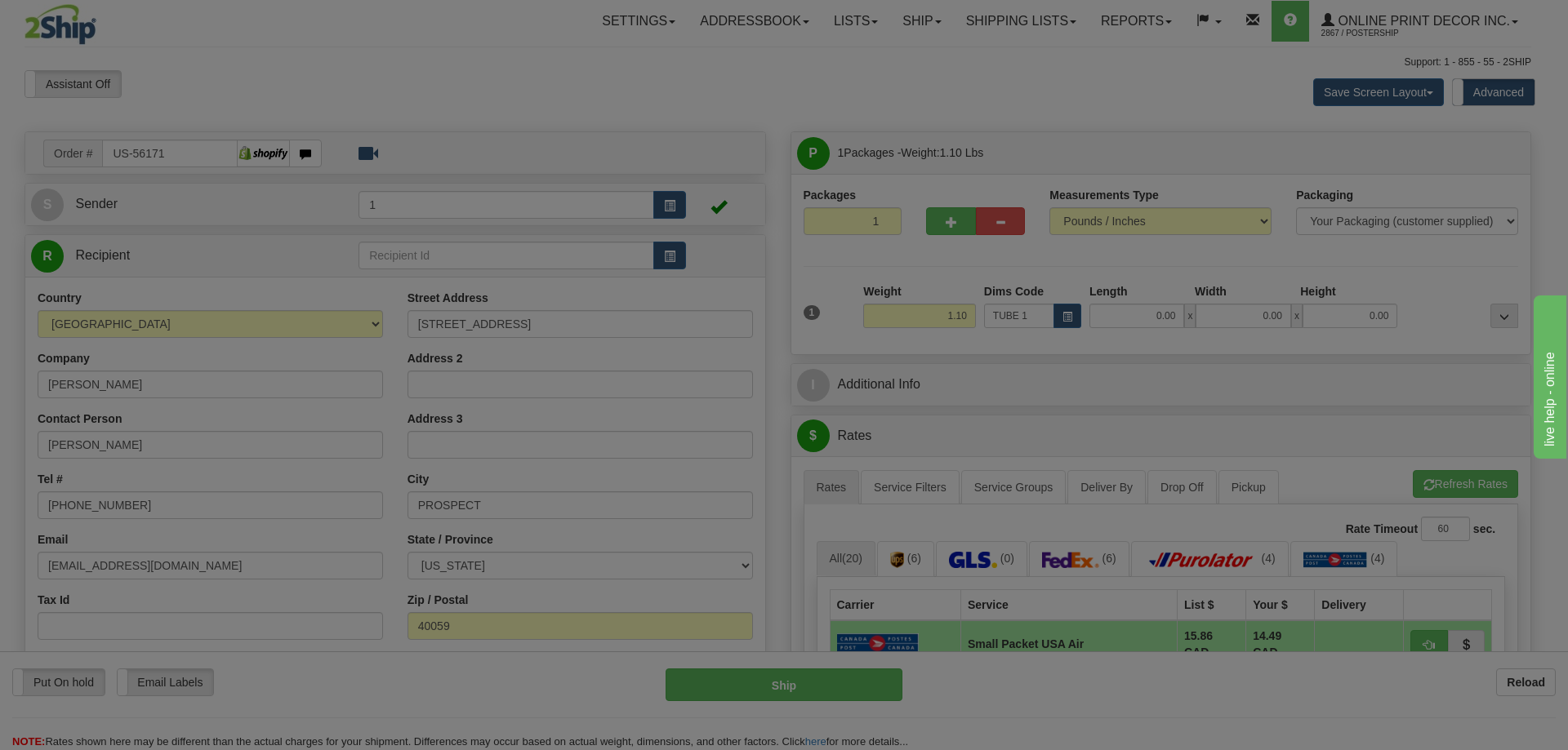
type input "16.00"
type input "3.00"
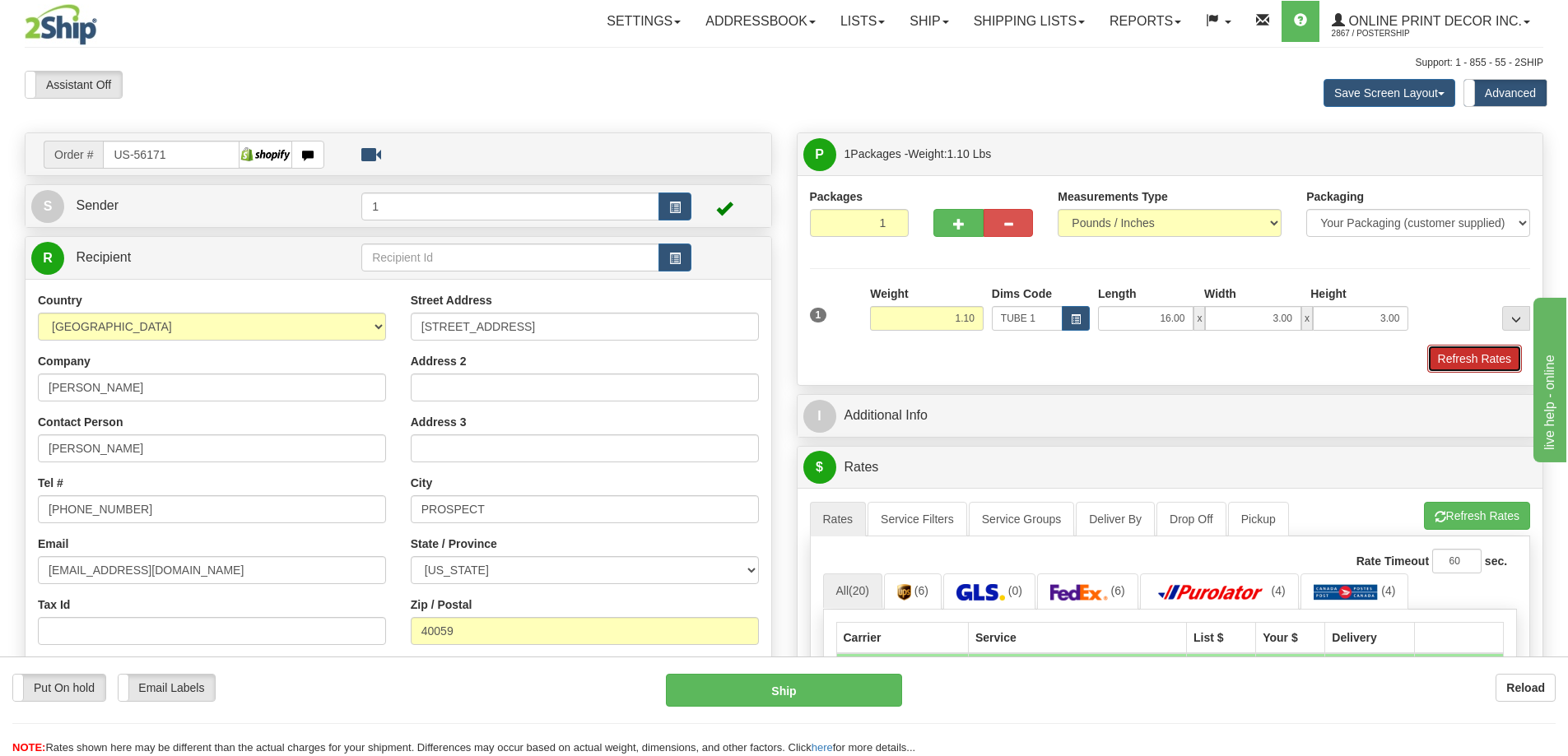
click at [1466, 349] on button "Refresh Rates" at bounding box center [1474, 358] width 95 height 28
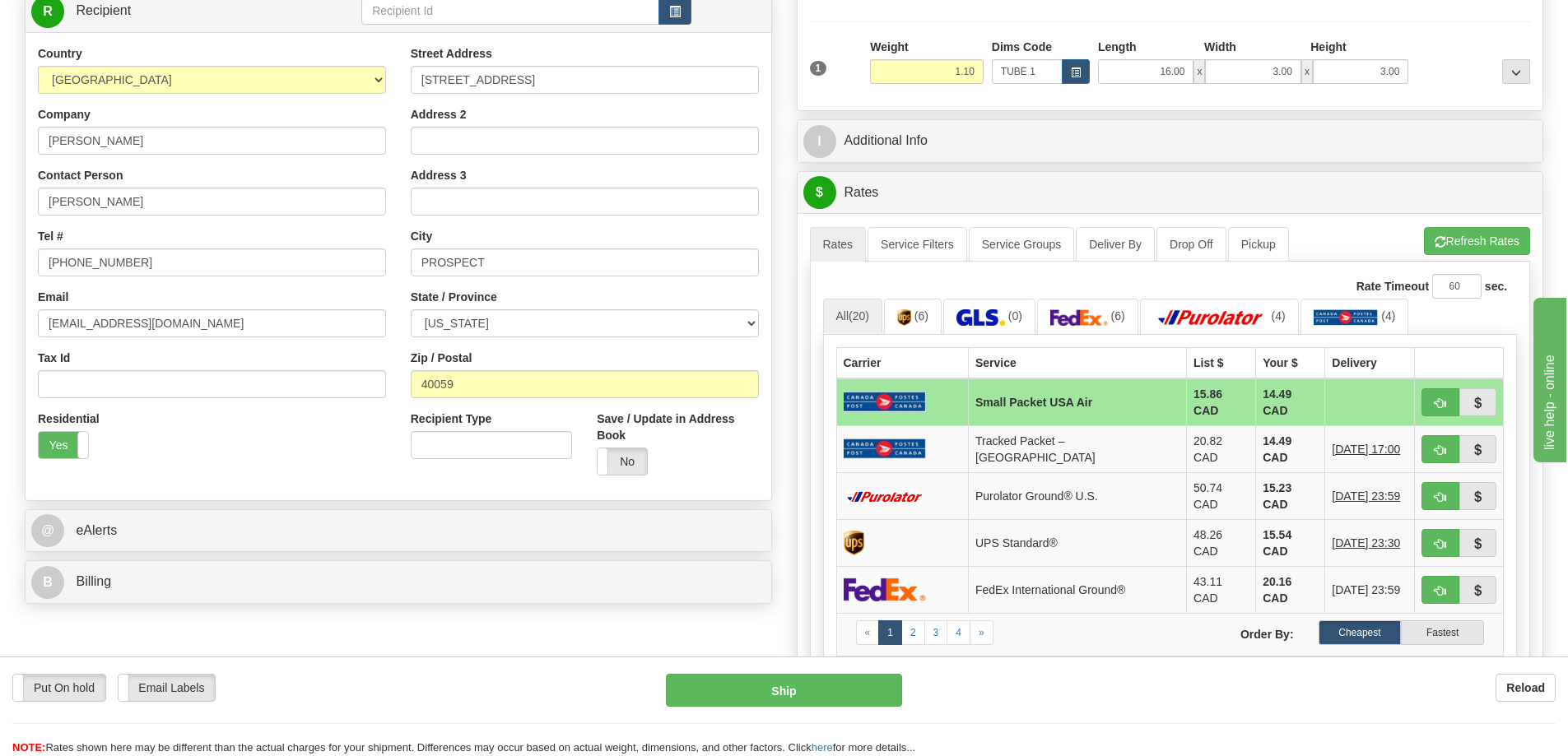
scroll to position [329, 0]
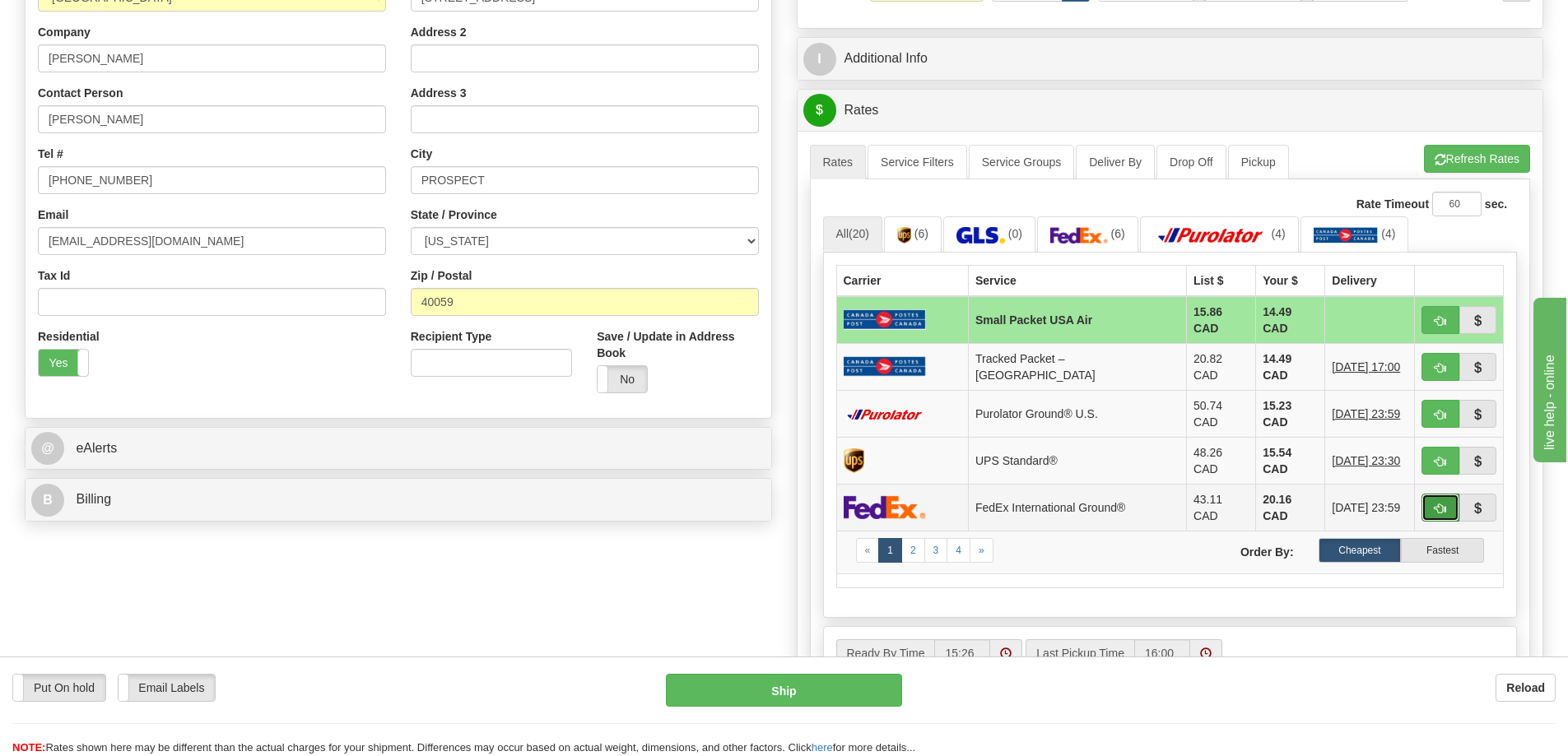
click at [1438, 493] on button "button" at bounding box center [1441, 507] width 38 height 28
type input "92"
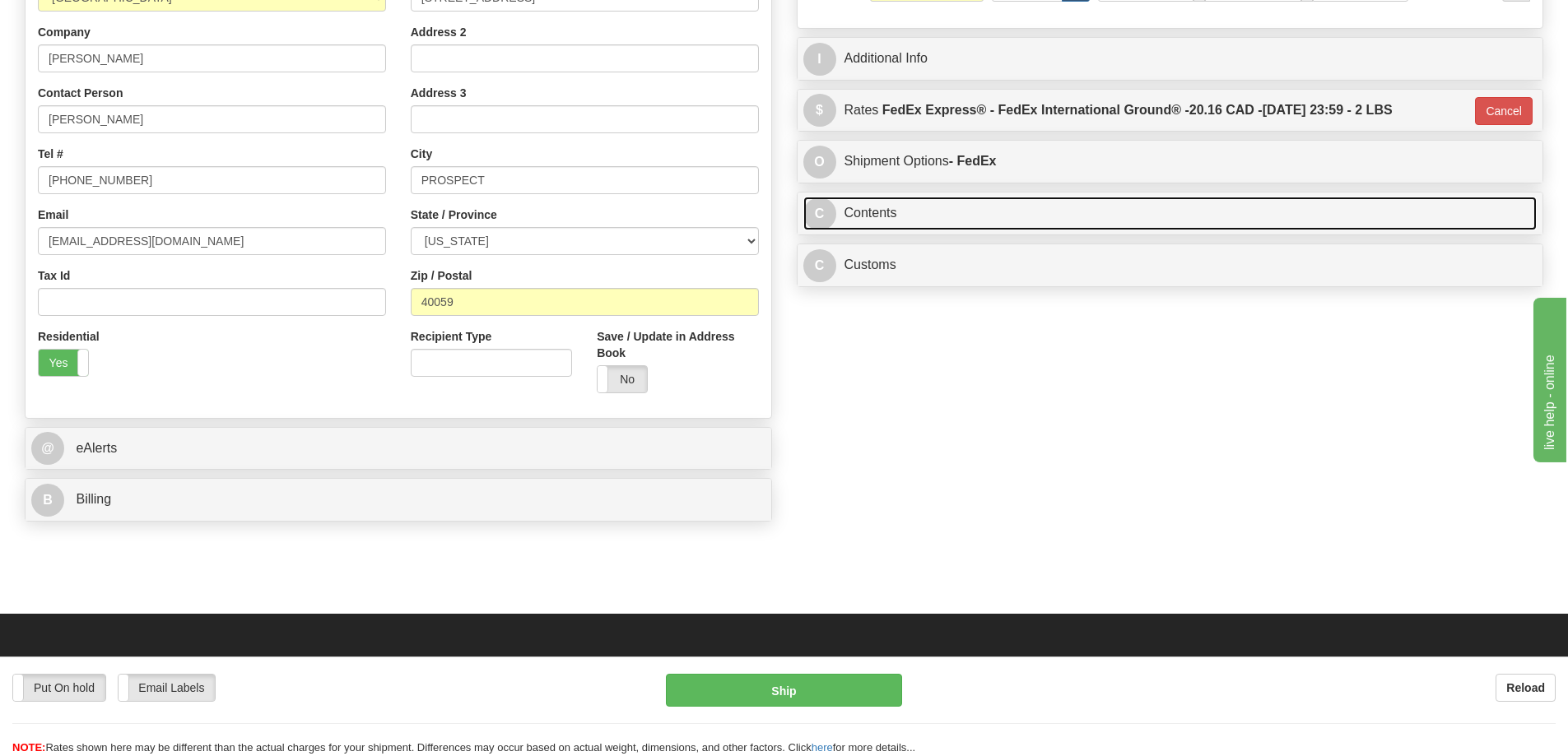
click at [869, 218] on link "C Contents" at bounding box center [1170, 213] width 734 height 34
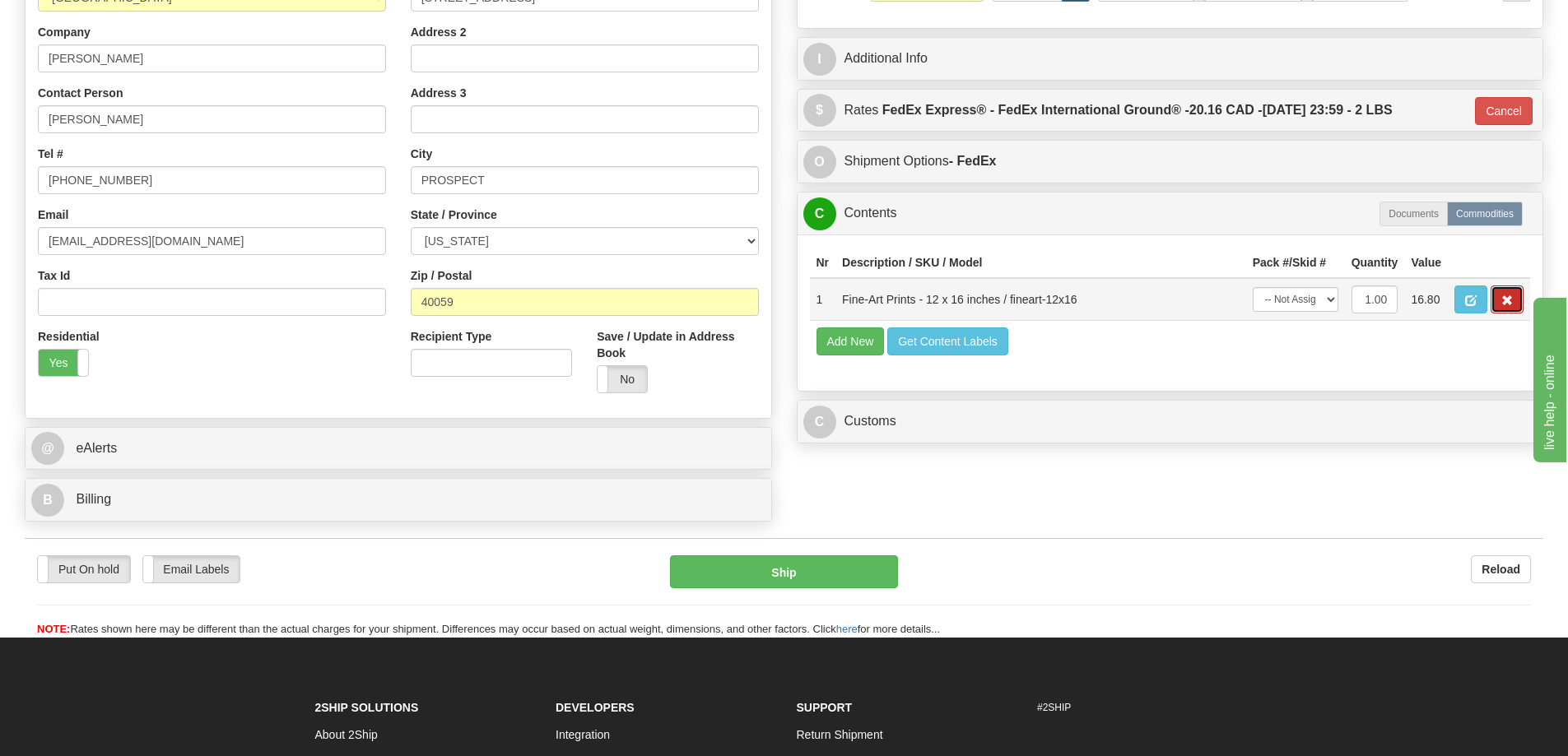
click at [1495, 294] on button "button" at bounding box center [1507, 300] width 33 height 28
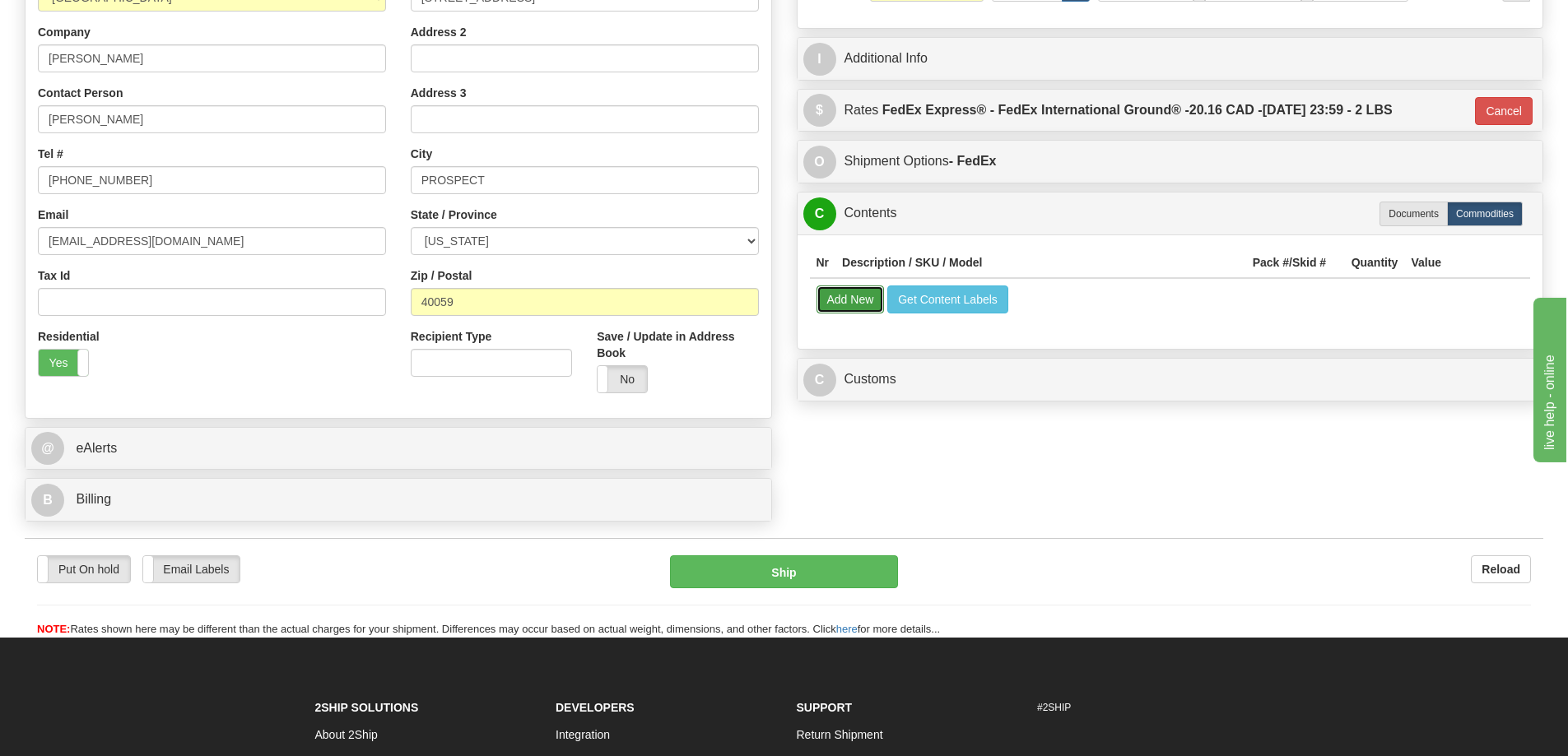
click at [859, 304] on button "Add New" at bounding box center [850, 300] width 68 height 28
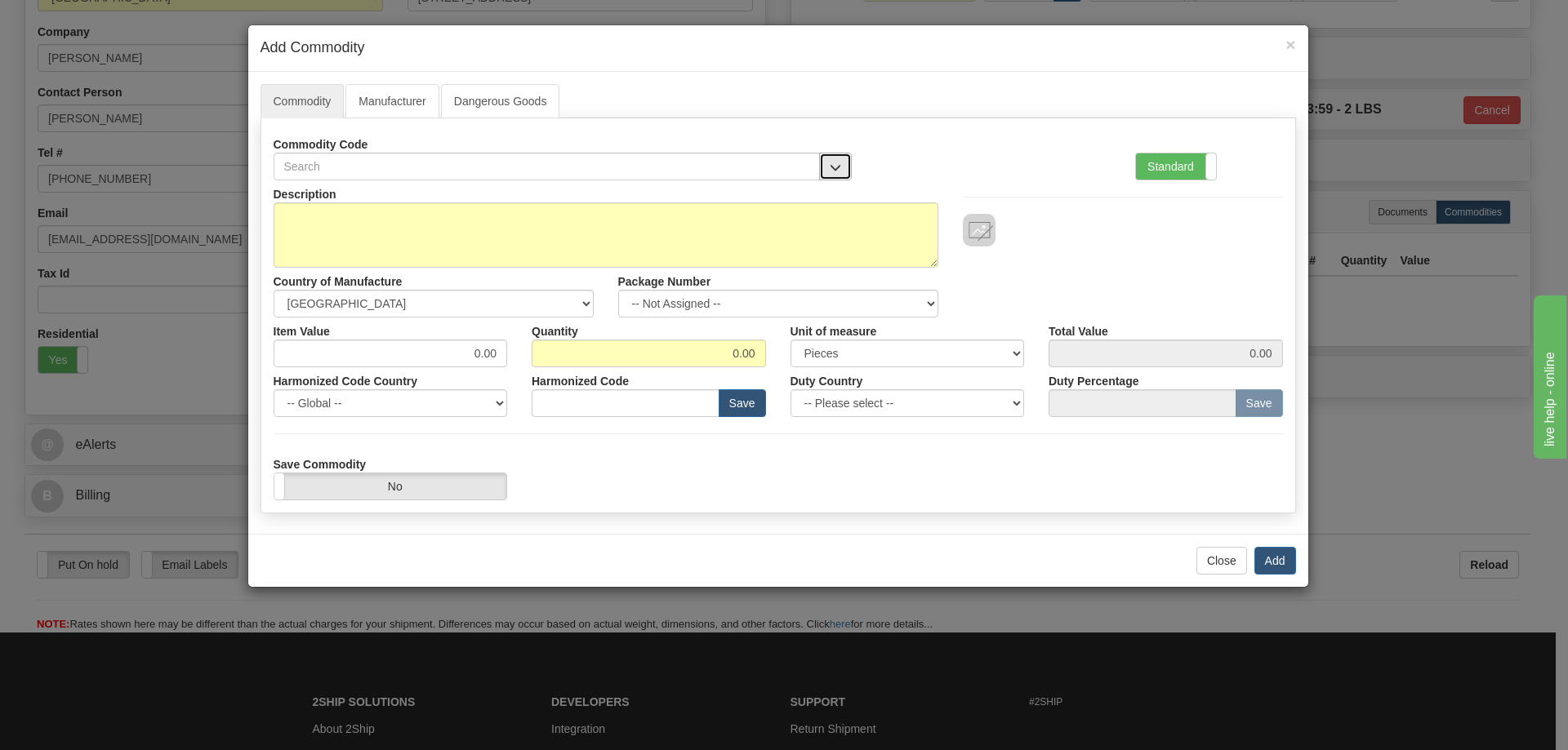
click at [841, 166] on span "button" at bounding box center [835, 167] width 11 height 10
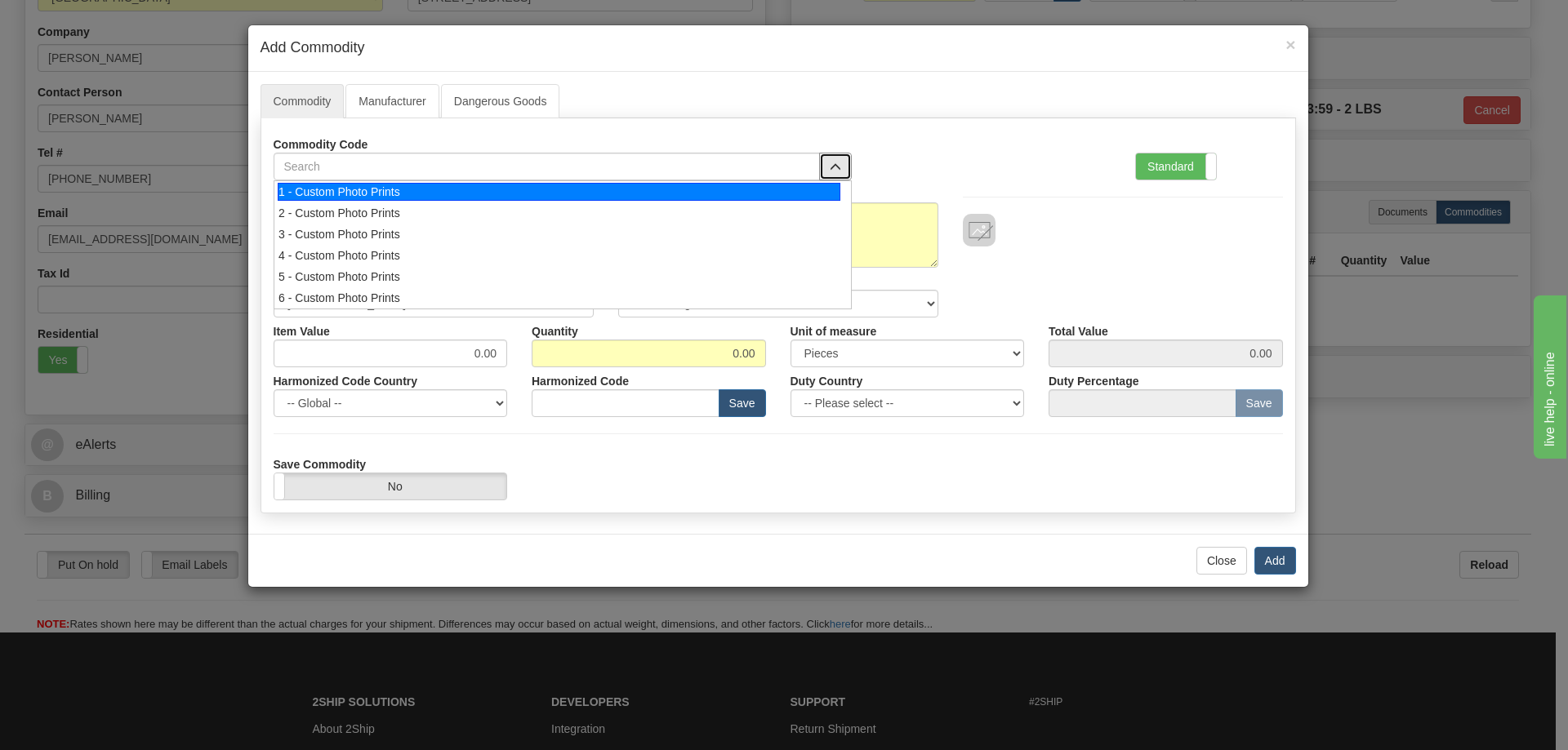
click at [785, 194] on div "1 - Custom Photo Prints" at bounding box center [559, 191] width 563 height 18
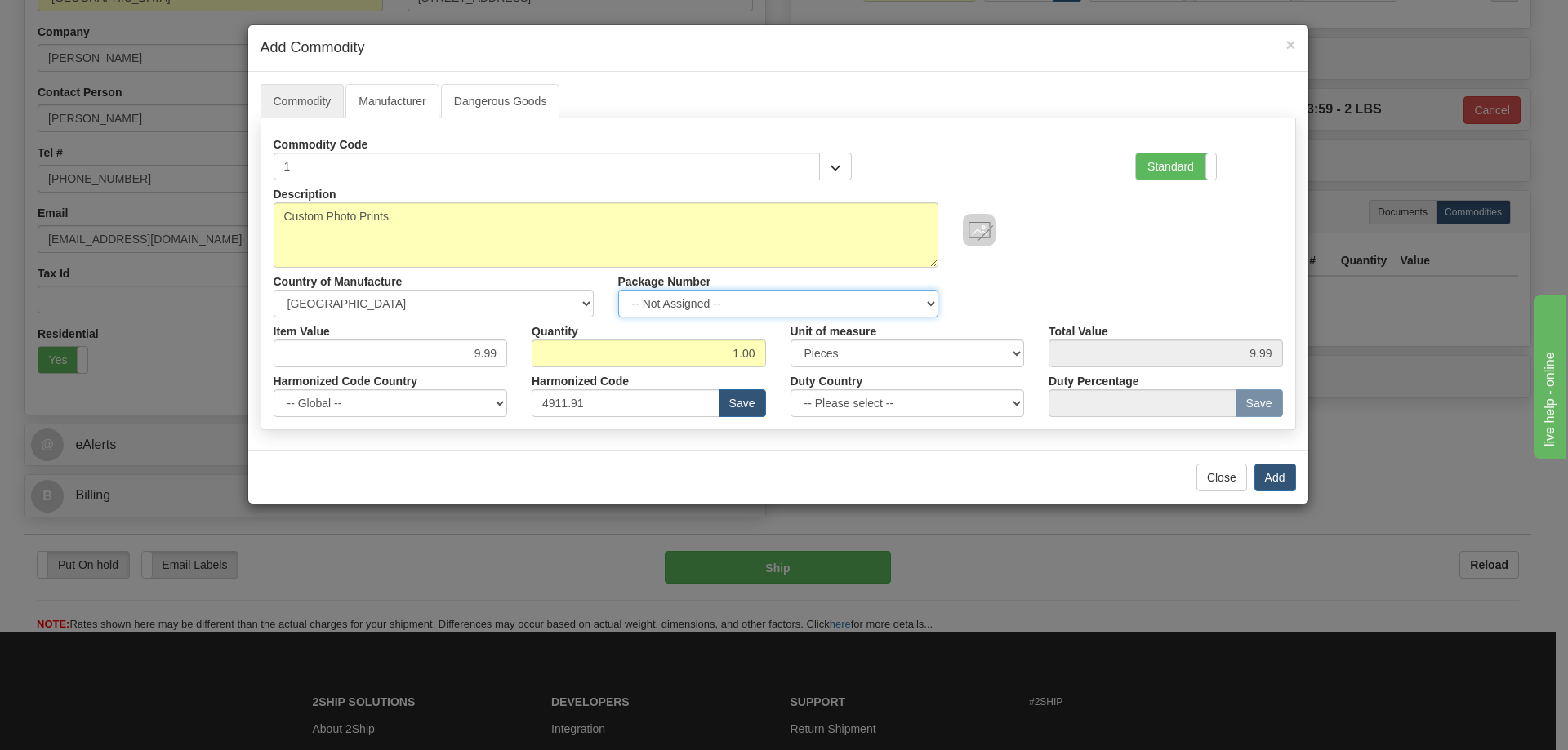
click at [914, 302] on select "-- Not Assigned -- Item 1" at bounding box center [778, 303] width 320 height 27
select select "0"
click at [619, 290] on select "-- Not Assigned -- Item 1" at bounding box center [778, 303] width 320 height 27
click at [1282, 474] on button "Add" at bounding box center [1275, 478] width 42 height 27
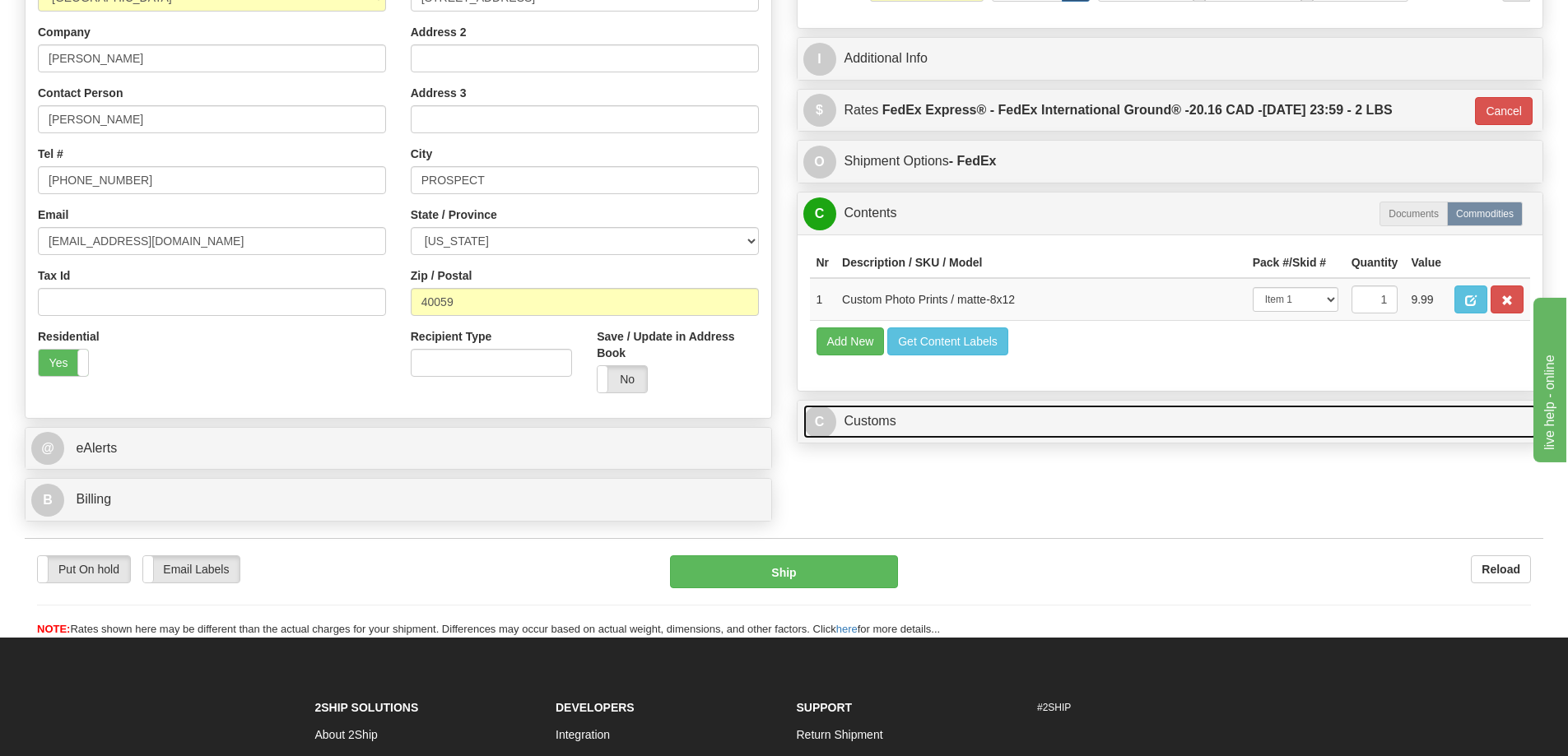
click at [1189, 424] on link "C Customs" at bounding box center [1170, 421] width 734 height 34
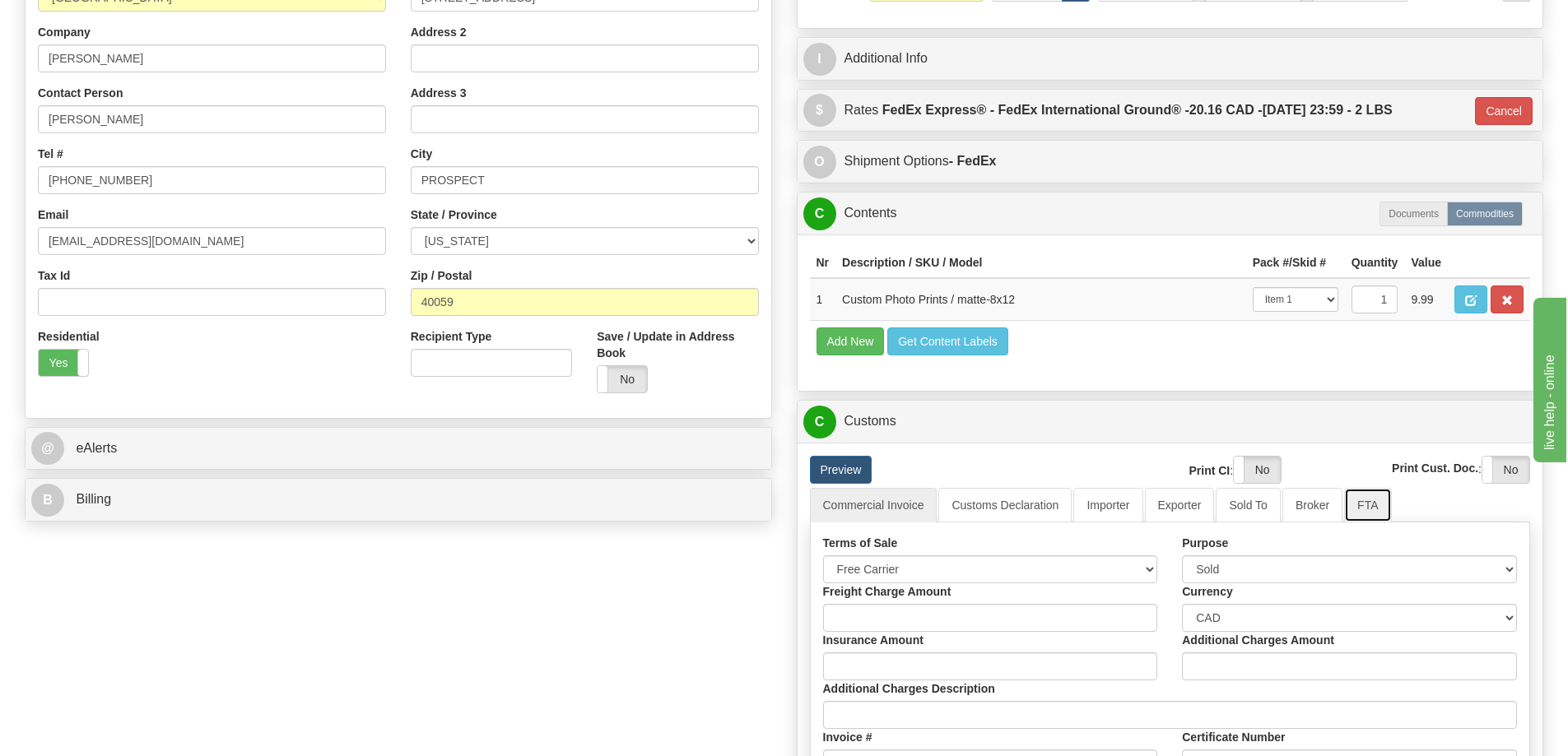
click at [1362, 505] on link "FTA" at bounding box center [1367, 505] width 46 height 34
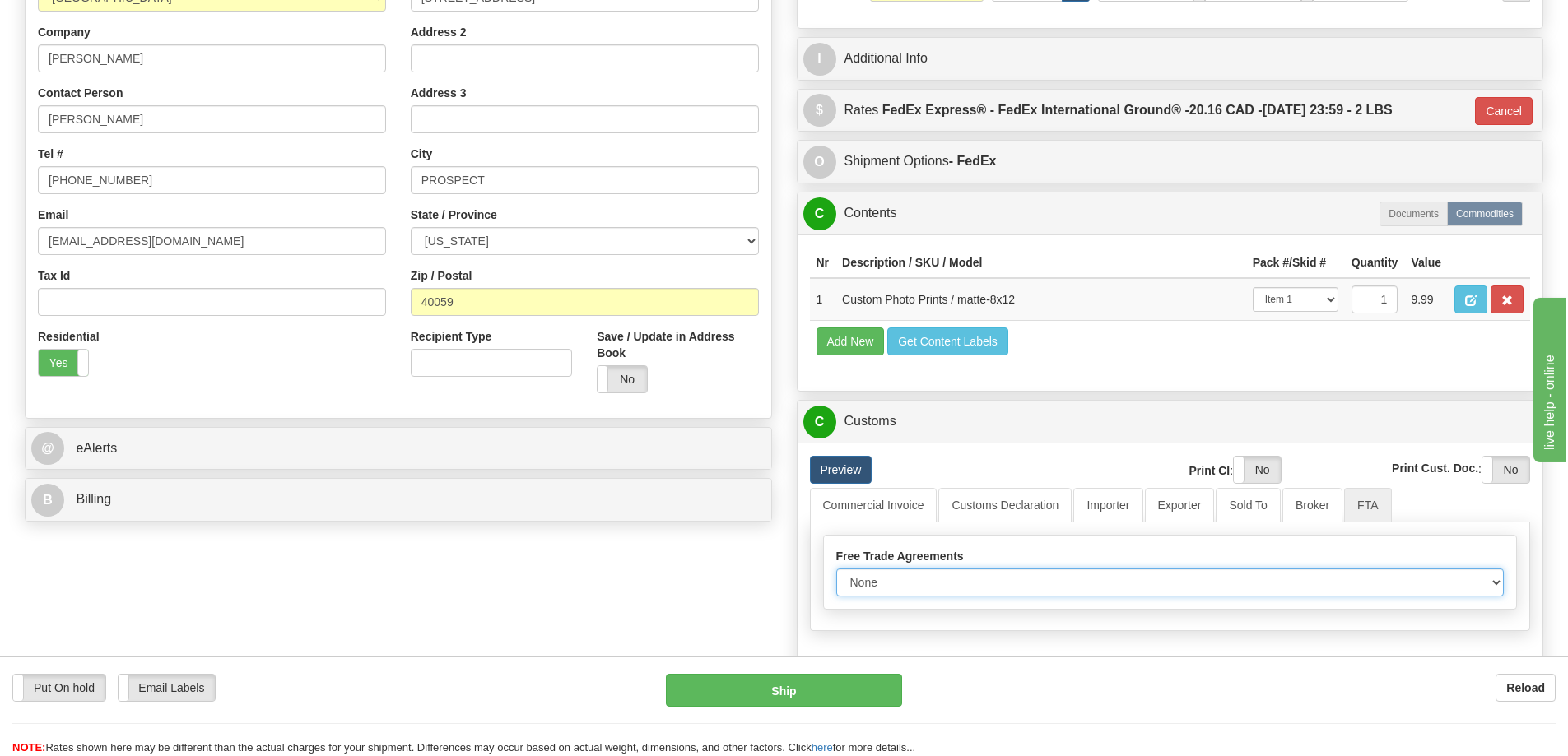
click at [1459, 585] on select "None Other USMCA CETA CUKTCA" at bounding box center [1170, 582] width 668 height 28
select select "1"
click at [836, 574] on select "None Other USMCA CETA CUKTCA" at bounding box center [1170, 582] width 668 height 28
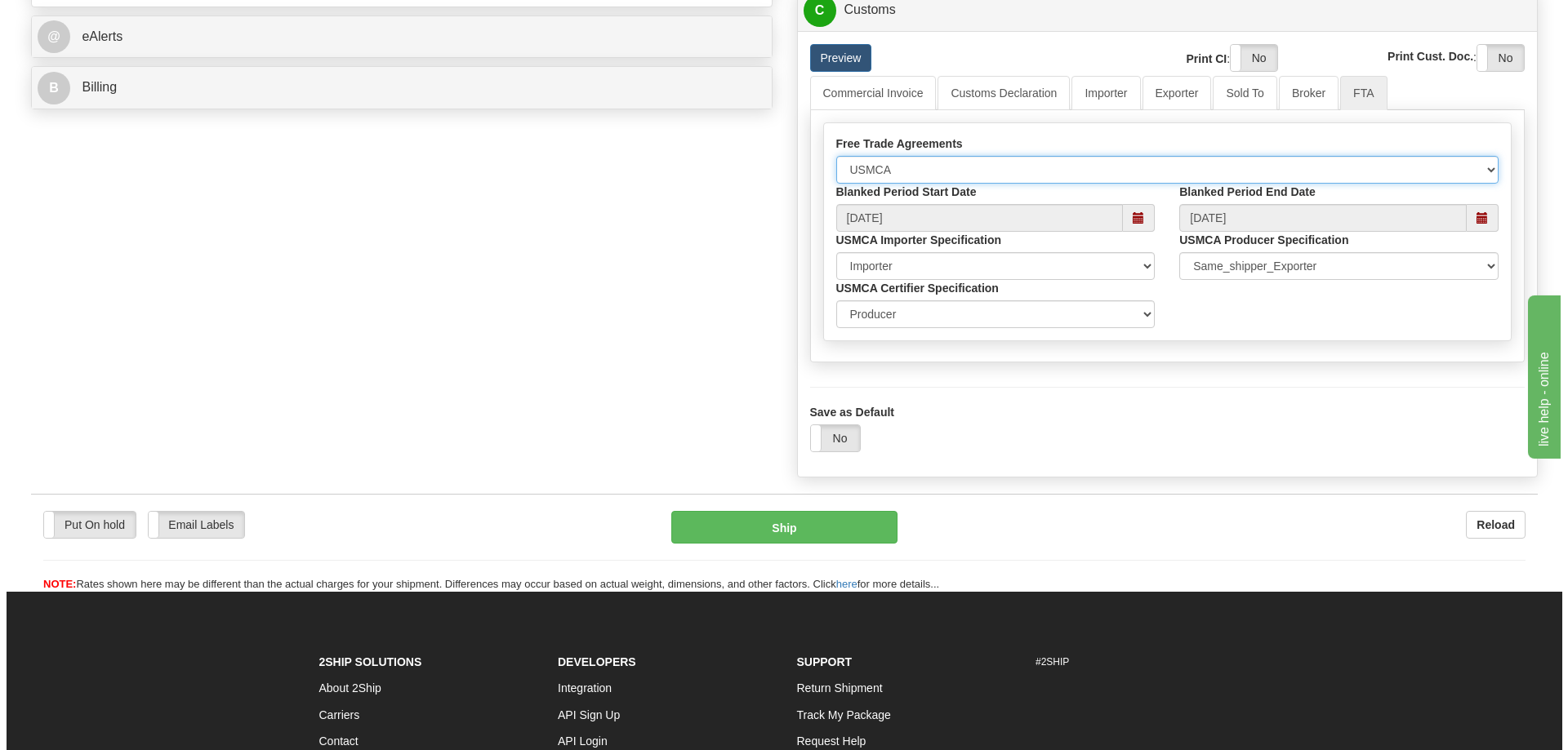
scroll to position [817, 0]
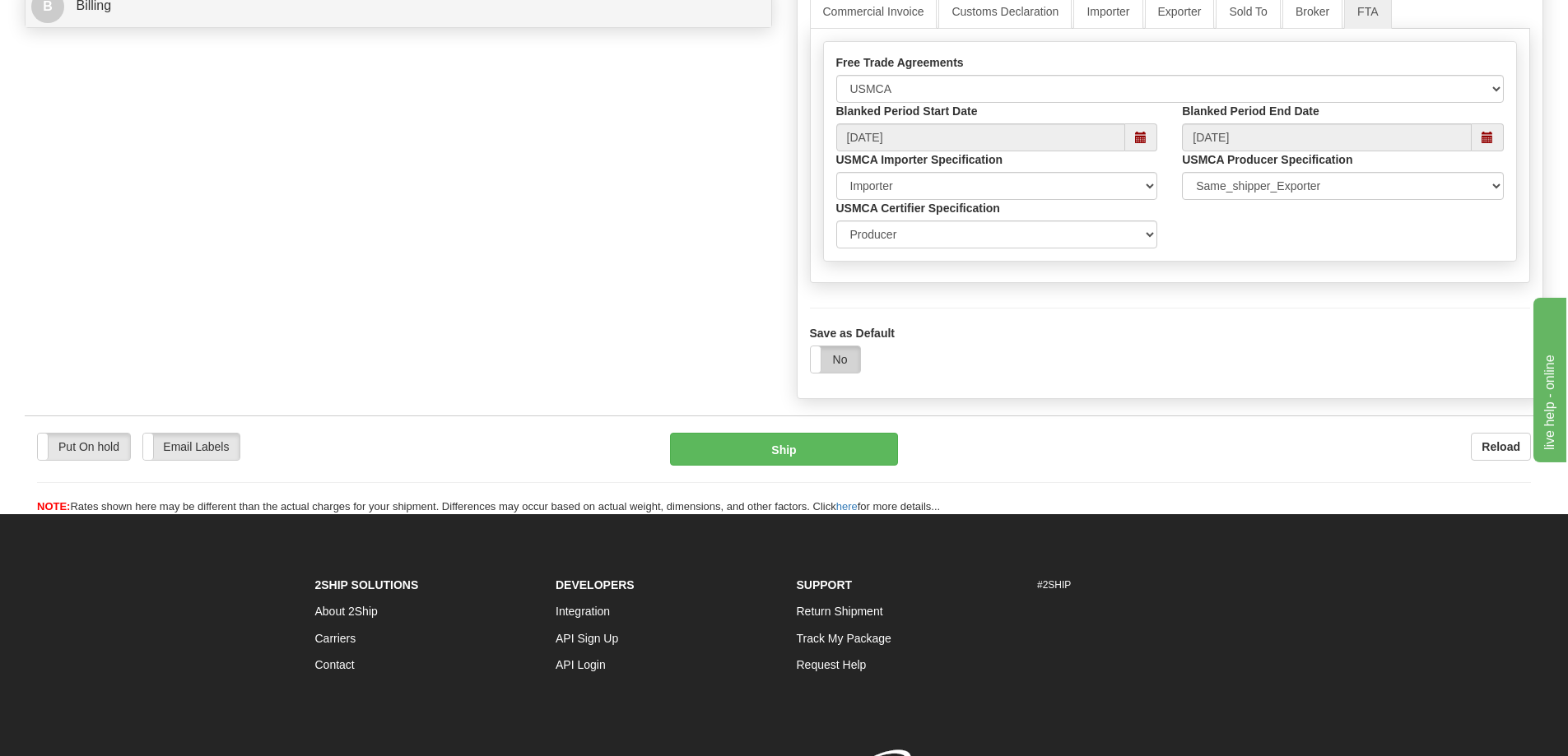
click at [836, 356] on label "No" at bounding box center [834, 359] width 49 height 27
click at [810, 457] on button "Ship" at bounding box center [784, 449] width 228 height 33
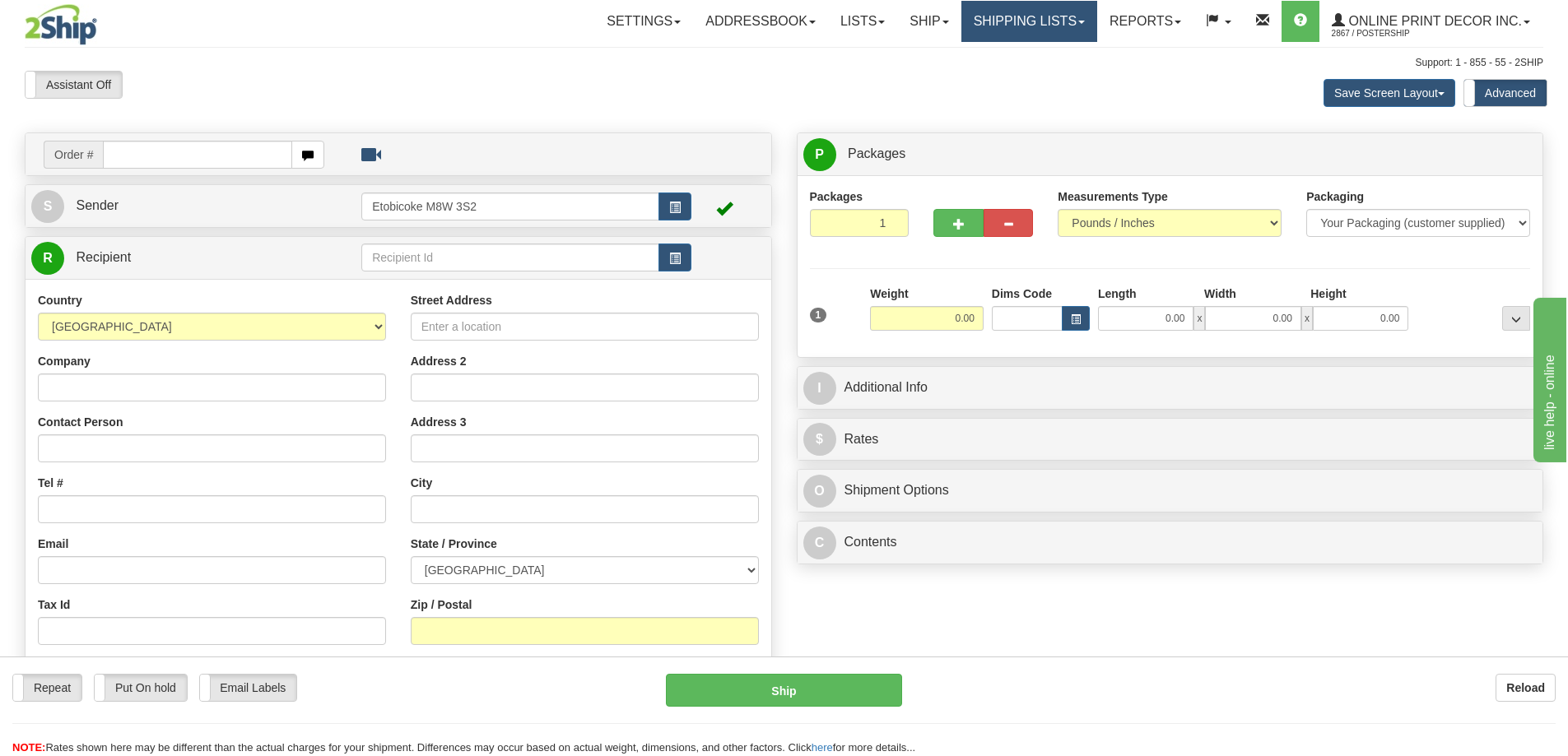
click at [1046, 22] on link "Shipping lists" at bounding box center [1029, 22] width 136 height 41
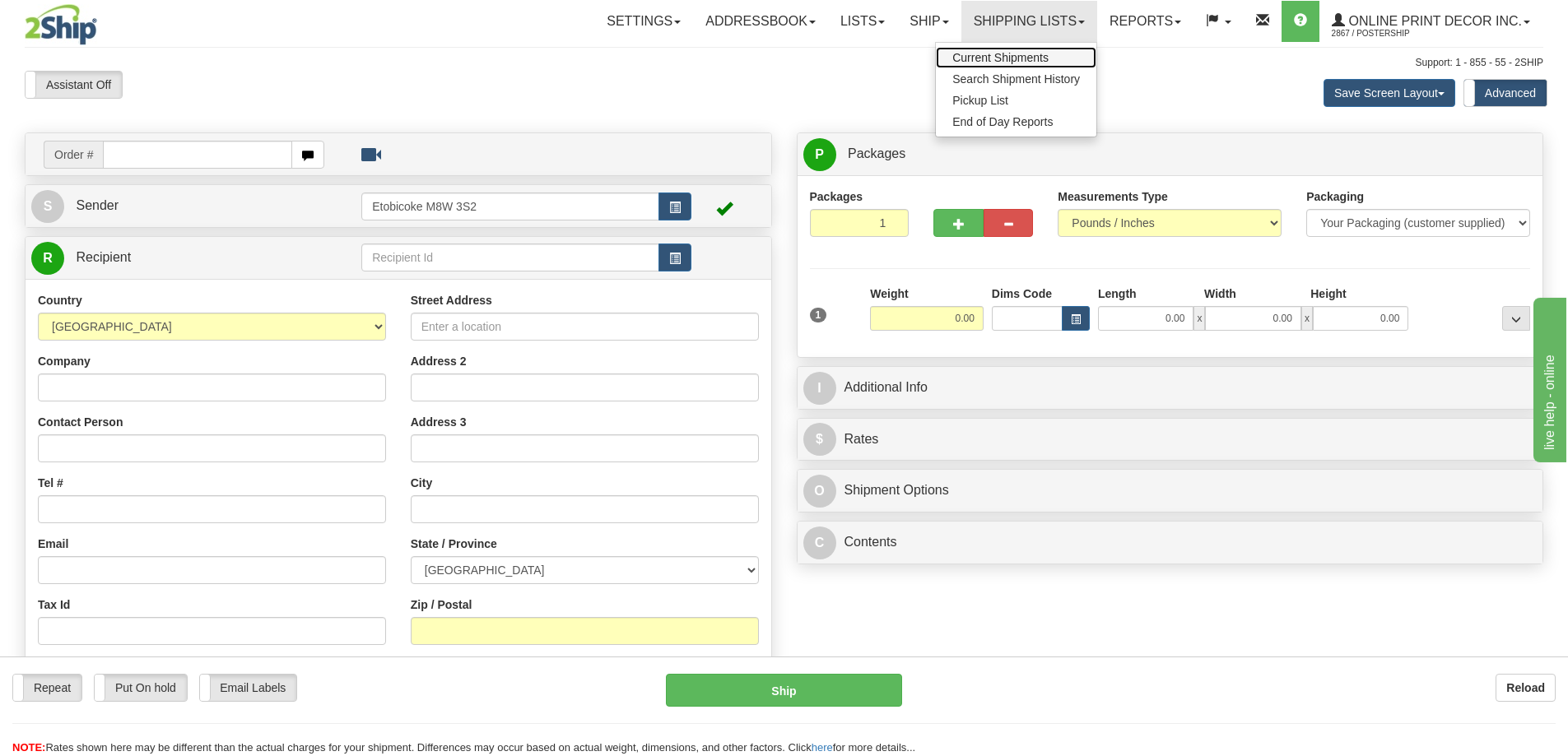
click at [1008, 56] on span "Current Shipments" at bounding box center [1001, 57] width 96 height 13
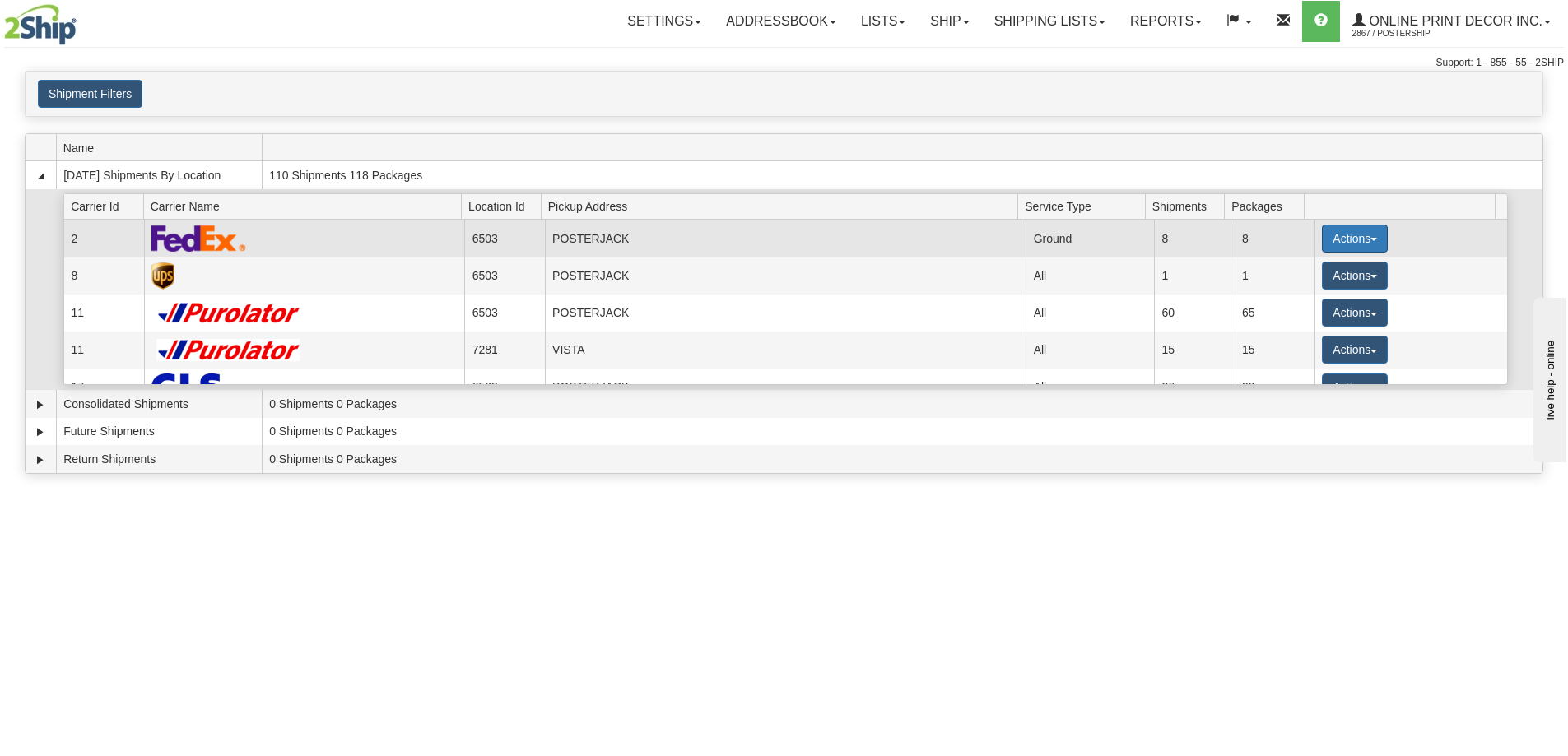
click at [1331, 237] on button "Actions" at bounding box center [1354, 239] width 65 height 28
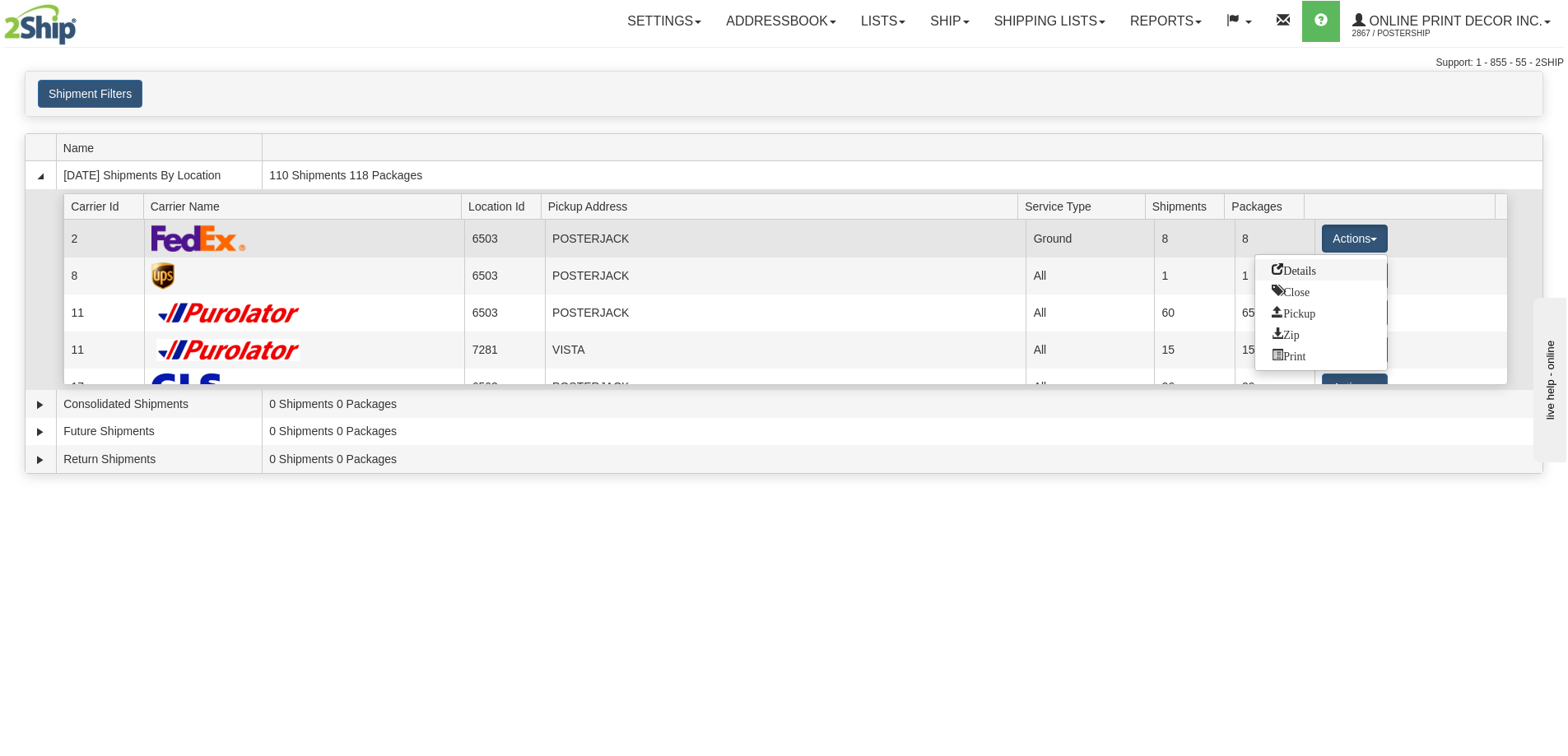
click at [1306, 270] on span "Details" at bounding box center [1294, 269] width 45 height 11
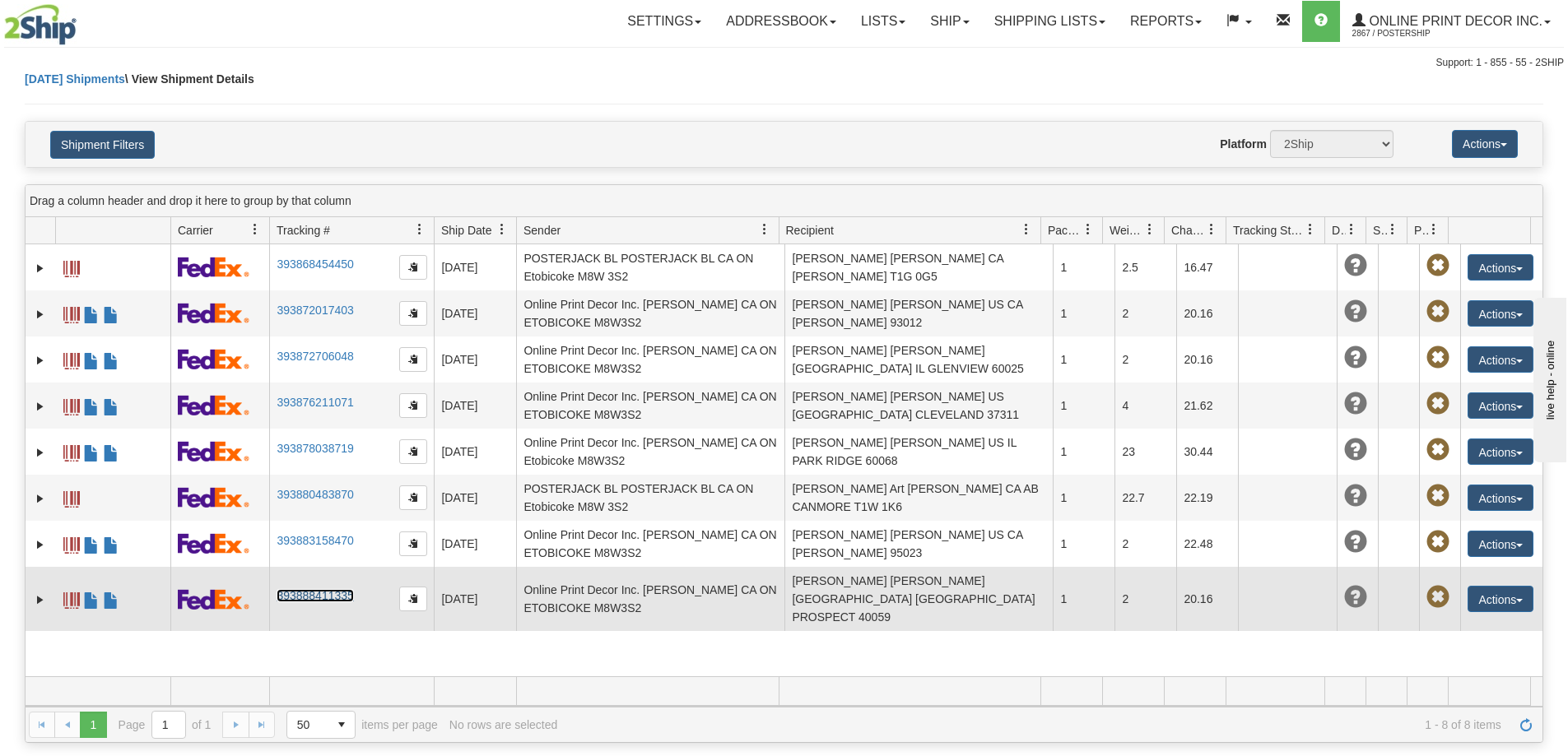
click at [323, 589] on link "393888411335" at bounding box center [314, 595] width 77 height 13
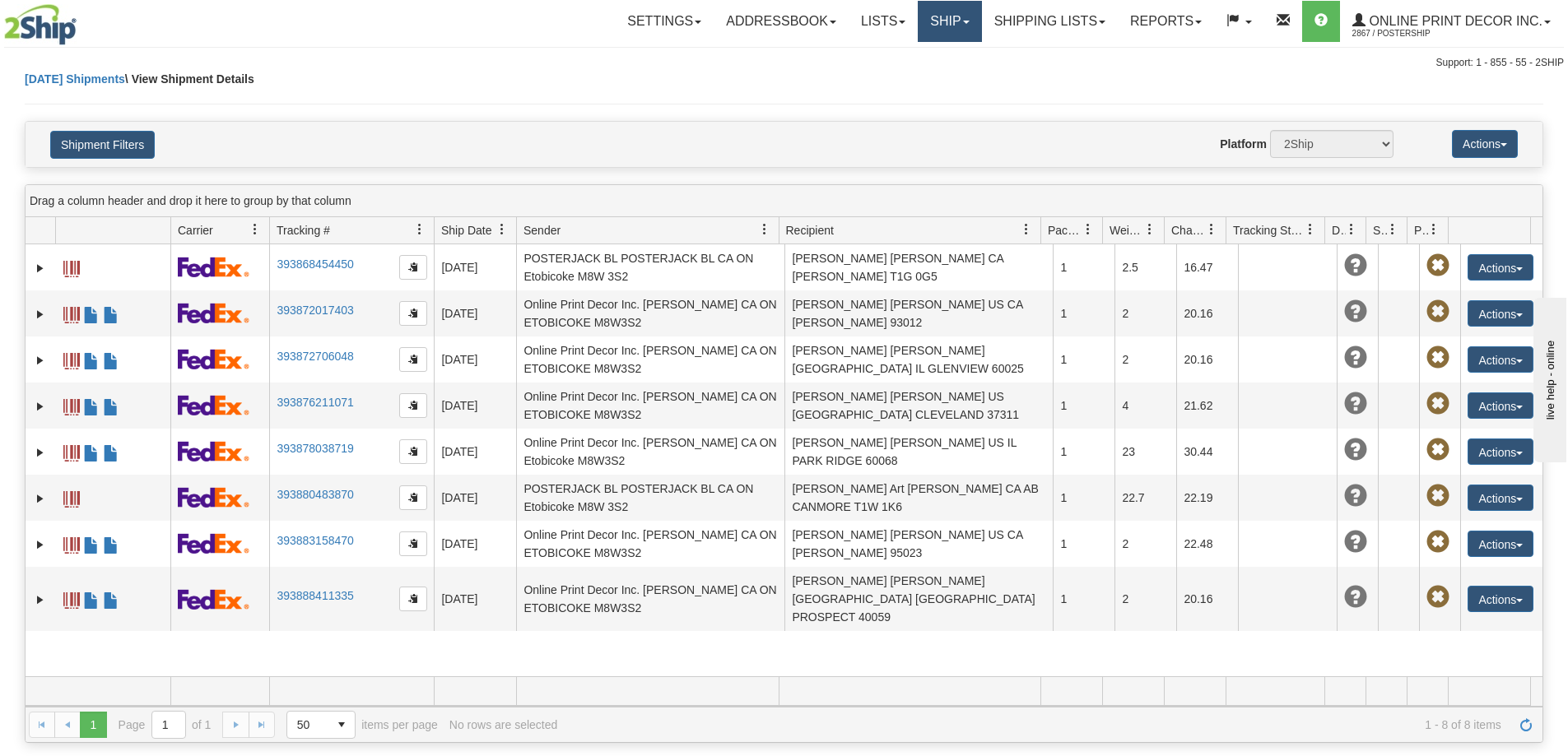
click at [944, 17] on link "Ship" at bounding box center [950, 22] width 64 height 41
click at [884, 50] on link "Ship Screen" at bounding box center [906, 57] width 149 height 22
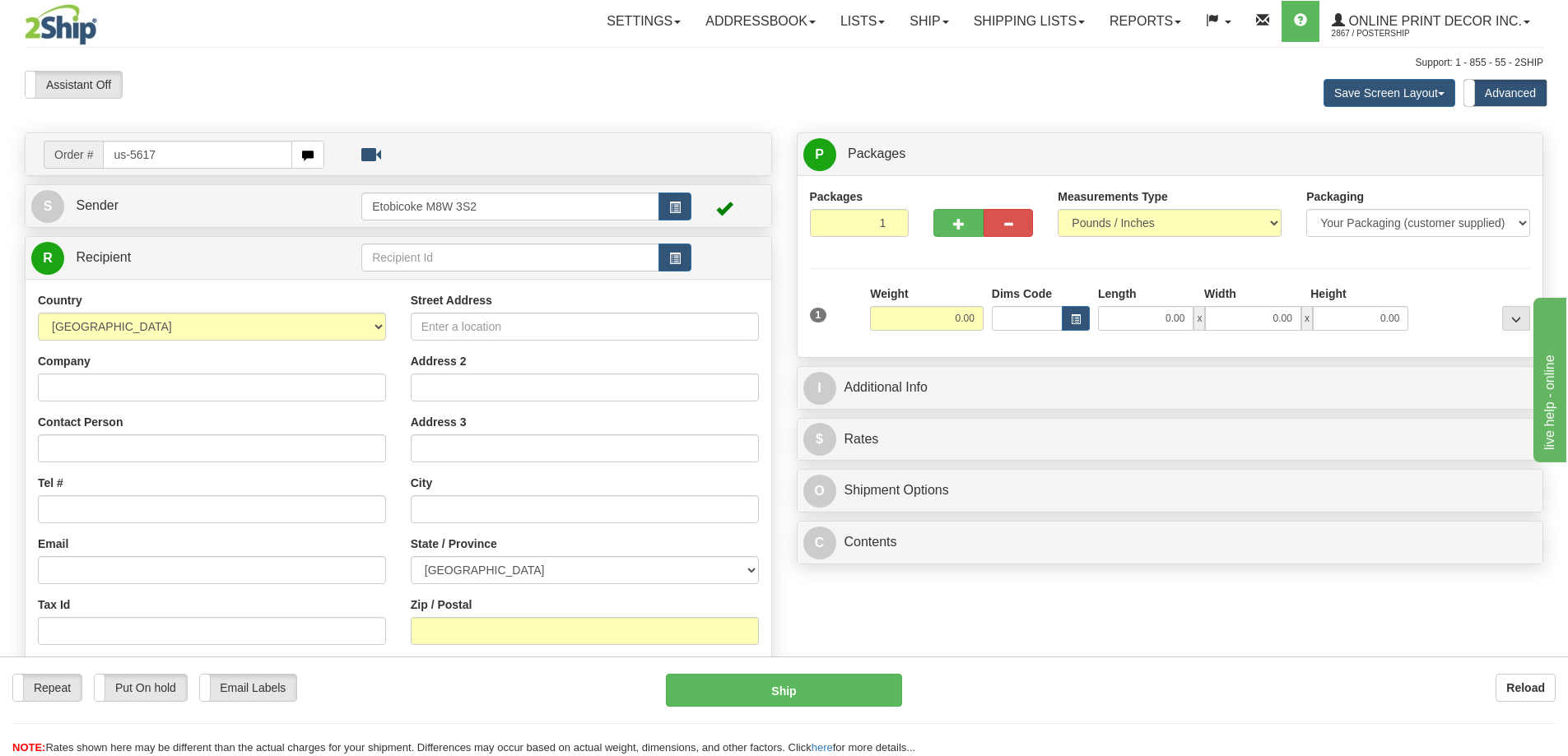
type input "us-56173"
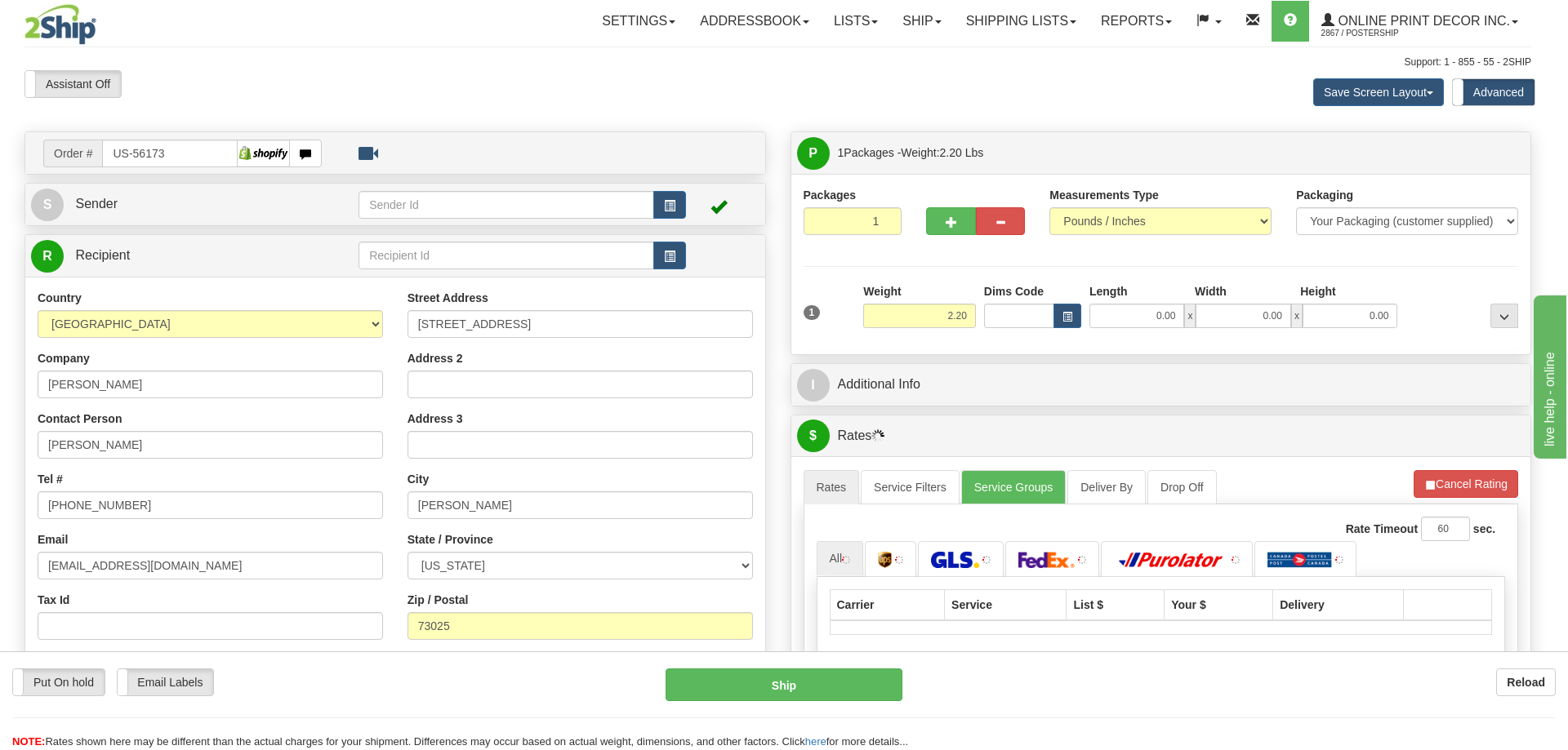
type input "EDMOND"
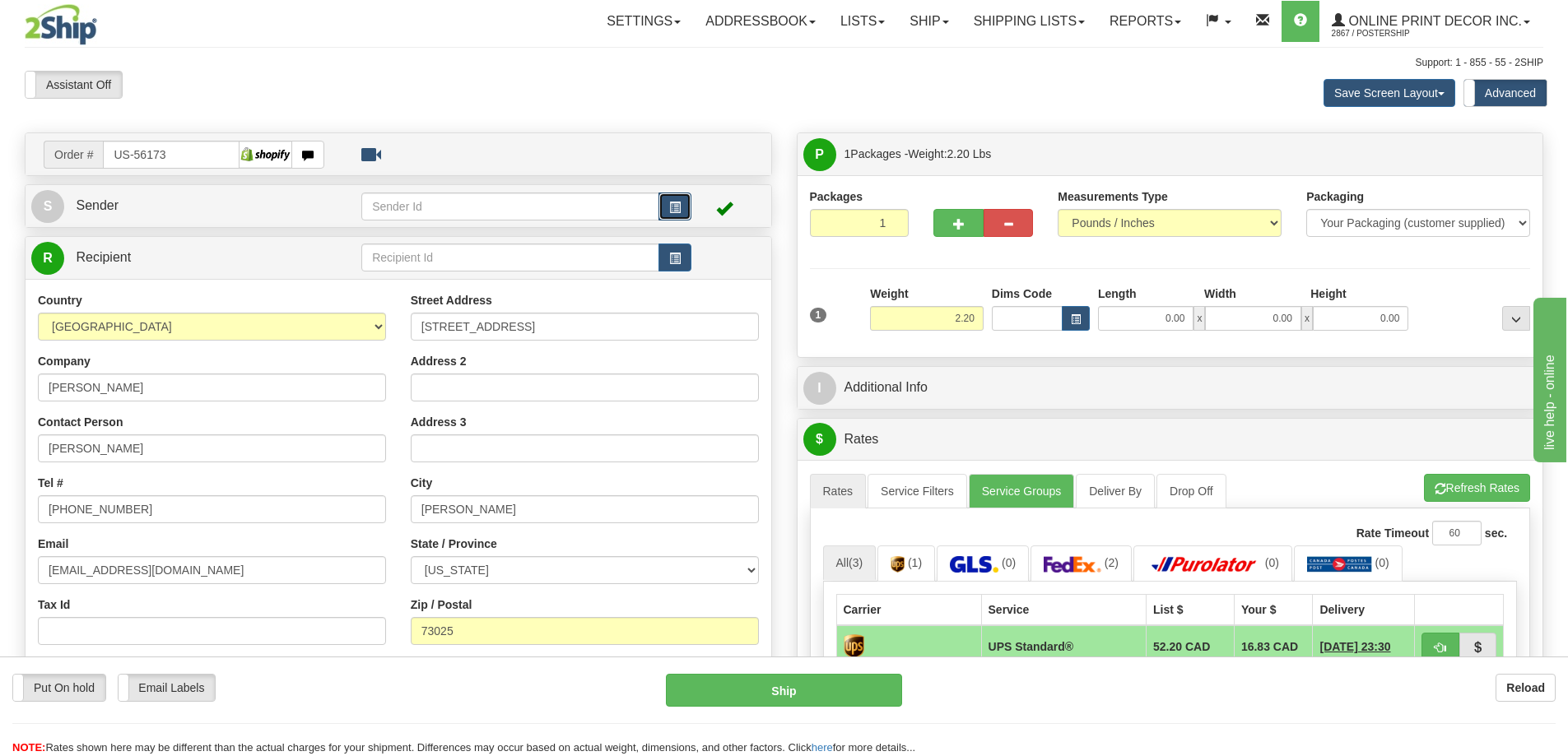
click at [674, 207] on span "button" at bounding box center [674, 208] width 11 height 10
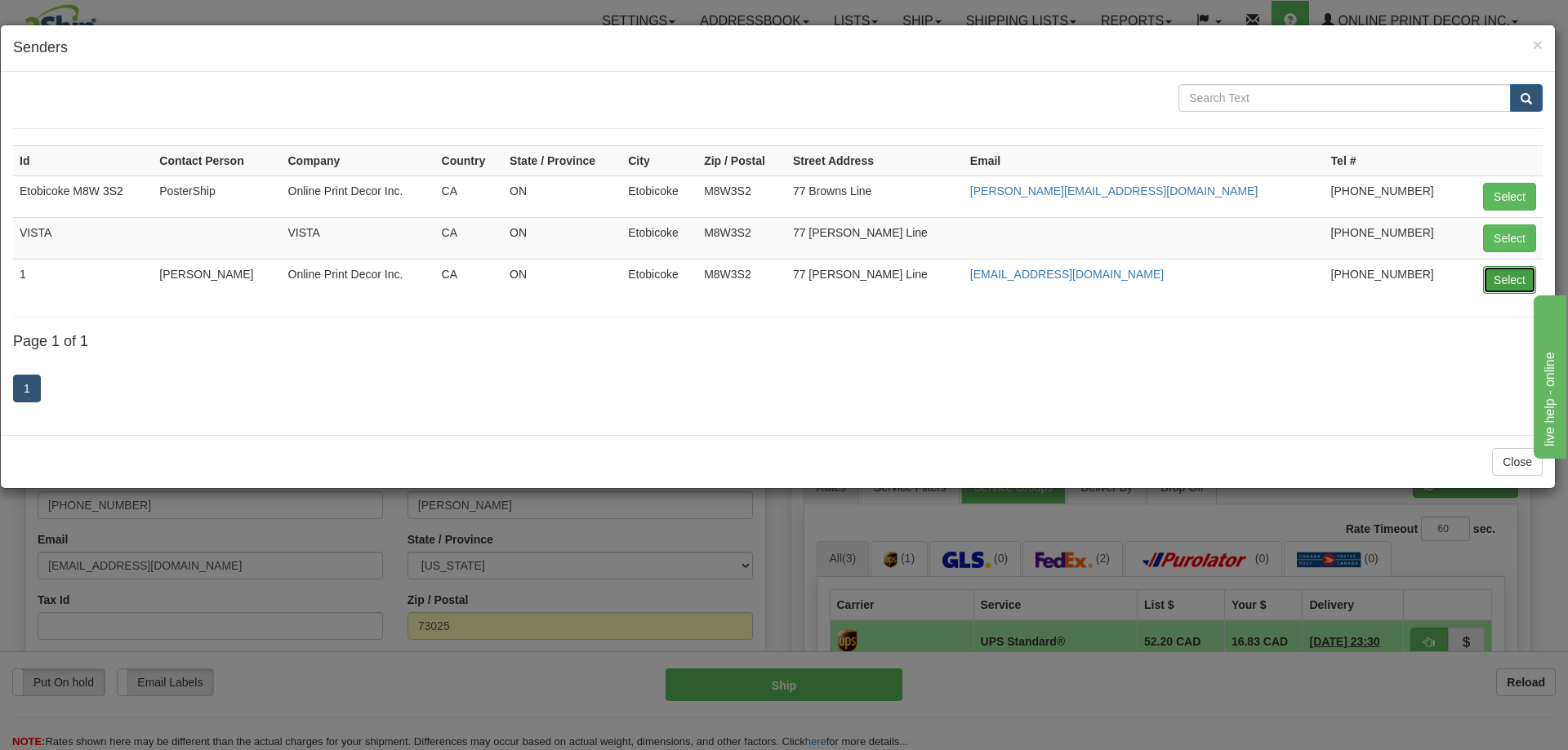
click at [1498, 272] on button "Select" at bounding box center [1510, 280] width 53 height 27
type input "1"
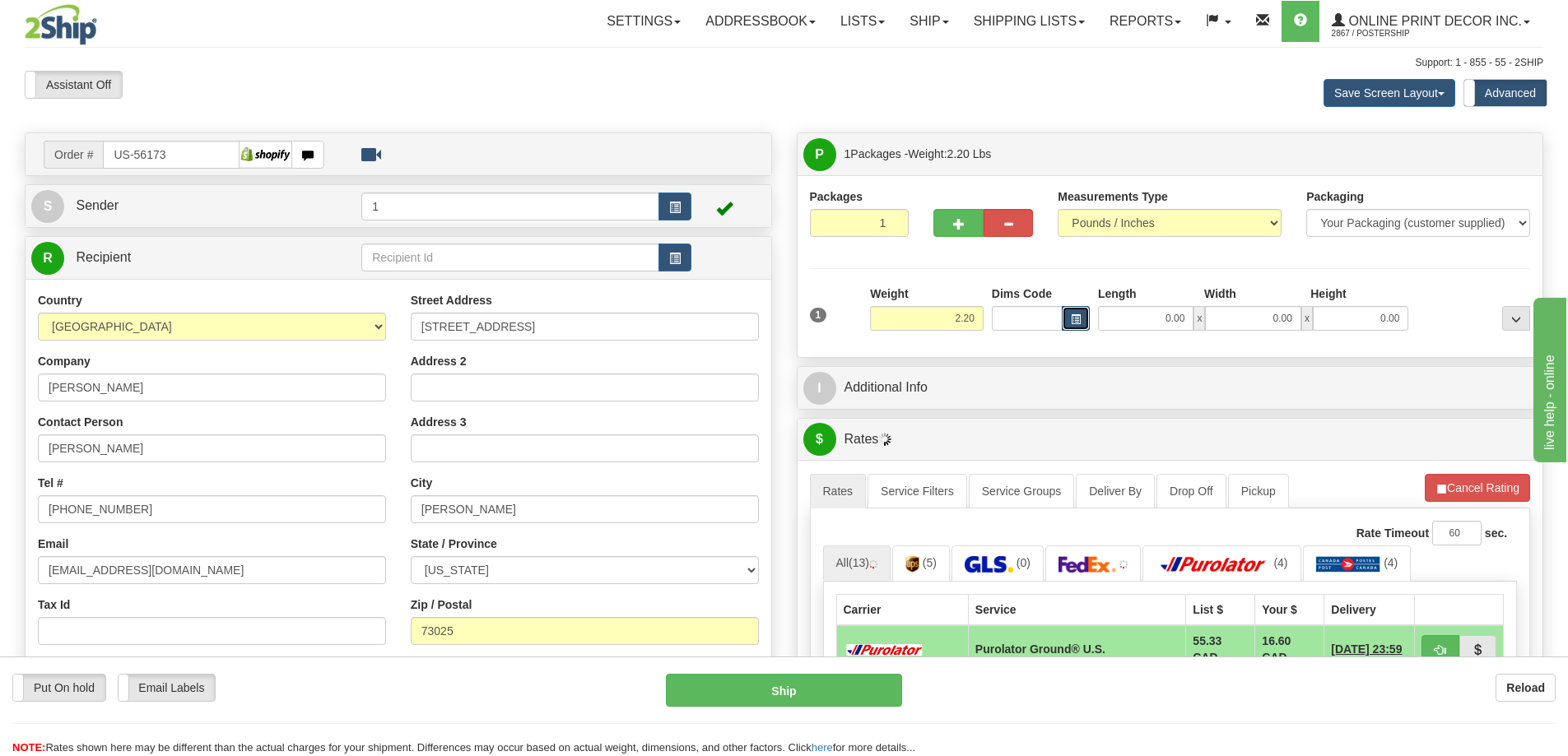
click at [1072, 320] on span "button" at bounding box center [1075, 319] width 9 height 9
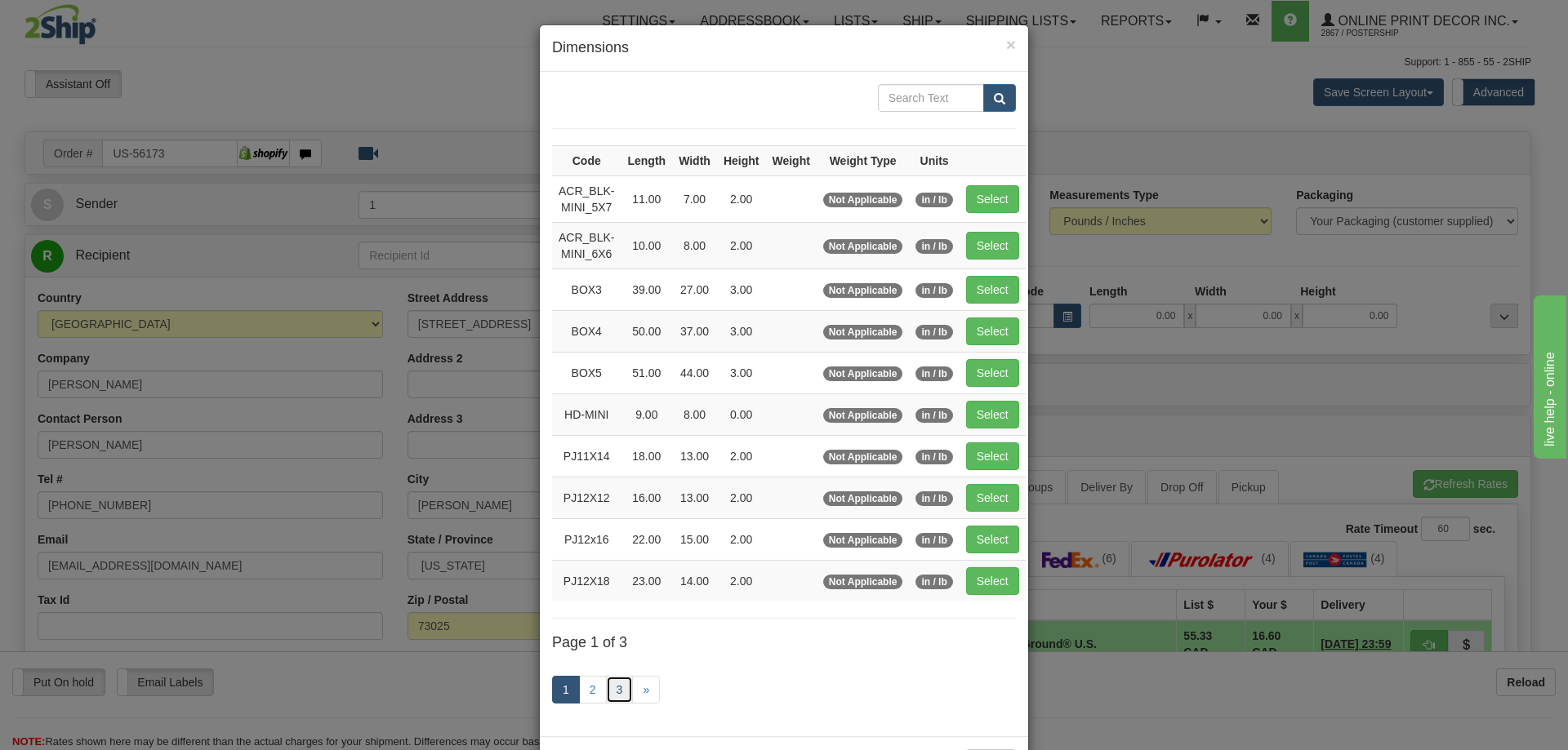
click at [623, 688] on link "3" at bounding box center [620, 689] width 27 height 27
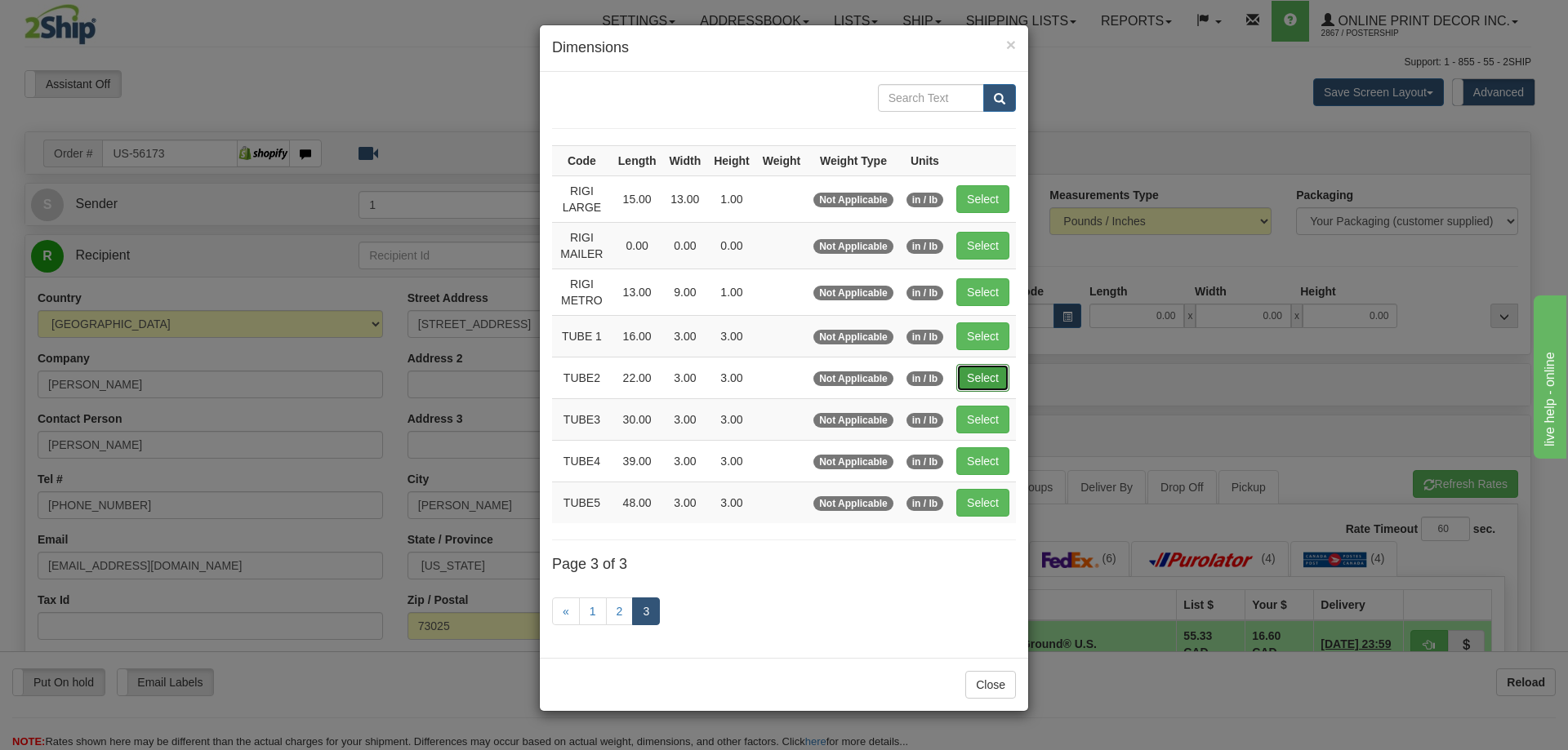
click at [983, 369] on button "Select" at bounding box center [983, 378] width 53 height 27
type input "TUBE2"
type input "22.00"
type input "3.00"
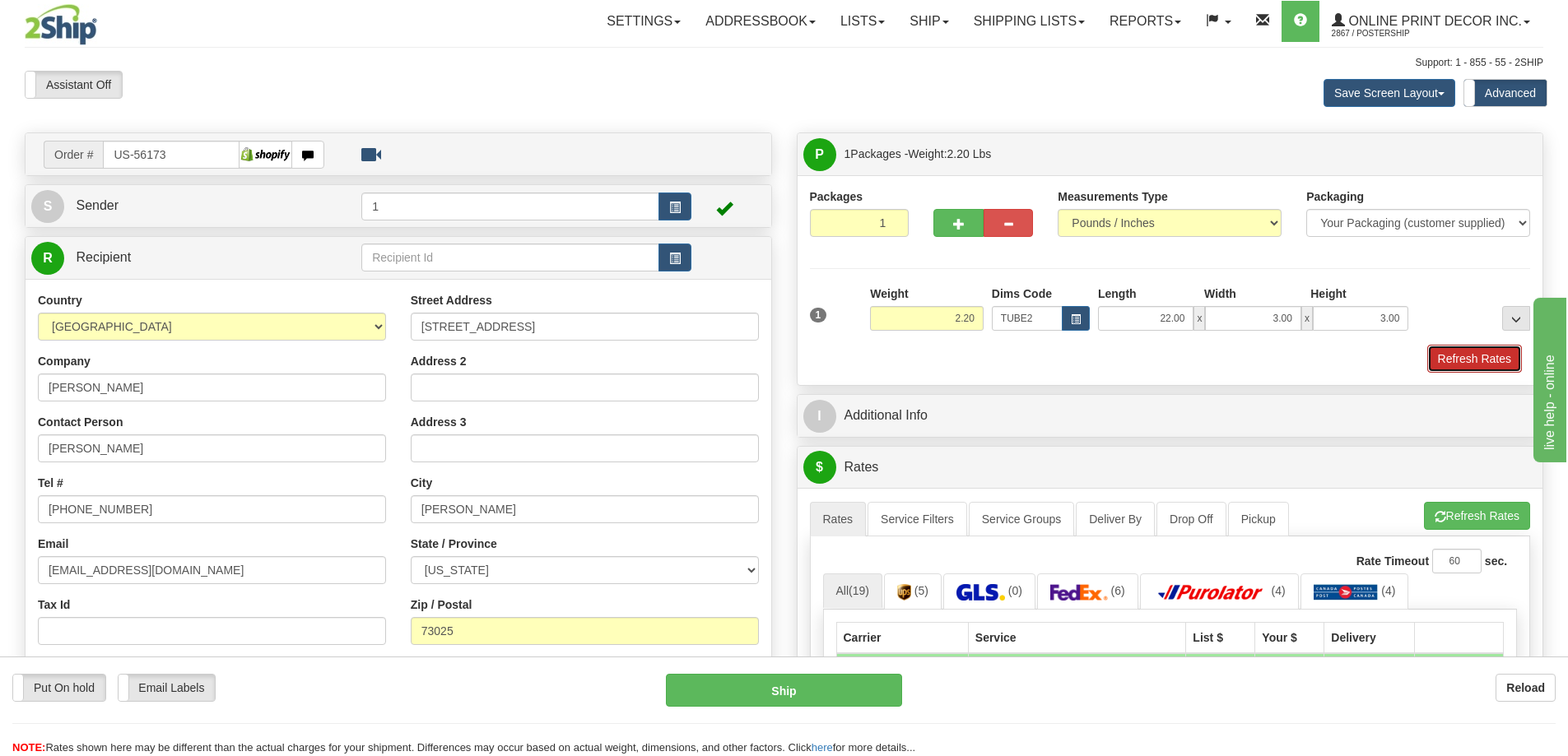
click at [1459, 349] on button "Refresh Rates" at bounding box center [1474, 358] width 95 height 28
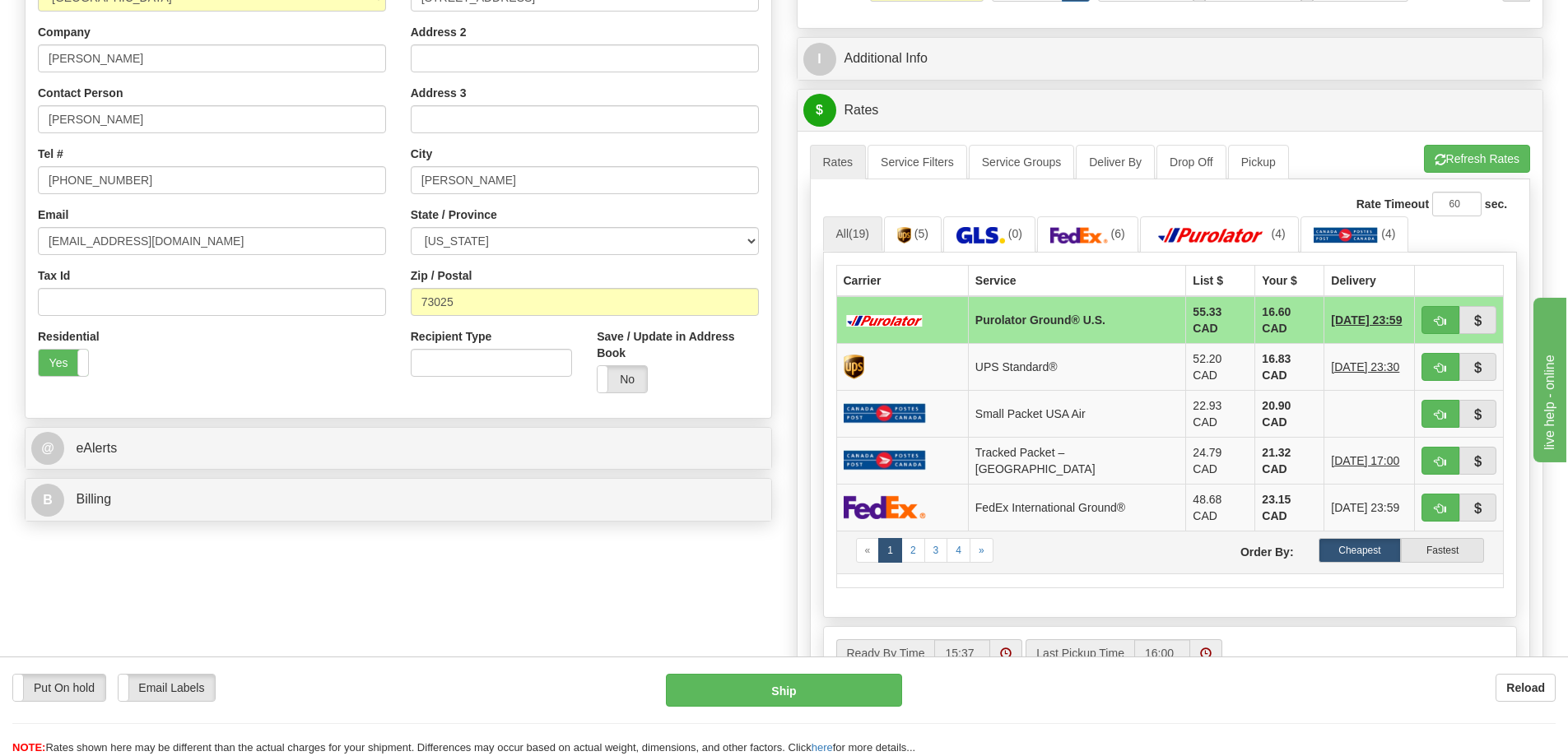
scroll to position [412, 0]
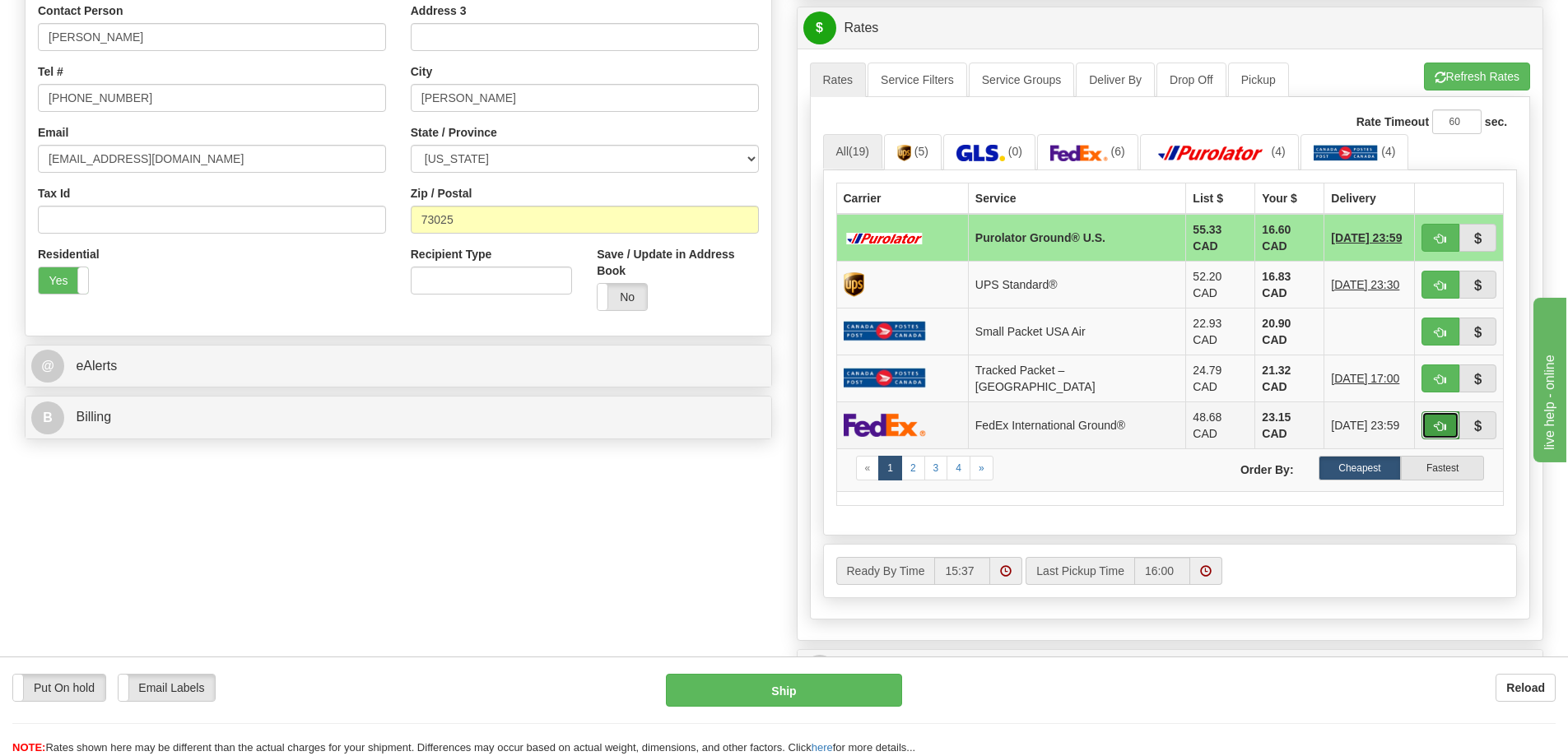
click at [1439, 412] on button "button" at bounding box center [1441, 425] width 38 height 28
type input "92"
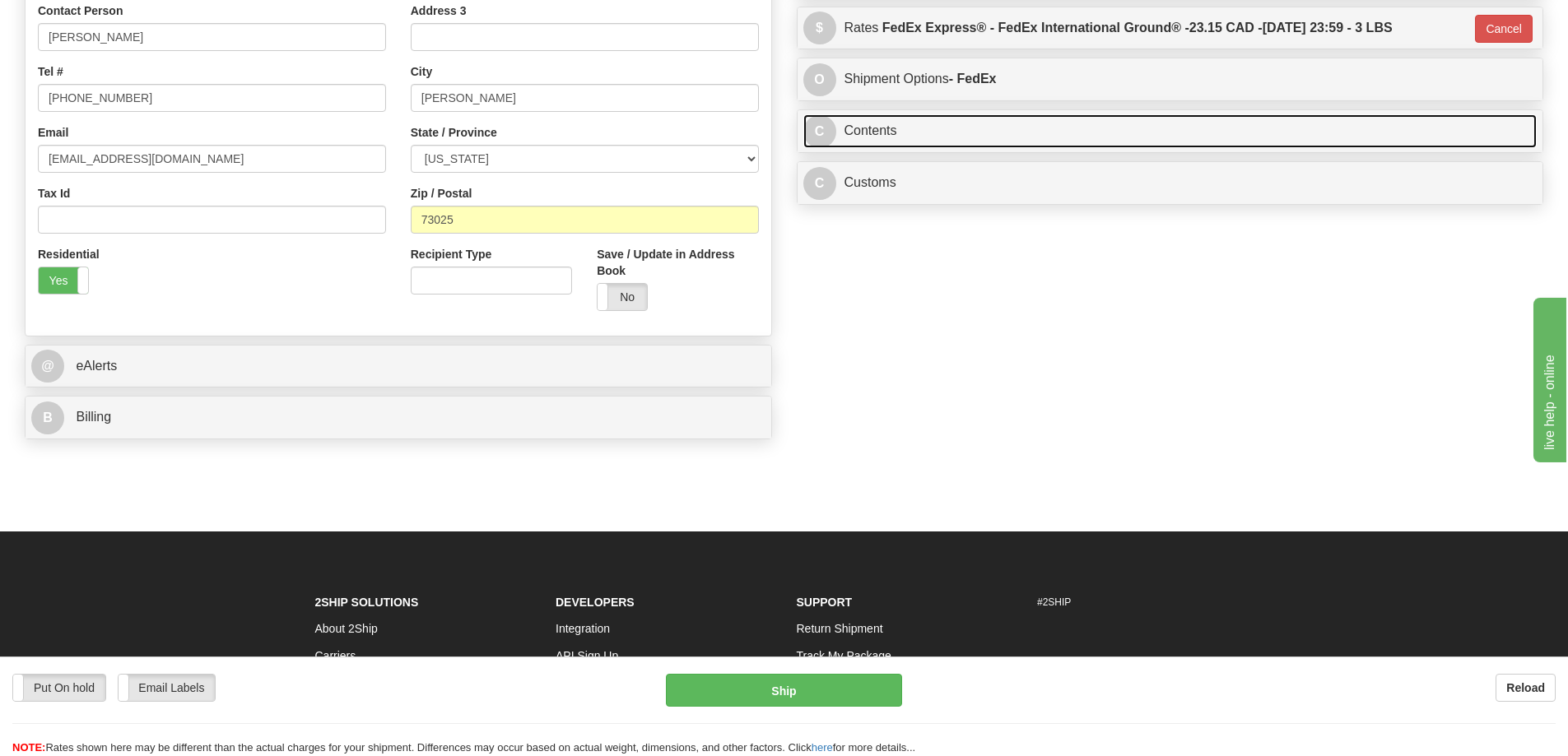
click at [890, 133] on link "C Contents" at bounding box center [1170, 131] width 734 height 34
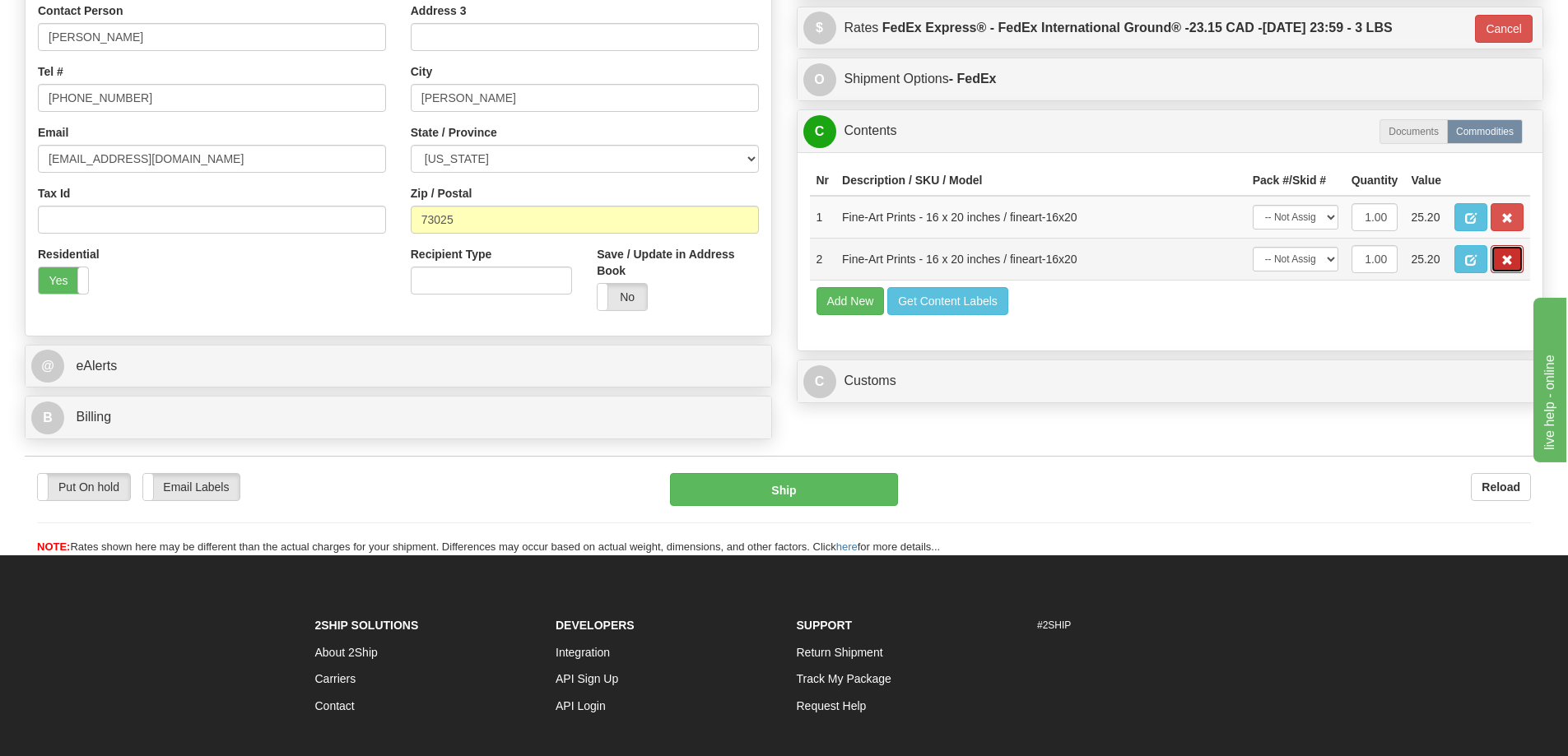
click at [1506, 266] on span "button" at bounding box center [1506, 260] width 11 height 10
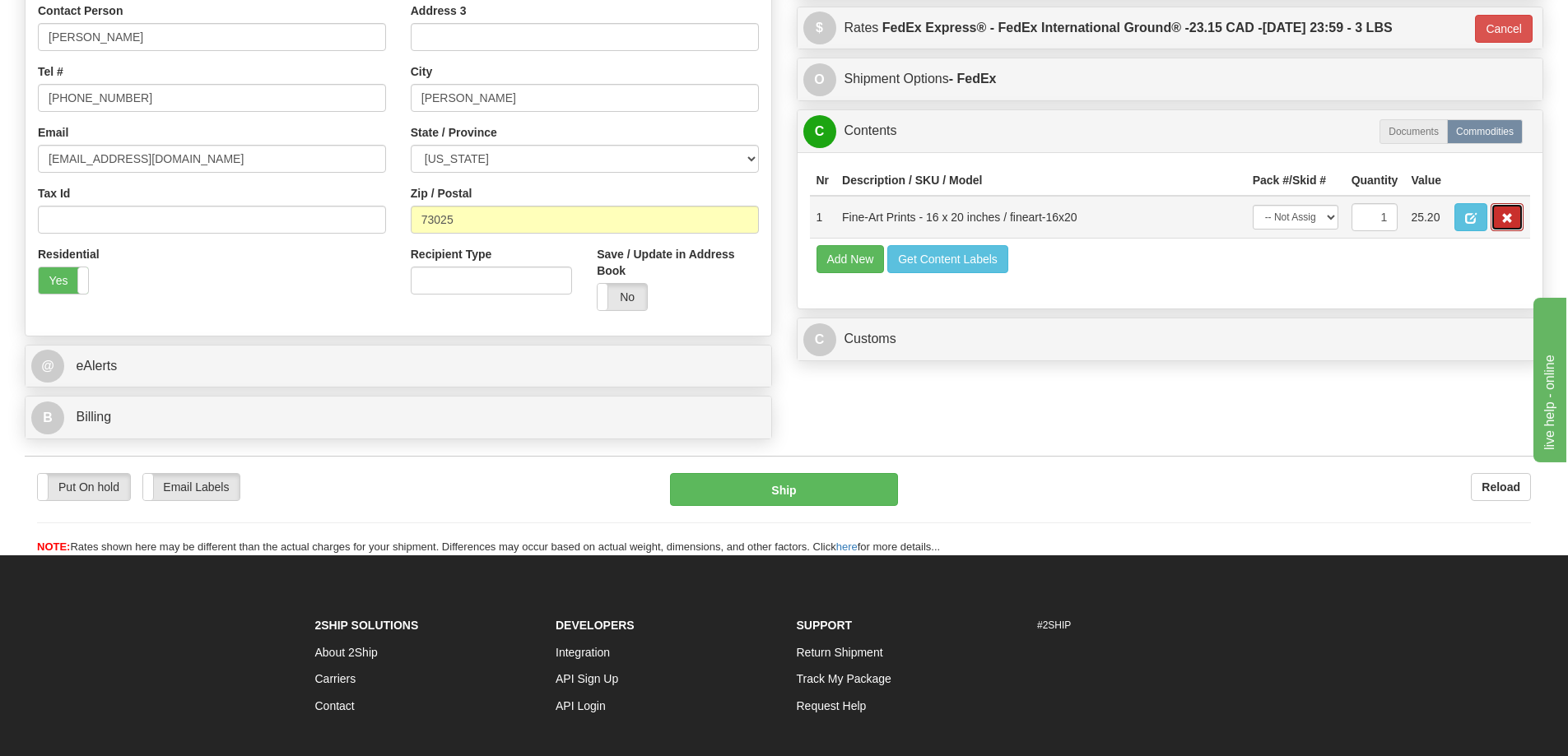
click at [1509, 212] on button "button" at bounding box center [1507, 217] width 33 height 28
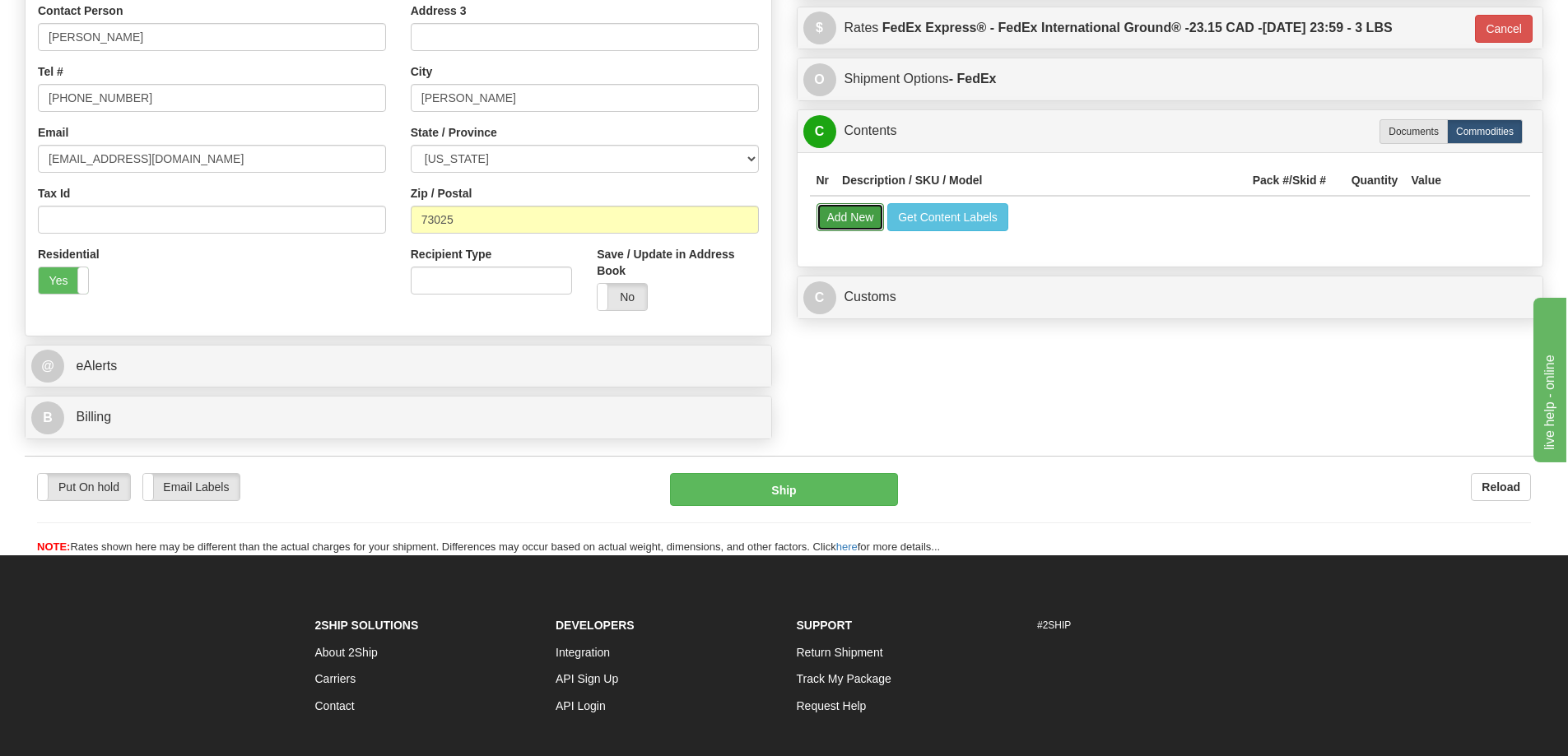
click at [834, 222] on button "Add New" at bounding box center [850, 217] width 68 height 28
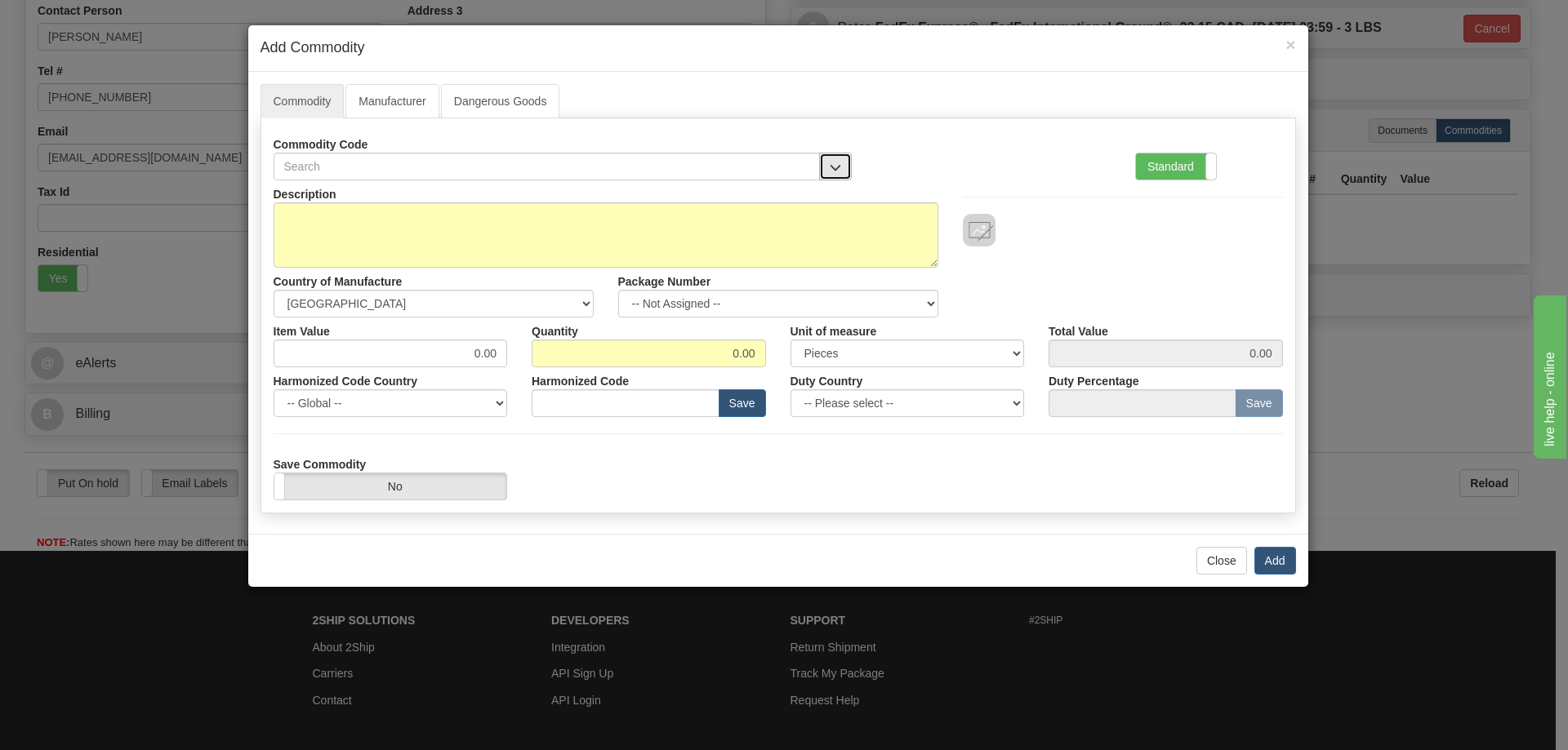
click at [825, 164] on button "button" at bounding box center [836, 167] width 32 height 27
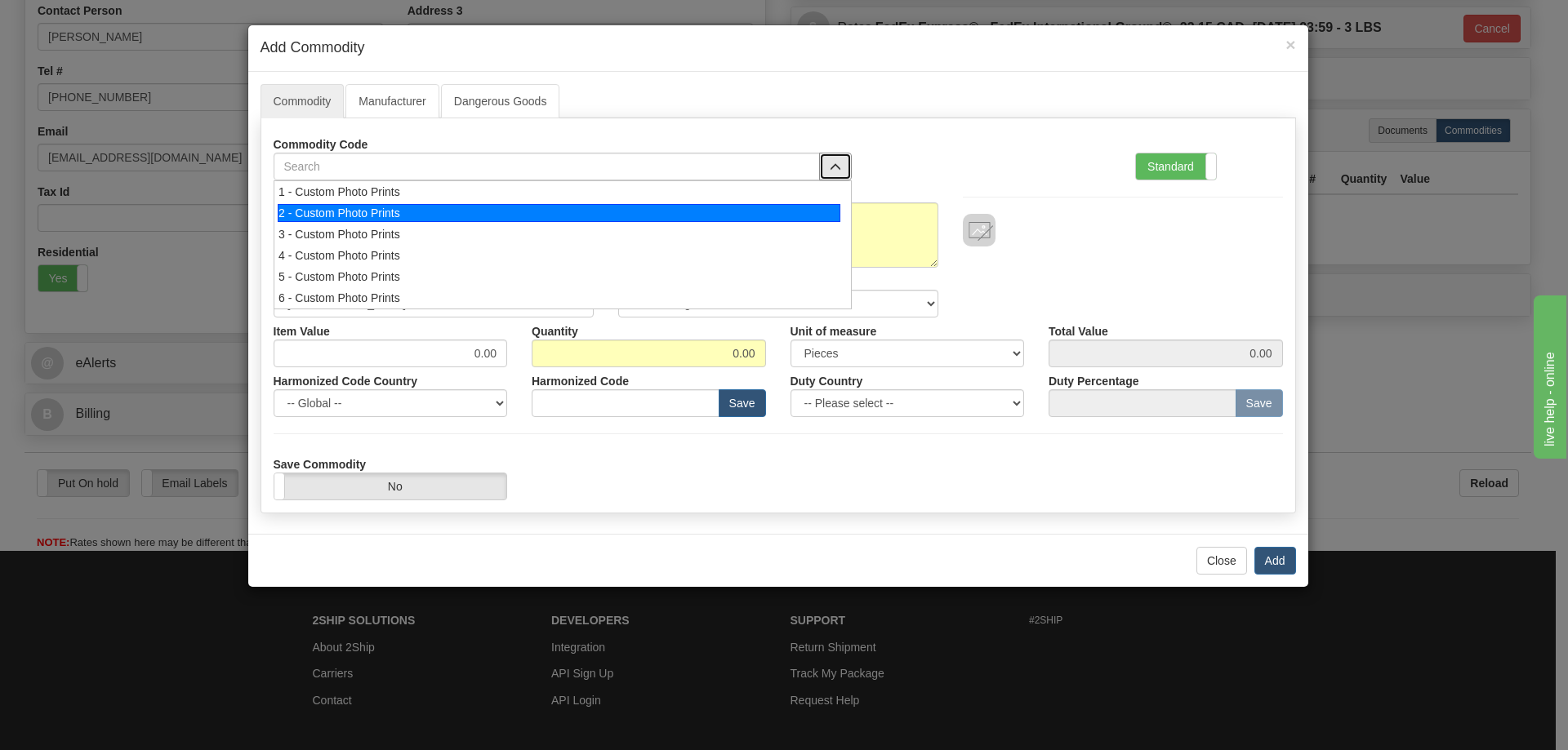
click at [806, 212] on div "2 - Custom Photo Prints" at bounding box center [559, 213] width 563 height 18
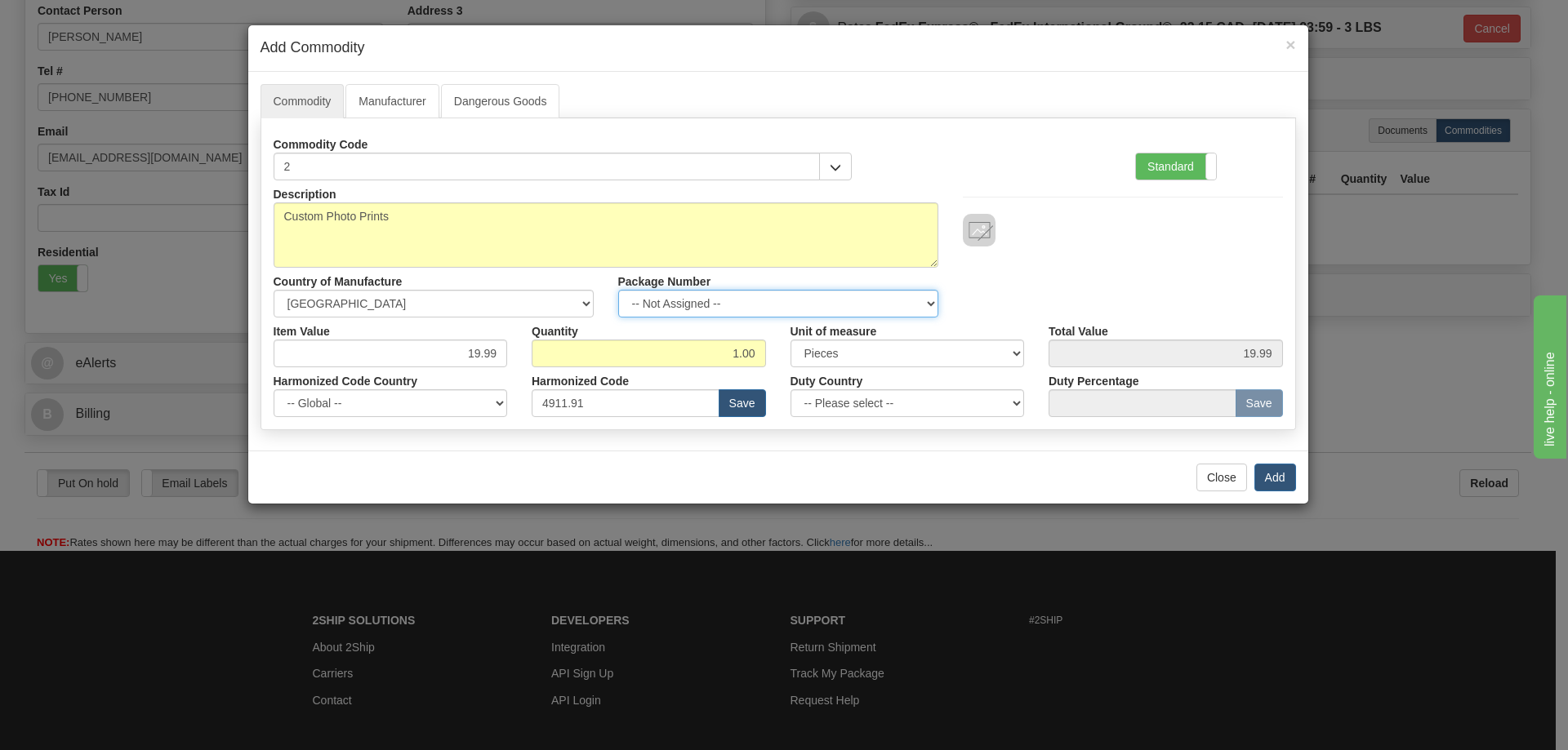
click at [916, 303] on select "-- Not Assigned -- Item 1" at bounding box center [778, 303] width 320 height 27
select select "0"
click at [619, 290] on select "-- Not Assigned -- Item 1" at bounding box center [778, 303] width 320 height 27
click at [1268, 475] on button "Add" at bounding box center [1275, 478] width 42 height 27
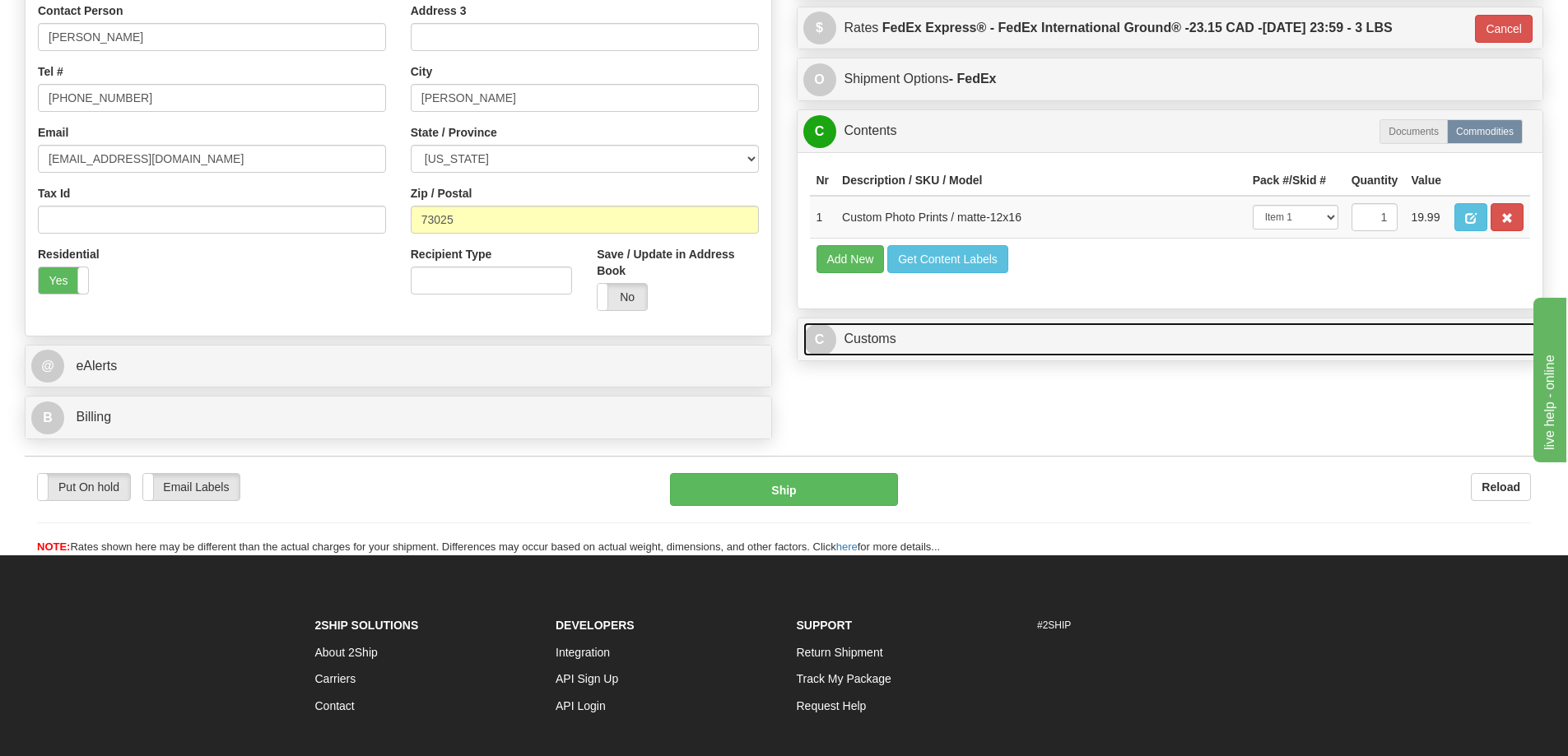
click at [1391, 349] on link "C Customs" at bounding box center [1170, 339] width 734 height 34
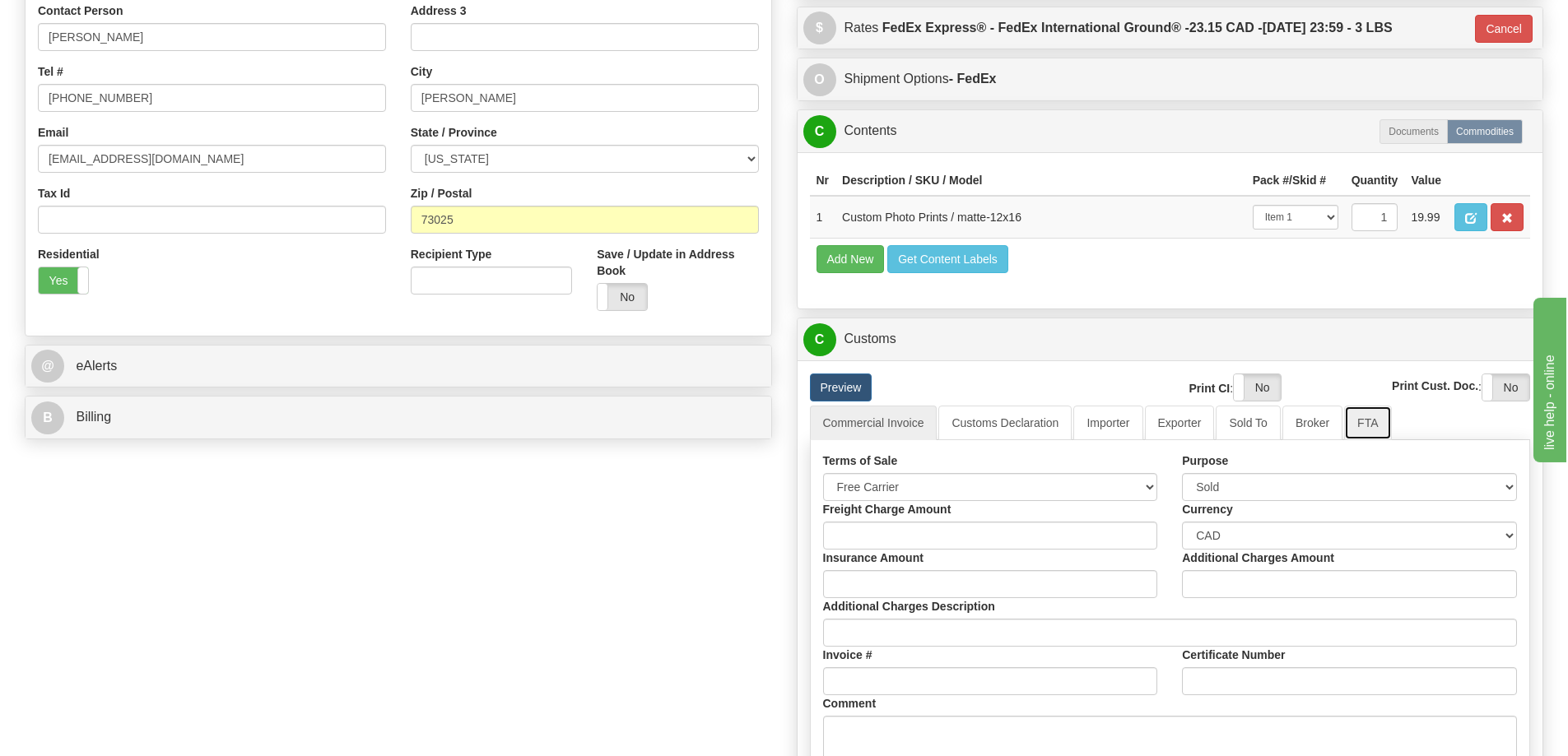
click at [1357, 415] on link "FTA" at bounding box center [1367, 423] width 46 height 34
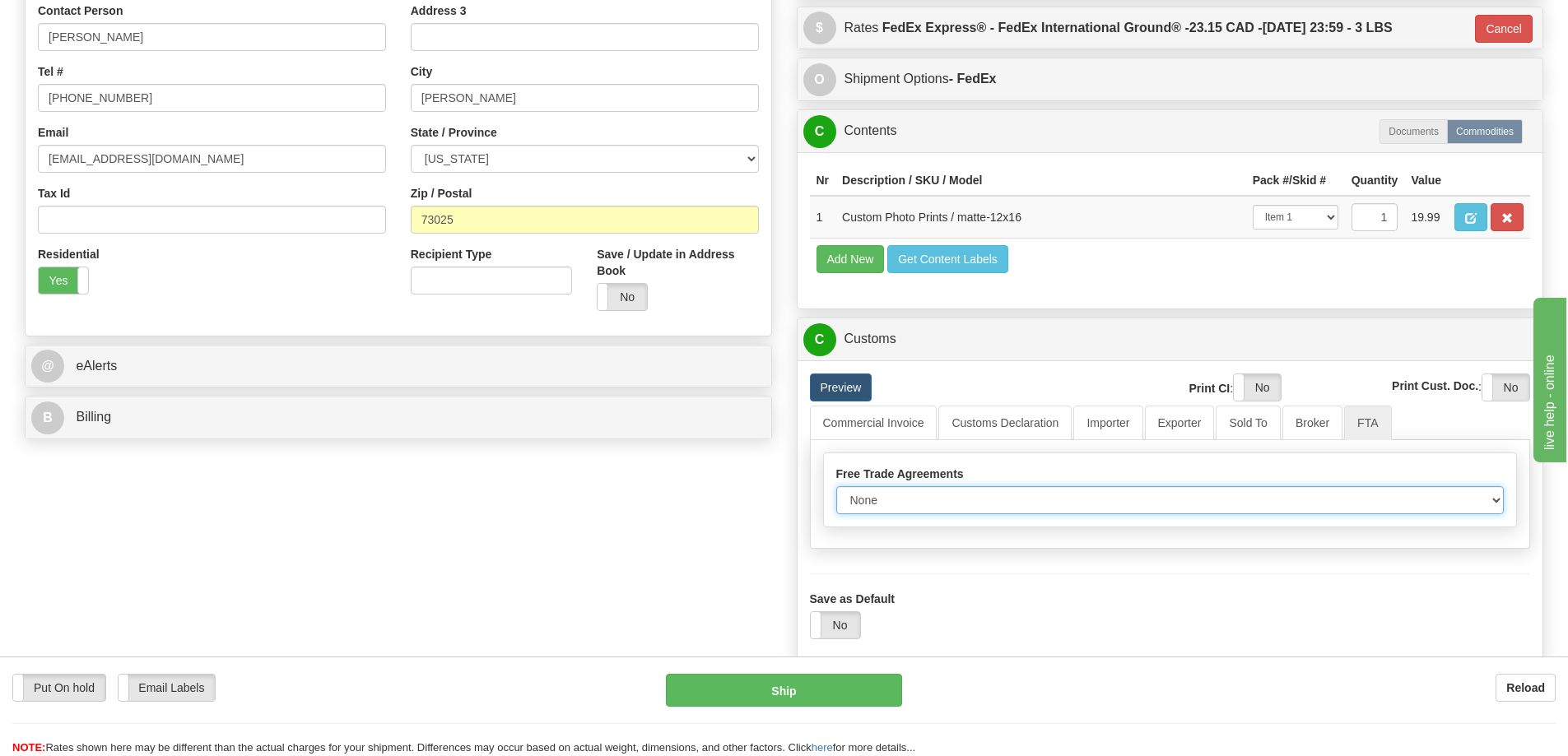
click at [1478, 500] on select "None Other USMCA CETA CUKTCA" at bounding box center [1170, 500] width 668 height 28
select select "1"
click at [836, 493] on select "None Other USMCA CETA CUKTCA" at bounding box center [1170, 500] width 668 height 28
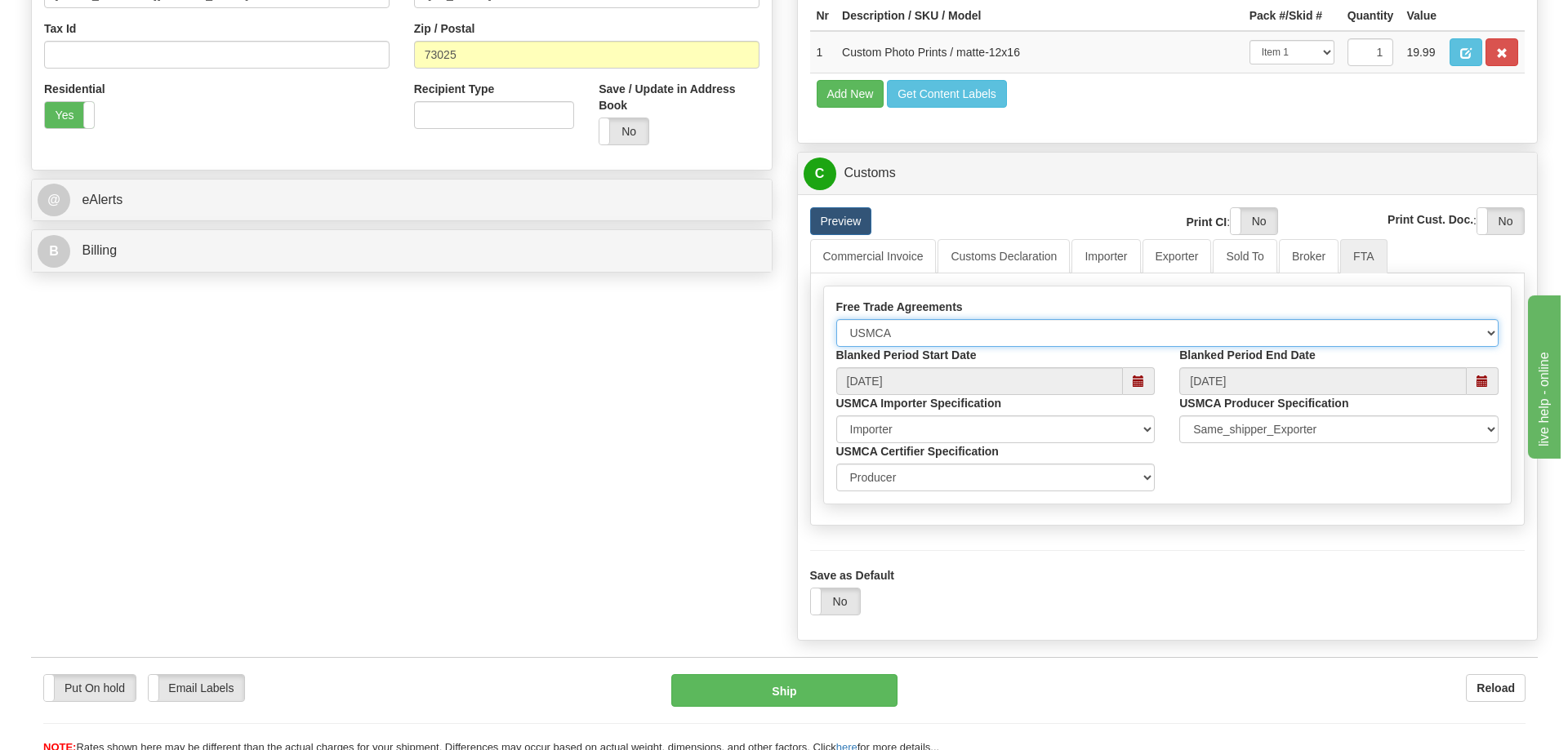
scroll to position [653, 0]
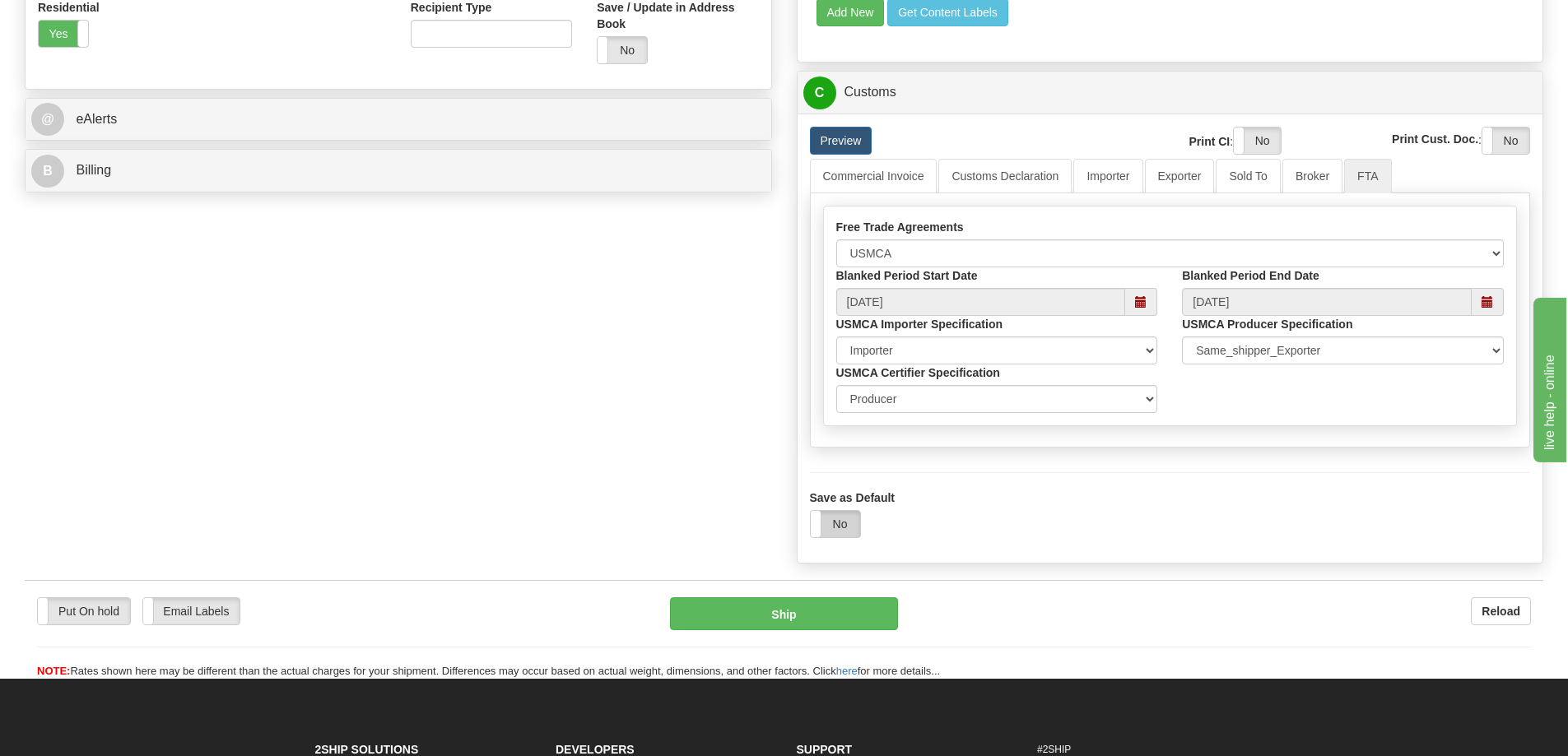
click at [838, 526] on label "No" at bounding box center [834, 524] width 49 height 27
click at [783, 601] on div "Put On hold Put On hold Email Labels Email Labels Edit Reload Ship Reload" at bounding box center [784, 630] width 1518 height 100
click at [804, 626] on button "Ship" at bounding box center [784, 614] width 228 height 33
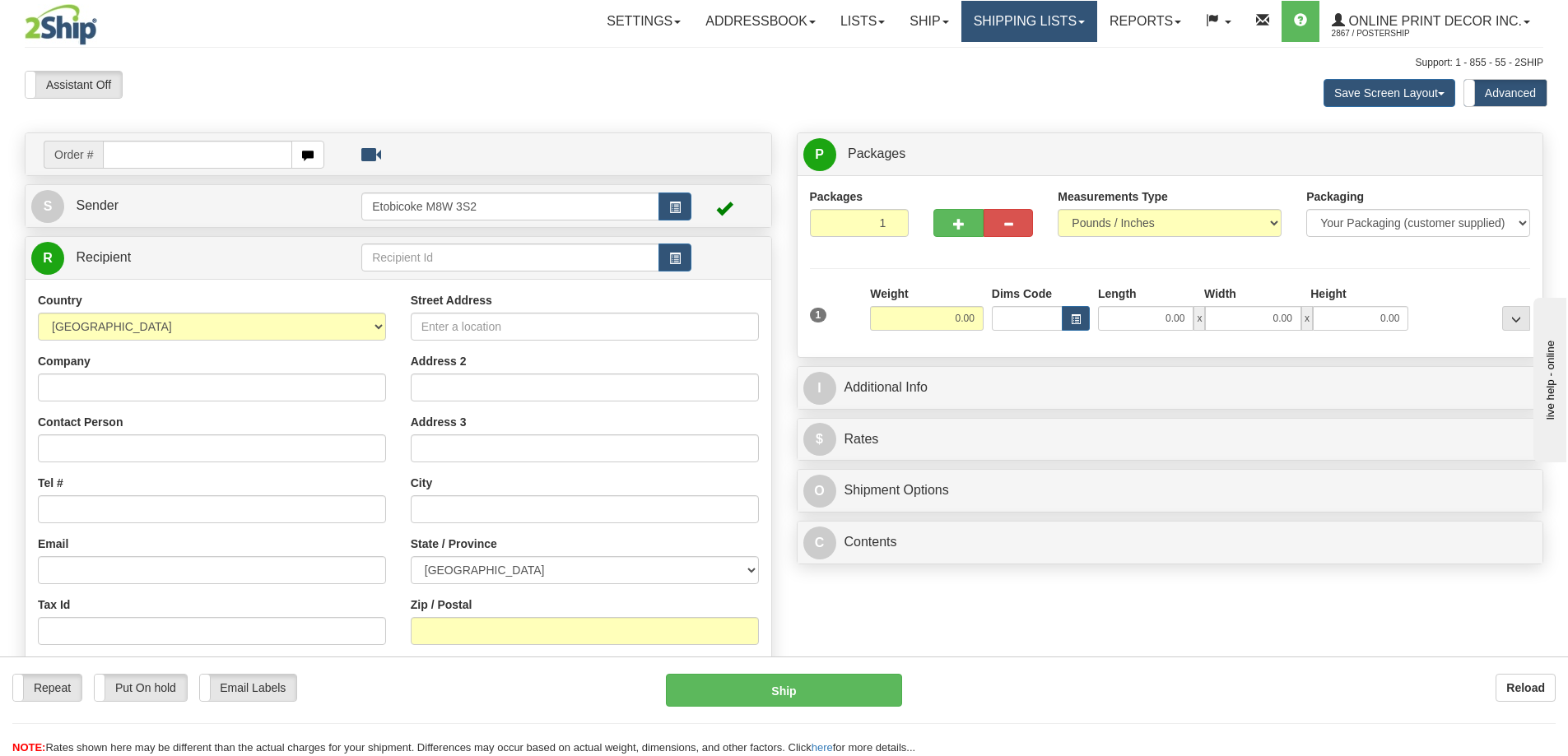
click at [1027, 22] on link "Shipping lists" at bounding box center [1029, 22] width 136 height 41
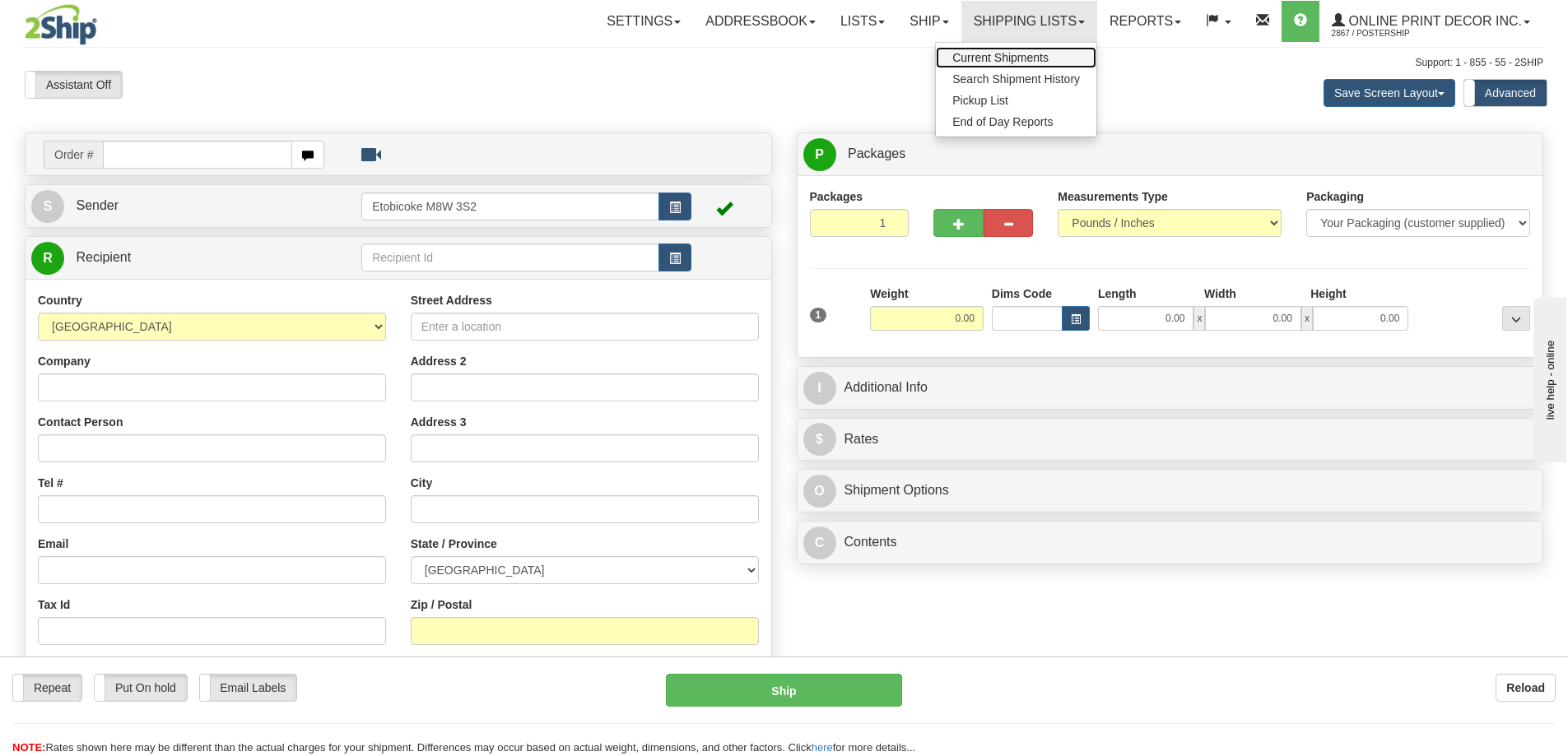
click at [974, 59] on span "Current Shipments" at bounding box center [1001, 57] width 96 height 13
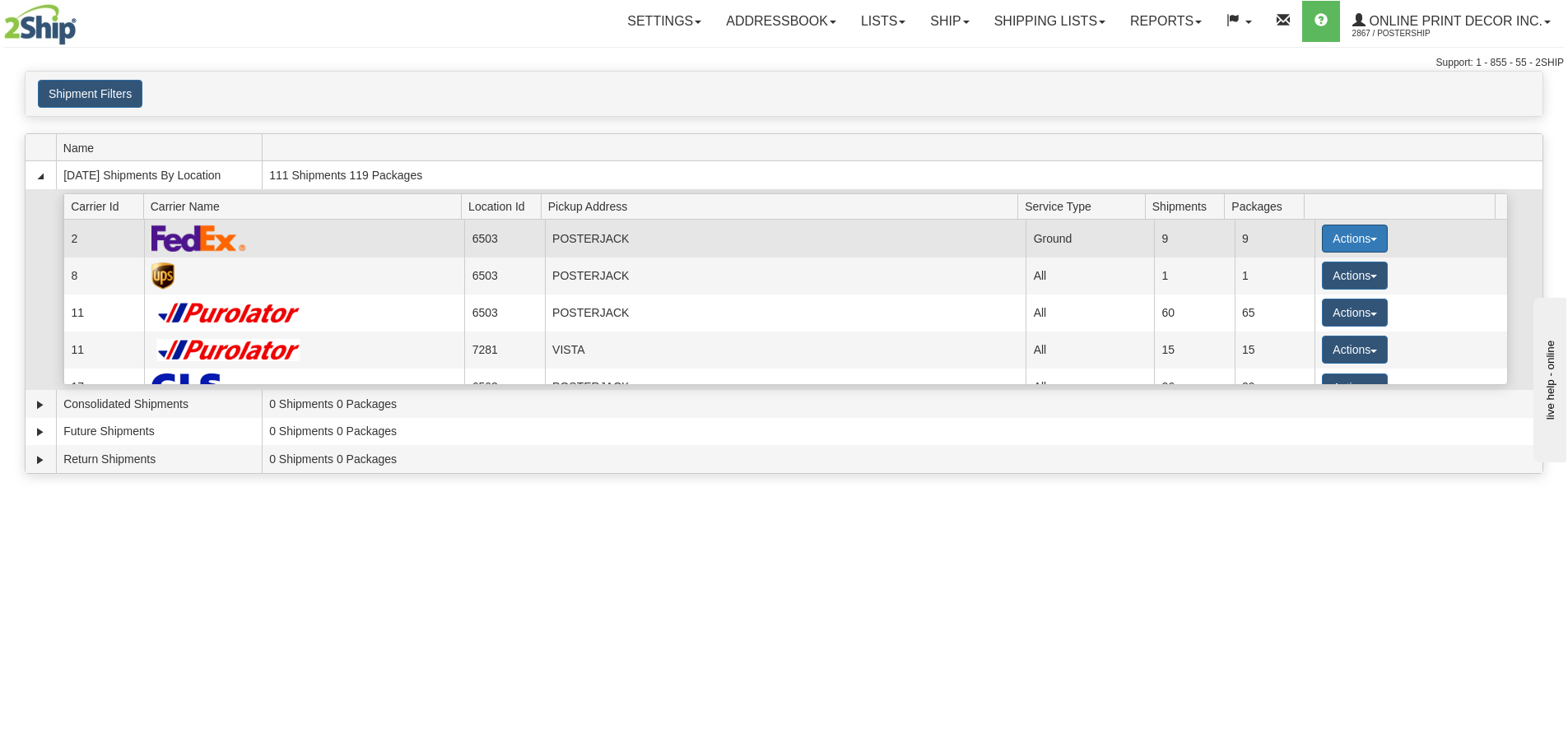
click at [1334, 227] on button "Actions" at bounding box center [1354, 239] width 65 height 28
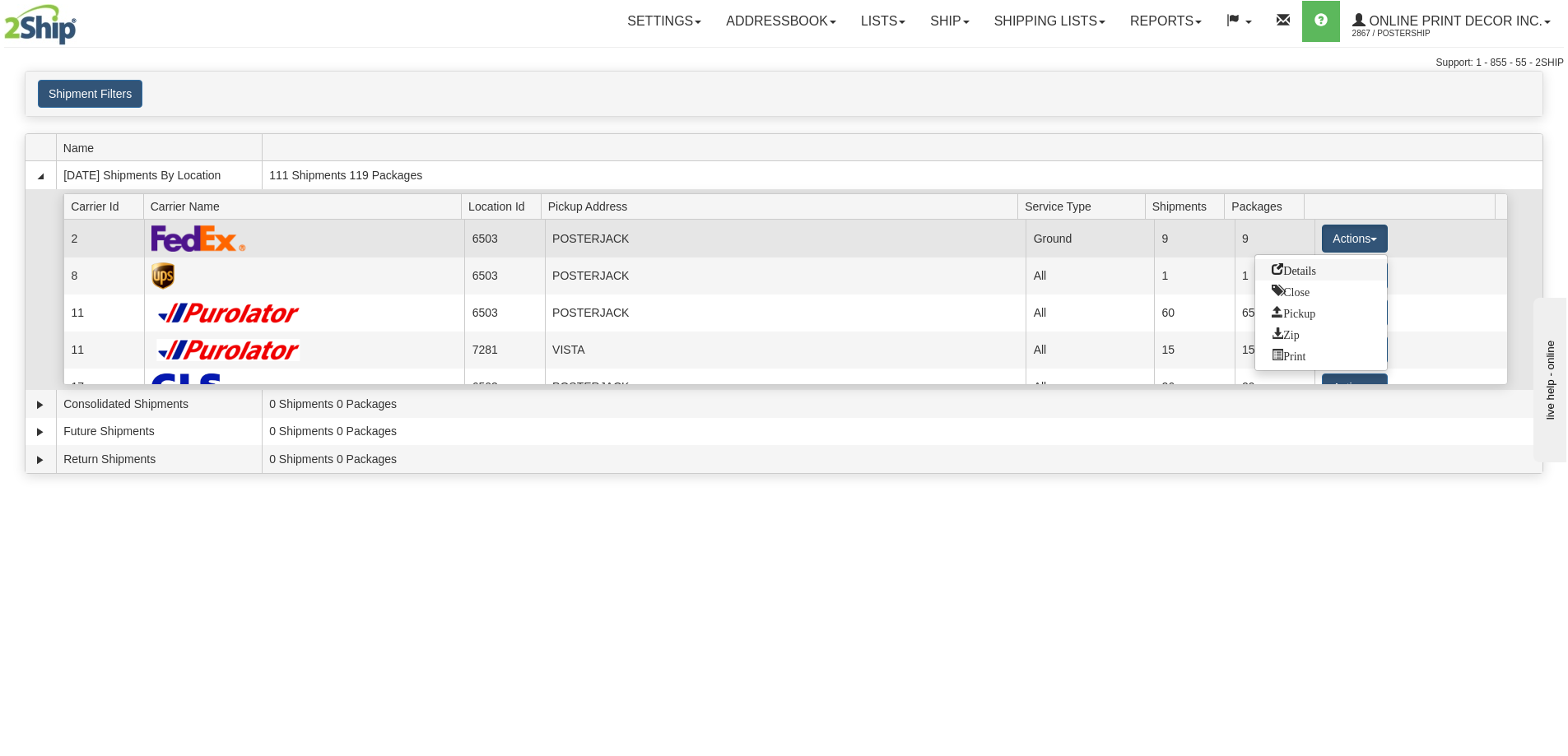
click at [1302, 277] on link "Details" at bounding box center [1321, 270] width 132 height 22
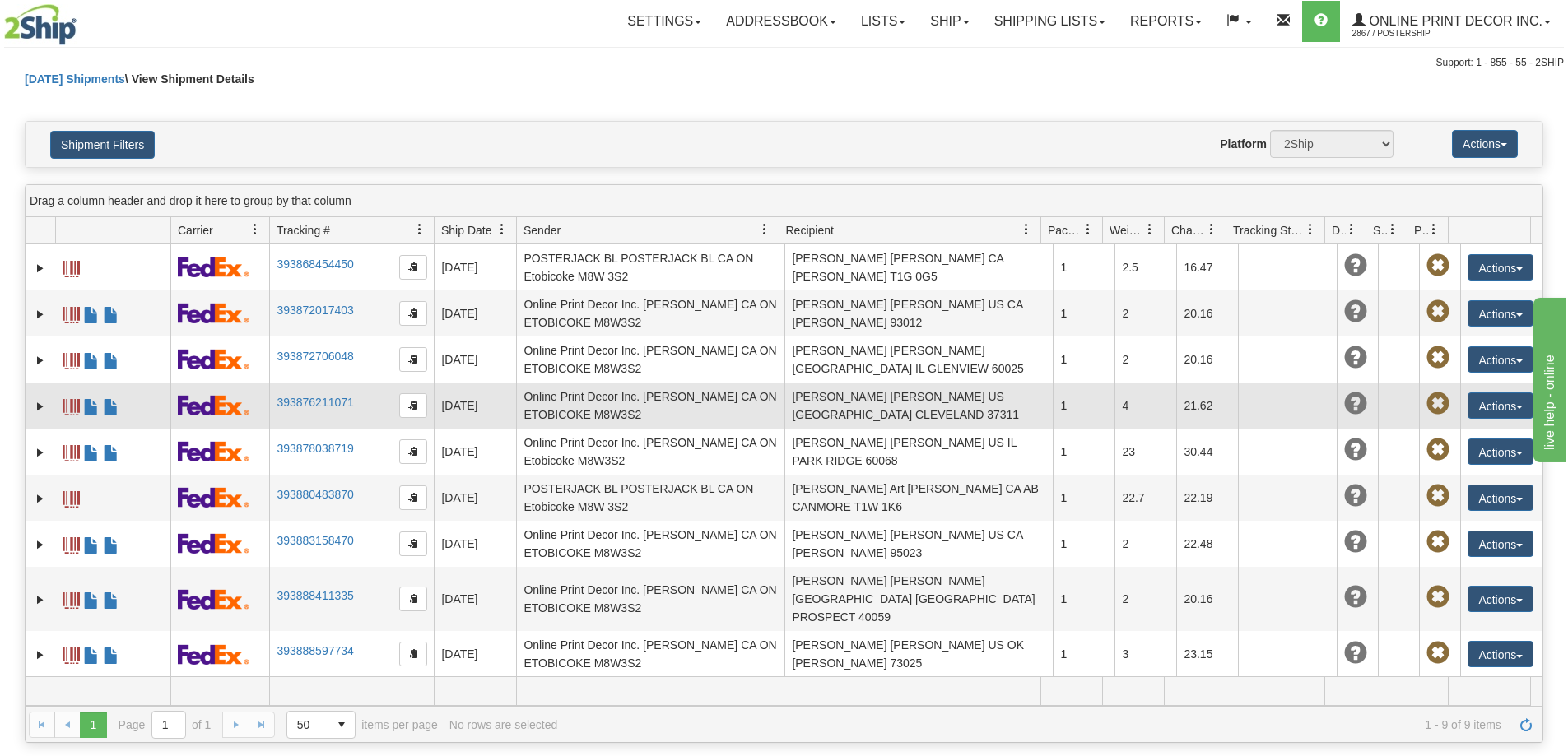
scroll to position [329, 0]
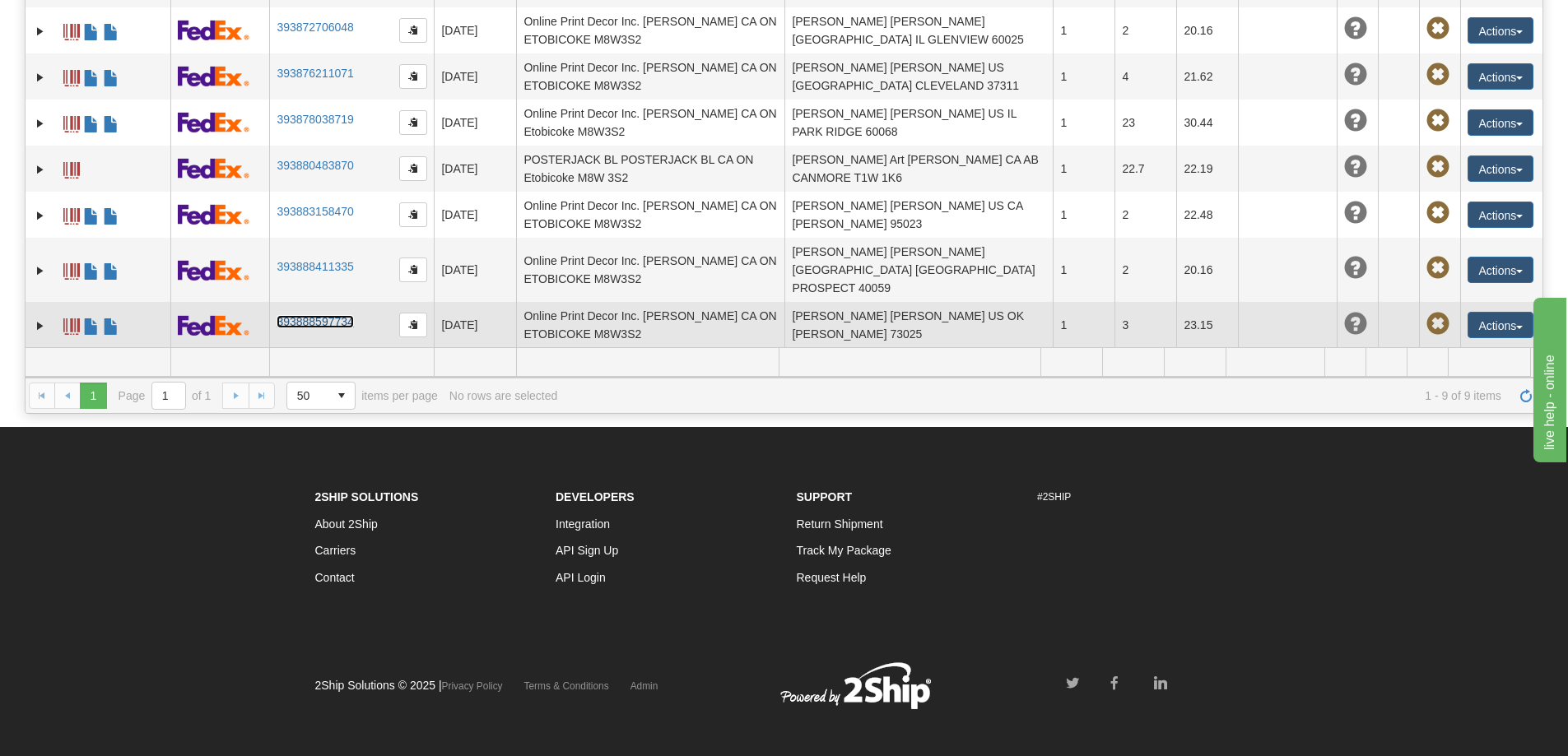
click at [321, 315] on link "393888597734" at bounding box center [314, 321] width 77 height 13
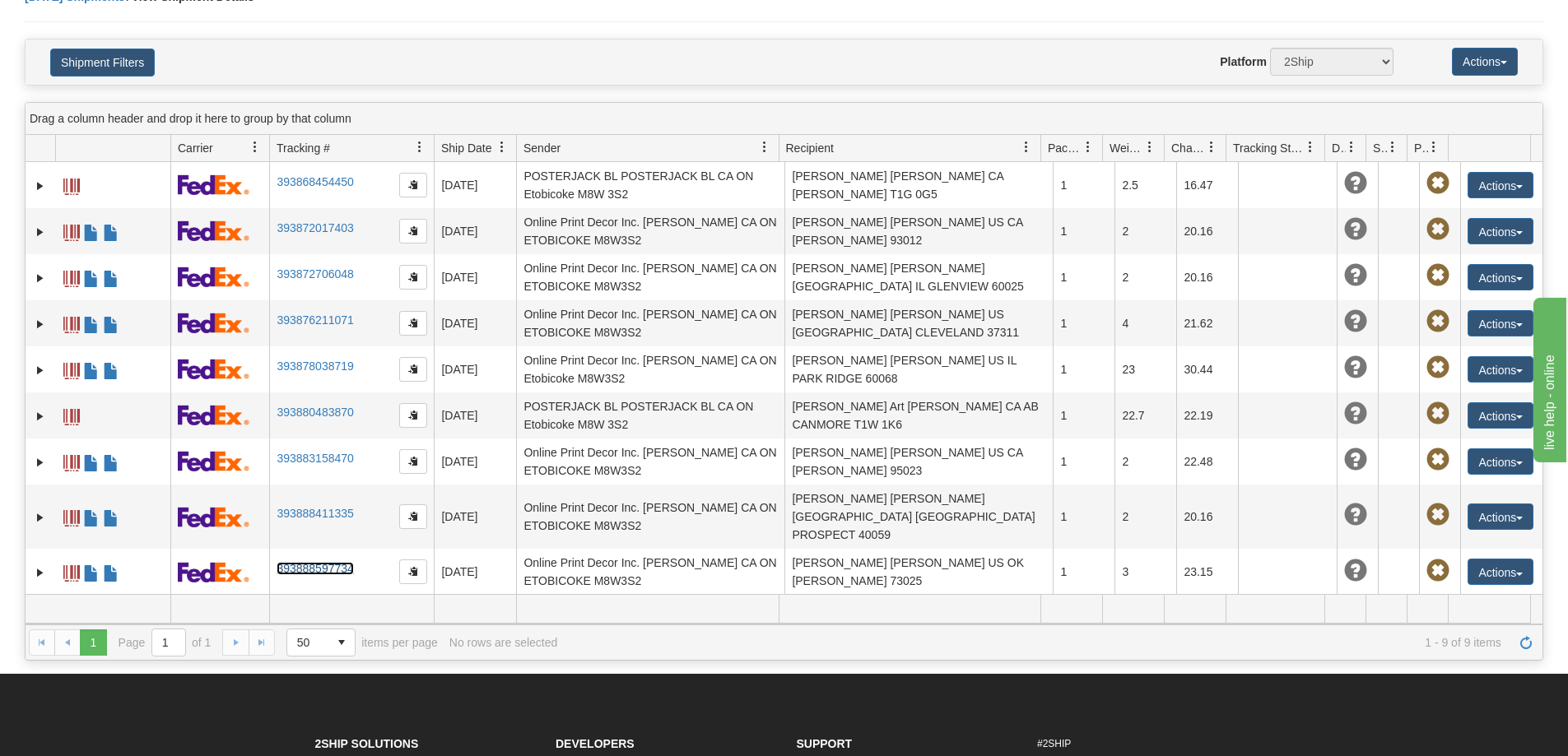
scroll to position [0, 0]
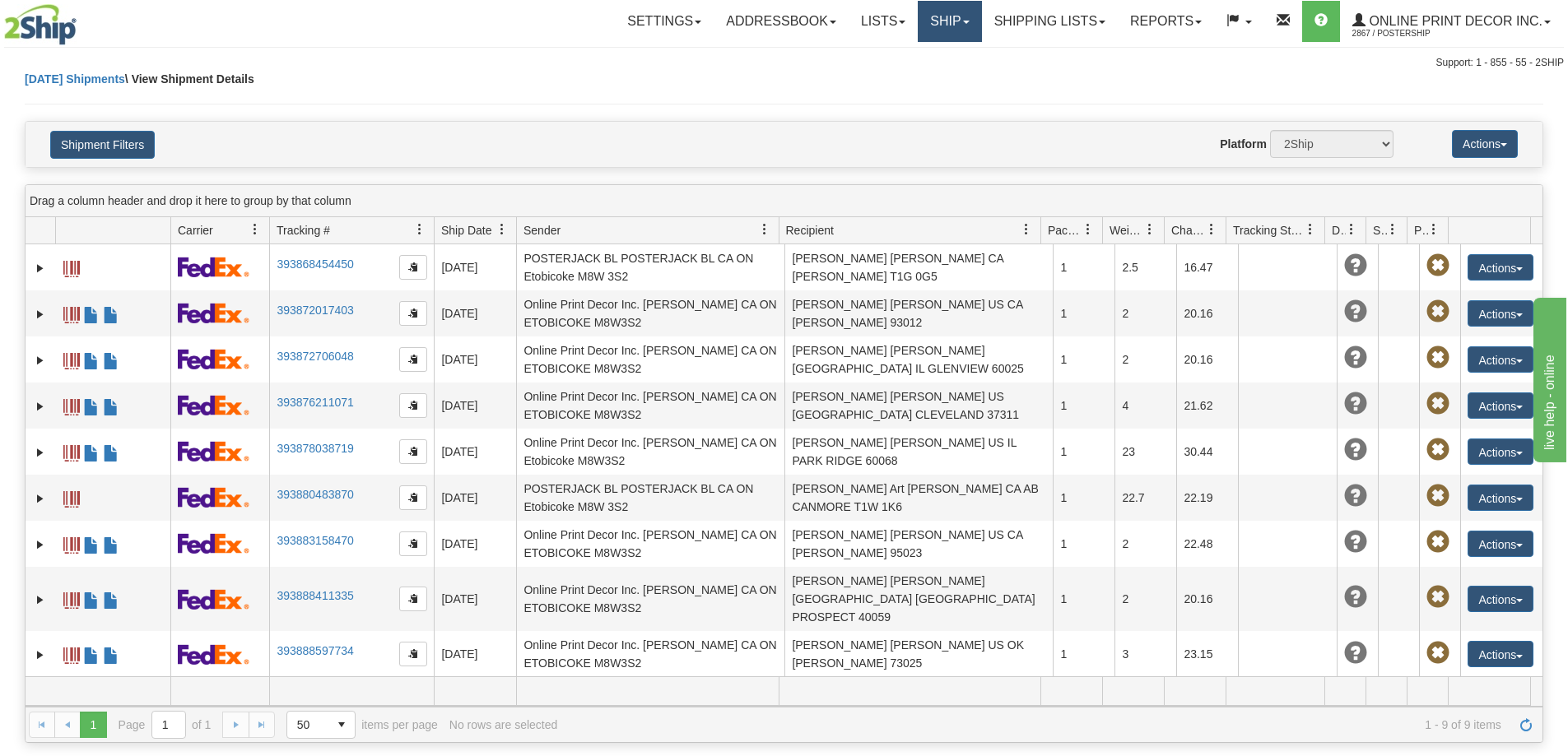
click at [941, 13] on link "Ship" at bounding box center [950, 22] width 64 height 41
click at [861, 55] on span "Ship Screen" at bounding box center [879, 57] width 63 height 13
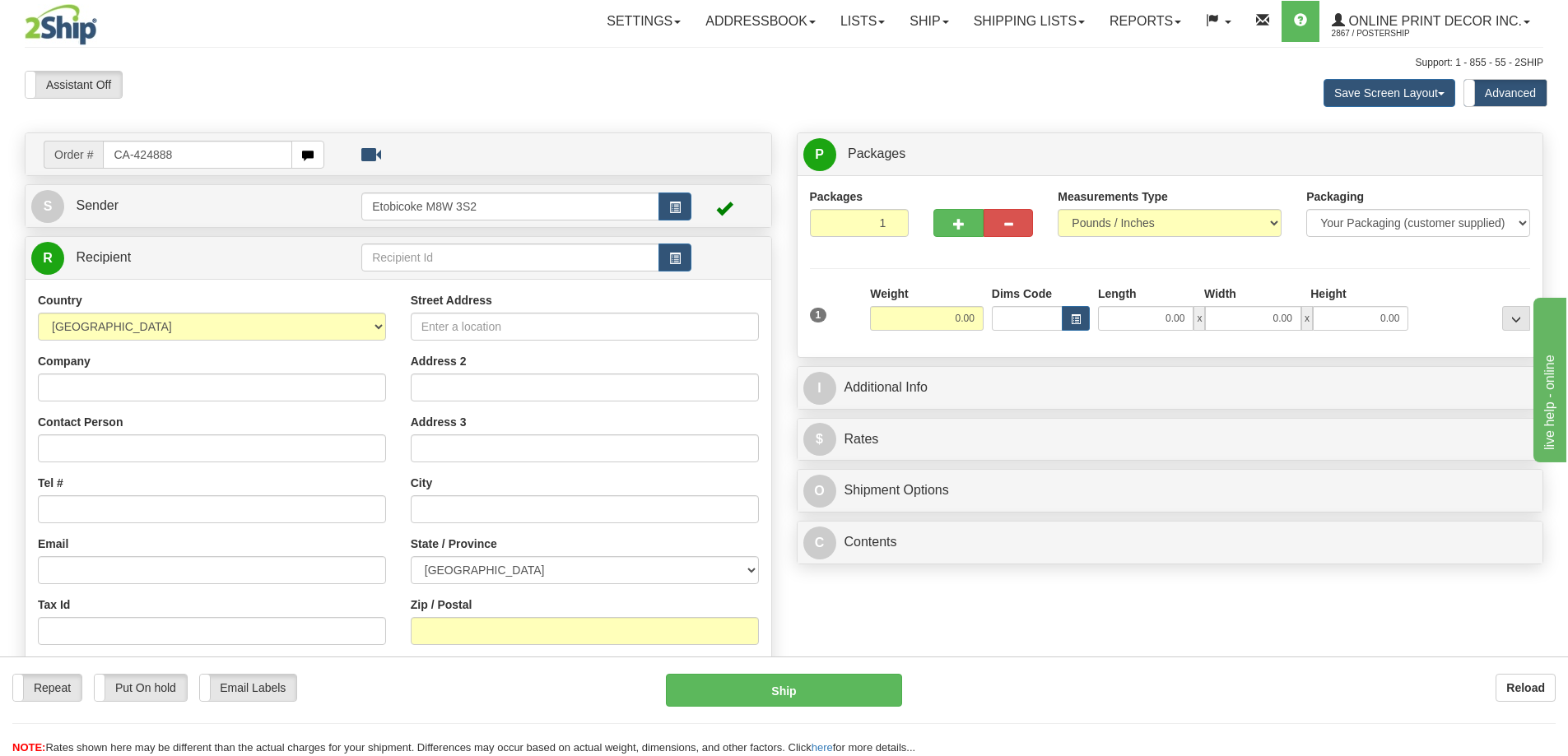
type input "CA-424888"
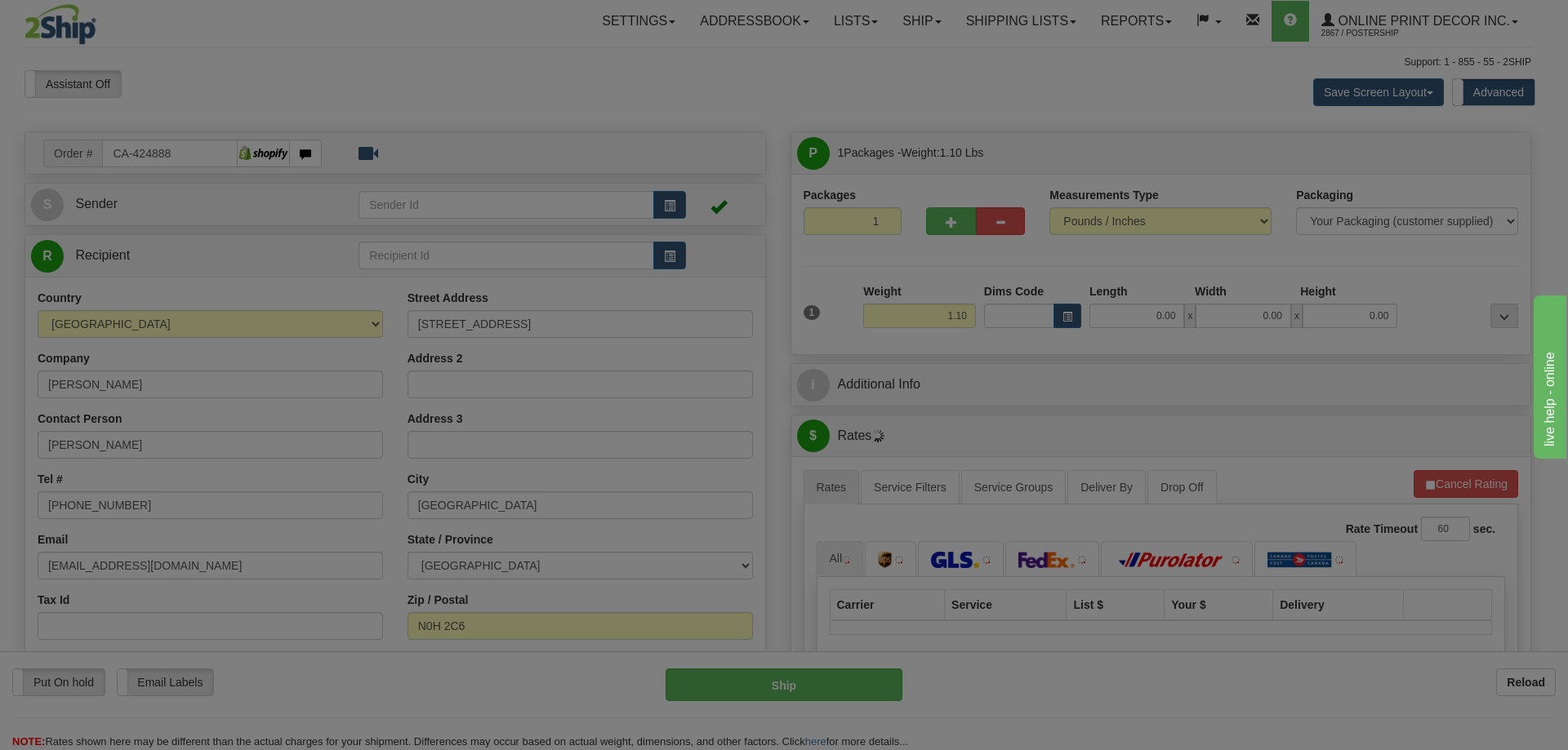
type input "PORT ELGIN"
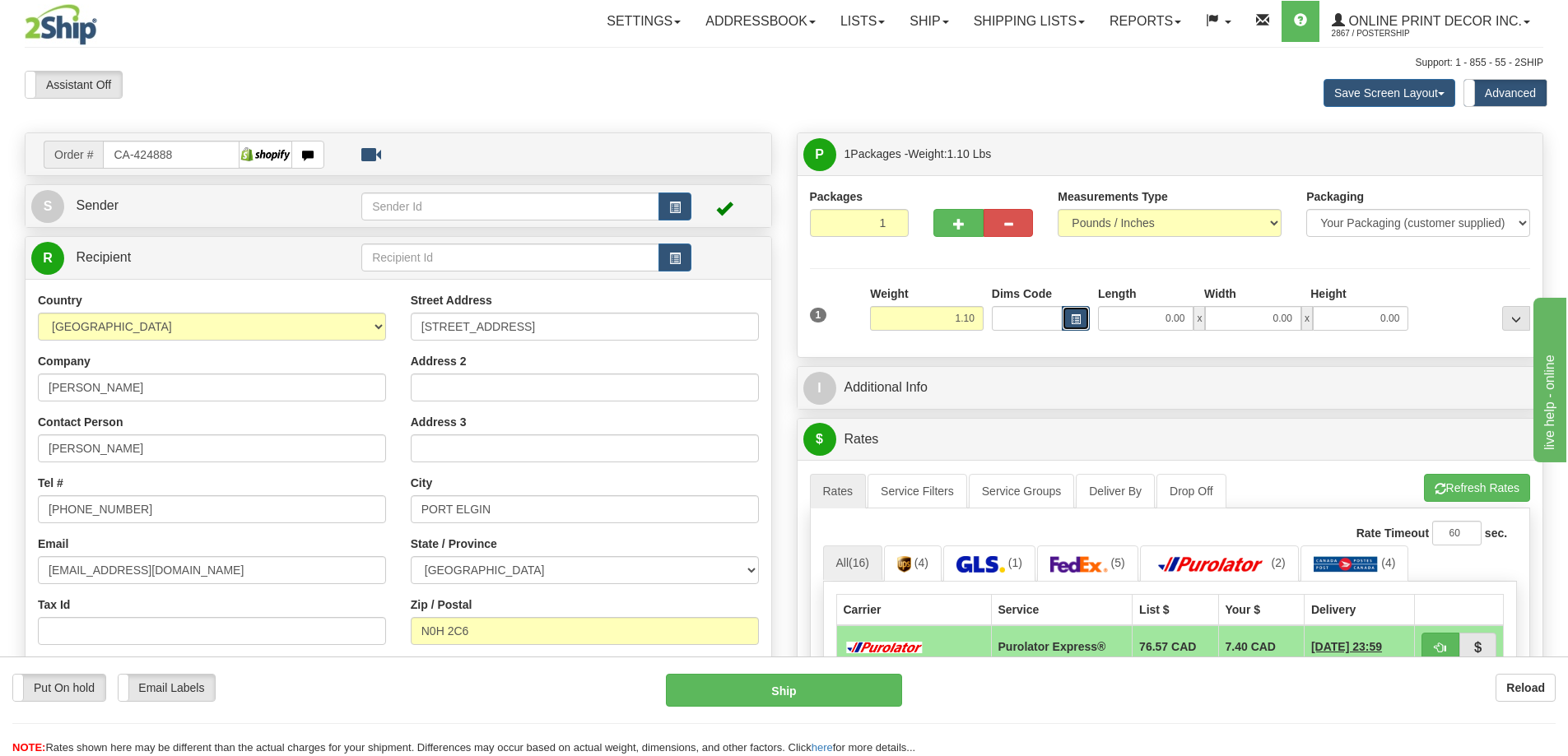
click at [1074, 320] on span "button" at bounding box center [1075, 319] width 9 height 9
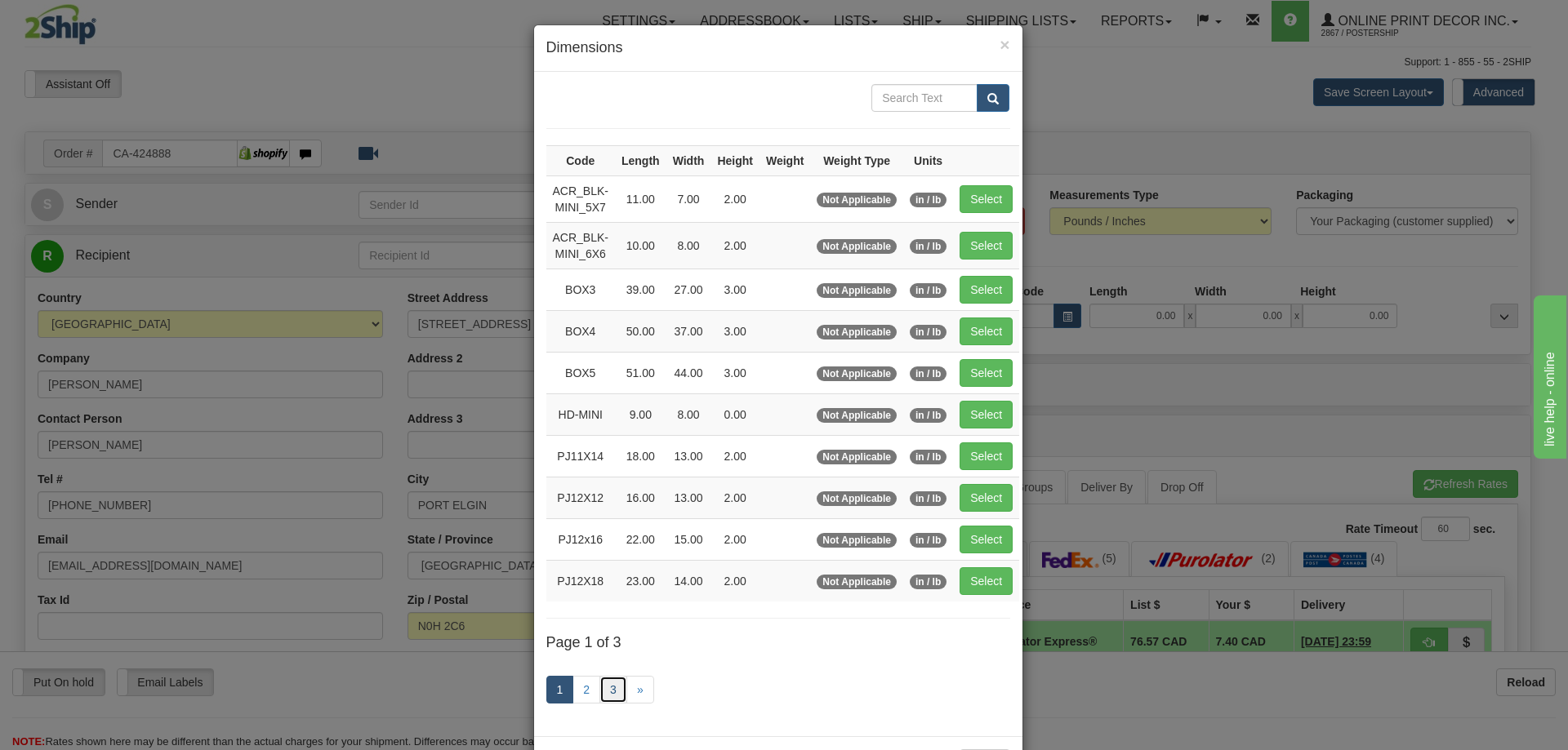
click at [607, 688] on link "3" at bounding box center [614, 689] width 27 height 27
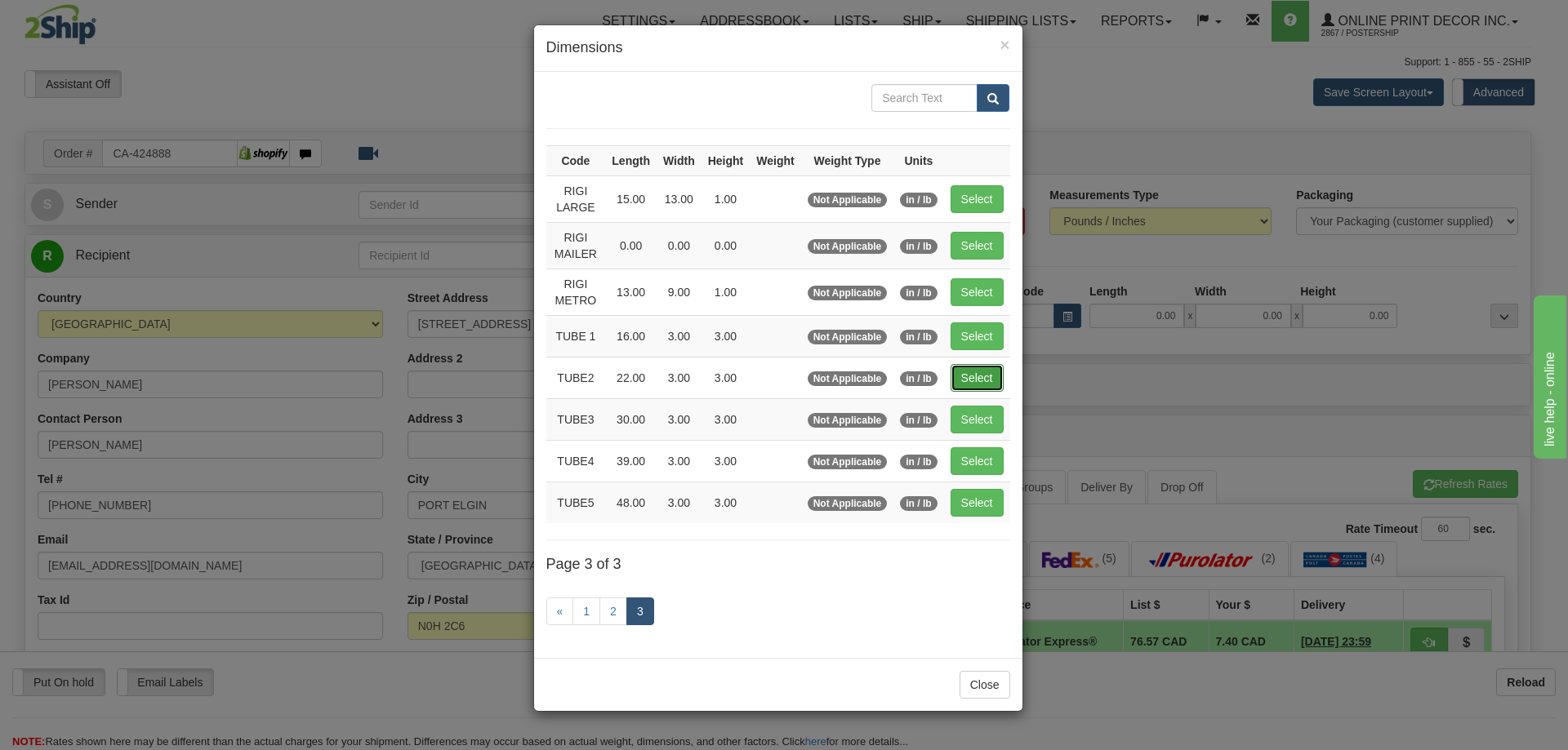
click at [981, 378] on button "Select" at bounding box center [978, 378] width 53 height 27
type input "TUBE2"
type input "22.00"
type input "3.00"
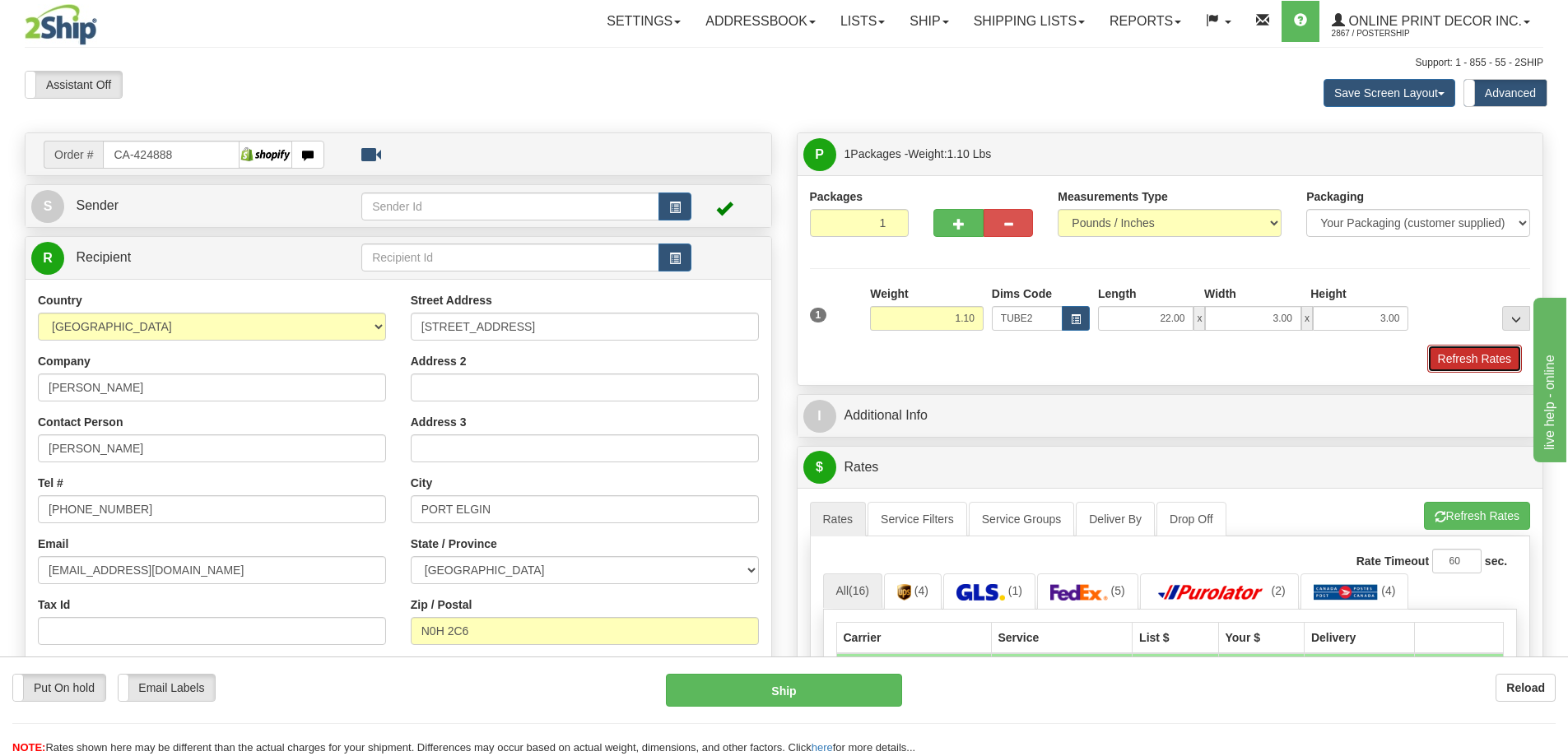
click at [1445, 356] on button "Refresh Rates" at bounding box center [1474, 358] width 95 height 28
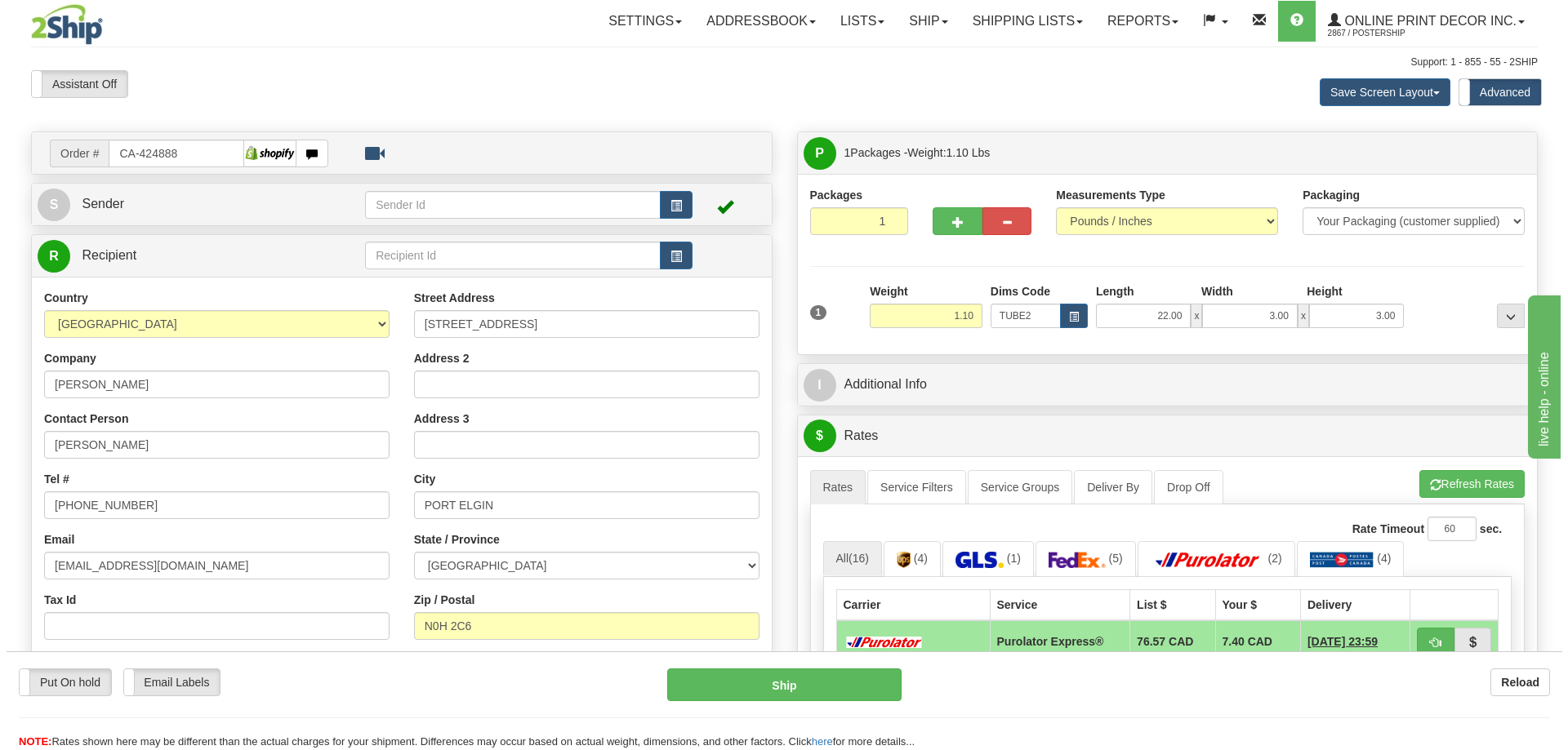
scroll to position [163, 0]
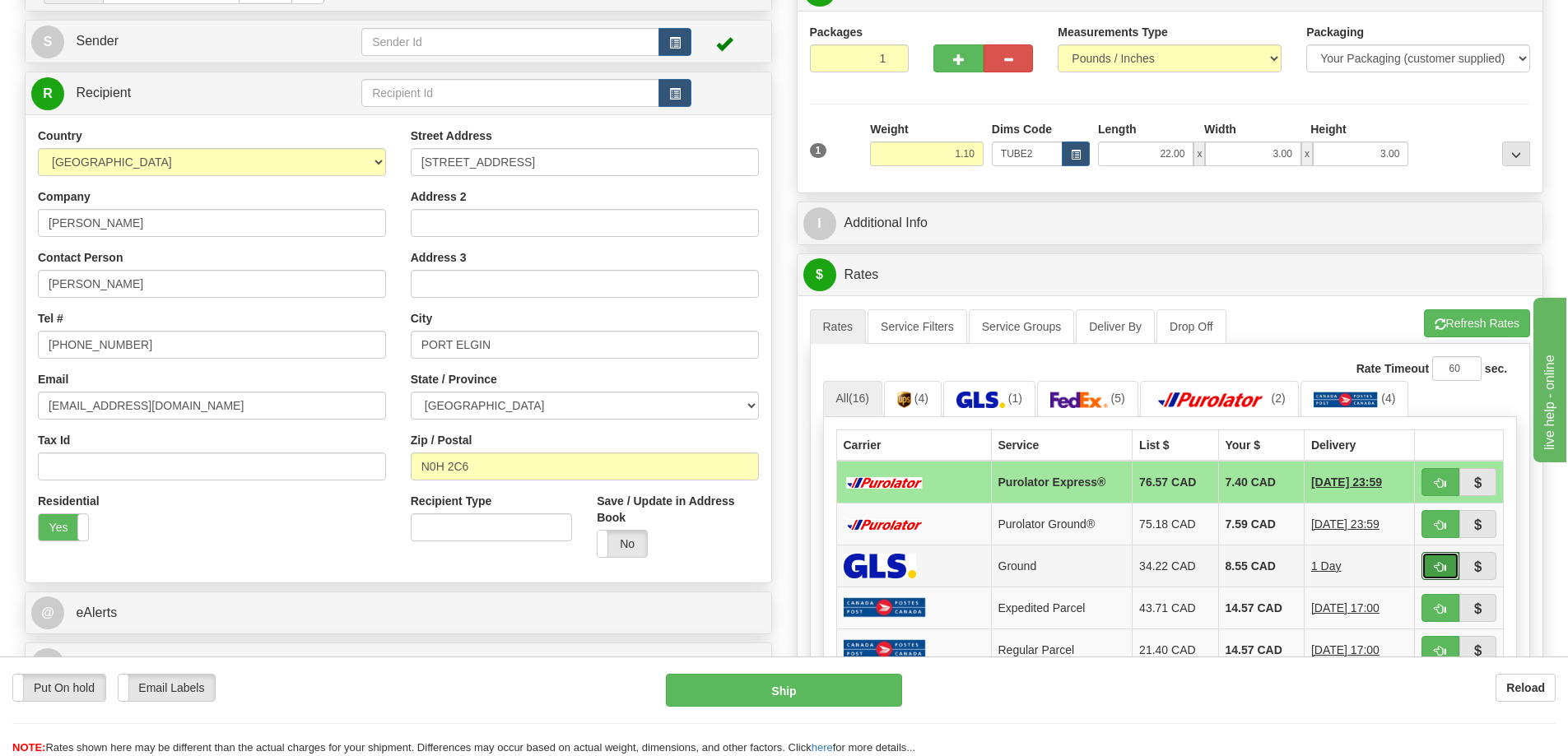
click at [1430, 559] on button "button" at bounding box center [1441, 566] width 38 height 28
type input "1"
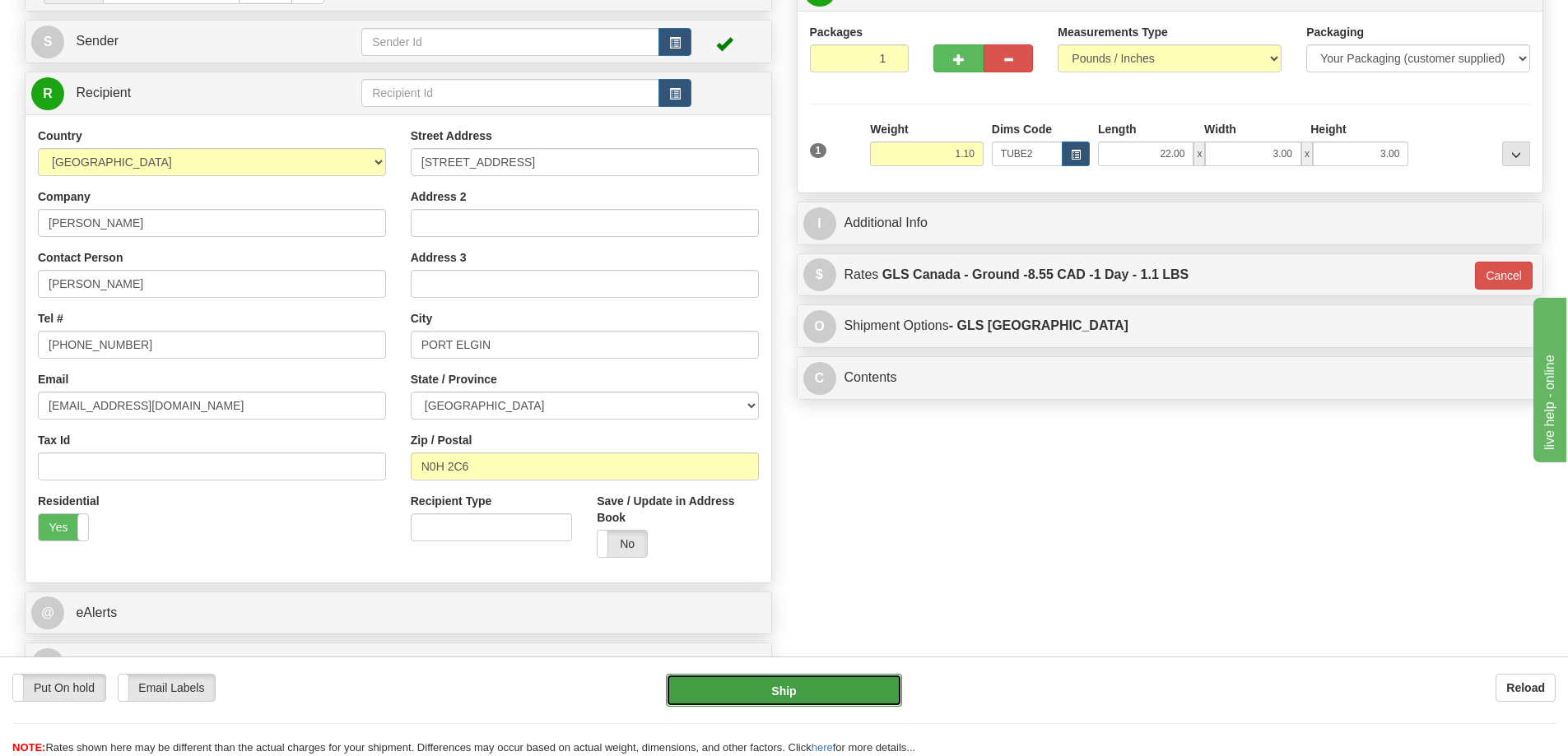
click at [885, 687] on button "Ship" at bounding box center [784, 691] width 236 height 33
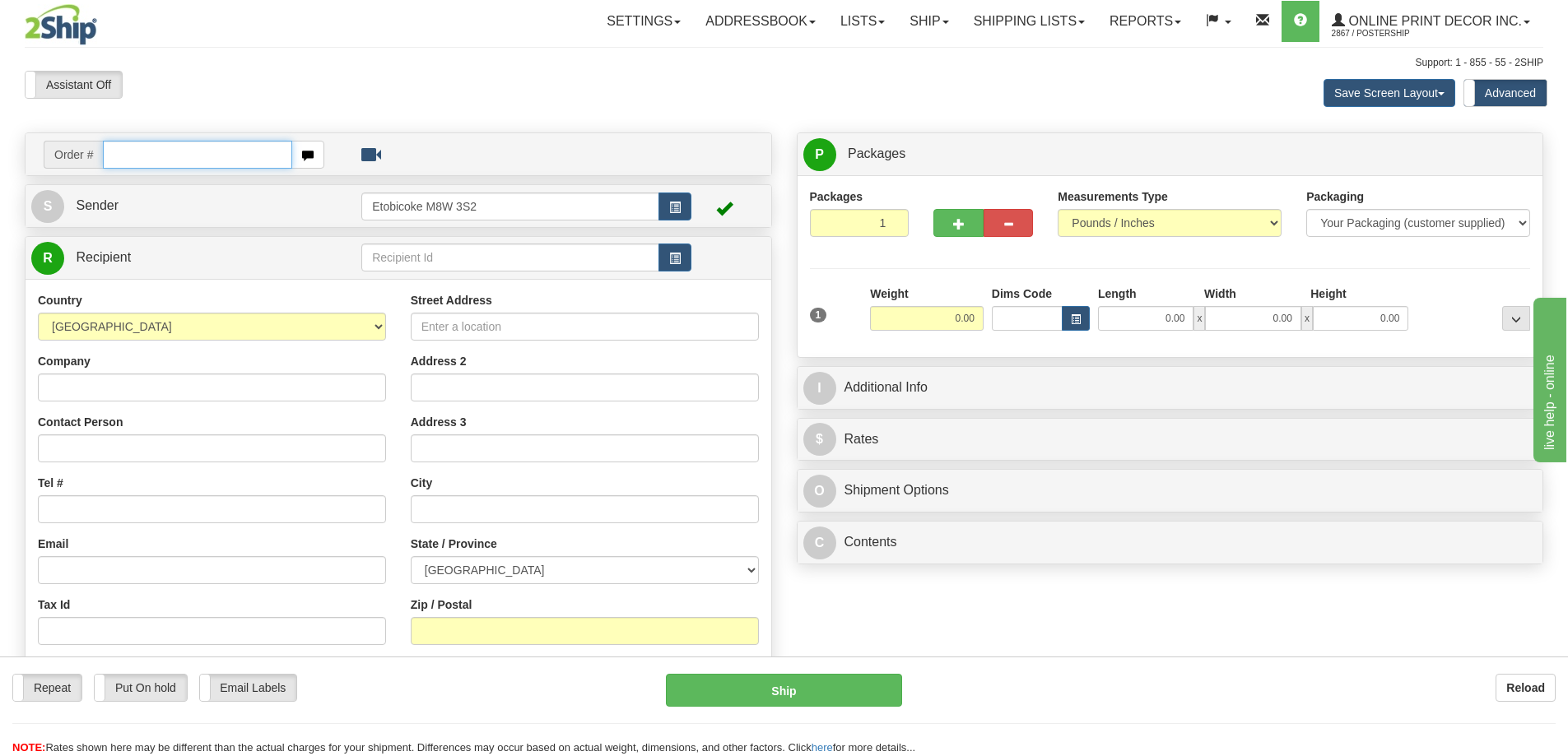
drag, startPoint x: 182, startPoint y: 152, endPoint x: 189, endPoint y: 132, distance: 21.2
click at [185, 136] on div "Order #" at bounding box center [399, 154] width 746 height 42
type input "ca-424852"
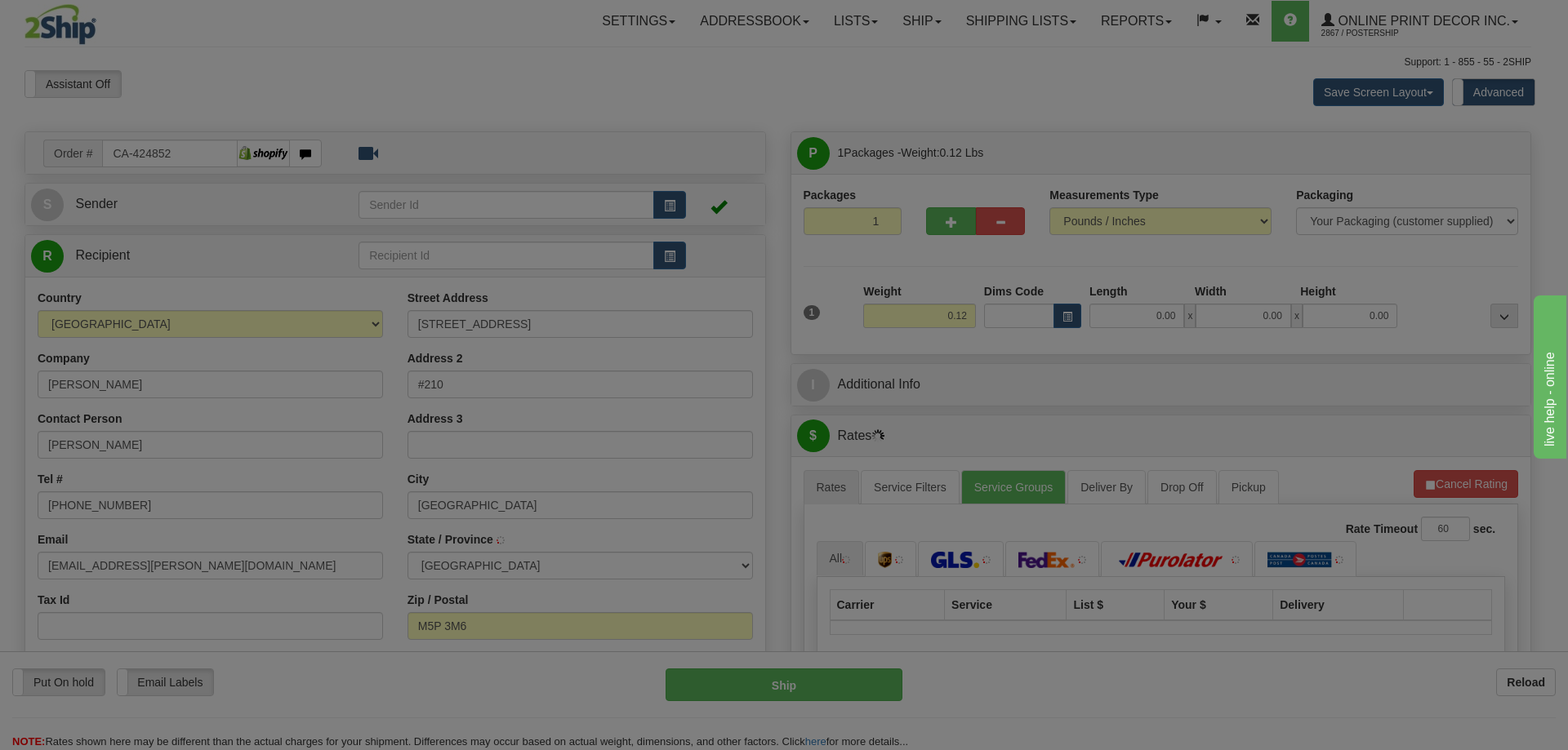
type input "[GEOGRAPHIC_DATA]"
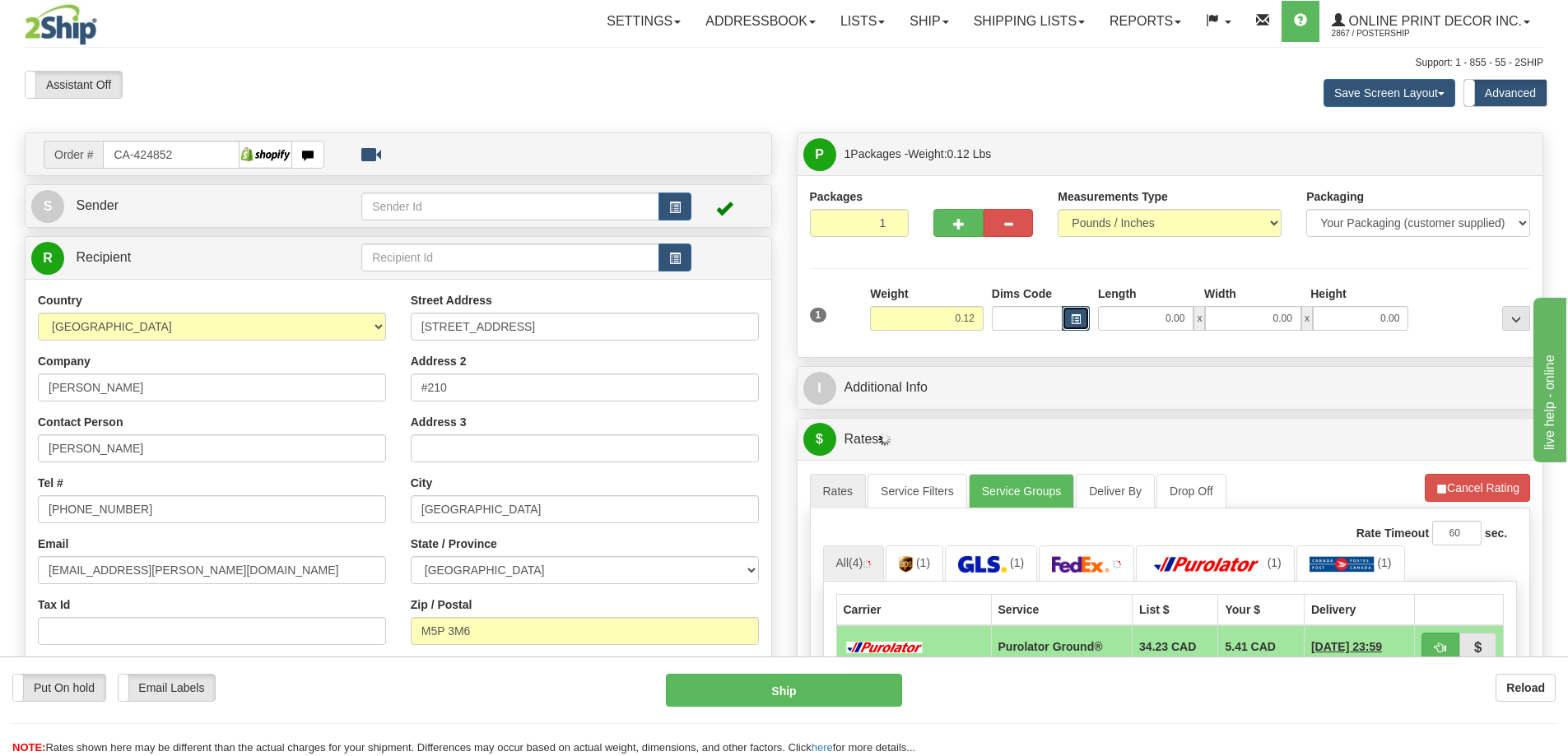
click at [1069, 321] on button "button" at bounding box center [1075, 319] width 28 height 25
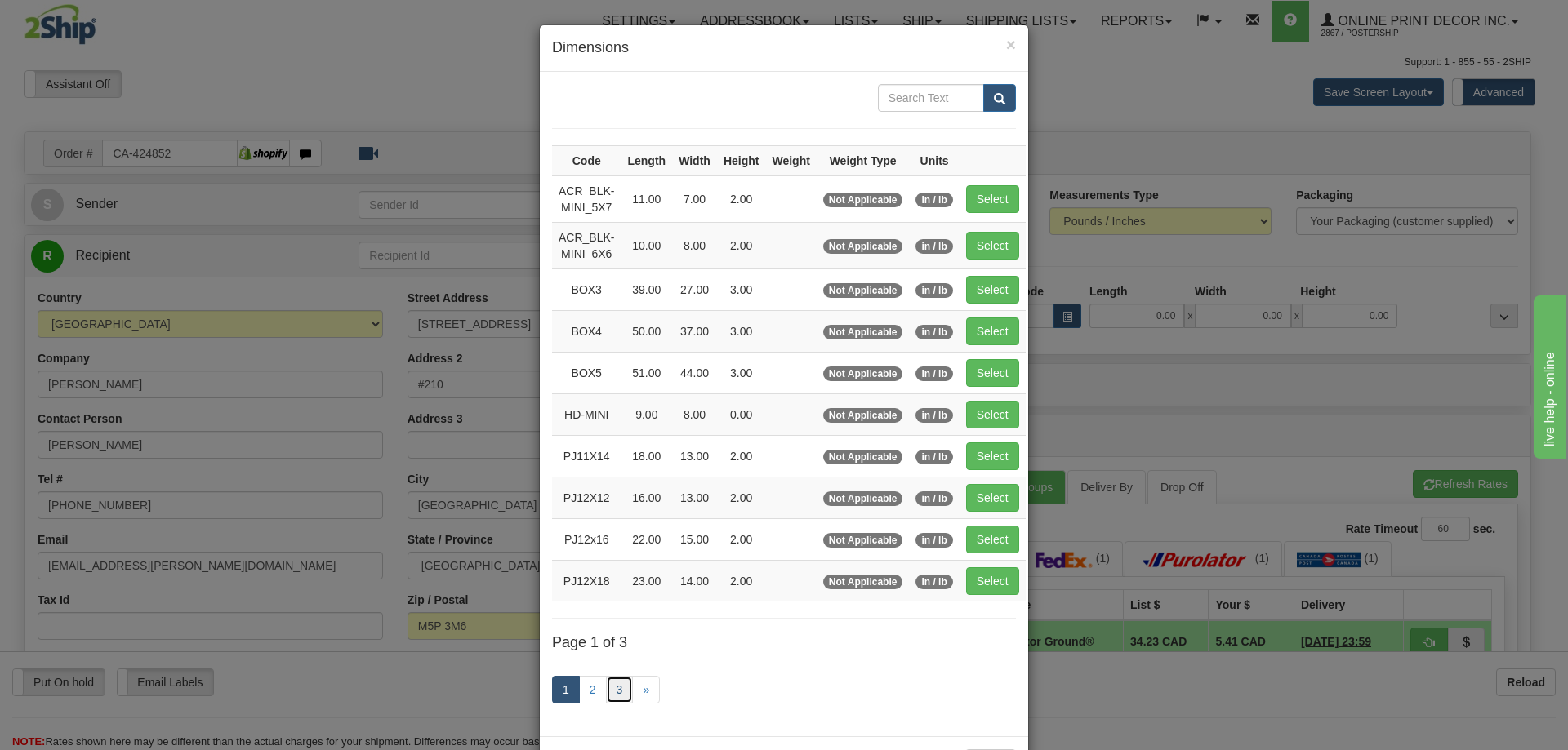
click at [615, 688] on link "3" at bounding box center [620, 689] width 27 height 27
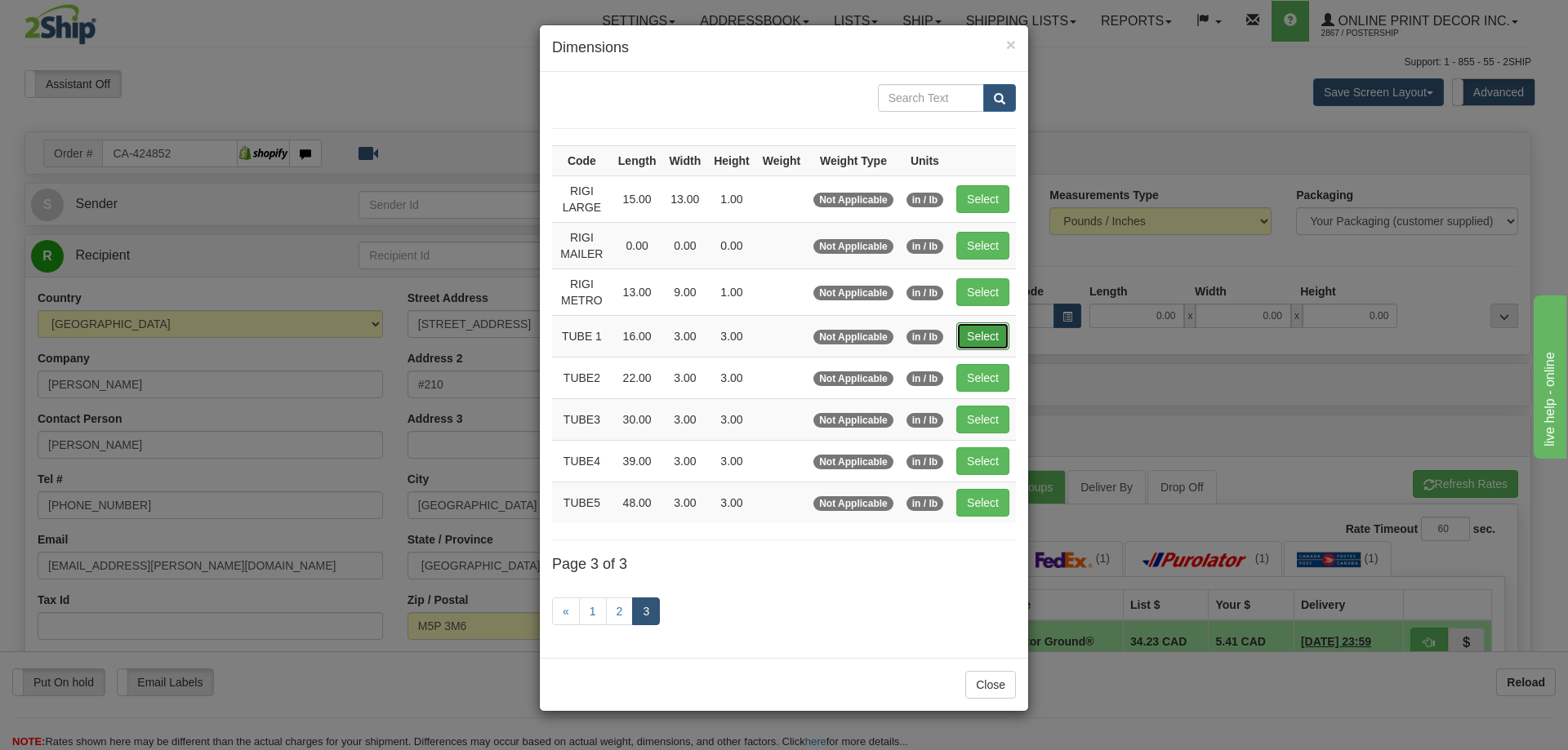
click at [988, 337] on button "Select" at bounding box center [983, 337] width 53 height 27
type input "TUBE 1"
type input "16.00"
type input "3.00"
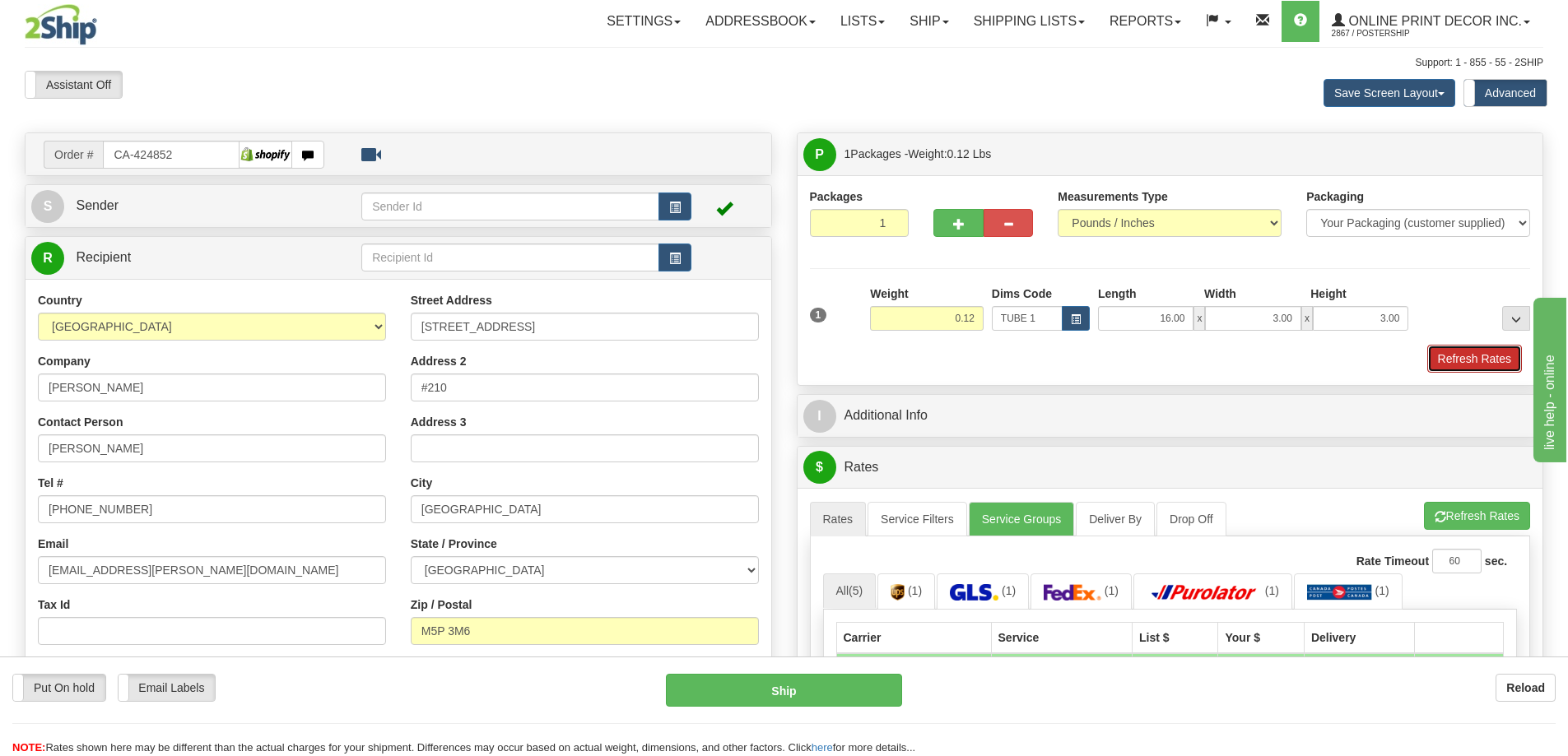
click at [1460, 365] on button "Refresh Rates" at bounding box center [1474, 358] width 95 height 28
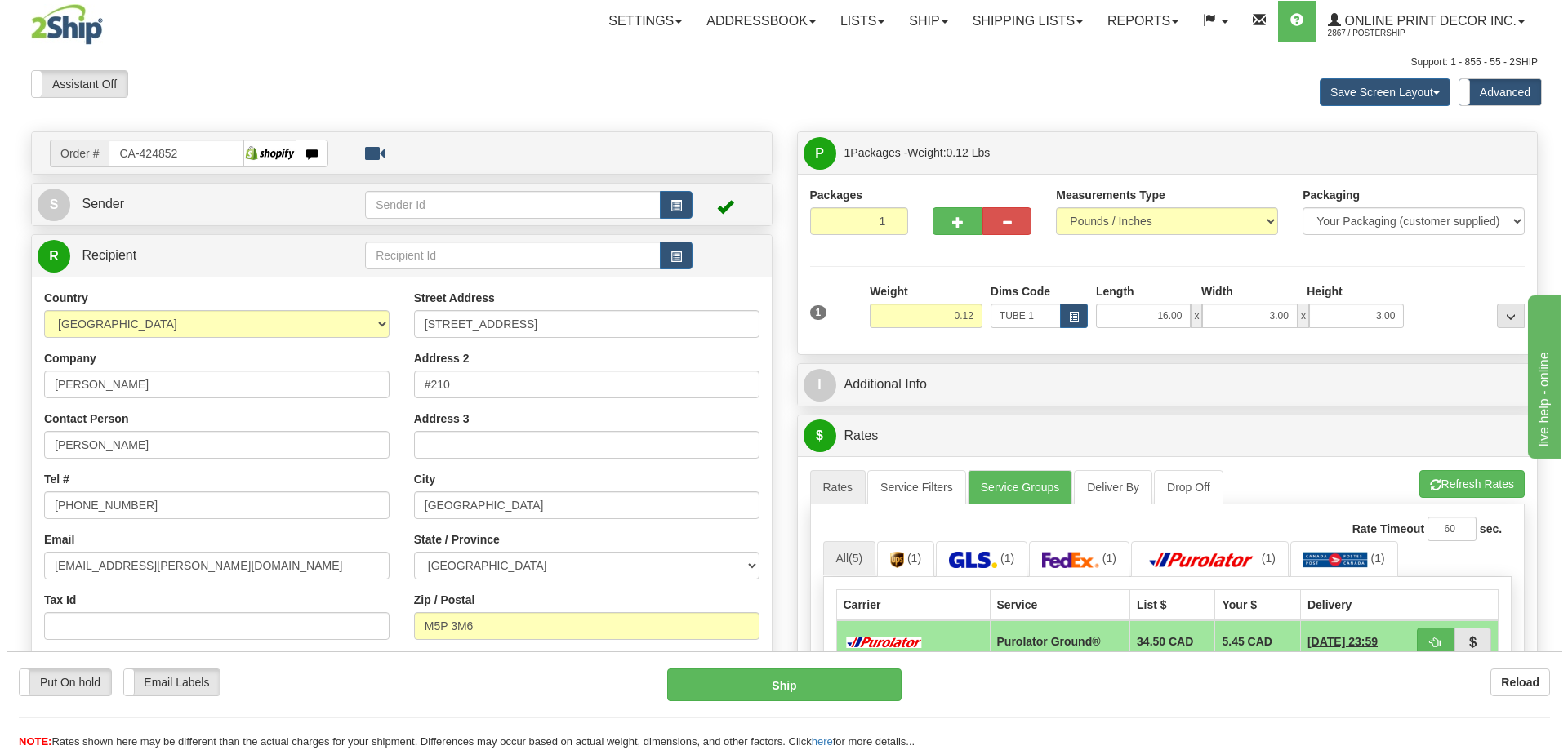
scroll to position [163, 0]
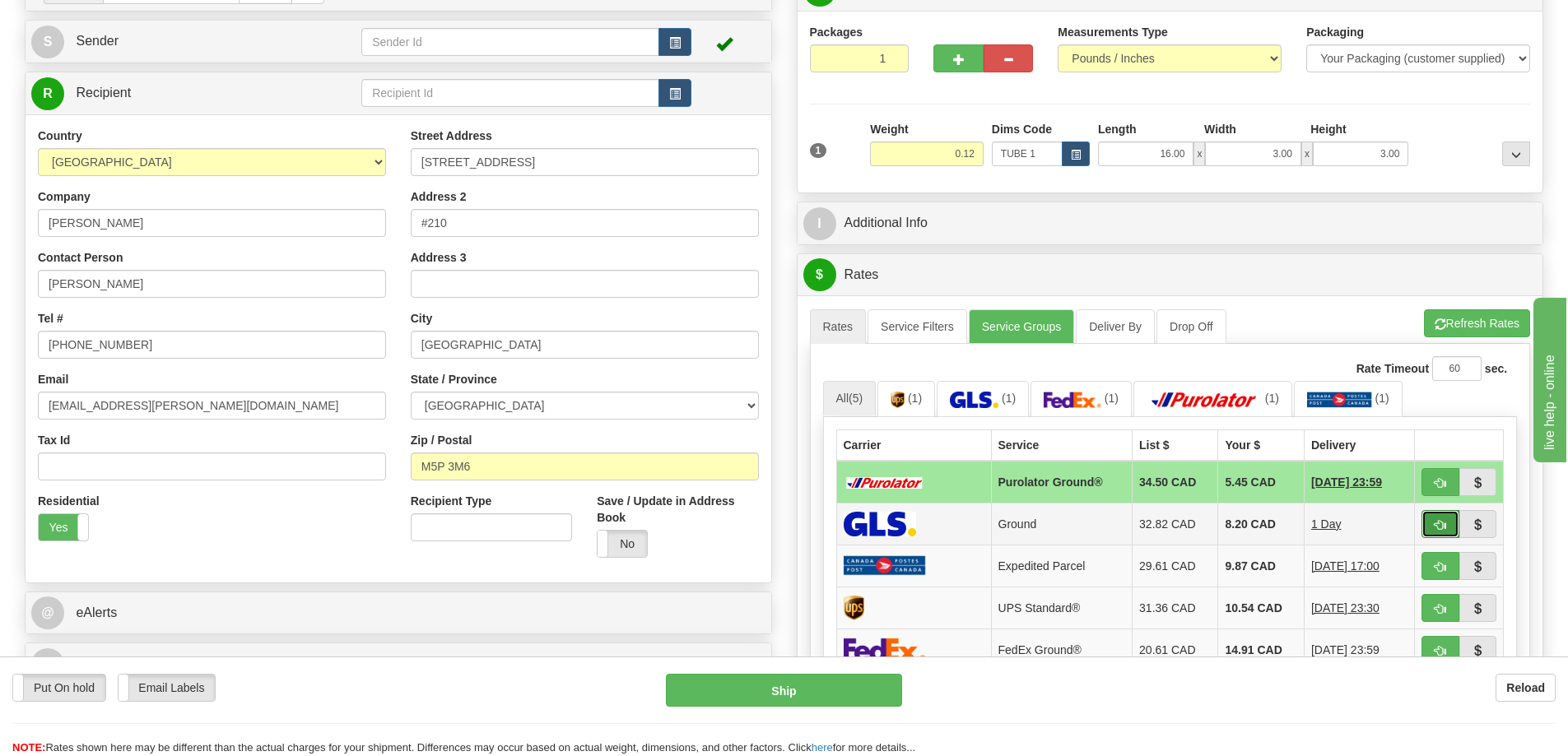
click at [1430, 523] on button "button" at bounding box center [1441, 524] width 38 height 28
type input "1"
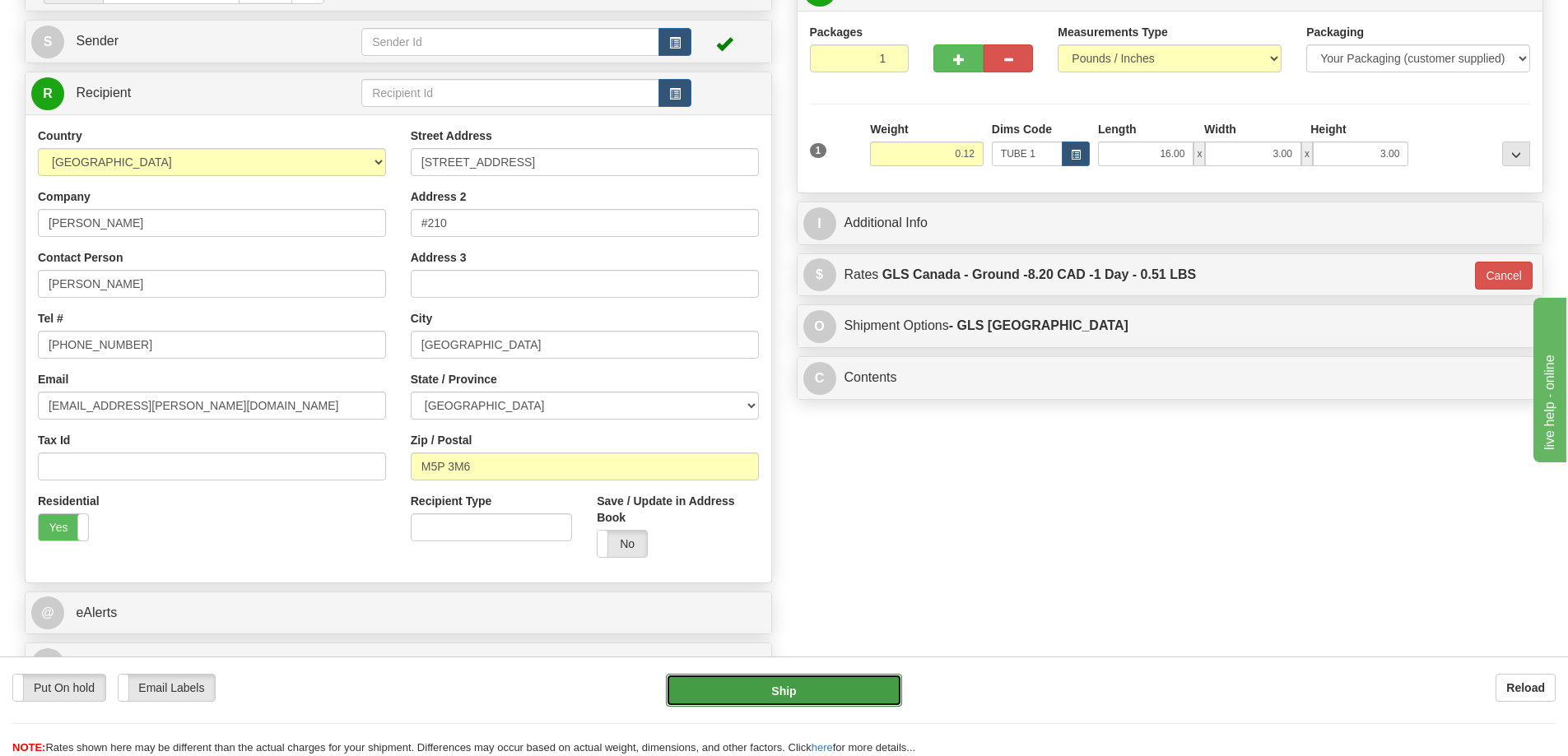
click at [858, 689] on button "Ship" at bounding box center [784, 691] width 236 height 33
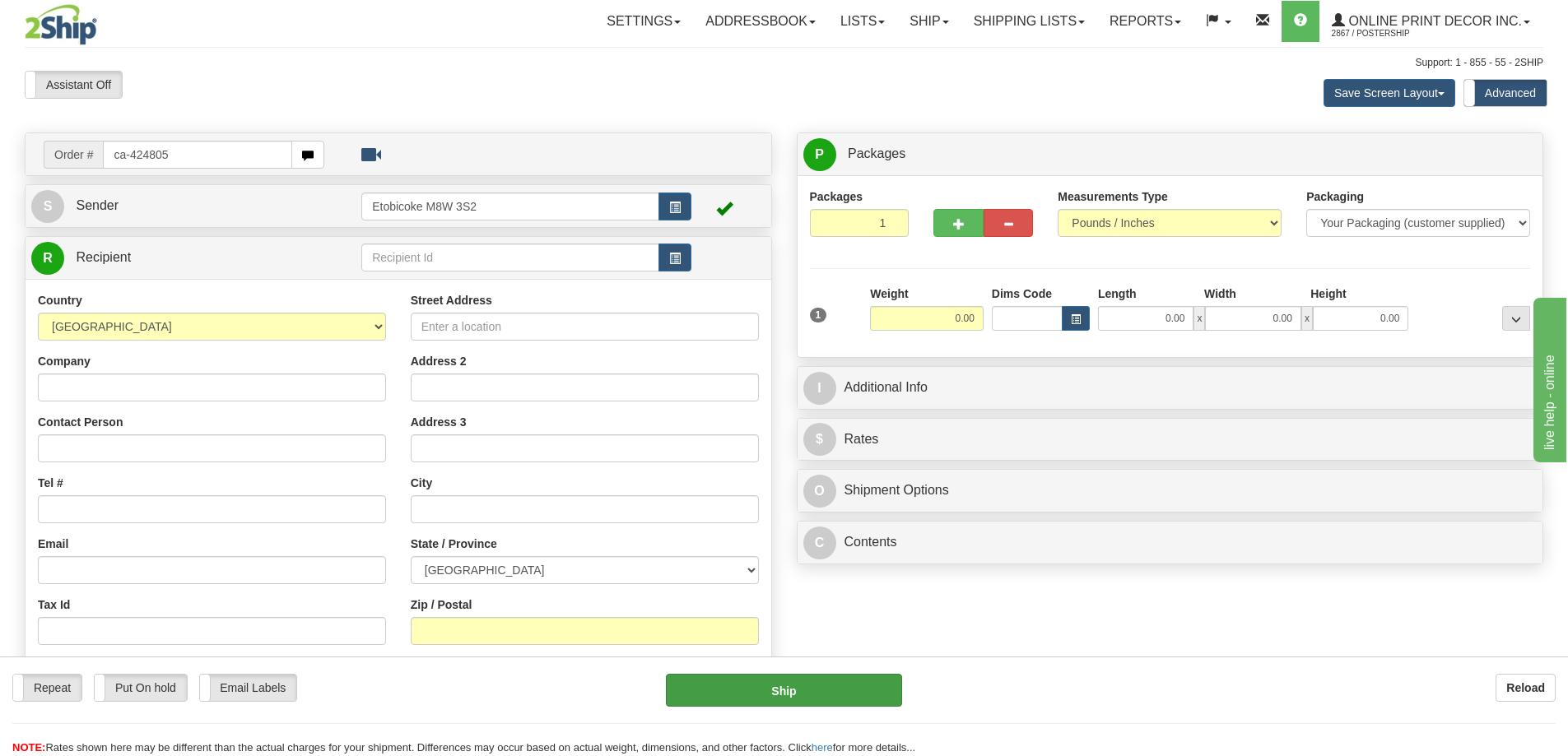
type input "ca-424805"
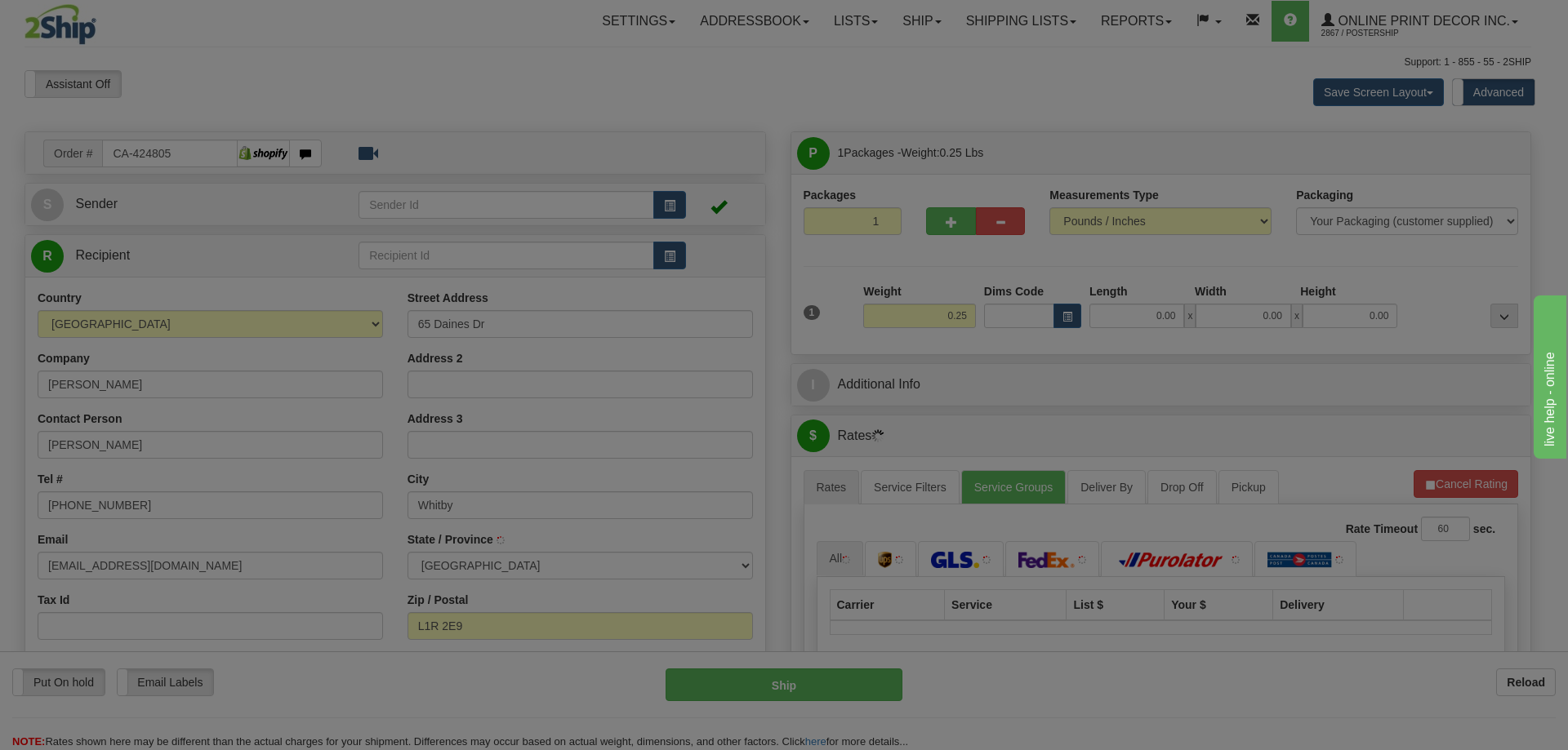
type input "WHITBY"
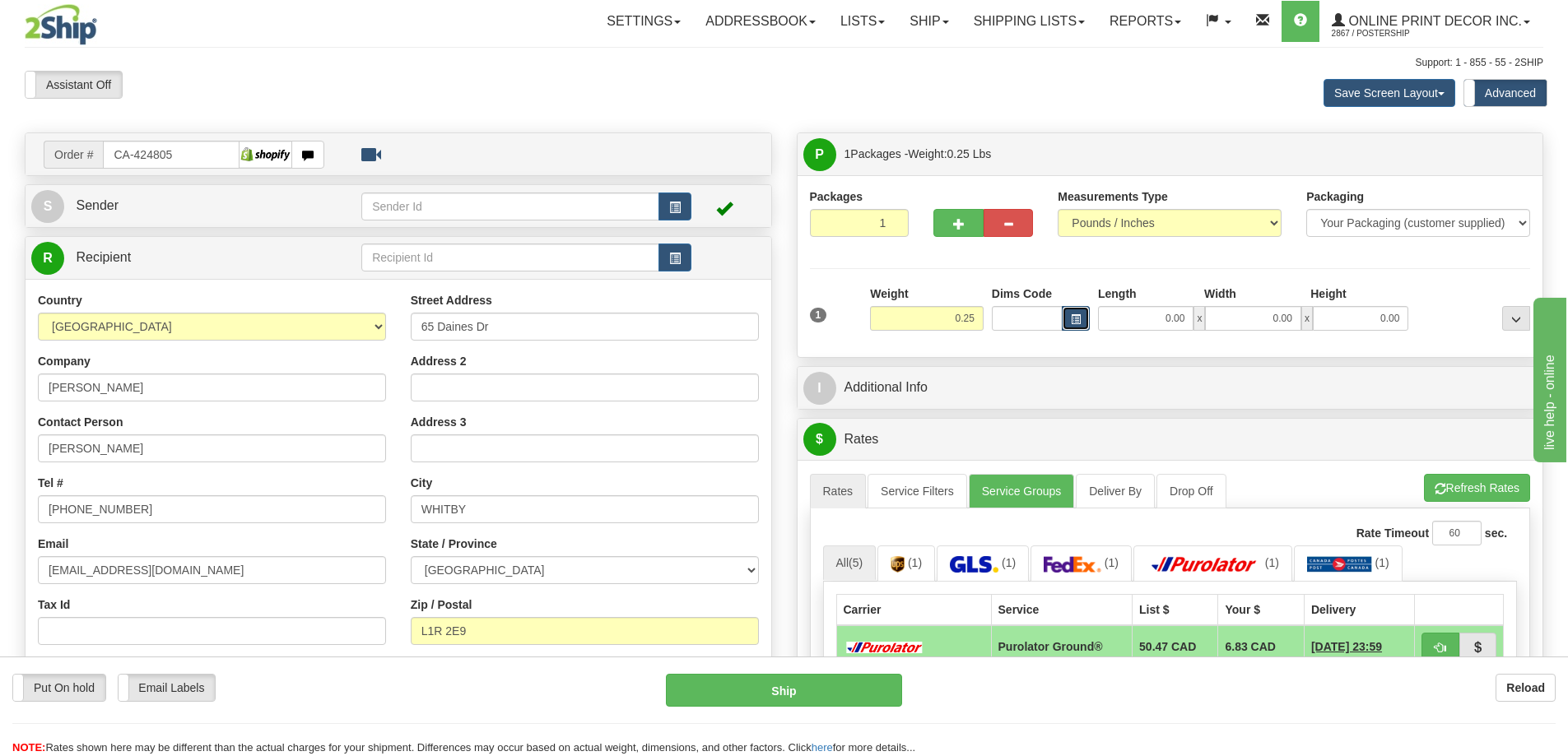
click at [1073, 321] on span "button" at bounding box center [1075, 319] width 9 height 9
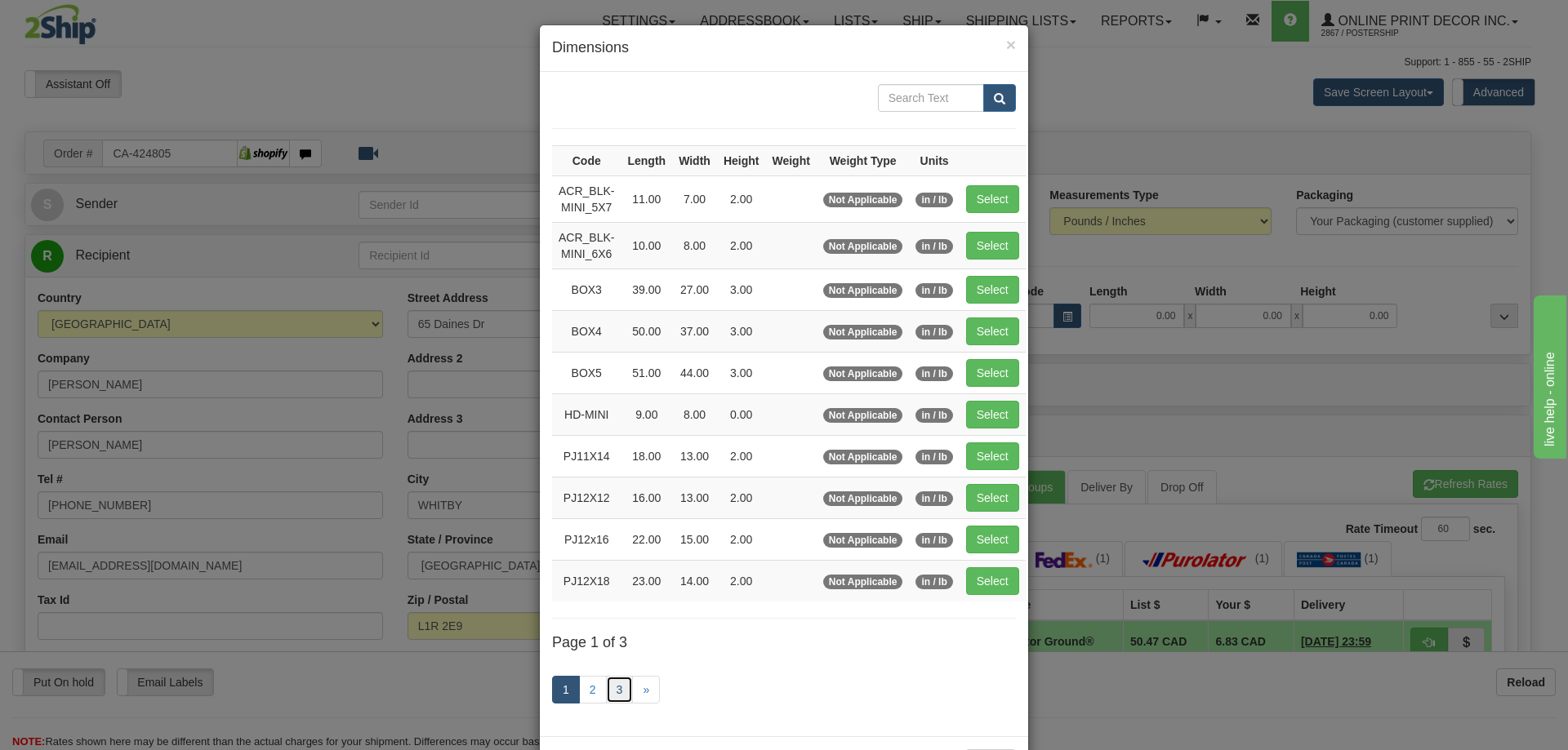
click at [610, 694] on link "3" at bounding box center [620, 689] width 27 height 27
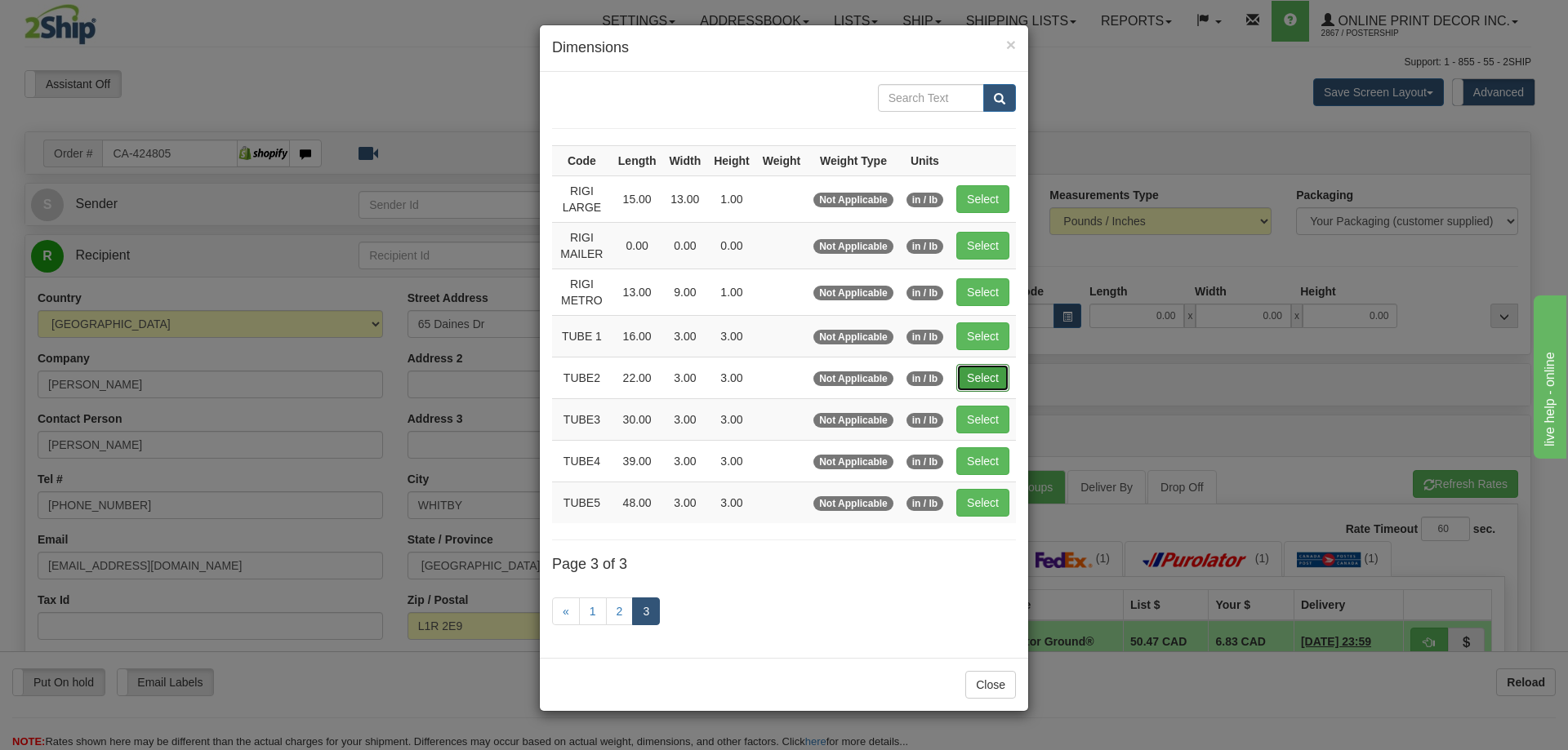
click at [979, 375] on button "Select" at bounding box center [983, 378] width 53 height 27
type input "TUBE2"
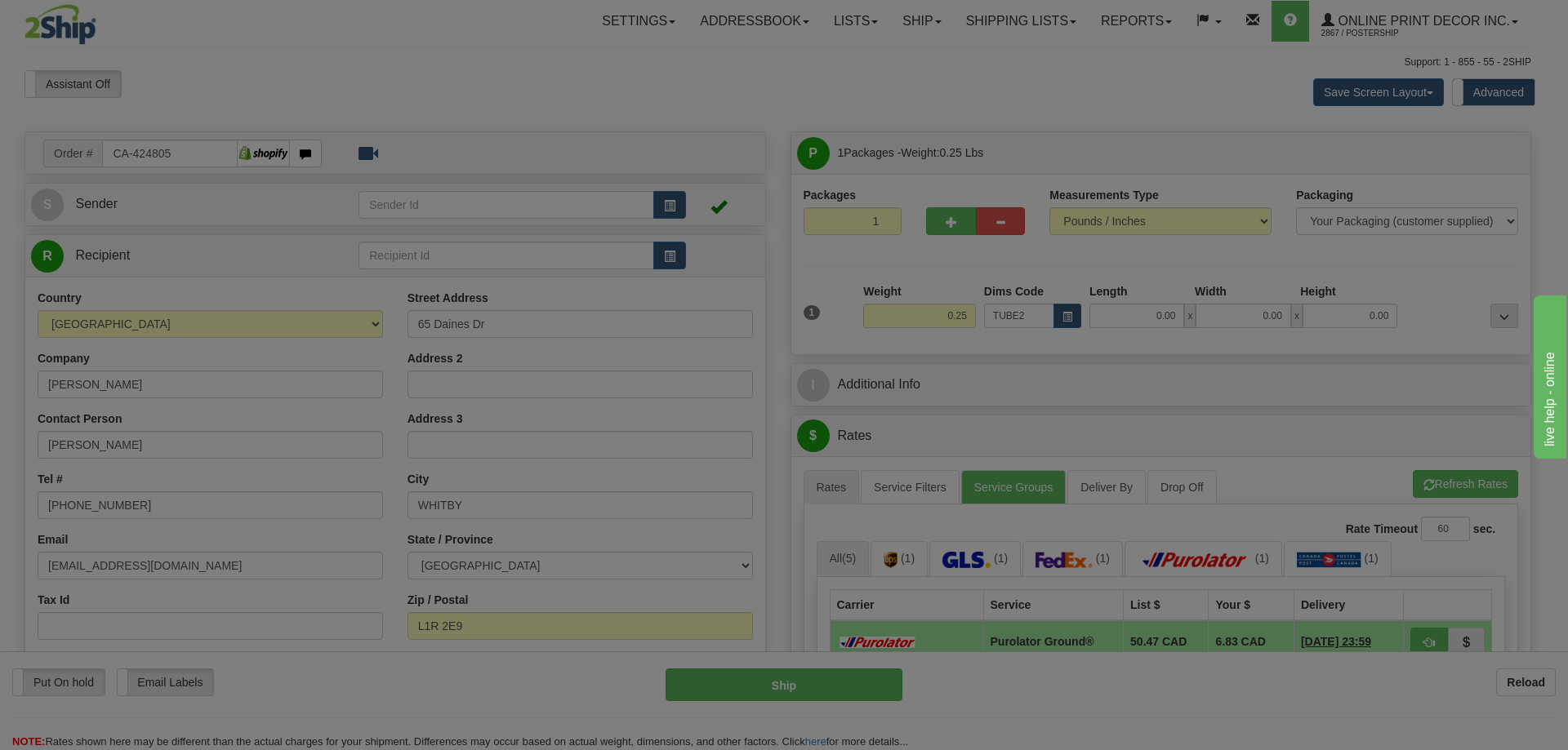
type input "22.00"
type input "3.00"
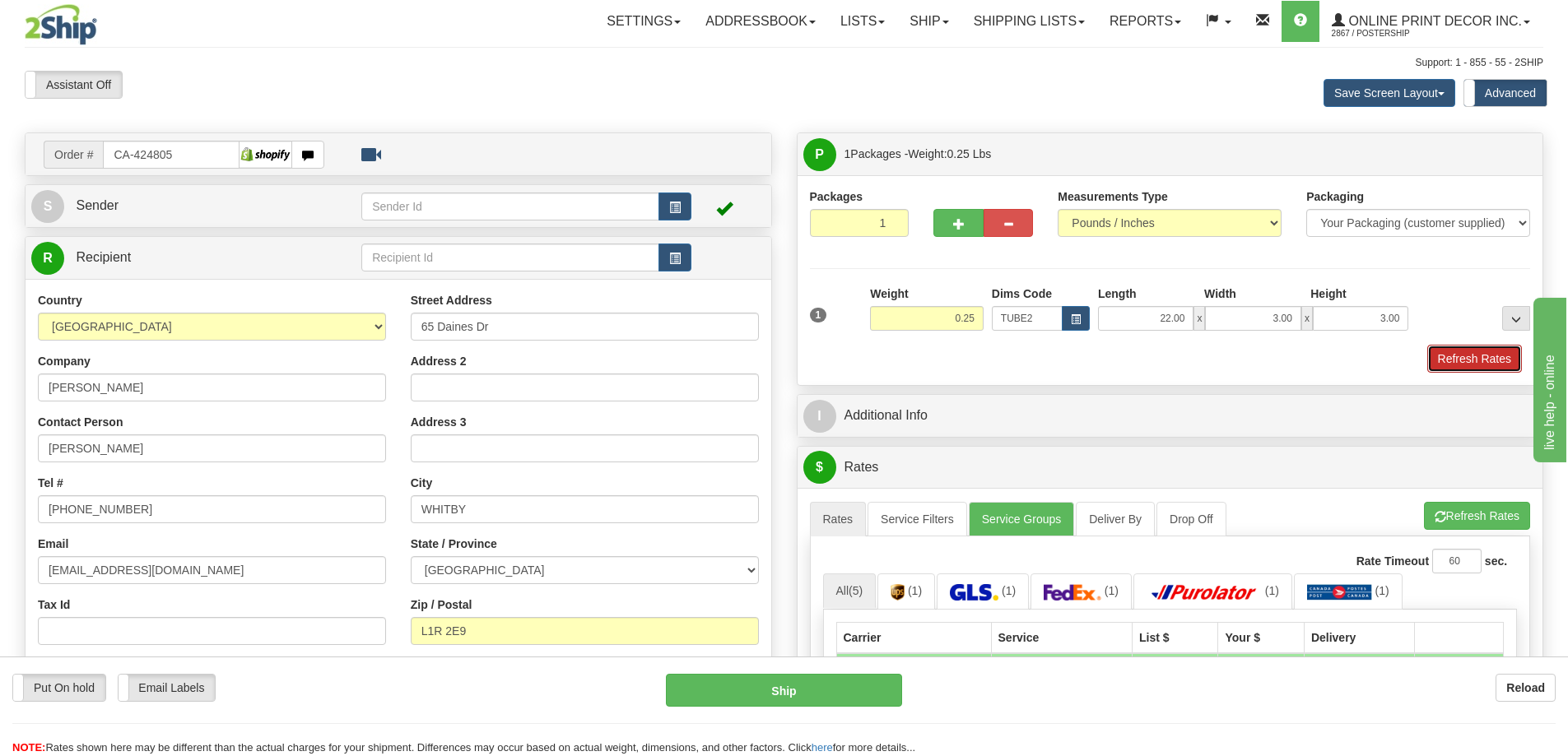
click at [1496, 358] on button "Refresh Rates" at bounding box center [1474, 358] width 95 height 28
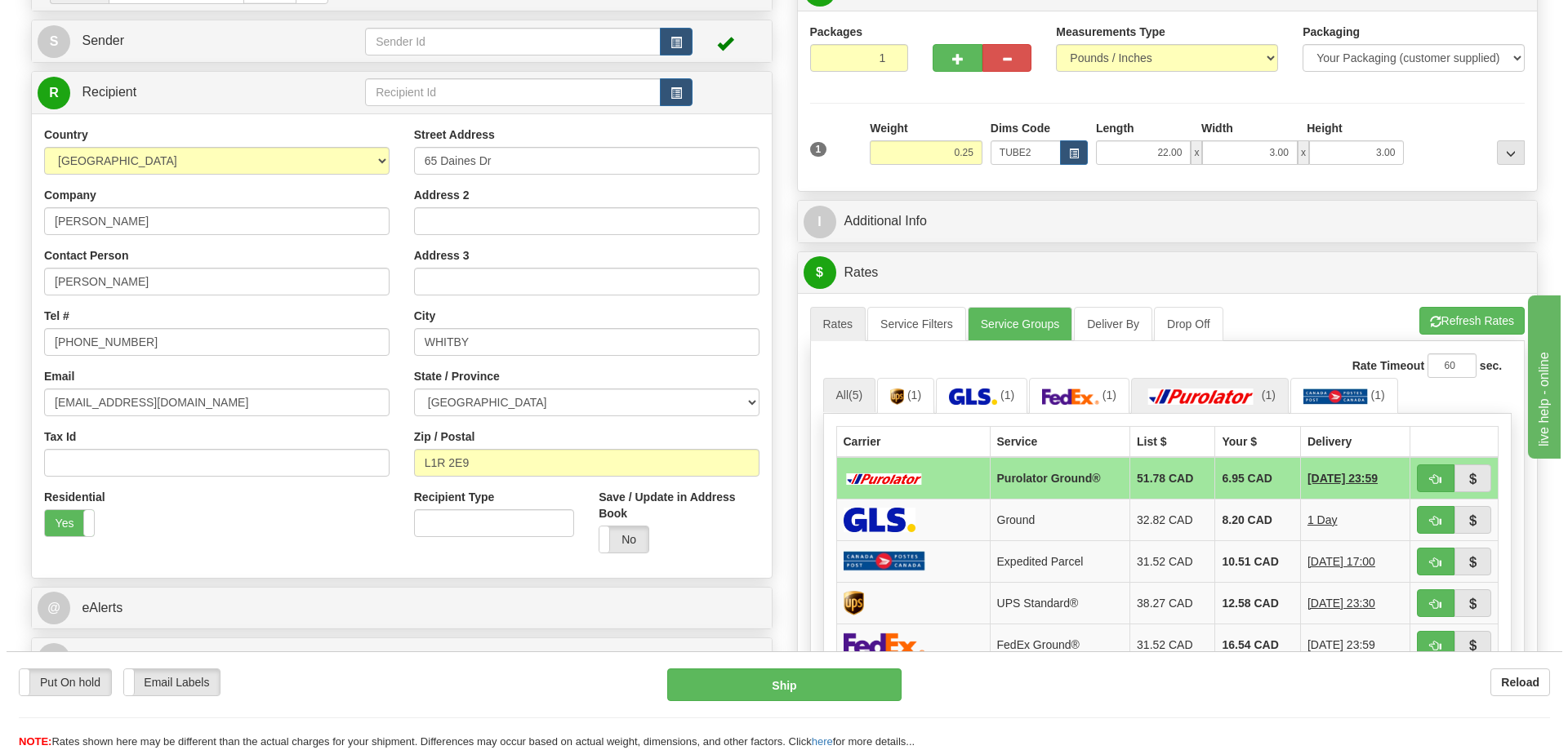
scroll to position [326, 0]
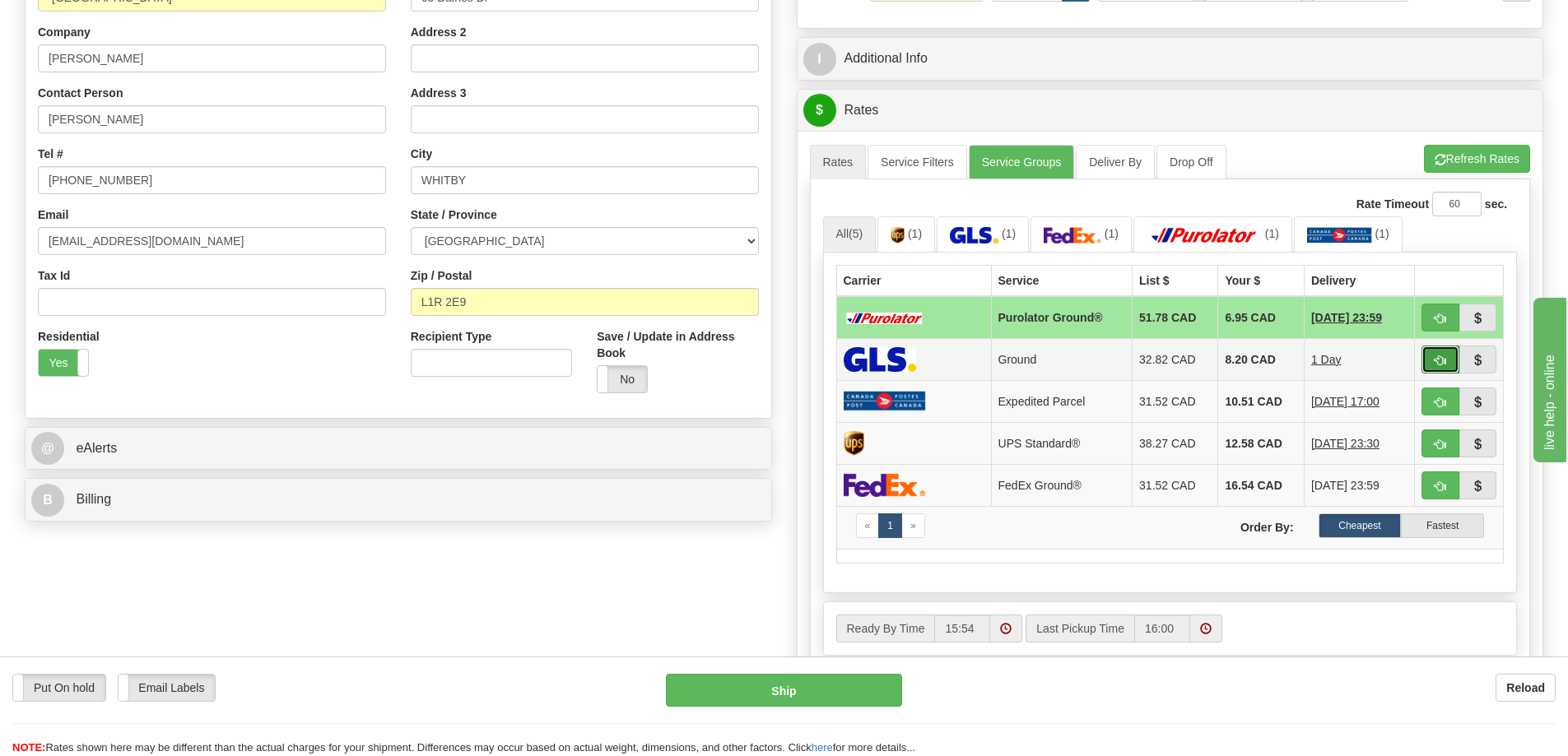
click at [1444, 363] on span "button" at bounding box center [1440, 361] width 11 height 10
type input "1"
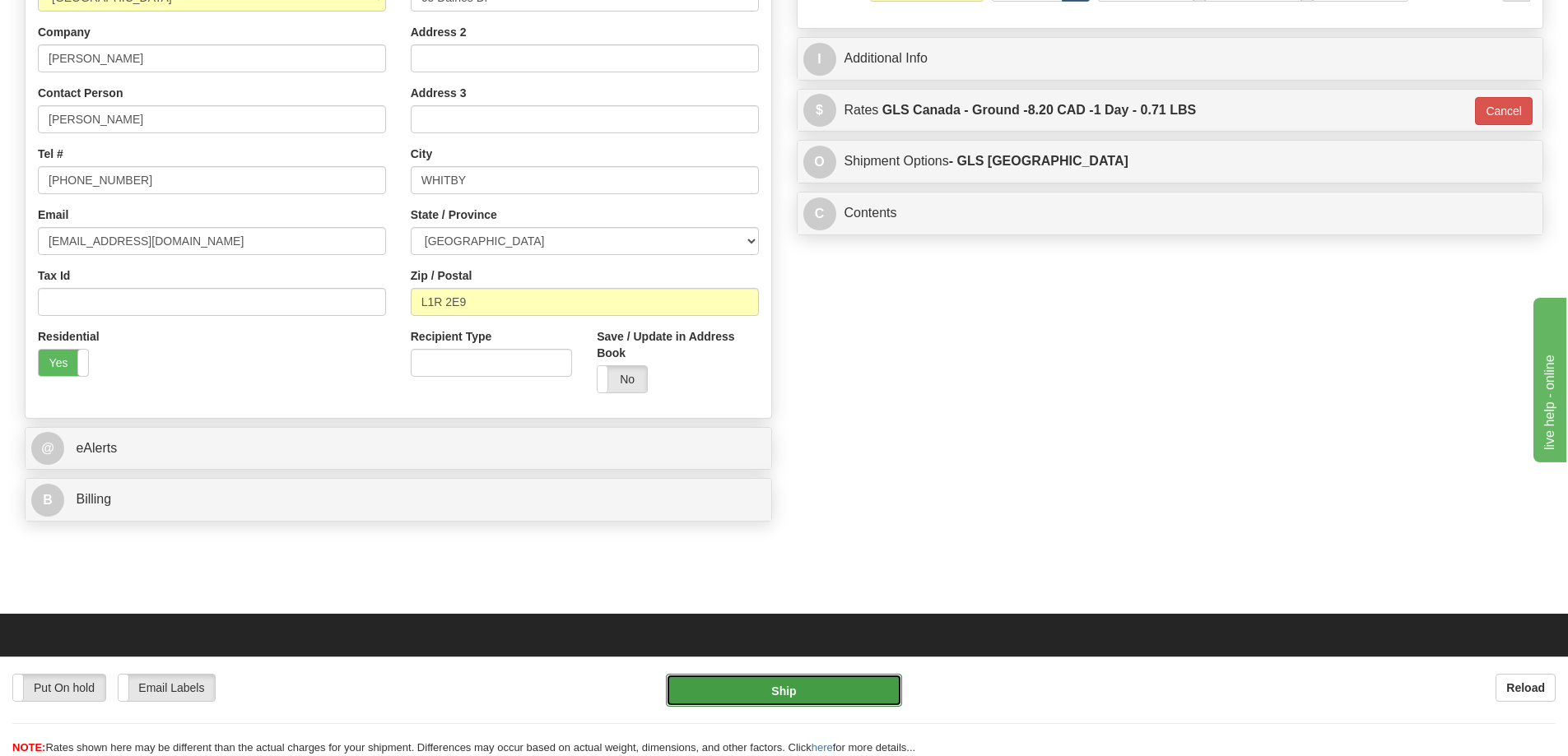
click at [808, 699] on button "Ship" at bounding box center [784, 691] width 236 height 33
